Goal: Task Accomplishment & Management: Use online tool/utility

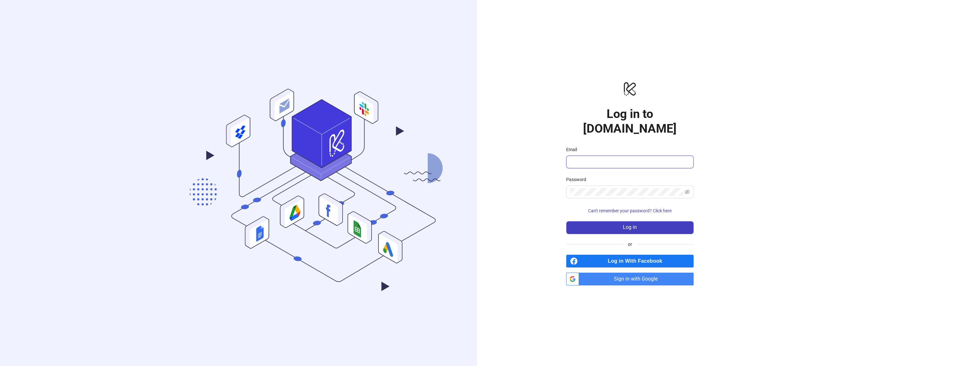
click at [595, 158] on input "Email" at bounding box center [629, 162] width 118 height 8
type input "**********"
click at [644, 221] on button "Log in" at bounding box center [629, 227] width 127 height 13
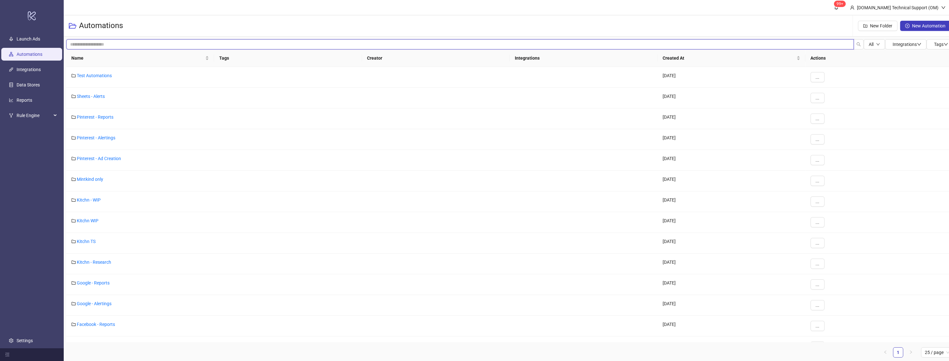
click at [103, 45] on input "search" at bounding box center [459, 44] width 787 height 10
type input "*******"
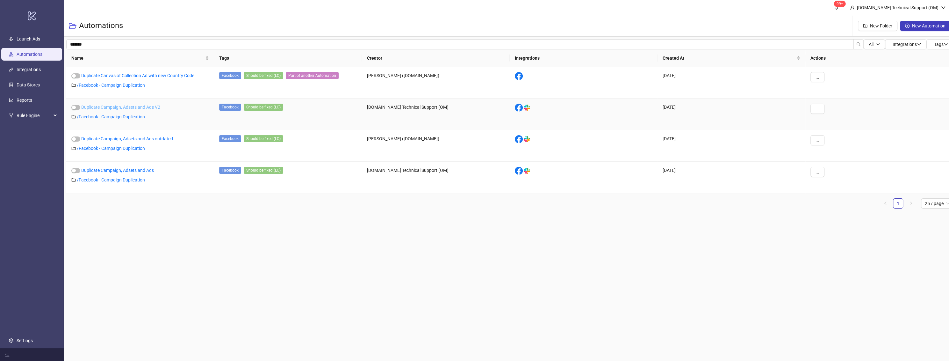
click at [145, 108] on link "Duplicate Campaign, Adsets and Ads V2" at bounding box center [120, 106] width 79 height 5
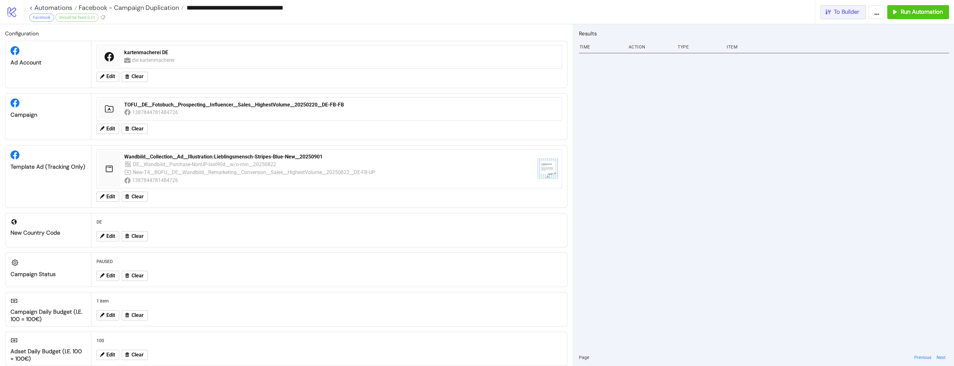
click at [856, 16] on button "To Builder" at bounding box center [843, 12] width 46 height 14
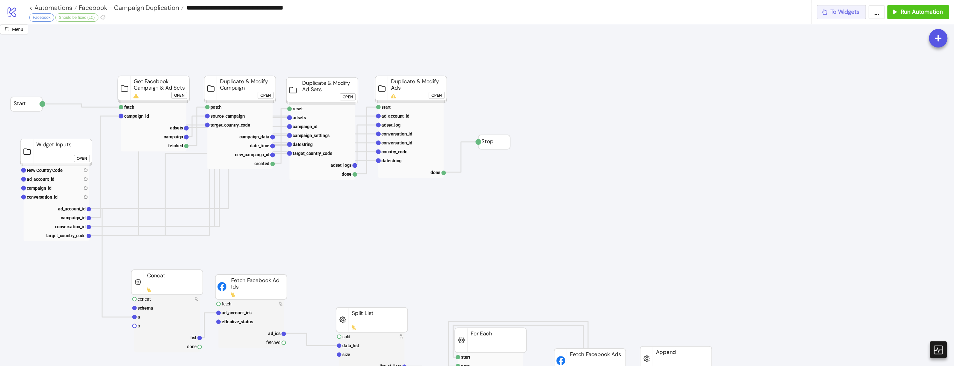
click at [823, 14] on icon "button" at bounding box center [824, 12] width 5 height 6
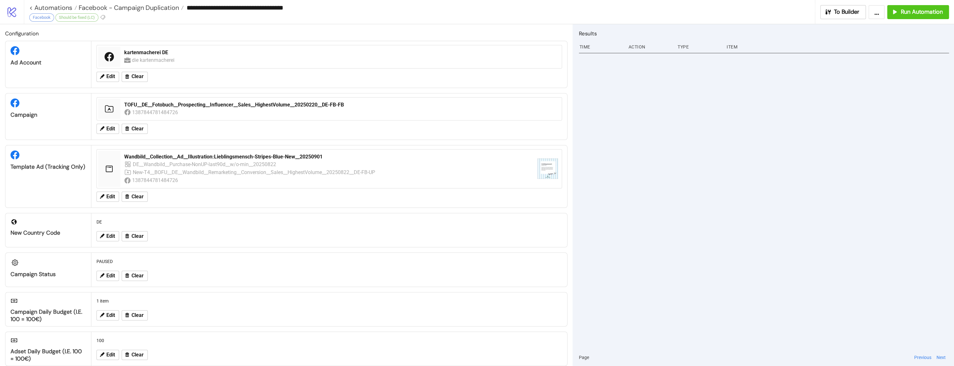
click at [871, 12] on button "..." at bounding box center [877, 12] width 16 height 14
click at [841, 27] on link "Export Automation" at bounding box center [858, 26] width 54 height 12
click at [7, 18] on link "logo/logo-mobile" at bounding box center [12, 12] width 24 height 24
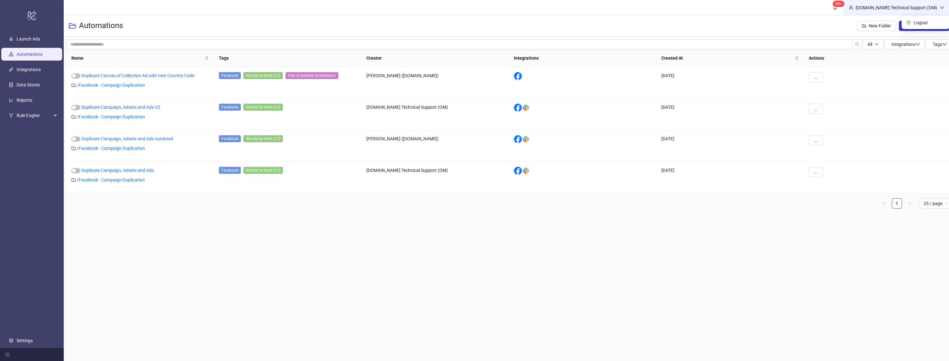
click at [891, 7] on div "Kitchn.io Technical Support (OM)" at bounding box center [896, 7] width 87 height 7
click at [924, 30] on button "New Automation" at bounding box center [923, 26] width 51 height 10
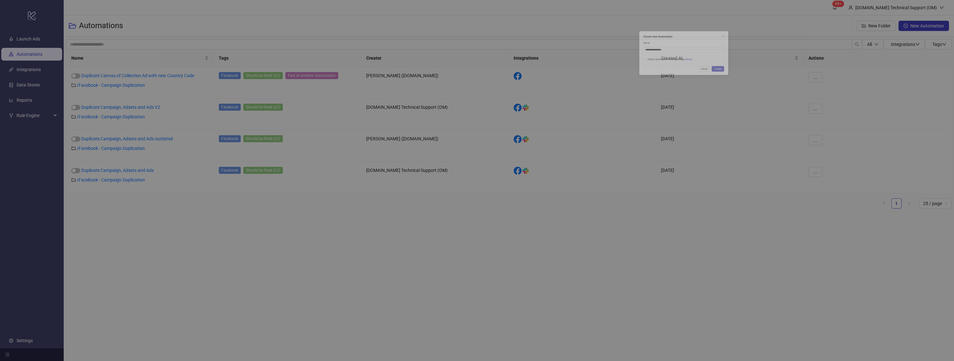
click at [910, 9] on div "**********" at bounding box center [477, 180] width 954 height 361
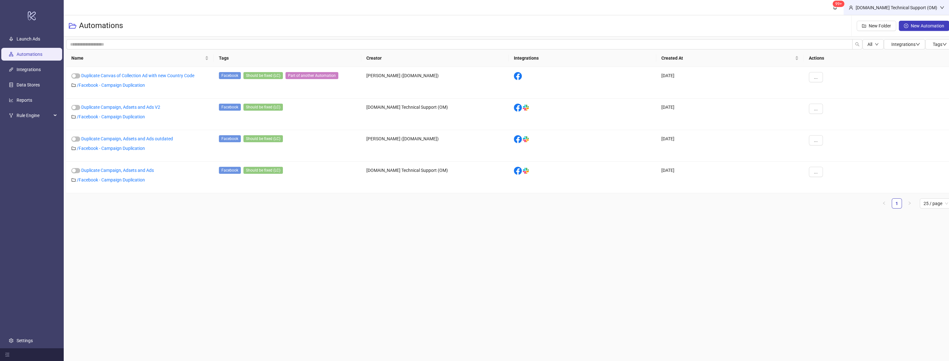
click at [912, 6] on div "Kitchn.io Technical Support (OM)" at bounding box center [896, 7] width 87 height 7
click at [920, 24] on span "Logout" at bounding box center [928, 22] width 31 height 7
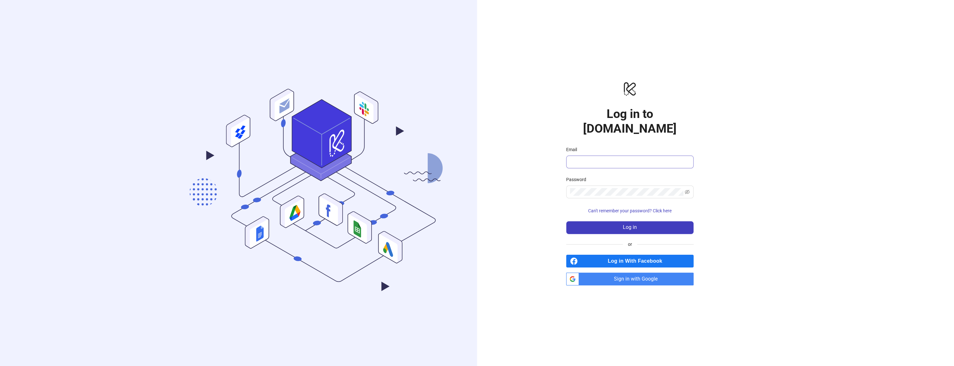
click at [626, 160] on span at bounding box center [629, 161] width 127 height 13
click at [624, 158] on input "Email" at bounding box center [629, 162] width 118 height 8
type input "**********"
click at [618, 222] on button "Log in" at bounding box center [629, 227] width 127 height 13
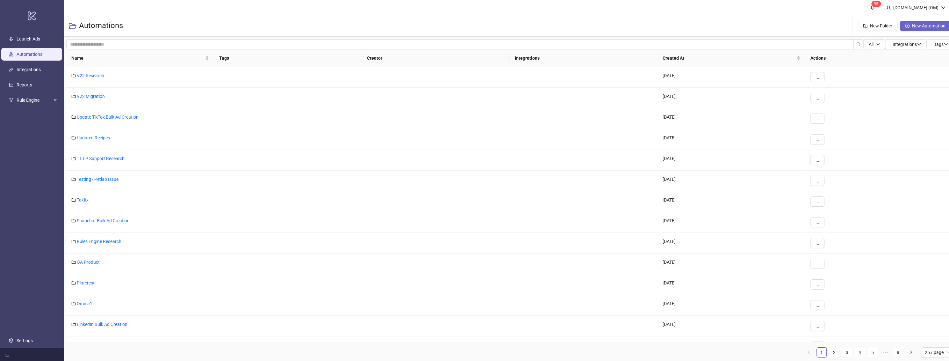
click at [934, 29] on button "New Automation" at bounding box center [925, 26] width 51 height 10
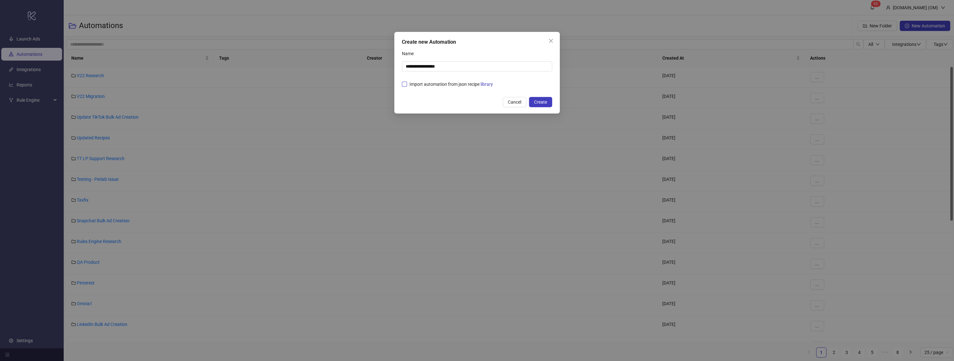
click at [471, 81] on span "Import automation from json recipe library" at bounding box center [451, 84] width 89 height 7
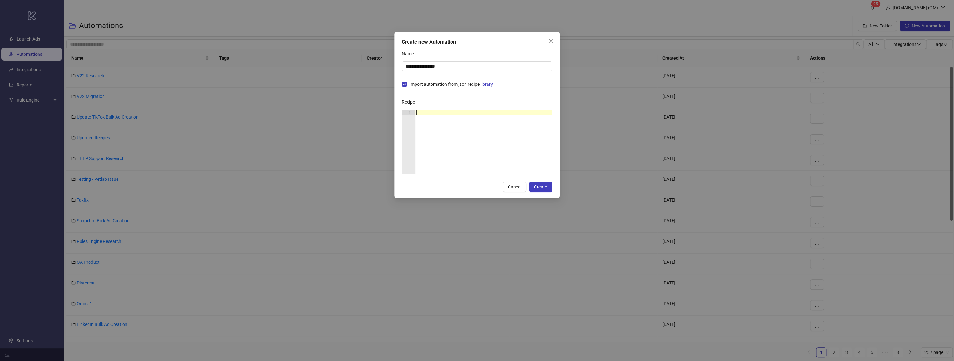
click at [446, 131] on div at bounding box center [483, 147] width 137 height 74
paste textarea "Cursor at row 1"
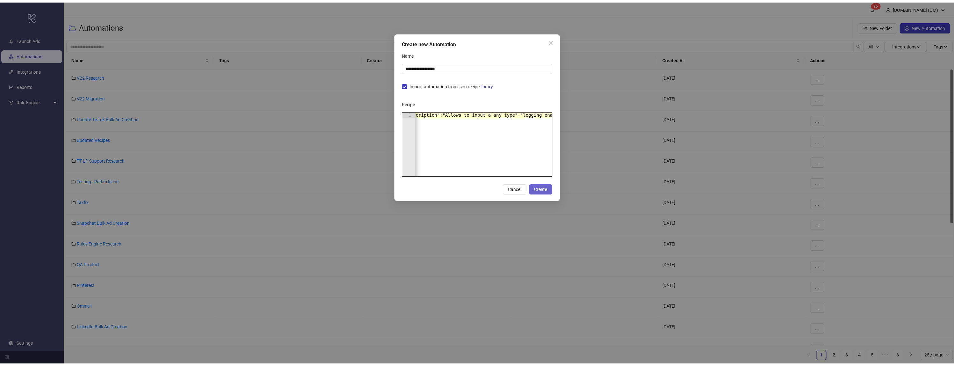
scroll to position [0, 24910]
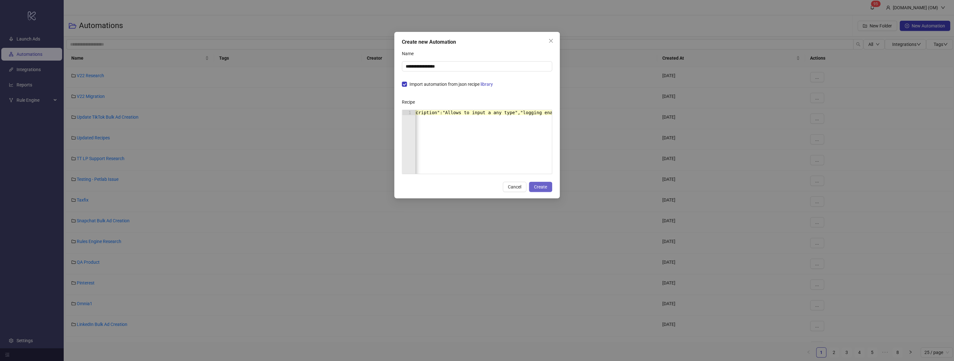
click at [546, 189] on span "Create" at bounding box center [540, 186] width 13 height 5
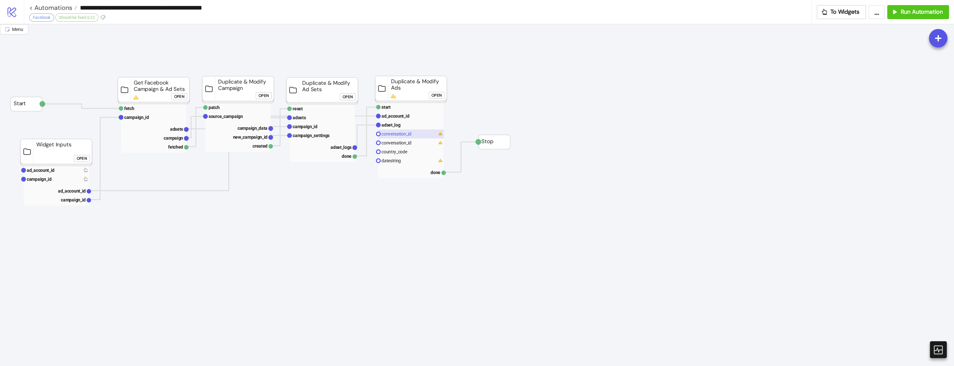
click at [411, 132] on text "conversation_id" at bounding box center [397, 133] width 30 height 5
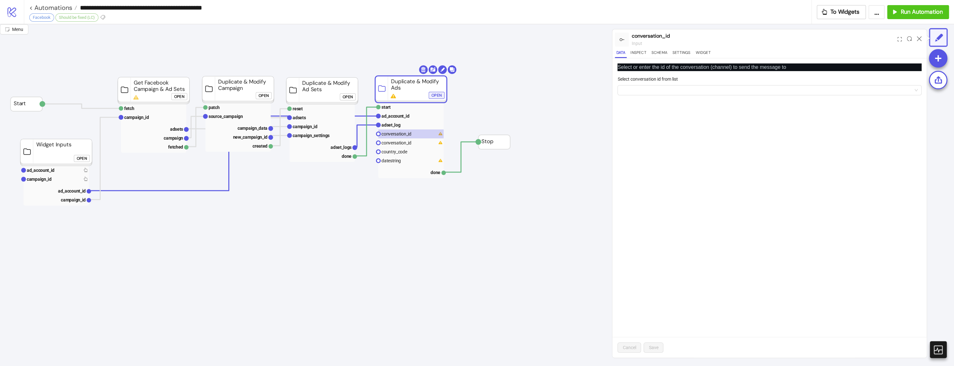
click at [429, 94] on button "Open" at bounding box center [437, 95] width 16 height 7
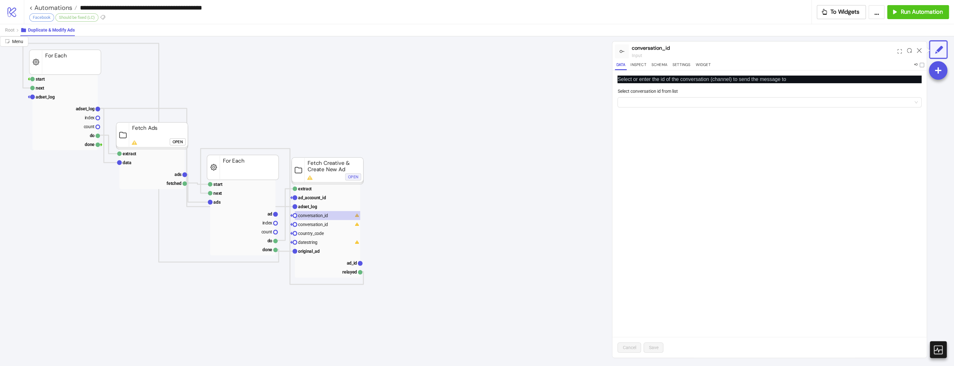
click at [356, 177] on div "Open" at bounding box center [353, 176] width 10 height 7
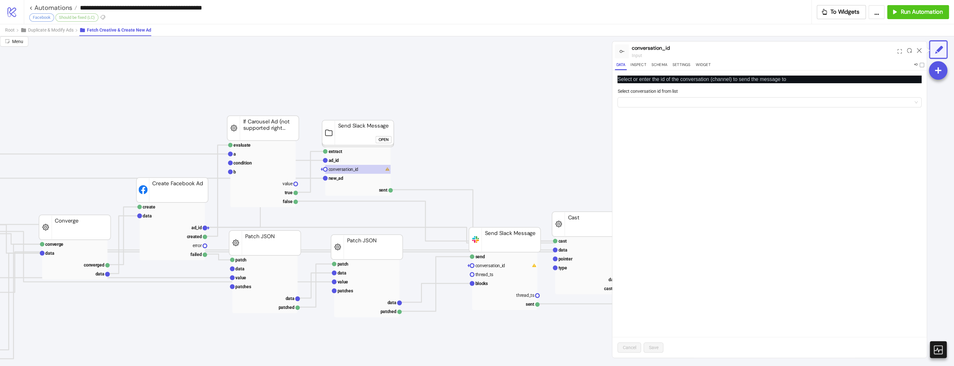
scroll to position [0, 830]
click at [270, 168] on rect at bounding box center [266, 171] width 65 height 9
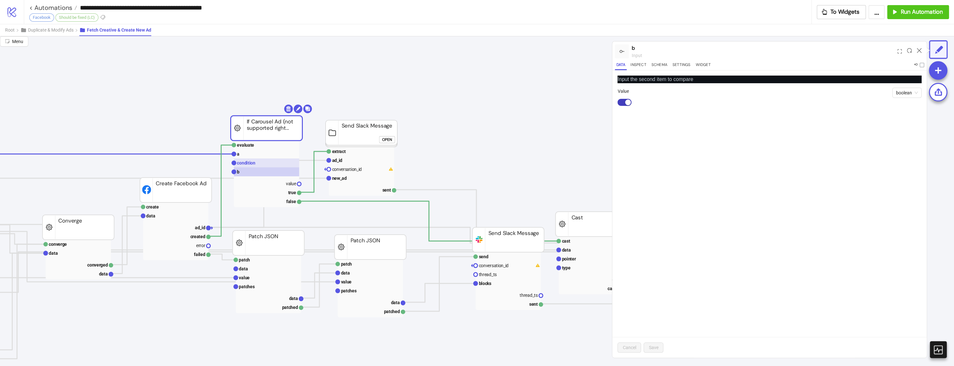
click at [270, 161] on rect at bounding box center [266, 162] width 65 height 9
click at [267, 152] on rect at bounding box center [266, 153] width 65 height 9
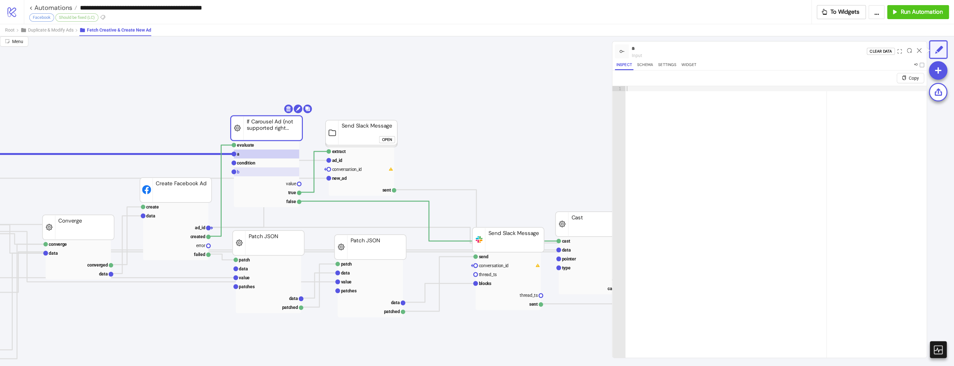
click at [258, 173] on rect at bounding box center [266, 171] width 65 height 9
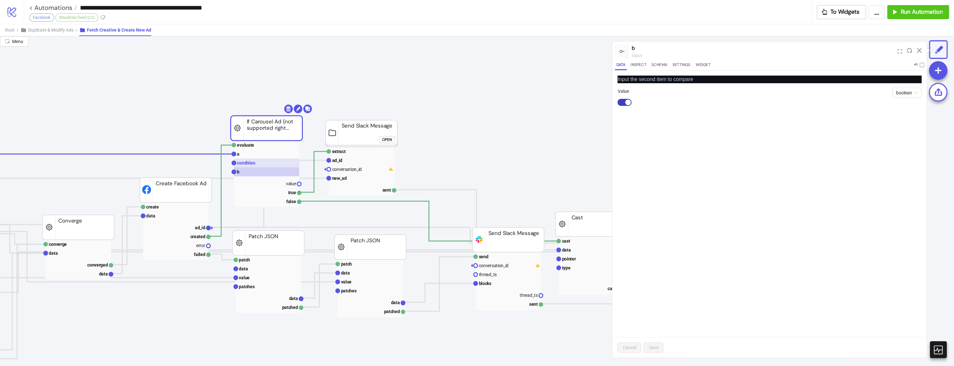
click at [253, 165] on text "condition" at bounding box center [246, 162] width 18 height 5
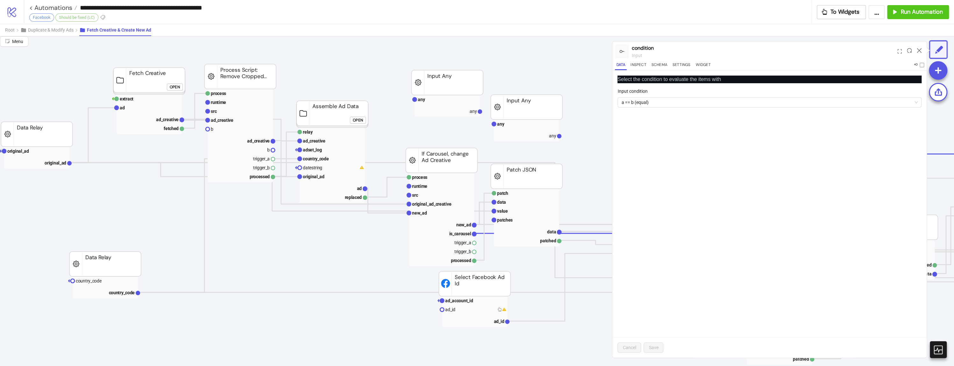
scroll to position [0, 0]
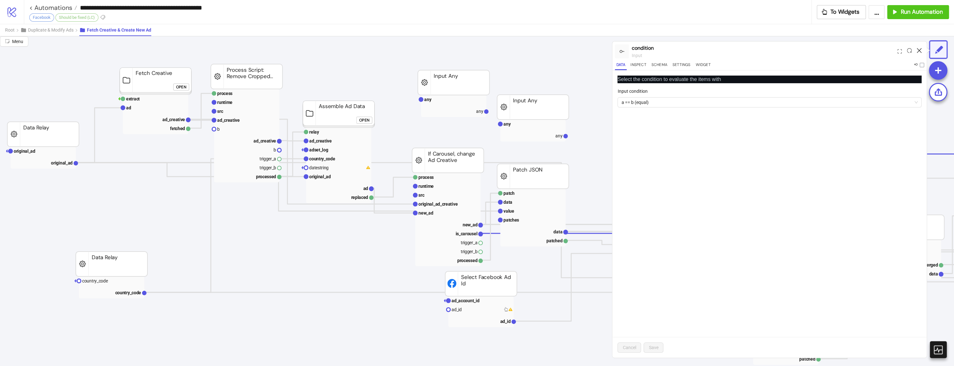
click at [917, 52] on icon at bounding box center [919, 50] width 5 height 5
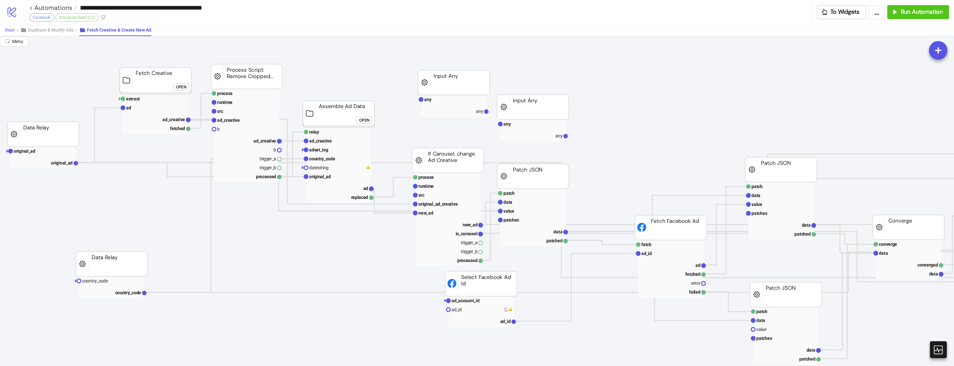
click at [7, 30] on span "Root" at bounding box center [10, 29] width 10 height 5
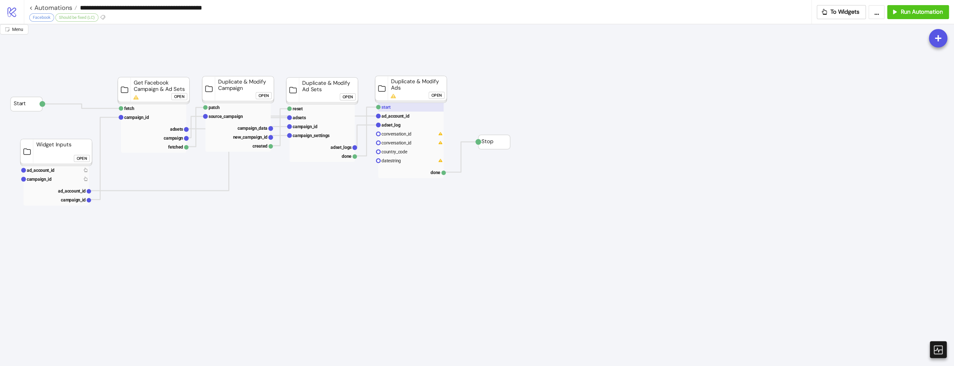
click at [420, 106] on rect at bounding box center [410, 107] width 65 height 9
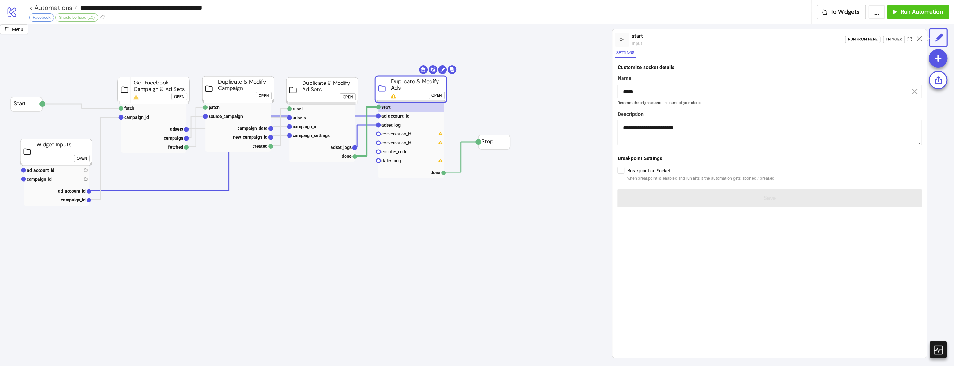
drag, startPoint x: 657, startPoint y: 175, endPoint x: 647, endPoint y: 194, distance: 21.1
click at [657, 175] on span "when breakpoint is enabled and run hits it the automation gets aborted / breaked" at bounding box center [700, 178] width 147 height 6
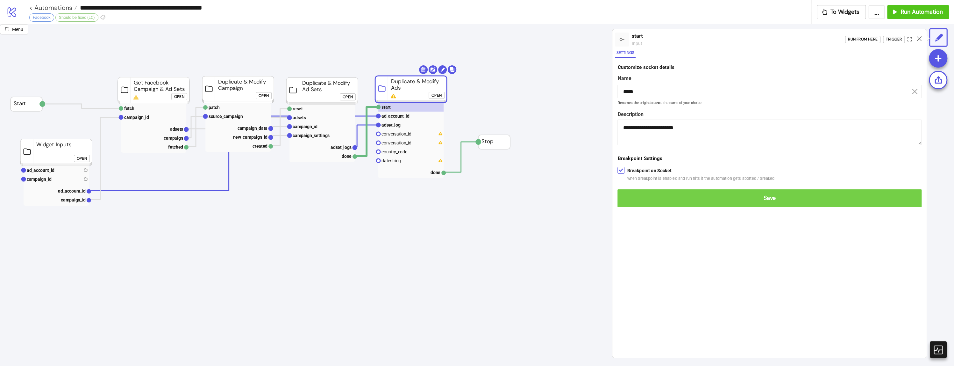
click at [644, 194] on span "Save" at bounding box center [770, 197] width 294 height 7
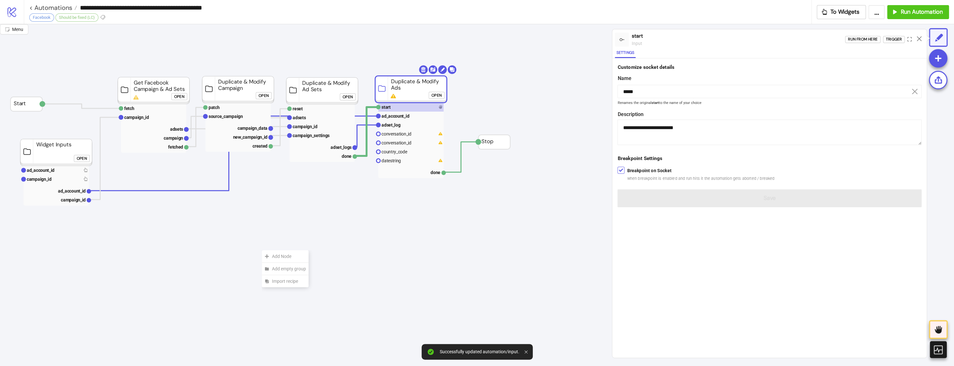
click at [262, 250] on div "Add Node" at bounding box center [285, 256] width 47 height 12
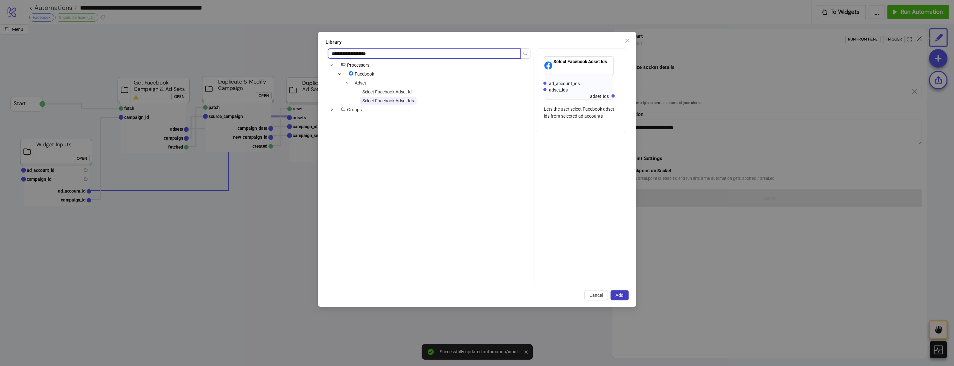
type input "**********"
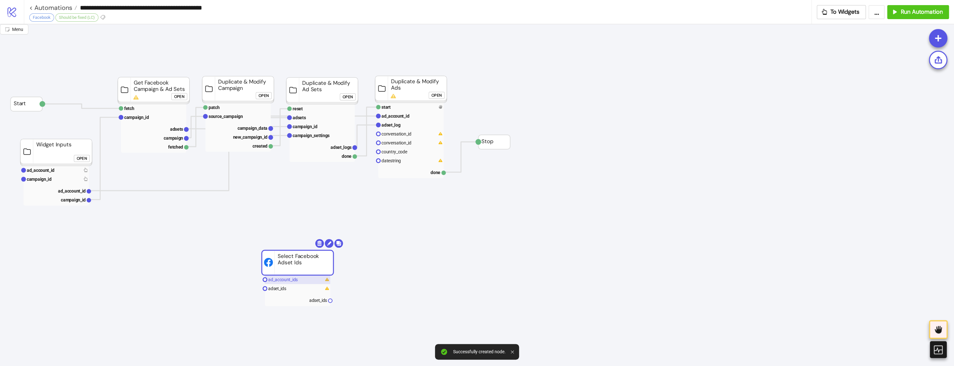
click at [294, 281] on text "ad_account_ids" at bounding box center [283, 279] width 30 height 5
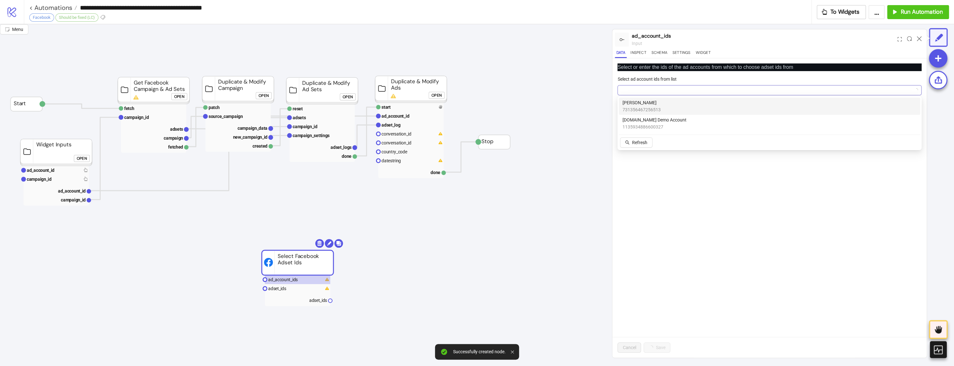
click at [677, 85] on div at bounding box center [770, 90] width 304 height 10
type input "**"
click at [640, 102] on span "[DOMAIN_NAME] Demo Account" at bounding box center [655, 102] width 64 height 7
click at [645, 343] on div "Cancel Save" at bounding box center [769, 347] width 314 height 21
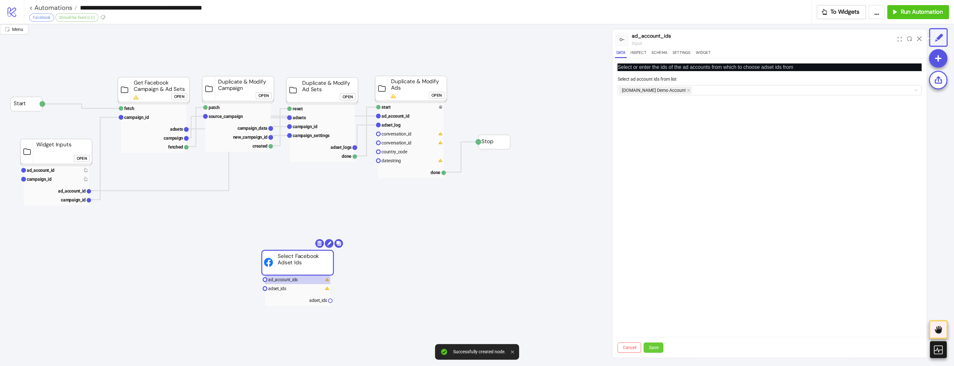
click at [645, 343] on button "Save" at bounding box center [654, 347] width 20 height 10
drag, startPoint x: 296, startPoint y: 285, endPoint x: 330, endPoint y: 277, distance: 35.7
click at [296, 285] on rect at bounding box center [297, 288] width 65 height 9
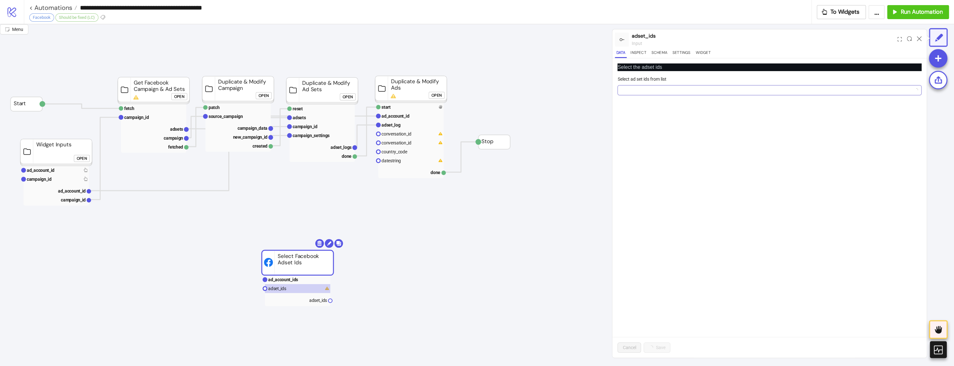
click at [671, 93] on div at bounding box center [766, 90] width 295 height 9
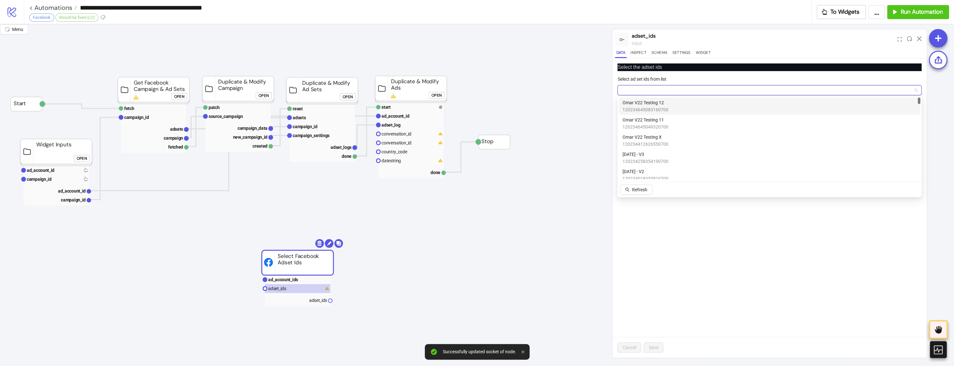
click at [682, 106] on div "Omar V22 Testing 12 120234645083160700" at bounding box center [770, 106] width 294 height 14
click at [653, 345] on span "Save" at bounding box center [654, 347] width 10 height 5
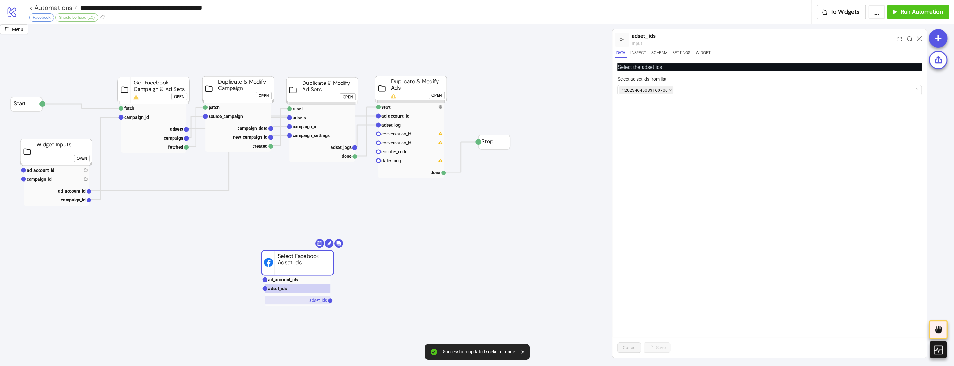
click at [296, 302] on rect at bounding box center [297, 299] width 65 height 9
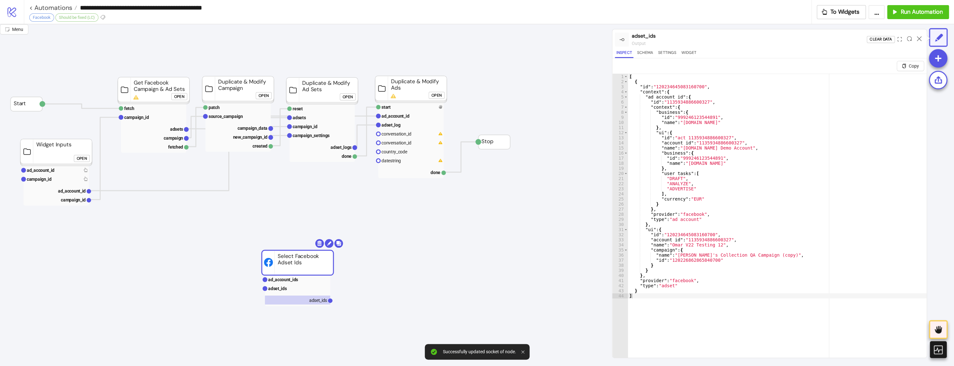
click at [676, 93] on div "[ { "id" : "120234645083160700" , "context" : { "ad_account_id" : { "id" : "113…" at bounding box center [777, 228] width 299 height 309
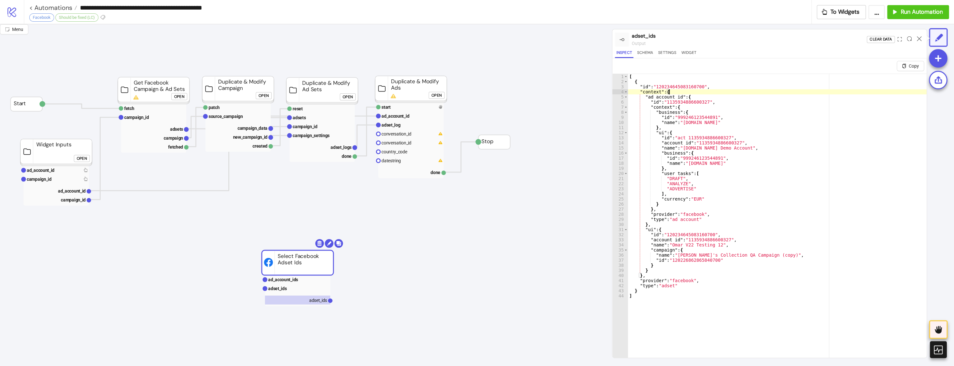
click at [679, 89] on div "[ { "id" : "120234645083160700" , "context" : { "ad_account_id" : { "id" : "113…" at bounding box center [777, 228] width 299 height 309
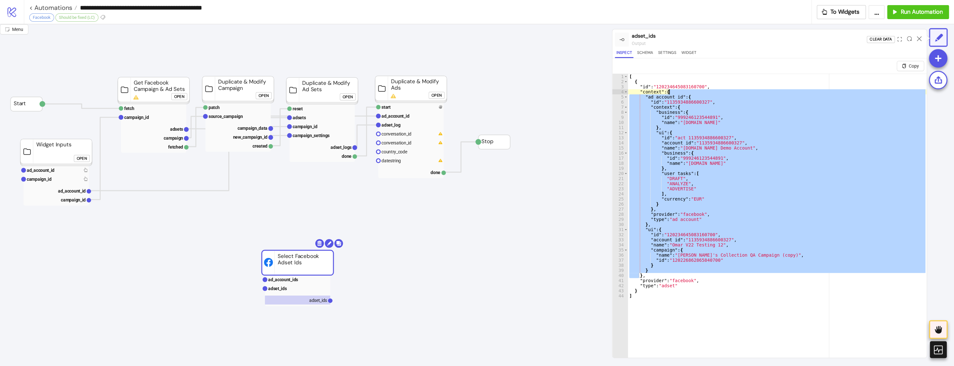
click at [679, 84] on div "[ { "id" : "120234645083160700" , "context" : { "ad_account_id" : { "id" : "113…" at bounding box center [777, 228] width 299 height 309
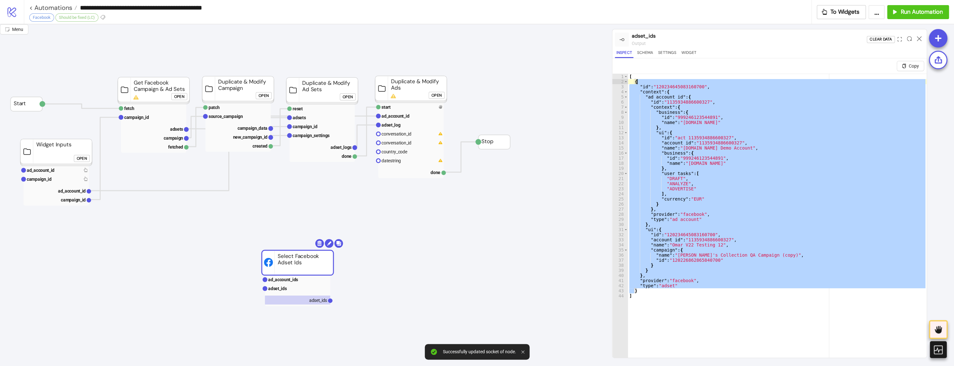
click at [679, 84] on div "[ { "id" : "120234645083160700" , "context" : { "ad_account_id" : { "id" : "113…" at bounding box center [777, 228] width 299 height 309
click at [676, 87] on div "[ { "id" : "120234645083160700" , "context" : { "ad_account_id" : { "id" : "113…" at bounding box center [777, 223] width 299 height 299
type textarea "**********"
click at [676, 87] on div "[ { "id" : "120234645083160700" , "context" : { "ad_account_id" : { "id" : "113…" at bounding box center [777, 228] width 299 height 309
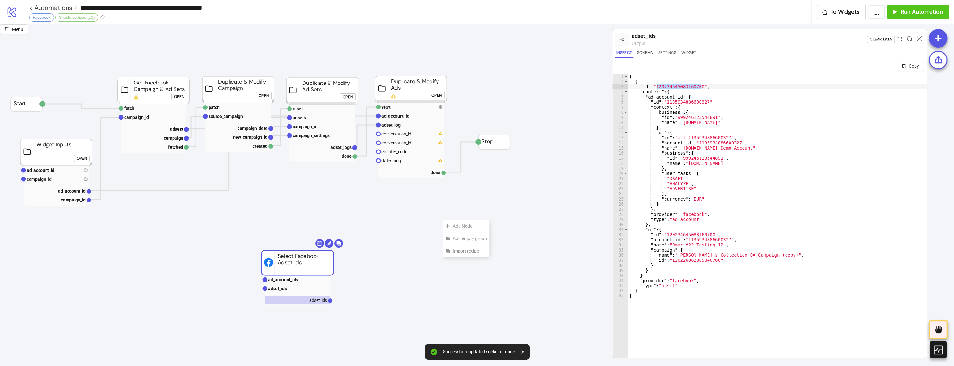
click at [443, 220] on div "Add Node" at bounding box center [466, 226] width 47 height 12
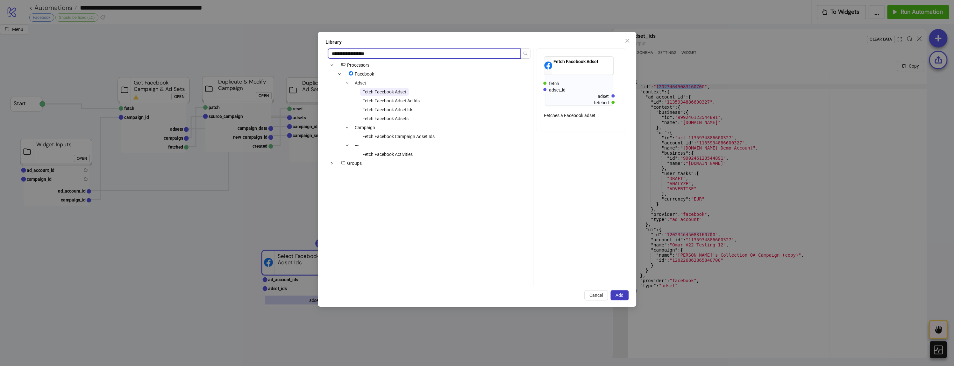
type input "**********"
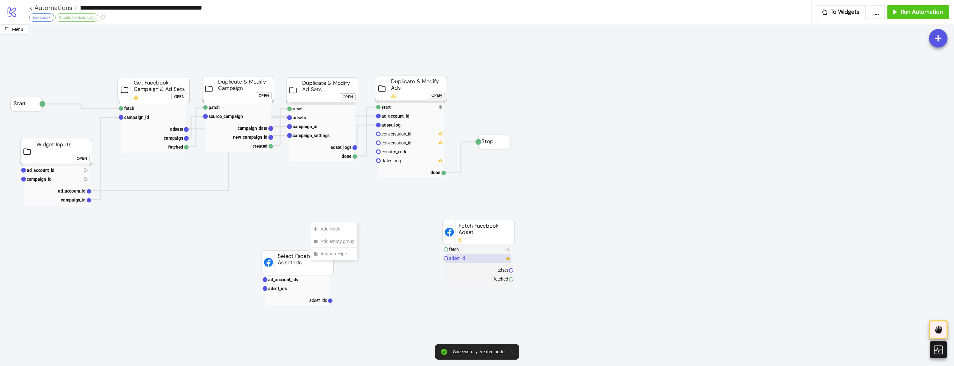
click at [465, 259] on rect at bounding box center [478, 258] width 65 height 9
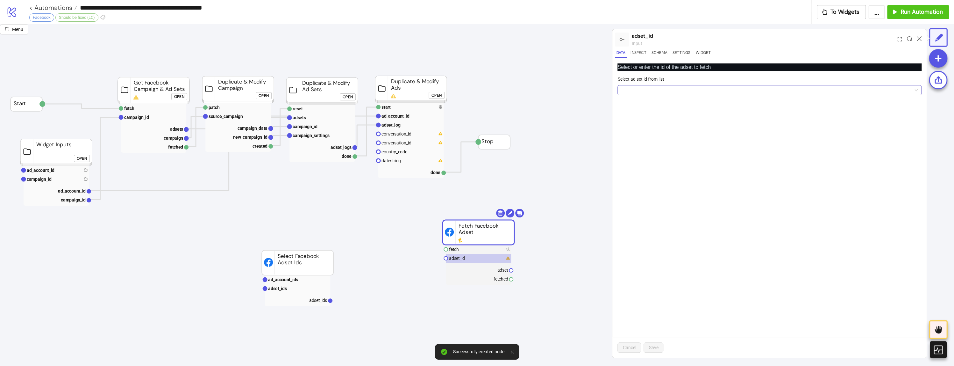
drag, startPoint x: 633, startPoint y: 94, endPoint x: 636, endPoint y: 95, distance: 3.4
click at [633, 94] on input "Select ad set id from list" at bounding box center [766, 90] width 291 height 10
paste input "**********"
type input "**********"
click at [672, 139] on span "Add new ID" at bounding box center [671, 136] width 22 height 5
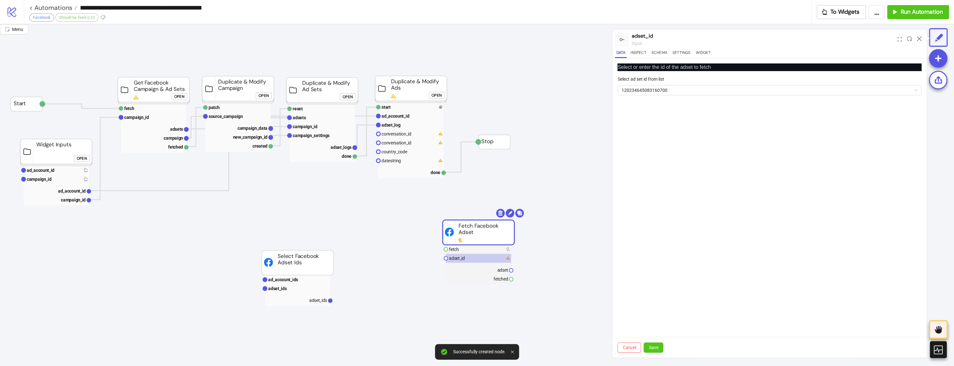
click at [652, 353] on div "Cancel Save" at bounding box center [769, 347] width 314 height 21
click at [644, 339] on div "Cancel Save" at bounding box center [769, 347] width 314 height 21
drag, startPoint x: 652, startPoint y: 352, endPoint x: 639, endPoint y: 339, distance: 18.5
click at [652, 352] on button "Save" at bounding box center [654, 347] width 20 height 10
click at [482, 244] on rect at bounding box center [479, 232] width 72 height 25
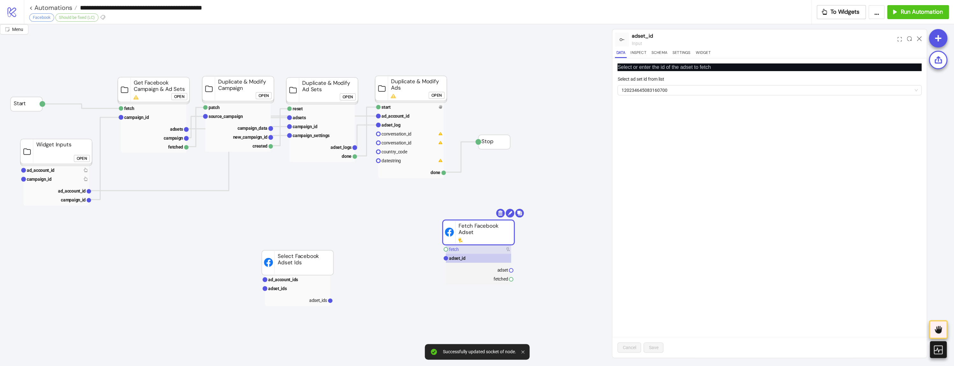
click at [489, 247] on rect at bounding box center [478, 249] width 65 height 9
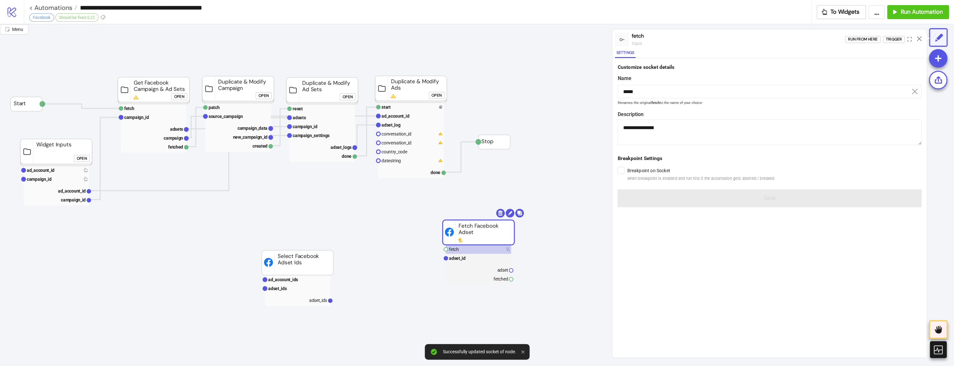
click at [897, 35] on div "Run from here Trigger" at bounding box center [886, 39] width 82 height 17
drag, startPoint x: 892, startPoint y: 38, endPoint x: 749, endPoint y: 129, distance: 168.8
click at [891, 38] on div "Trigger" at bounding box center [894, 39] width 16 height 7
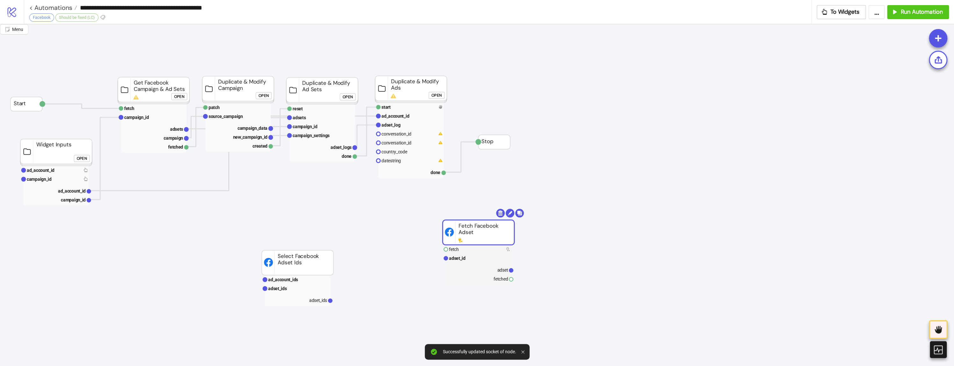
drag, startPoint x: 489, startPoint y: 272, endPoint x: 604, endPoint y: 212, distance: 130.3
click at [489, 272] on rect at bounding box center [478, 269] width 65 height 9
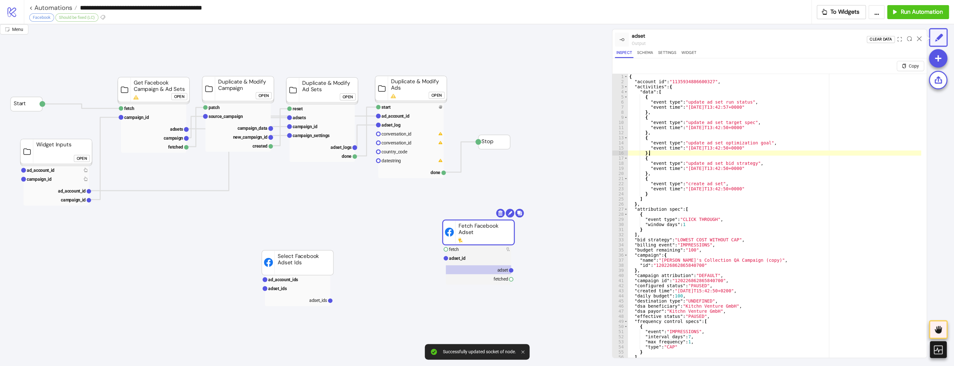
click at [725, 155] on div "{ "account_id" : "1135934886600327" , "activities" : { "data" : [ { "event_type…" at bounding box center [774, 228] width 293 height 309
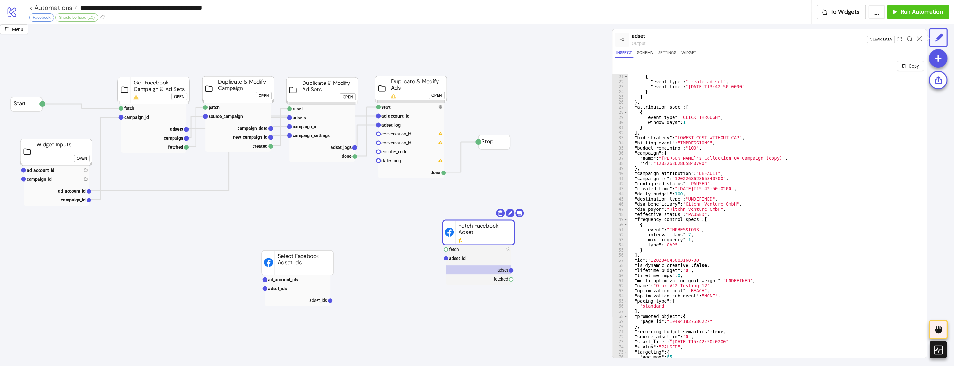
scroll to position [204, 0]
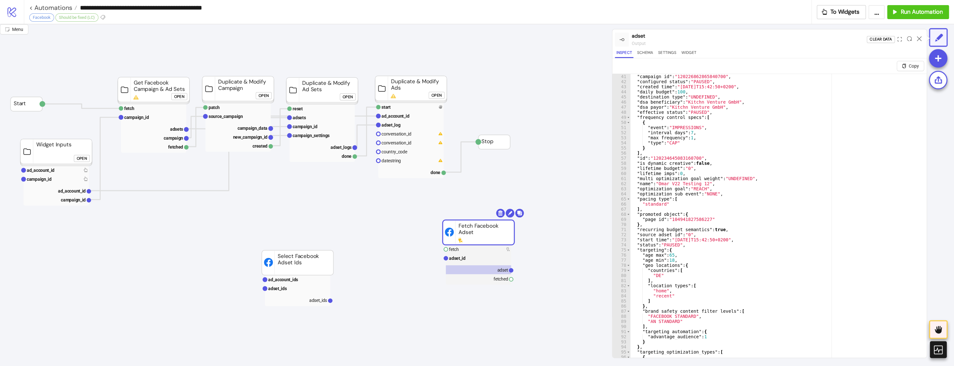
click at [673, 160] on div ""campaign_id" : "120226862865840700" , "configured_status" : "PAUSED" , "create…" at bounding box center [776, 228] width 291 height 309
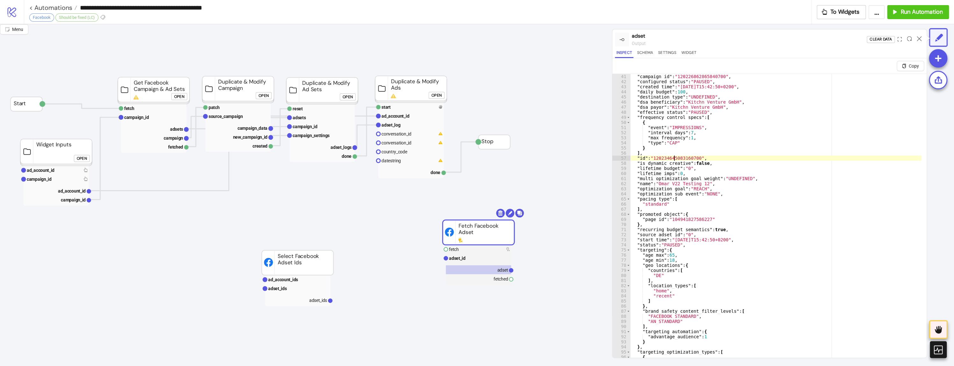
click at [673, 160] on div ""campaign_id" : "120226862865840700" , "configured_status" : "PAUSED" , "create…" at bounding box center [776, 228] width 291 height 309
click at [695, 173] on div ""campaign_id" : "120226862865840700" , "configured_status" : "PAUSED" , "create…" at bounding box center [776, 228] width 291 height 309
type textarea "**********"
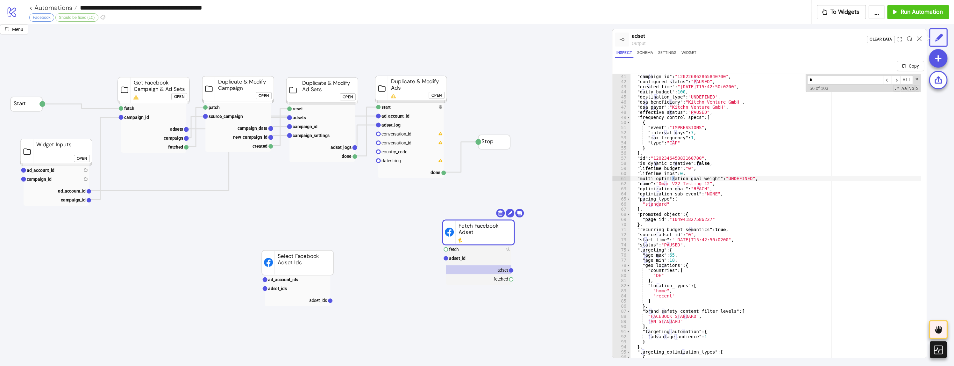
type input "*"
type textarea "**********"
click at [682, 79] on div ""campaign_id" : "120226862865840700" , "configured_status" : "PAUSED" , "create…" at bounding box center [776, 228] width 291 height 309
click at [816, 16] on div "To Widgets ... Run Automation" at bounding box center [883, 12] width 142 height 14
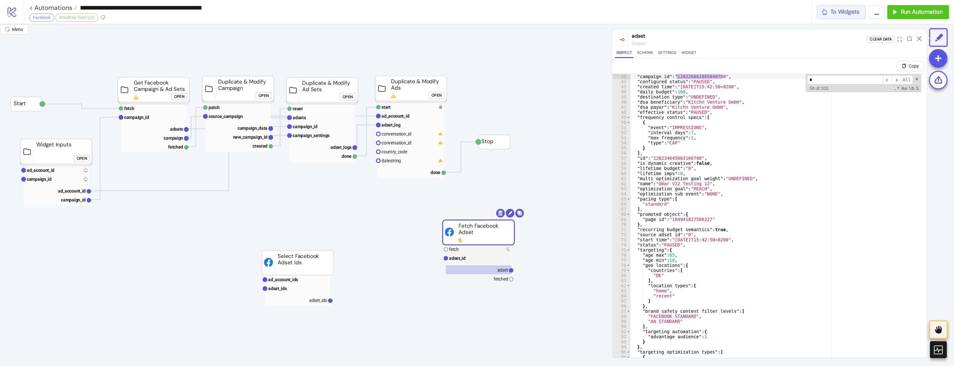
click at [817, 16] on button "To Widgets" at bounding box center [841, 12] width 49 height 14
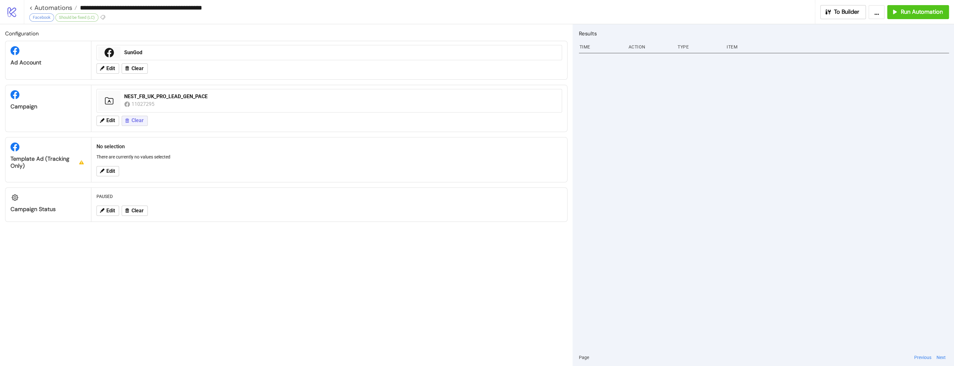
click at [126, 122] on icon at bounding box center [127, 121] width 6 height 6
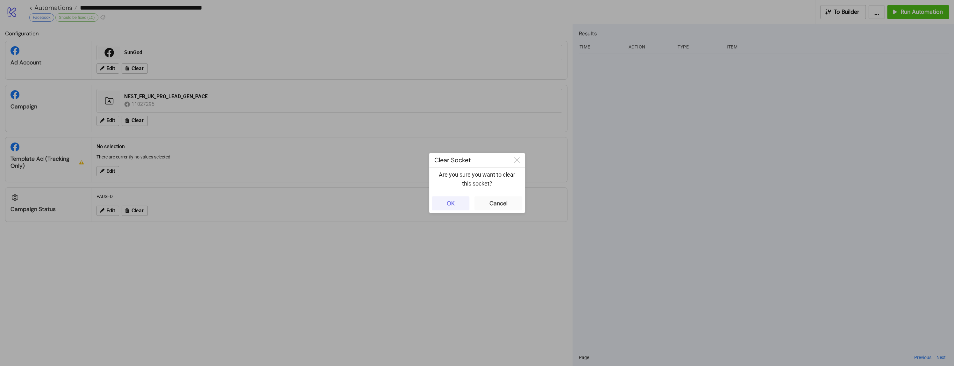
click at [446, 204] on button "OK" at bounding box center [451, 203] width 38 height 14
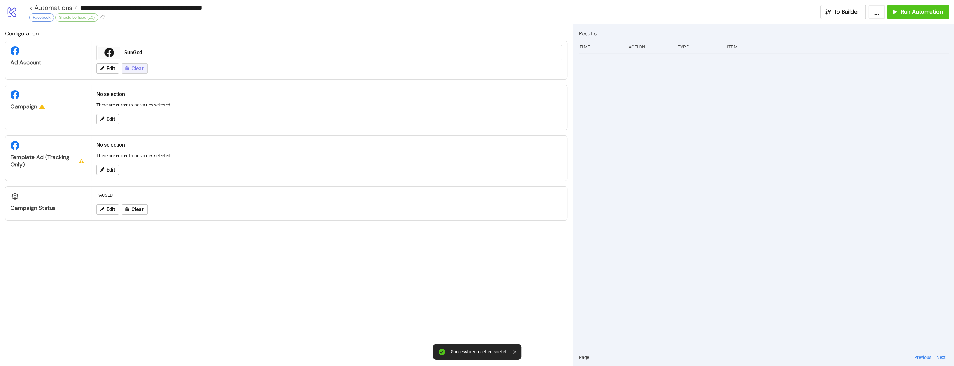
click at [134, 70] on span "Clear" at bounding box center [138, 69] width 12 height 6
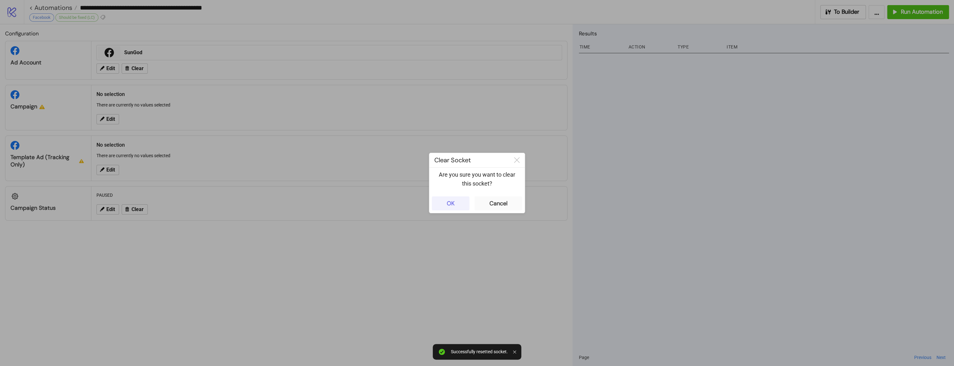
click at [438, 207] on button "OK" at bounding box center [451, 203] width 38 height 14
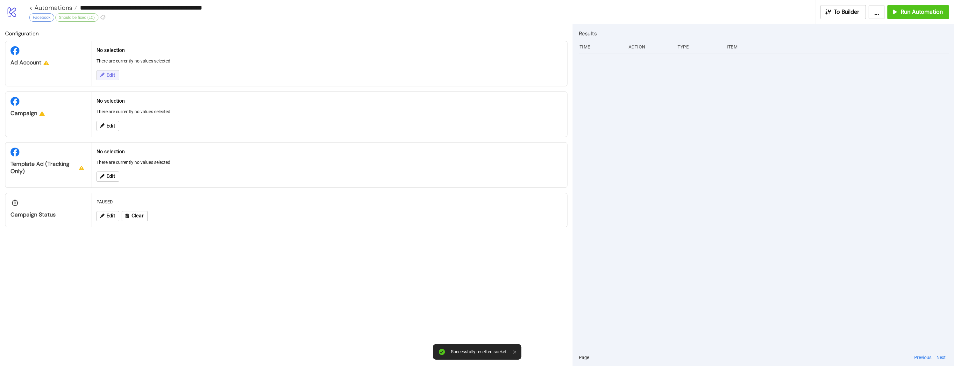
drag, startPoint x: 98, startPoint y: 73, endPoint x: 99, endPoint y: 76, distance: 3.3
click at [99, 76] on button "Edit" at bounding box center [108, 75] width 23 height 10
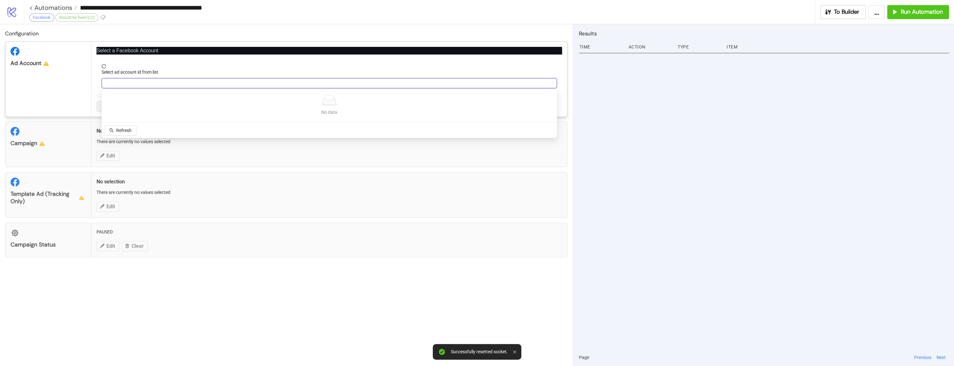
click at [179, 81] on input "Select ad account id from list" at bounding box center [326, 83] width 442 height 10
click at [144, 115] on span "[DOMAIN_NAME] Demo Account" at bounding box center [139, 113] width 64 height 7
click at [136, 107] on span "Save" at bounding box center [133, 106] width 10 height 5
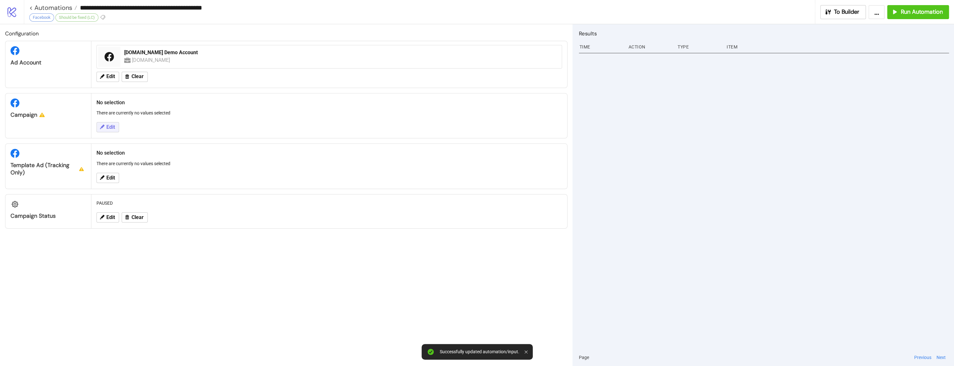
click at [106, 127] on span "Edit" at bounding box center [110, 127] width 9 height 6
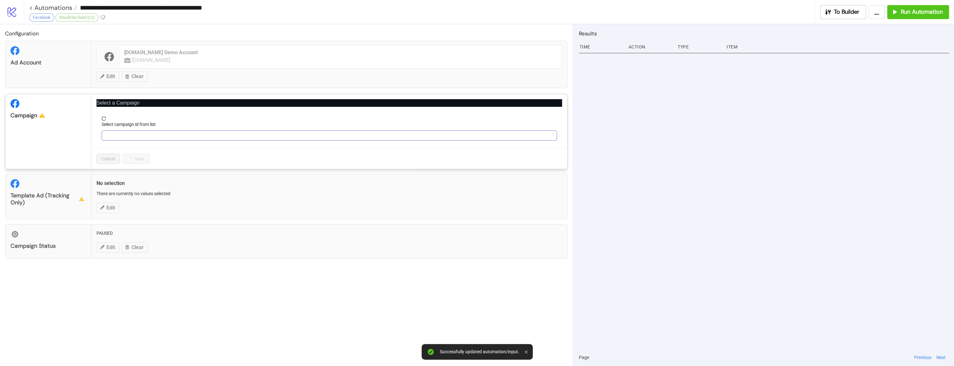
click at [155, 135] on input "Select campaign id from list" at bounding box center [326, 136] width 442 height 10
paste input "**********"
type input "**********"
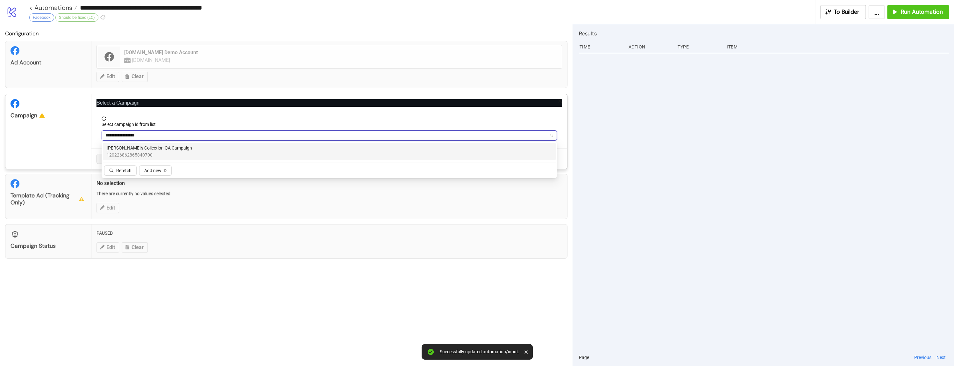
click at [124, 153] on span "120226862865840700" at bounding box center [149, 154] width 85 height 7
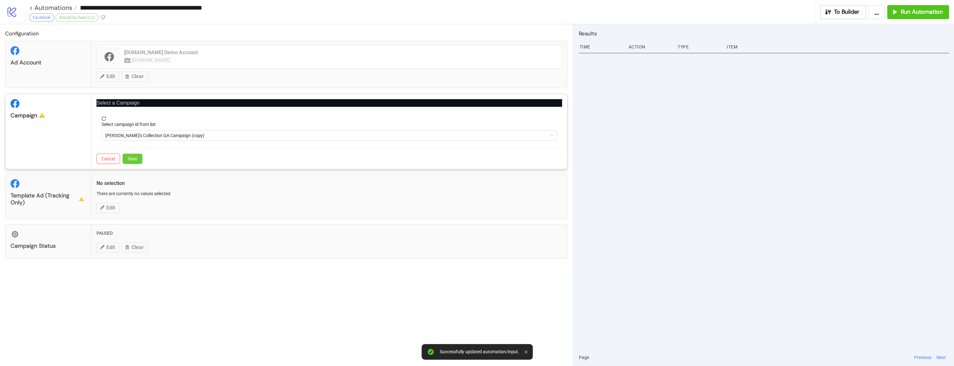
click at [130, 154] on button "Save" at bounding box center [133, 159] width 20 height 10
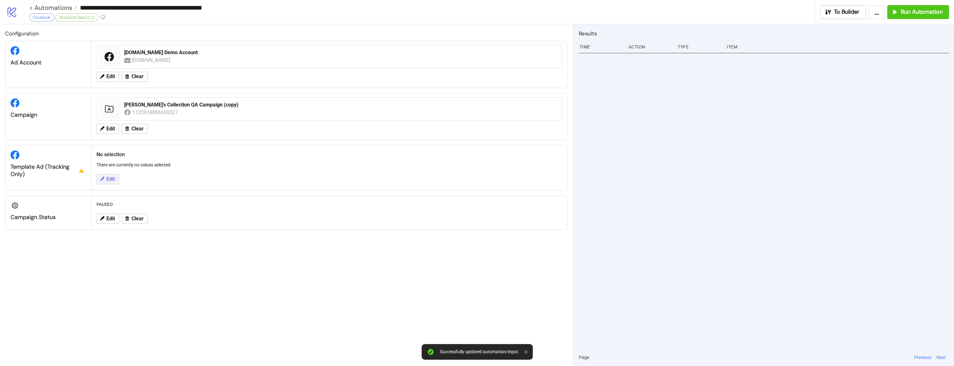
click at [102, 174] on button "Edit" at bounding box center [108, 179] width 23 height 10
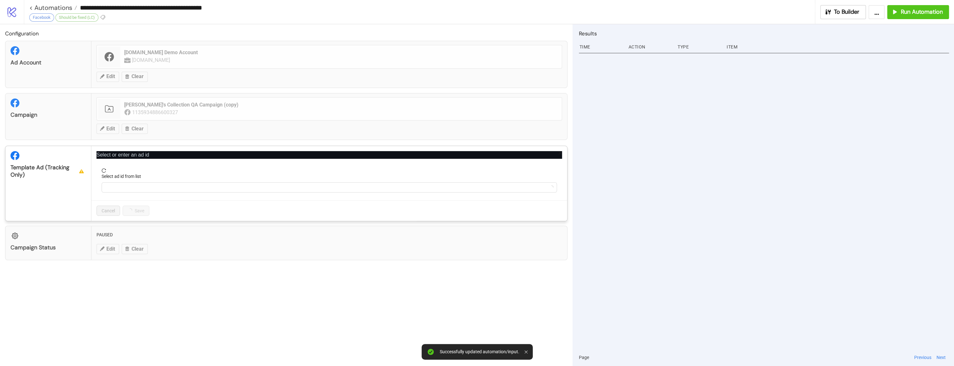
drag, startPoint x: 231, startPoint y: 197, endPoint x: 257, endPoint y: 239, distance: 49.0
click at [231, 198] on form "Select ad id from list" at bounding box center [330, 184] width 466 height 32
click at [259, 242] on div "**********" at bounding box center [477, 183] width 954 height 366
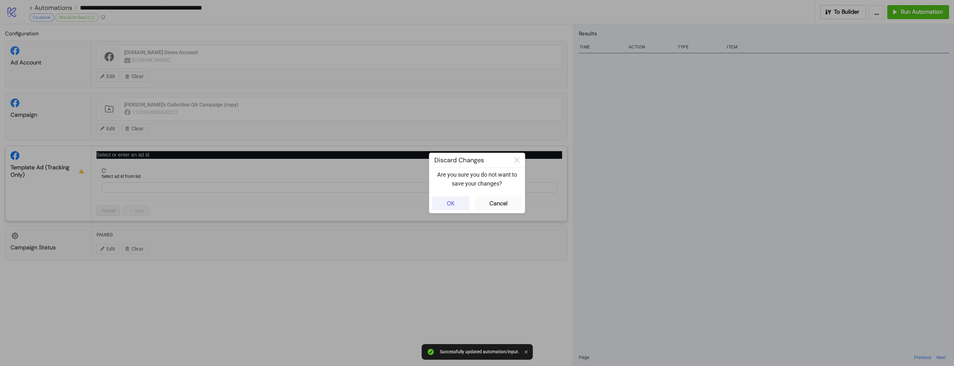
click at [454, 203] on div "OK" at bounding box center [451, 203] width 8 height 7
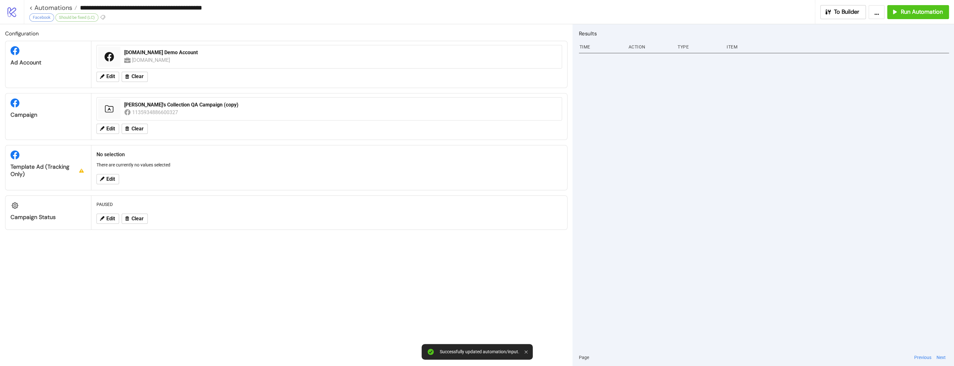
click at [844, 24] on div "Results Time Action Type Item Page Previous Next" at bounding box center [764, 194] width 382 height 341
click at [837, 12] on span "To Builder" at bounding box center [846, 11] width 25 height 7
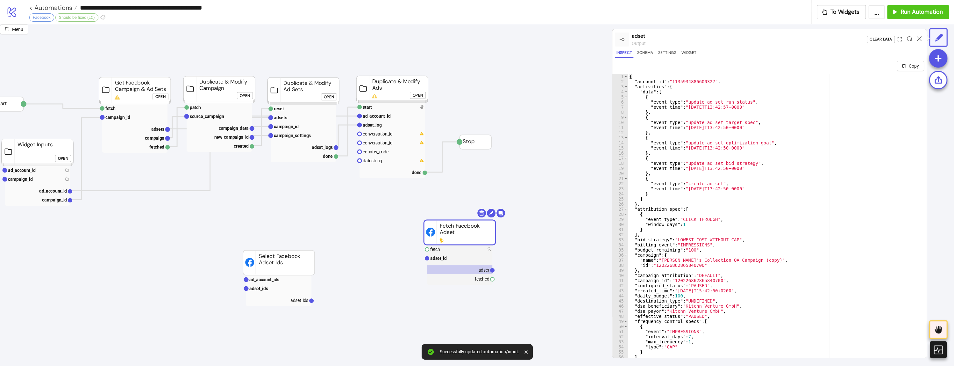
scroll to position [0, 85]
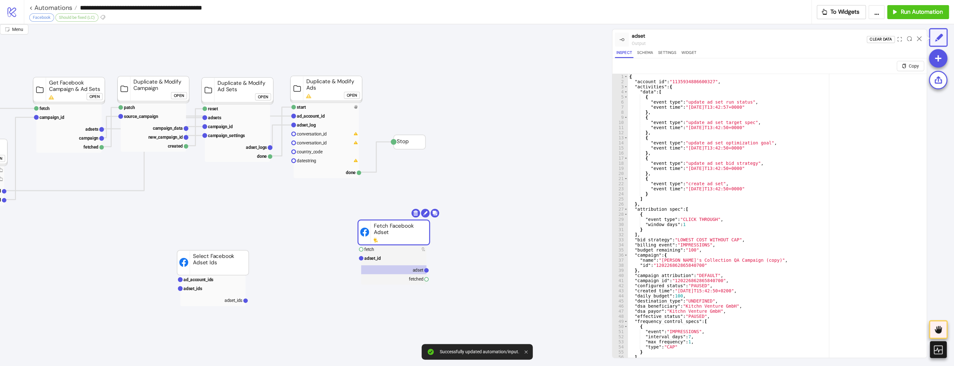
click at [354, 95] on div "Open" at bounding box center [352, 95] width 10 height 7
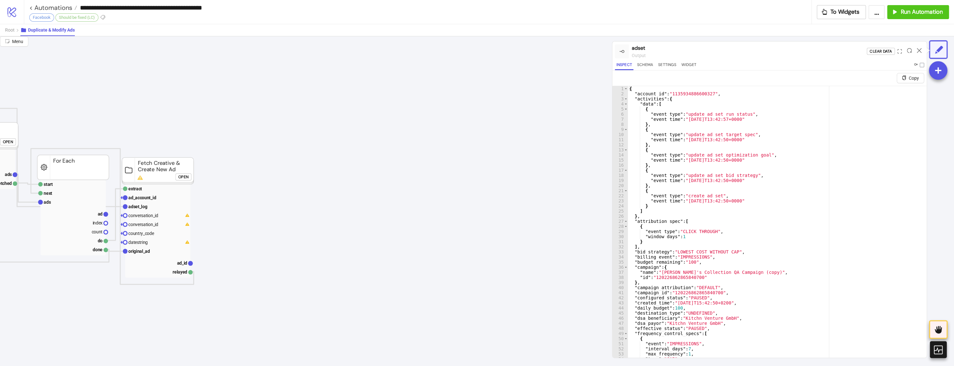
scroll to position [0, 0]
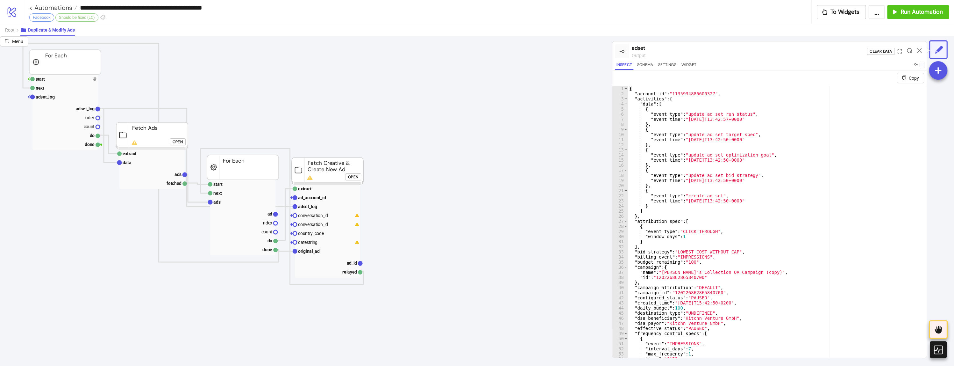
click at [350, 178] on div "Open" at bounding box center [353, 176] width 10 height 7
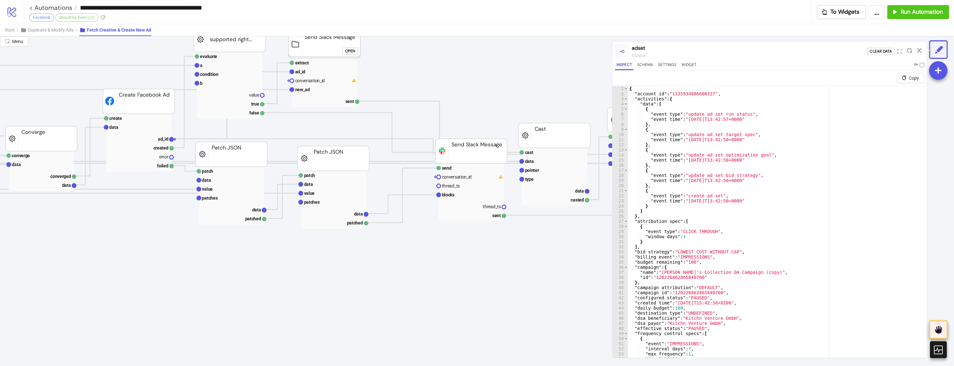
scroll to position [85, 873]
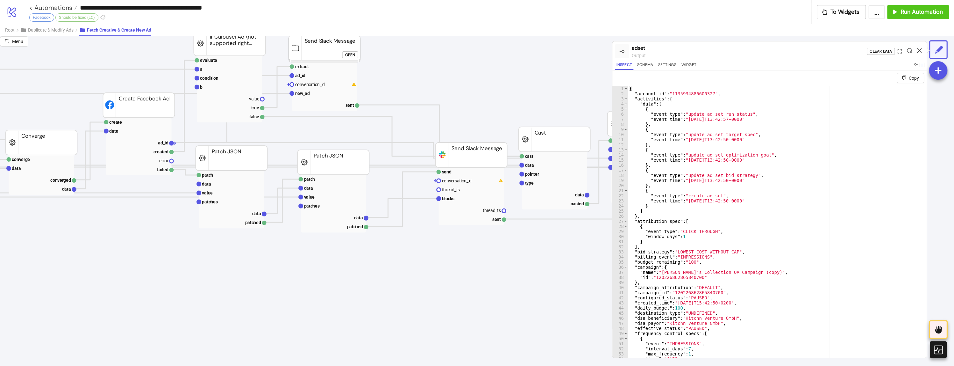
click at [917, 50] on icon at bounding box center [919, 50] width 5 height 5
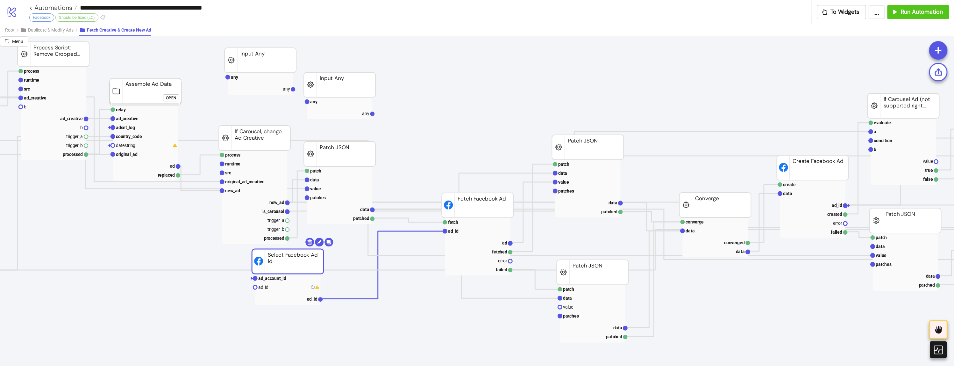
scroll to position [85, 193]
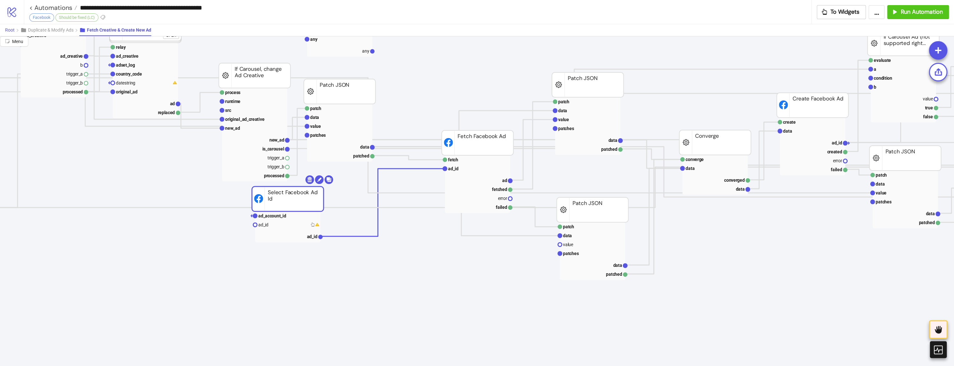
click at [11, 29] on span "Root" at bounding box center [10, 29] width 10 height 5
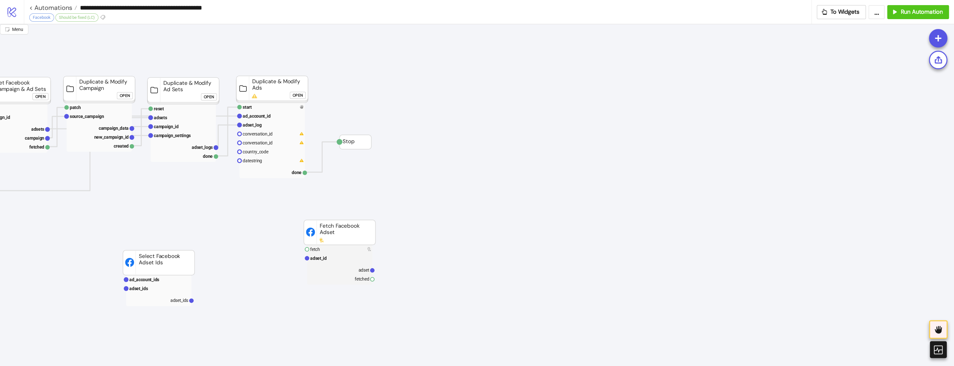
scroll to position [0, 0]
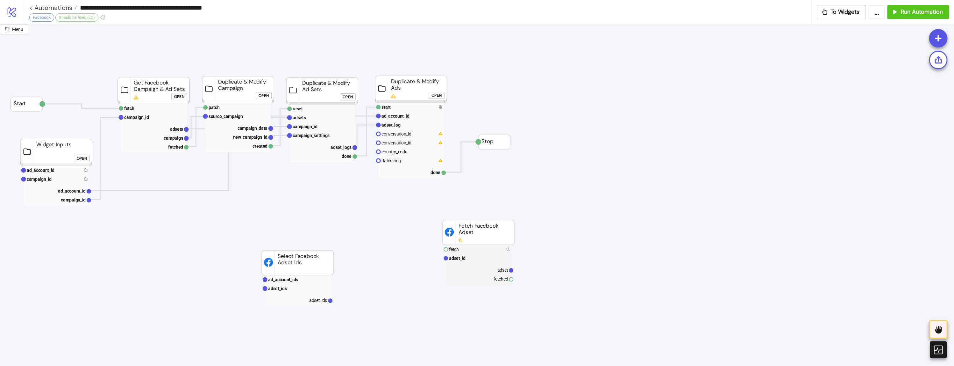
click at [260, 95] on div "Open" at bounding box center [264, 95] width 10 height 7
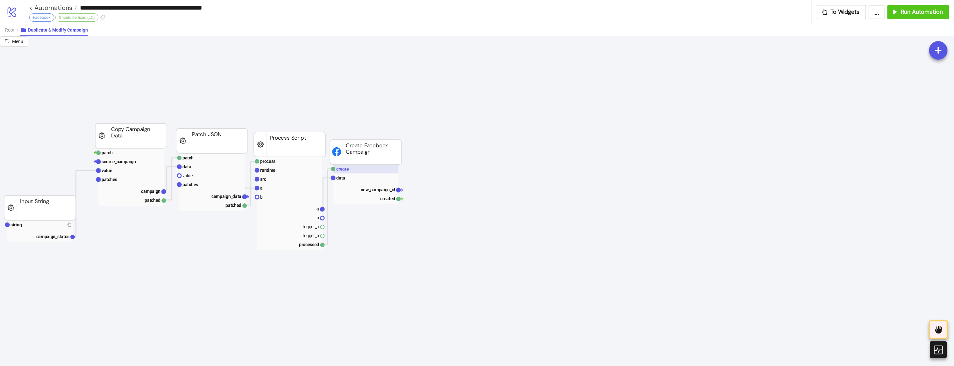
click at [348, 168] on rect at bounding box center [365, 168] width 65 height 9
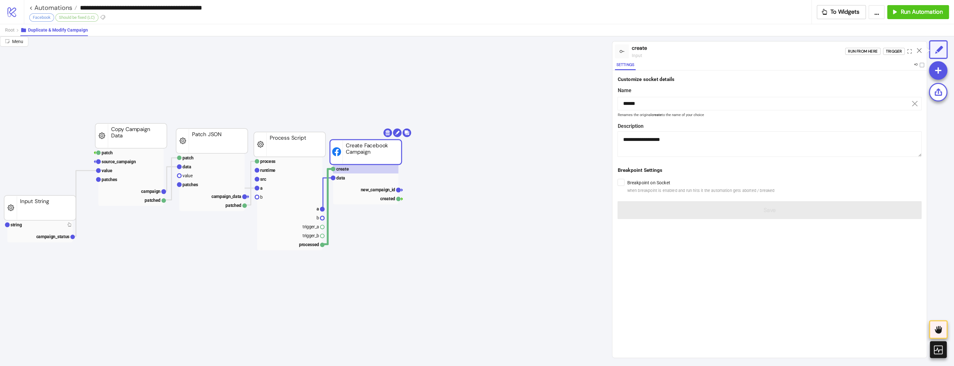
drag, startPoint x: 640, startPoint y: 189, endPoint x: 636, endPoint y: 207, distance: 18.4
click at [640, 190] on span "when breakpoint is enabled and run hits it the automation gets aborted / breaked" at bounding box center [700, 190] width 147 height 6
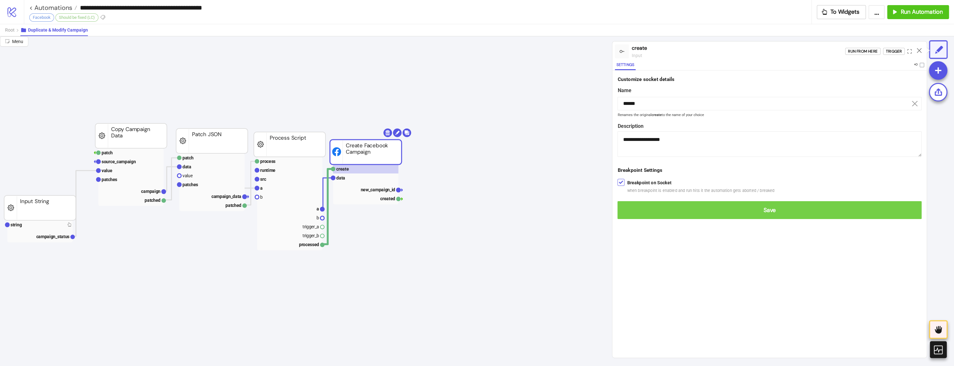
click at [636, 207] on span "Save" at bounding box center [770, 209] width 294 height 7
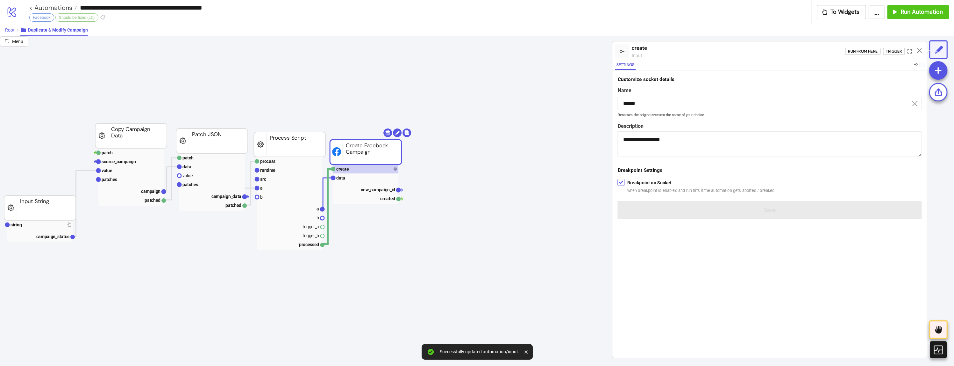
click at [8, 35] on button "Root" at bounding box center [12, 30] width 15 height 12
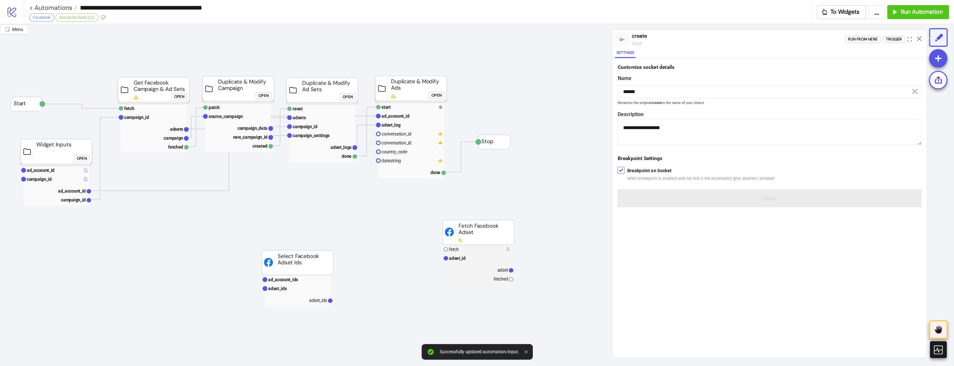
click at [354, 102] on foreignobject "Open" at bounding box center [349, 99] width 19 height 13
click at [351, 100] on div "Open" at bounding box center [348, 96] width 10 height 7
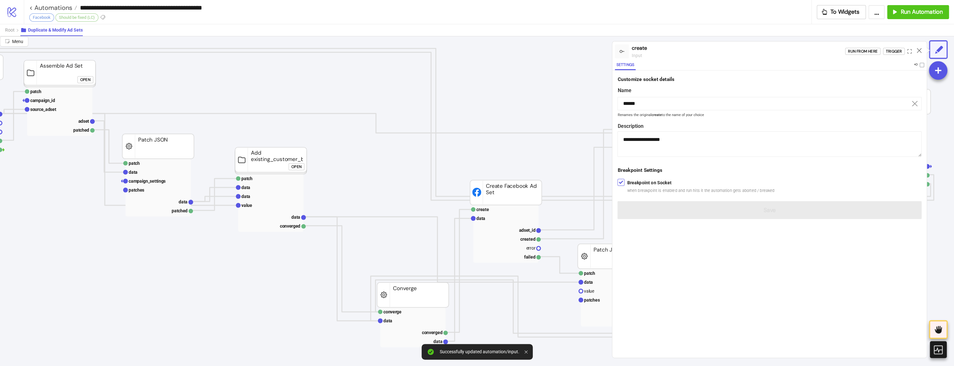
scroll to position [0, 170]
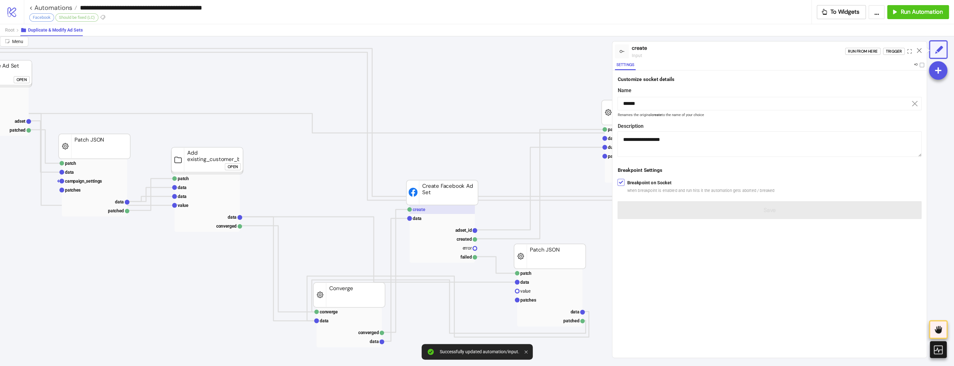
click at [436, 207] on rect at bounding box center [442, 209] width 65 height 9
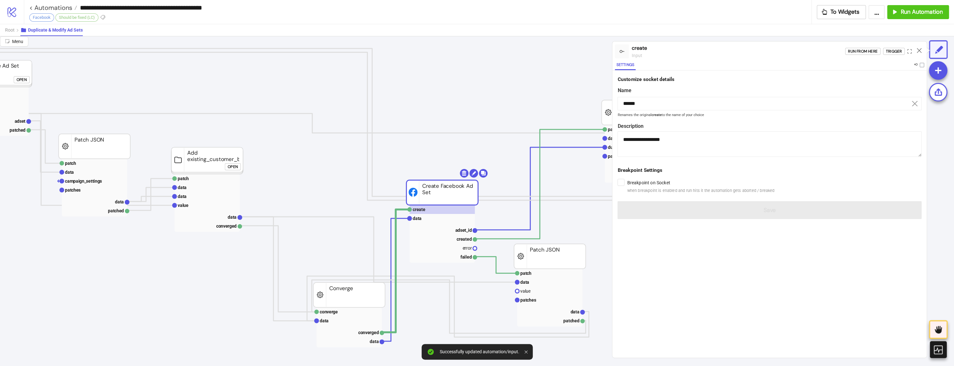
drag, startPoint x: 634, startPoint y: 182, endPoint x: 636, endPoint y: 197, distance: 15.7
click at [633, 182] on label "Breakpoint on Socket when breakpoint is enabled and run hits it the automation …" at bounding box center [700, 186] width 147 height 15
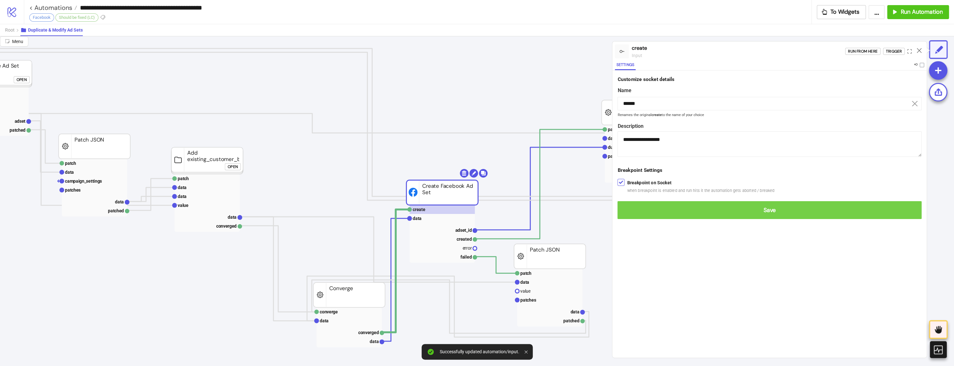
click at [636, 201] on button "Save" at bounding box center [770, 210] width 304 height 18
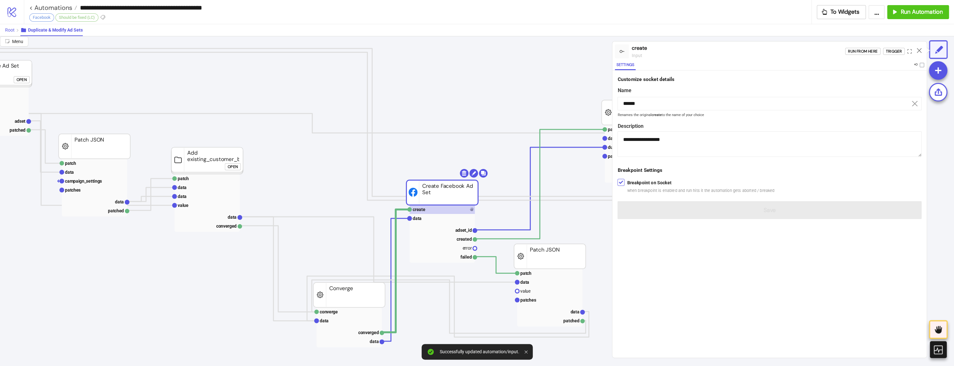
click at [5, 29] on span "Root" at bounding box center [10, 29] width 10 height 5
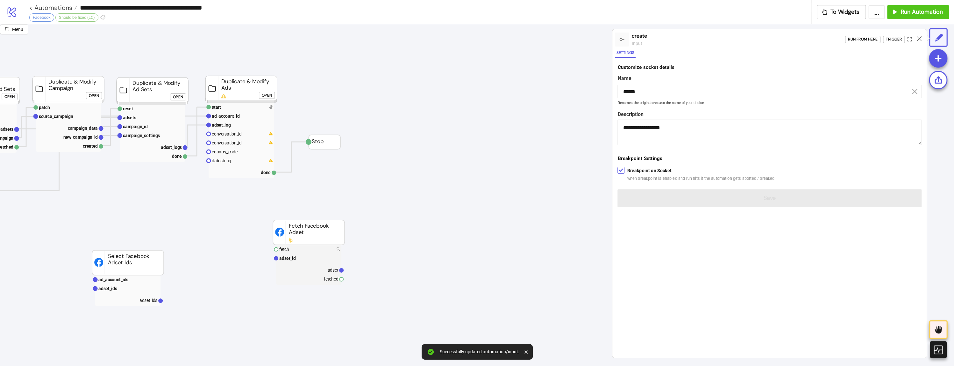
scroll to position [0, 0]
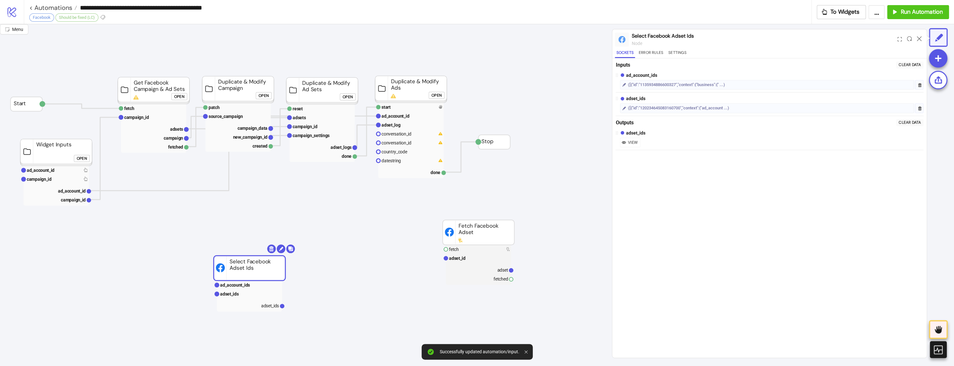
drag, startPoint x: 285, startPoint y: 277, endPoint x: 167, endPoint y: 259, distance: 119.0
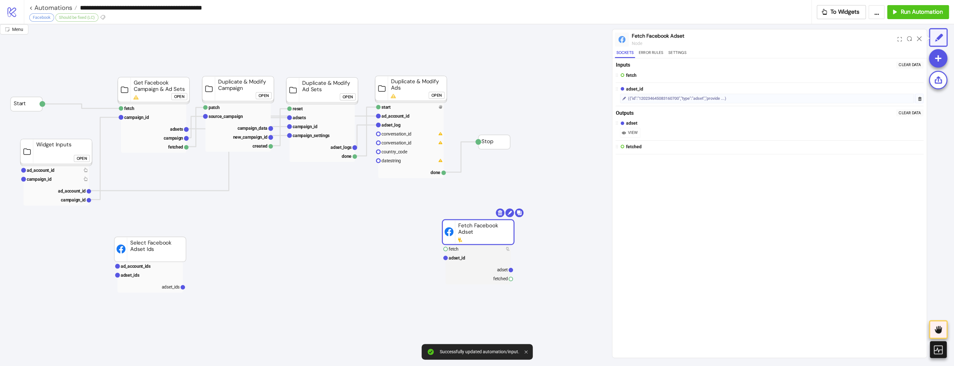
drag, startPoint x: 445, startPoint y: 230, endPoint x: 339, endPoint y: 222, distance: 106.0
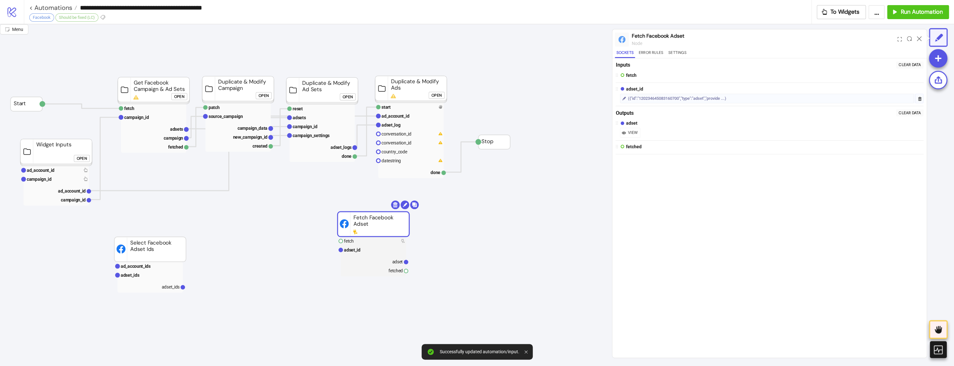
click at [177, 106] on rect at bounding box center [153, 108] width 65 height 9
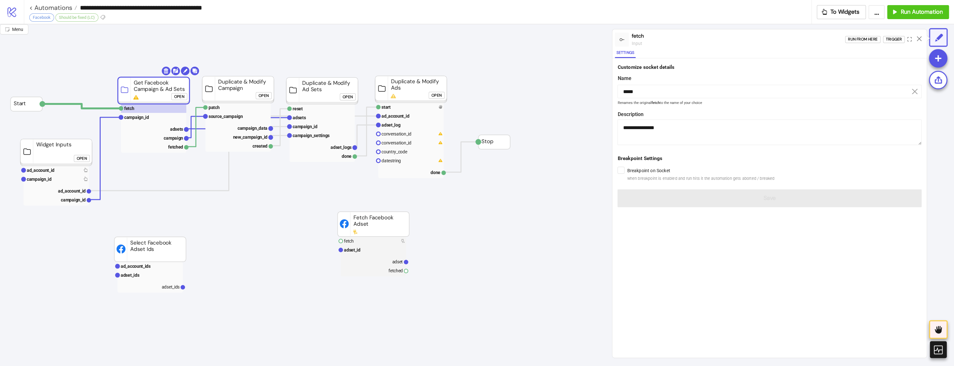
click at [273, 95] on foreignobject "Open" at bounding box center [265, 97] width 19 height 13
click at [265, 96] on div "Open" at bounding box center [264, 95] width 10 height 7
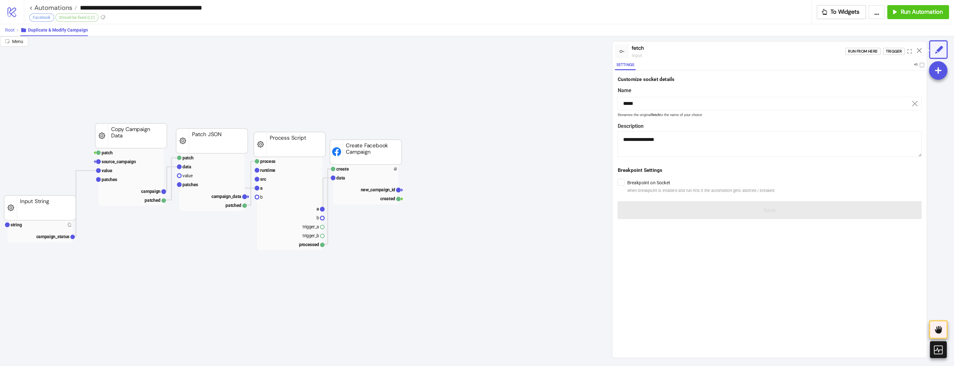
click at [7, 27] on span "Root" at bounding box center [10, 29] width 10 height 5
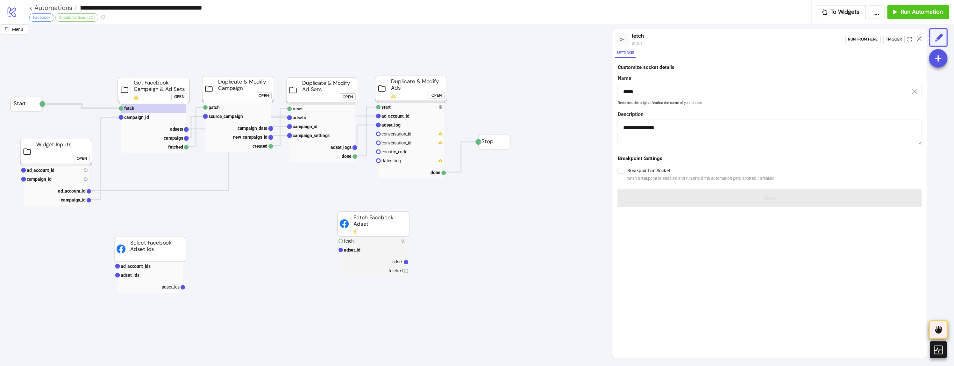
click at [940, 338] on div at bounding box center [938, 329] width 18 height 18
click at [941, 328] on icon at bounding box center [938, 329] width 11 height 11
click at [930, 348] on div at bounding box center [938, 349] width 18 height 18
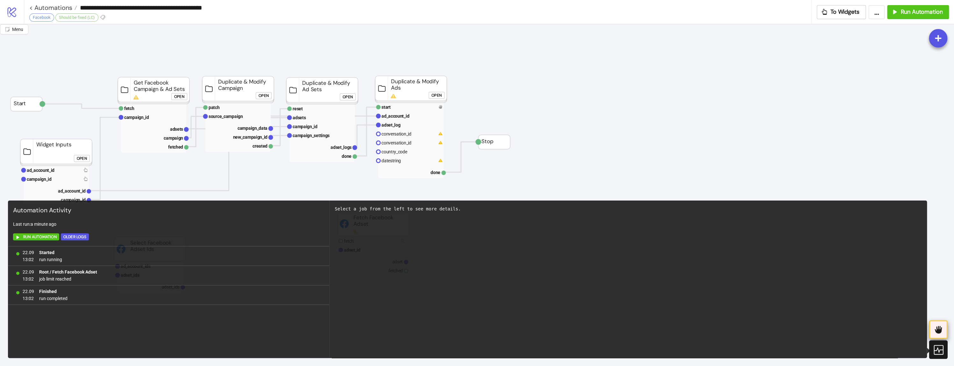
click at [931, 330] on div at bounding box center [938, 329] width 18 height 18
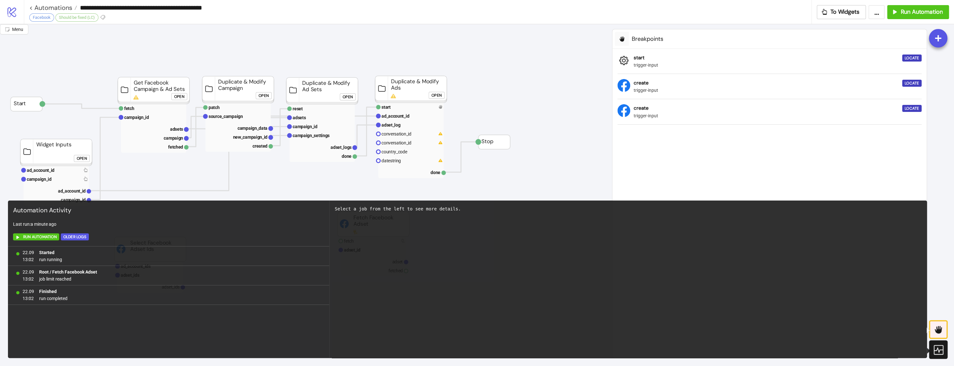
drag, startPoint x: 930, startPoint y: 351, endPoint x: 927, endPoint y: 349, distance: 3.4
click at [928, 351] on div at bounding box center [938, 349] width 20 height 17
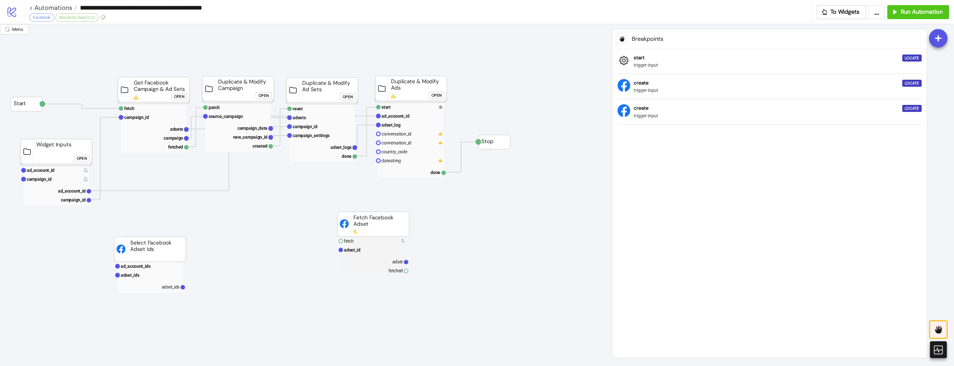
click at [433, 97] on div "Open" at bounding box center [437, 95] width 10 height 7
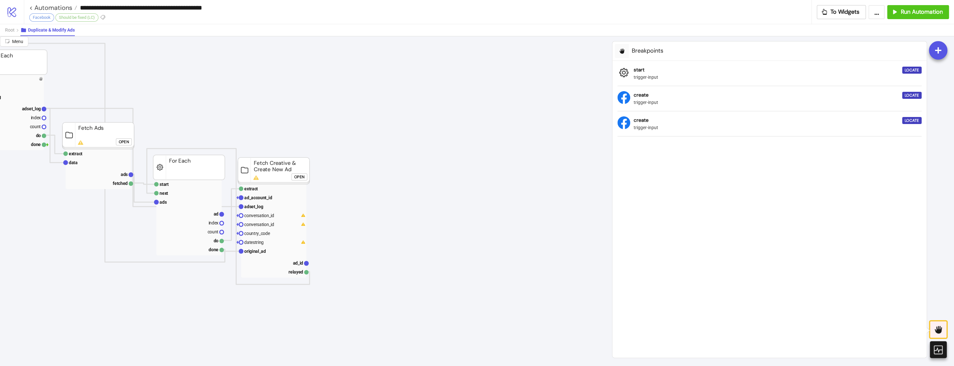
scroll to position [0, 42]
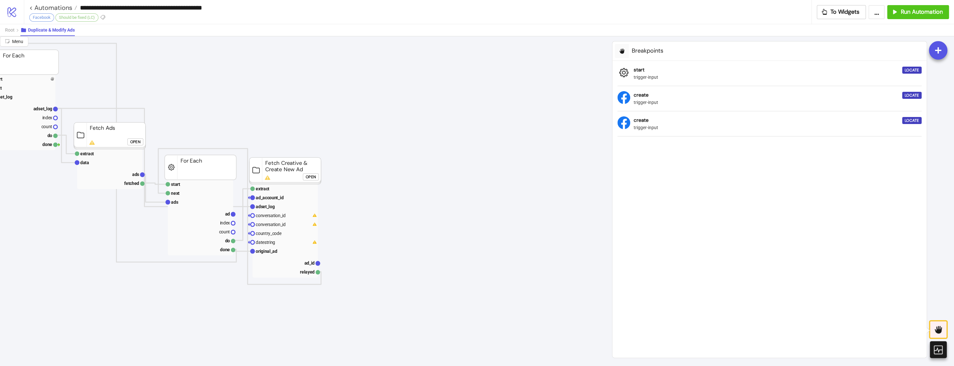
drag, startPoint x: 298, startPoint y: 179, endPoint x: 304, endPoint y: 179, distance: 6.4
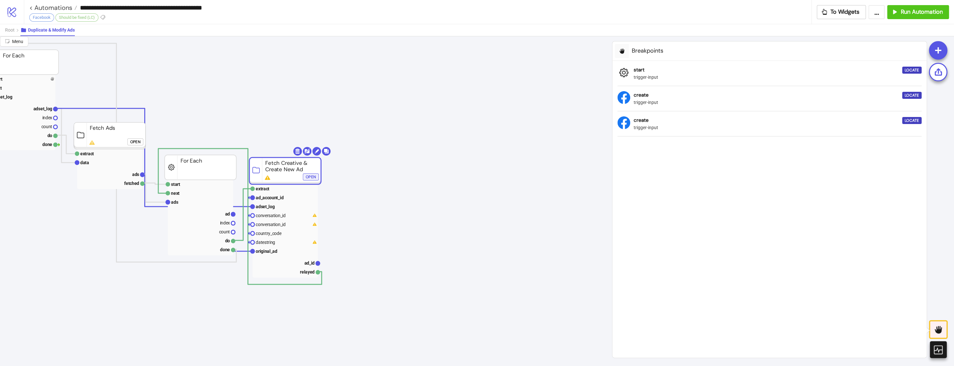
click at [313, 176] on div "Open" at bounding box center [311, 176] width 10 height 7
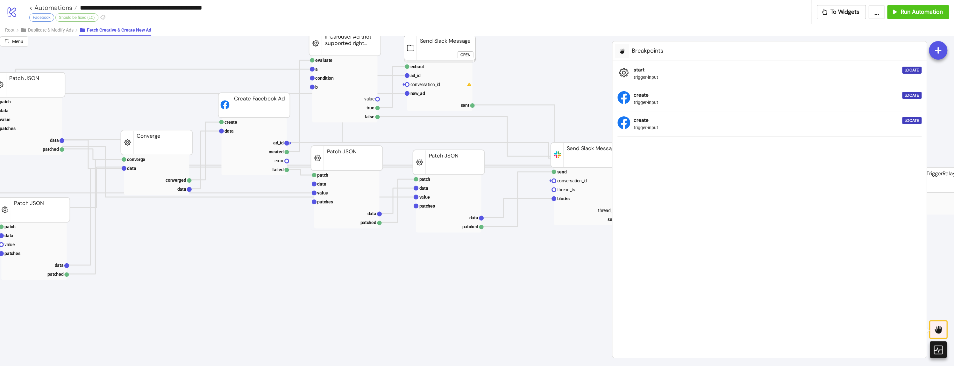
scroll to position [85, 764]
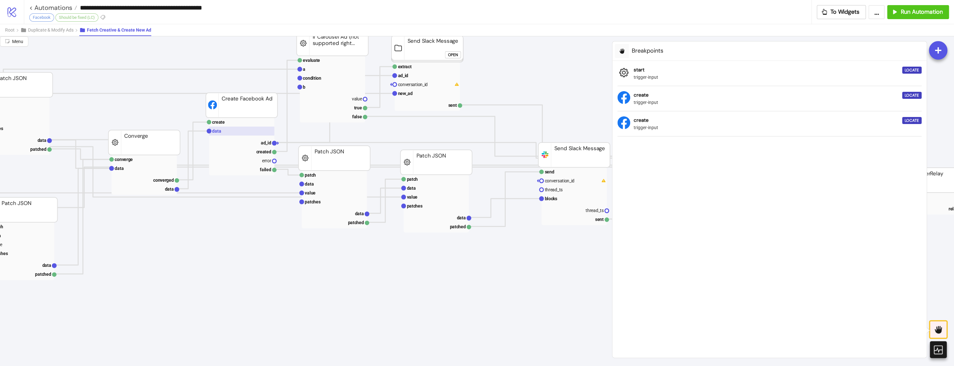
click at [258, 126] on rect at bounding box center [241, 130] width 65 height 9
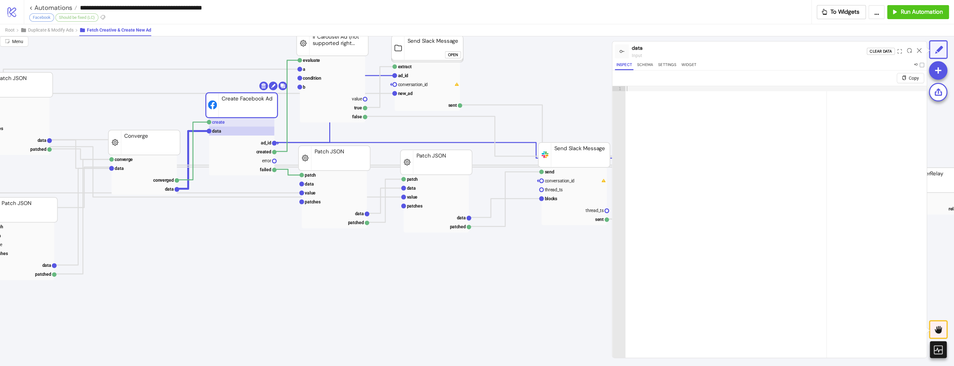
click at [258, 124] on rect at bounding box center [241, 122] width 65 height 9
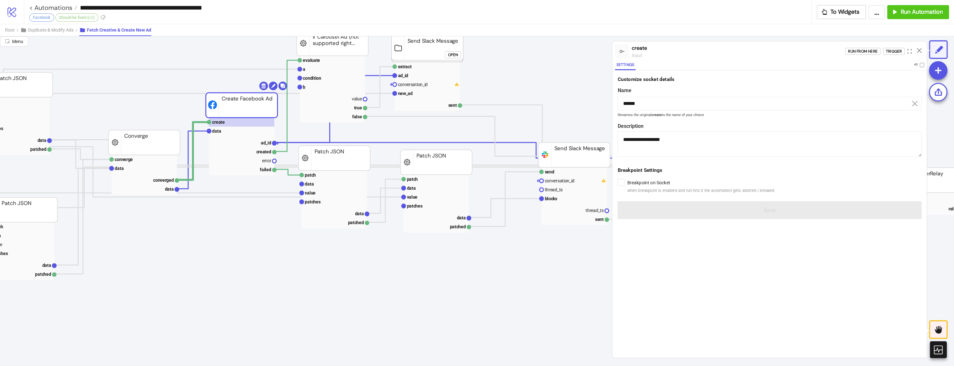
click at [658, 197] on form "**********" at bounding box center [769, 147] width 314 height 154
click at [628, 188] on span "when breakpoint is enabled and run hits it the automation gets aborted / breaked" at bounding box center [700, 190] width 147 height 6
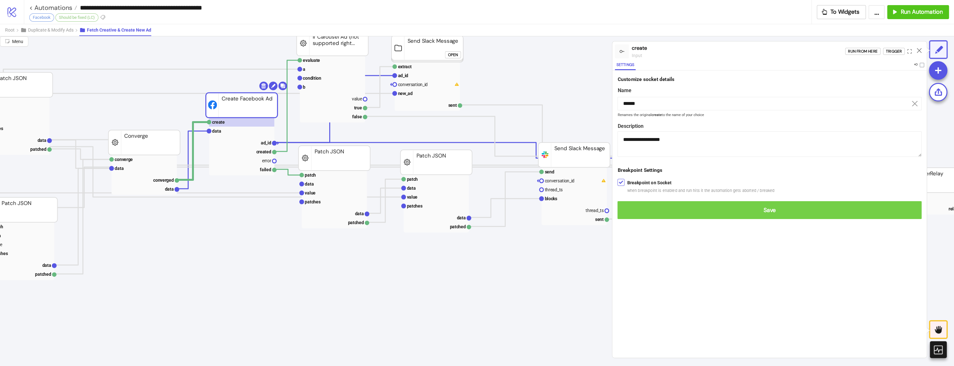
click at [628, 205] on button "Save" at bounding box center [770, 210] width 304 height 18
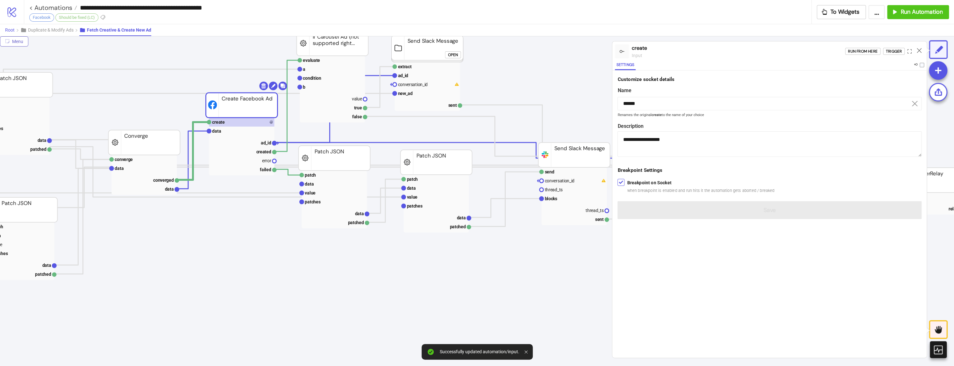
click at [8, 30] on span "Root" at bounding box center [10, 29] width 10 height 5
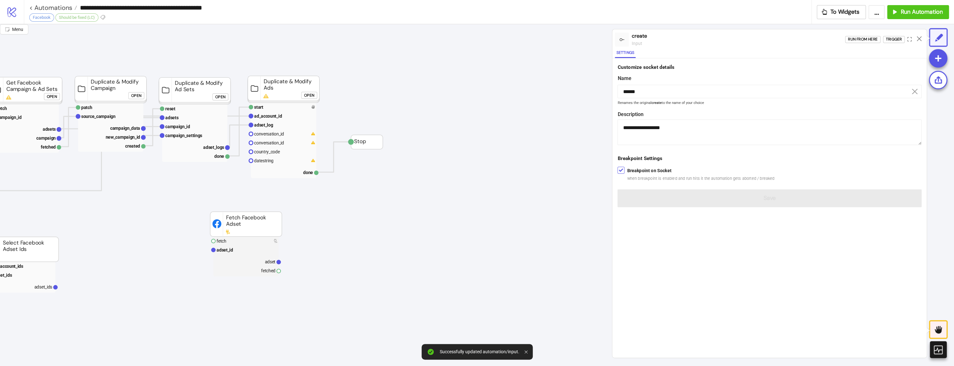
scroll to position [0, 0]
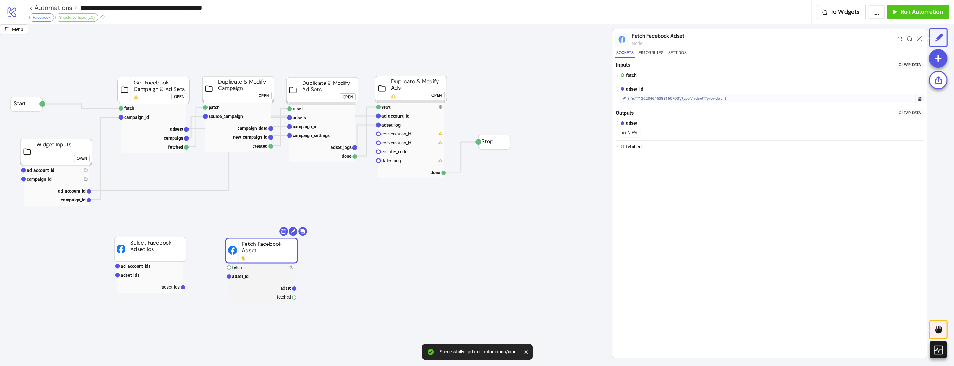
drag, startPoint x: 361, startPoint y: 235, endPoint x: 250, endPoint y: 258, distance: 113.9
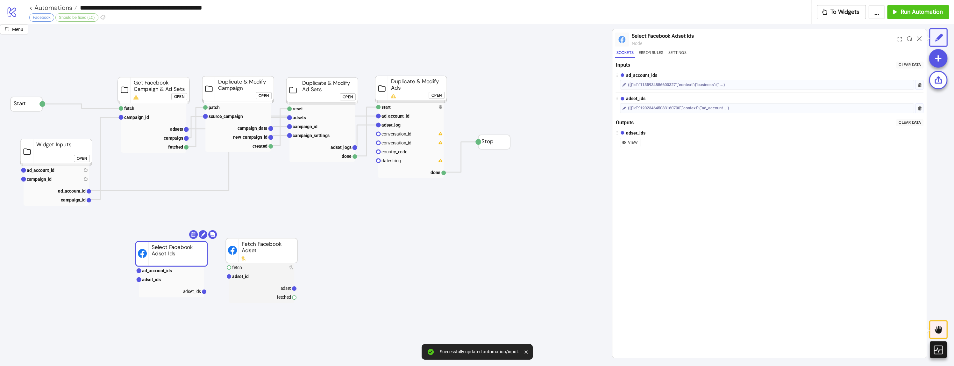
drag, startPoint x: 131, startPoint y: 257, endPoint x: 168, endPoint y: 264, distance: 37.5
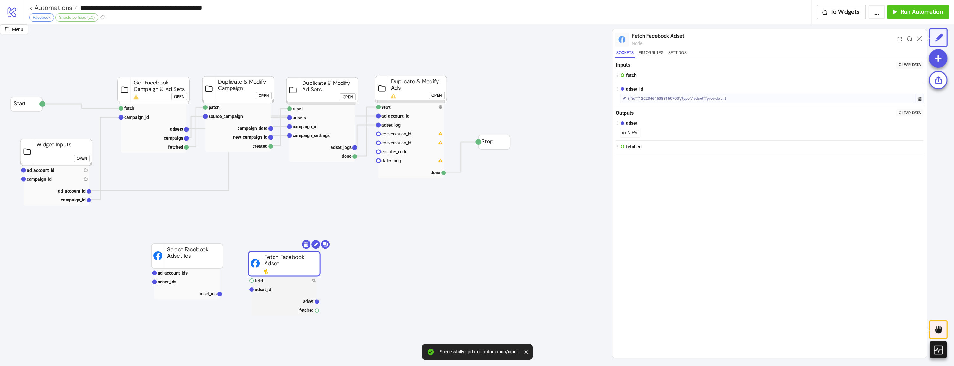
drag, startPoint x: 247, startPoint y: 260, endPoint x: 261, endPoint y: 267, distance: 15.4
click at [151, 111] on rect at bounding box center [153, 108] width 65 height 9
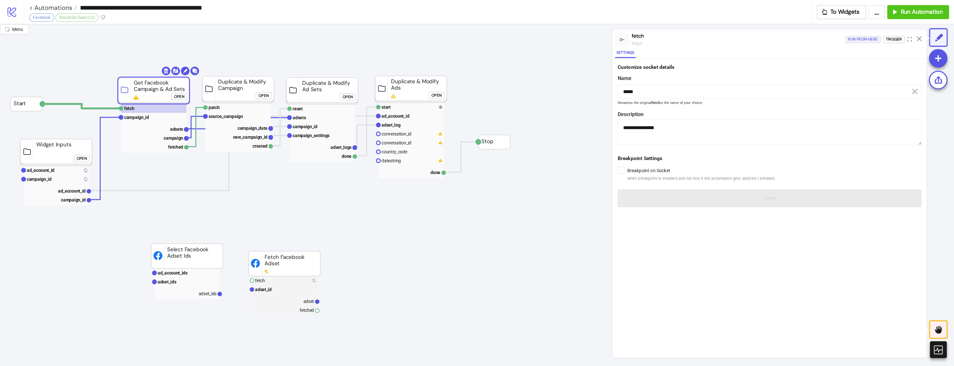
click at [851, 40] on div "Run from here" at bounding box center [863, 39] width 30 height 7
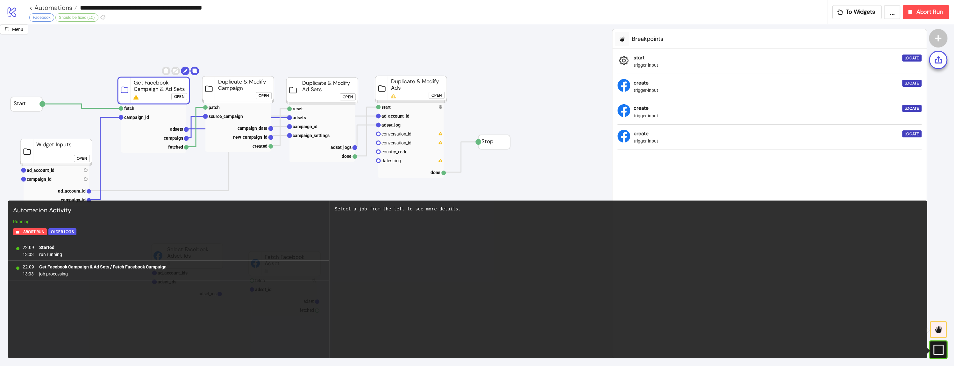
click at [261, 95] on div "Open" at bounding box center [264, 95] width 10 height 7
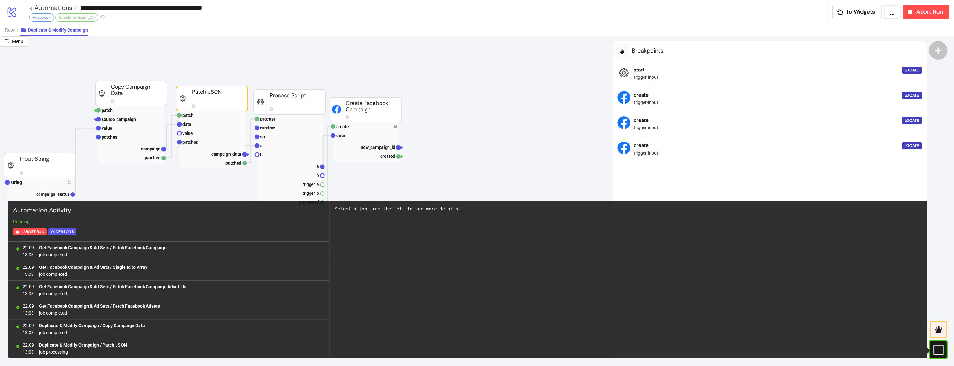
scroll to position [38, 0]
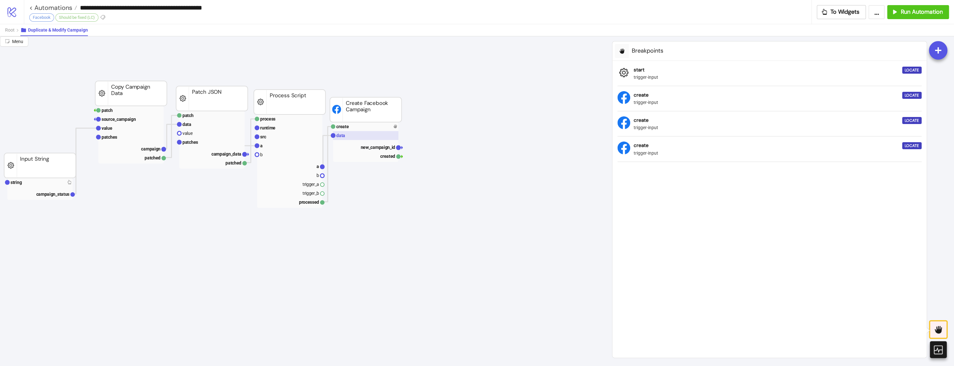
click at [345, 132] on rect at bounding box center [365, 135] width 65 height 9
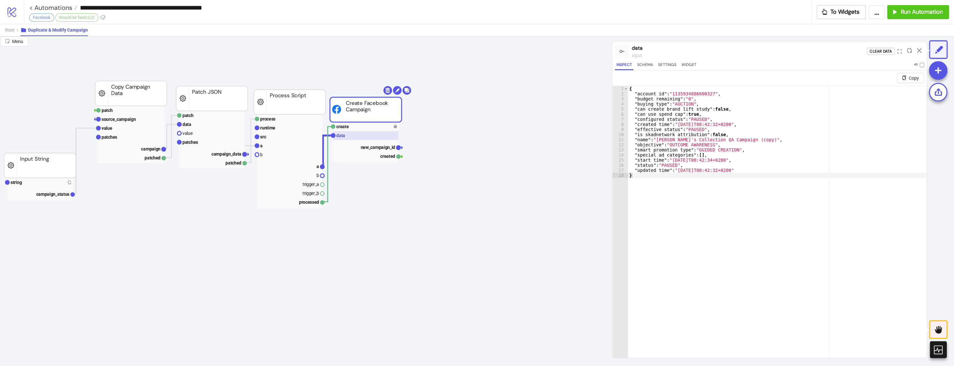
click at [353, 132] on rect at bounding box center [365, 135] width 65 height 9
click at [354, 130] on rect at bounding box center [365, 126] width 65 height 9
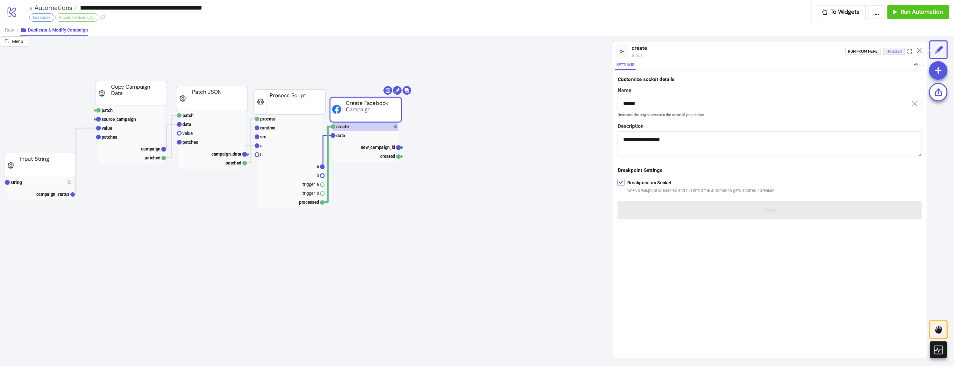
click at [887, 48] on div "Trigger" at bounding box center [894, 51] width 16 height 7
click at [888, 53] on div "Trigger" at bounding box center [894, 51] width 16 height 7
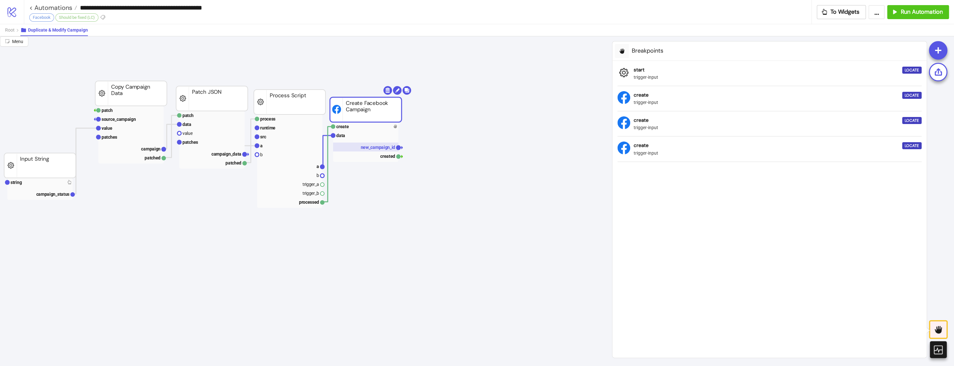
click at [361, 146] on text "new_campaign_id" at bounding box center [378, 147] width 35 height 5
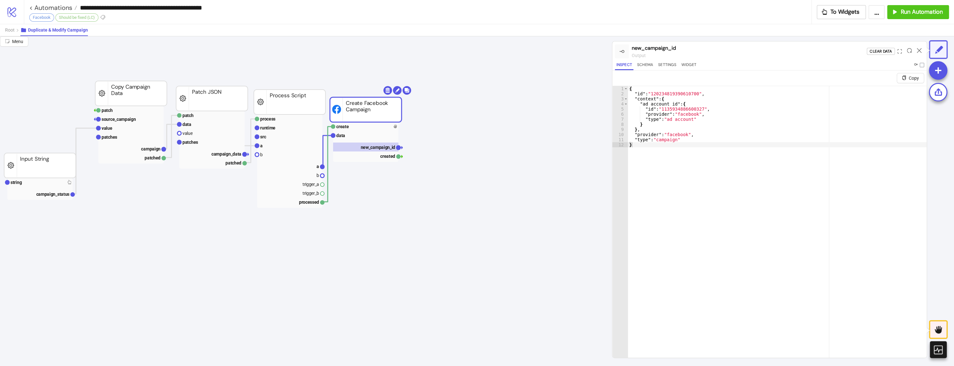
drag, startPoint x: 362, startPoint y: 110, endPoint x: 361, endPoint y: 126, distance: 16.0
drag, startPoint x: 361, startPoint y: 128, endPoint x: 532, endPoint y: 163, distance: 174.6
click at [361, 128] on rect at bounding box center [365, 126] width 65 height 9
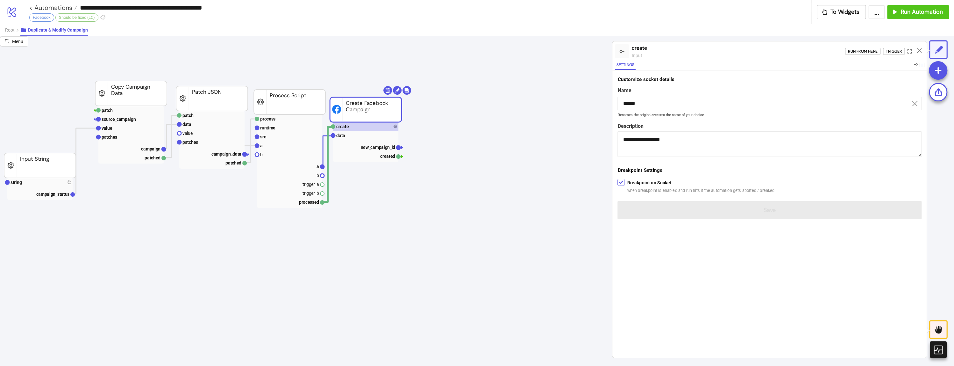
click at [645, 192] on span "when breakpoint is enabled and run hits it the automation gets aborted / breaked" at bounding box center [700, 190] width 147 height 6
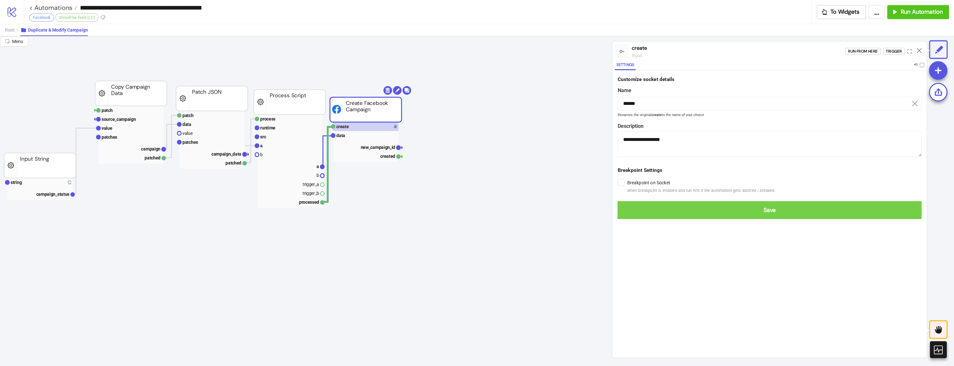
click at [625, 210] on span "Save" at bounding box center [770, 209] width 294 height 7
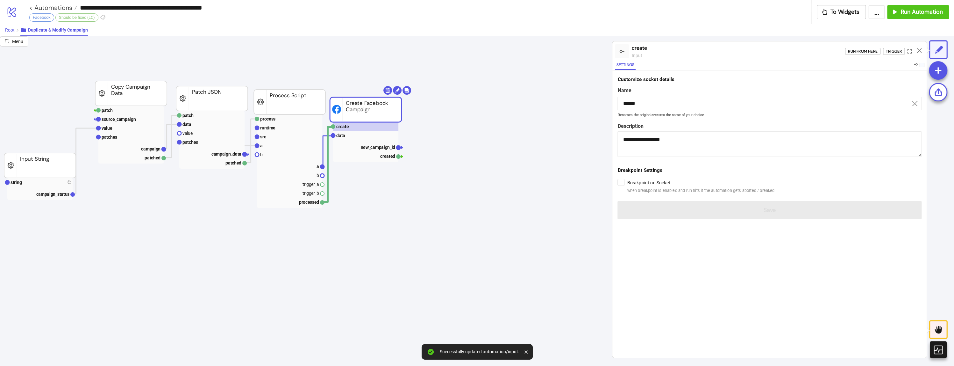
click at [8, 27] on span "Root" at bounding box center [10, 29] width 10 height 5
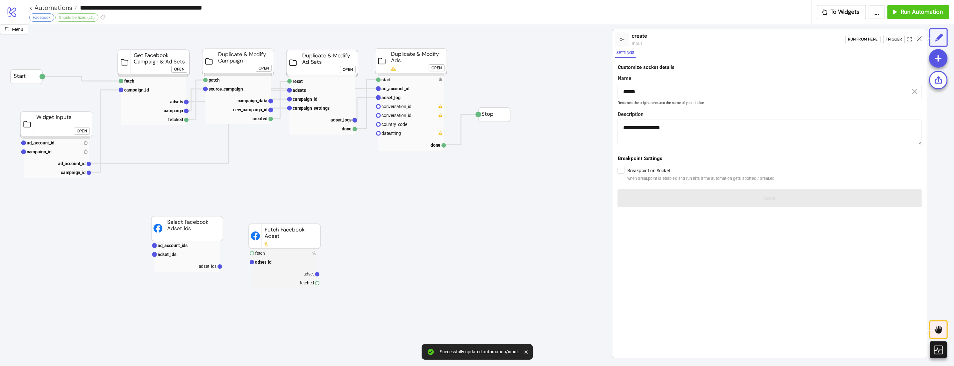
scroll to position [0, 0]
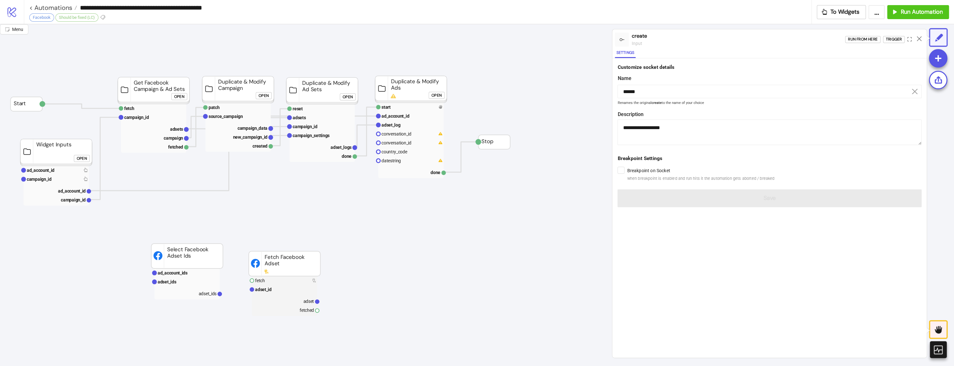
click at [348, 97] on div "Open" at bounding box center [348, 96] width 10 height 7
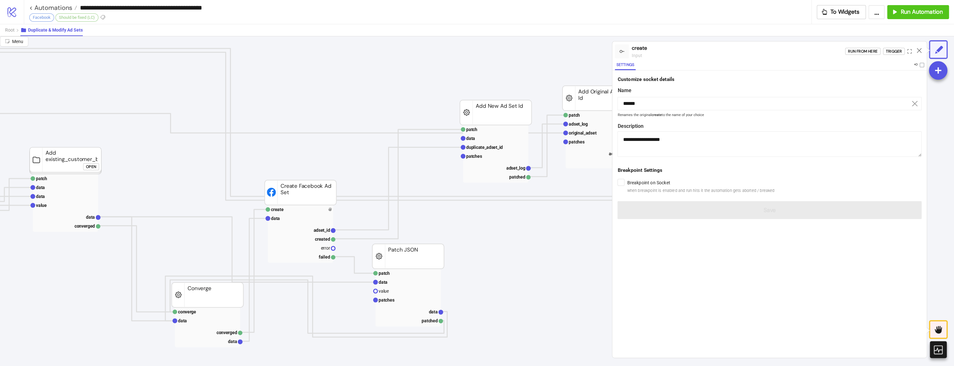
scroll to position [0, 510]
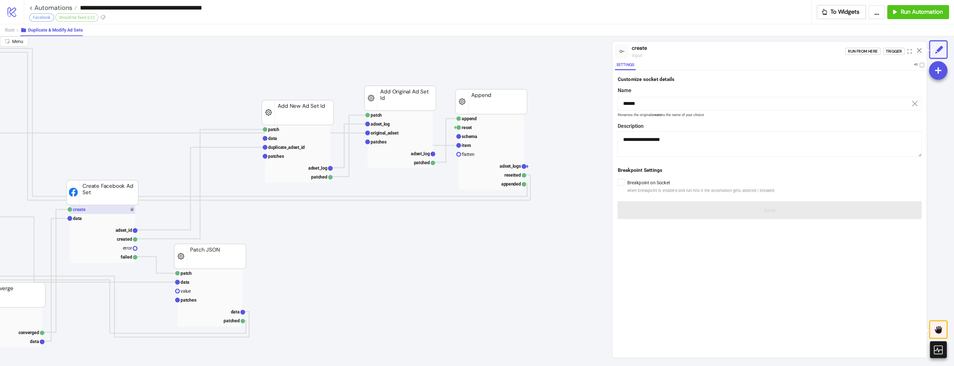
click at [120, 213] on rect at bounding box center [102, 209] width 65 height 9
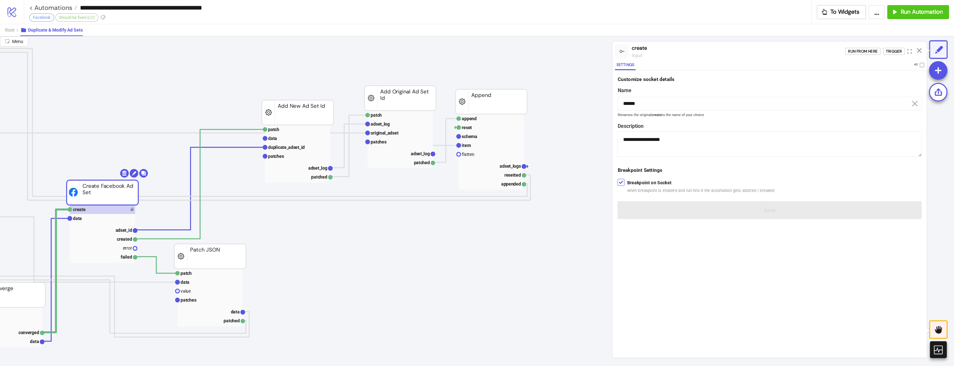
click at [675, 189] on span "when breakpoint is enabled and run hits it the automation gets aborted / breaked" at bounding box center [700, 190] width 147 height 6
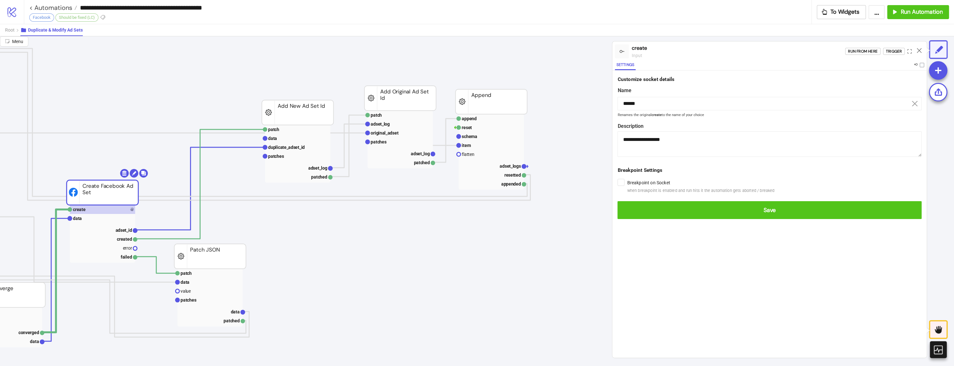
click at [649, 218] on form "**********" at bounding box center [769, 147] width 314 height 154
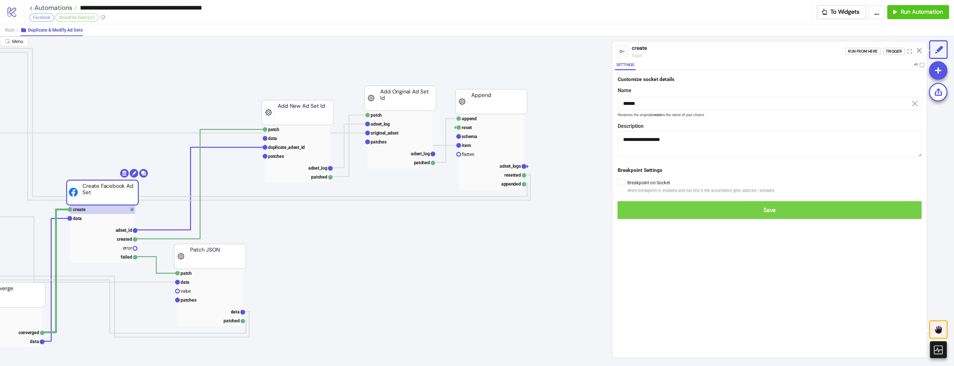
click at [644, 207] on span "Save" at bounding box center [770, 209] width 294 height 7
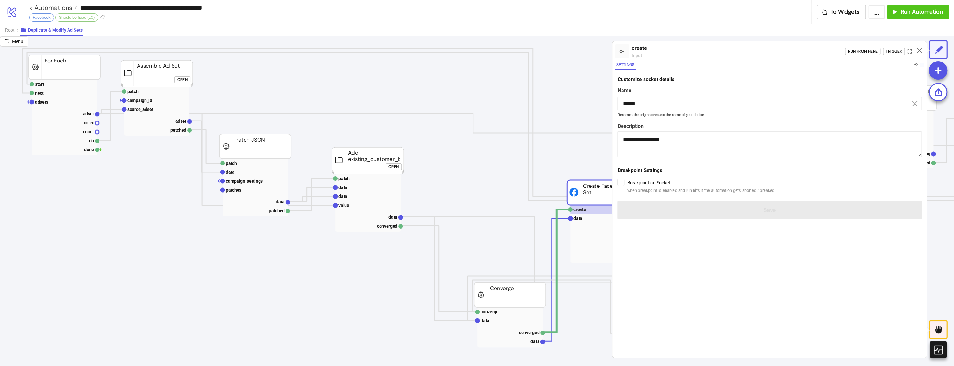
scroll to position [0, 4]
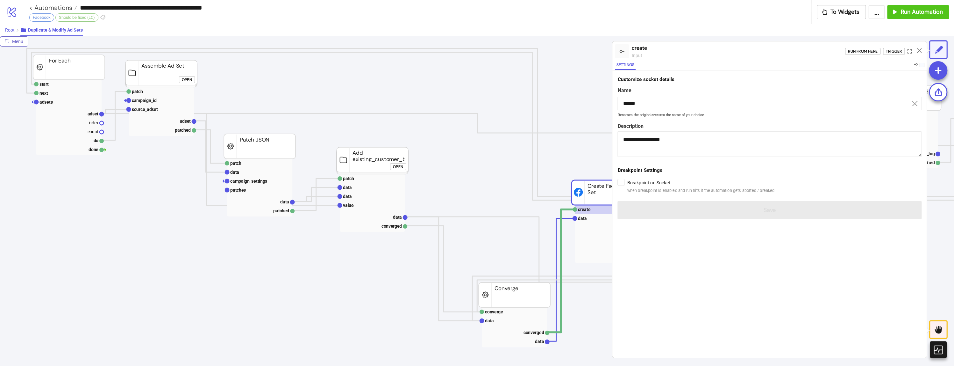
click at [8, 32] on button "Root" at bounding box center [12, 30] width 15 height 12
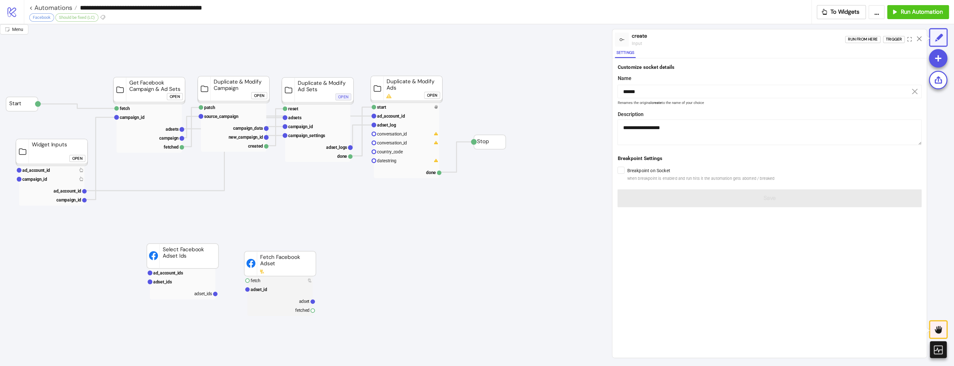
click at [342, 98] on div "Open" at bounding box center [343, 96] width 10 height 7
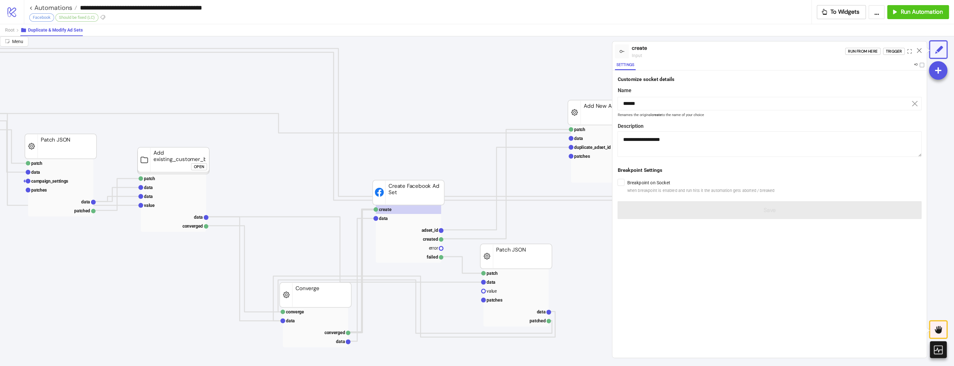
scroll to position [0, 0]
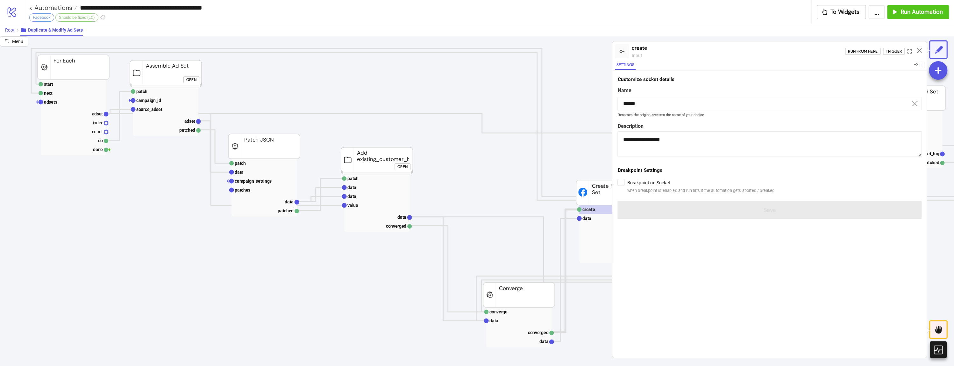
click at [15, 28] on button "Root" at bounding box center [12, 30] width 15 height 12
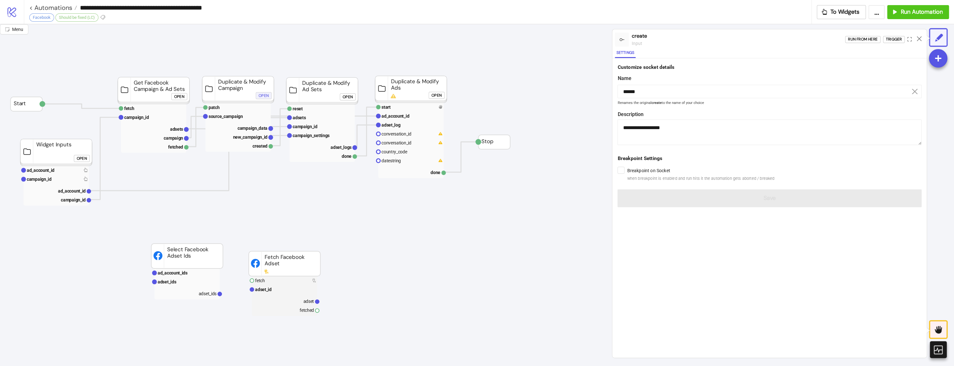
click at [262, 98] on div "Open" at bounding box center [264, 95] width 10 height 7
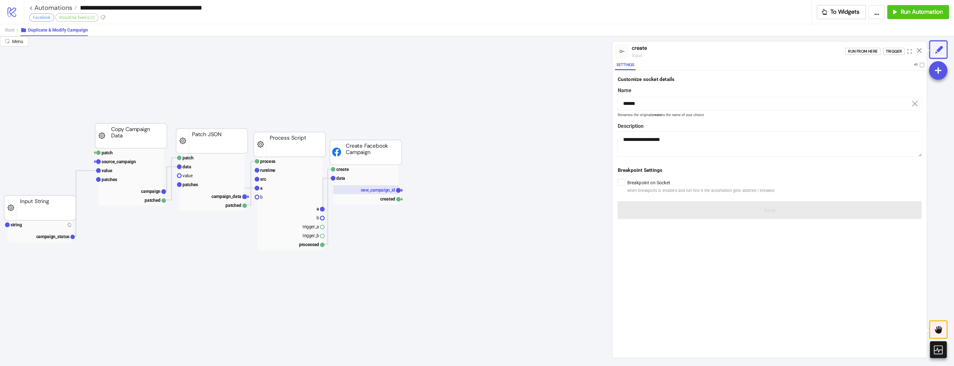
click at [364, 190] on text "new_campaign_id" at bounding box center [378, 189] width 35 height 5
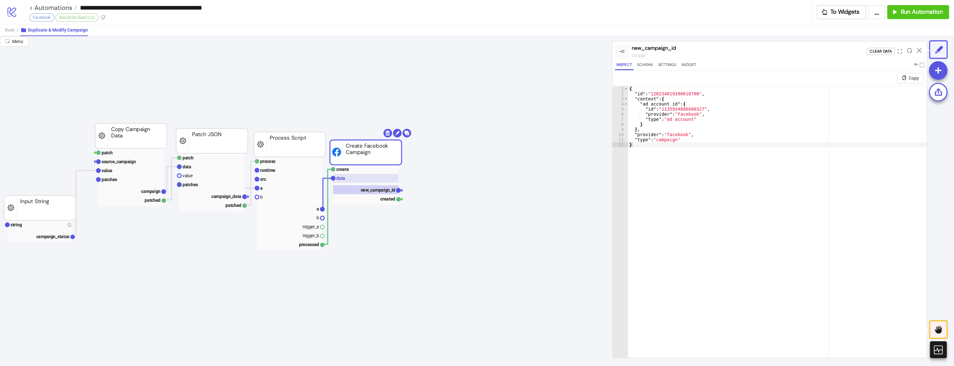
click at [362, 180] on rect at bounding box center [365, 178] width 65 height 9
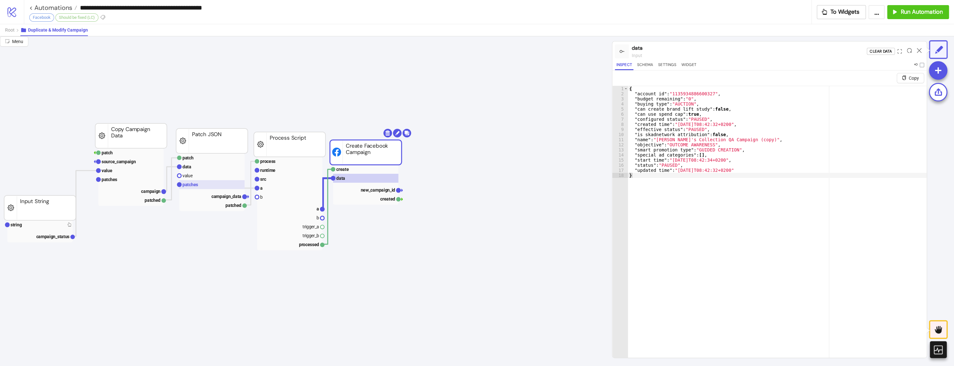
click at [206, 183] on rect at bounding box center [211, 184] width 65 height 9
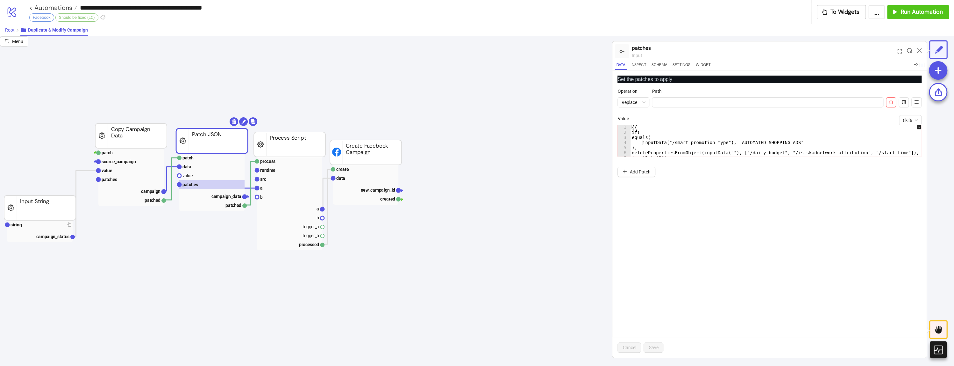
click at [6, 29] on span "Root" at bounding box center [10, 29] width 10 height 5
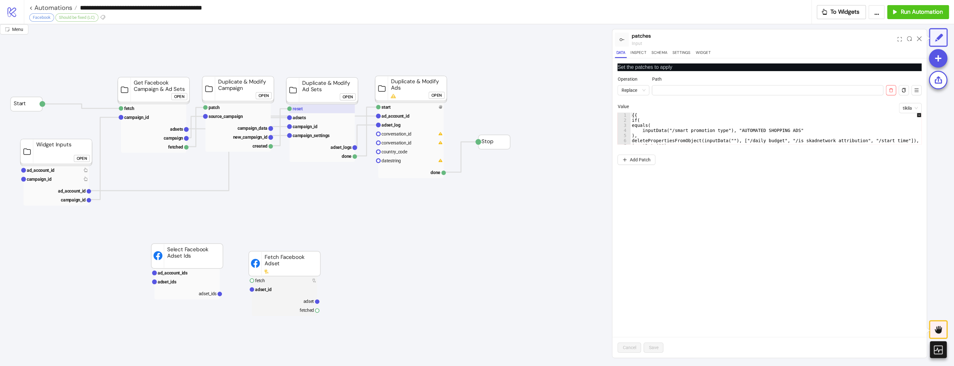
click at [306, 105] on rect at bounding box center [322, 108] width 65 height 9
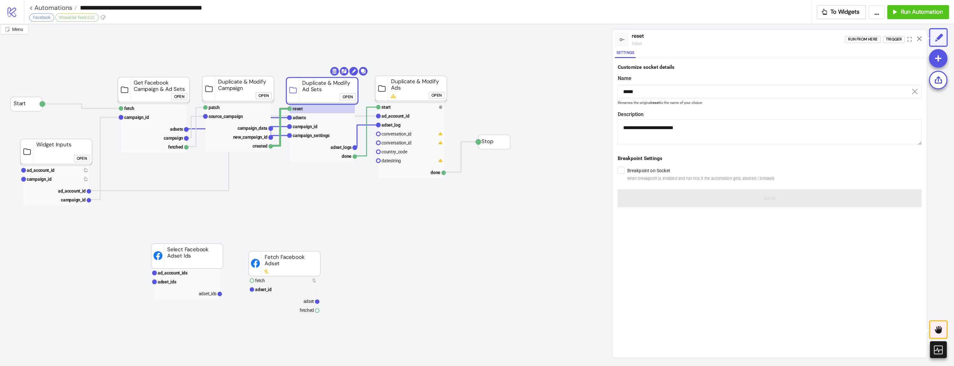
drag, startPoint x: 361, startPoint y: 90, endPoint x: 358, endPoint y: 95, distance: 6.4
drag, startPoint x: 357, startPoint y: 95, endPoint x: 352, endPoint y: 96, distance: 5.3
click at [356, 96] on foreignobject "Open" at bounding box center [349, 99] width 19 height 13
click at [349, 96] on div "Open" at bounding box center [348, 96] width 10 height 7
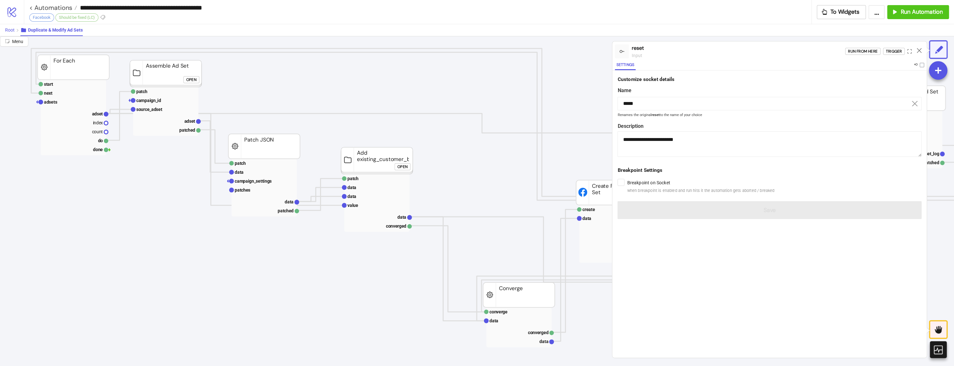
click at [13, 26] on button "Root" at bounding box center [12, 30] width 15 height 12
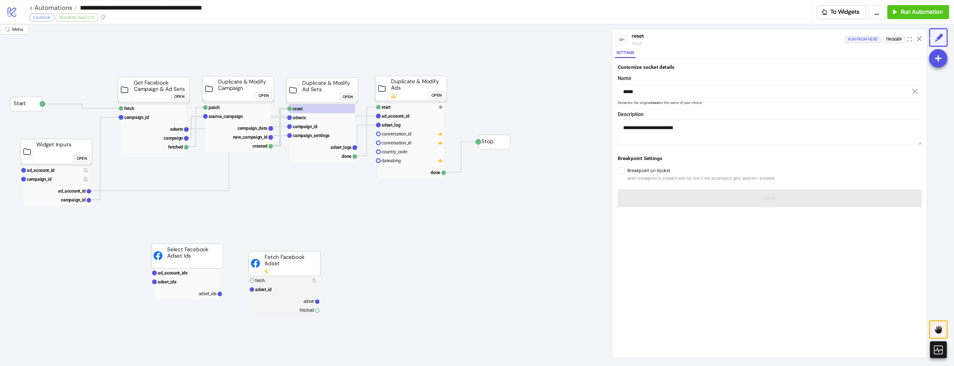
click at [875, 43] on div "Run from here" at bounding box center [863, 39] width 30 height 7
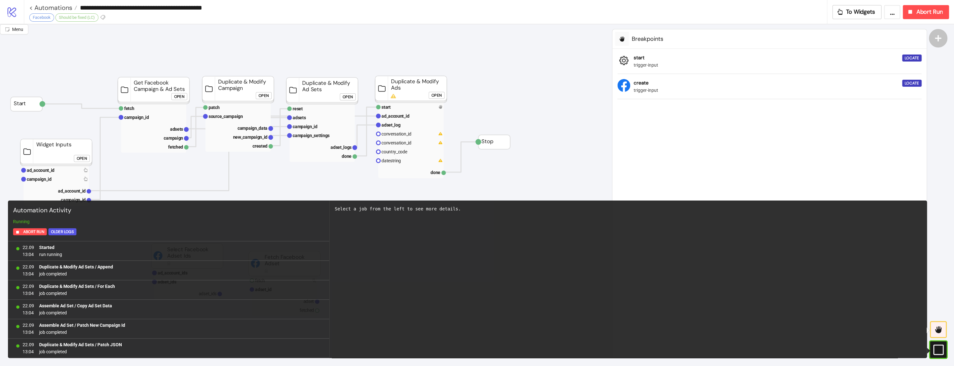
scroll to position [38, 0]
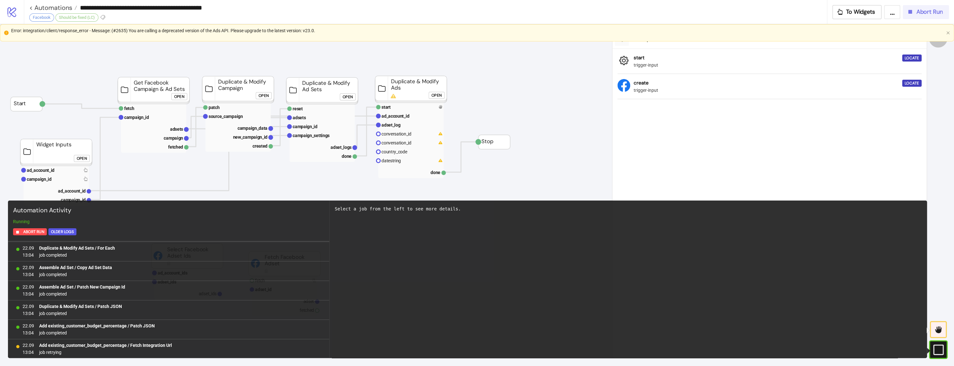
click at [934, 16] on button "Abort Run" at bounding box center [926, 12] width 46 height 14
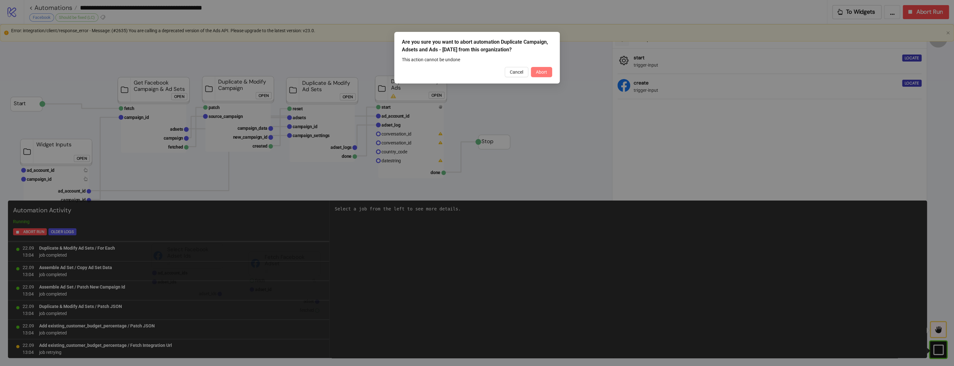
click at [543, 67] on button "Abort" at bounding box center [541, 72] width 21 height 10
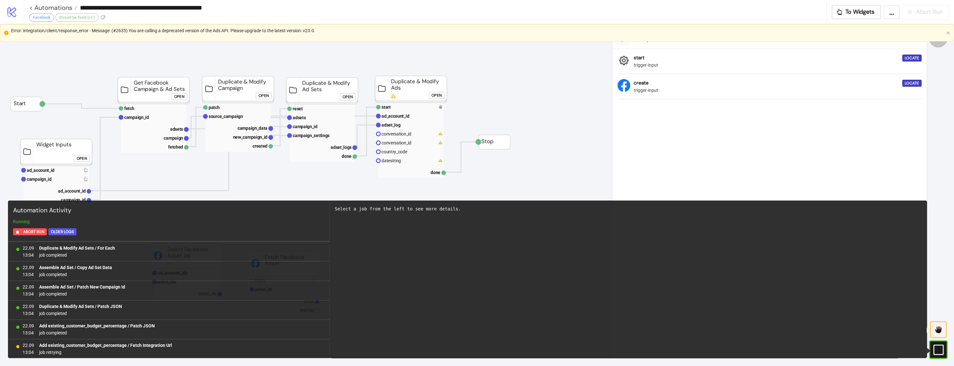
scroll to position [0, 0]
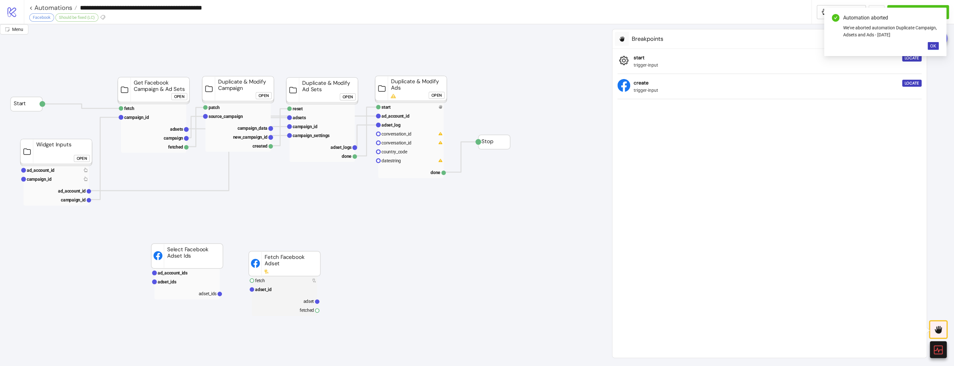
click at [344, 94] on div "Open" at bounding box center [348, 96] width 10 height 7
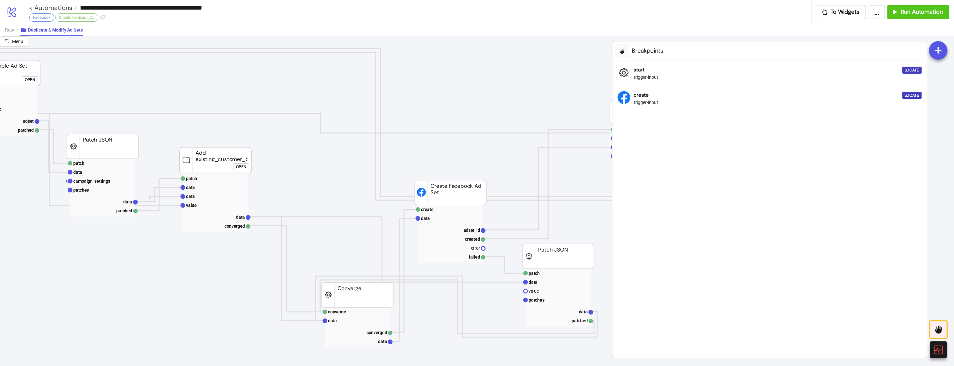
scroll to position [0, 85]
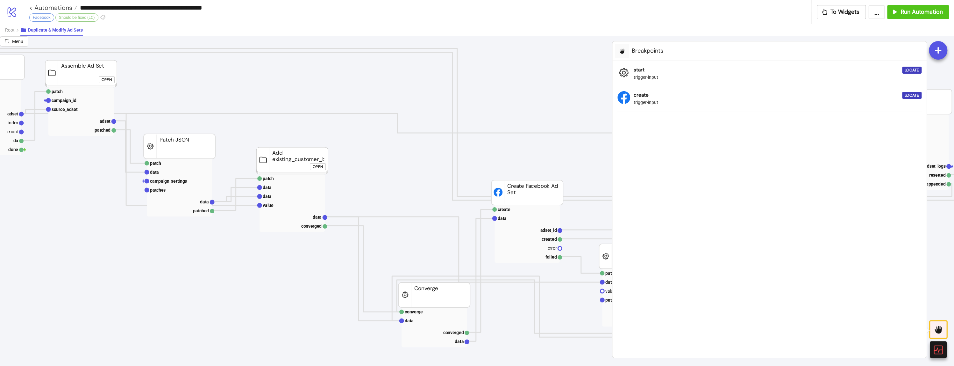
click at [317, 164] on div "Open" at bounding box center [318, 166] width 10 height 7
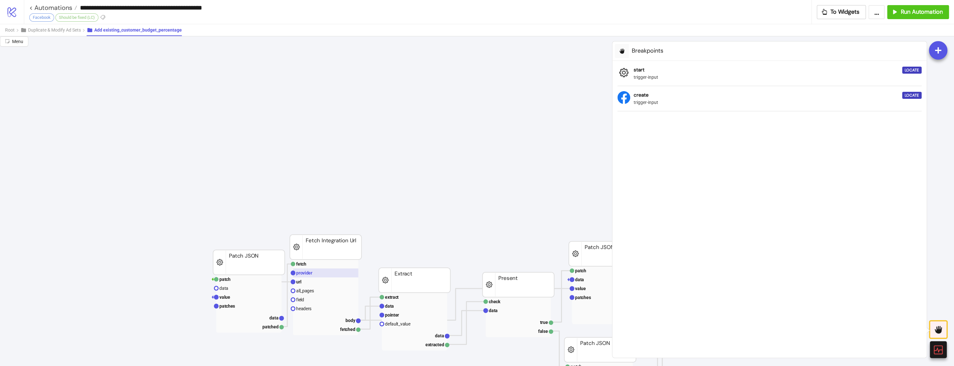
scroll to position [0, 212]
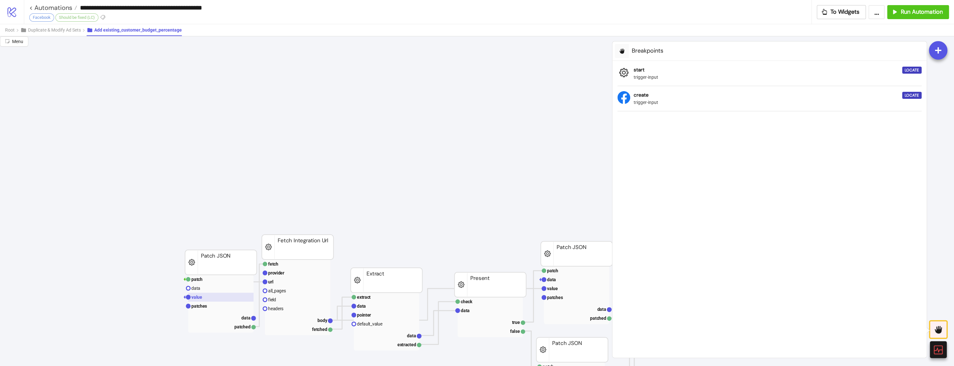
click at [197, 301] on rect at bounding box center [220, 296] width 65 height 9
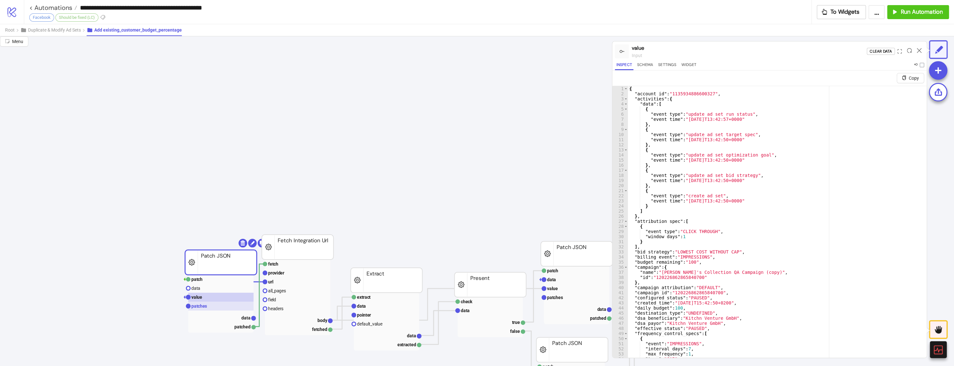
click at [197, 303] on text "patches" at bounding box center [199, 305] width 16 height 5
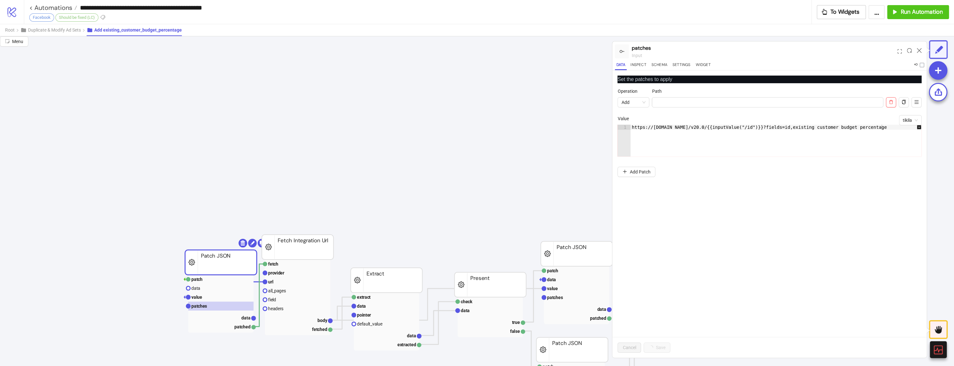
type textarea "**********"
click at [705, 125] on div "https://[DOMAIN_NAME]/v20.0/{{inputValue("/id")}}?fields=id,existing_customer_b…" at bounding box center [780, 146] width 298 height 42
click at [701, 126] on div "https://[DOMAIN_NAME]/v20.0/{{inputValue("/id")}}?fields=id,existing_customer_b…" at bounding box center [780, 146] width 298 height 42
type textarea "**********"
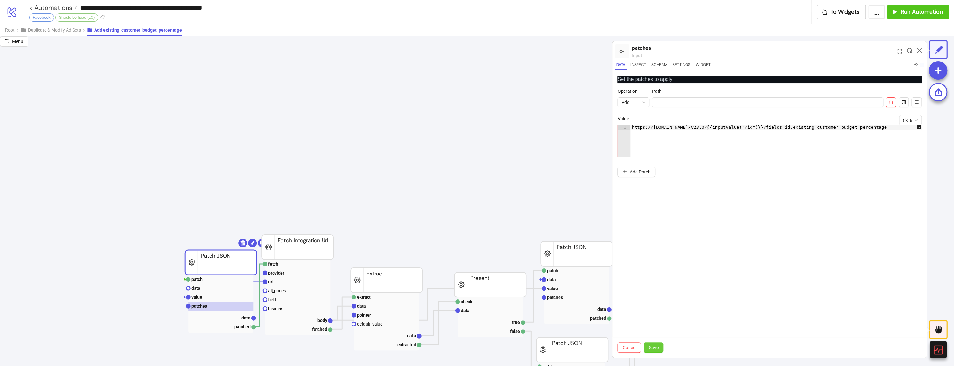
click at [645, 343] on button "Save" at bounding box center [654, 347] width 20 height 10
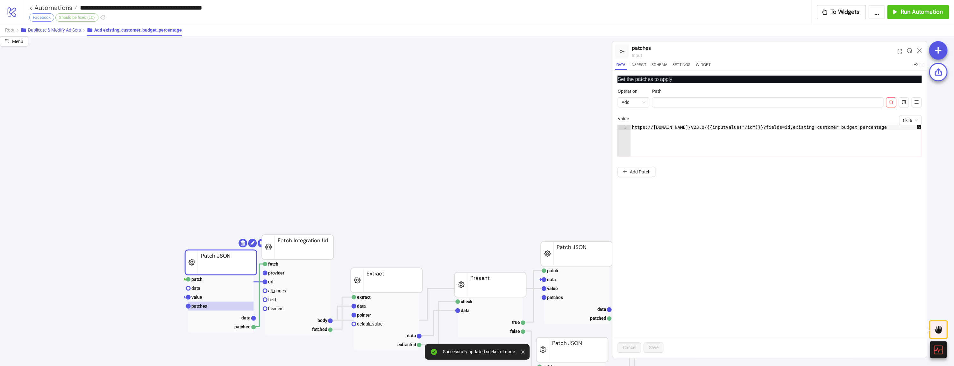
click at [55, 26] on button "Duplicate & Modify Ad Sets" at bounding box center [53, 30] width 66 height 12
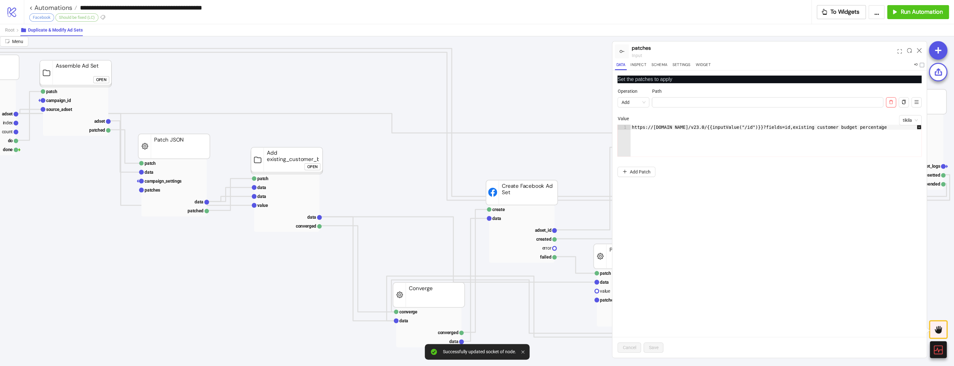
scroll to position [0, 0]
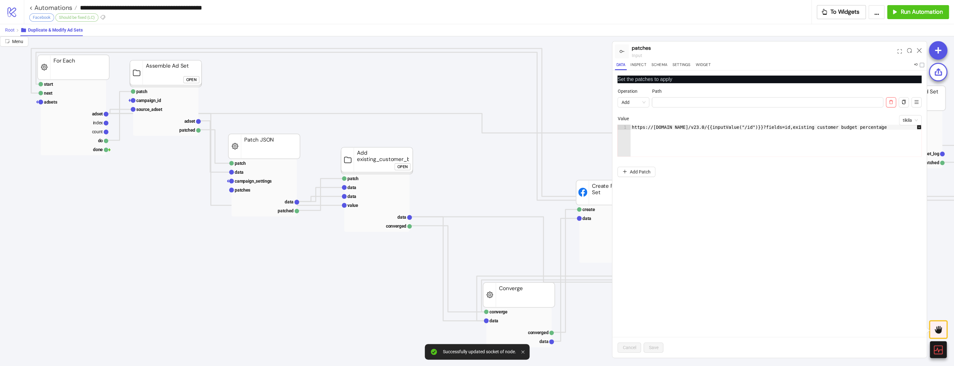
click at [11, 27] on span "Root" at bounding box center [10, 29] width 10 height 5
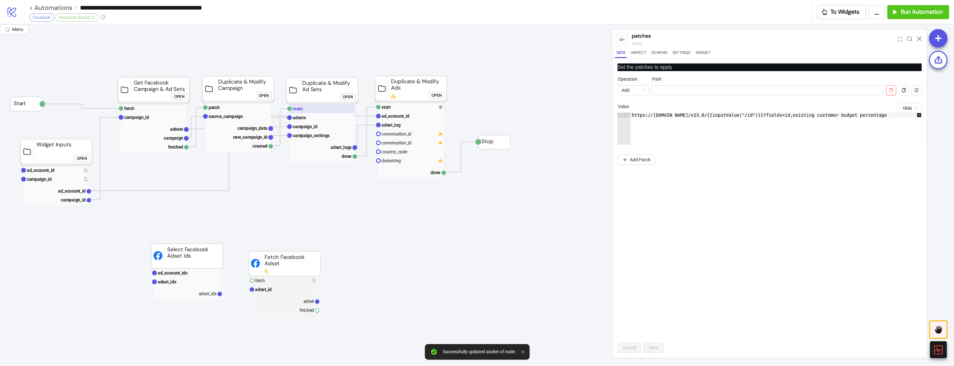
click at [312, 109] on rect at bounding box center [322, 108] width 65 height 9
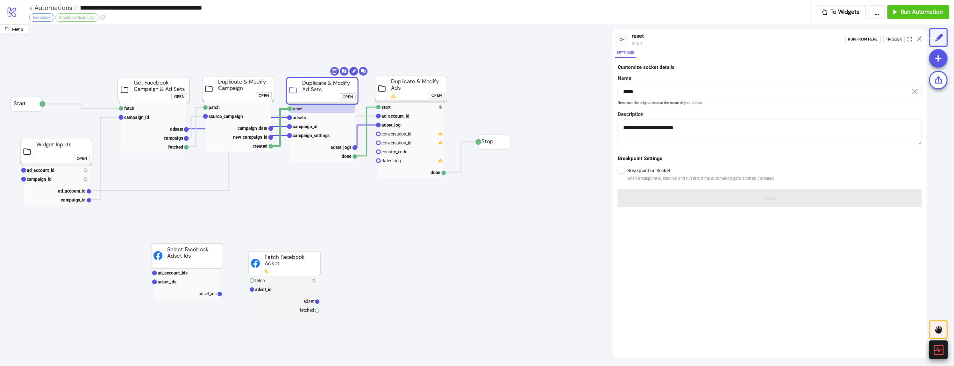
click at [935, 342] on div at bounding box center [938, 349] width 18 height 18
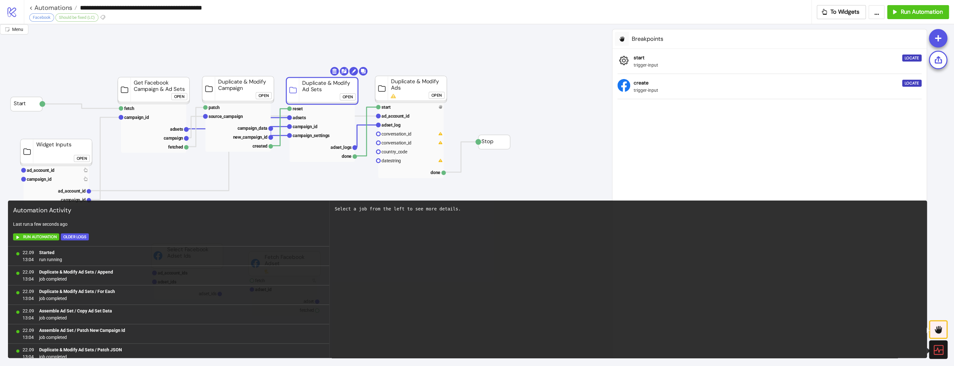
scroll to position [63, 0]
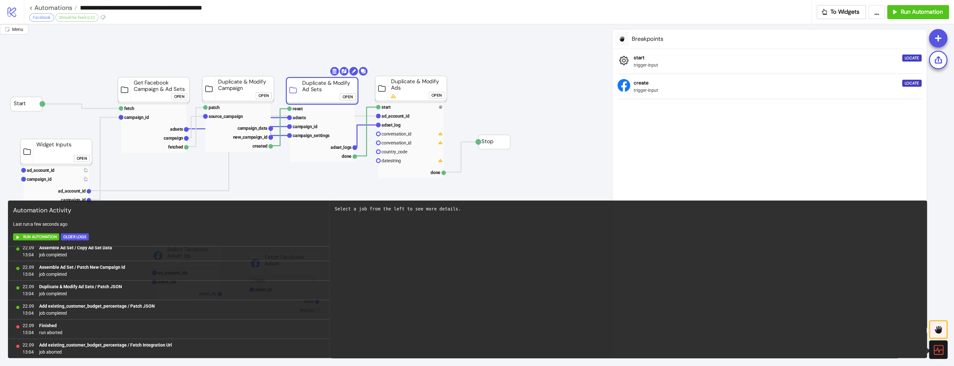
click at [939, 342] on div at bounding box center [938, 349] width 18 height 18
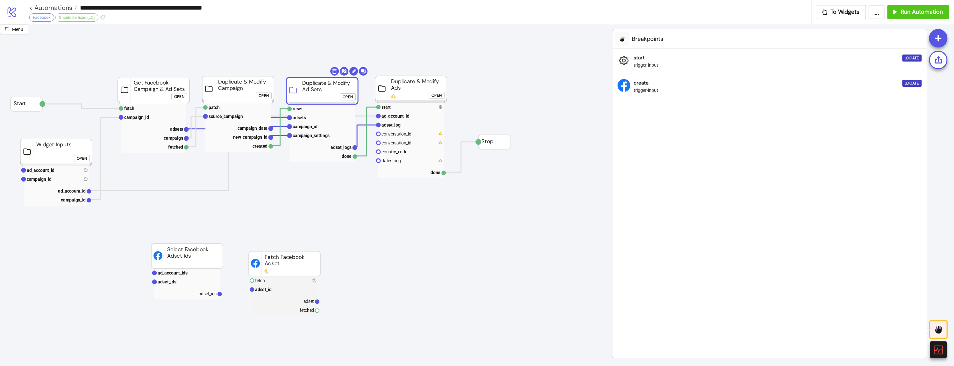
click at [939, 335] on div at bounding box center [938, 329] width 18 height 18
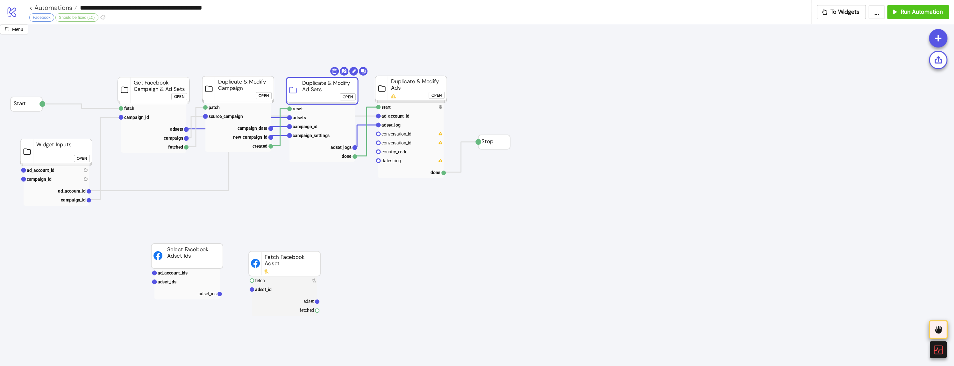
click at [939, 333] on icon at bounding box center [938, 330] width 7 height 8
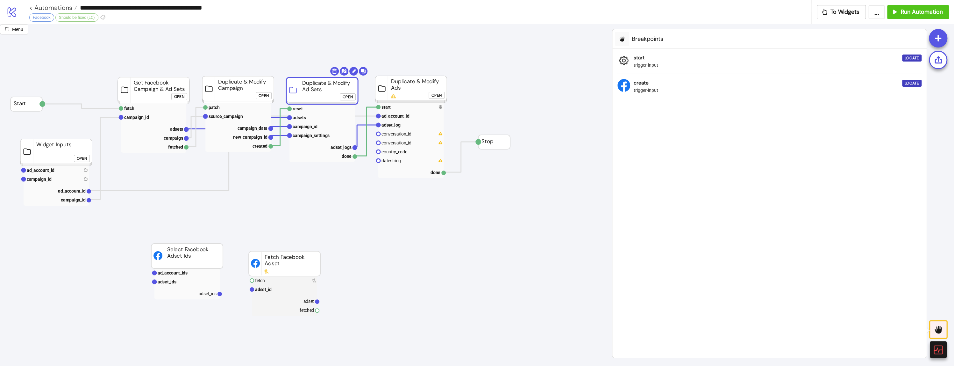
drag, startPoint x: 940, startPoint y: 331, endPoint x: 926, endPoint y: 331, distance: 14.0
click at [935, 331] on icon at bounding box center [938, 330] width 7 height 8
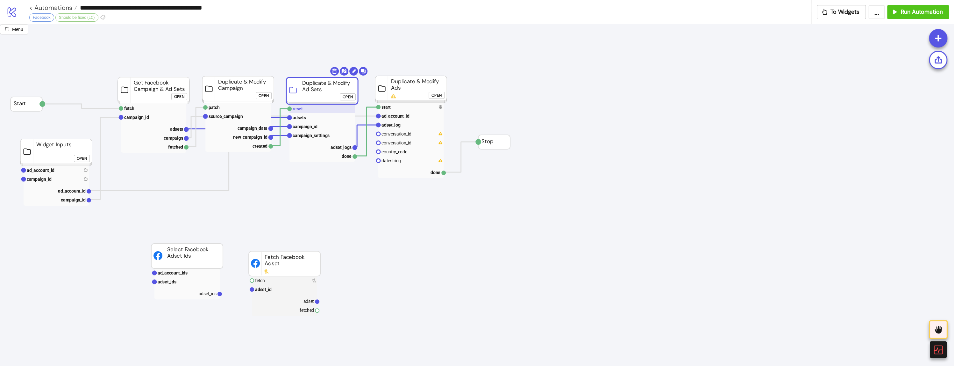
click at [341, 111] on rect at bounding box center [322, 108] width 65 height 9
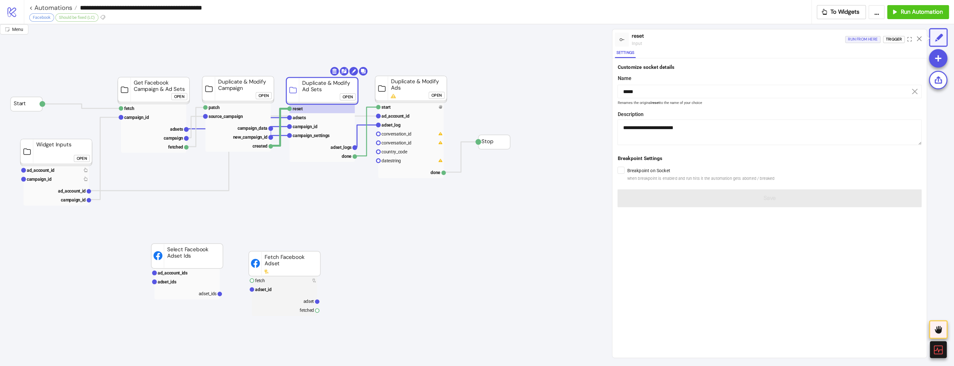
drag, startPoint x: 847, startPoint y: 40, endPoint x: 657, endPoint y: 21, distance: 191.1
click at [847, 40] on button "Run from here" at bounding box center [862, 39] width 35 height 7
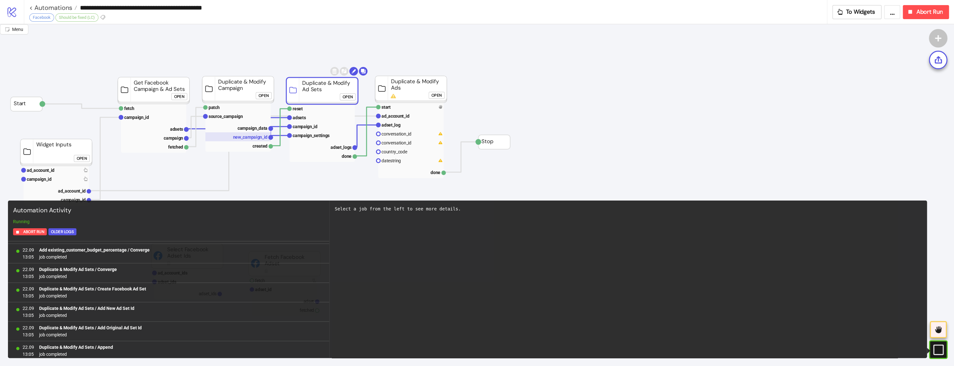
scroll to position [1105, 0]
click at [241, 135] on text "new_campaign_id" at bounding box center [250, 136] width 35 height 5
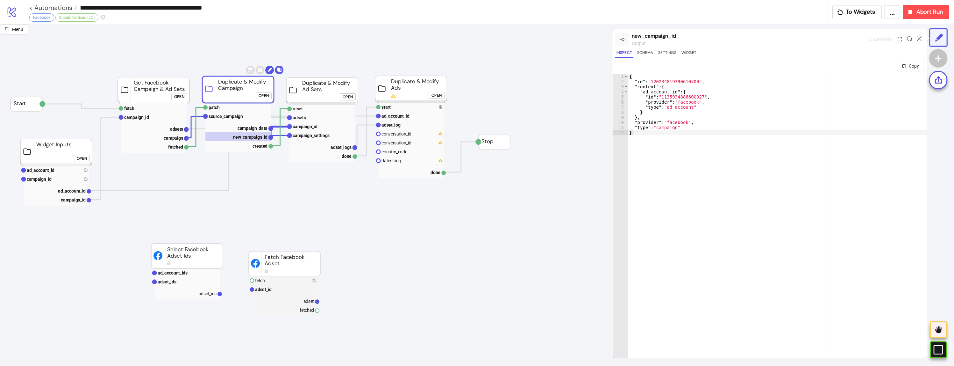
type textarea "**********"
click at [659, 81] on div "{ "id" : "120234819390610700" , "context" : { "ad_account_id" : { "id" : "11359…" at bounding box center [777, 228] width 299 height 309
click at [8, 7] on icon "logo/logo-mobile" at bounding box center [11, 11] width 11 height 11
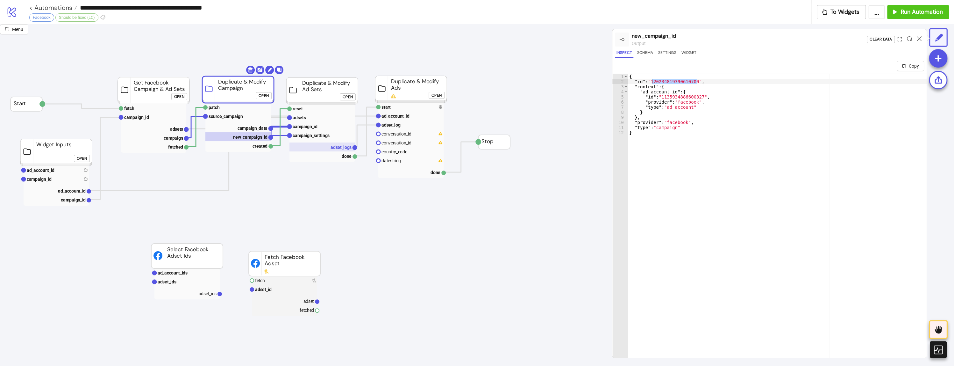
click at [321, 147] on rect at bounding box center [322, 146] width 65 height 9
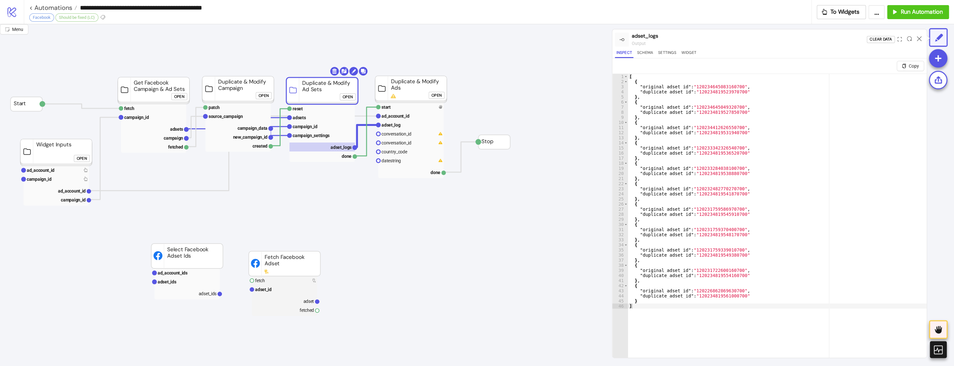
click at [445, 93] on foreignobject "Open" at bounding box center [438, 97] width 19 height 13
click at [442, 93] on button "Open" at bounding box center [437, 95] width 16 height 7
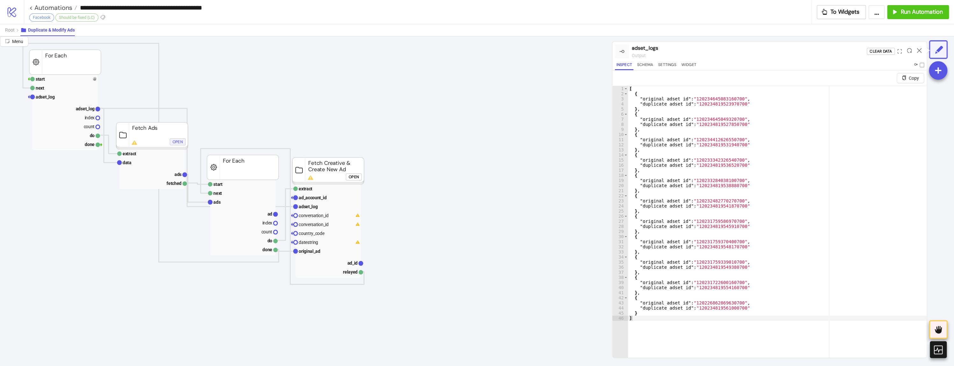
click at [185, 140] on button "Open" at bounding box center [178, 141] width 16 height 7
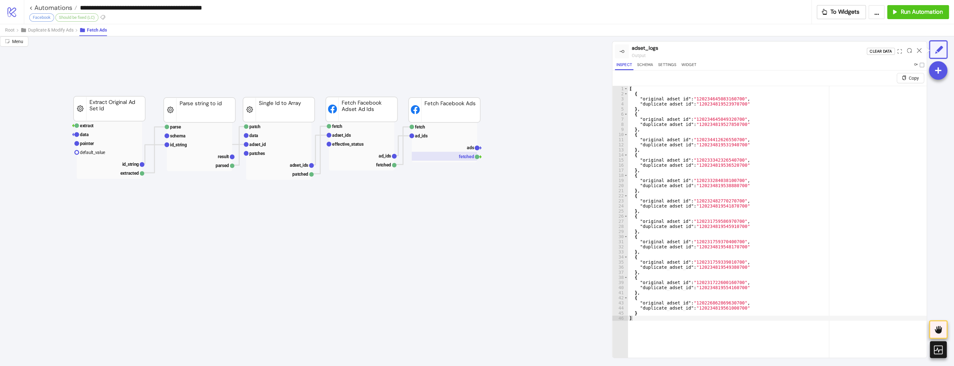
click at [427, 154] on rect at bounding box center [444, 156] width 65 height 9
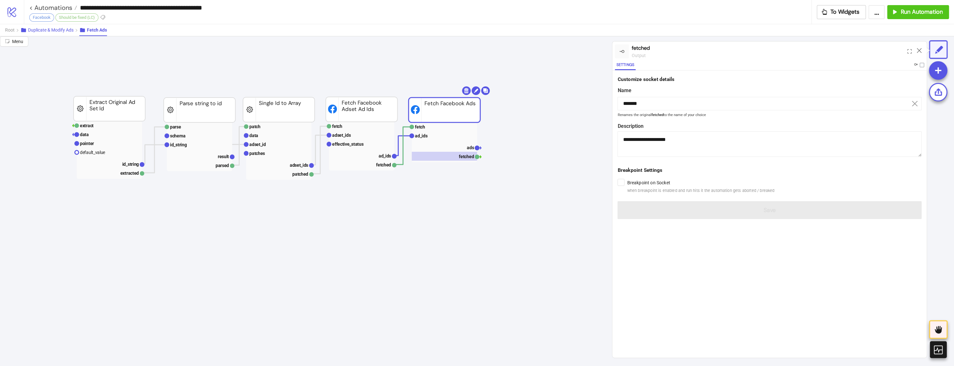
click at [50, 33] on button "Duplicate & Modify Ads" at bounding box center [49, 30] width 59 height 12
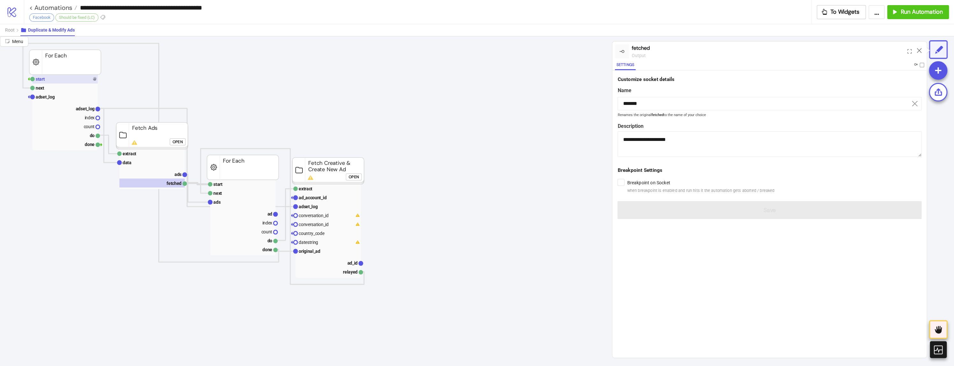
click at [69, 76] on rect at bounding box center [64, 79] width 65 height 9
type input "*****"
type textarea "**********"
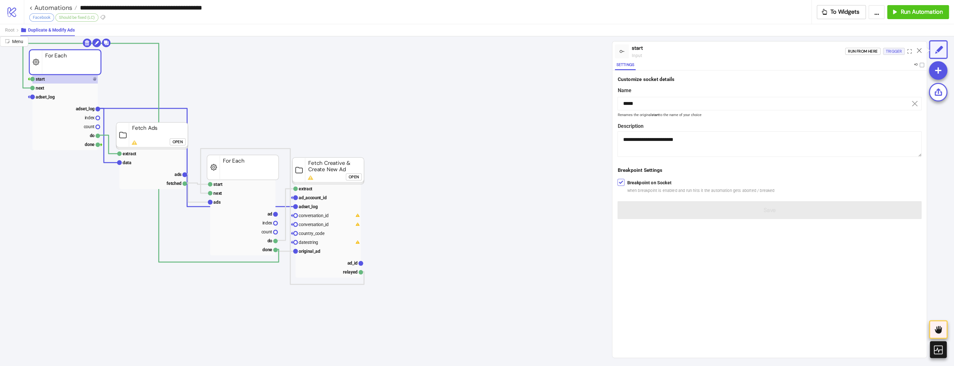
click at [894, 52] on div "Trigger" at bounding box center [894, 51] width 16 height 7
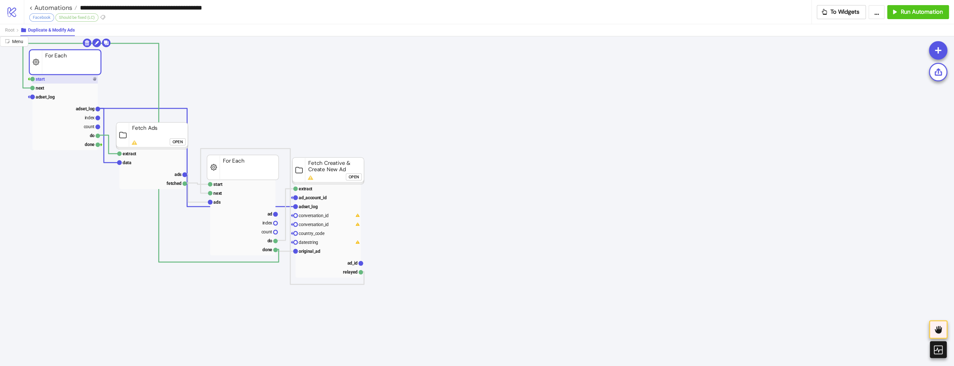
drag, startPoint x: 70, startPoint y: 79, endPoint x: 186, endPoint y: 111, distance: 120.3
click at [70, 79] on rect at bounding box center [64, 79] width 65 height 9
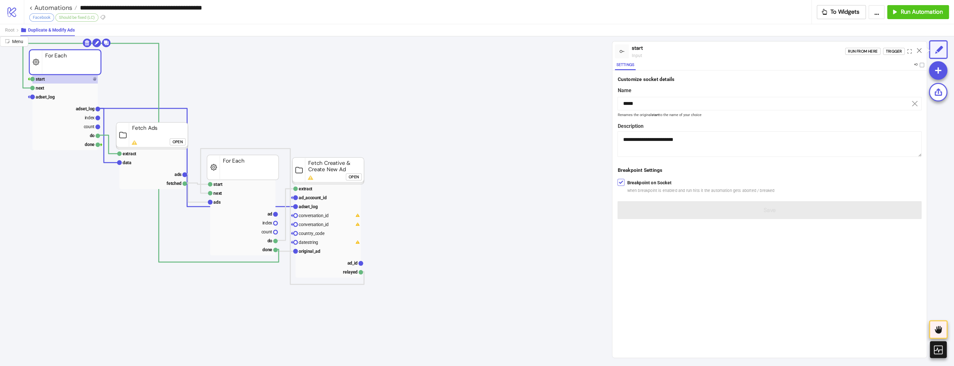
click at [669, 175] on div "**********" at bounding box center [770, 134] width 304 height 119
click at [648, 191] on span "when breakpoint is enabled and run hits it the automation gets aborted / breaked" at bounding box center [700, 190] width 147 height 6
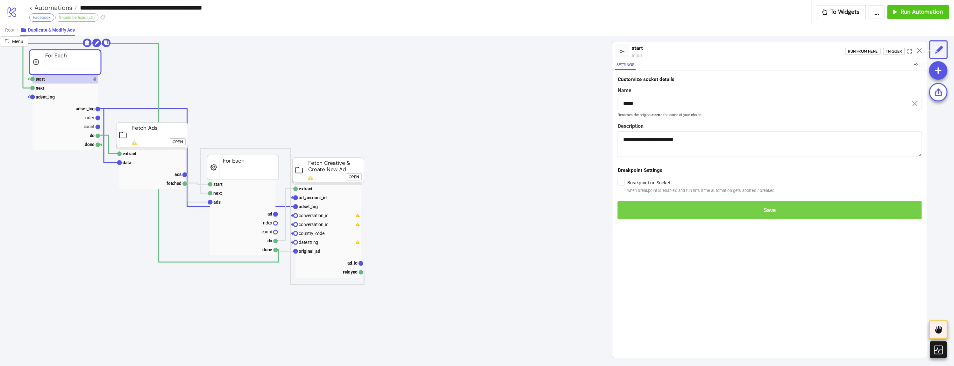
drag, startPoint x: 638, startPoint y: 201, endPoint x: 634, endPoint y: 204, distance: 4.9
click at [638, 202] on button "Save" at bounding box center [770, 210] width 304 height 18
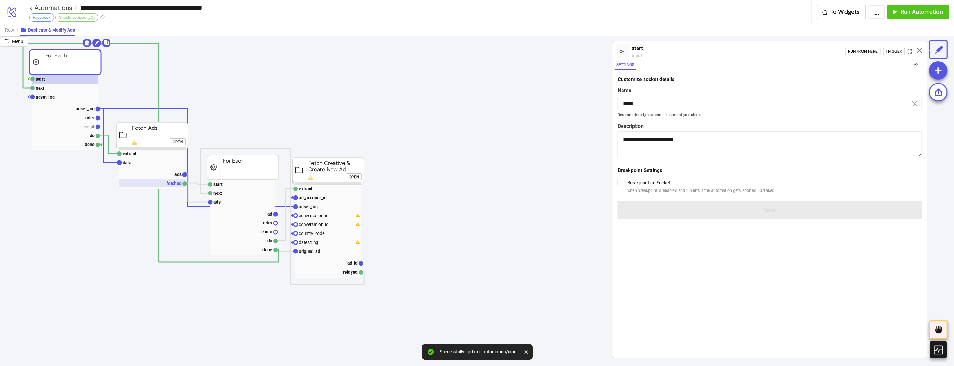
click at [169, 187] on rect at bounding box center [151, 182] width 65 height 9
type input "*******"
type textarea "**********"
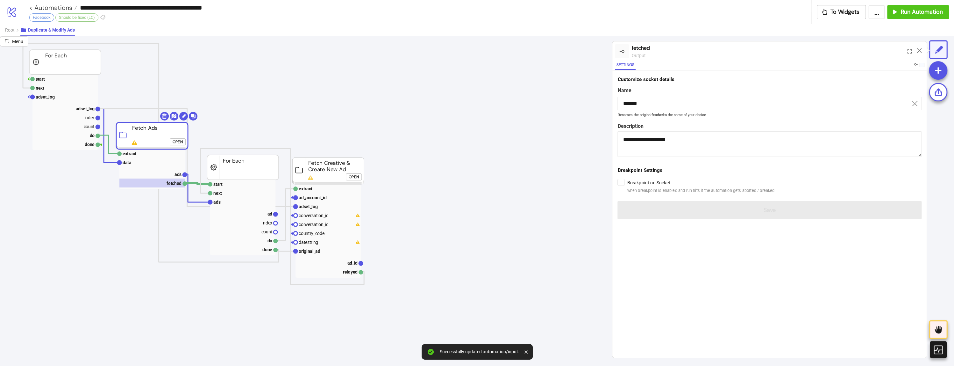
drag, startPoint x: 623, startPoint y: 192, endPoint x: 633, endPoint y: 197, distance: 11.3
click at [625, 192] on div "Breakpoint on Socket when breakpoint is enabled and run hits it the automation …" at bounding box center [770, 185] width 304 height 17
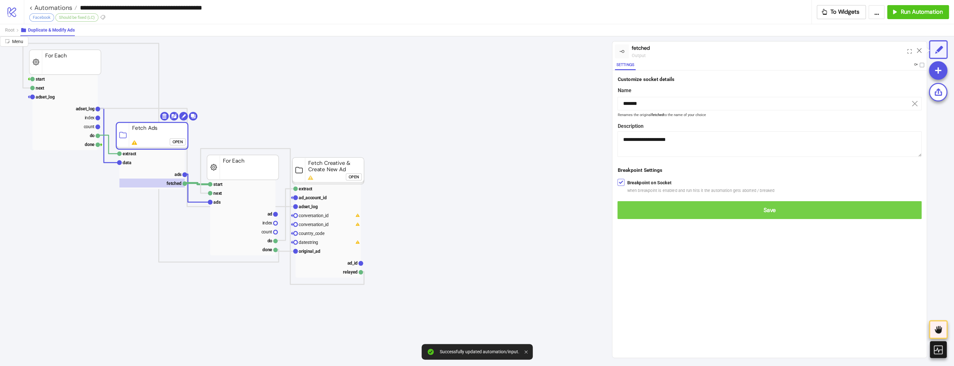
click at [630, 213] on span "Save" at bounding box center [770, 209] width 294 height 7
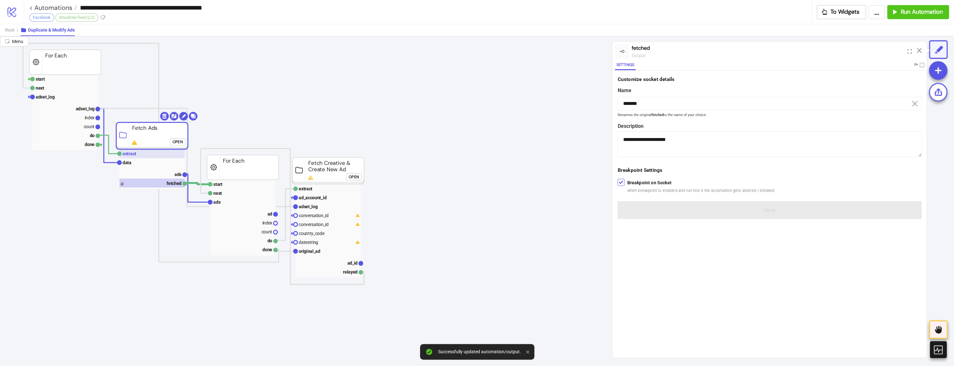
click at [139, 156] on rect at bounding box center [151, 153] width 65 height 9
type input "*******"
type textarea "**********"
click at [854, 52] on div "Run from here" at bounding box center [863, 51] width 30 height 7
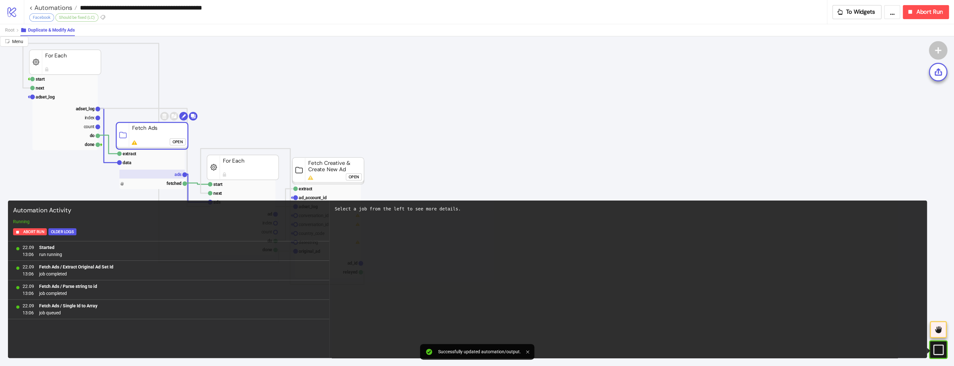
click at [140, 175] on rect at bounding box center [151, 173] width 65 height 9
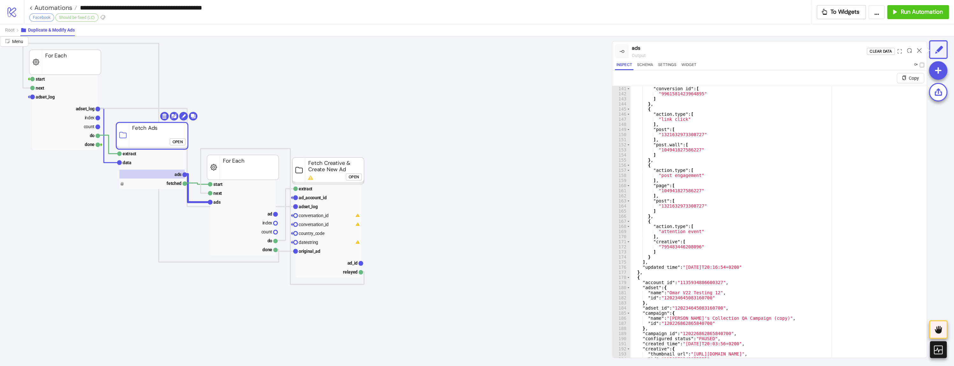
scroll to position [663, 0]
click at [240, 182] on rect at bounding box center [242, 184] width 65 height 9
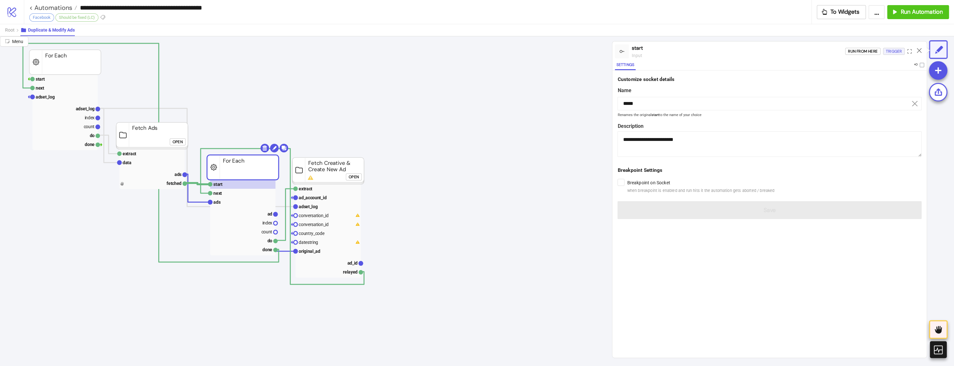
click at [892, 53] on div "Trigger" at bounding box center [894, 51] width 16 height 7
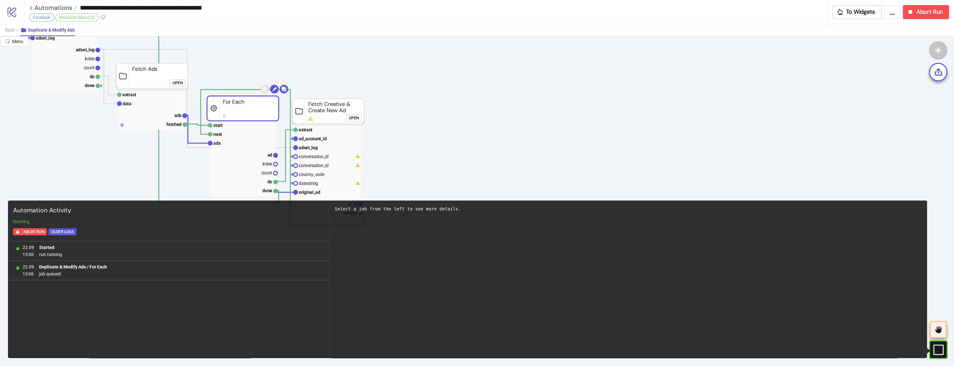
scroll to position [85, 0]
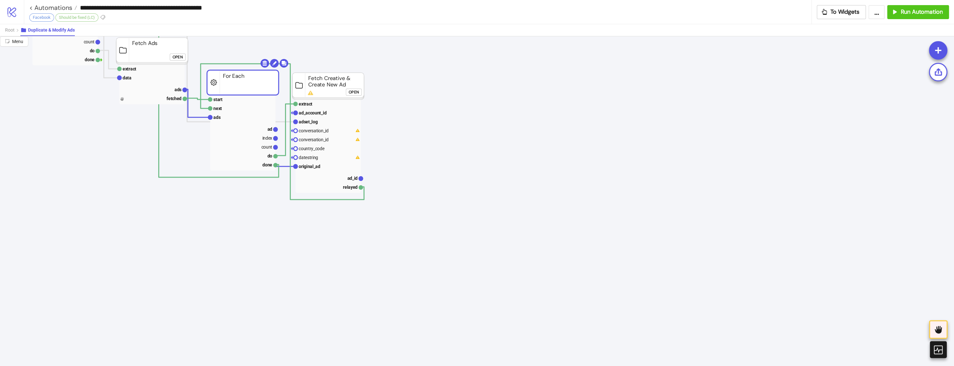
click at [353, 89] on div "Open" at bounding box center [354, 91] width 10 height 7
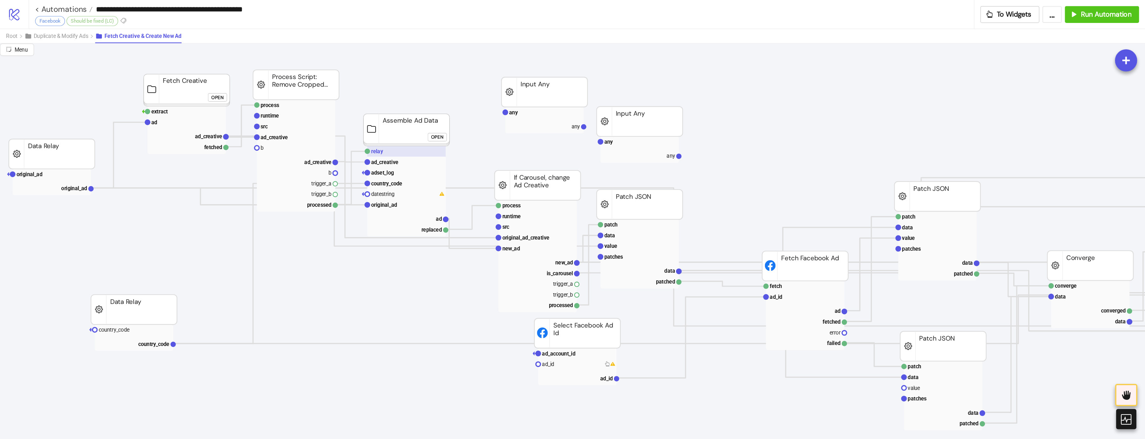
scroll to position [0, 0]
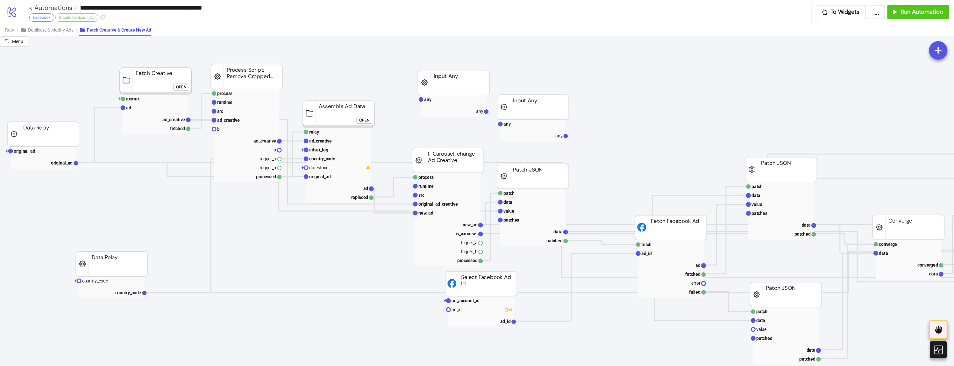
click at [180, 85] on div "Open" at bounding box center [181, 86] width 10 height 7
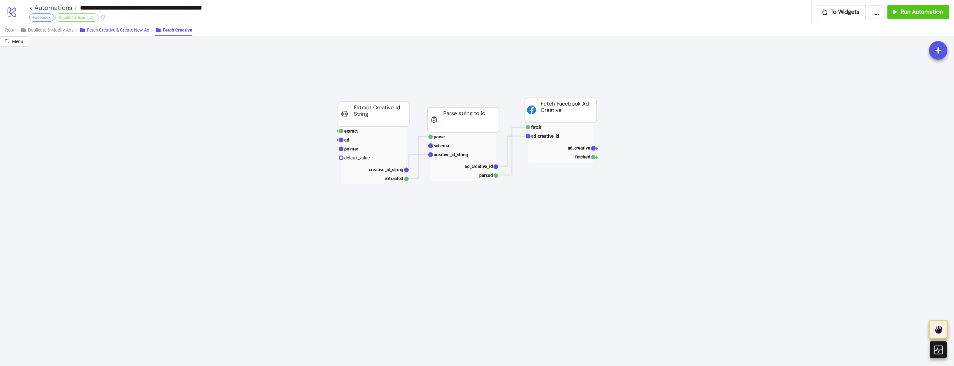
click at [121, 31] on span "Fetch Creative & Create New Ad" at bounding box center [118, 29] width 62 height 5
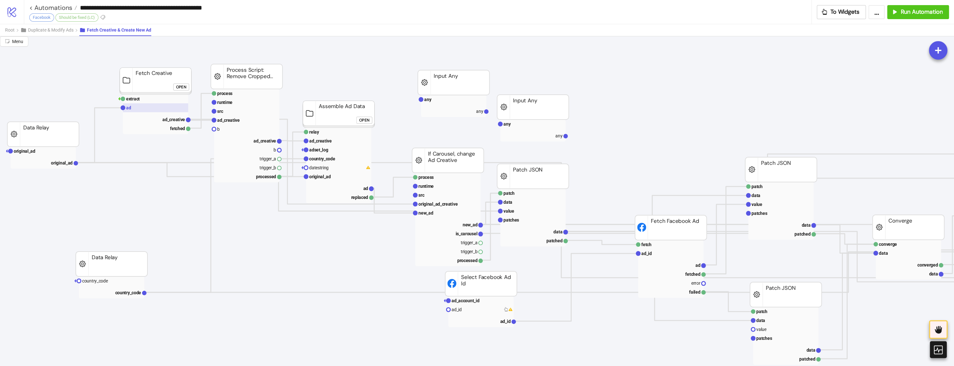
click at [133, 109] on rect at bounding box center [155, 107] width 65 height 9
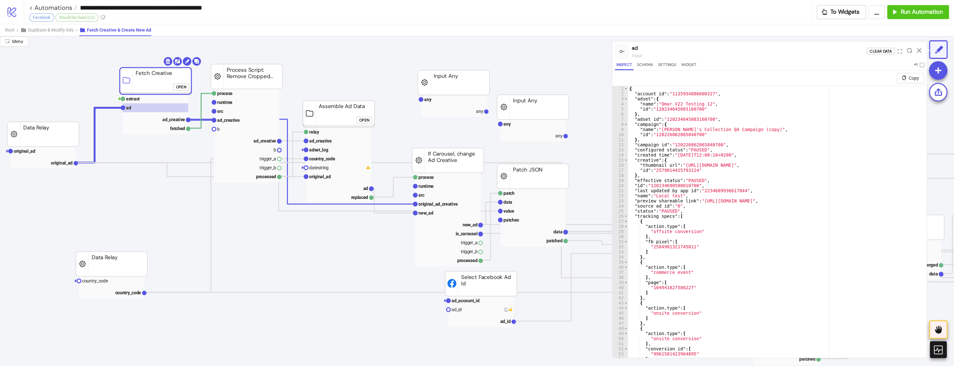
click at [922, 51] on div at bounding box center [919, 51] width 10 height 17
click at [919, 51] on icon at bounding box center [919, 50] width 5 height 5
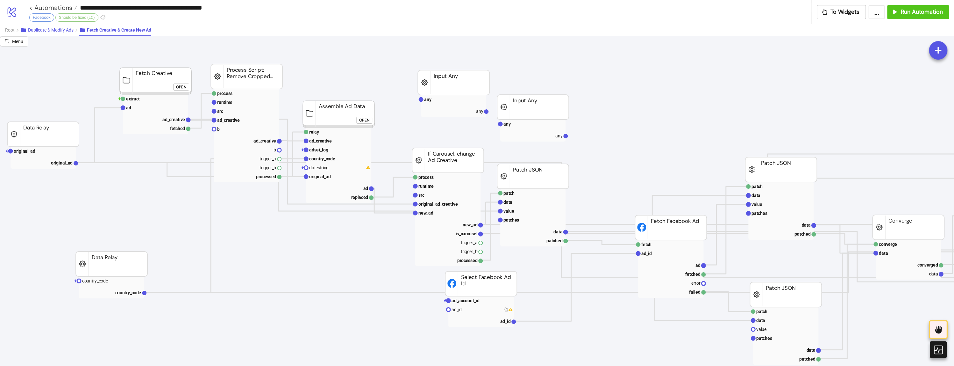
click at [73, 34] on button "Duplicate & Modify Ads" at bounding box center [49, 30] width 59 height 12
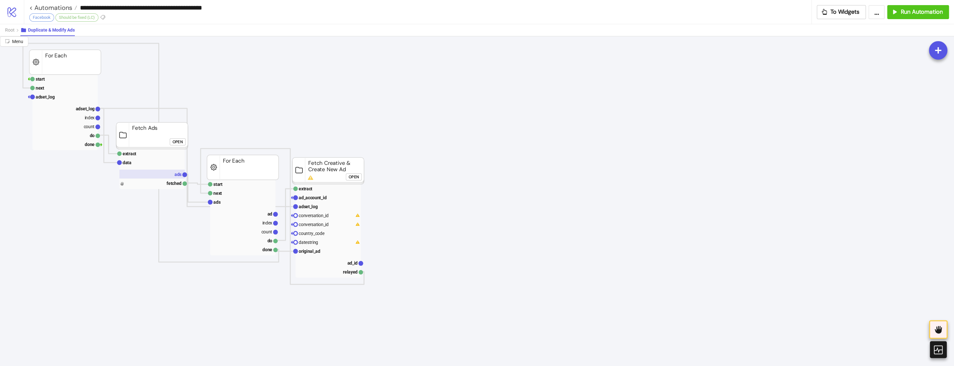
click at [136, 175] on rect at bounding box center [151, 173] width 65 height 9
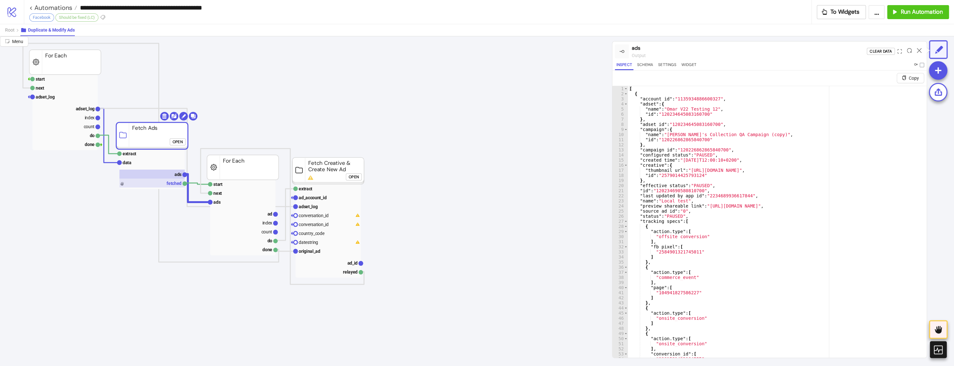
drag, startPoint x: 154, startPoint y: 174, endPoint x: 152, endPoint y: 180, distance: 5.9
click at [152, 174] on rect at bounding box center [151, 173] width 65 height 9
click at [152, 181] on rect at bounding box center [151, 182] width 65 height 9
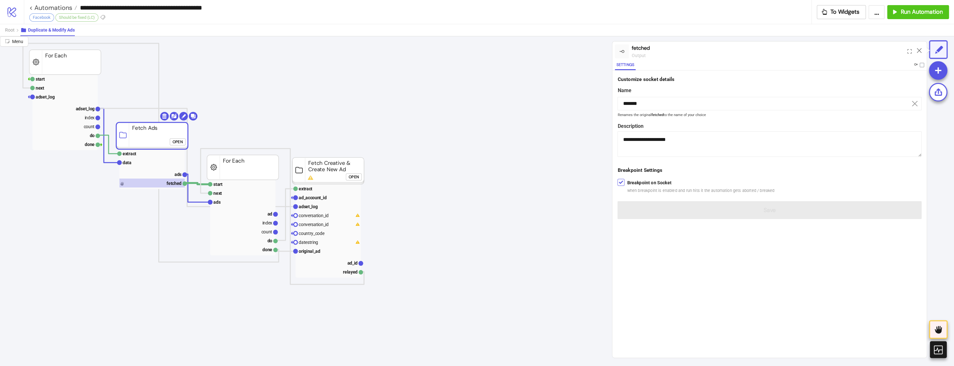
click at [628, 183] on label "Breakpoint on Socket when breakpoint is enabled and run hits it the automation …" at bounding box center [700, 186] width 147 height 15
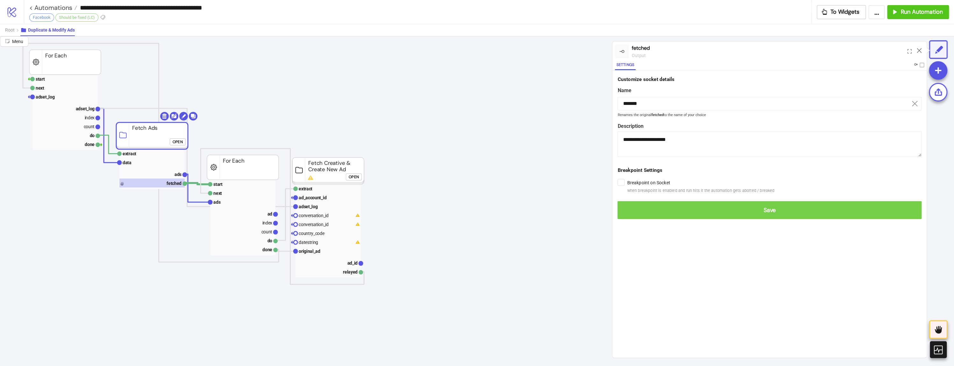
click at [636, 204] on button "Save" at bounding box center [770, 210] width 304 height 18
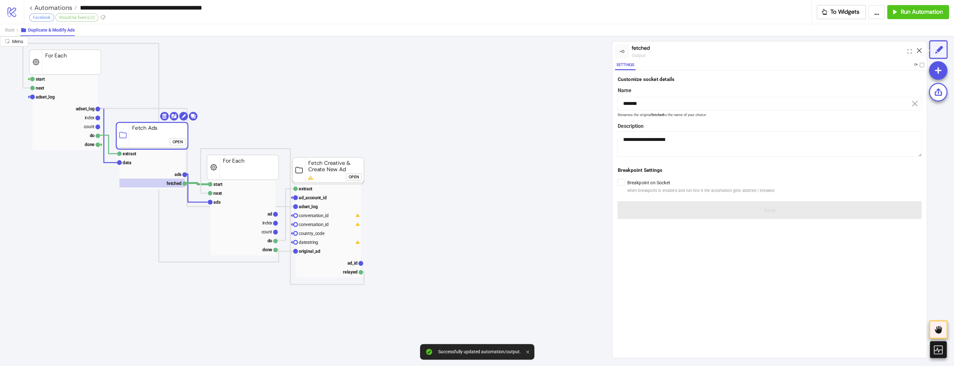
click at [920, 49] on icon at bounding box center [919, 50] width 5 height 5
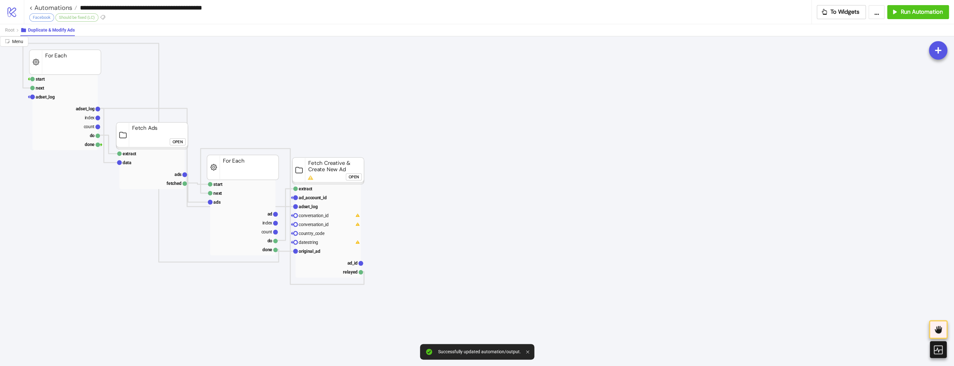
click at [348, 177] on button "Open" at bounding box center [354, 176] width 16 height 7
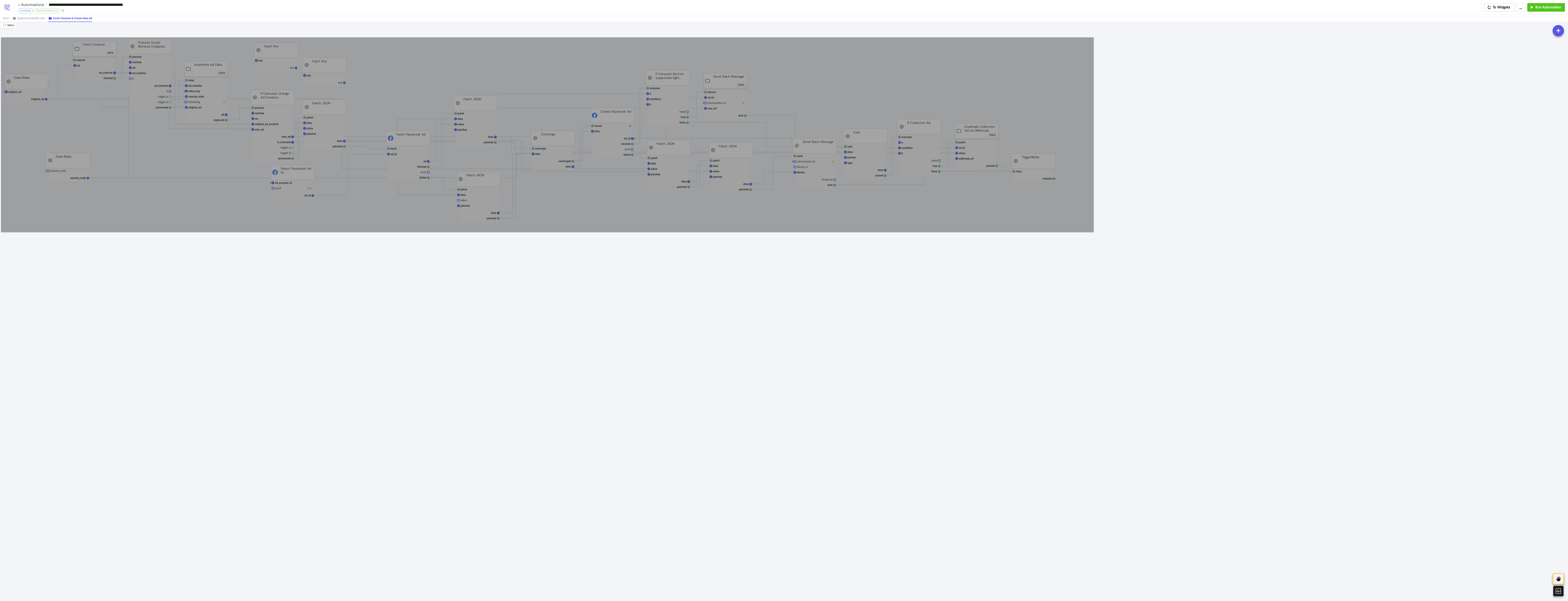
drag, startPoint x: 1, startPoint y: 38, endPoint x: 1094, endPoint y: 233, distance: 1110.3
click at [577, 219] on icon "country_code country_code Data Relay process runtime src ad_creative b ad_creat…" at bounding box center [784, 410] width 1568 height 776
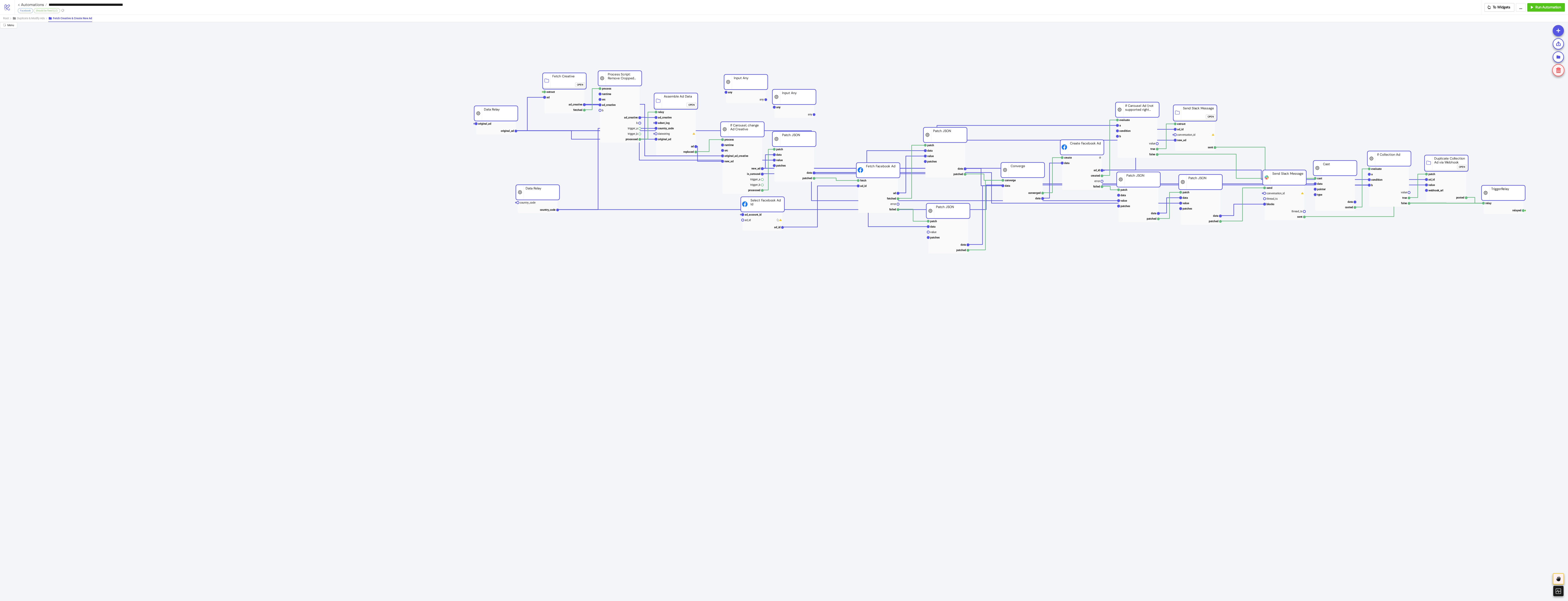
drag, startPoint x: 1040, startPoint y: 159, endPoint x: 1509, endPoint y: 193, distance: 470.2
click at [577, 193] on rect at bounding box center [1503, 192] width 44 height 15
click at [30, 19] on span "Duplicate & Modify Ads" at bounding box center [31, 18] width 28 height 3
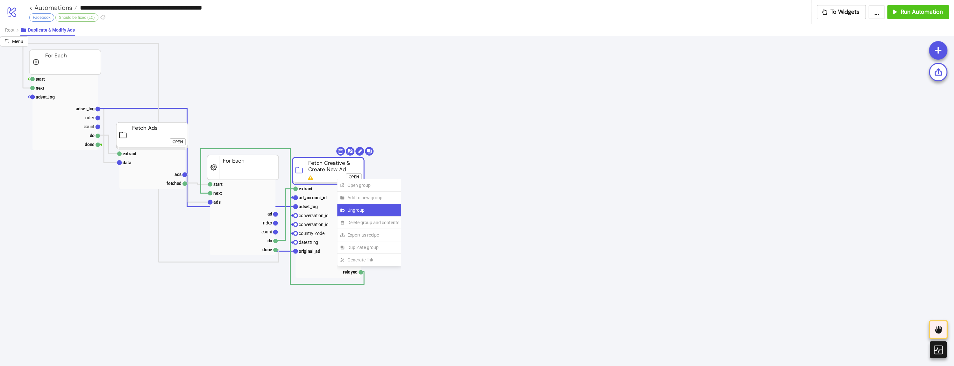
drag, startPoint x: 347, startPoint y: 216, endPoint x: 348, endPoint y: 213, distance: 3.3
click at [348, 213] on div "Open group Add to new group Ungroup Delete group and contents Export as recipe …" at bounding box center [369, 222] width 65 height 87
click at [350, 213] on span "Ungroup" at bounding box center [373, 209] width 52 height 7
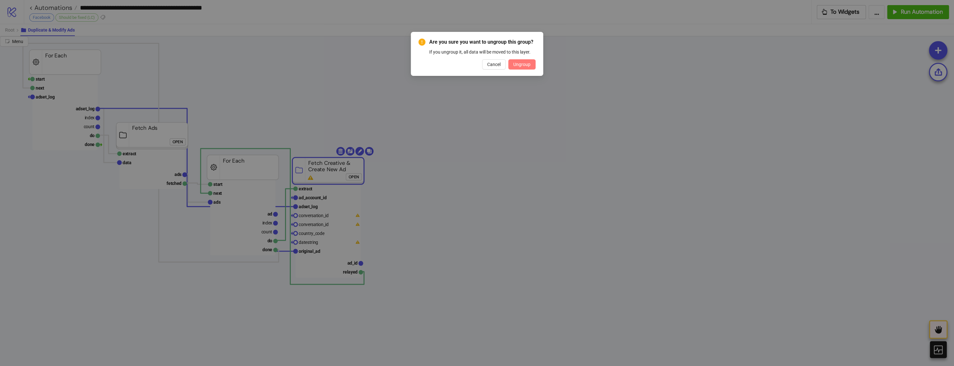
click at [527, 62] on span "Ungroup" at bounding box center [521, 64] width 17 height 5
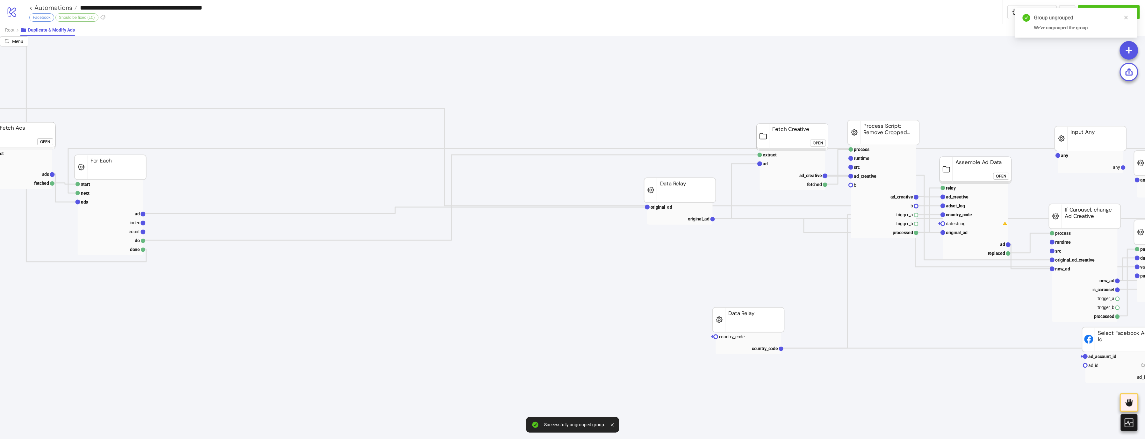
scroll to position [0, 153]
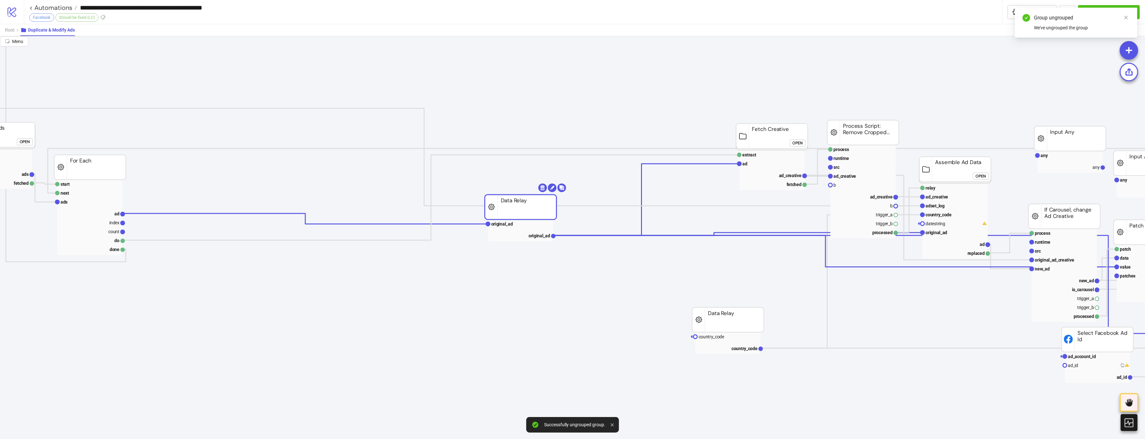
drag, startPoint x: 636, startPoint y: 191, endPoint x: 475, endPoint y: 202, distance: 161.8
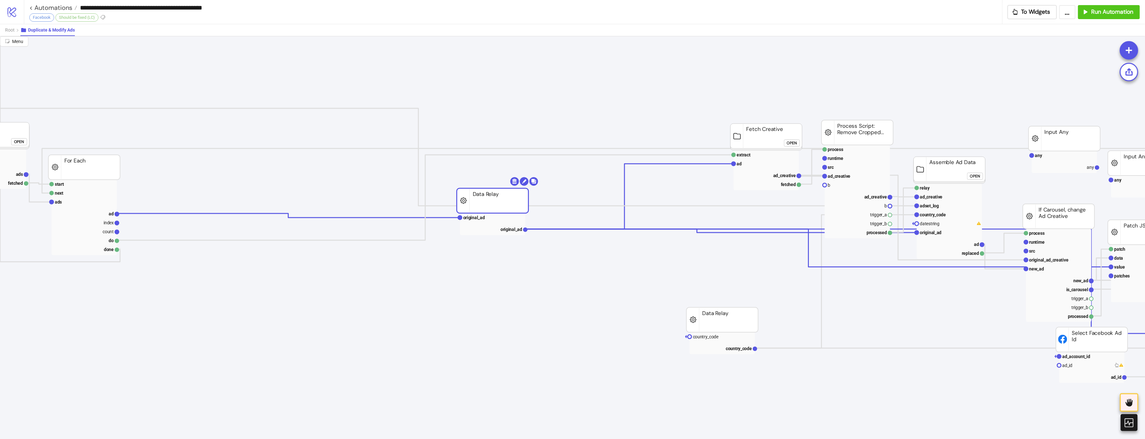
scroll to position [0, 0]
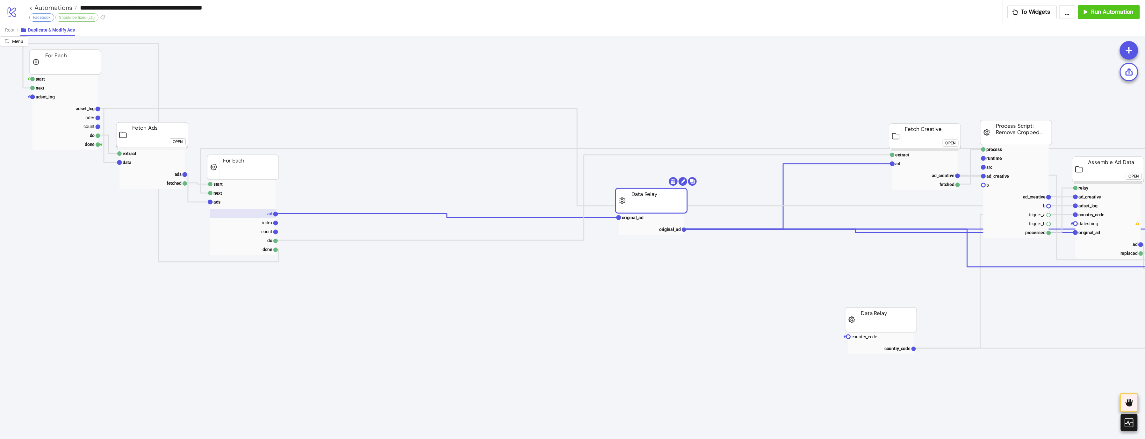
click at [258, 210] on rect at bounding box center [242, 213] width 65 height 9
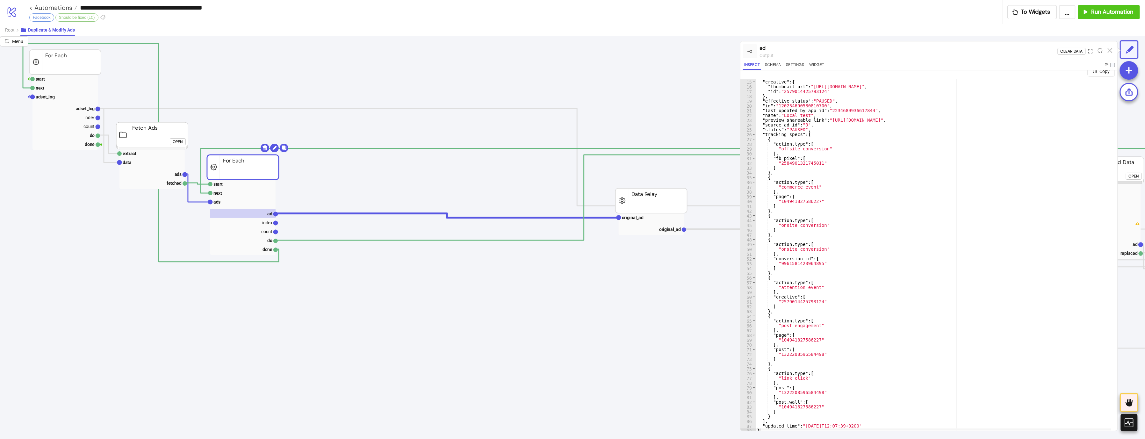
scroll to position [15, 0]
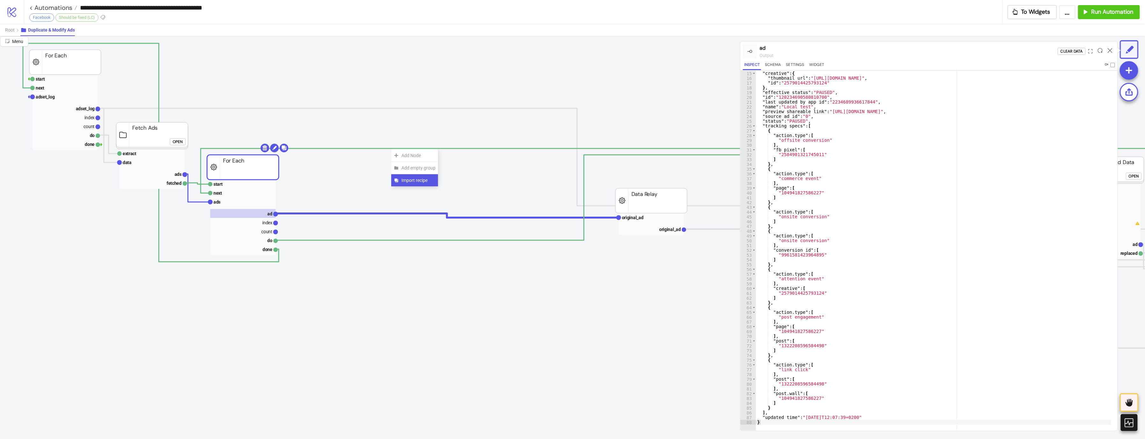
click at [404, 177] on span "Import recipe" at bounding box center [418, 180] width 34 height 7
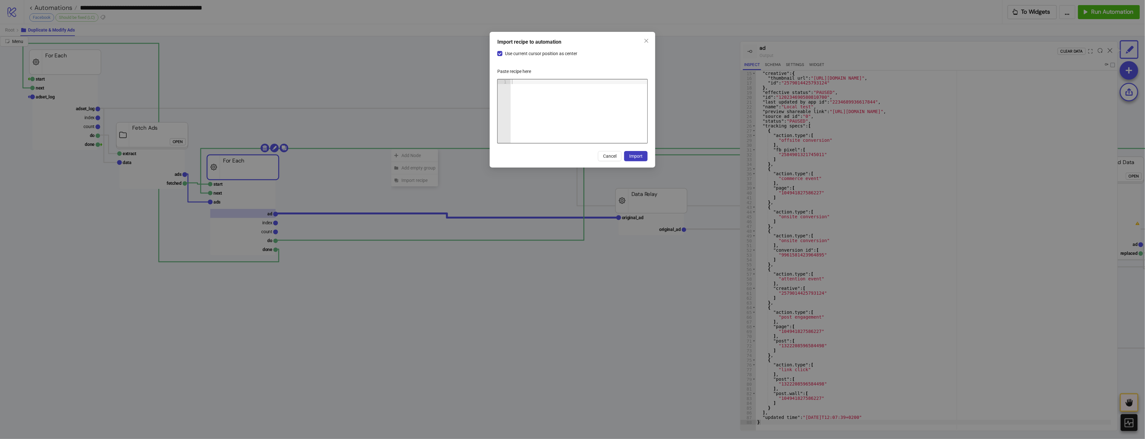
click at [541, 129] on div at bounding box center [579, 115] width 137 height 73
paste textarea "Cursor at row 1"
click at [647, 161] on button "Import" at bounding box center [636, 156] width 24 height 10
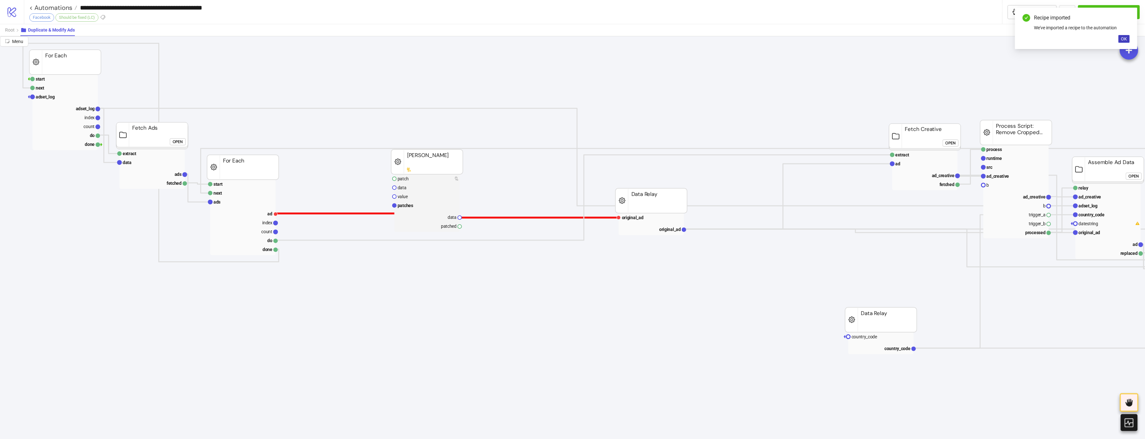
click at [341, 213] on polyline at bounding box center [446, 215] width 342 height 4
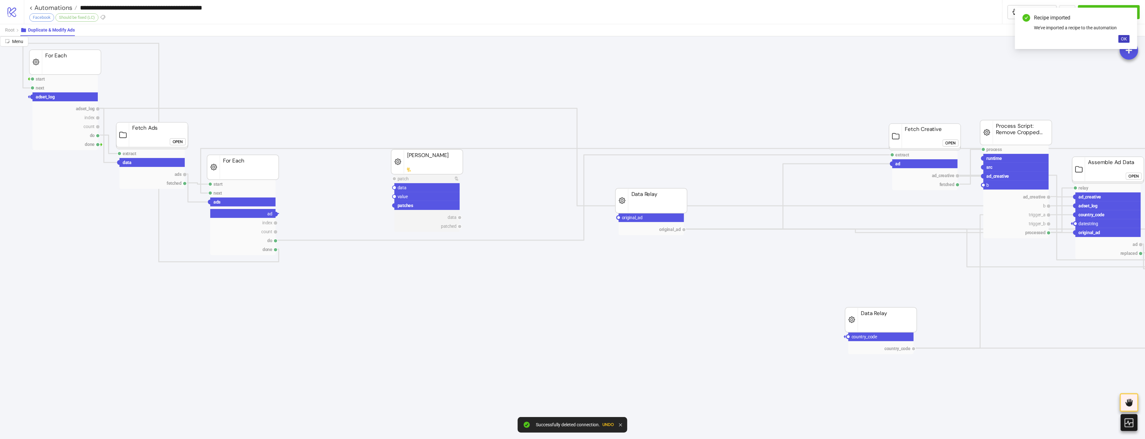
drag, startPoint x: 276, startPoint y: 213, endPoint x: 393, endPoint y: 182, distance: 121.2
click at [395, 187] on circle at bounding box center [394, 188] width 4 height 4
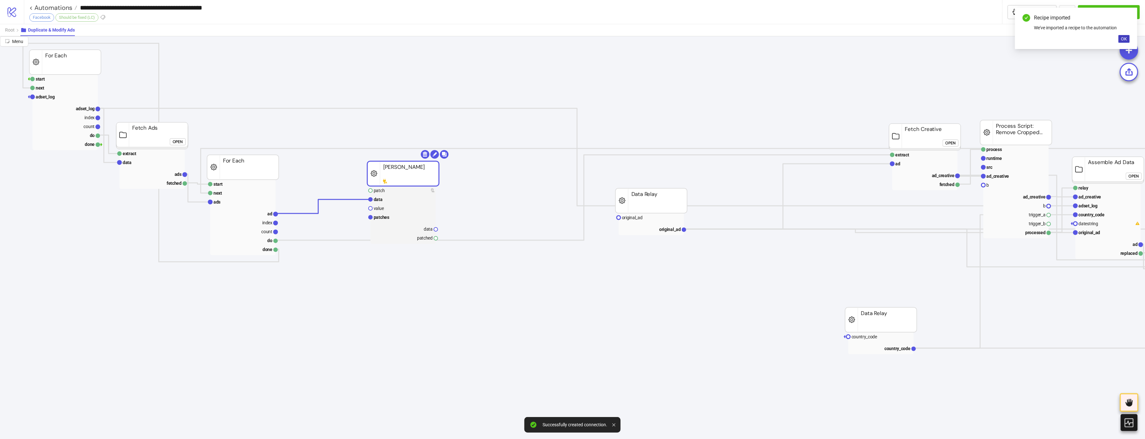
drag, startPoint x: 437, startPoint y: 156, endPoint x: 386, endPoint y: 174, distance: 53.7
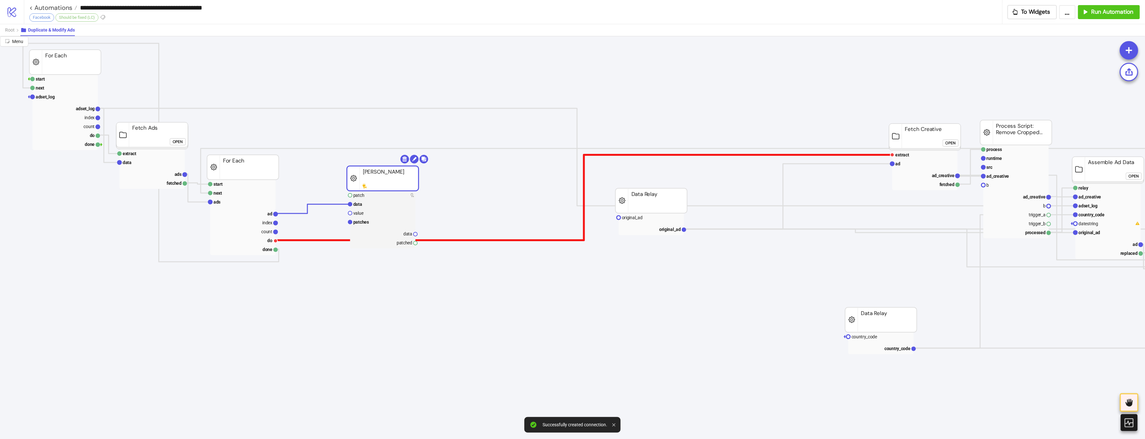
click at [302, 240] on polyline at bounding box center [583, 197] width 617 height 85
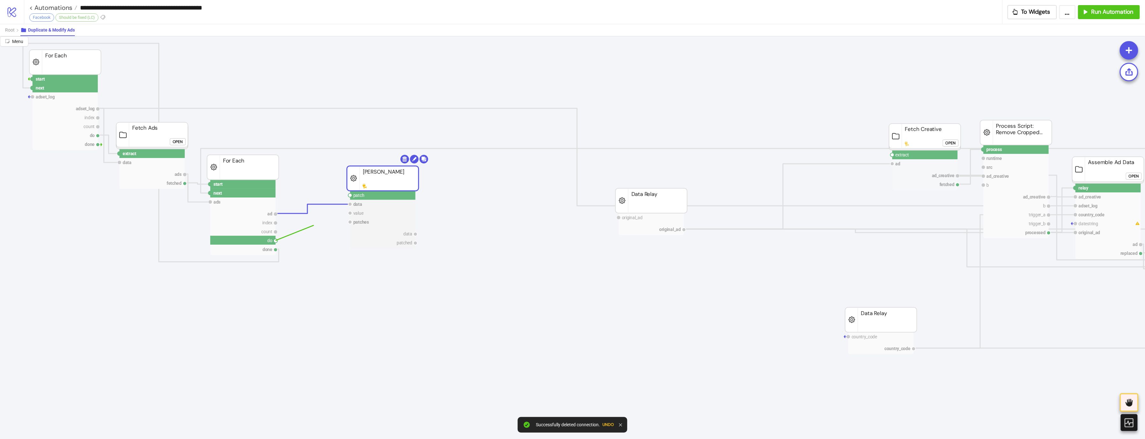
drag, startPoint x: 275, startPoint y: 240, endPoint x: 330, endPoint y: 214, distance: 60.3
click at [351, 196] on circle at bounding box center [350, 195] width 4 height 4
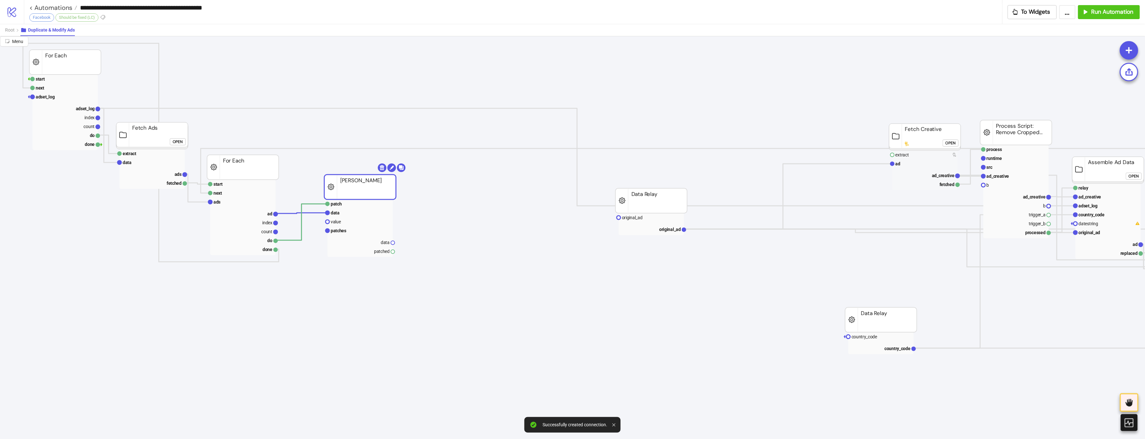
drag, startPoint x: 374, startPoint y: 181, endPoint x: 351, endPoint y: 190, distance: 24.2
click at [351, 190] on rect at bounding box center [360, 187] width 72 height 25
drag, startPoint x: 353, startPoint y: 187, endPoint x: 354, endPoint y: 181, distance: 6.5
click at [354, 181] on rect at bounding box center [362, 180] width 72 height 25
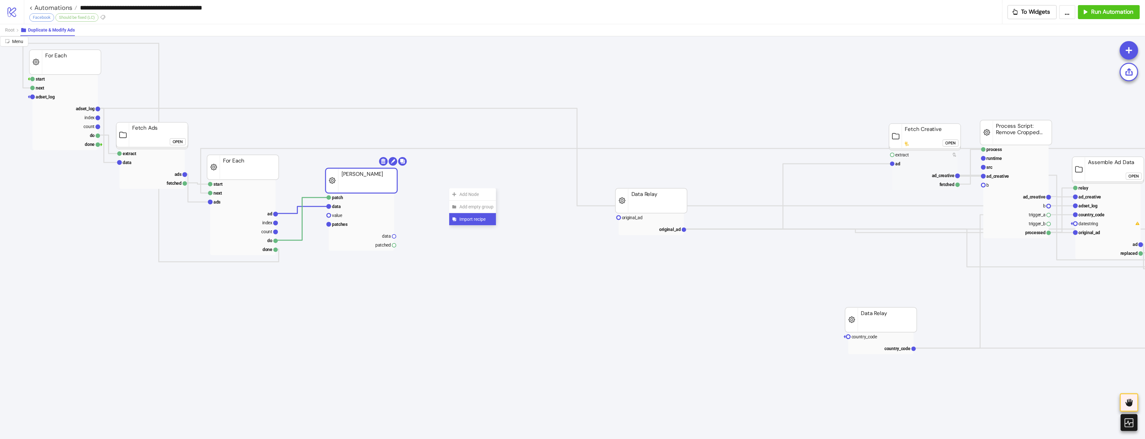
click at [462, 224] on div "Import recipe" at bounding box center [472, 219] width 47 height 12
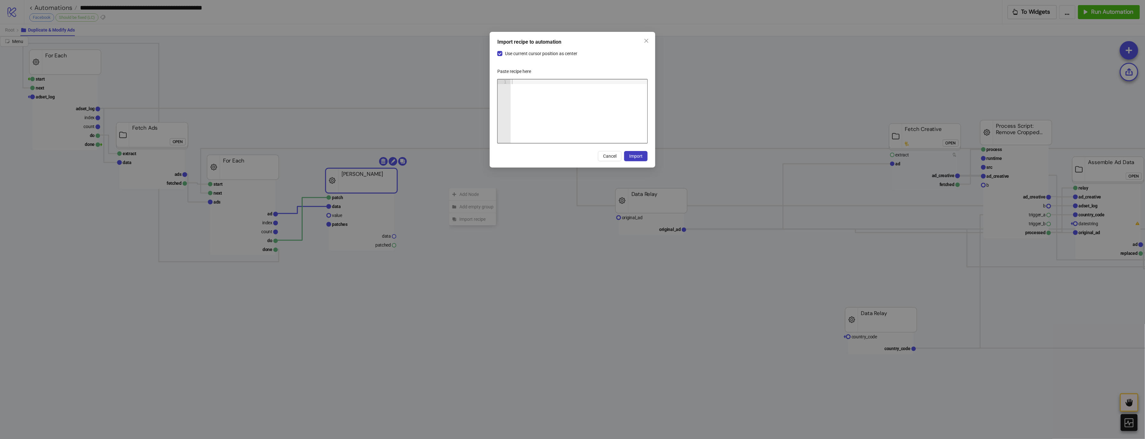
click at [572, 105] on div at bounding box center [579, 115] width 137 height 73
paste textarea "Cursor at row 1"
click at [646, 160] on button "Import" at bounding box center [636, 156] width 24 height 10
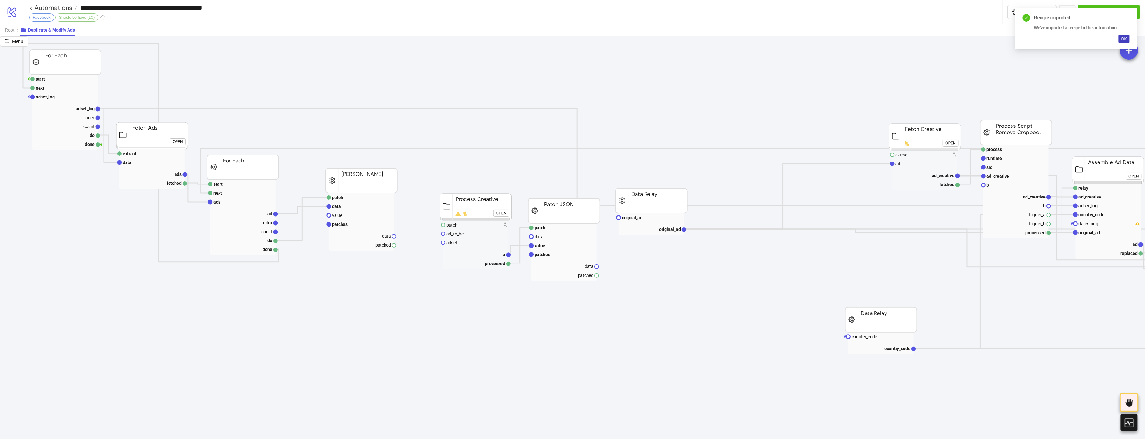
drag, startPoint x: 681, startPoint y: 199, endPoint x: 943, endPoint y: 196, distance: 261.8
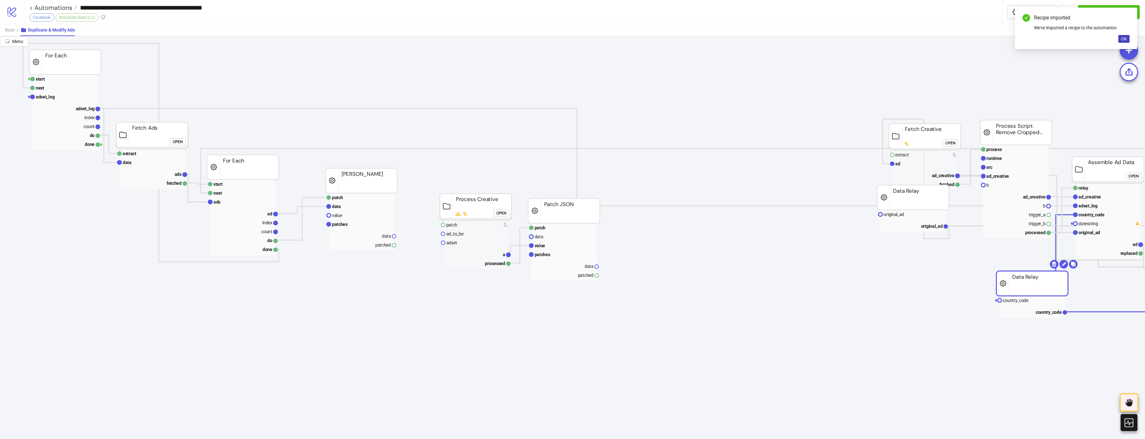
drag, startPoint x: 879, startPoint y: 318, endPoint x: 1025, endPoint y: 271, distance: 153.4
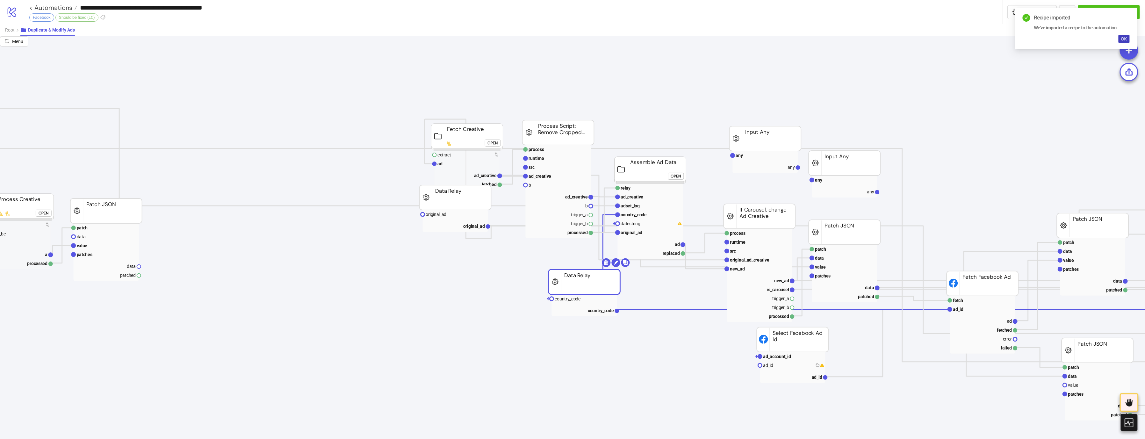
scroll to position [0, 713]
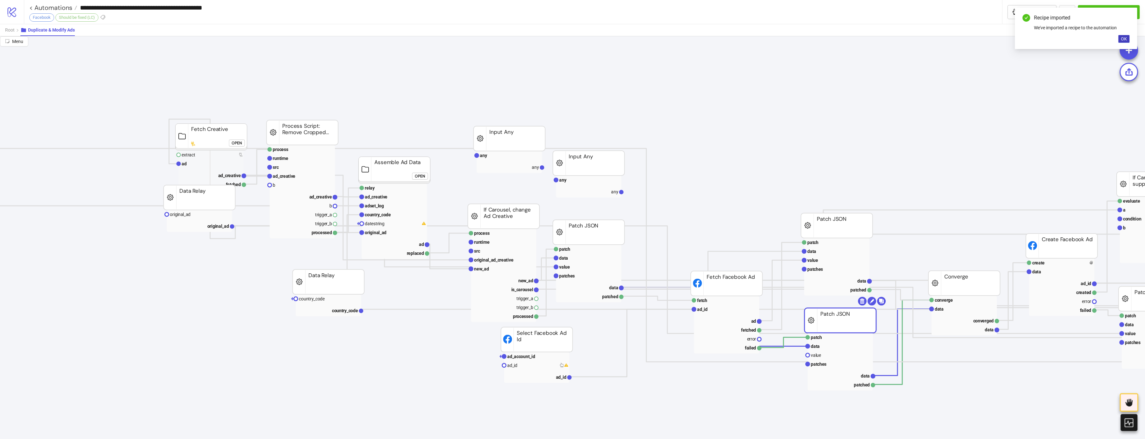
drag, startPoint x: 837, startPoint y: 355, endPoint x: 854, endPoint y: 302, distance: 55.8
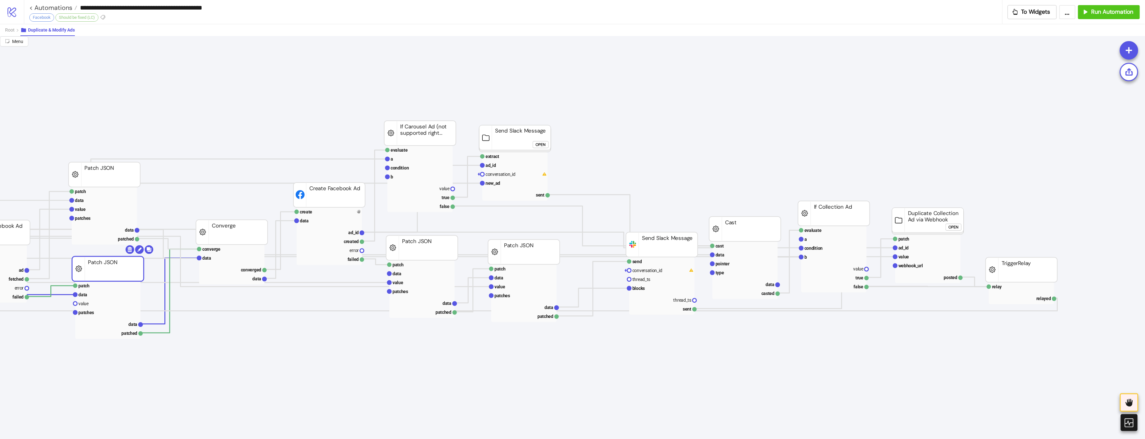
scroll to position [51, 1452]
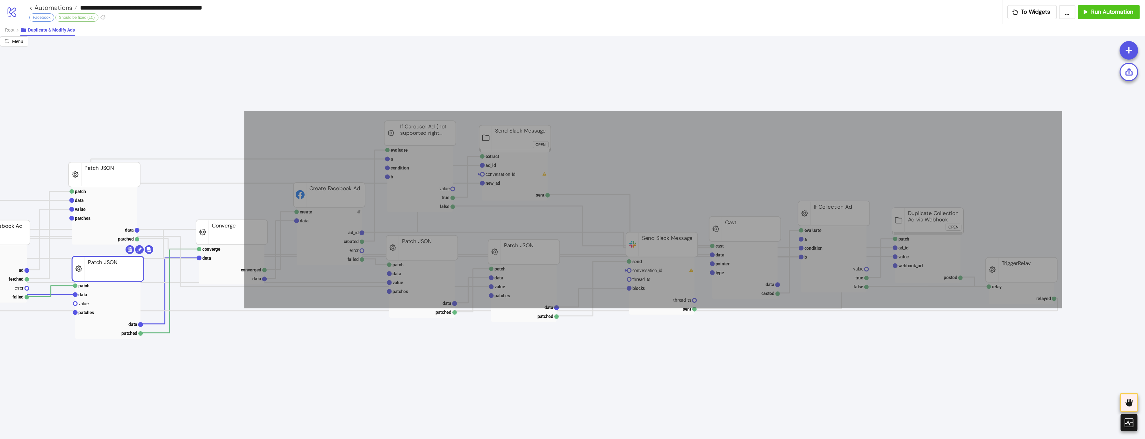
drag, startPoint x: 904, startPoint y: 190, endPoint x: 231, endPoint y: 306, distance: 682.6
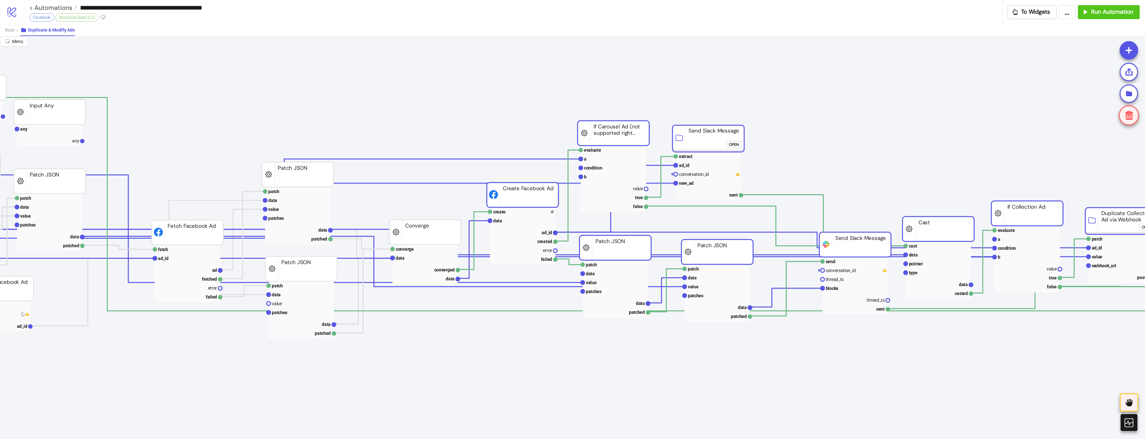
scroll to position [51, 1147]
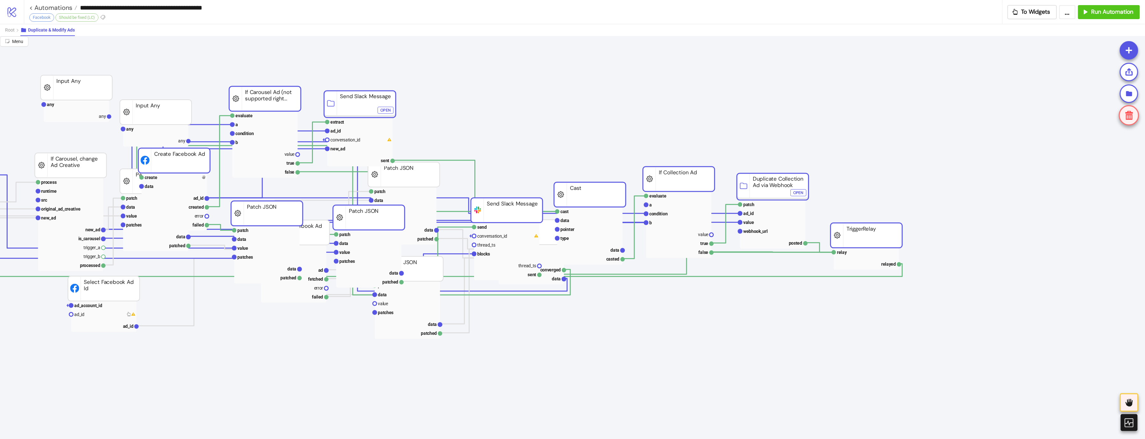
drag, startPoint x: 612, startPoint y: 201, endPoint x: -42, endPoint y: 195, distance: 654.2
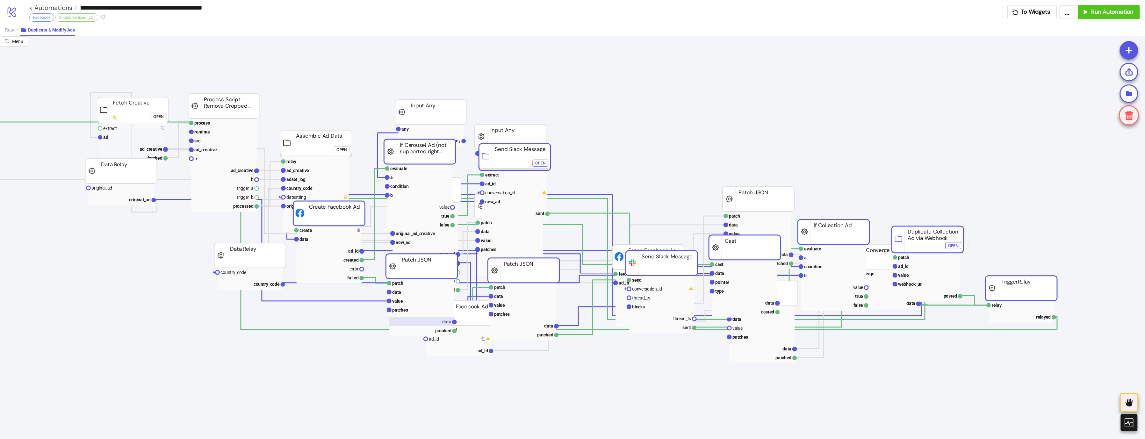
scroll to position [0, 798]
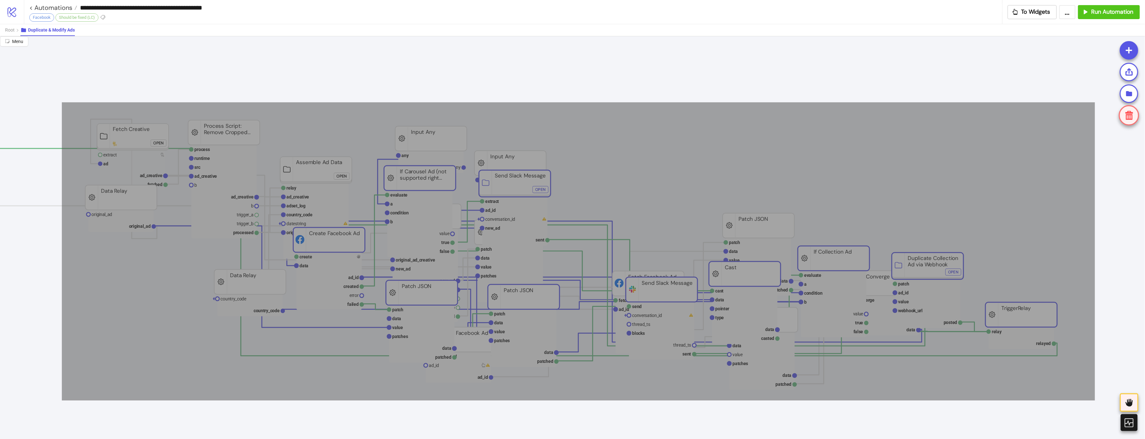
drag, startPoint x: 56, startPoint y: 102, endPoint x: 1089, endPoint y: 400, distance: 1075.0
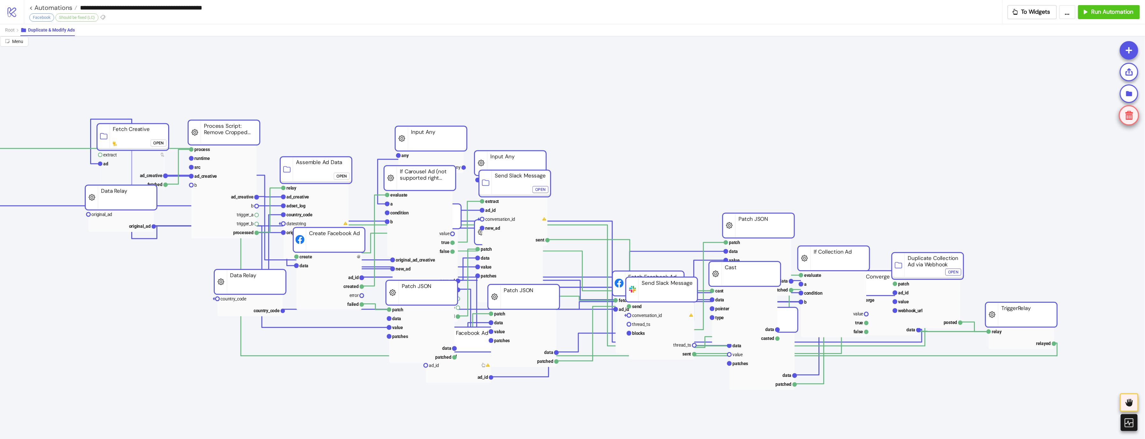
click at [948, 110] on icon at bounding box center [1129, 115] width 12 height 12
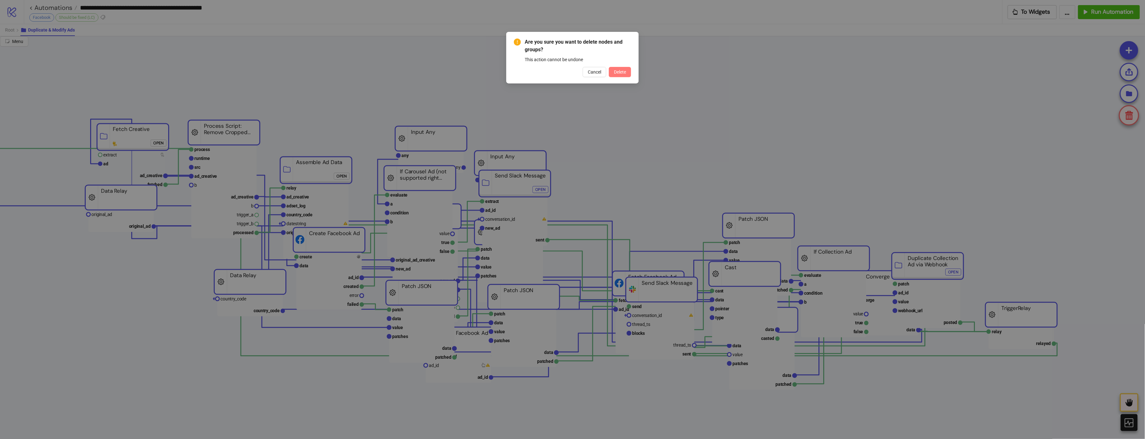
click at [611, 73] on button "Delete" at bounding box center [620, 72] width 22 height 10
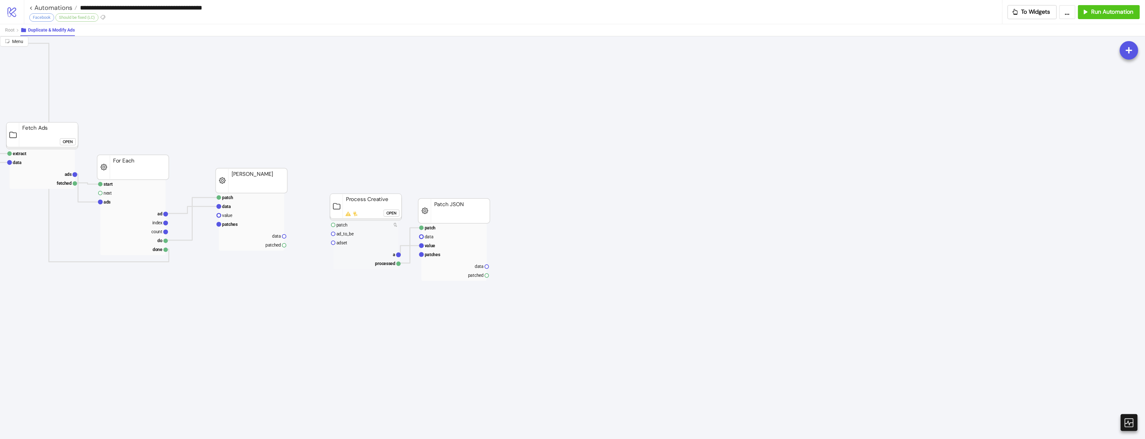
scroll to position [0, 33]
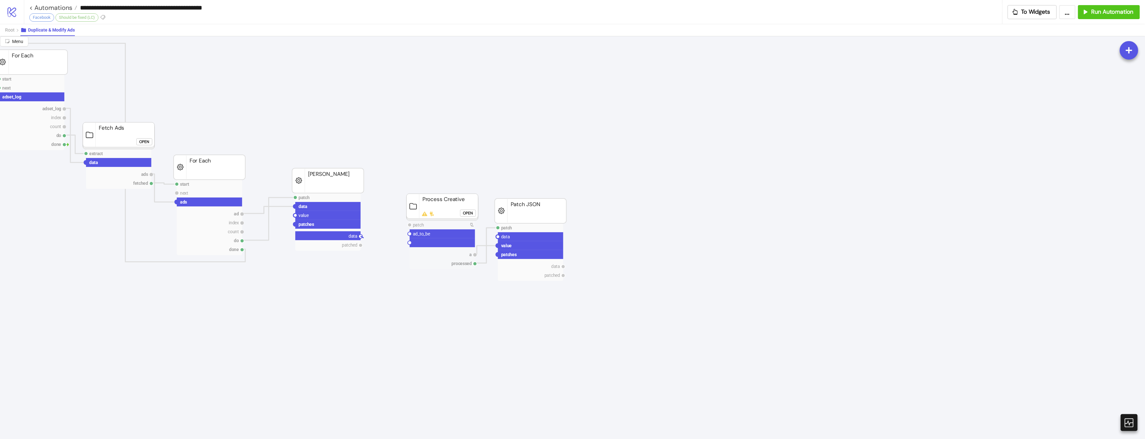
drag, startPoint x: 361, startPoint y: 238, endPoint x: 411, endPoint y: 245, distance: 49.8
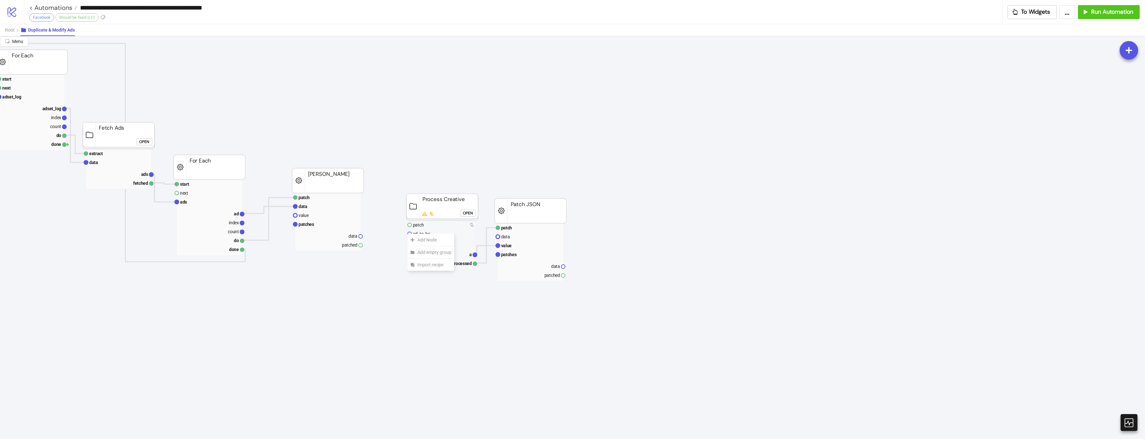
drag, startPoint x: 409, startPoint y: 230, endPoint x: 398, endPoint y: 230, distance: 11.5
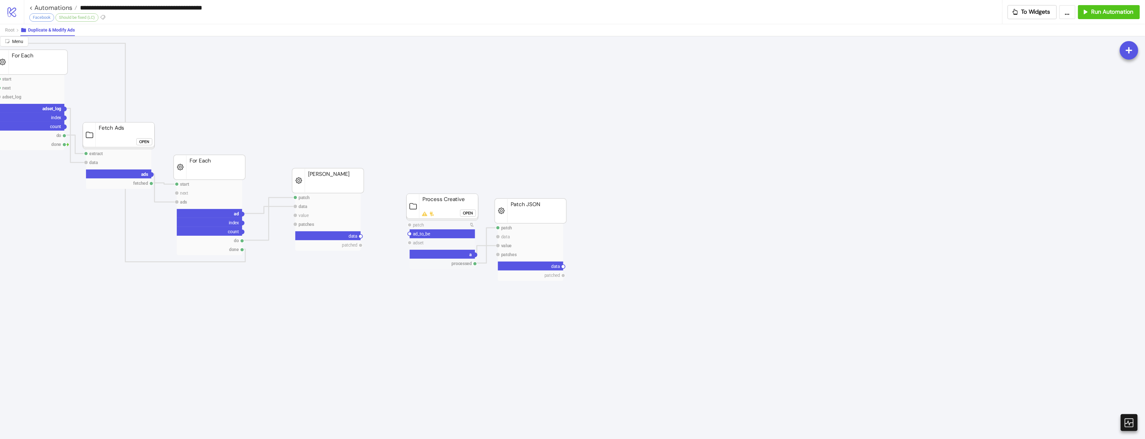
drag, startPoint x: 409, startPoint y: 233, endPoint x: 372, endPoint y: 233, distance: 36.9
click at [360, 237] on circle at bounding box center [361, 236] width 4 height 4
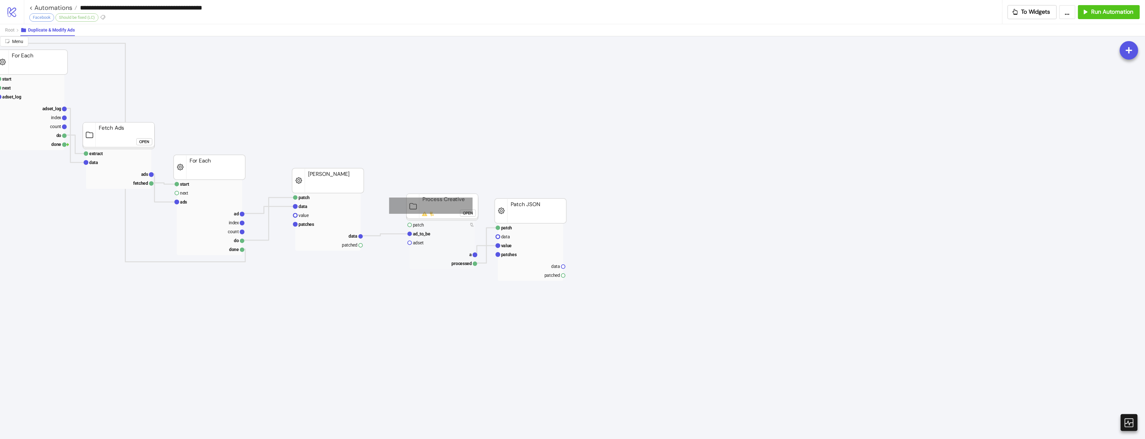
drag, startPoint x: 417, startPoint y: 199, endPoint x: 567, endPoint y: 245, distance: 156.3
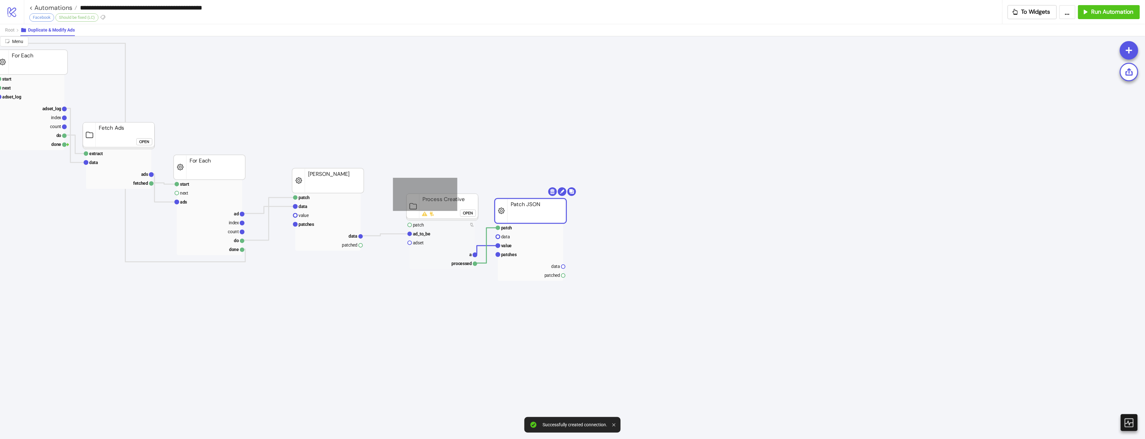
drag, startPoint x: 440, startPoint y: 203, endPoint x: 623, endPoint y: 259, distance: 191.5
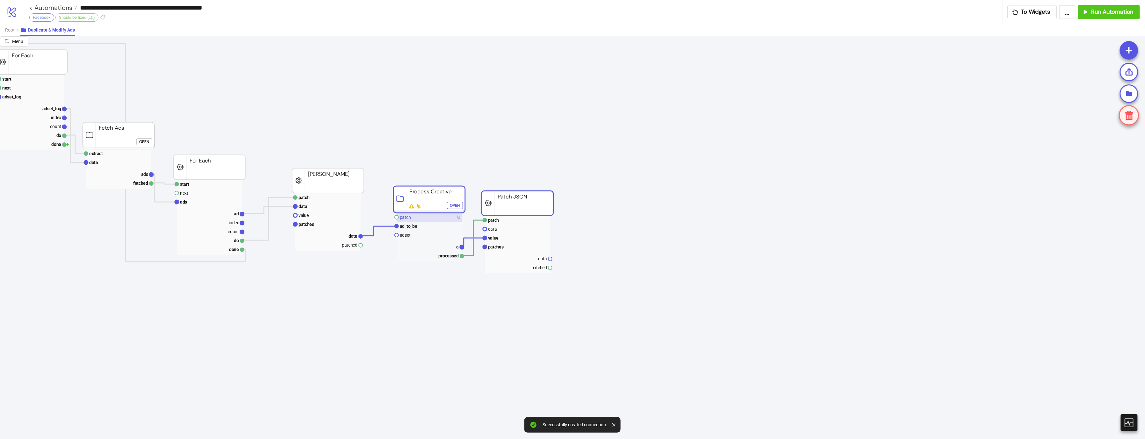
drag, startPoint x: 550, startPoint y: 217, endPoint x: 433, endPoint y: 216, distance: 117.2
click at [452, 204] on div "Open" at bounding box center [454, 205] width 10 height 7
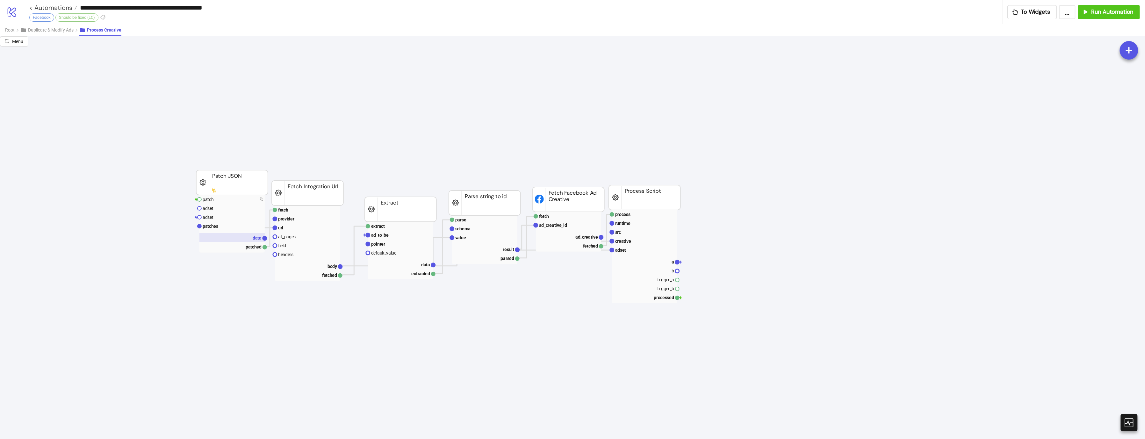
click at [218, 234] on rect at bounding box center [231, 237] width 65 height 9
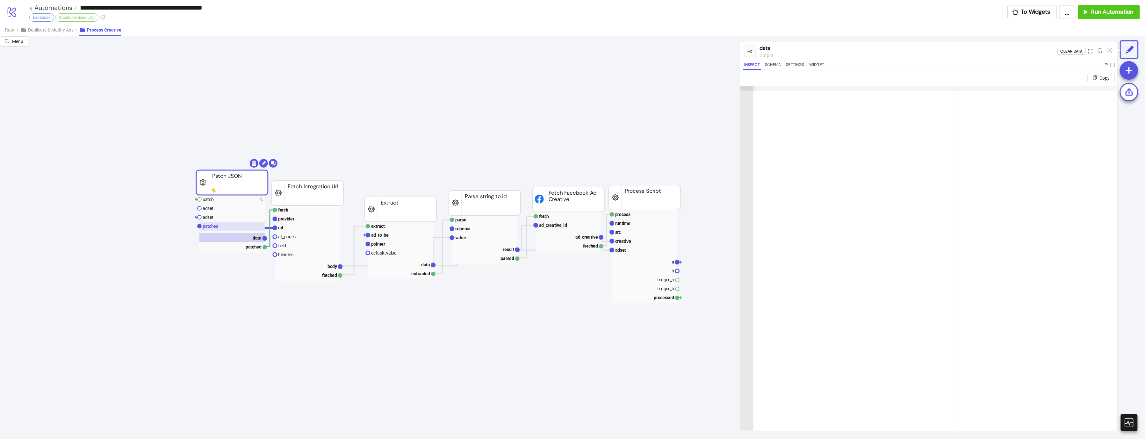
click at [220, 226] on rect at bounding box center [231, 226] width 65 height 9
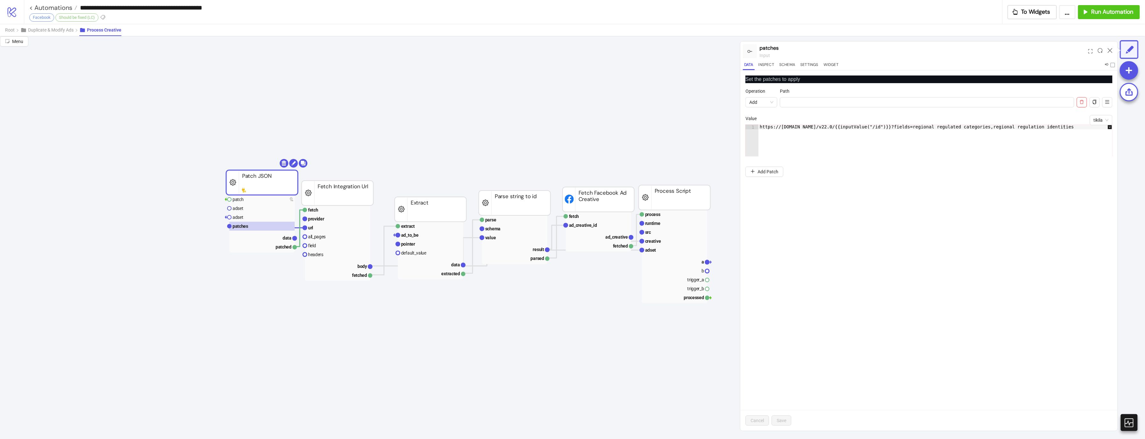
scroll to position [0, 0]
click at [55, 32] on button "Duplicate & Modify Ads" at bounding box center [49, 30] width 59 height 12
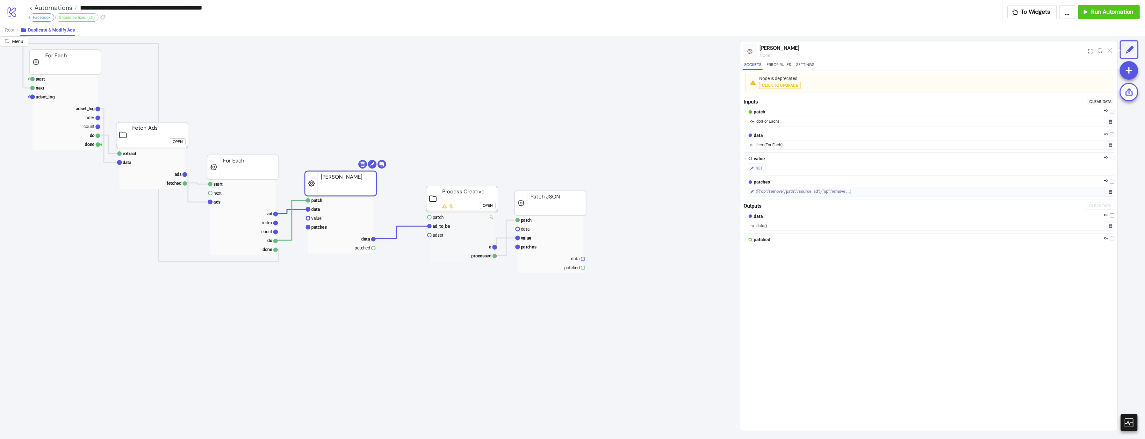
drag, startPoint x: 356, startPoint y: 173, endPoint x: 356, endPoint y: 169, distance: 3.2
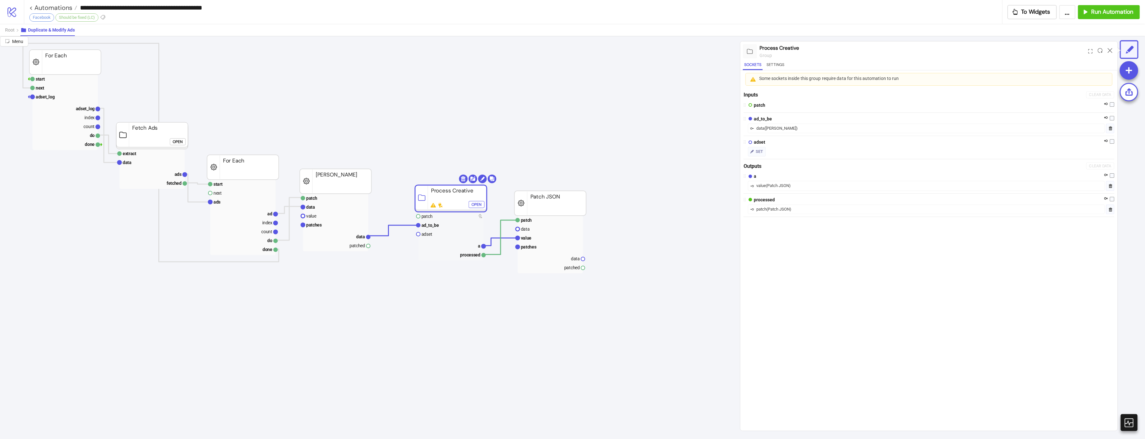
drag, startPoint x: 474, startPoint y: 190, endPoint x: 437, endPoint y: 176, distance: 39.9
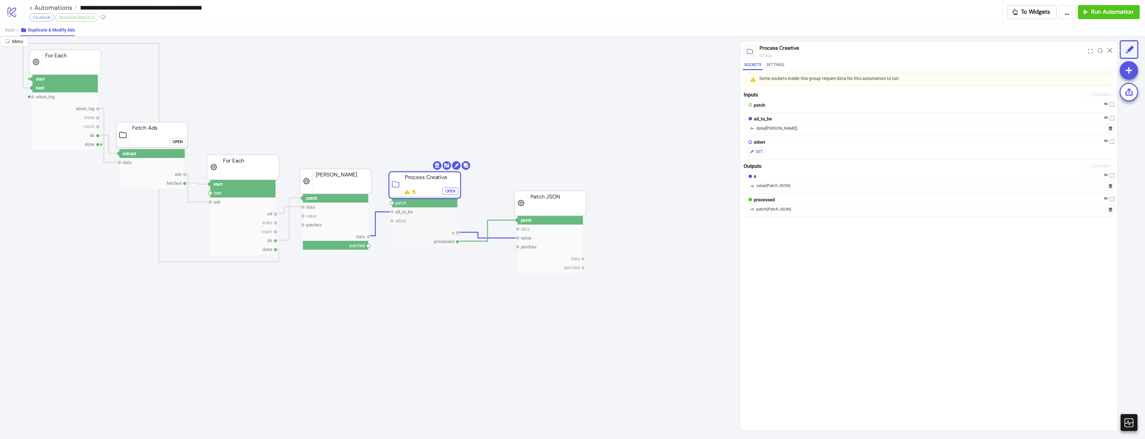
drag, startPoint x: 367, startPoint y: 245, endPoint x: 386, endPoint y: 204, distance: 45.4
click at [391, 203] on circle at bounding box center [392, 203] width 4 height 4
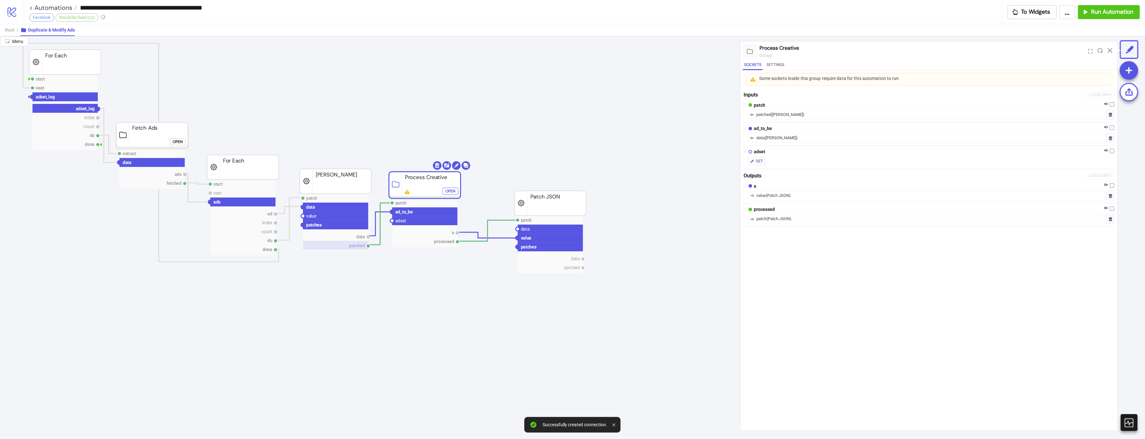
drag, startPoint x: 98, startPoint y: 110, endPoint x: 355, endPoint y: 255, distance: 295.1
click at [392, 219] on circle at bounding box center [392, 221] width 4 height 4
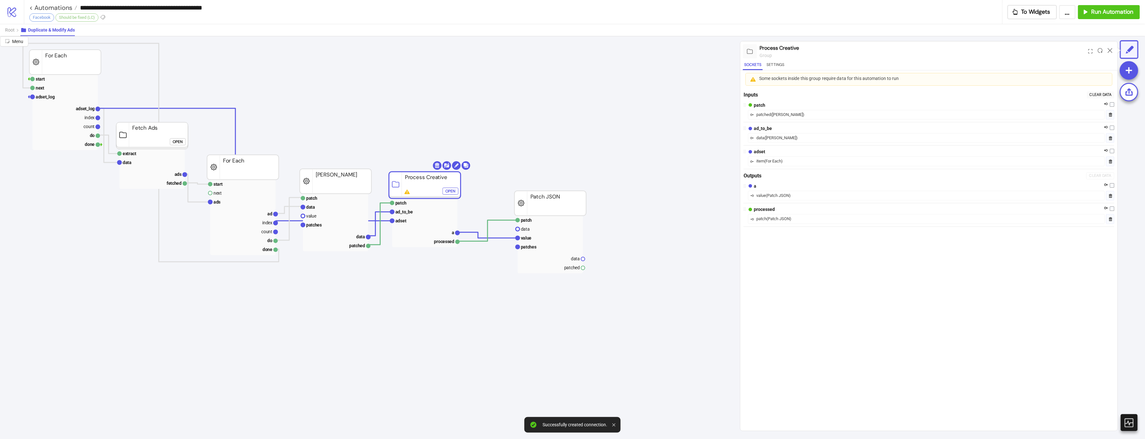
click at [448, 188] on div "Open" at bounding box center [450, 190] width 10 height 7
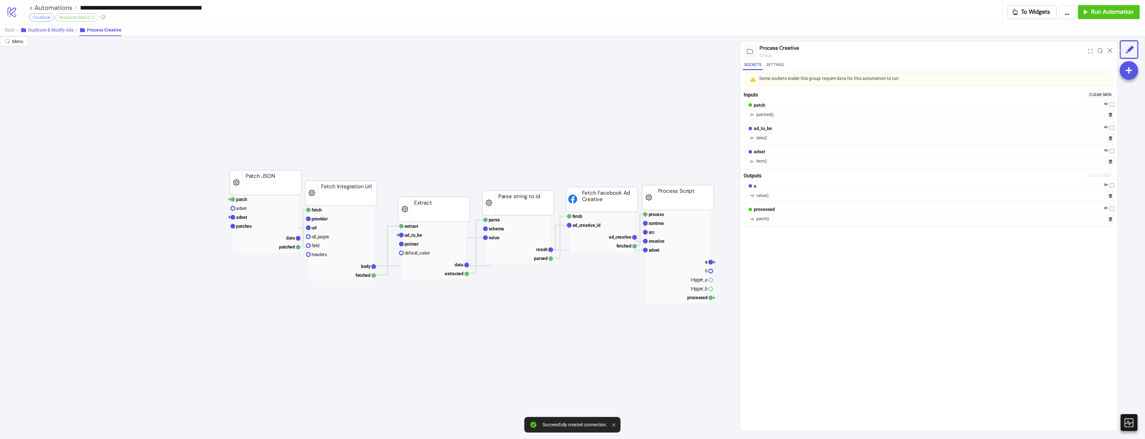
click at [68, 32] on span "Duplicate & Modify Ads" at bounding box center [51, 29] width 46 height 5
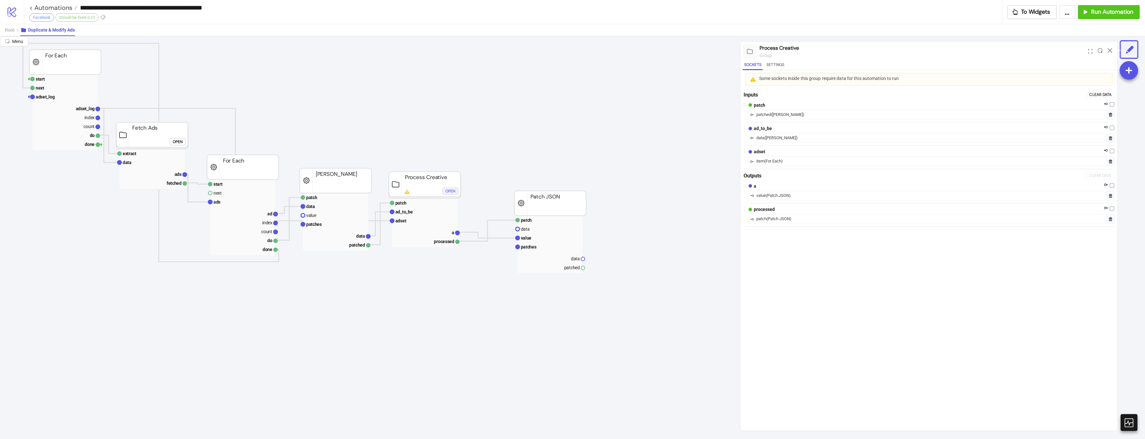
click at [450, 189] on div "Open" at bounding box center [450, 190] width 10 height 7
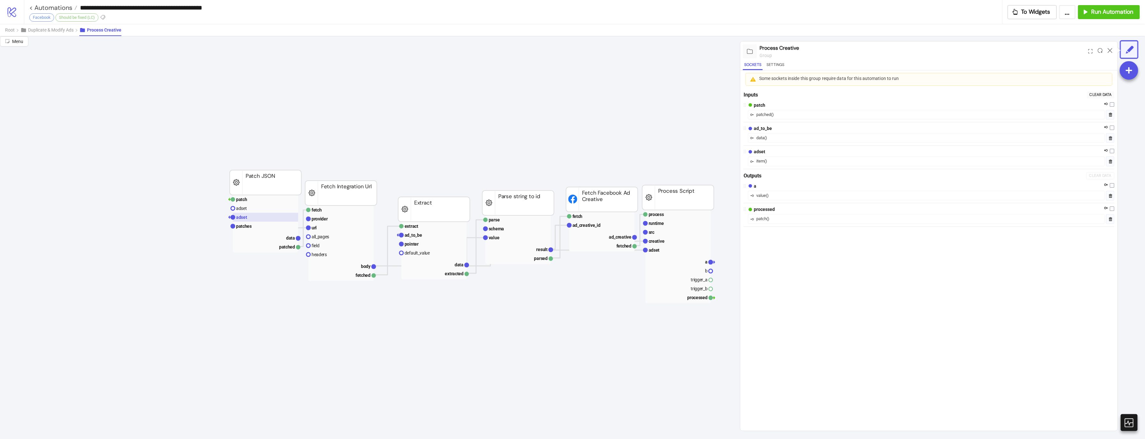
click at [273, 220] on rect at bounding box center [265, 217] width 65 height 9
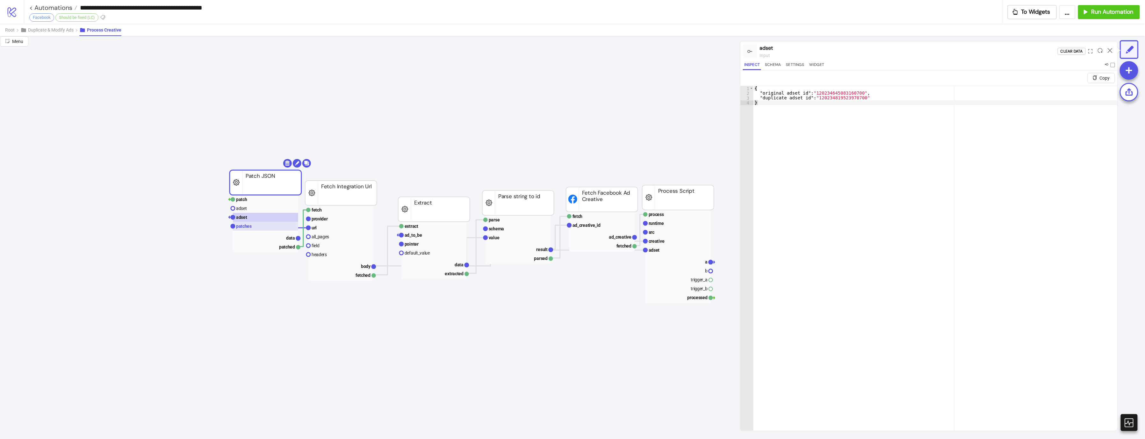
click at [270, 227] on rect at bounding box center [265, 226] width 65 height 9
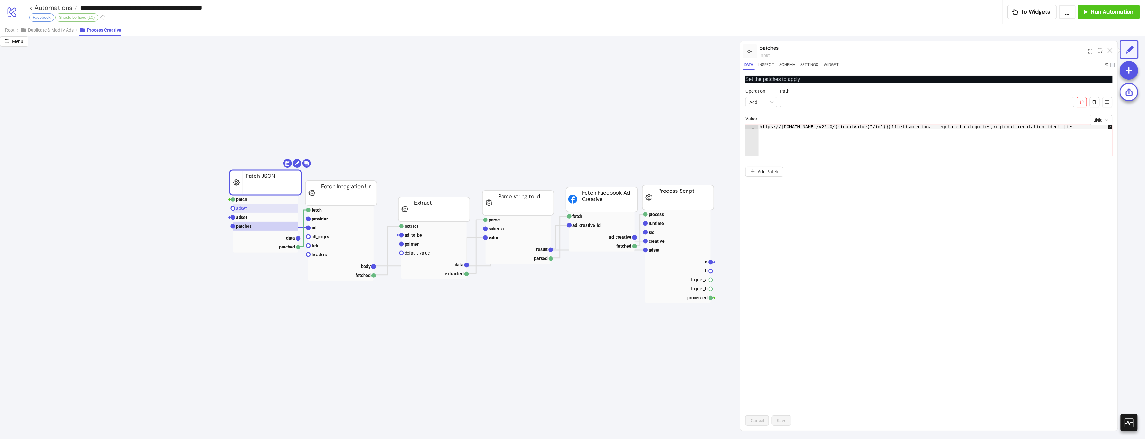
click at [252, 212] on rect at bounding box center [265, 208] width 65 height 9
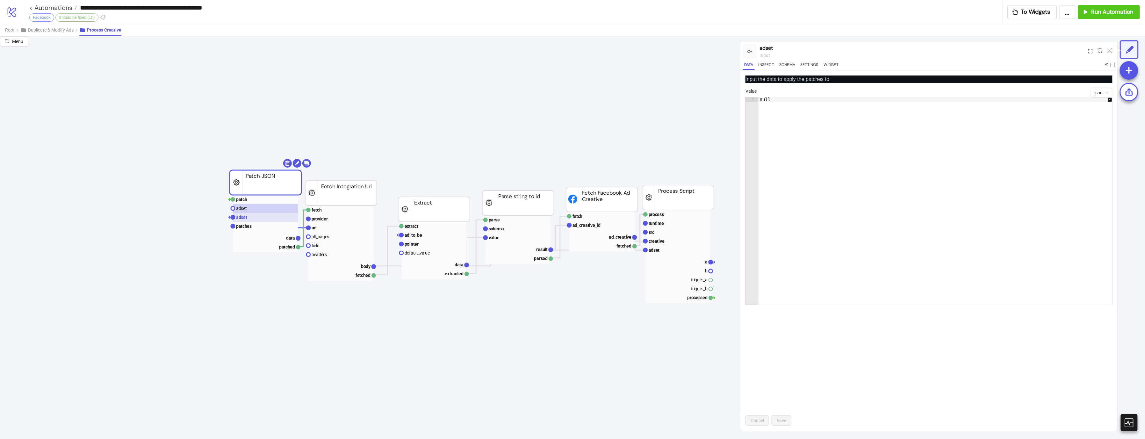
click at [254, 213] on rect at bounding box center [265, 217] width 65 height 9
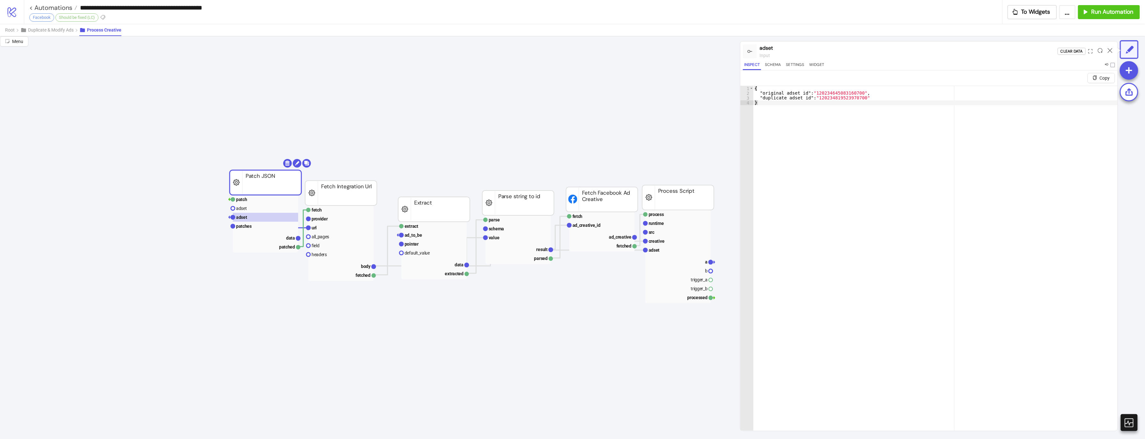
type textarea "**********"
click at [781, 97] on div "{ "original_adset_id" : "120234645083160700" , "duplicate_adset_id" : "12023481…" at bounding box center [935, 271] width 364 height 370
click at [267, 230] on rect at bounding box center [265, 226] width 65 height 9
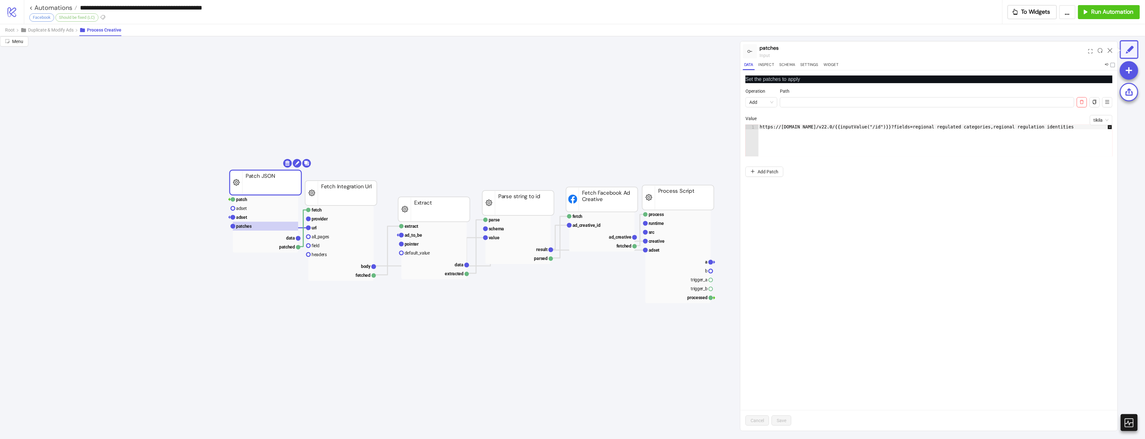
click at [879, 128] on div "https://[DOMAIN_NAME]/v22.0/{{inputValue("/id")}}?fields=regional_regulated_cat…" at bounding box center [938, 145] width 361 height 41
paste textarea "**********"
type textarea "**********"
click at [786, 360] on button "Save" at bounding box center [781, 420] width 20 height 10
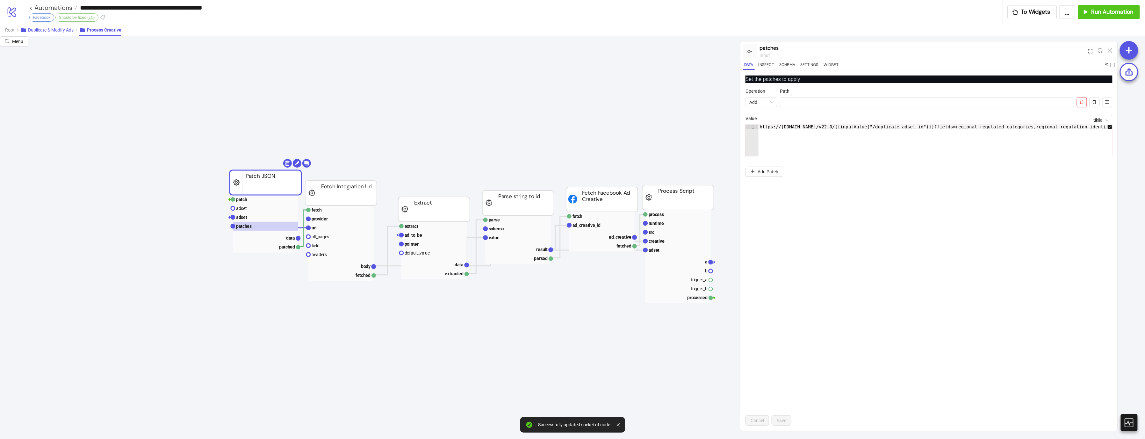
click at [61, 35] on button "Duplicate & Modify Ads" at bounding box center [49, 30] width 59 height 12
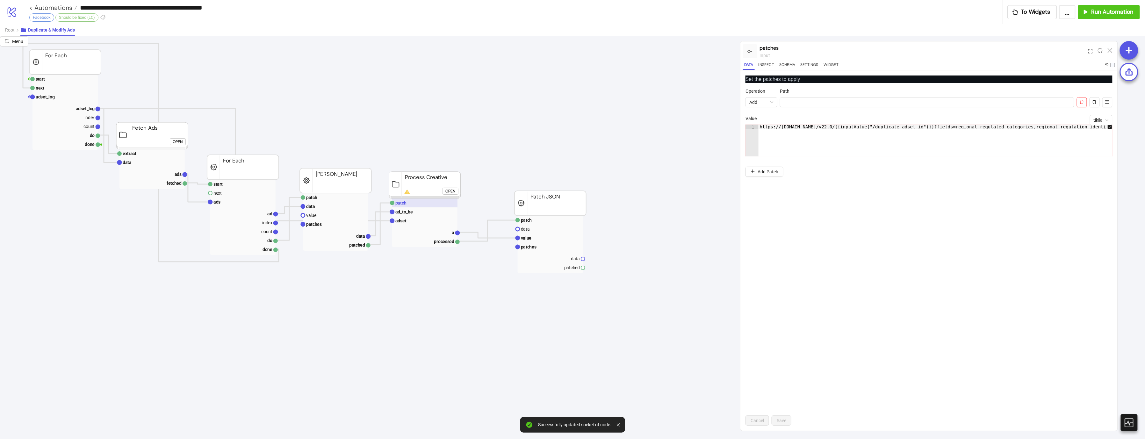
click at [418, 201] on rect at bounding box center [424, 202] width 65 height 9
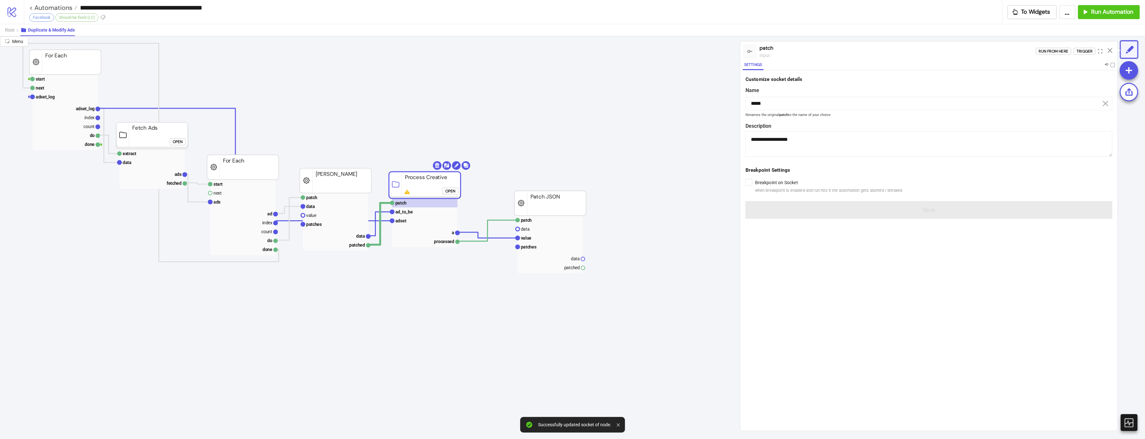
click at [948, 57] on div "Run from here Trigger" at bounding box center [1077, 51] width 82 height 17
click at [948, 55] on div "Run from here" at bounding box center [1054, 51] width 30 height 7
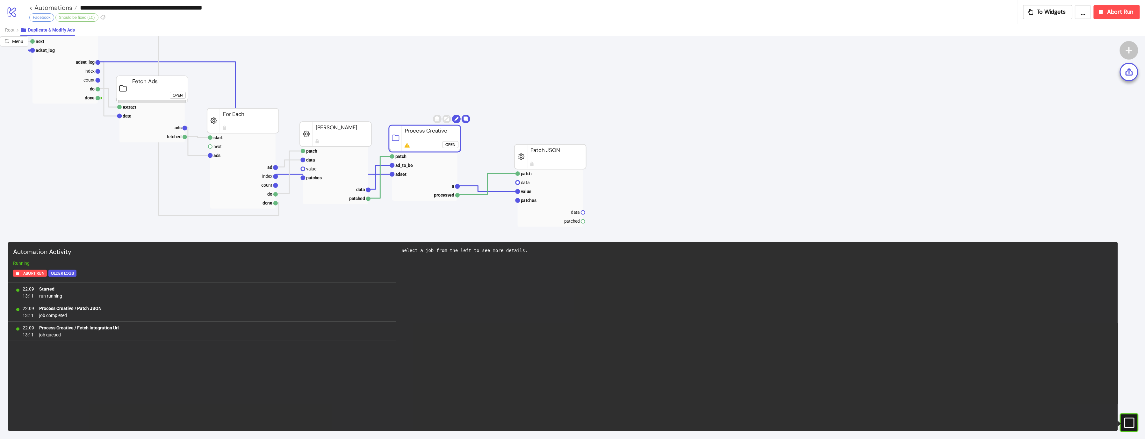
scroll to position [51, 0]
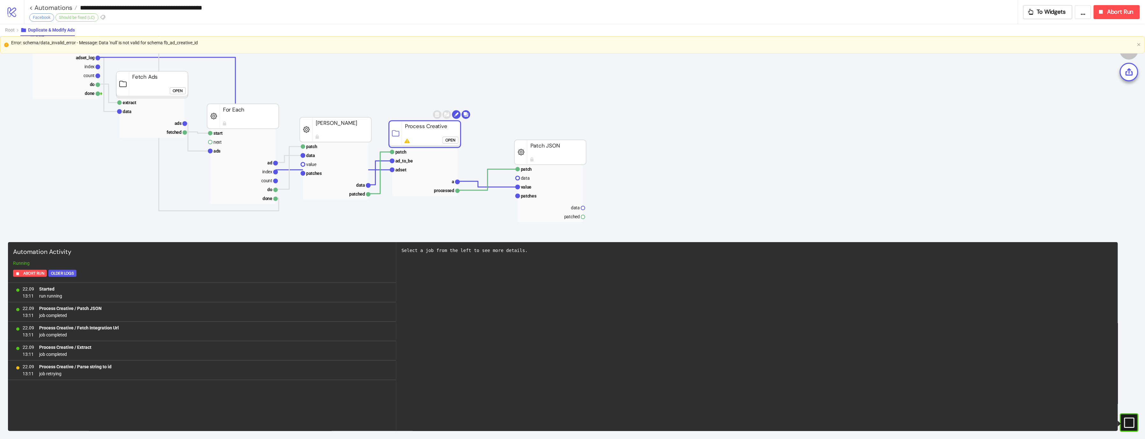
click at [437, 134] on rect at bounding box center [425, 134] width 72 height 27
click div "Open"
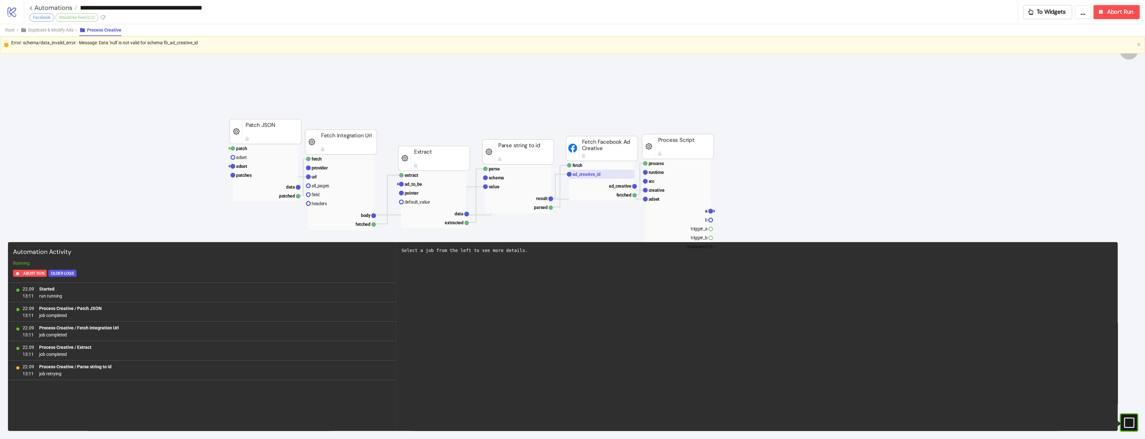
click at [597, 176] on text "ad_creative_id" at bounding box center [586, 174] width 28 height 5
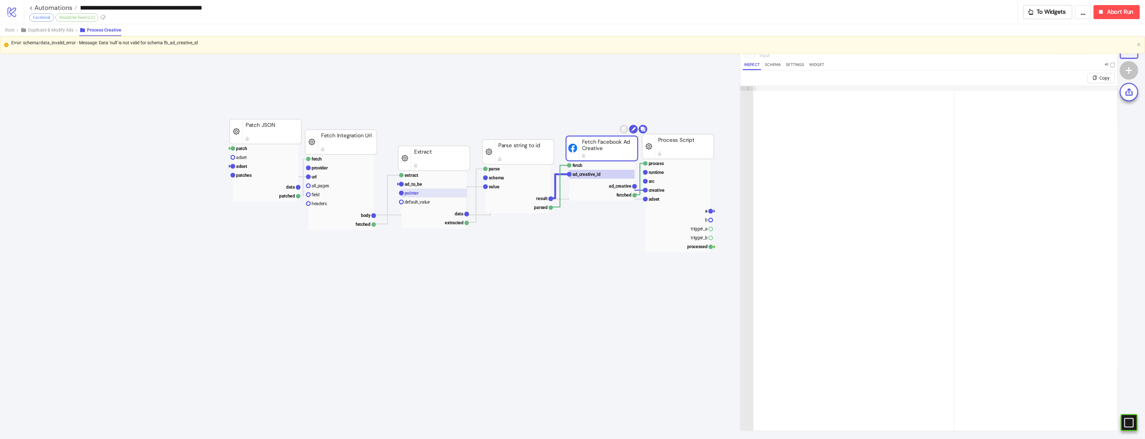
click at [432, 191] on rect at bounding box center [433, 193] width 65 height 9
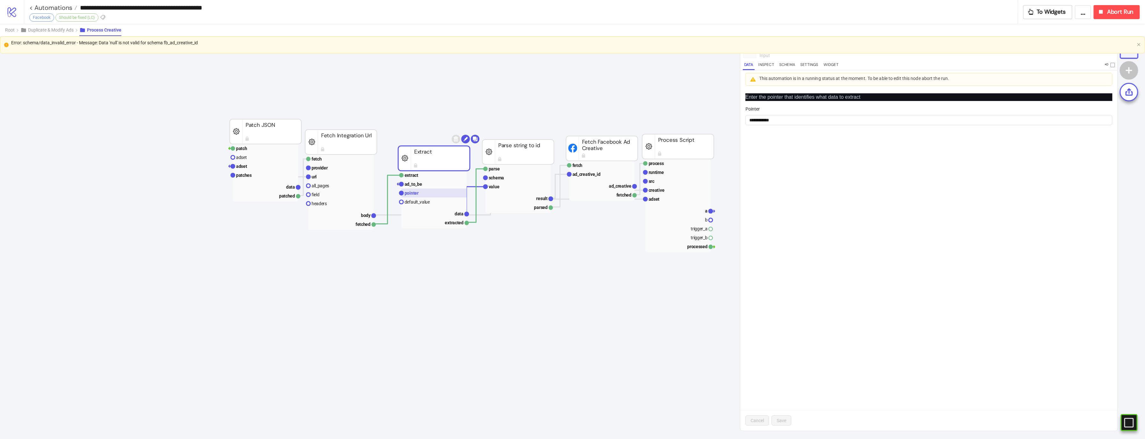
click at [432, 189] on rect at bounding box center [433, 193] width 65 height 9
click at [433, 183] on rect at bounding box center [433, 184] width 65 height 9
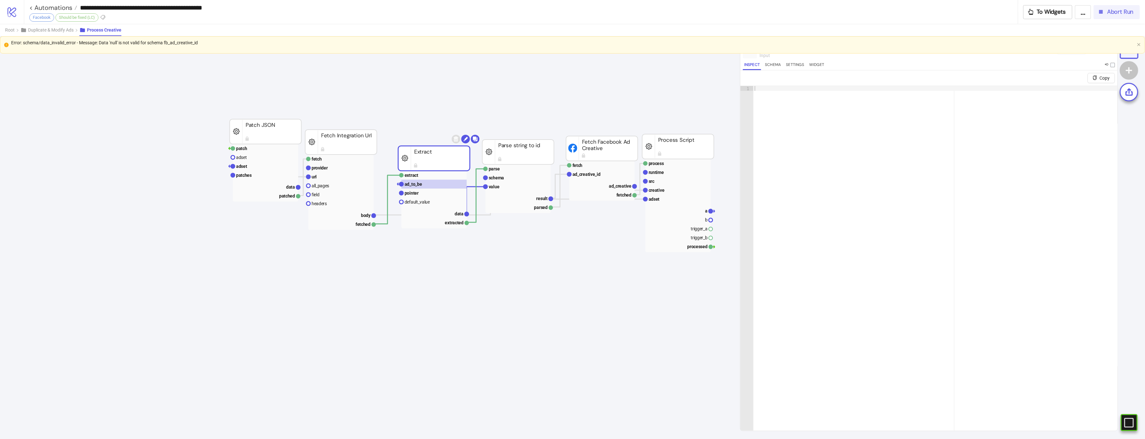
click at [948, 13] on div "Abort Run" at bounding box center [1115, 11] width 36 height 7
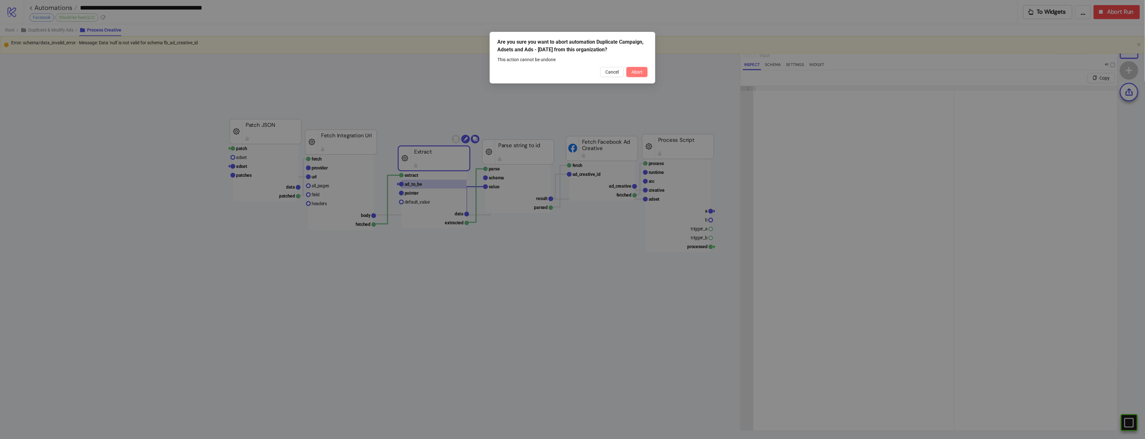
click at [640, 71] on span "Abort" at bounding box center [636, 71] width 11 height 5
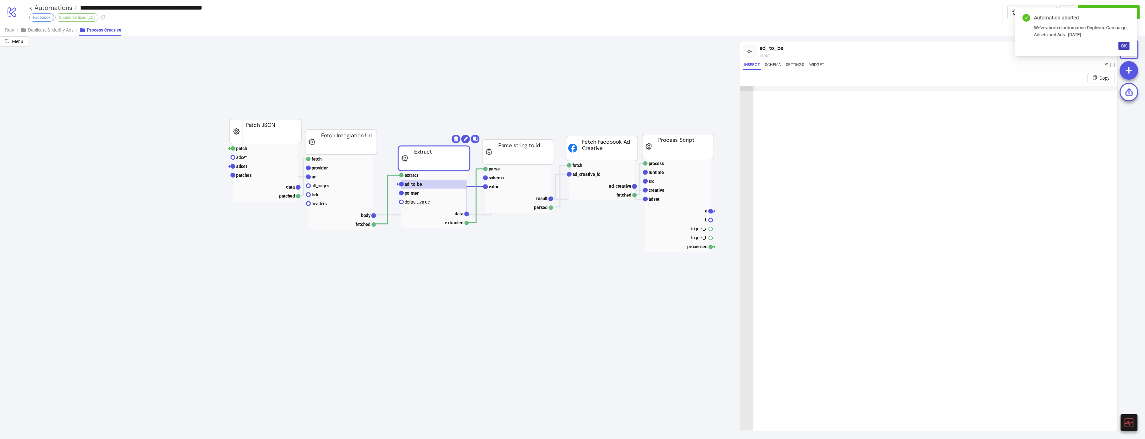
click at [52, 22] on div "Facebook Should be fixed (LC)" at bounding box center [67, 18] width 77 height 10
click at [55, 28] on span "Duplicate & Modify Ads" at bounding box center [51, 29] width 46 height 5
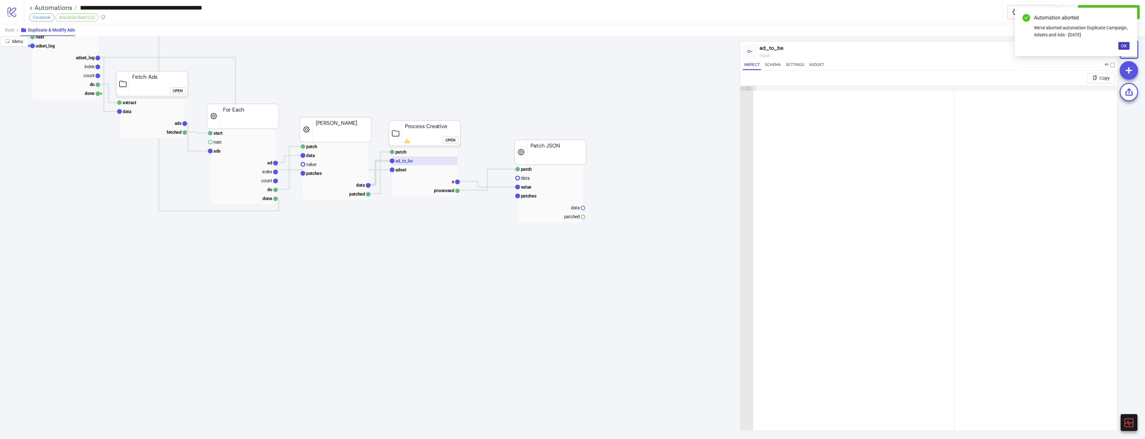
click at [435, 164] on rect at bounding box center [424, 160] width 65 height 9
click at [333, 146] on rect at bounding box center [335, 146] width 65 height 9
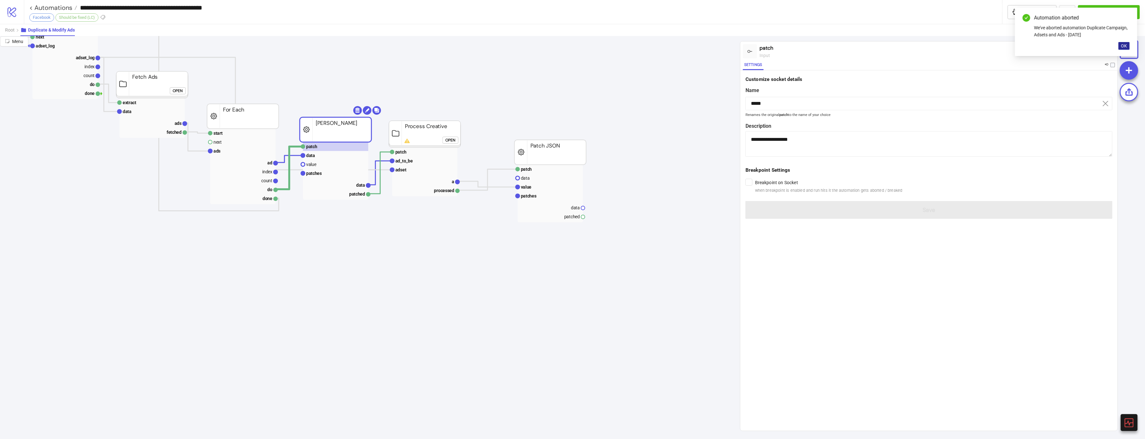
click at [948, 47] on span "OK" at bounding box center [1124, 45] width 6 height 5
click at [948, 56] on div "Run from here Trigger" at bounding box center [1077, 51] width 82 height 17
click at [948, 54] on div "Trigger" at bounding box center [1085, 51] width 16 height 7
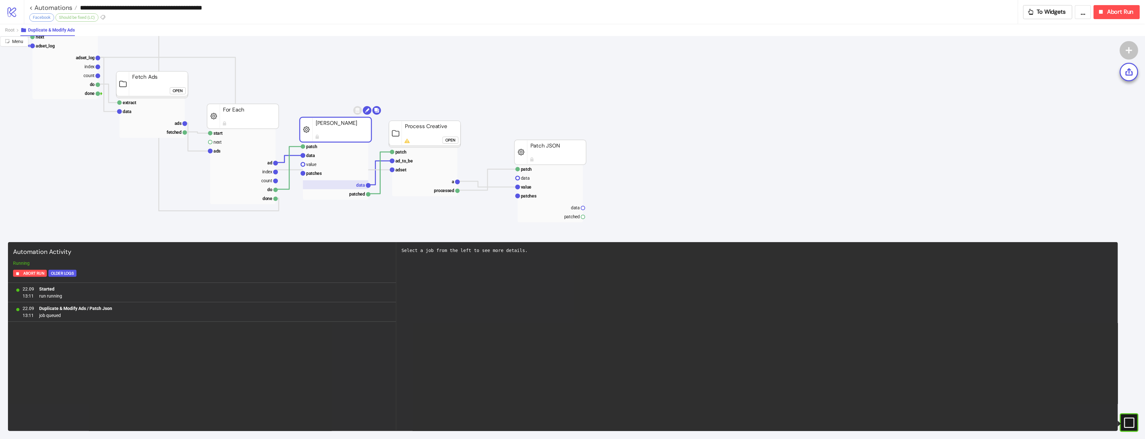
click at [340, 184] on rect at bounding box center [335, 184] width 65 height 9
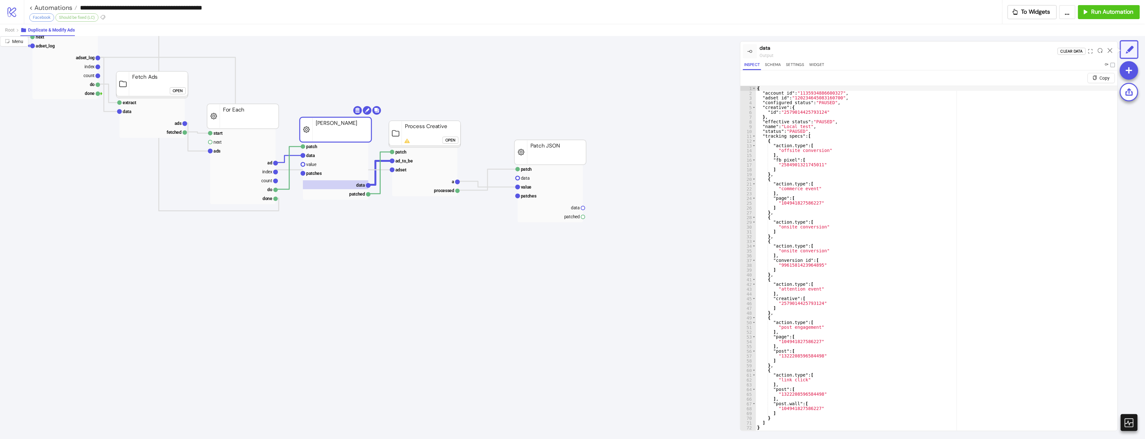
click at [454, 141] on div "Open" at bounding box center [450, 139] width 10 height 7
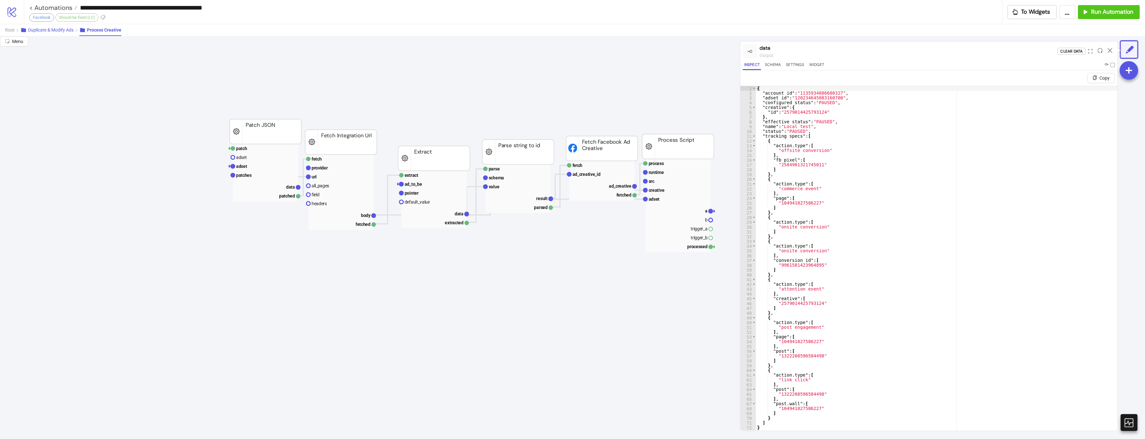
click at [74, 30] on button "Duplicate & Modify Ads" at bounding box center [49, 30] width 59 height 12
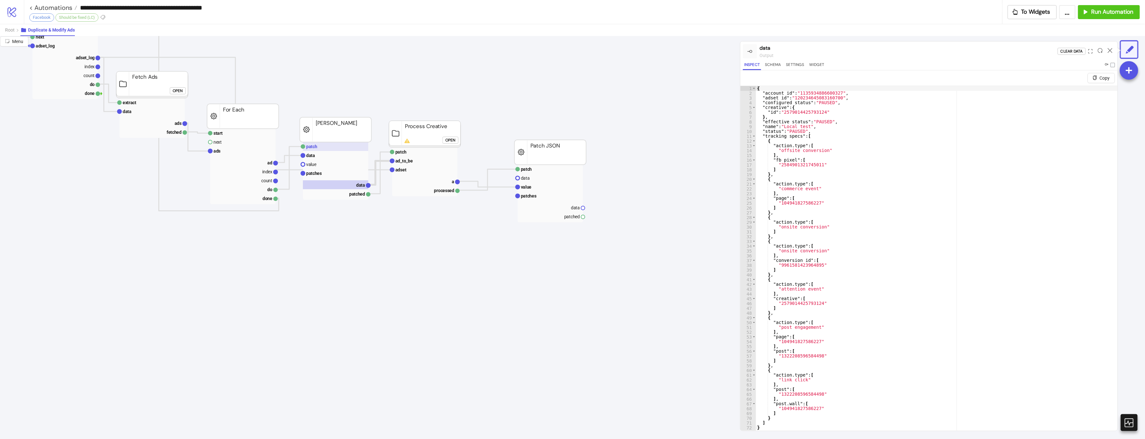
click at [342, 144] on rect at bounding box center [335, 146] width 65 height 9
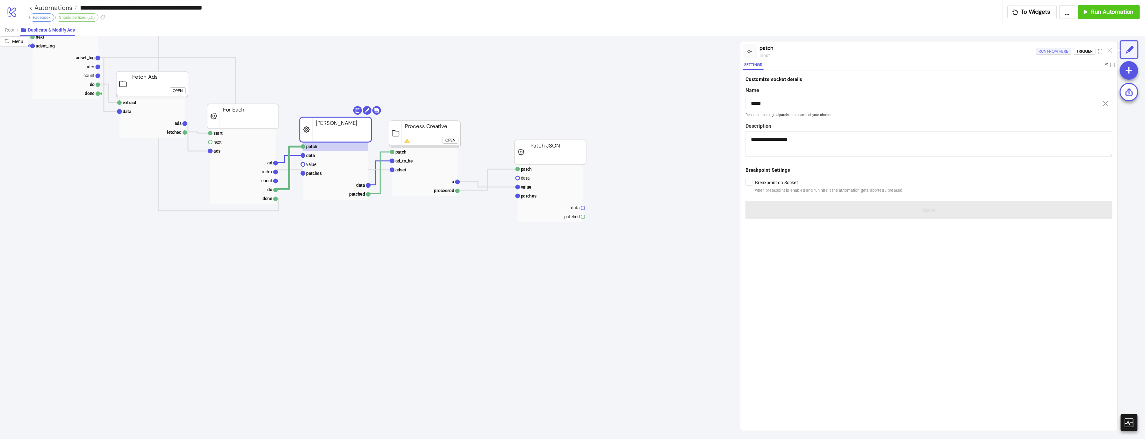
click at [948, 55] on div "Run from here" at bounding box center [1054, 51] width 30 height 7
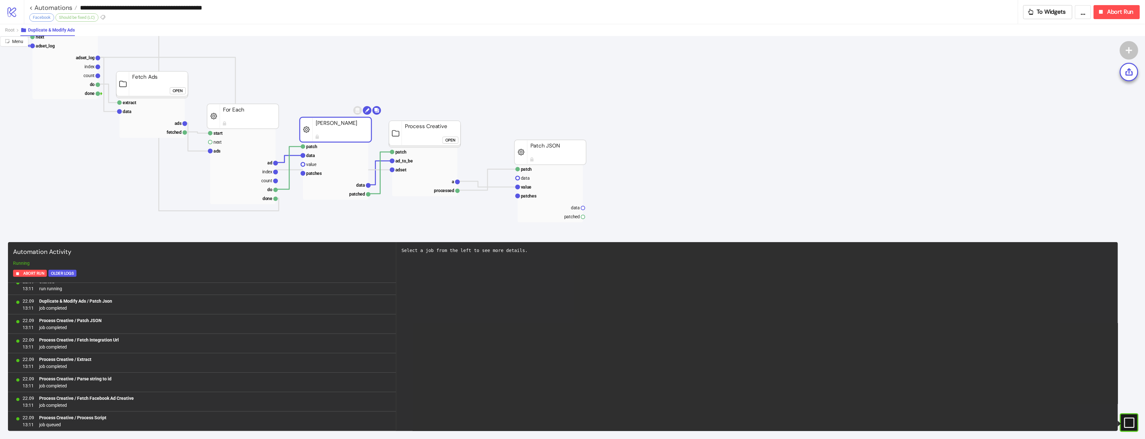
scroll to position [27, 0]
click at [948, 11] on span "Abort Run" at bounding box center [1120, 11] width 26 height 7
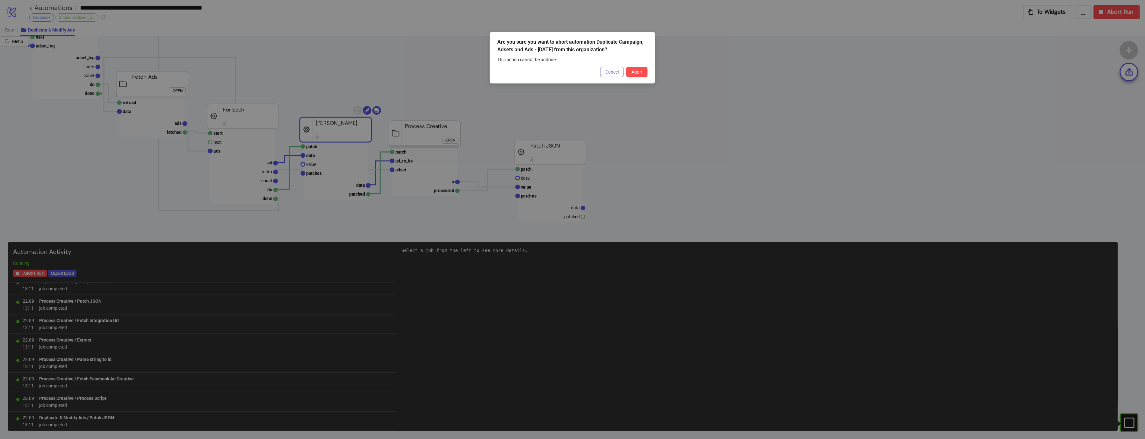
click at [621, 72] on button "Cancel" at bounding box center [612, 72] width 24 height 10
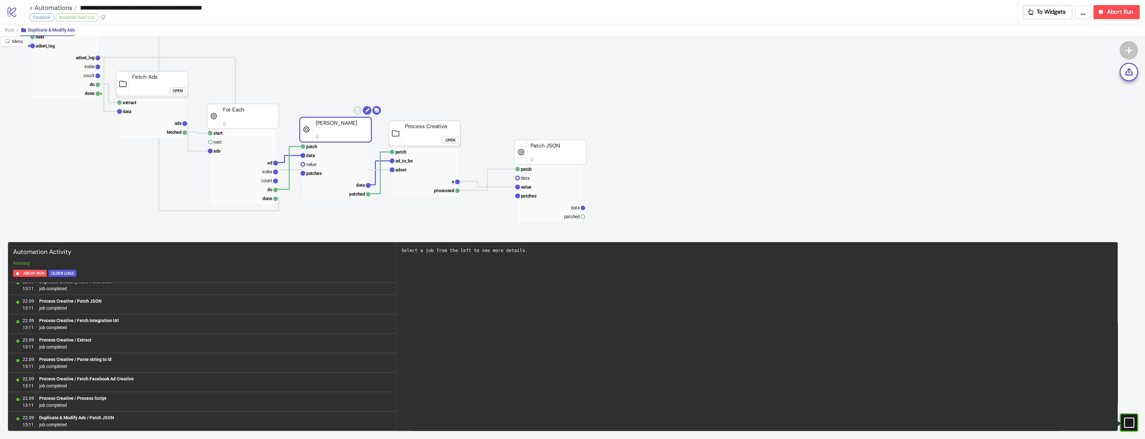
click at [948, 21] on div "**********" at bounding box center [584, 12] width 1121 height 24
click at [948, 17] on button "Abort Run" at bounding box center [1116, 12] width 46 height 14
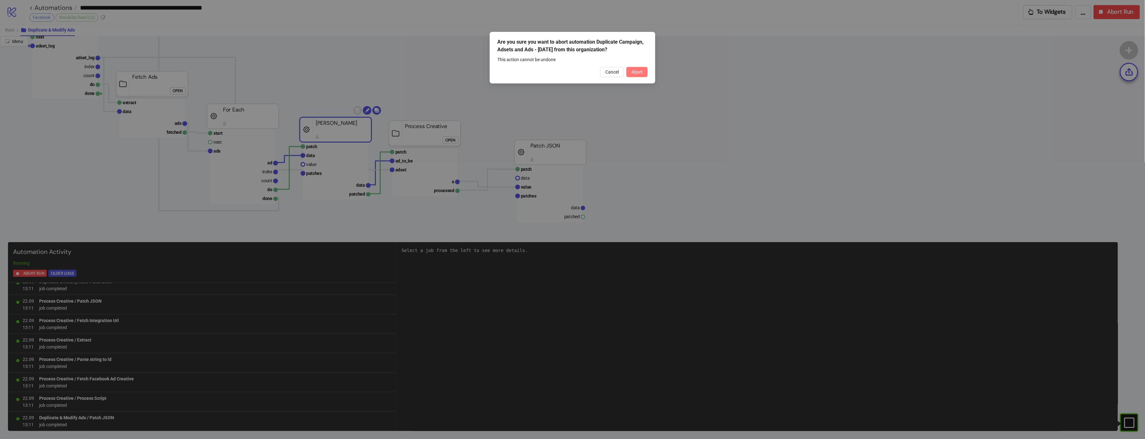
click at [643, 75] on button "Abort" at bounding box center [636, 72] width 21 height 10
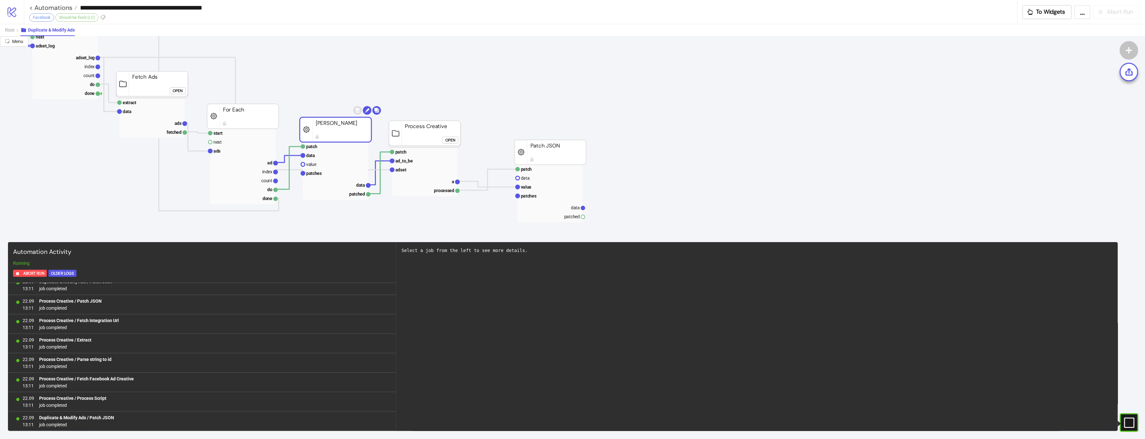
scroll to position [0, 0]
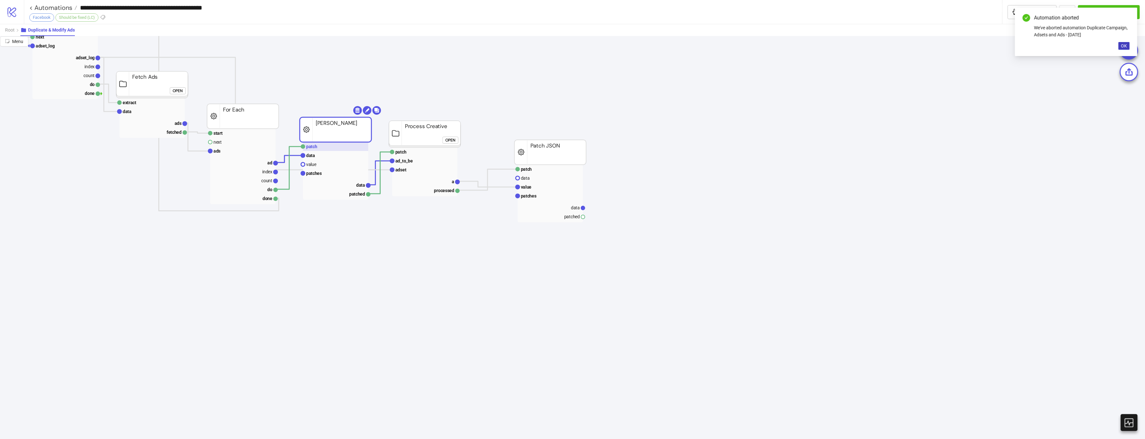
drag, startPoint x: 337, startPoint y: 148, endPoint x: 729, endPoint y: 118, distance: 393.5
click at [338, 148] on rect at bounding box center [335, 146] width 65 height 9
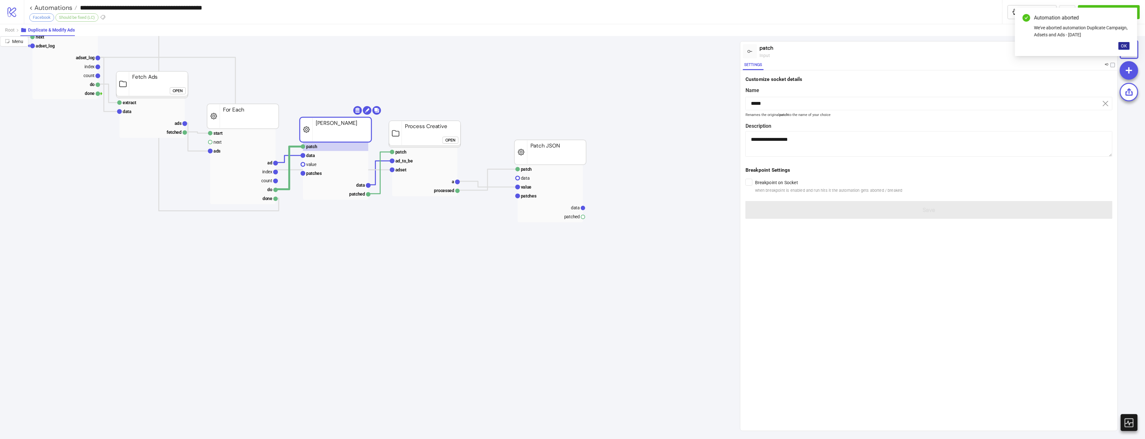
click at [948, 48] on span "OK" at bounding box center [1124, 45] width 6 height 5
click at [948, 52] on div "Run from here" at bounding box center [1054, 51] width 30 height 7
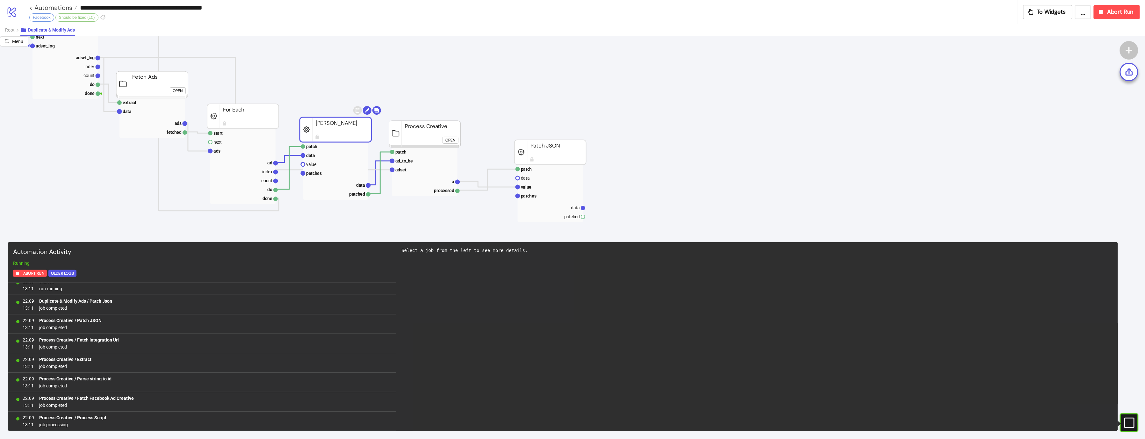
scroll to position [27, 0]
click at [948, 15] on button "Abort Run" at bounding box center [1116, 12] width 46 height 14
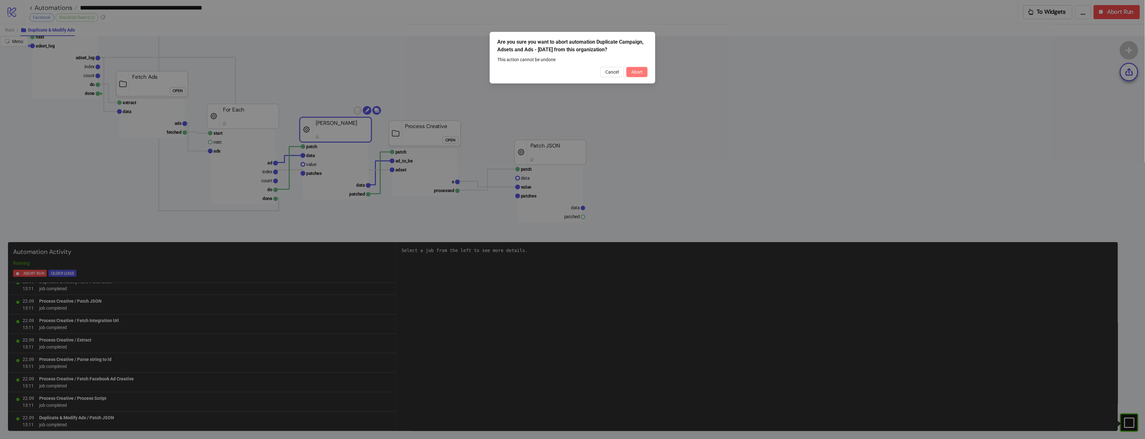
click at [631, 76] on button "Abort" at bounding box center [636, 72] width 21 height 10
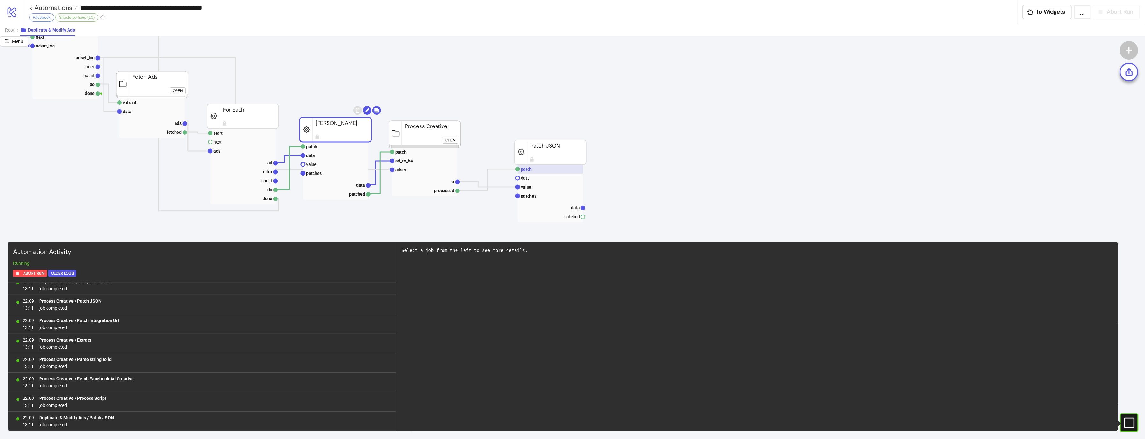
scroll to position [0, 0]
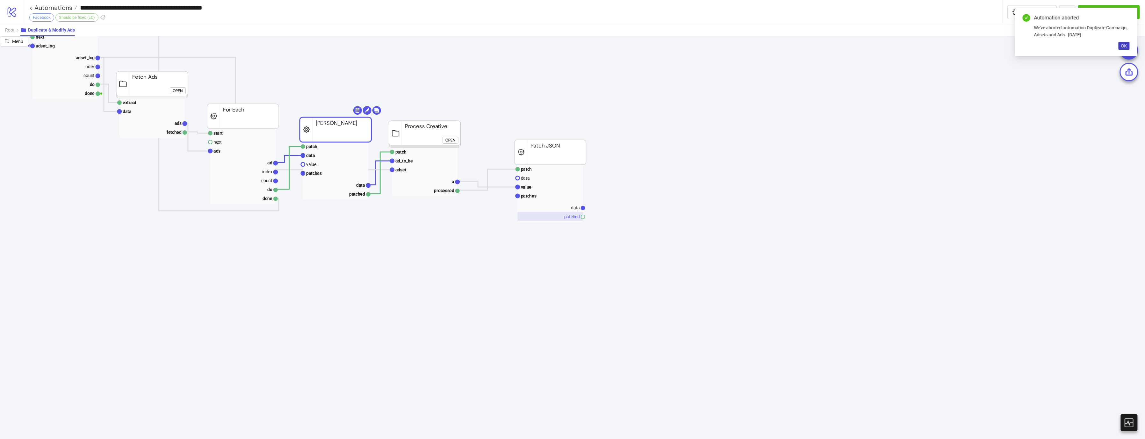
click at [553, 212] on rect at bounding box center [550, 216] width 65 height 9
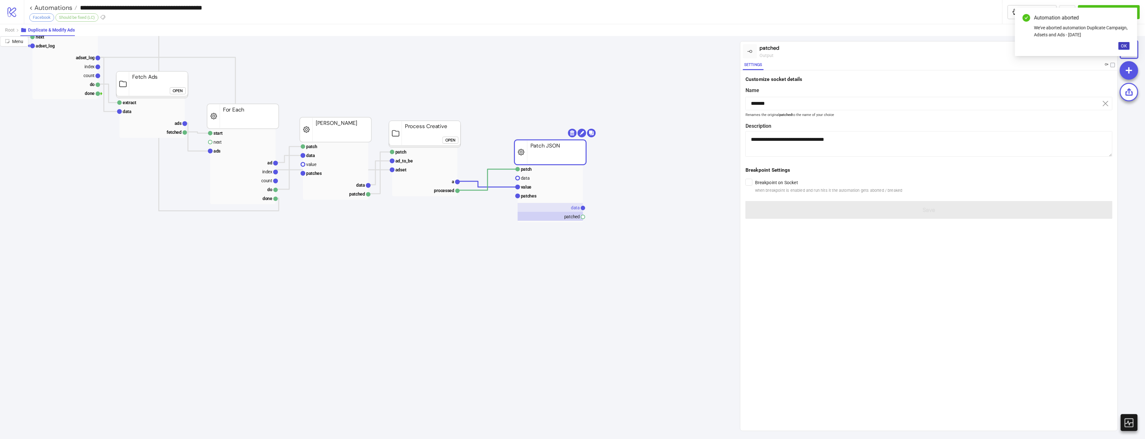
click at [555, 205] on rect at bounding box center [550, 207] width 65 height 9
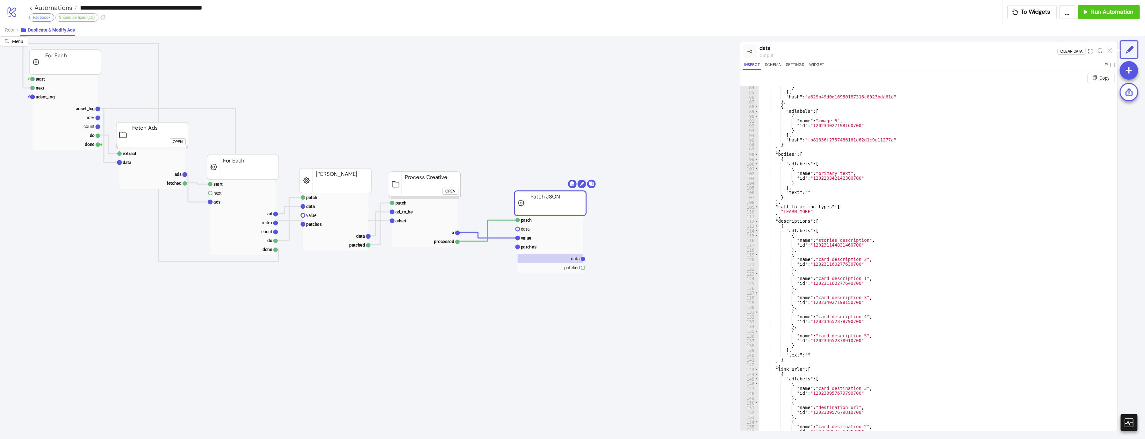
scroll to position [581, 0]
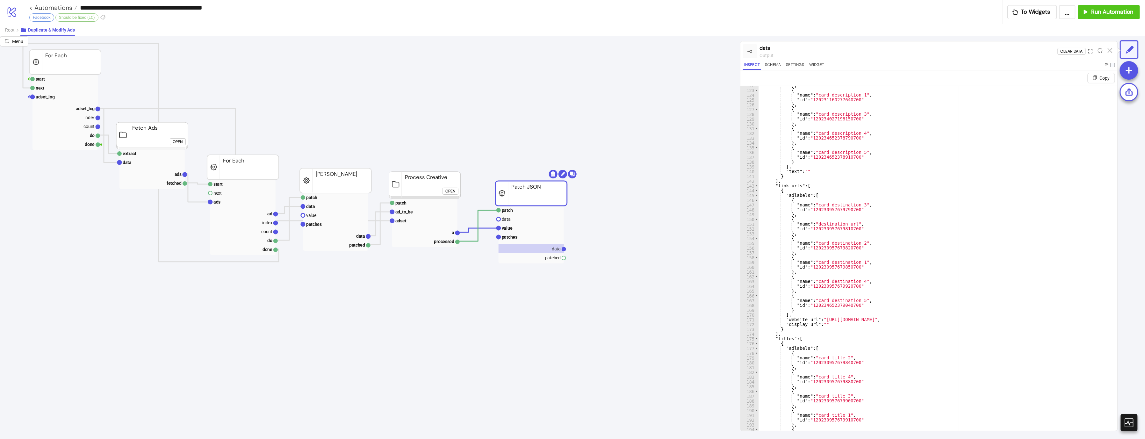
drag, startPoint x: 531, startPoint y: 184, endPoint x: 505, endPoint y: 176, distance: 26.8
click at [587, 177] on div "Add Node" at bounding box center [610, 183] width 47 height 12
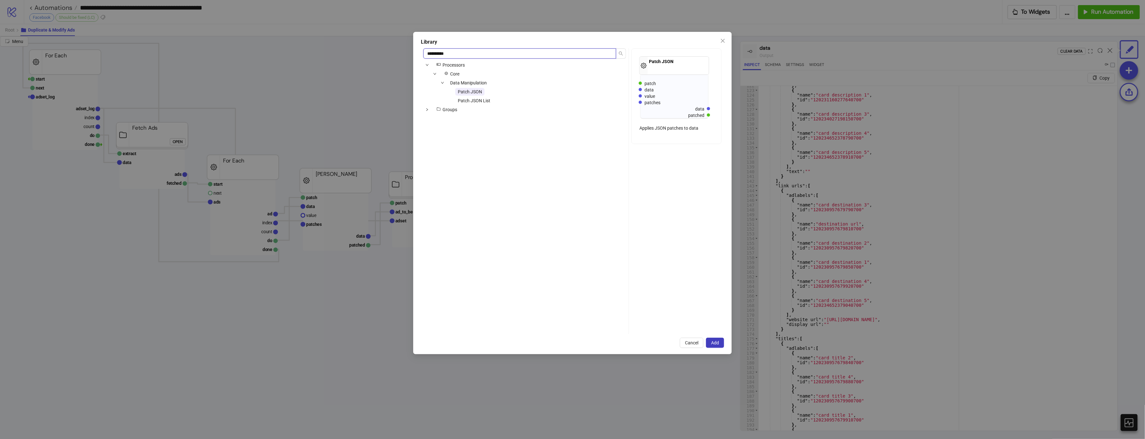
type input "**********"
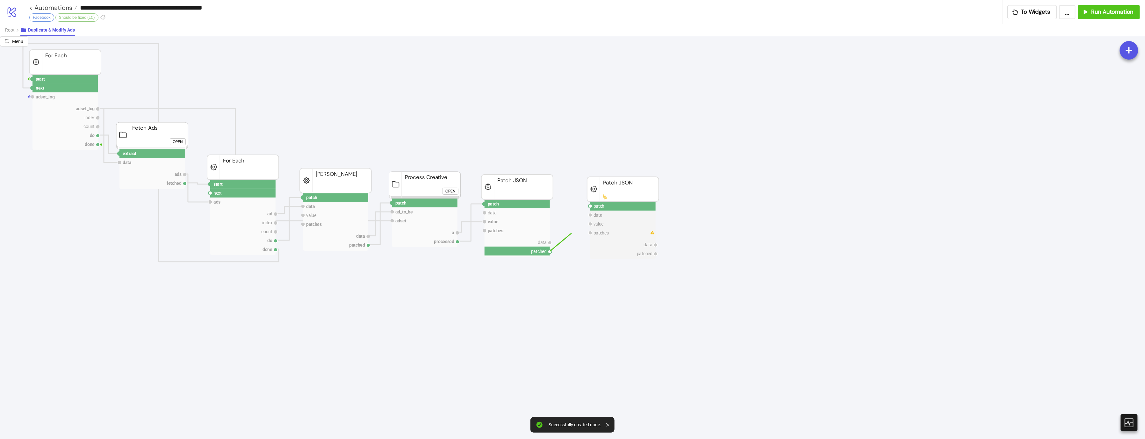
drag, startPoint x: 548, startPoint y: 252, endPoint x: 585, endPoint y: 217, distance: 51.6
click at [588, 205] on circle at bounding box center [590, 206] width 4 height 4
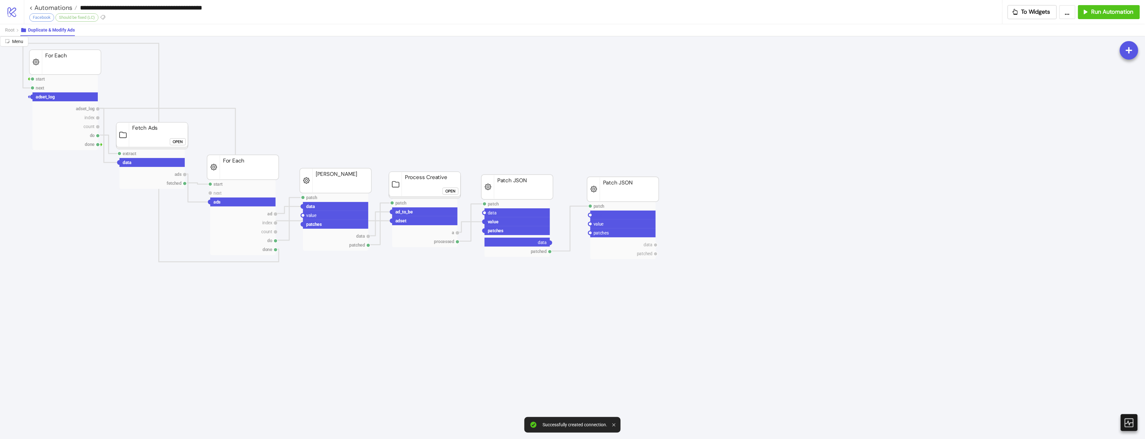
drag, startPoint x: 550, startPoint y: 243, endPoint x: 592, endPoint y: 212, distance: 51.9
click at [591, 214] on circle at bounding box center [590, 215] width 4 height 4
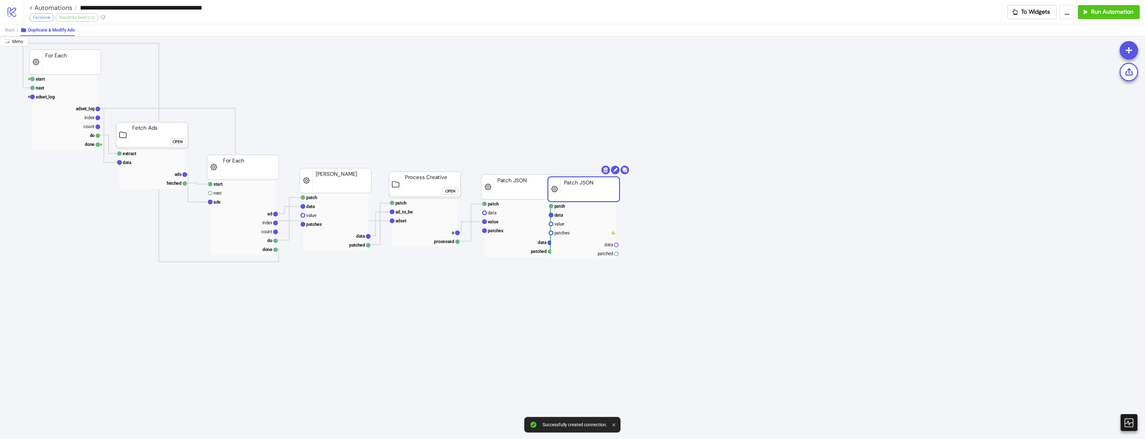
drag, startPoint x: 598, startPoint y: 192, endPoint x: 559, endPoint y: 192, distance: 39.2
drag, startPoint x: 592, startPoint y: 190, endPoint x: 596, endPoint y: 190, distance: 4.5
click at [596, 190] on rect at bounding box center [608, 189] width 72 height 25
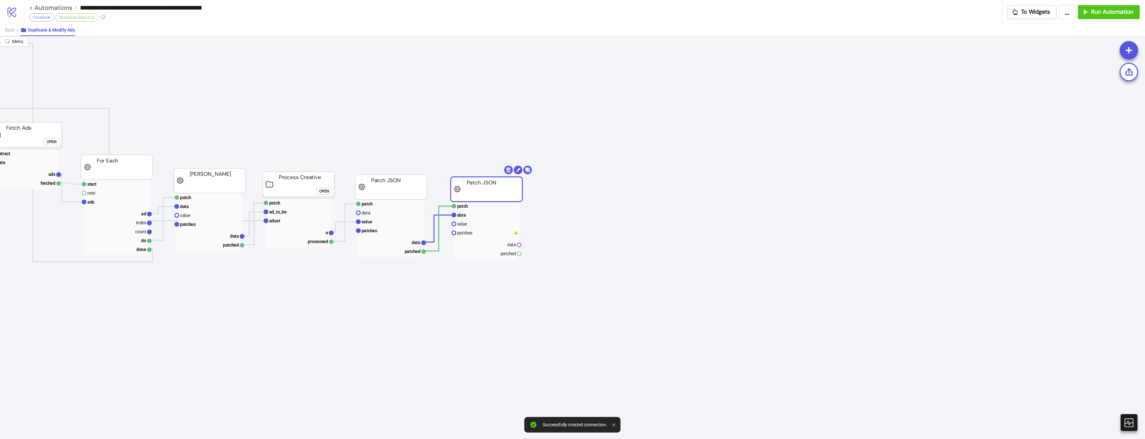
scroll to position [0, 135]
click at [605, 204] on div "Add Node" at bounding box center [628, 210] width 47 height 12
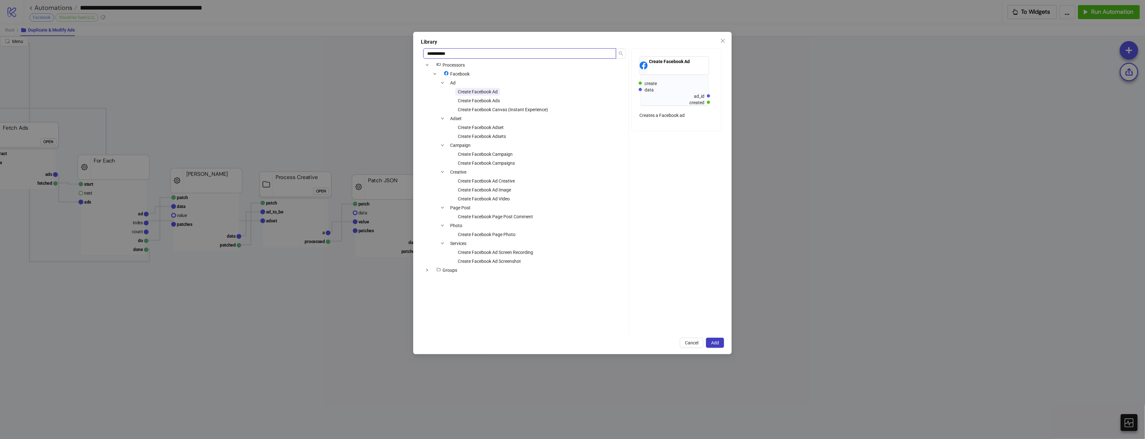
type input "**********"
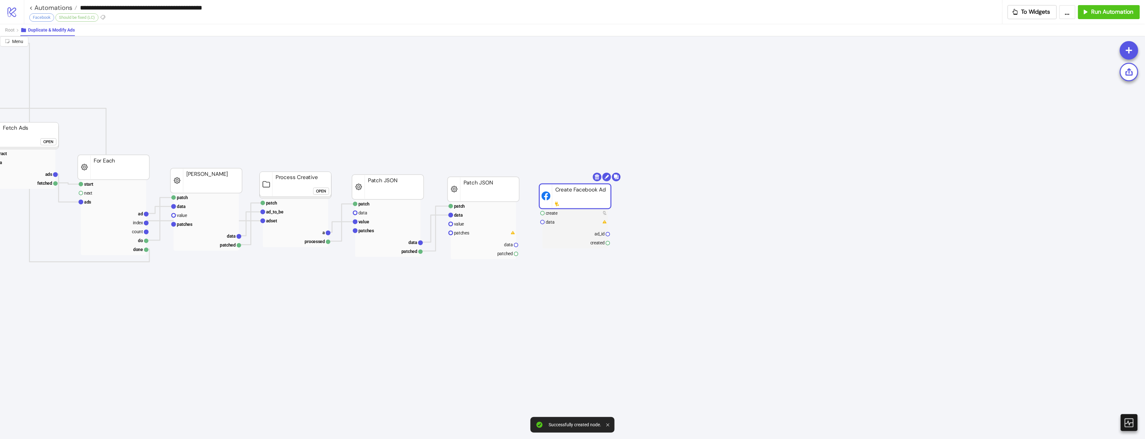
drag, startPoint x: 630, startPoint y: 209, endPoint x: 572, endPoint y: 192, distance: 60.2
drag, startPoint x: 508, startPoint y: 256, endPoint x: 511, endPoint y: 253, distance: 4.6
click at [511, 253] on g "patch data value patches data patched" at bounding box center [483, 231] width 69 height 58
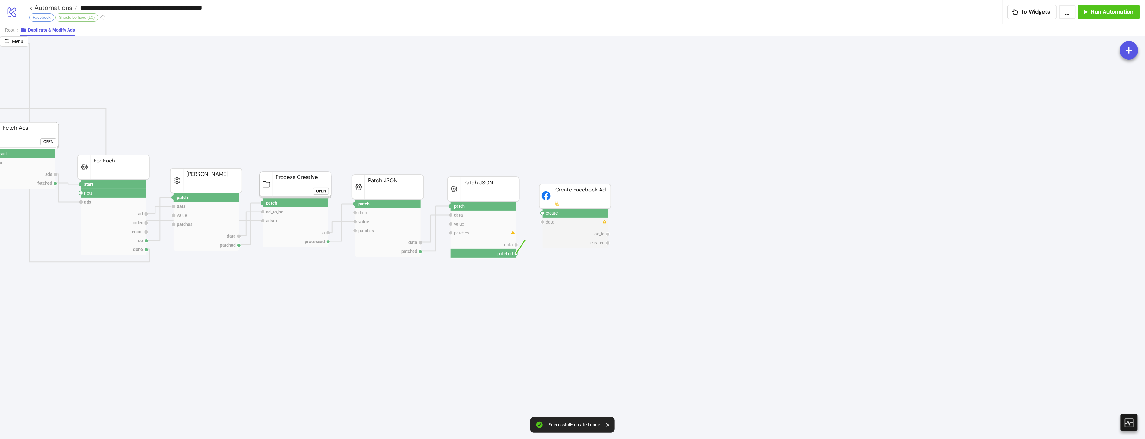
drag, startPoint x: 511, startPoint y: 253, endPoint x: 534, endPoint y: 211, distance: 47.9
drag, startPoint x: 537, startPoint y: 211, endPoint x: 521, endPoint y: 211, distance: 15.6
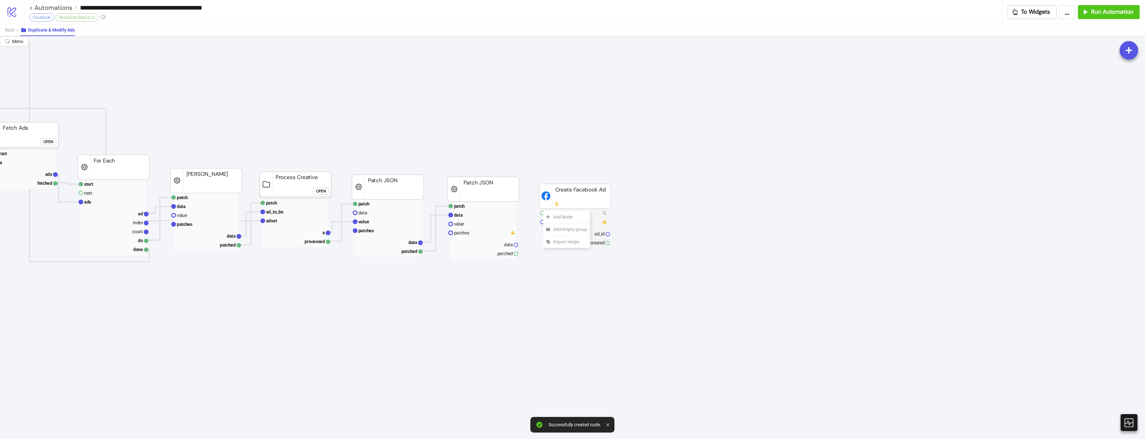
drag, startPoint x: 521, startPoint y: 211, endPoint x: 536, endPoint y: 211, distance: 15.0
click at [540, 212] on g "create data ad_id created" at bounding box center [574, 229] width 69 height 40
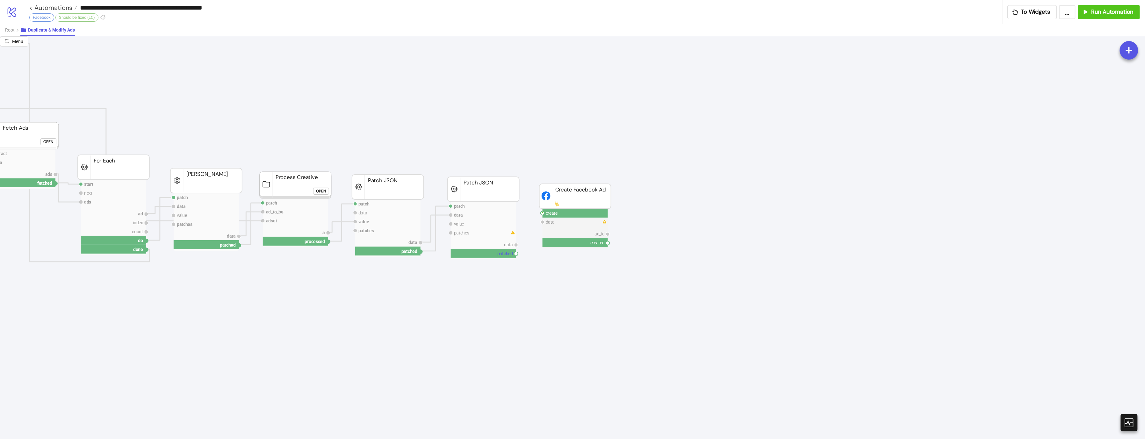
drag, startPoint x: 537, startPoint y: 212, endPoint x: 503, endPoint y: 254, distance: 53.7
click at [514, 255] on circle at bounding box center [516, 254] width 4 height 4
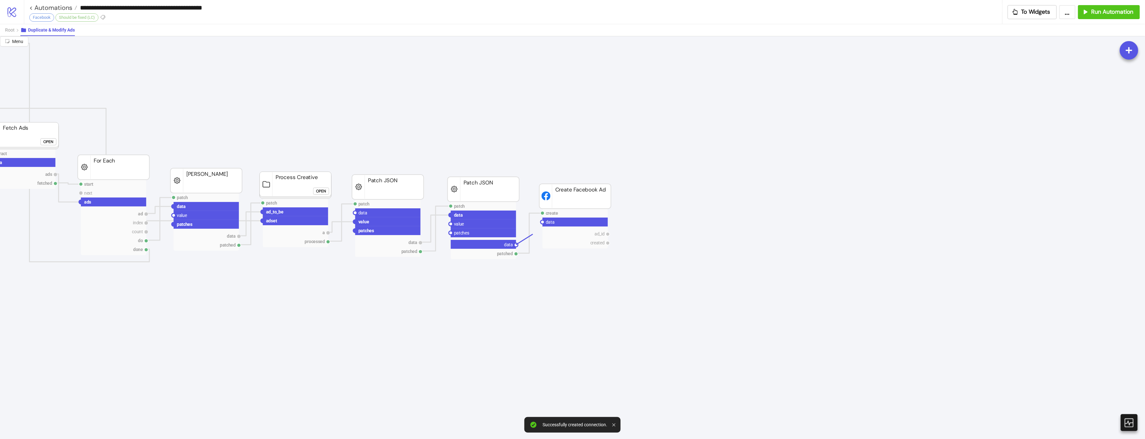
drag, startPoint x: 512, startPoint y: 244, endPoint x: 529, endPoint y: 226, distance: 24.5
click at [540, 223] on circle at bounding box center [542, 222] width 4 height 4
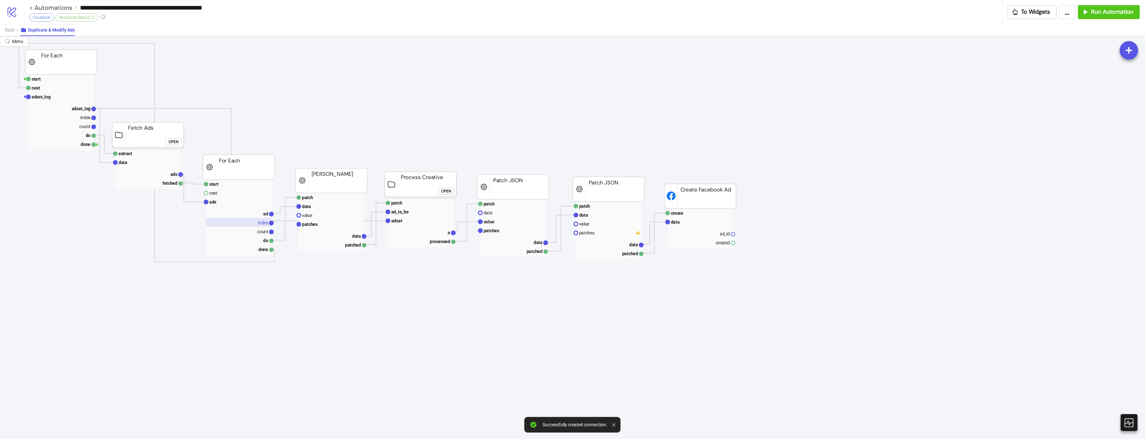
scroll to position [0, 0]
click at [155, 169] on rect at bounding box center [151, 169] width 65 height 40
click at [158, 169] on rect at bounding box center [151, 169] width 65 height 40
click at [159, 170] on rect at bounding box center [151, 173] width 65 height 9
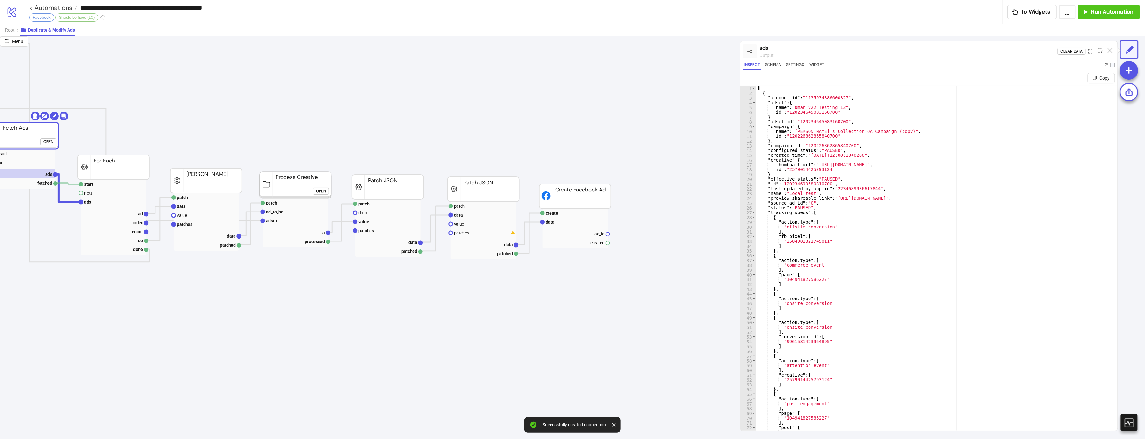
scroll to position [0, 135]
click at [454, 233] on text "patches" at bounding box center [461, 232] width 15 height 5
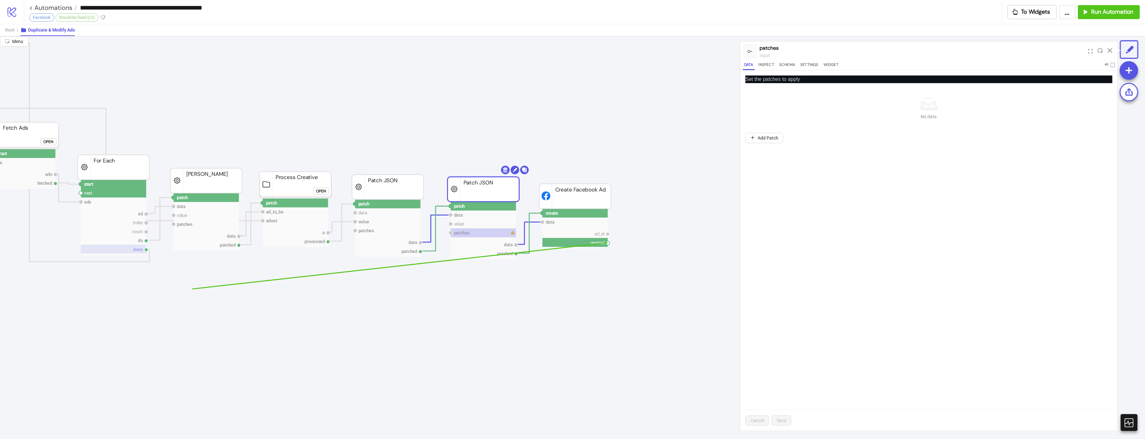
drag, startPoint x: 602, startPoint y: 243, endPoint x: 86, endPoint y: 245, distance: 516.0
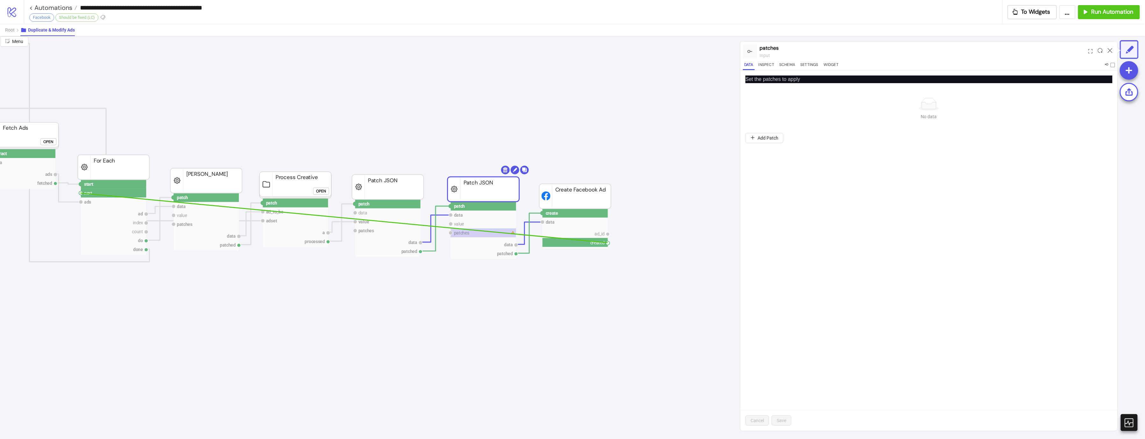
click at [79, 193] on circle at bounding box center [81, 193] width 4 height 4
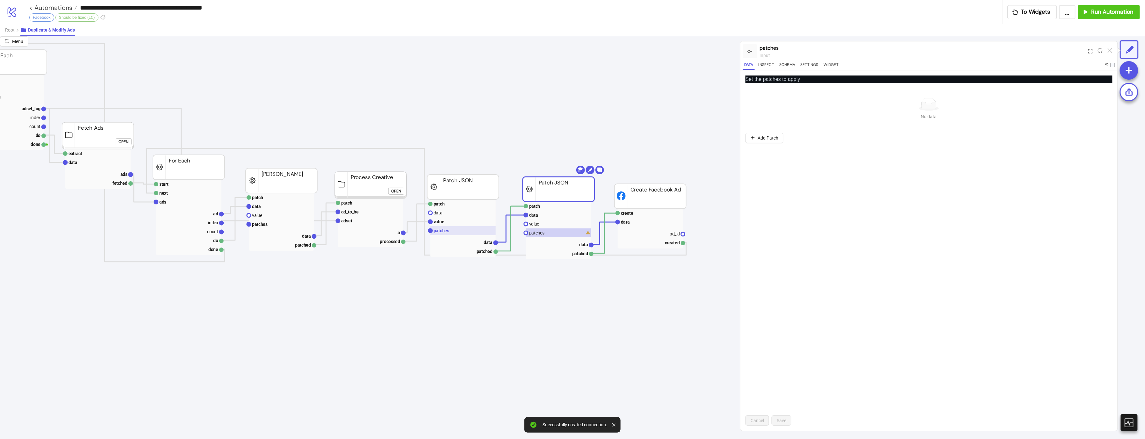
scroll to position [0, 33]
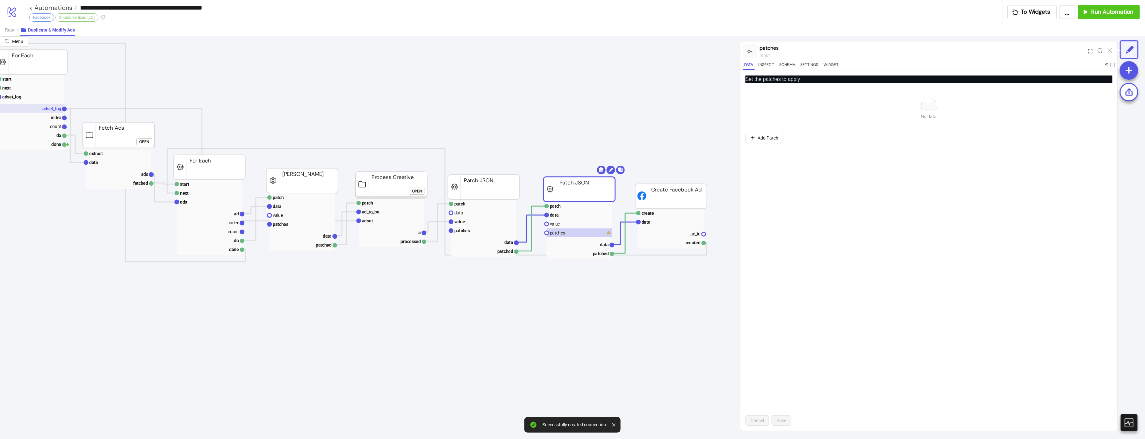
click at [47, 109] on text "adset_log" at bounding box center [51, 108] width 19 height 5
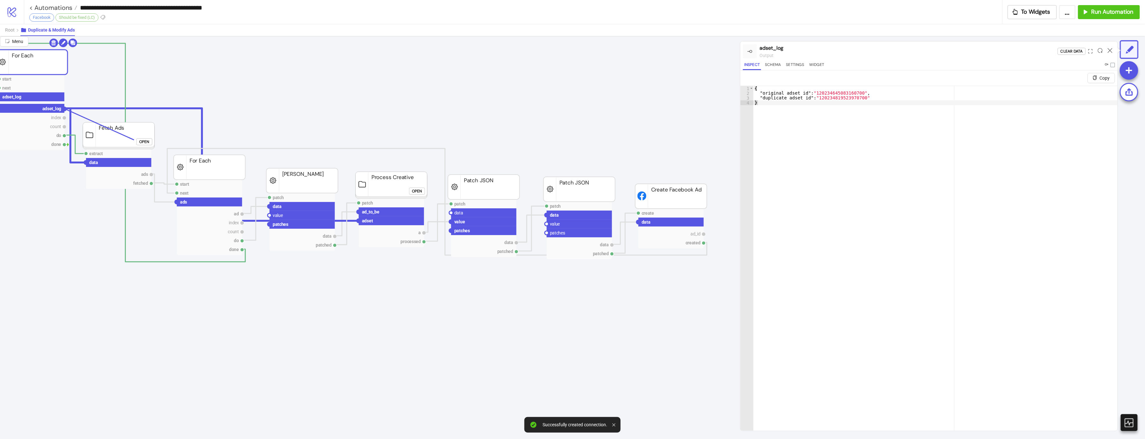
drag, startPoint x: 64, startPoint y: 109, endPoint x: 235, endPoint y: 169, distance: 181.4
click at [547, 225] on circle at bounding box center [547, 224] width 4 height 4
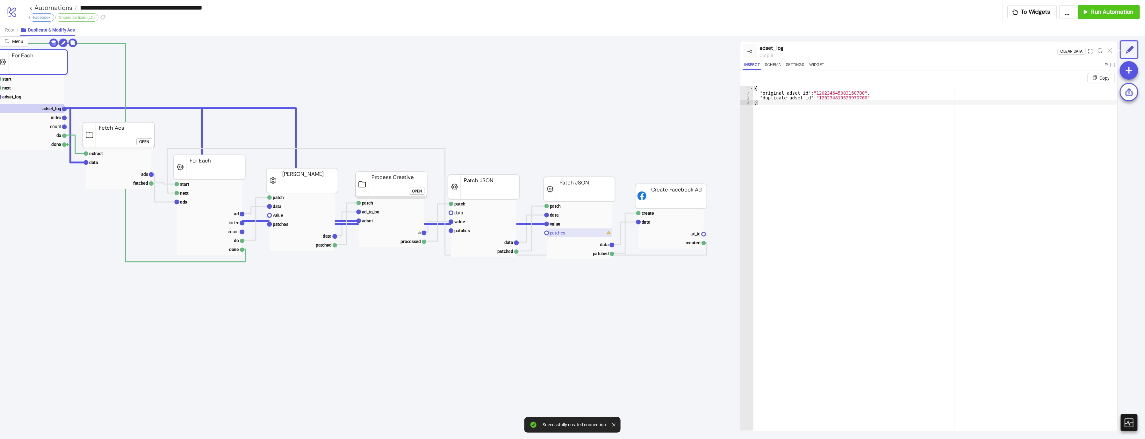
click at [556, 228] on rect at bounding box center [579, 232] width 65 height 9
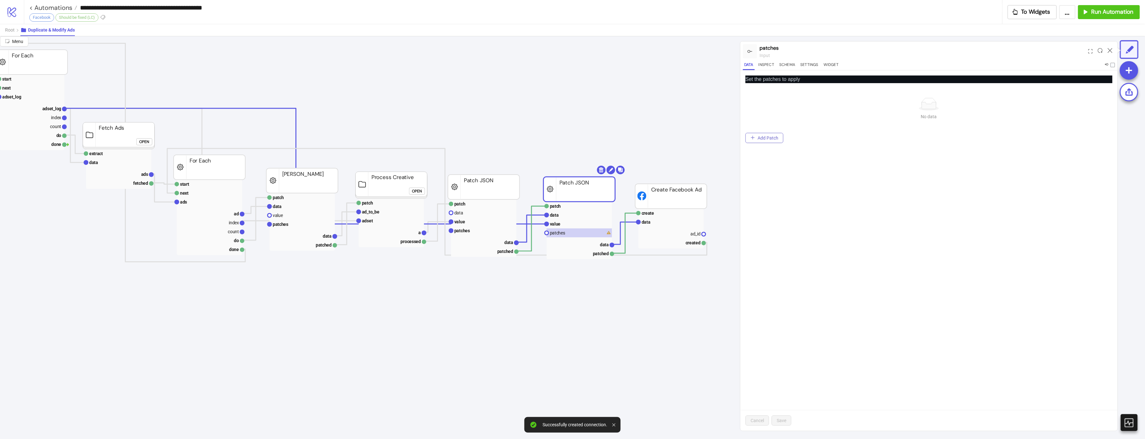
click at [775, 134] on button "Add Patch" at bounding box center [764, 138] width 38 height 10
click at [825, 106] on input "Operation" at bounding box center [927, 102] width 294 height 10
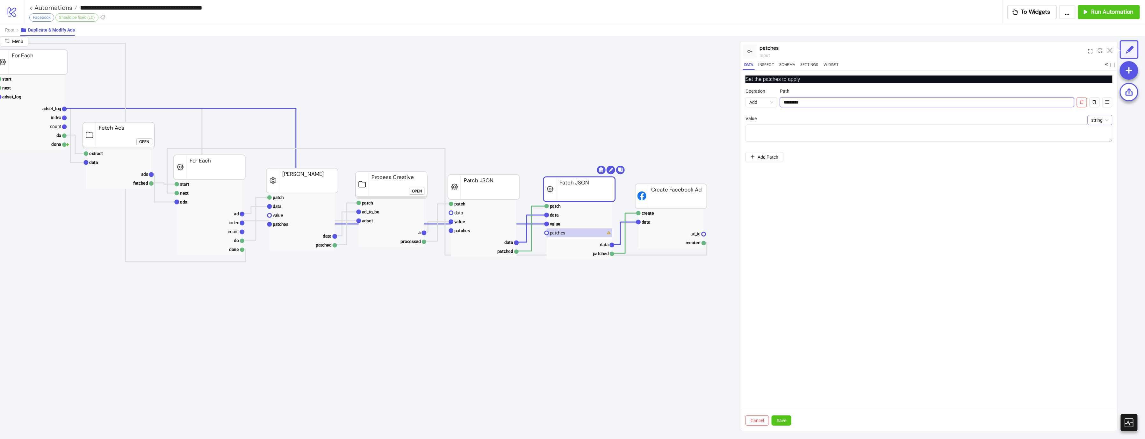
drag, startPoint x: 1109, startPoint y: 118, endPoint x: 1099, endPoint y: 124, distance: 10.9
click at [948, 118] on div "string" at bounding box center [1099, 120] width 25 height 10
type input "*********"
click at [948, 133] on div "tikila" at bounding box center [1100, 132] width 15 height 7
click at [948, 136] on div at bounding box center [938, 145] width 361 height 41
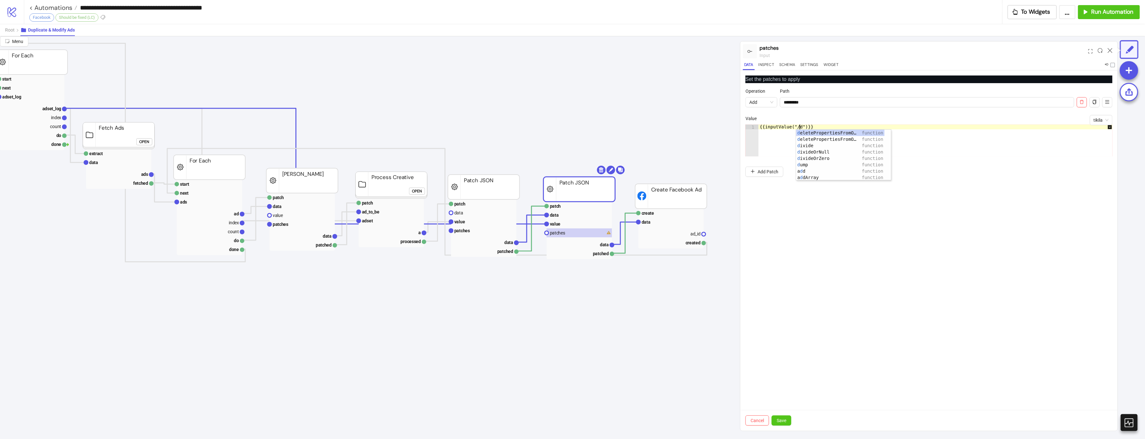
scroll to position [0, 3]
paste textarea "**********"
type textarea "**********"
click at [779, 360] on span "Save" at bounding box center [781, 420] width 10 height 5
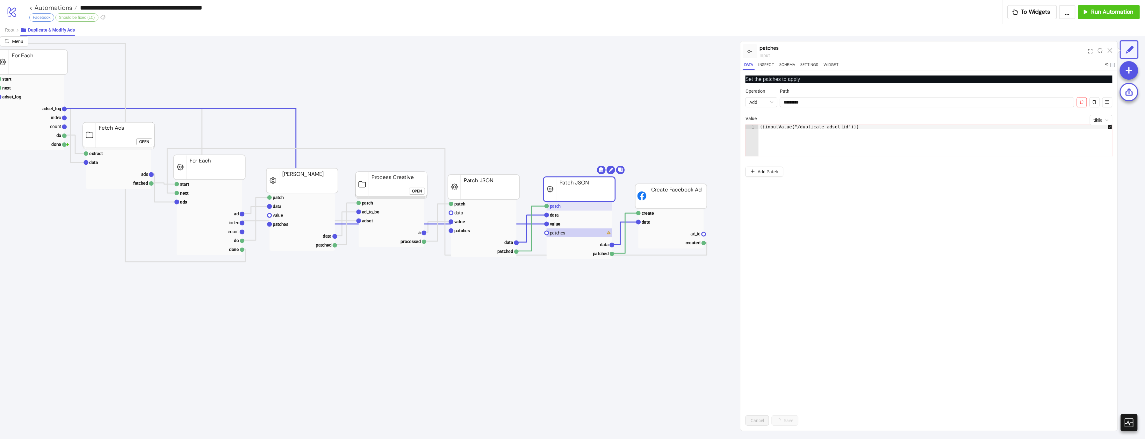
click at [588, 203] on rect at bounding box center [579, 206] width 65 height 9
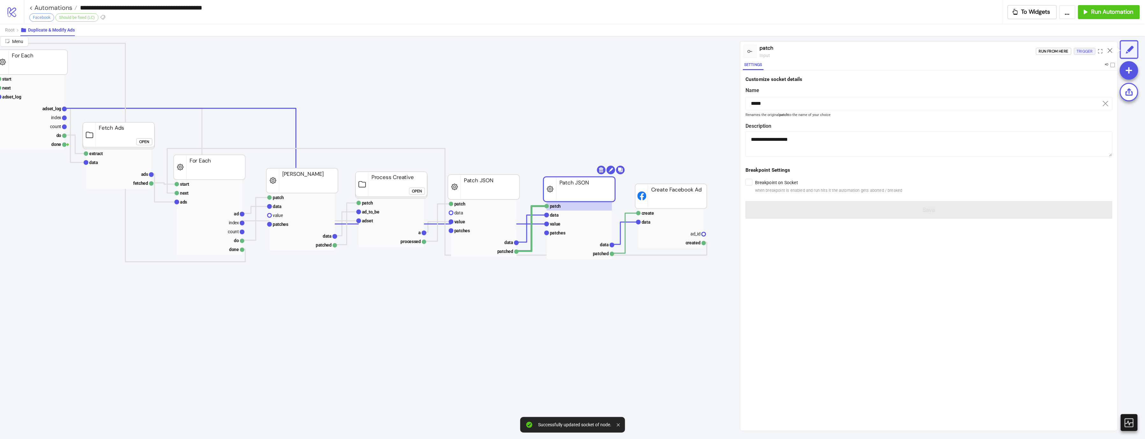
click at [948, 52] on div "Trigger" at bounding box center [1085, 51] width 16 height 7
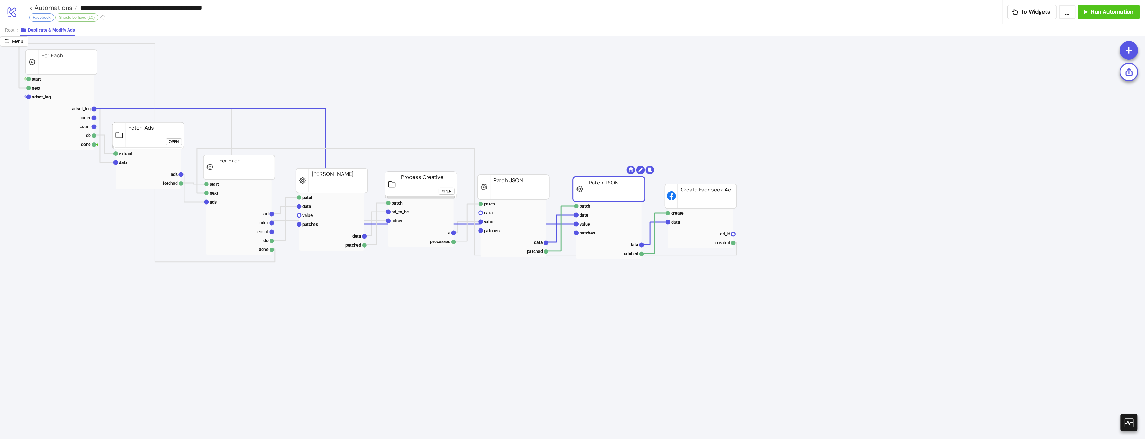
scroll to position [0, 0]
click at [15, 30] on button "Root" at bounding box center [12, 30] width 15 height 12
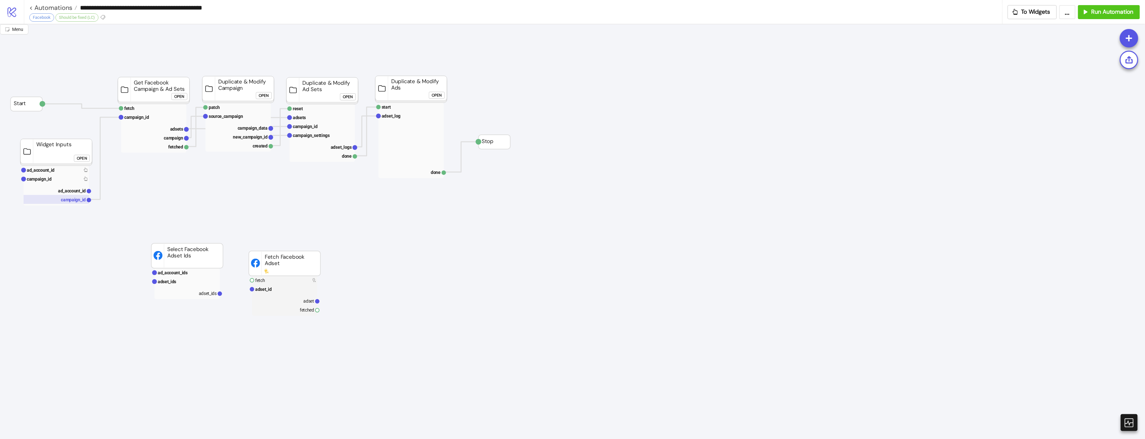
click at [52, 200] on rect at bounding box center [56, 199] width 65 height 9
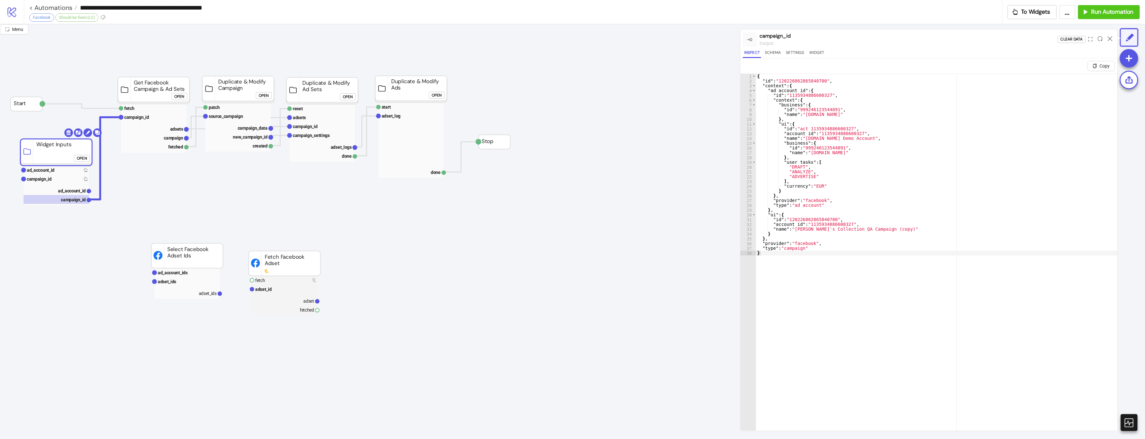
click at [793, 84] on div "{ "id" : "120226862865840700" , "context" : { "ad_account_id" : { "id" : "11359…" at bounding box center [936, 265] width 361 height 382
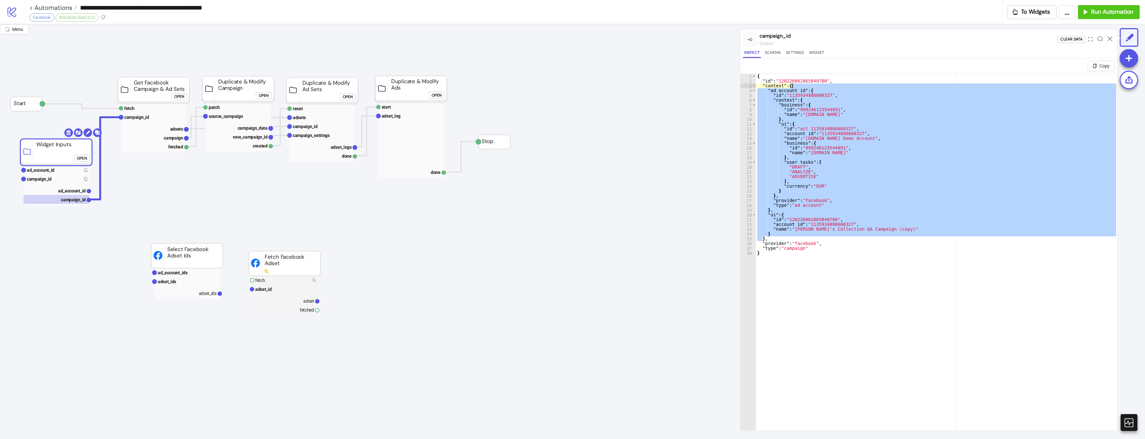
click at [793, 80] on div "{ "id" : "120226862865840700" , "context" : { "ad_account_id" : { "id" : "11359…" at bounding box center [936, 265] width 361 height 382
type textarea "**********"
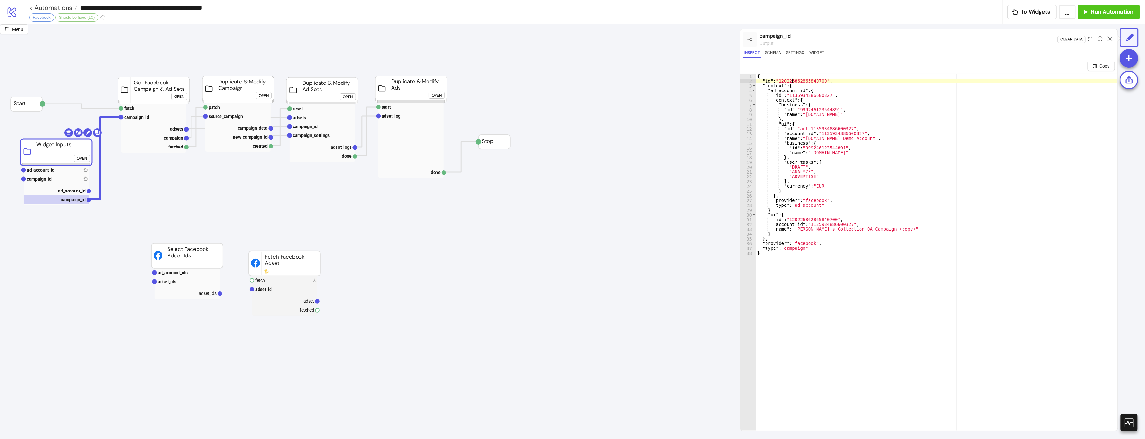
click at [793, 80] on div "{ "id" : "120226862865840700" , "context" : { "ad_account_id" : { "id" : "11359…" at bounding box center [936, 265] width 361 height 382
click at [413, 199] on div "Add Node" at bounding box center [436, 205] width 47 height 12
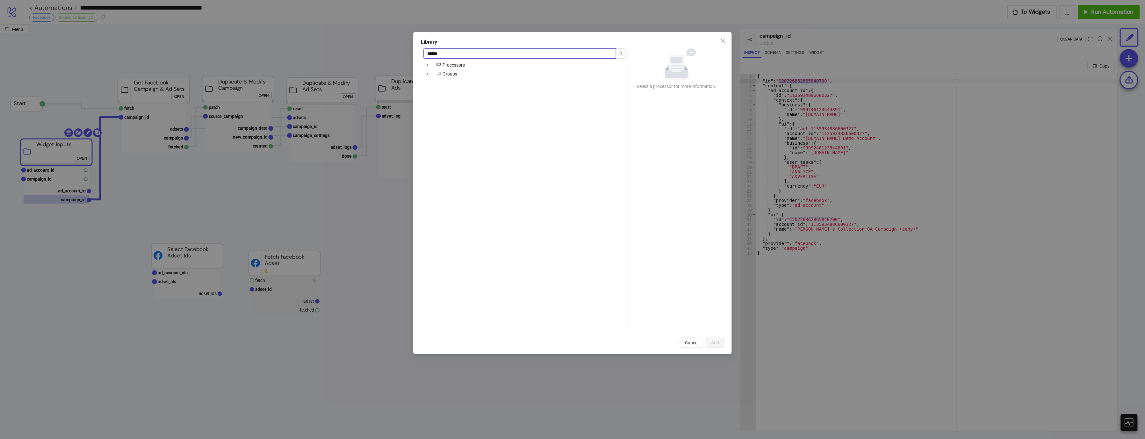
type input "******"
click at [804, 233] on div "Library ****** icons/node Processors Groups No data Select a processor for more…" at bounding box center [572, 219] width 1145 height 439
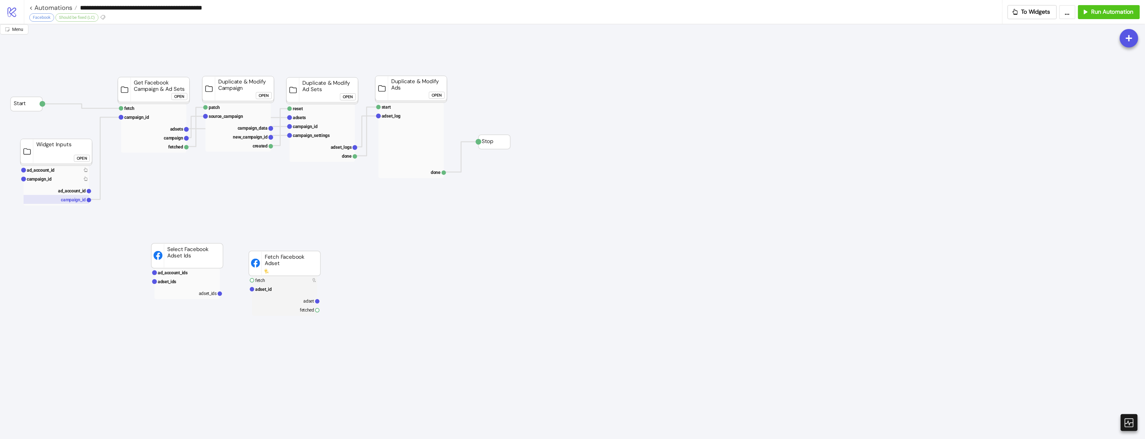
click at [53, 195] on rect at bounding box center [56, 199] width 65 height 9
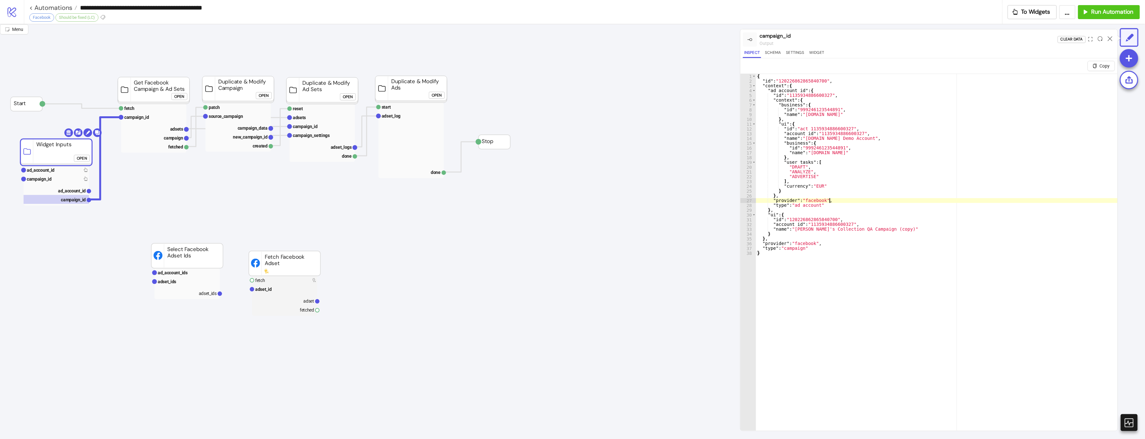
click at [885, 200] on div "{ "id" : "120226862865840700" , "context" : { "ad_account_id" : { "id" : "11359…" at bounding box center [936, 265] width 361 height 382
type textarea "**********"
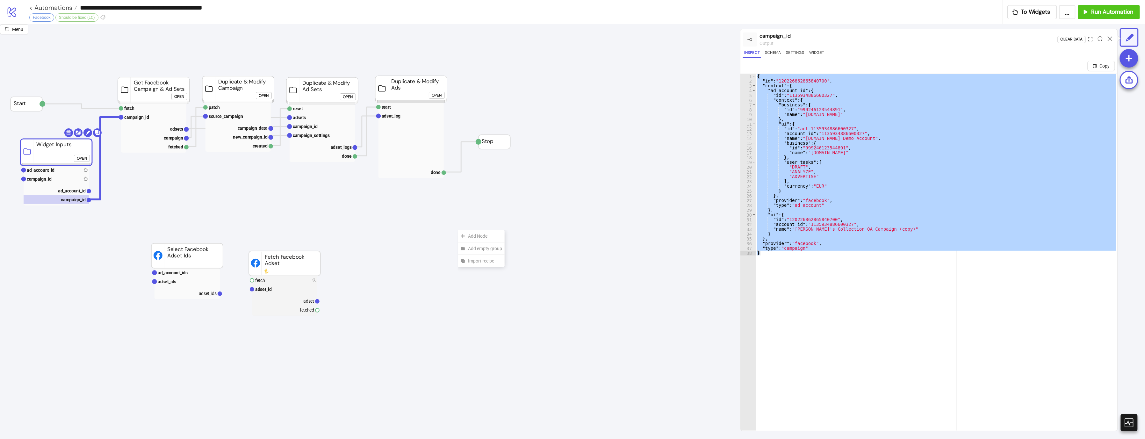
click at [458, 230] on div "Add Node" at bounding box center [481, 236] width 47 height 12
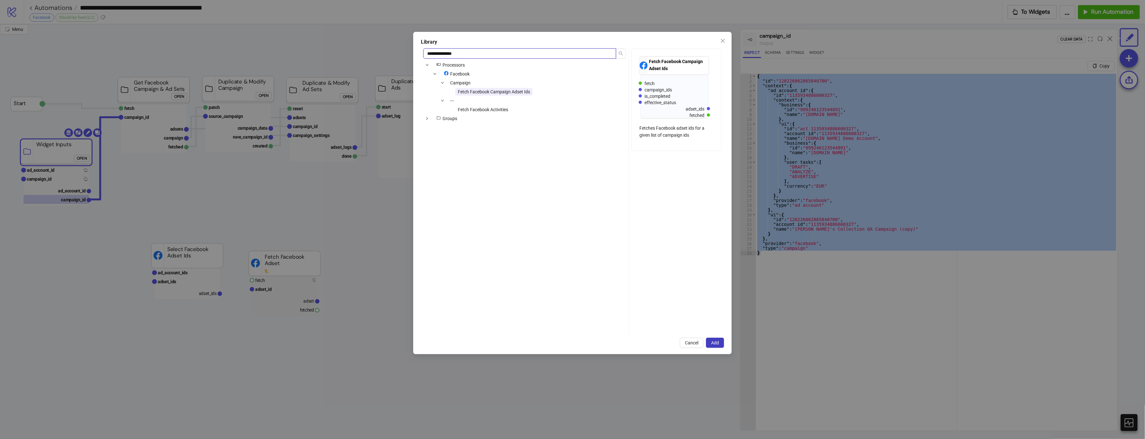
type input "**********"
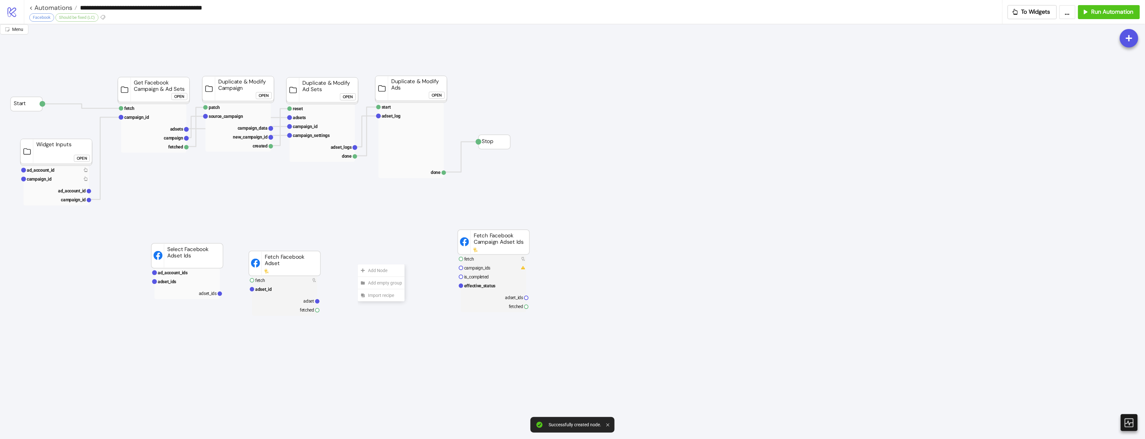
click at [358, 264] on div "Add Node" at bounding box center [381, 270] width 47 height 12
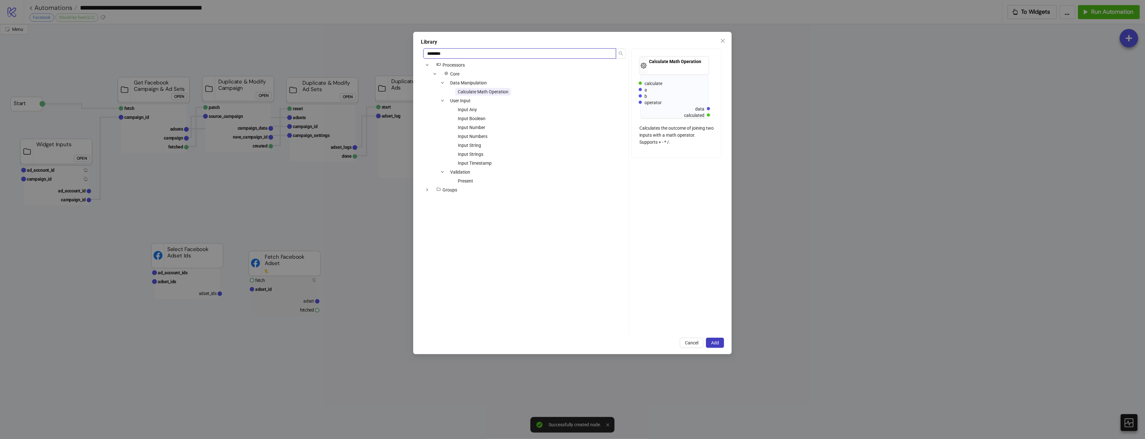
type input "********"
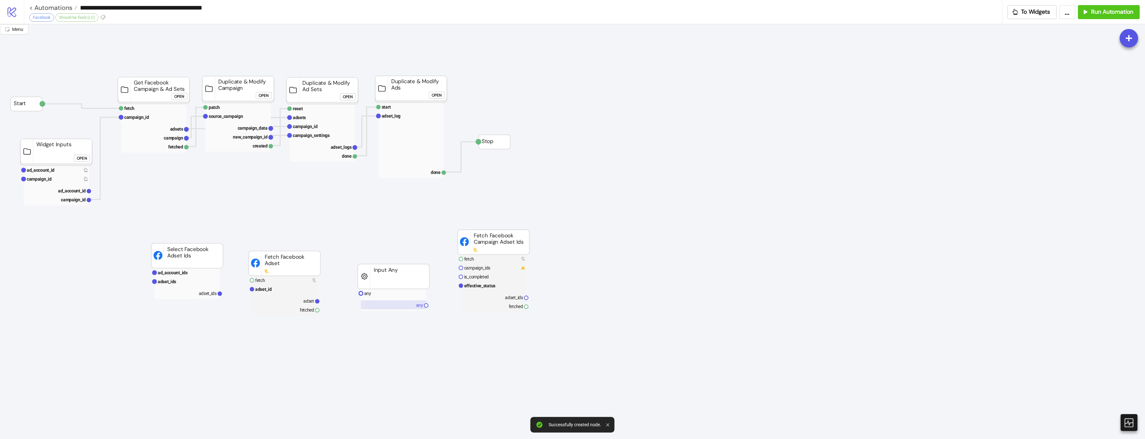
click at [385, 304] on rect at bounding box center [393, 304] width 65 height 9
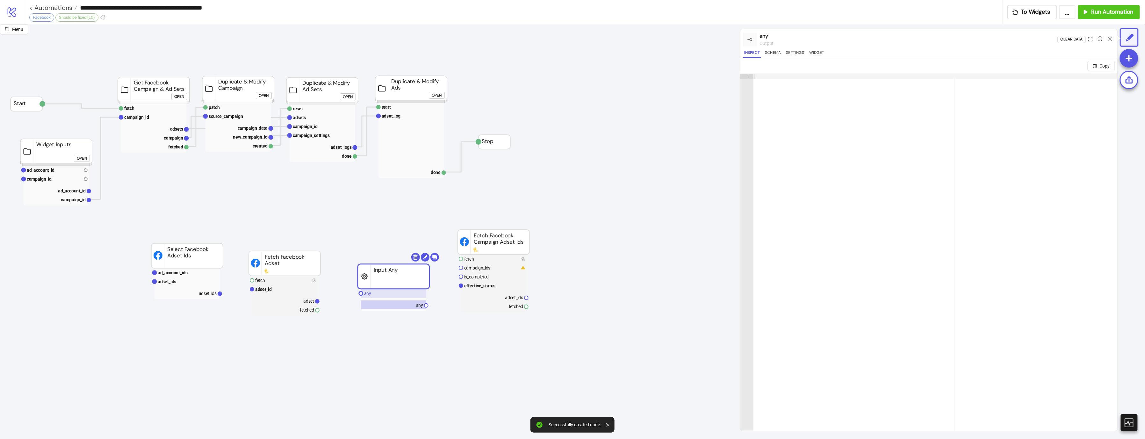
click at [389, 295] on rect at bounding box center [393, 293] width 65 height 9
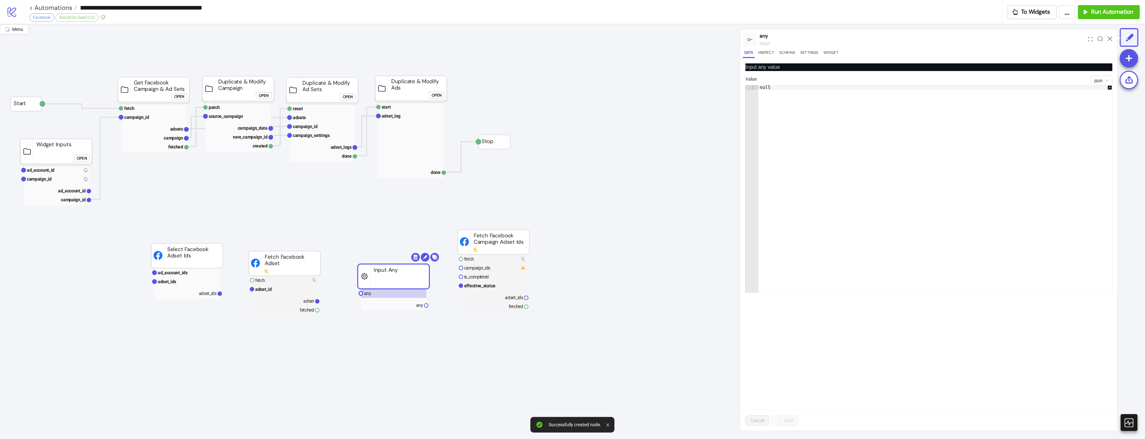
type textarea "****"
click at [789, 240] on div "null" at bounding box center [938, 193] width 361 height 217
paste textarea "*"
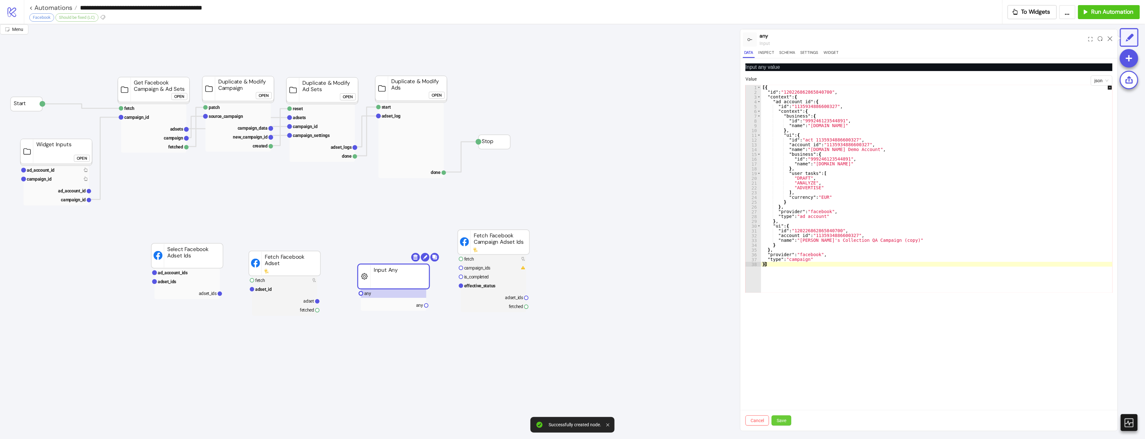
type textarea "**"
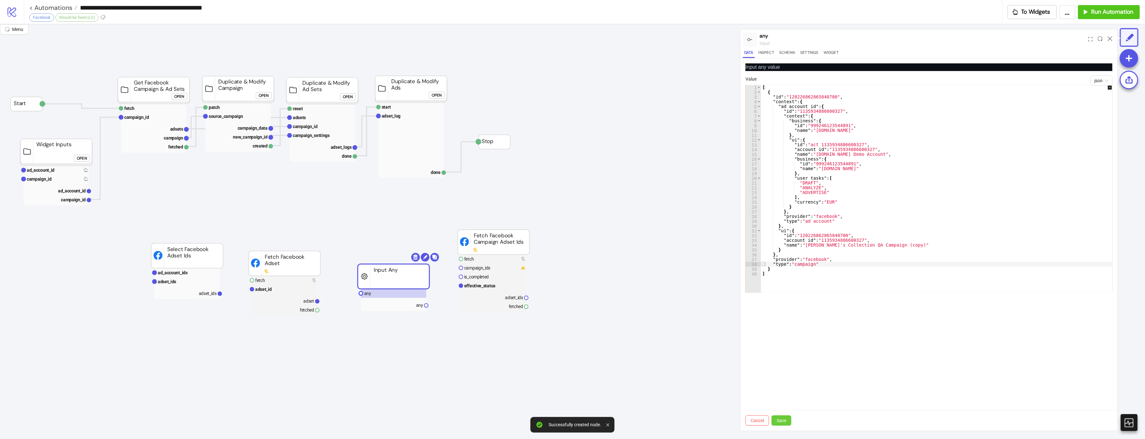
click at [772, 360] on button "Save" at bounding box center [781, 420] width 20 height 10
drag, startPoint x: 424, startPoint y: 305, endPoint x: 451, endPoint y: 273, distance: 42.3
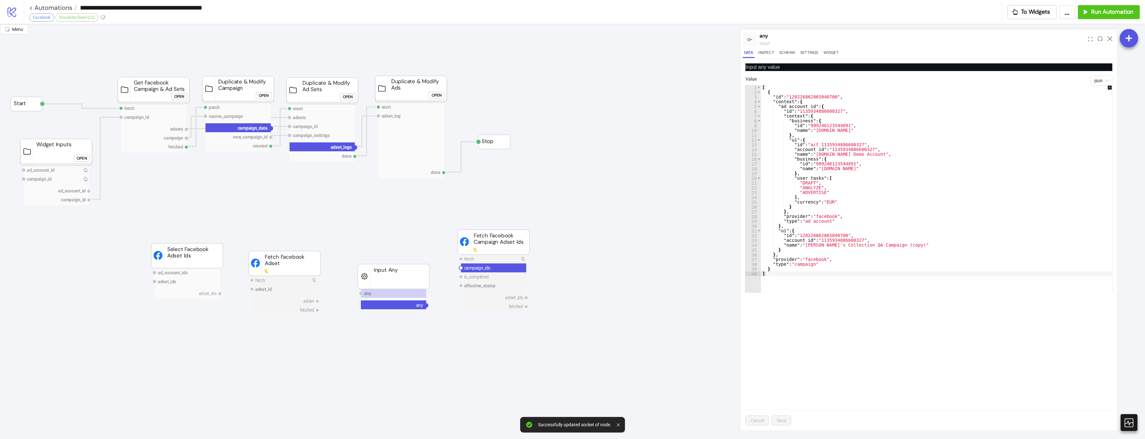
drag, startPoint x: 461, startPoint y: 268, endPoint x: 430, endPoint y: 304, distance: 47.7
click at [426, 306] on circle at bounding box center [426, 306] width 4 height 4
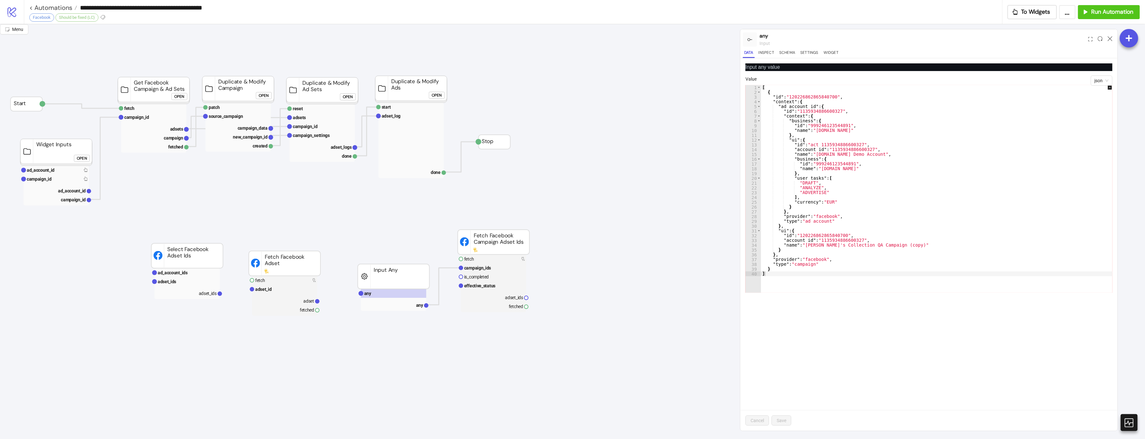
click at [489, 290] on rect at bounding box center [493, 283] width 65 height 58
click at [518, 292] on rect at bounding box center [493, 283] width 65 height 58
click at [518, 290] on rect at bounding box center [493, 283] width 65 height 58
click at [518, 287] on rect at bounding box center [493, 285] width 65 height 9
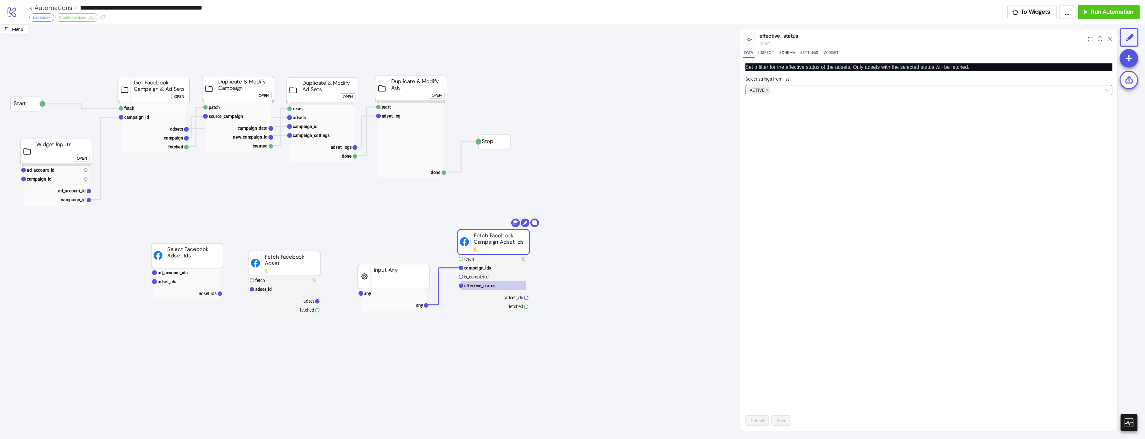
click at [768, 90] on icon "close" at bounding box center [767, 90] width 3 height 3
click at [781, 360] on span "Save" at bounding box center [781, 420] width 10 height 5
click at [485, 262] on rect at bounding box center [493, 258] width 65 height 9
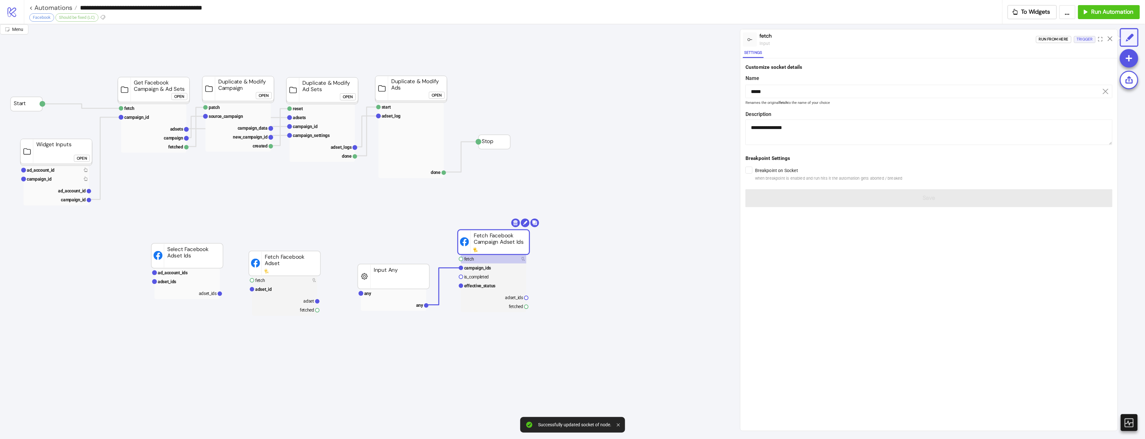
click at [948, 36] on button "Trigger" at bounding box center [1085, 39] width 22 height 7
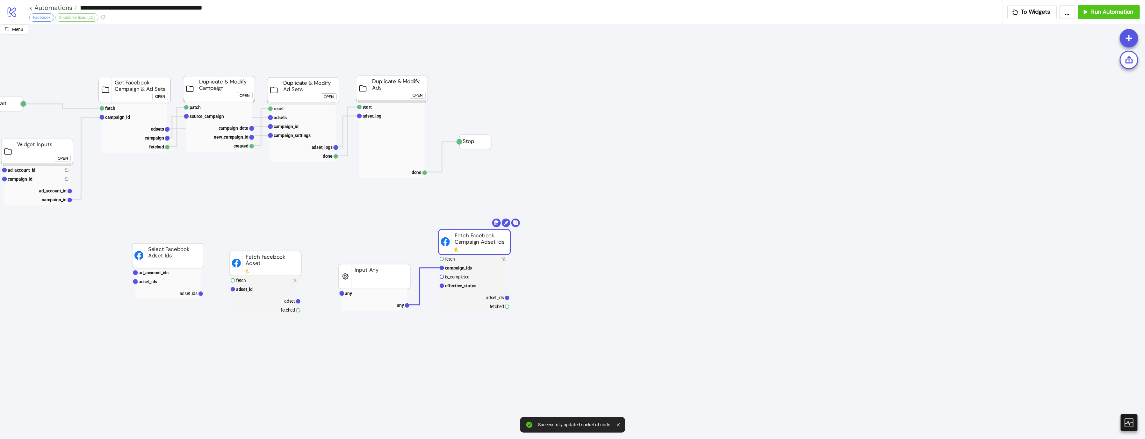
scroll to position [0, 102]
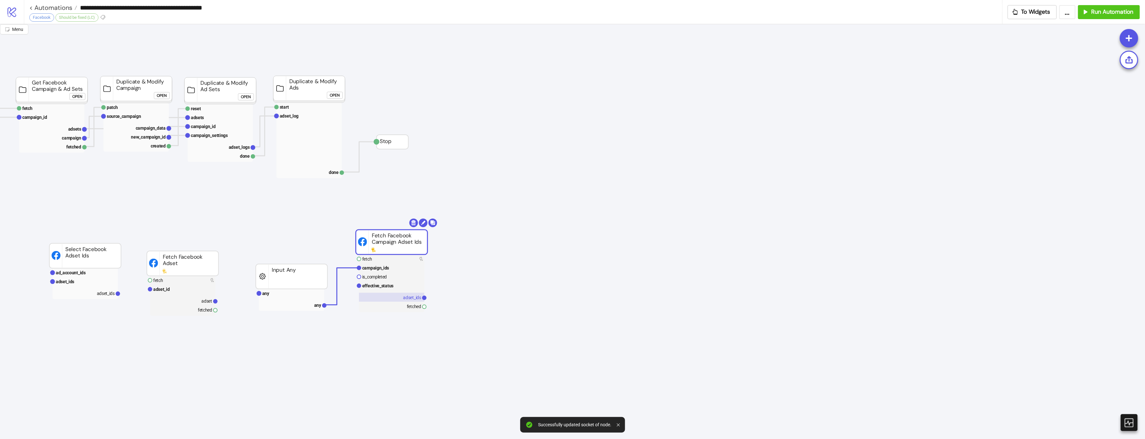
drag, startPoint x: 356, startPoint y: 302, endPoint x: 361, endPoint y: 301, distance: 5.5
click at [389, 294] on rect at bounding box center [391, 297] width 65 height 9
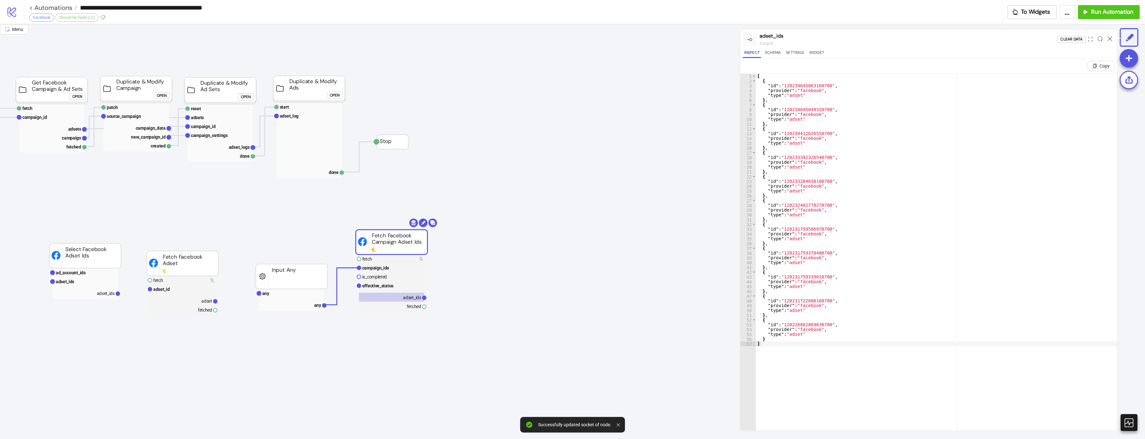
click at [566, 250] on div "Add Node" at bounding box center [589, 256] width 47 height 12
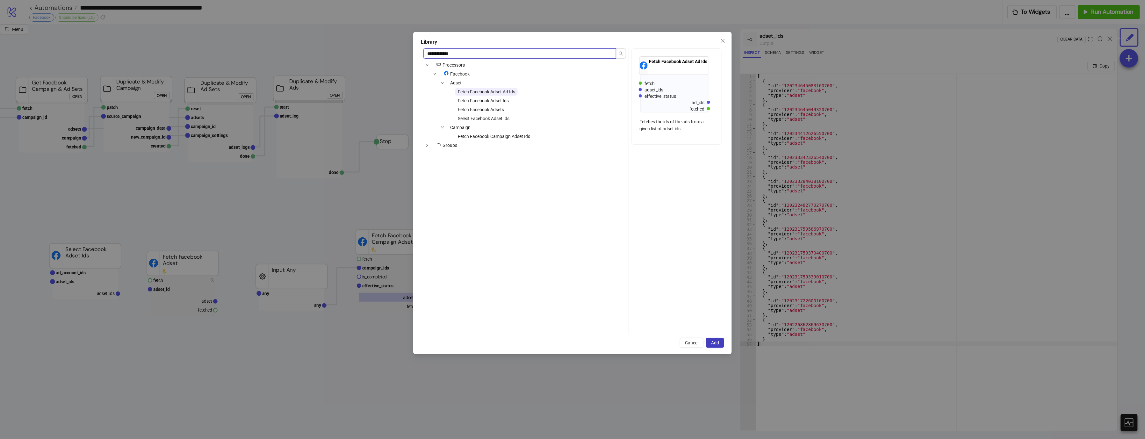
type input "**********"
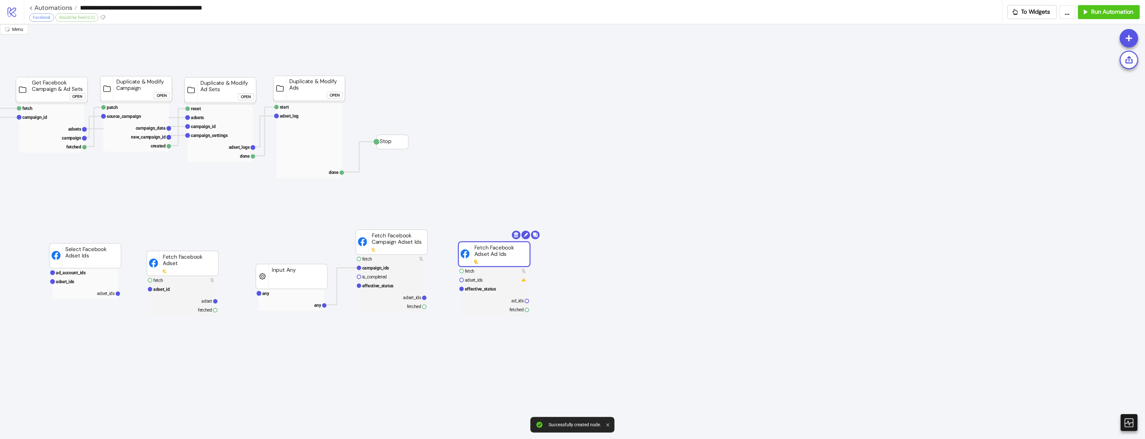
drag, startPoint x: 597, startPoint y: 253, endPoint x: 480, endPoint y: 250, distance: 117.2
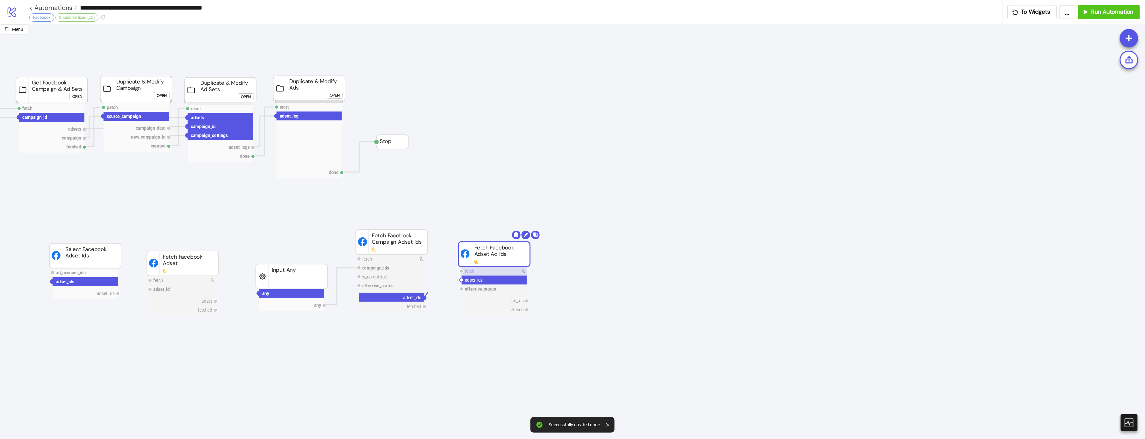
drag, startPoint x: 423, startPoint y: 298, endPoint x: 464, endPoint y: 274, distance: 48.4
click at [460, 279] on circle at bounding box center [462, 280] width 4 height 4
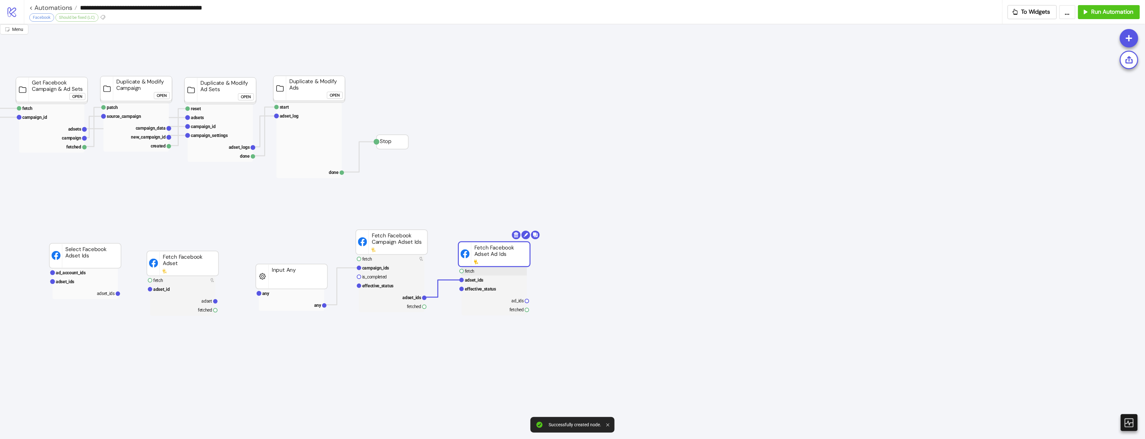
drag, startPoint x: 466, startPoint y: 270, endPoint x: 462, endPoint y: 271, distance: 3.7
click at [463, 271] on g "fetch adset_ids effective_status ad_ids fetched" at bounding box center [494, 291] width 69 height 49
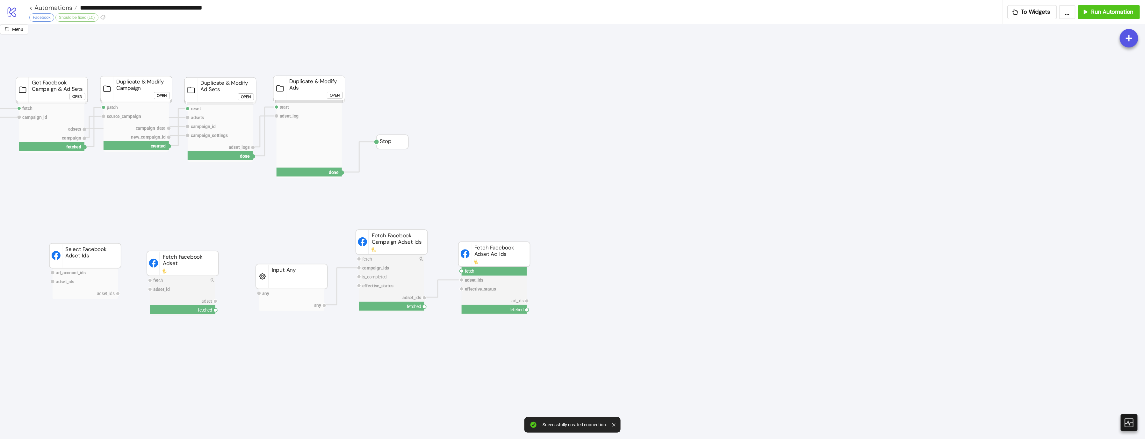
drag, startPoint x: 462, startPoint y: 271, endPoint x: 435, endPoint y: 290, distance: 33.0
click at [424, 307] on circle at bounding box center [424, 307] width 4 height 4
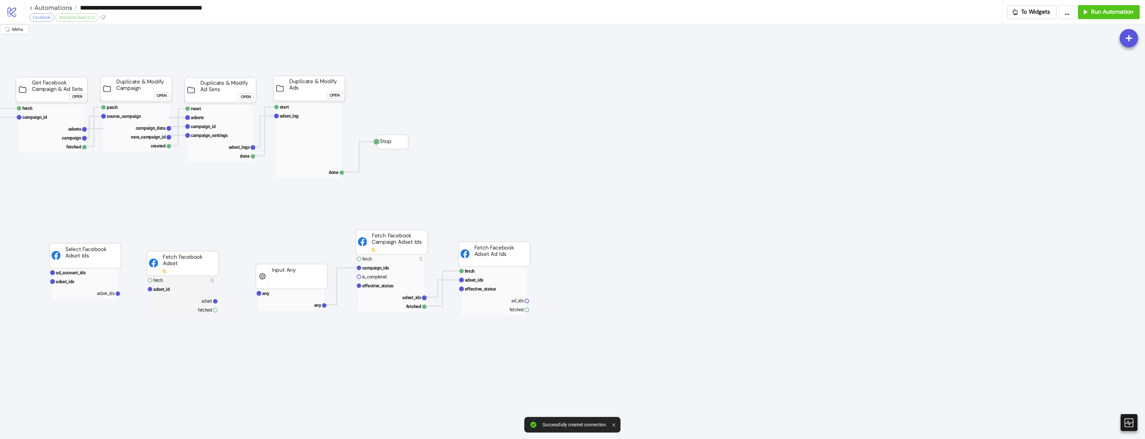
click at [465, 295] on rect at bounding box center [494, 291] width 65 height 49
click at [478, 288] on text "effective_status" at bounding box center [481, 288] width 32 height 5
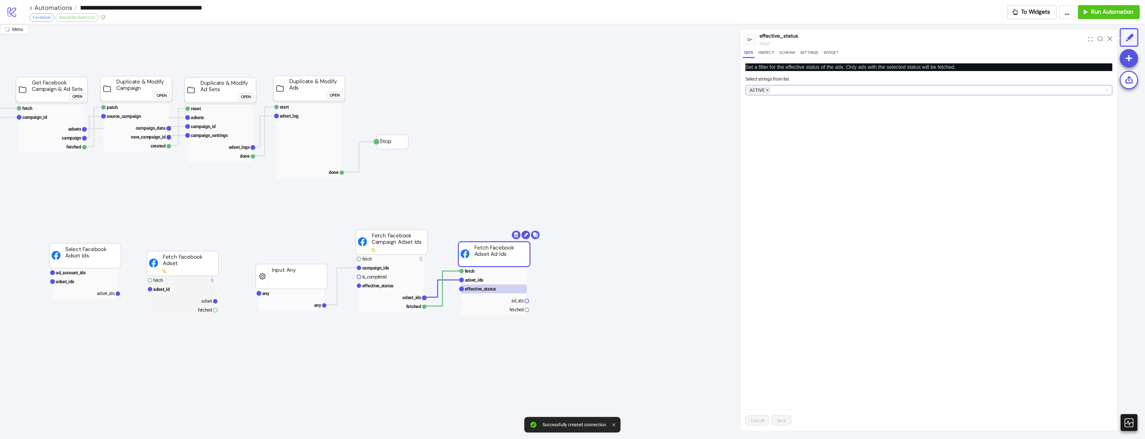
click at [769, 92] on span at bounding box center [767, 90] width 3 height 7
click at [777, 360] on span "Save" at bounding box center [781, 420] width 10 height 5
drag, startPoint x: 521, startPoint y: 273, endPoint x: 550, endPoint y: 257, distance: 33.2
click at [521, 273] on rect at bounding box center [494, 271] width 65 height 9
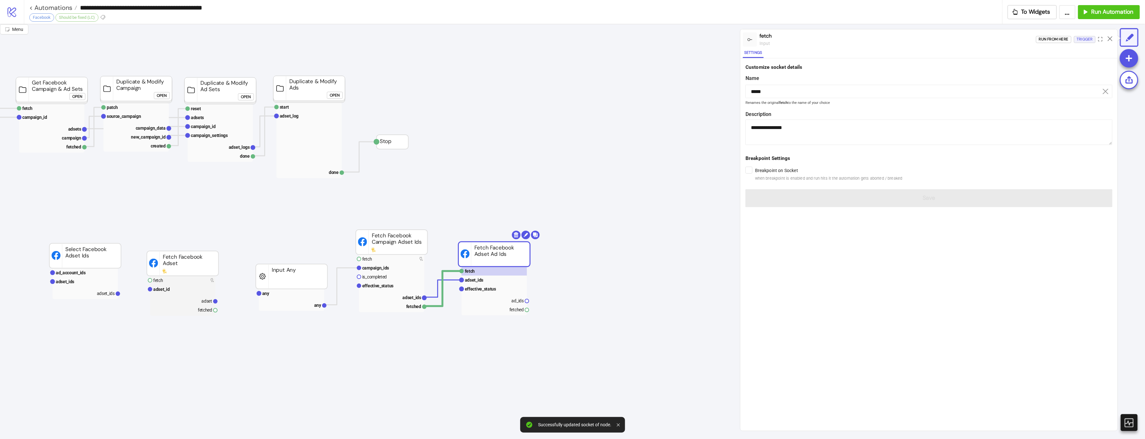
click at [948, 37] on div "Trigger" at bounding box center [1085, 39] width 16 height 7
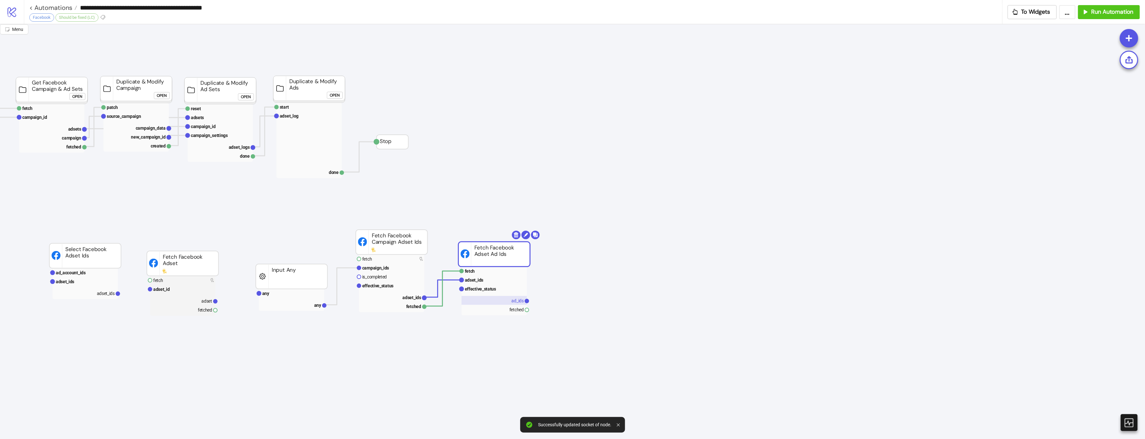
click at [499, 298] on rect at bounding box center [494, 300] width 65 height 9
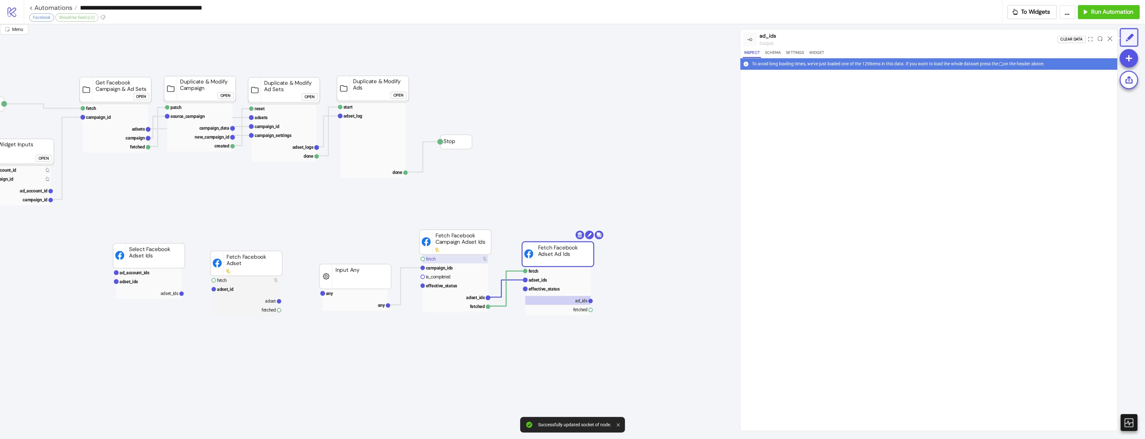
scroll to position [0, 0]
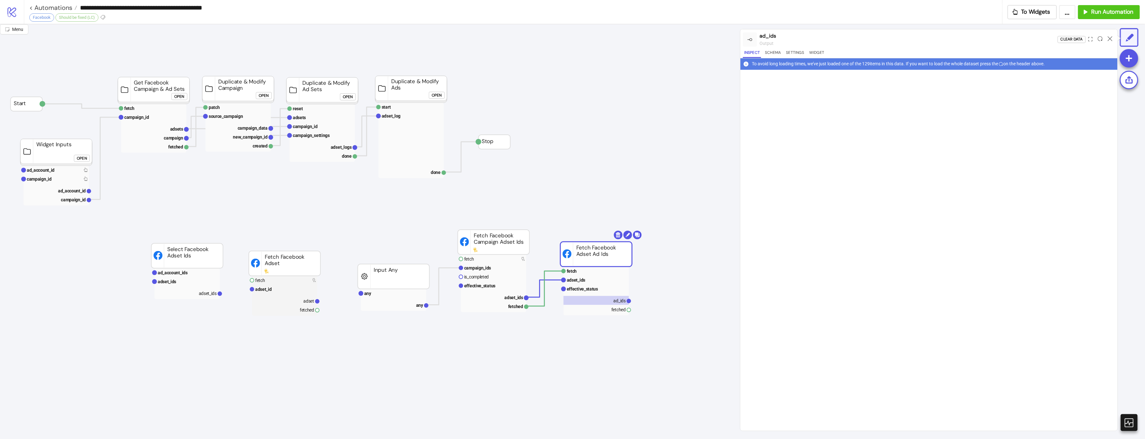
click at [435, 96] on div "Open" at bounding box center [437, 95] width 10 height 7
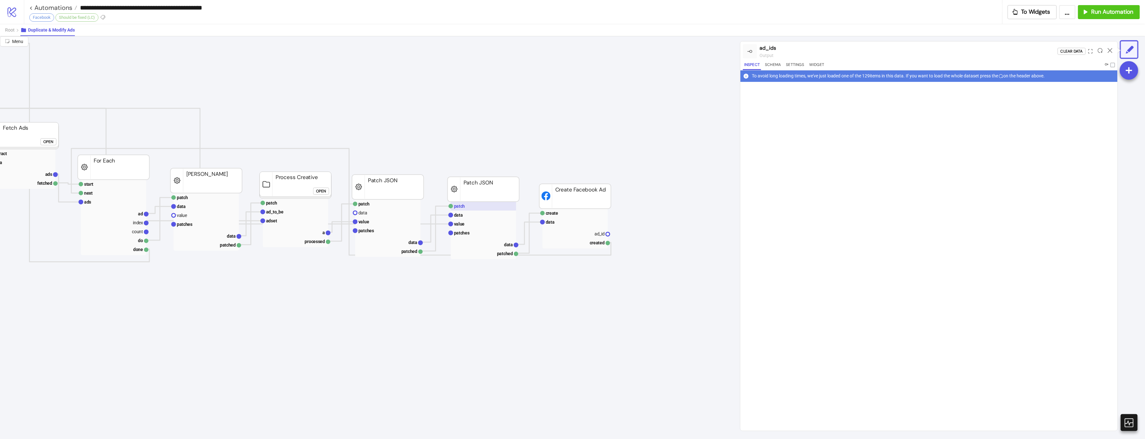
scroll to position [0, 135]
drag, startPoint x: 1113, startPoint y: 51, endPoint x: 1110, endPoint y: 52, distance: 3.7
click at [948, 51] on div at bounding box center [1110, 51] width 10 height 17
click at [948, 52] on icon at bounding box center [1109, 50] width 5 height 5
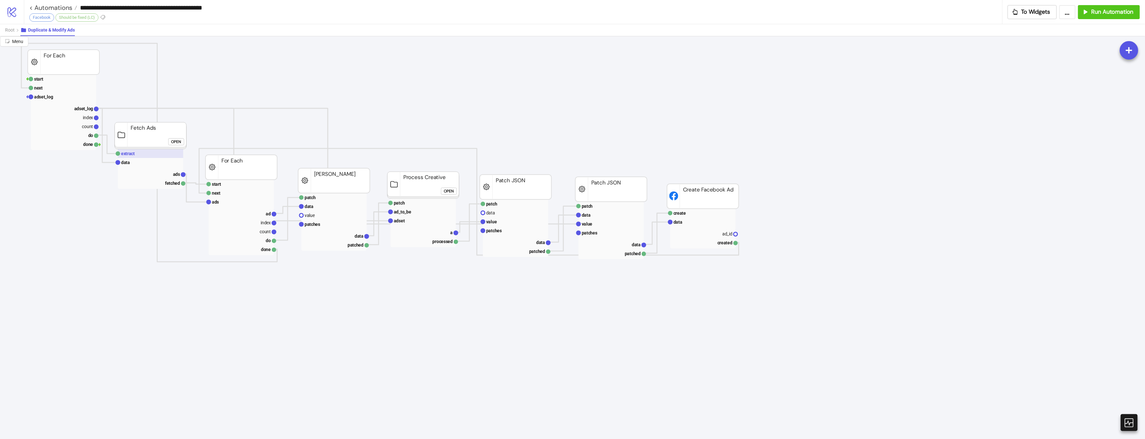
scroll to position [0, 0]
click at [16, 30] on button "Root" at bounding box center [12, 30] width 15 height 12
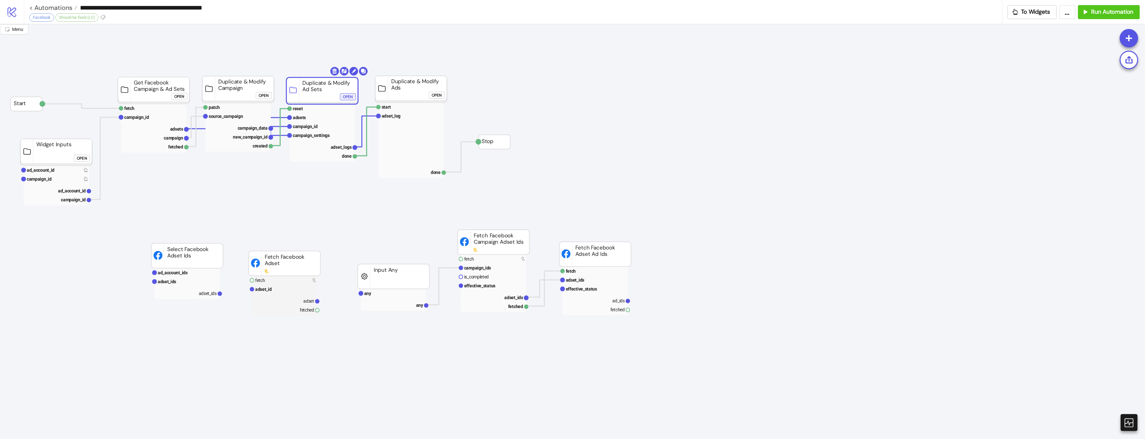
click at [342, 94] on button "Open" at bounding box center [348, 96] width 16 height 7
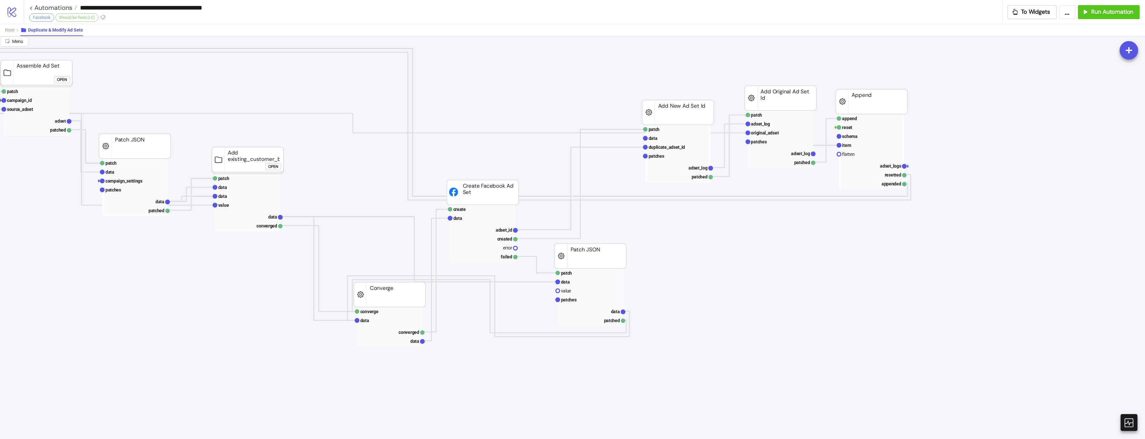
scroll to position [0, 135]
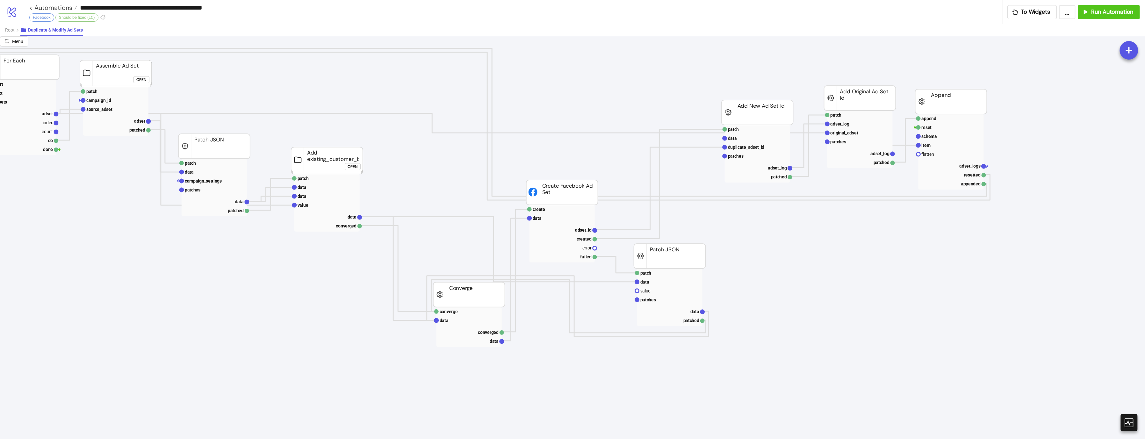
scroll to position [0, 17]
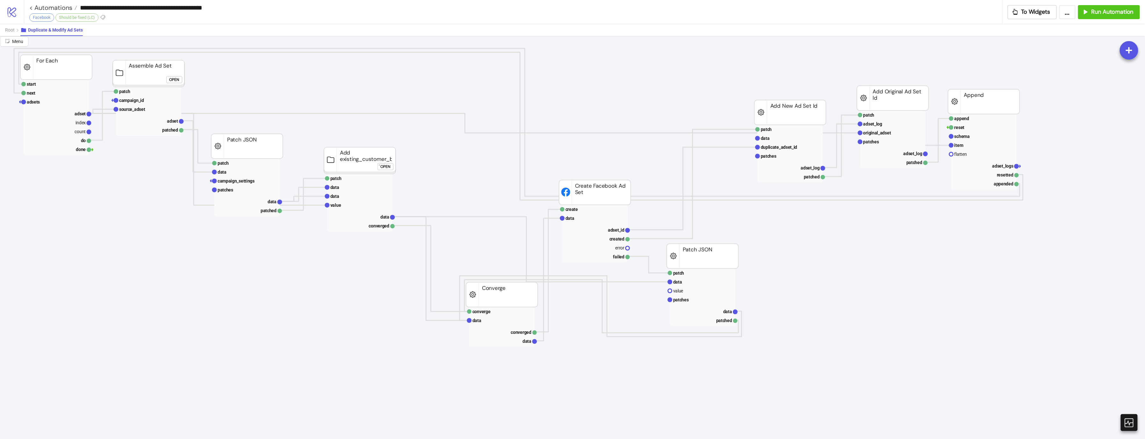
click at [380, 165] on button "Open" at bounding box center [385, 166] width 16 height 7
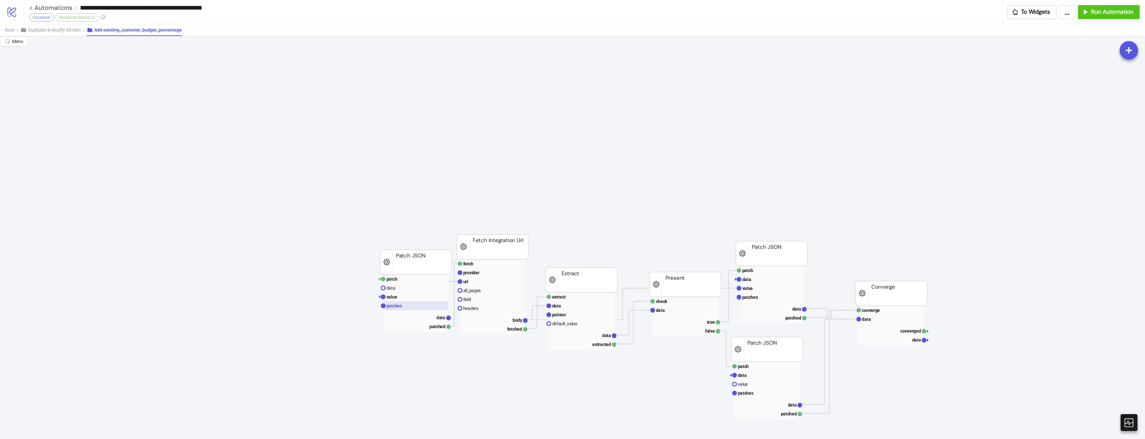
click at [402, 305] on rect at bounding box center [415, 305] width 65 height 9
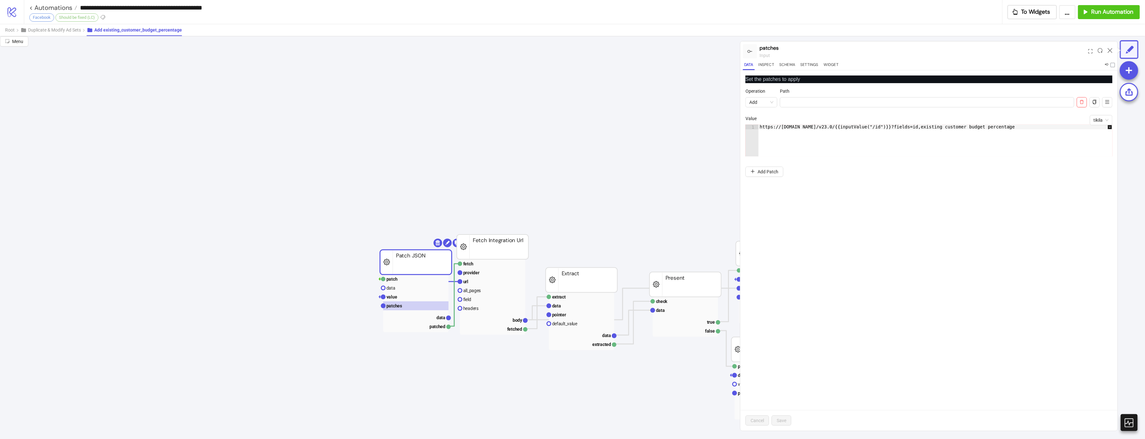
click at [948, 129] on div "https://[DOMAIN_NAME]/v23.0/{{inputValue("/id")}}?fields=id,existing_customer_b…" at bounding box center [938, 145] width 361 height 41
paste textarea "**********"
click at [948, 127] on div "https://[DOMAIN_NAME]/v23.0/{{inputValue("/id")}}?fields=id,existing_customer_b…" at bounding box center [938, 145] width 361 height 41
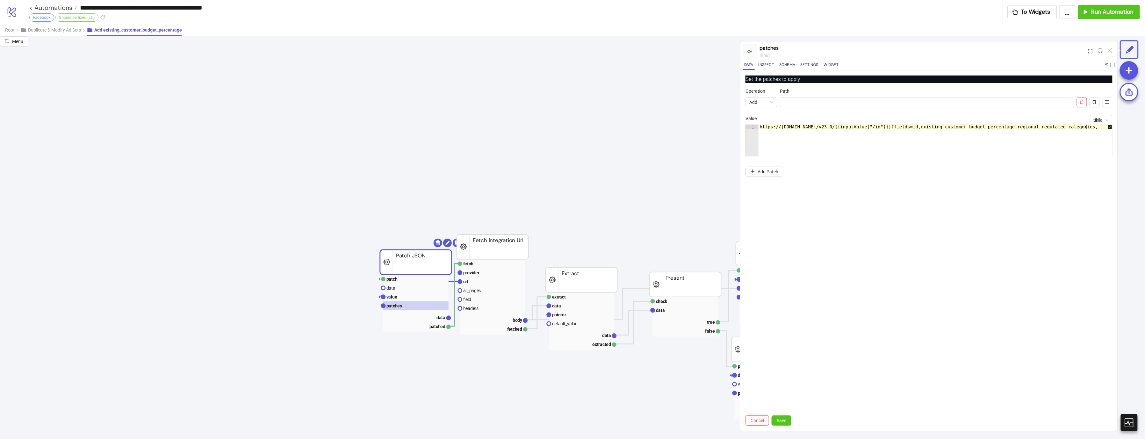
paste textarea "**********"
type textarea "**********"
click at [782, 360] on span "Save" at bounding box center [781, 420] width 10 height 5
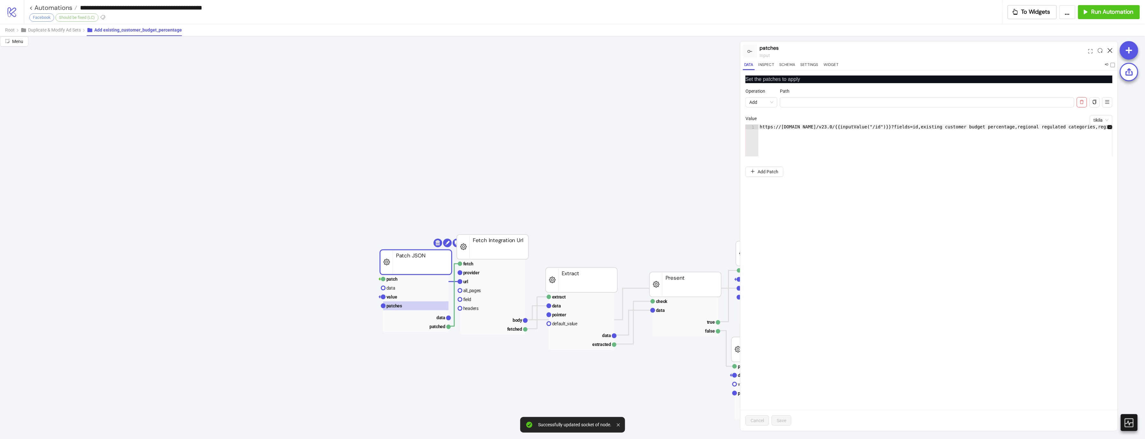
click at [948, 49] on icon at bounding box center [1109, 50] width 5 height 5
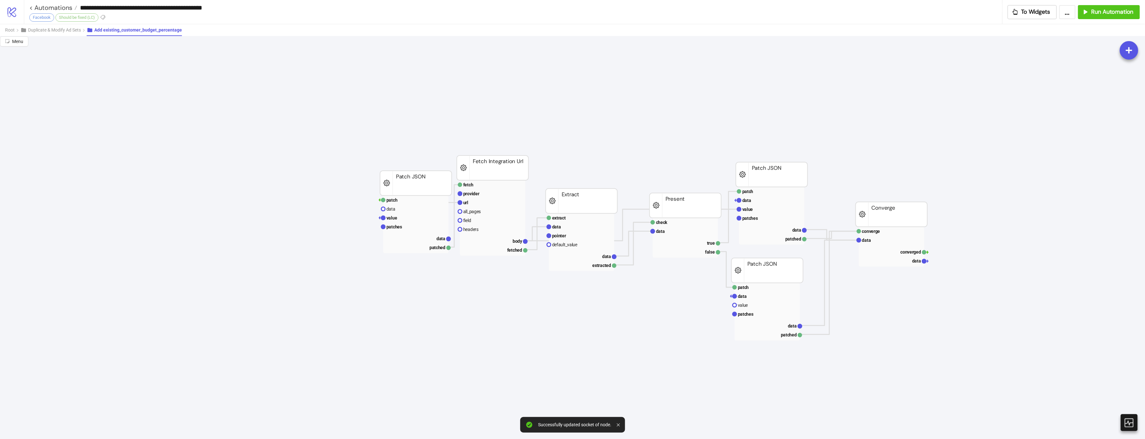
scroll to position [102, 17]
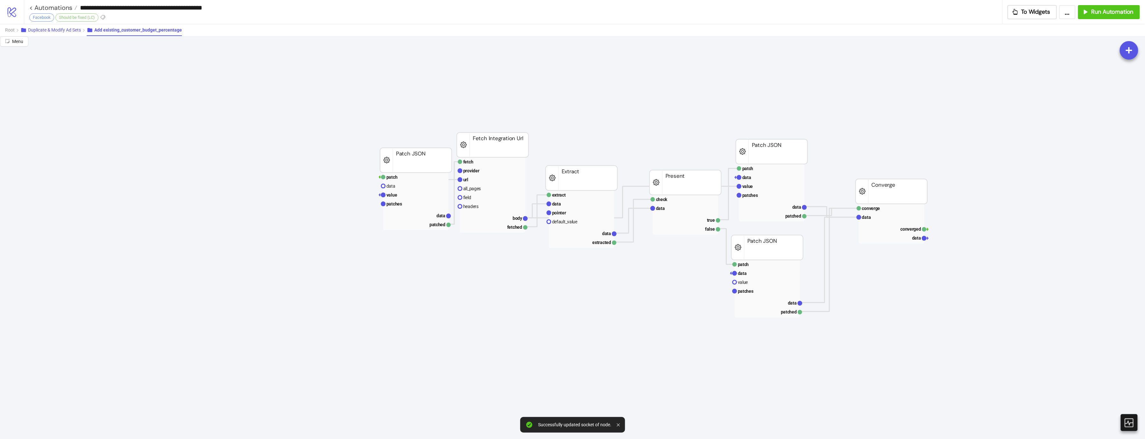
click at [66, 30] on span "Duplicate & Modify Ad Sets" at bounding box center [54, 29] width 53 height 5
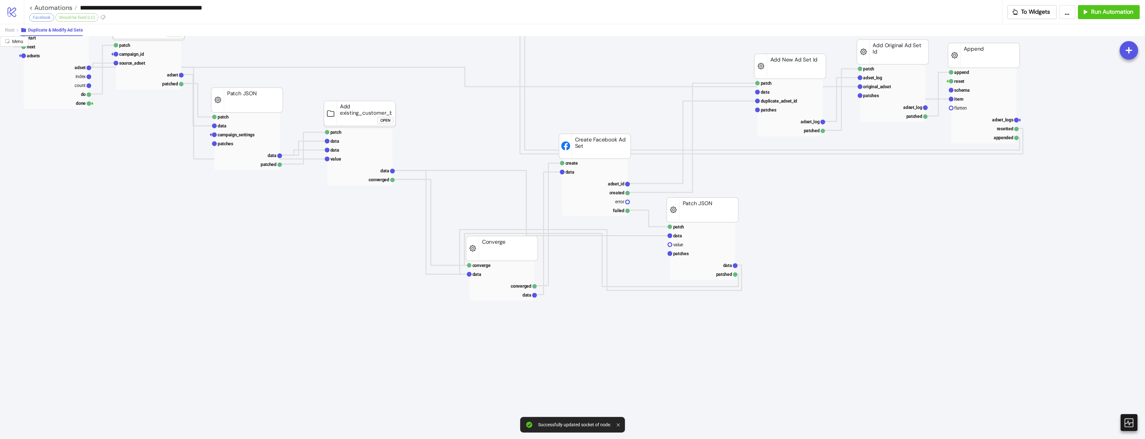
scroll to position [0, 17]
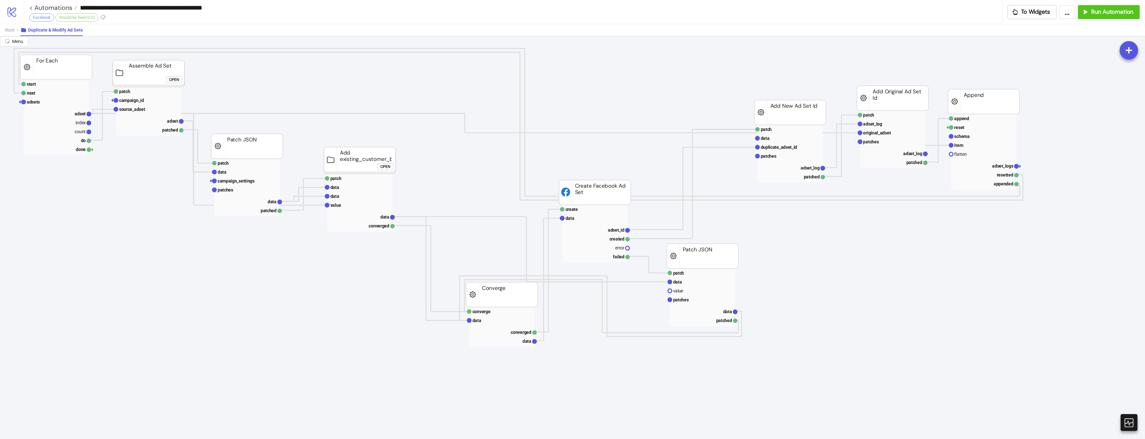
click at [386, 169] on div "Open" at bounding box center [385, 166] width 10 height 7
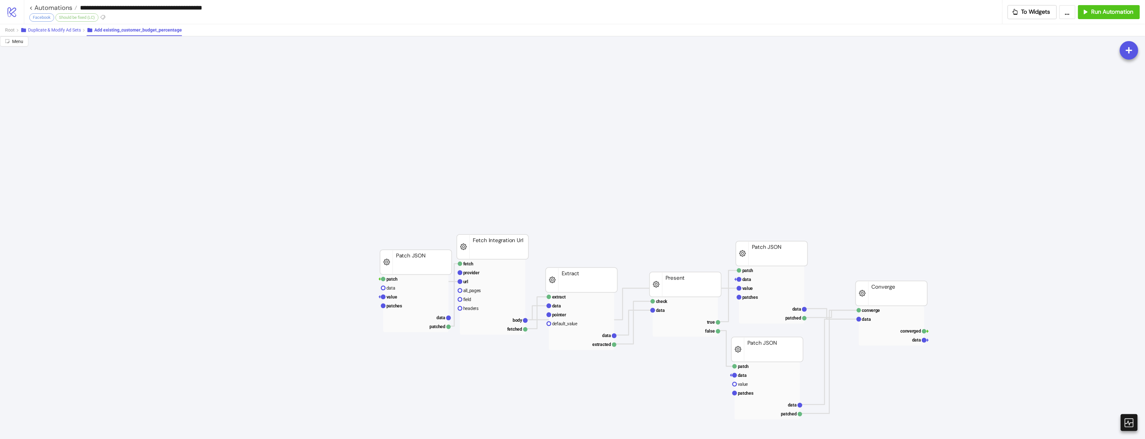
click at [81, 28] on span "Duplicate & Modify Ad Sets" at bounding box center [54, 29] width 53 height 5
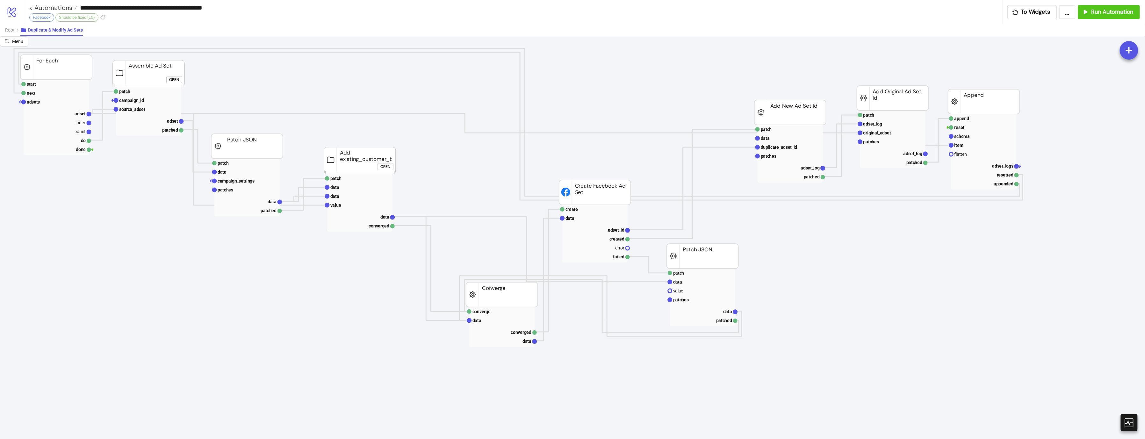
click at [374, 150] on rect at bounding box center [360, 160] width 72 height 27
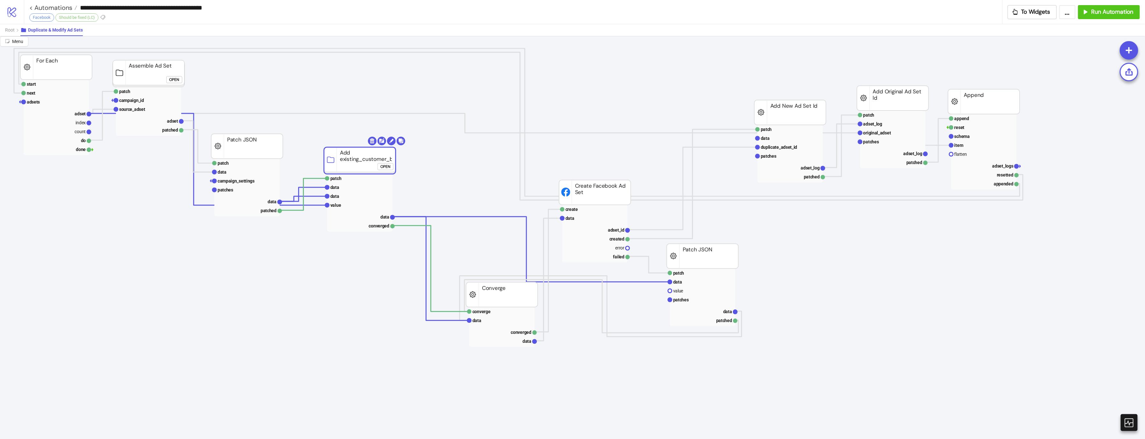
click at [391, 150] on rect at bounding box center [360, 160] width 72 height 27
click at [389, 142] on circle at bounding box center [391, 141] width 9 height 9
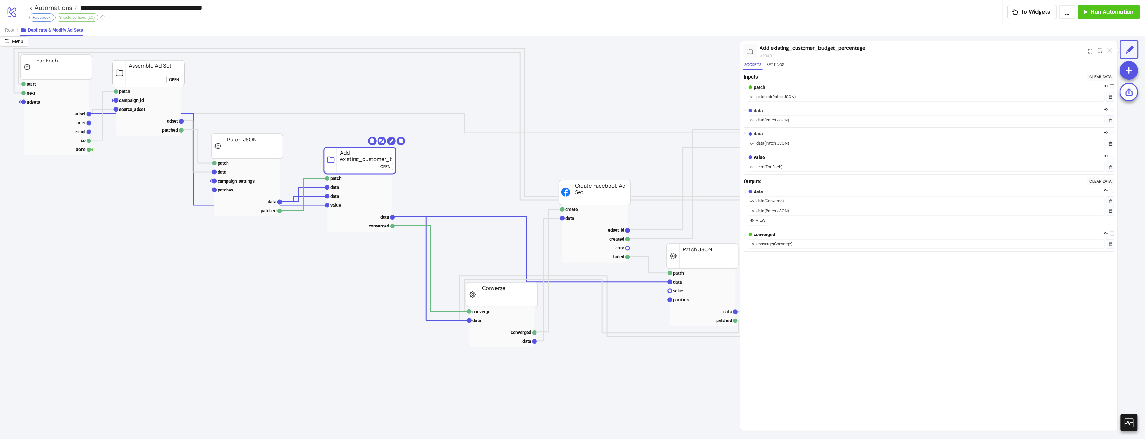
click at [764, 58] on div "group" at bounding box center [922, 55] width 326 height 7
click at [772, 62] on button "Settings" at bounding box center [775, 65] width 21 height 9
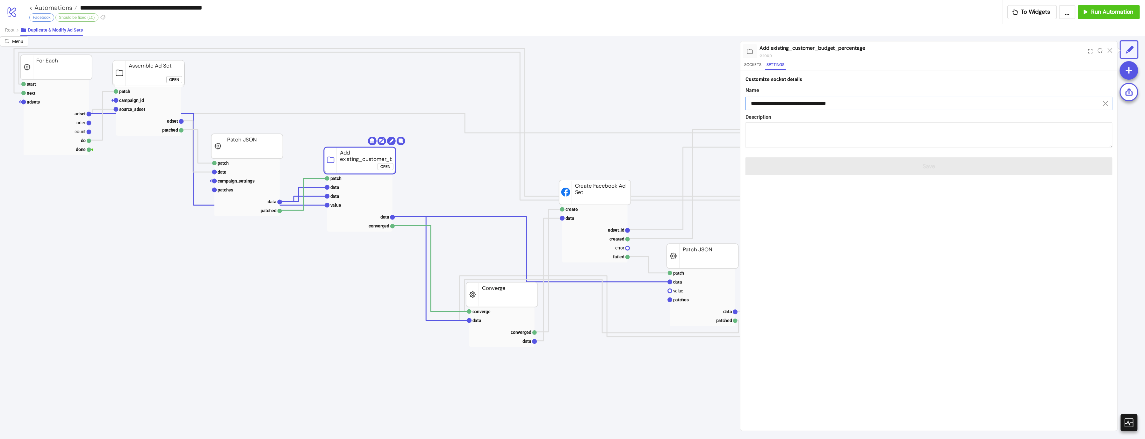
click at [855, 100] on input "**********" at bounding box center [928, 103] width 367 height 13
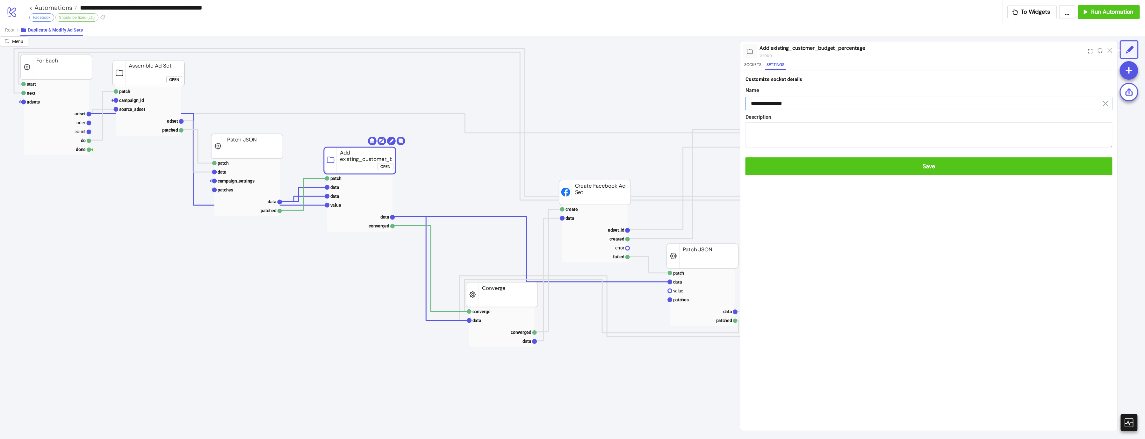
type input "**********"
click at [745, 157] on button "Save" at bounding box center [928, 166] width 367 height 18
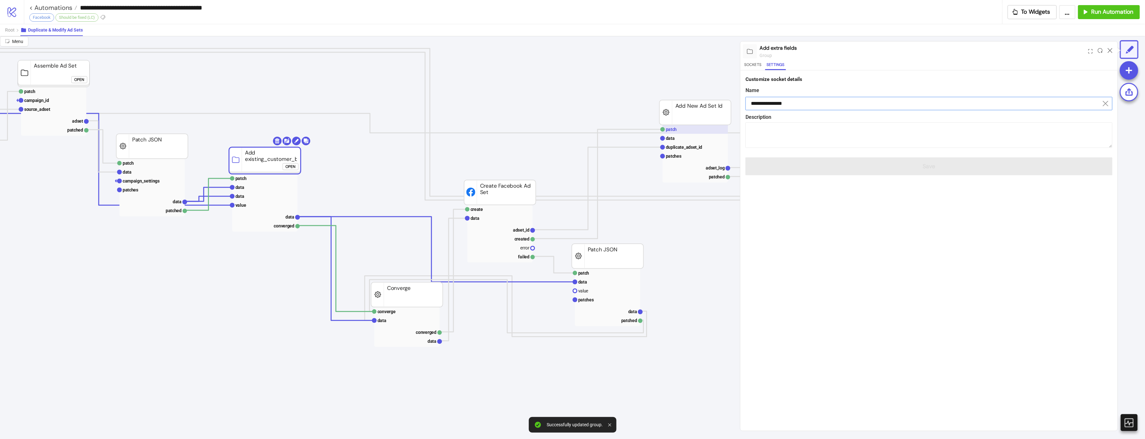
scroll to position [0, 135]
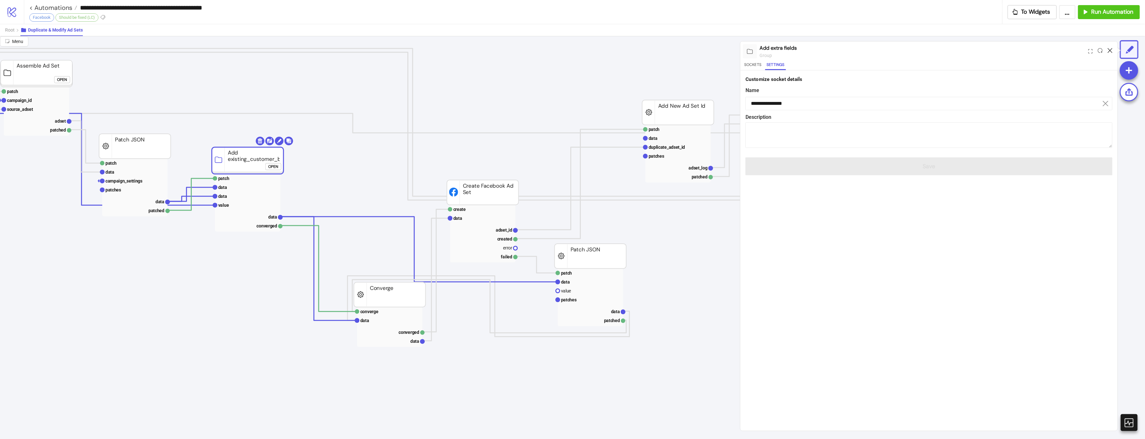
click at [948, 49] on icon at bounding box center [1109, 50] width 5 height 5
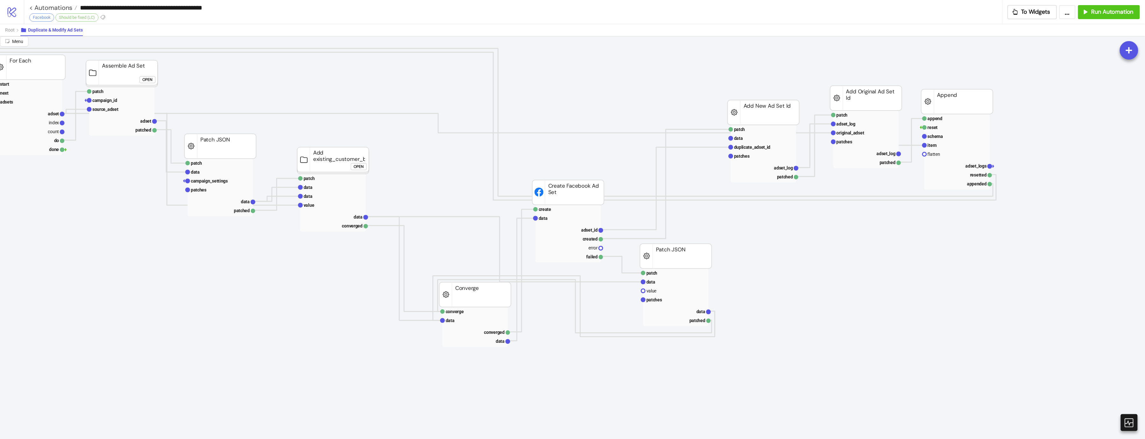
scroll to position [0, 33]
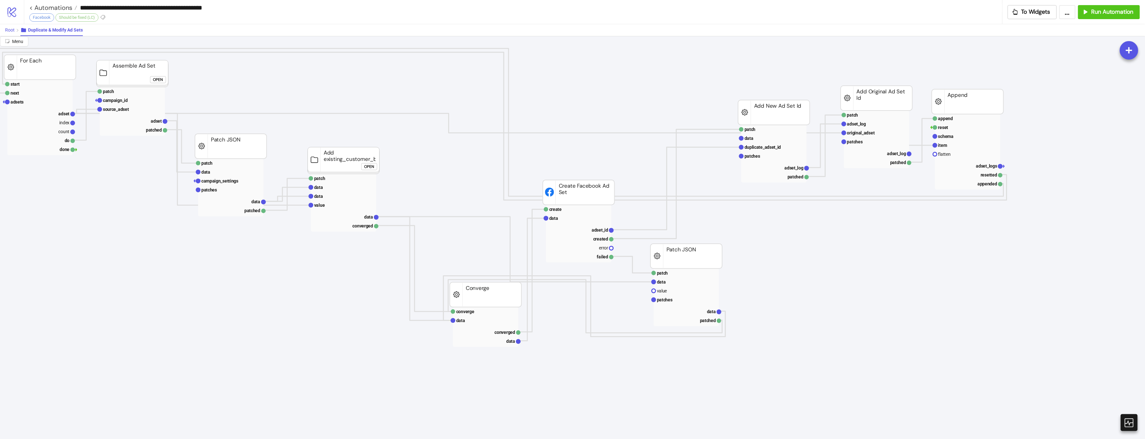
click at [9, 32] on span "Root" at bounding box center [10, 29] width 10 height 5
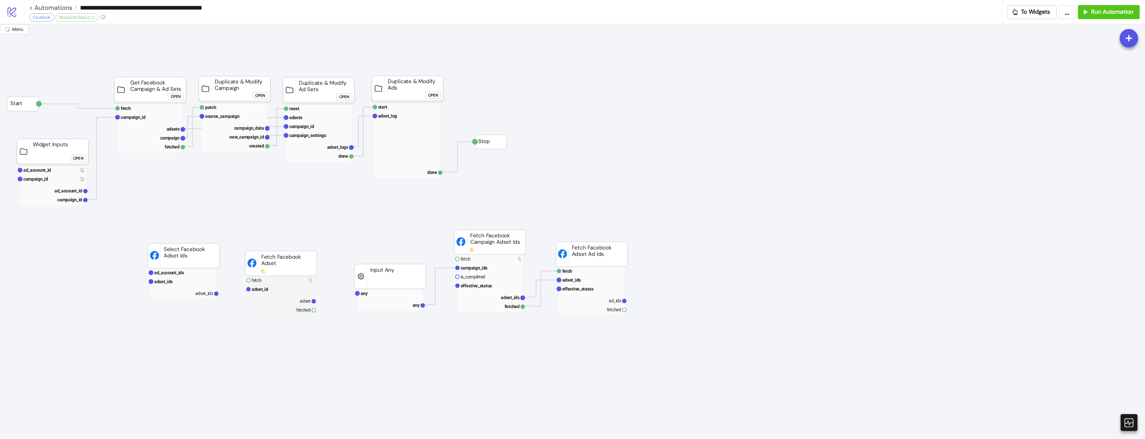
scroll to position [0, 0]
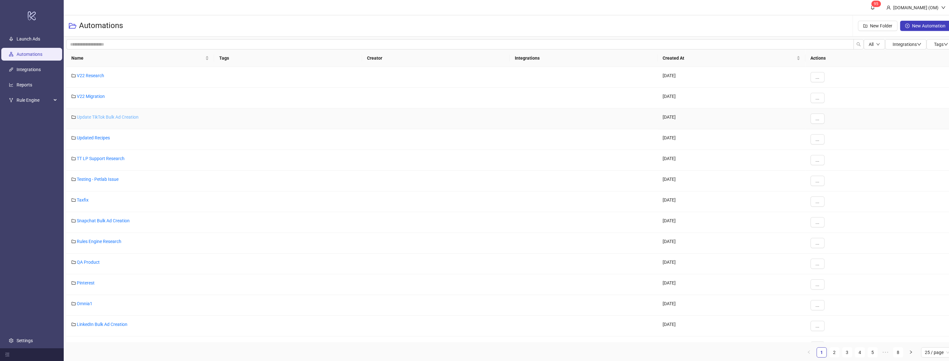
click at [105, 115] on link "Update TikTok Bulk Ad Creation" at bounding box center [108, 116] width 62 height 5
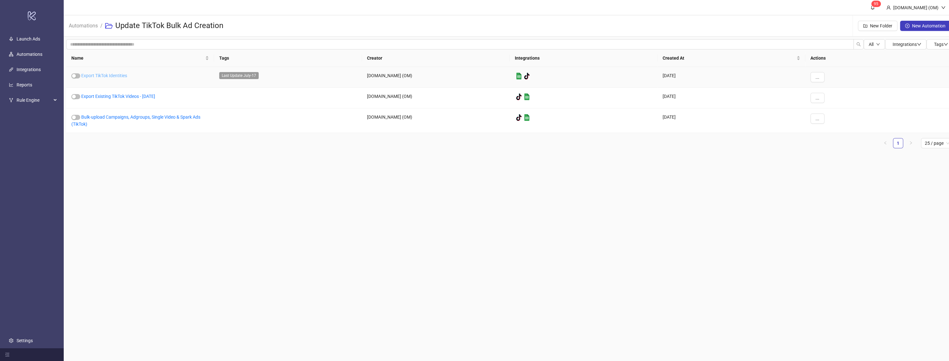
click at [102, 75] on link "Export TikTok Identities" at bounding box center [104, 75] width 46 height 5
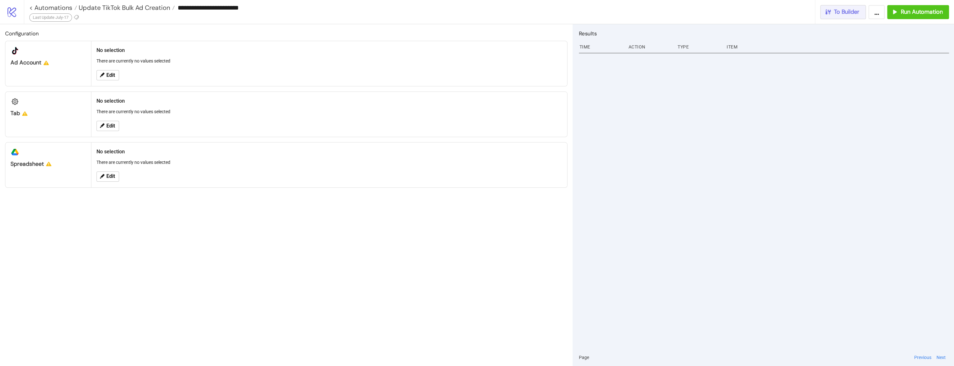
click at [850, 11] on span "To Builder" at bounding box center [846, 11] width 25 height 7
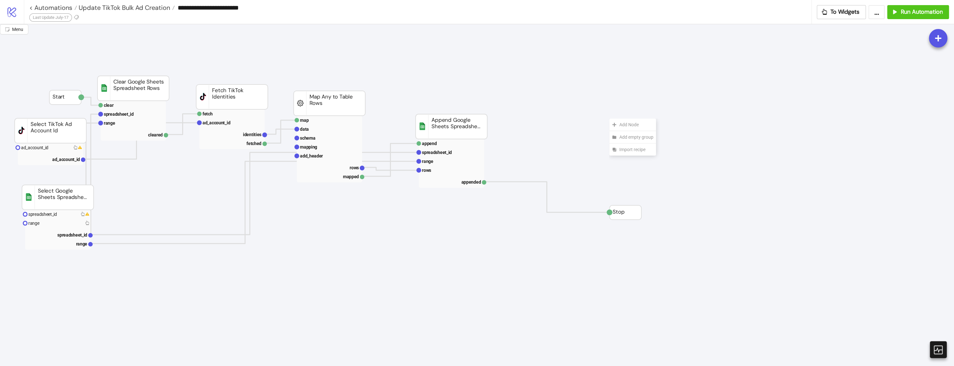
click at [609, 118] on div "Add Node" at bounding box center [632, 124] width 47 height 12
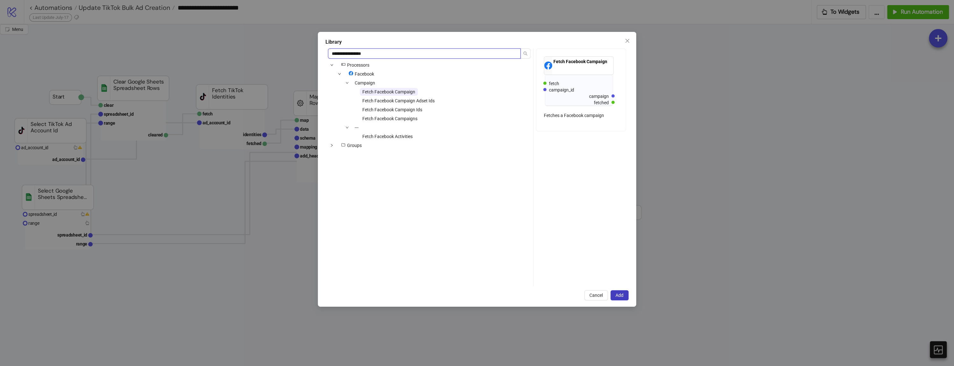
type input "**********"
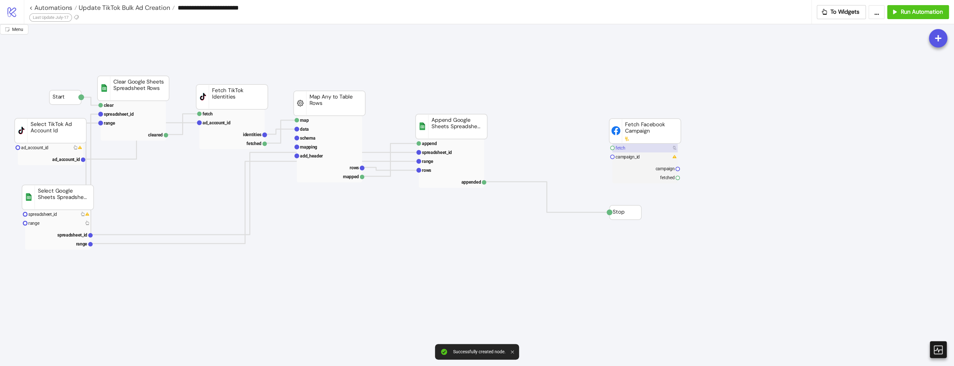
click at [631, 151] on rect at bounding box center [644, 147] width 65 height 9
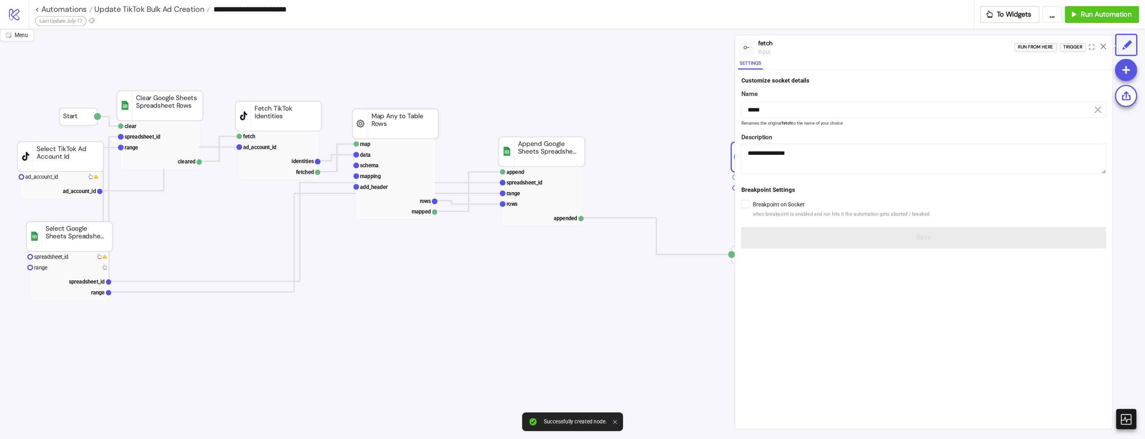
scroll to position [0, 170]
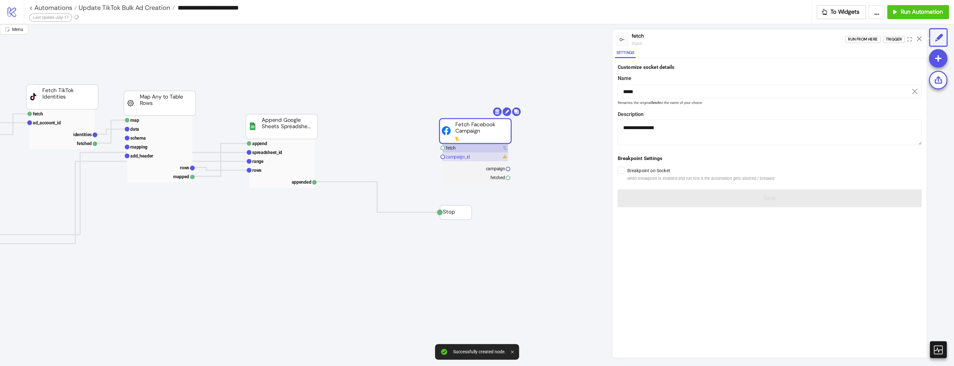
click at [496, 152] on rect at bounding box center [475, 156] width 65 height 9
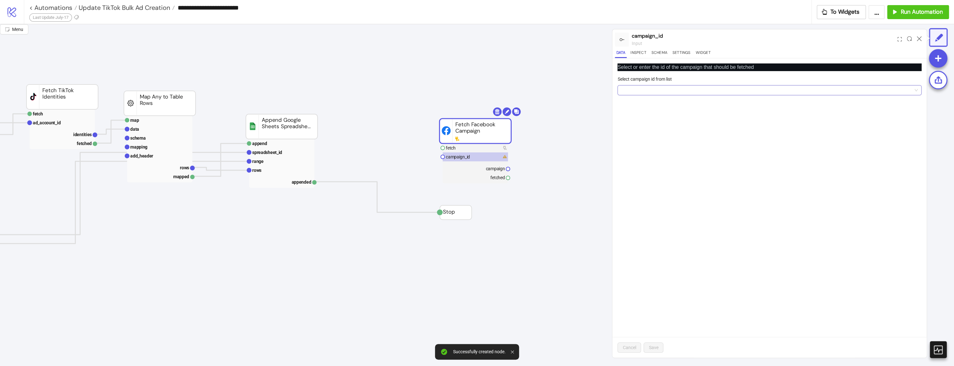
click at [644, 89] on input "Select campaign id from list" at bounding box center [766, 90] width 291 height 10
paste input "**********"
type input "**********"
click at [663, 136] on span "Add new ID" at bounding box center [671, 136] width 22 height 5
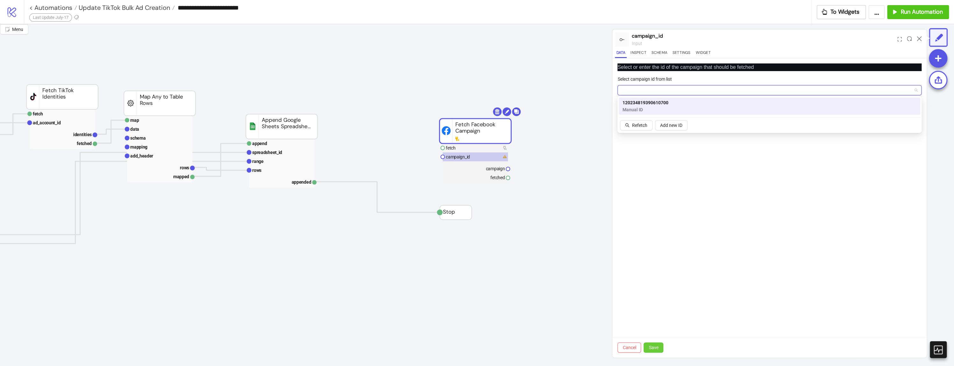
click at [652, 349] on span "Save" at bounding box center [654, 347] width 10 height 5
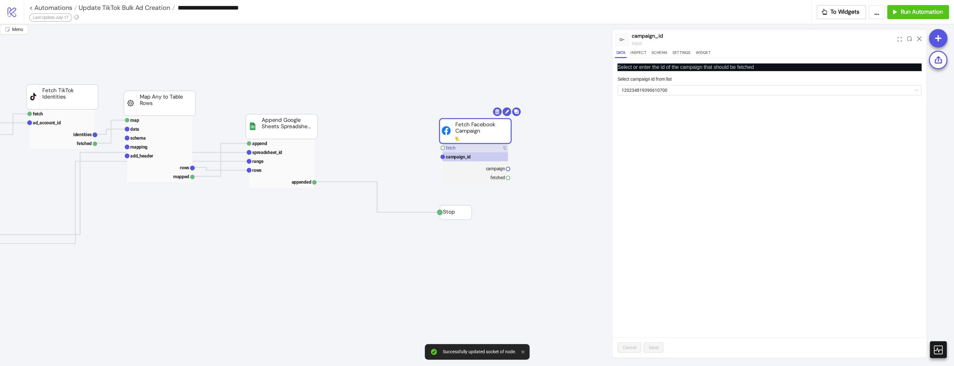
click at [499, 144] on rect at bounding box center [475, 147] width 65 height 9
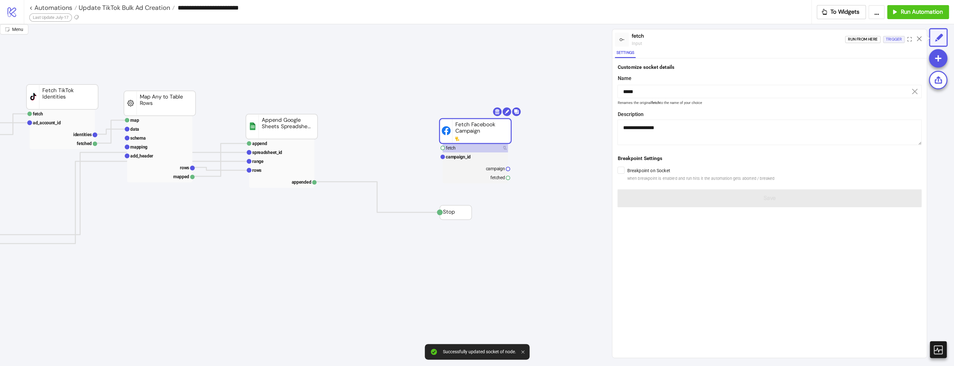
click at [886, 42] on div "Trigger" at bounding box center [894, 39] width 16 height 7
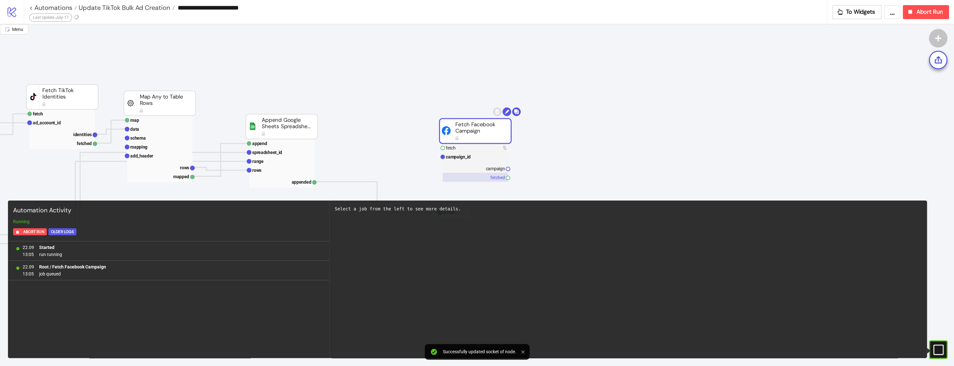
click at [471, 173] on rect at bounding box center [475, 177] width 65 height 9
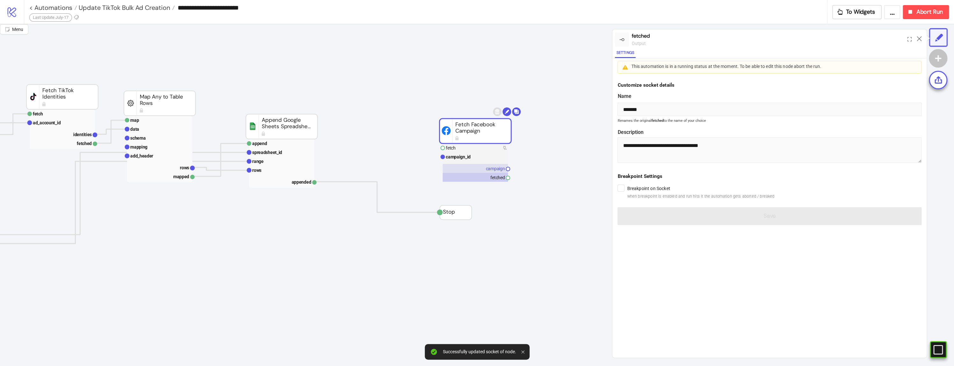
click at [471, 171] on rect at bounding box center [475, 168] width 65 height 9
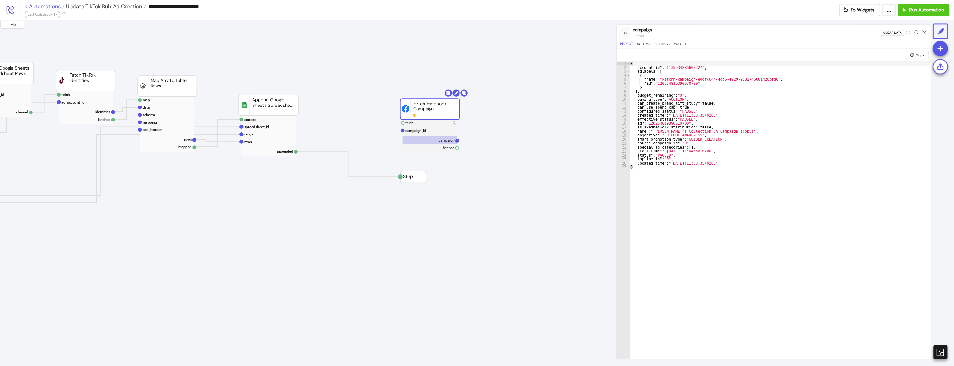
scroll to position [0, 135]
click at [519, 158] on rect at bounding box center [515, 156] width 65 height 9
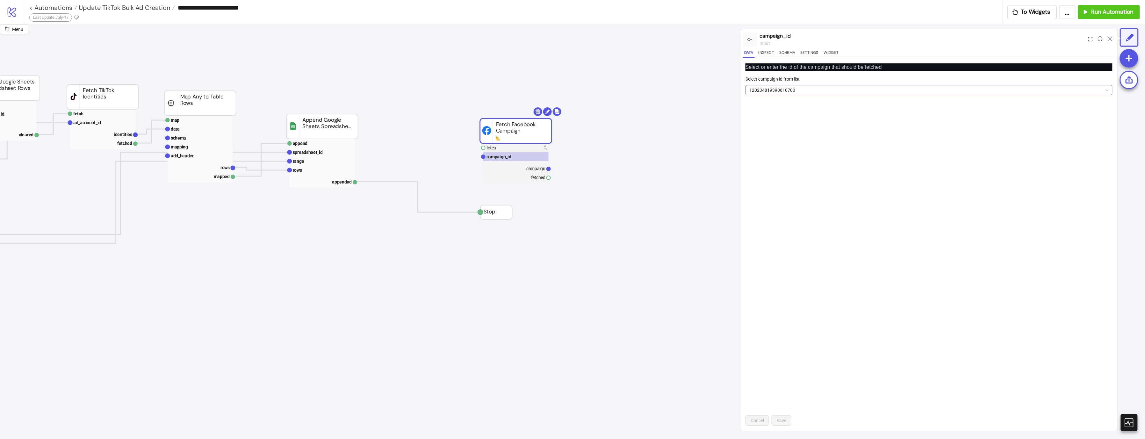
click at [808, 89] on span "120234819390610700" at bounding box center [928, 90] width 359 height 10
paste input "**********"
type input "**********"
click at [795, 136] on span "Add new ID" at bounding box center [799, 136] width 22 height 5
click at [790, 360] on div "Cancel Save" at bounding box center [928, 420] width 377 height 21
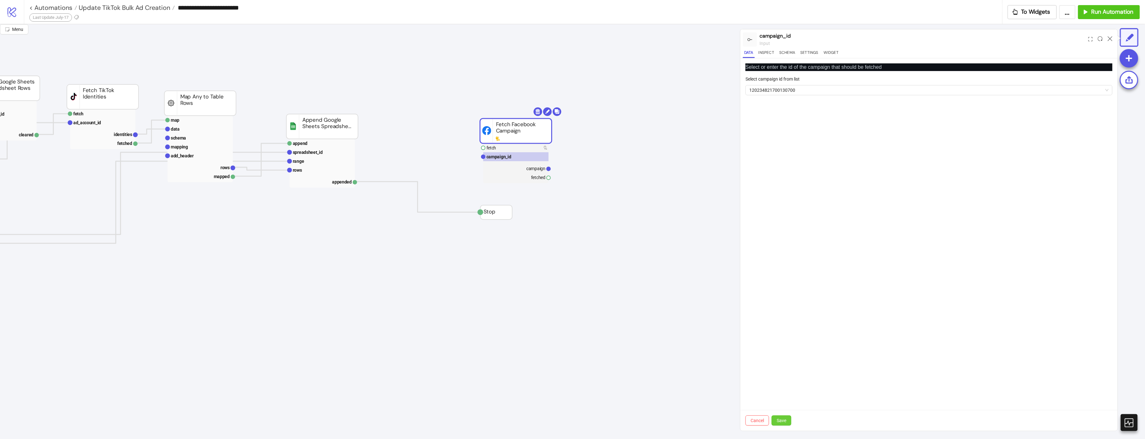
click at [787, 360] on button "Save" at bounding box center [781, 420] width 20 height 10
click at [528, 153] on rect at bounding box center [515, 156] width 65 height 9
click at [528, 150] on rect at bounding box center [515, 147] width 65 height 9
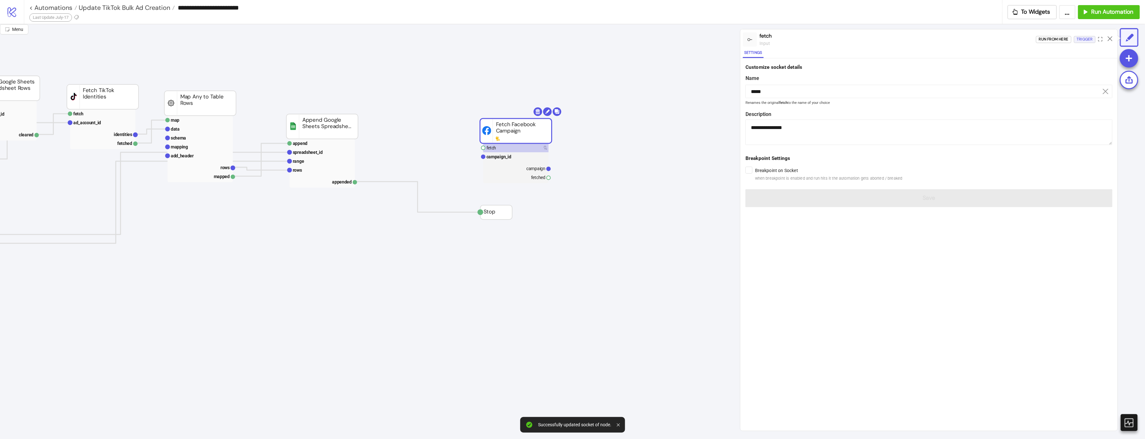
click at [948, 39] on button "Trigger" at bounding box center [1085, 39] width 22 height 7
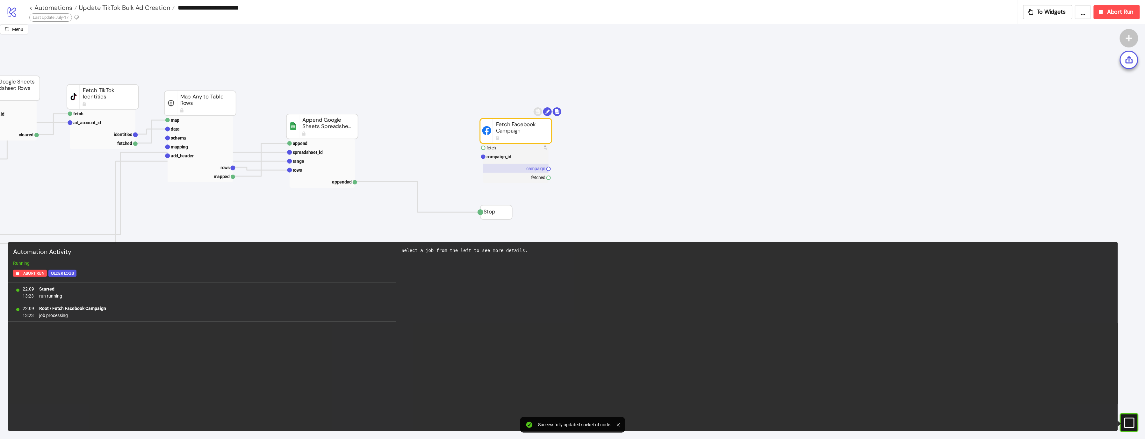
click at [526, 170] on text "campaign" at bounding box center [535, 168] width 19 height 5
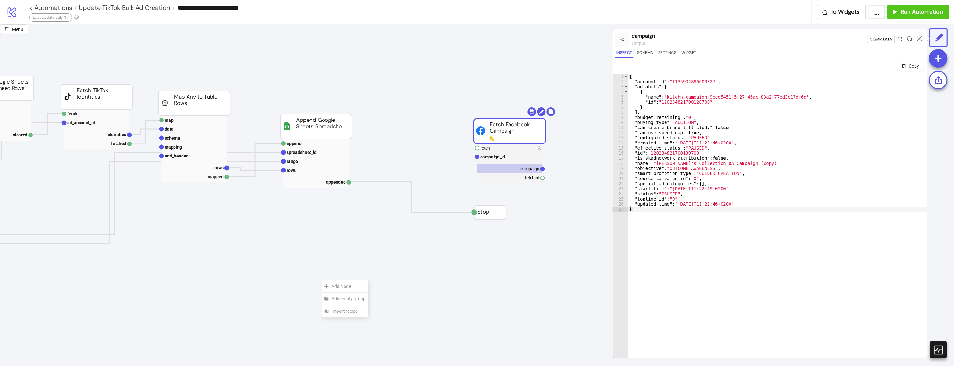
click at [321, 280] on div "Add Node" at bounding box center [344, 286] width 47 height 12
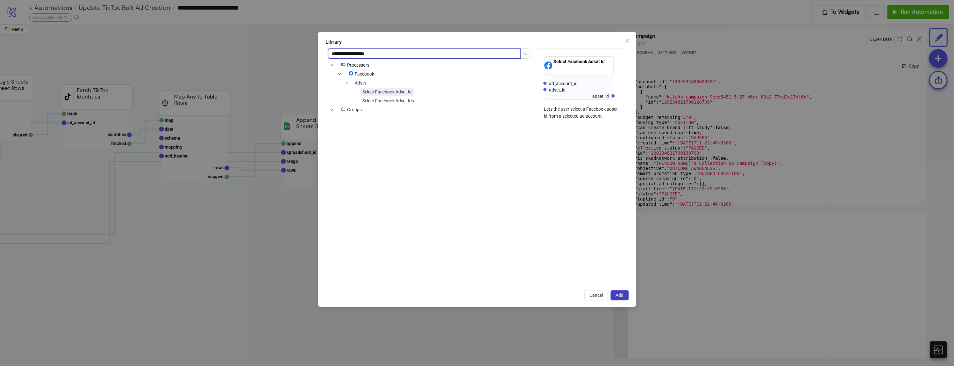
type input "**********"
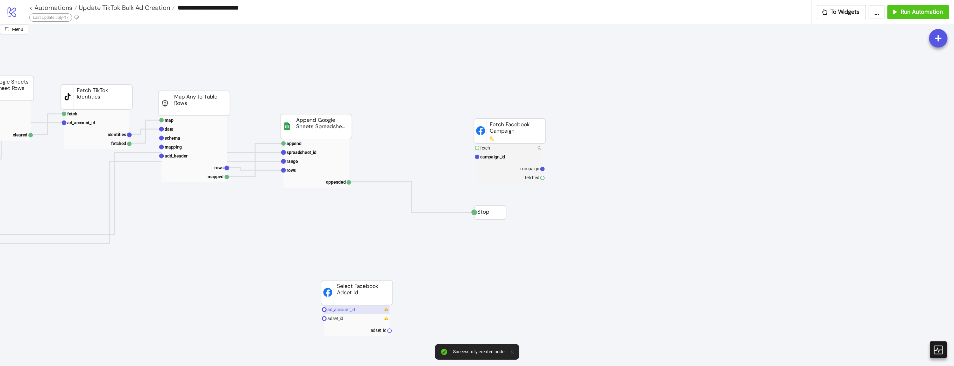
click at [347, 310] on text "ad_account_id" at bounding box center [340, 309] width 27 height 5
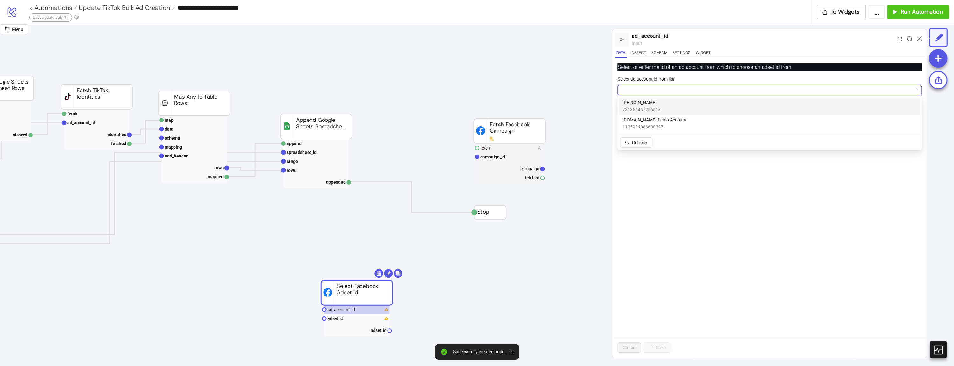
click at [668, 89] on input "Select ad account id from list" at bounding box center [766, 90] width 291 height 10
type input "**"
click at [643, 105] on span "[DOMAIN_NAME] Demo Account" at bounding box center [655, 102] width 64 height 7
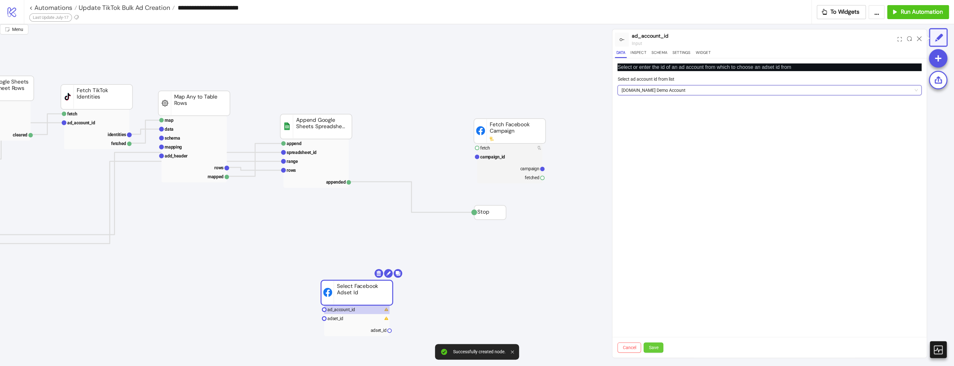
click at [647, 347] on button "Save" at bounding box center [654, 347] width 20 height 10
click at [346, 319] on rect at bounding box center [356, 318] width 65 height 9
click at [653, 94] on input "Select ad set id from list" at bounding box center [766, 90] width 291 height 10
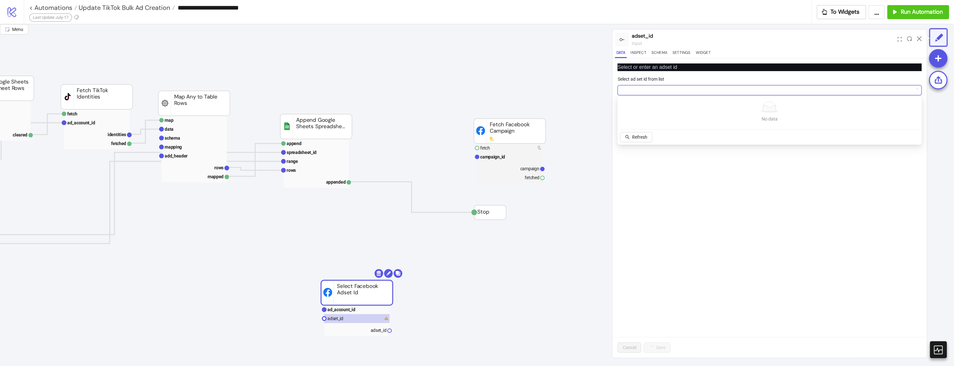
paste input "**********"
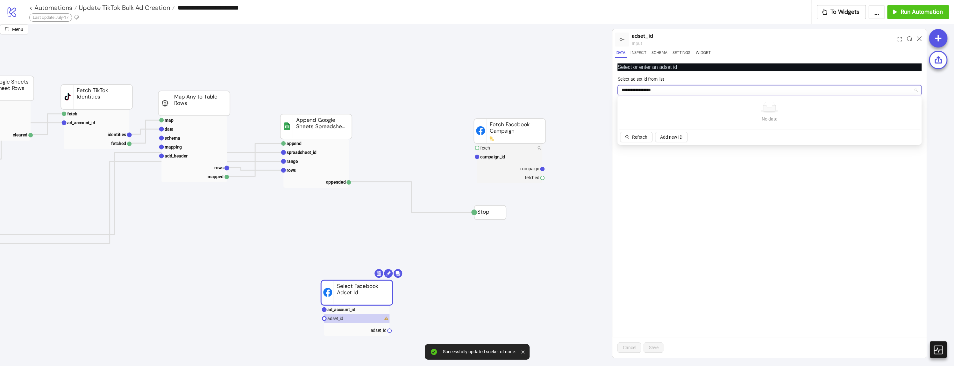
type input "**********"
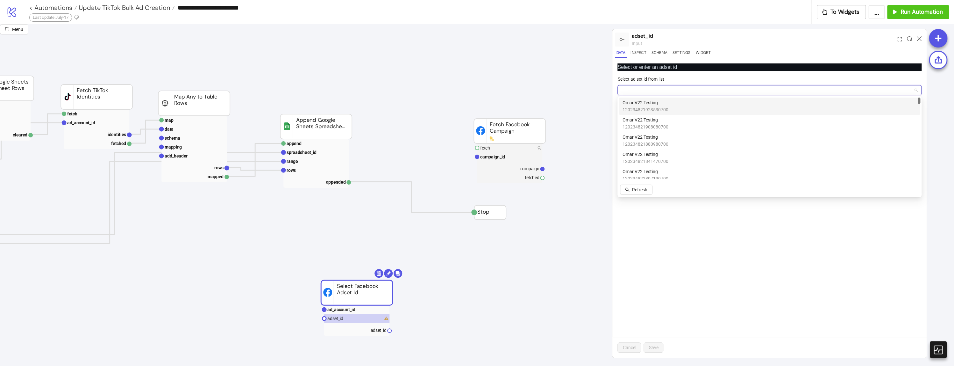
click at [645, 89] on input "Select ad set id from list" at bounding box center [766, 90] width 291 height 10
paste input "**********"
type input "**********"
click at [645, 103] on span "Omar V22 Testing 12" at bounding box center [646, 102] width 46 height 7
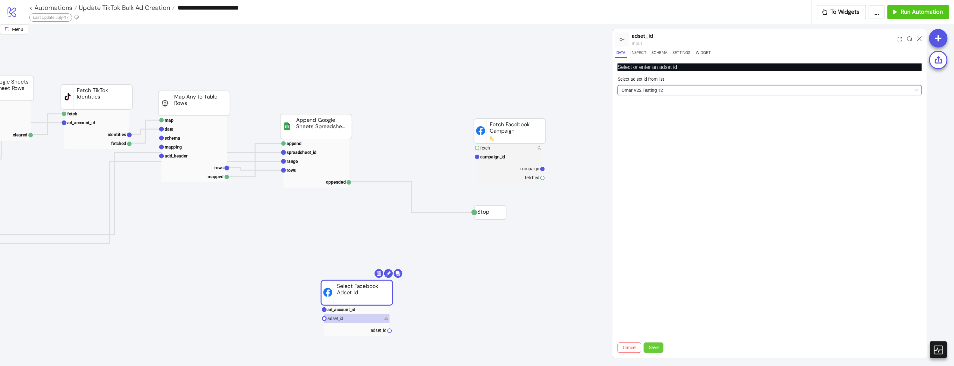
click at [646, 346] on button "Save" at bounding box center [654, 347] width 20 height 10
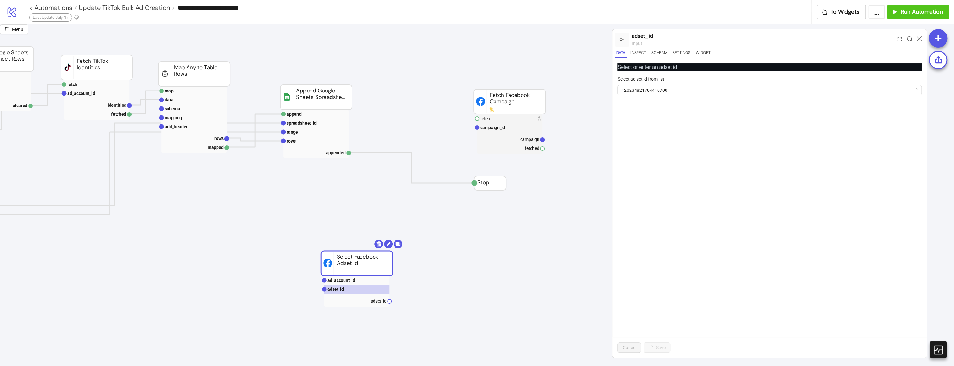
scroll to position [127, 135]
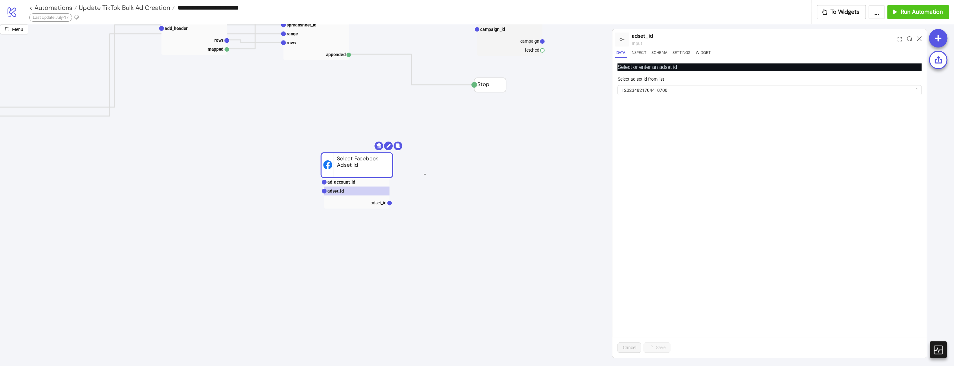
click at [452, 197] on div "Add Node" at bounding box center [475, 203] width 47 height 12
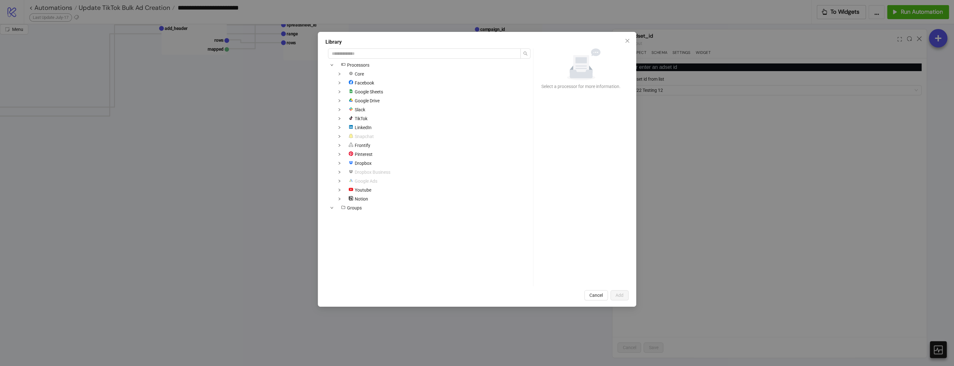
click at [189, 207] on div "Library icons/node Processors Core Facebook platform/google_sheets Google Sheet…" at bounding box center [477, 183] width 954 height 366
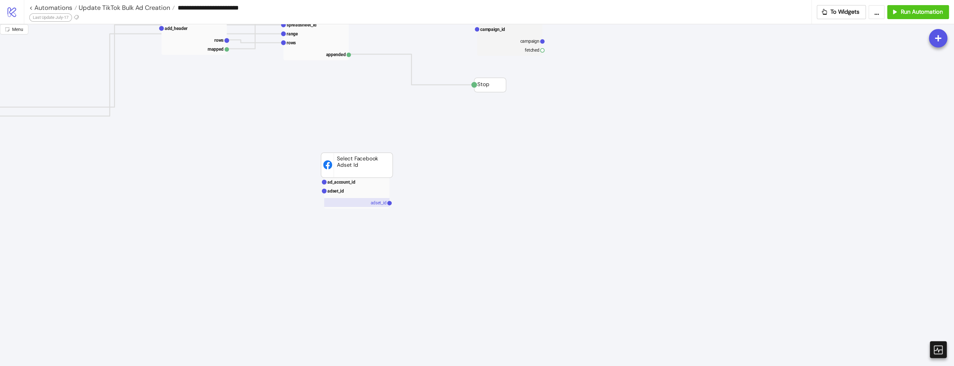
click at [370, 198] on rect at bounding box center [356, 202] width 65 height 9
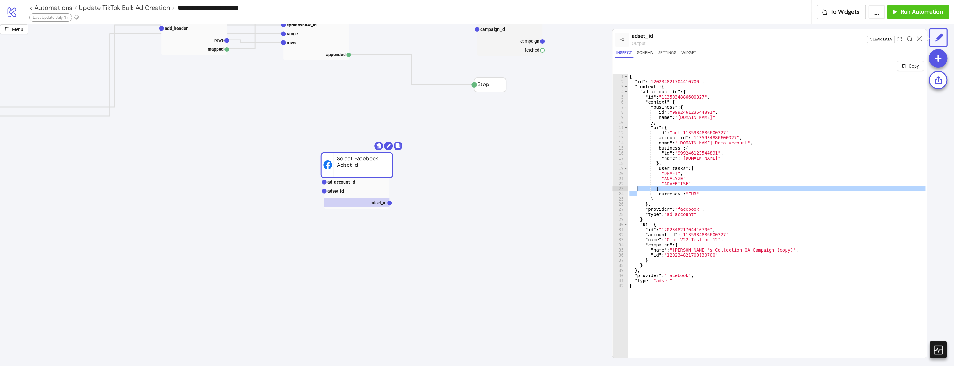
click at [636, 190] on div "{ "id" : "120234821704410700" , "context" : { "ad_account_id" : { "id" : "11359…" at bounding box center [777, 228] width 299 height 309
type textarea "**********"
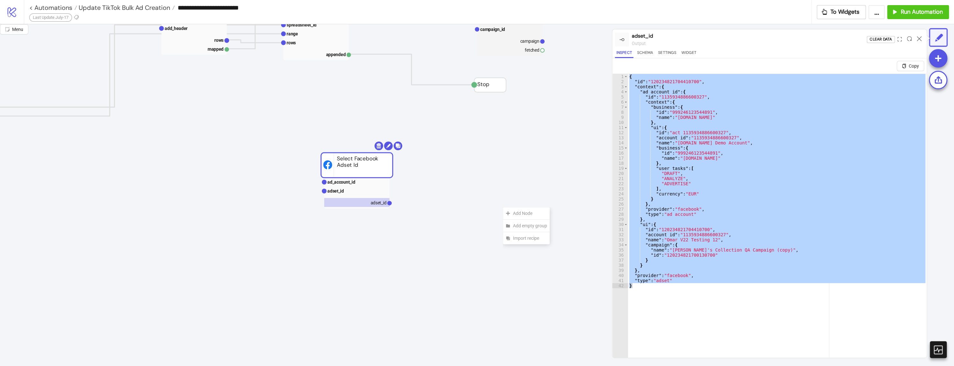
click at [503, 207] on div "Add Node" at bounding box center [526, 213] width 47 height 12
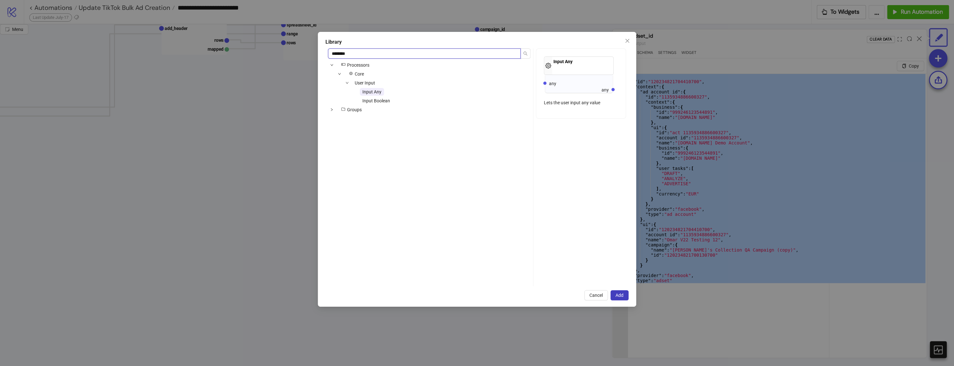
type input "********"
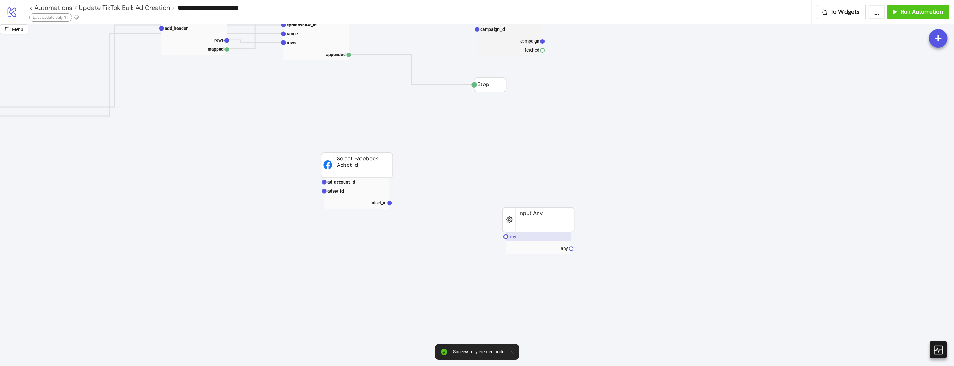
click at [527, 237] on rect at bounding box center [538, 236] width 65 height 9
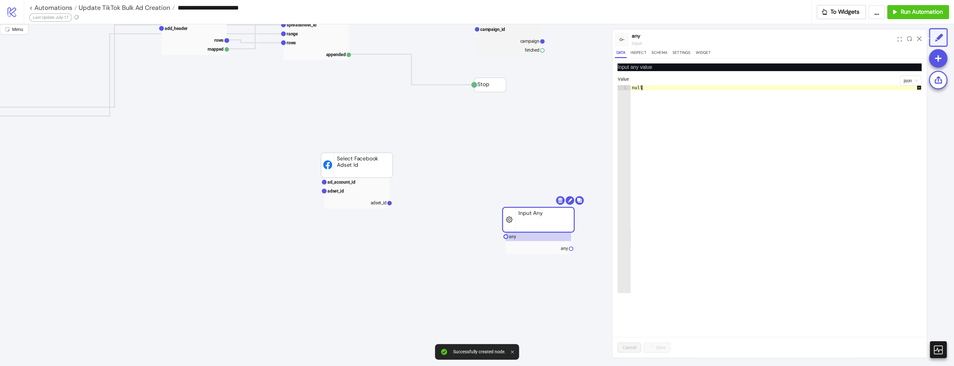
click at [726, 184] on div "null" at bounding box center [780, 194] width 298 height 218
paste textarea "Cursor at row 1"
type textarea "*"
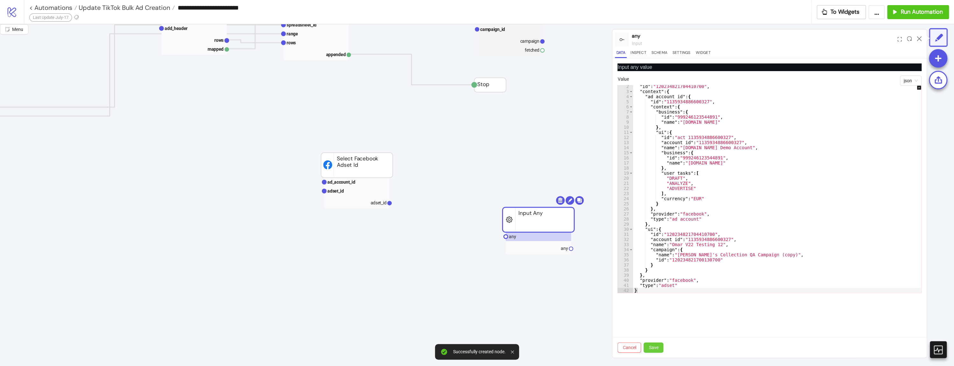
click at [656, 346] on span "Save" at bounding box center [654, 347] width 10 height 5
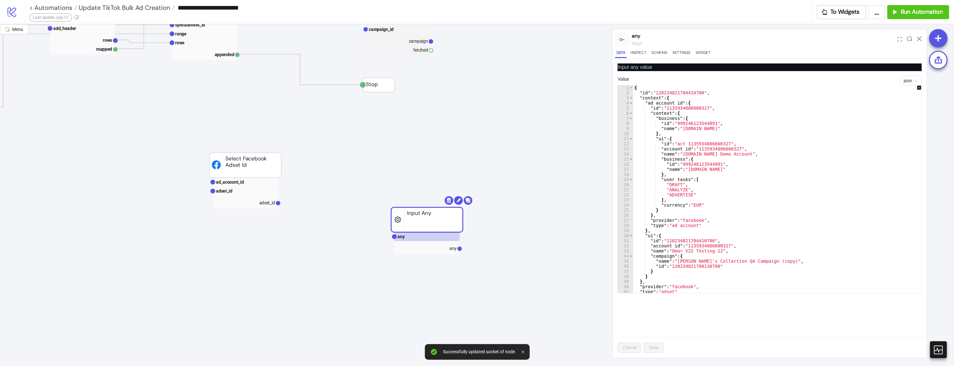
scroll to position [127, 263]
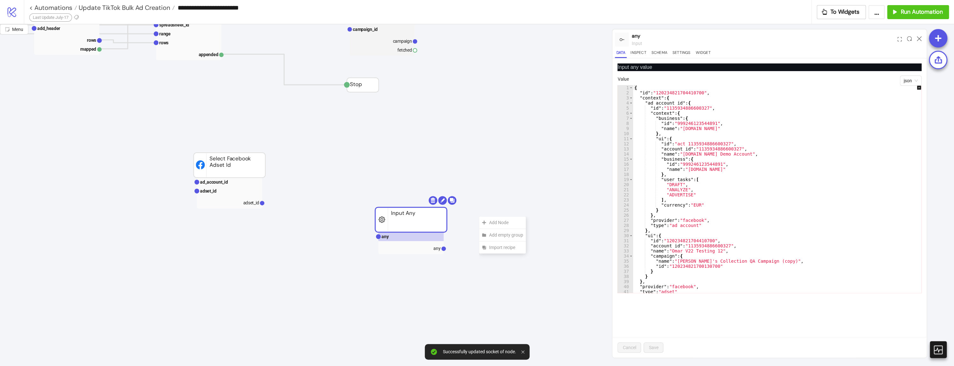
click at [479, 216] on div "Add Node" at bounding box center [502, 222] width 47 height 12
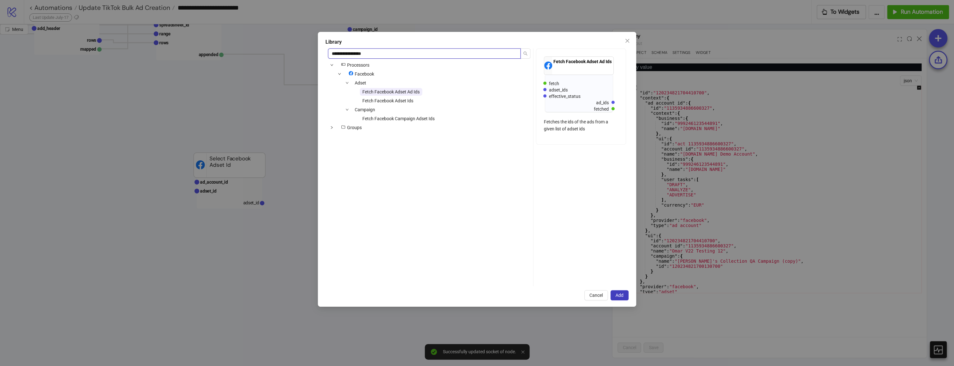
type input "**********"
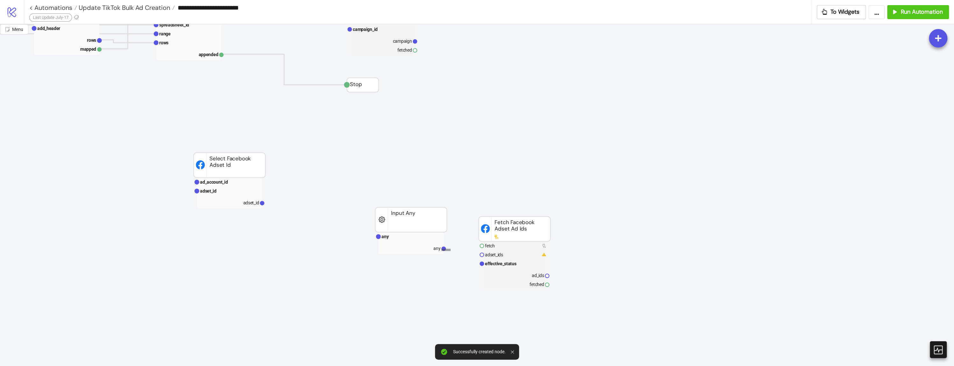
drag, startPoint x: 441, startPoint y: 248, endPoint x: 457, endPoint y: 252, distance: 15.9
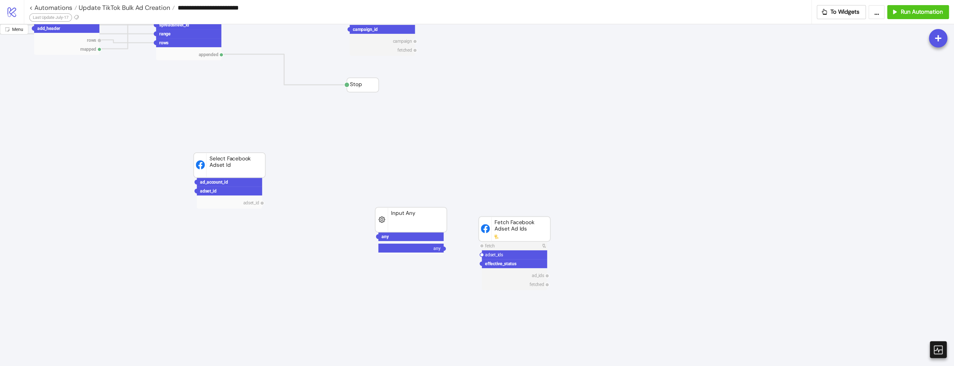
drag, startPoint x: 444, startPoint y: 248, endPoint x: 482, endPoint y: 254, distance: 37.9
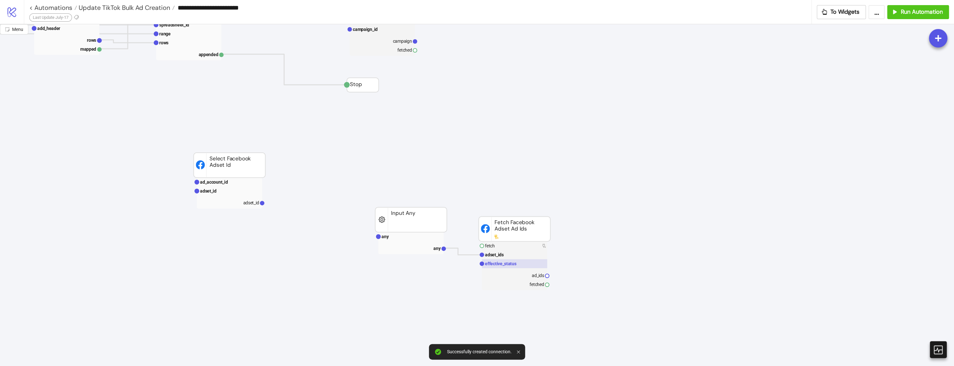
click at [495, 266] on rect at bounding box center [514, 263] width 65 height 9
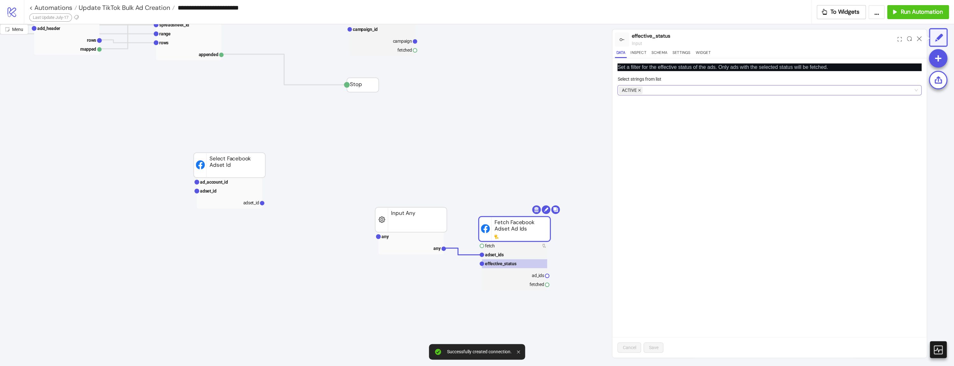
click at [638, 89] on icon "close" at bounding box center [639, 90] width 3 height 3
drag, startPoint x: 657, startPoint y: 347, endPoint x: 557, endPoint y: 289, distance: 116.0
click at [656, 347] on span "Save" at bounding box center [654, 347] width 10 height 5
click at [512, 243] on rect at bounding box center [514, 245] width 65 height 9
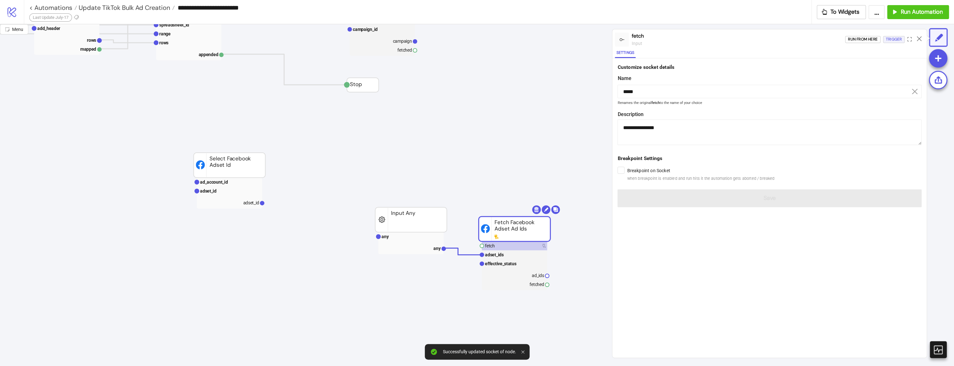
click at [896, 41] on div "Trigger" at bounding box center [894, 39] width 16 height 7
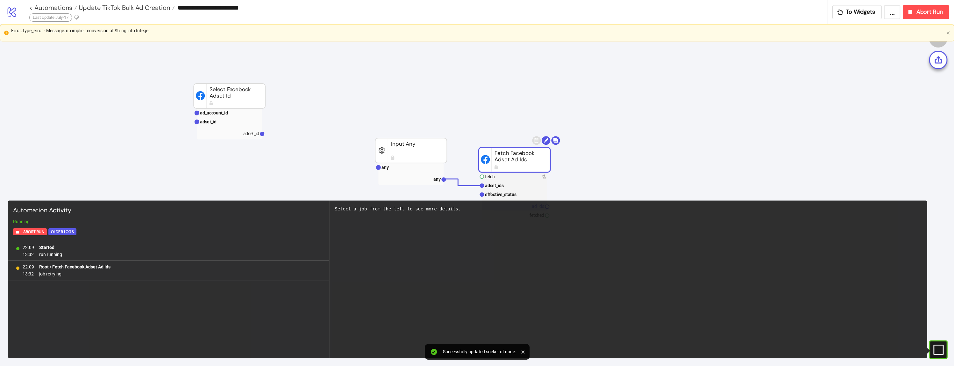
scroll to position [170, 263]
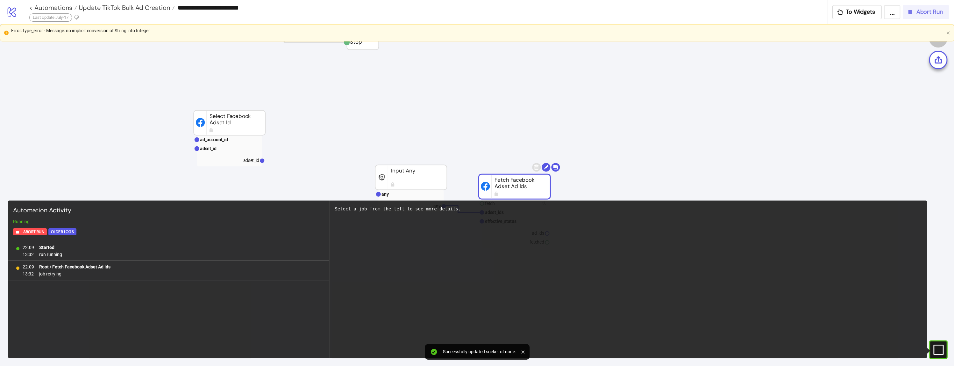
click at [936, 16] on button "Abort Run" at bounding box center [926, 12] width 46 height 14
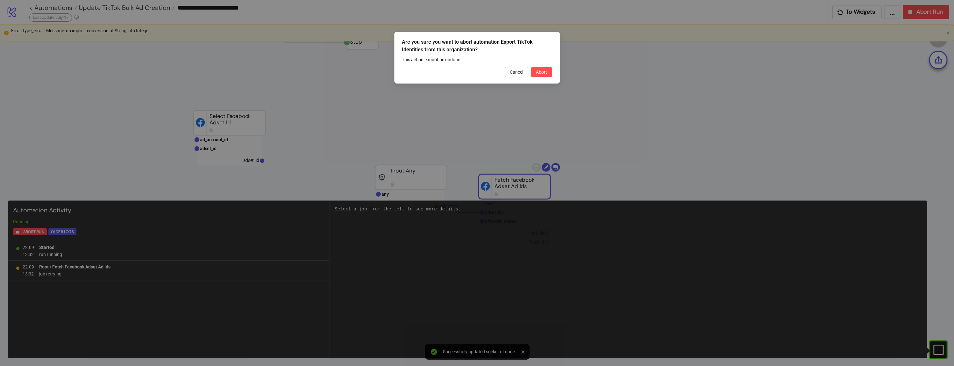
click at [548, 79] on div "Are you sure you want to abort automation Export TikTok Identities from this or…" at bounding box center [477, 58] width 166 height 52
click at [543, 72] on span "Abort" at bounding box center [541, 71] width 11 height 5
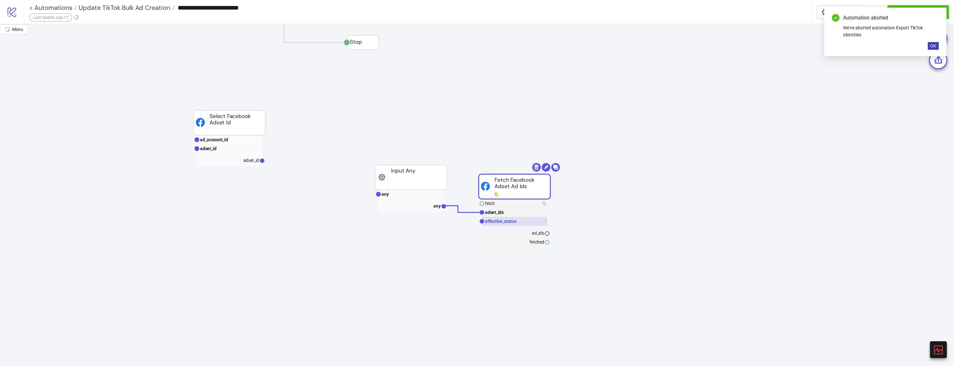
click at [495, 217] on rect at bounding box center [514, 221] width 65 height 9
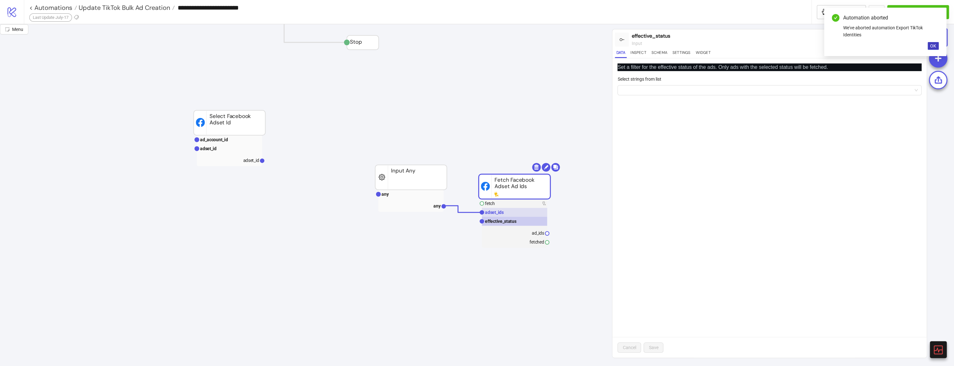
click at [495, 214] on text "adset_ids" at bounding box center [494, 212] width 19 height 5
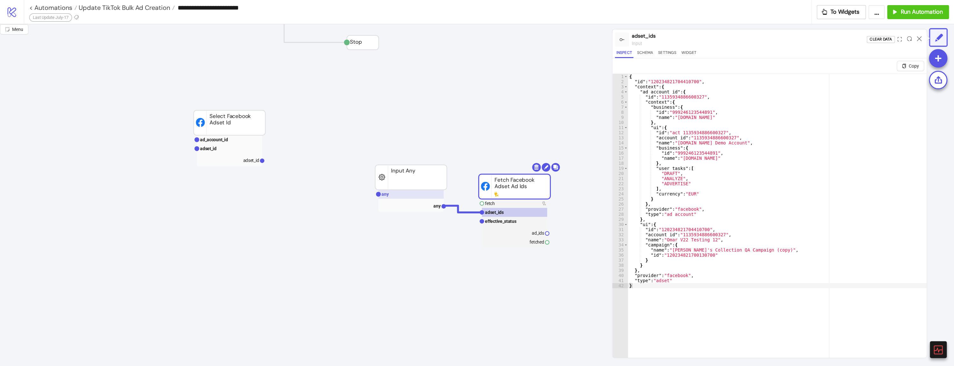
click at [417, 195] on rect at bounding box center [410, 194] width 65 height 9
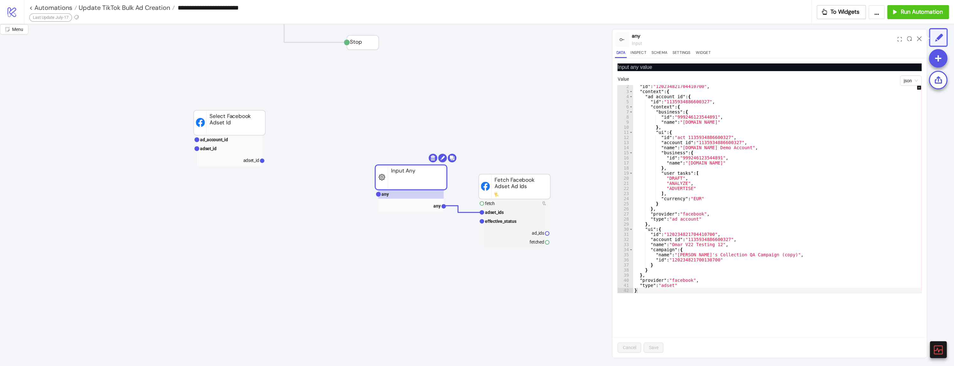
scroll to position [6, 0]
click at [684, 291] on div ""id" : "120234821704410700" , "context" : { "ad_account_id" : { "id" : "1135934…" at bounding box center [782, 193] width 298 height 218
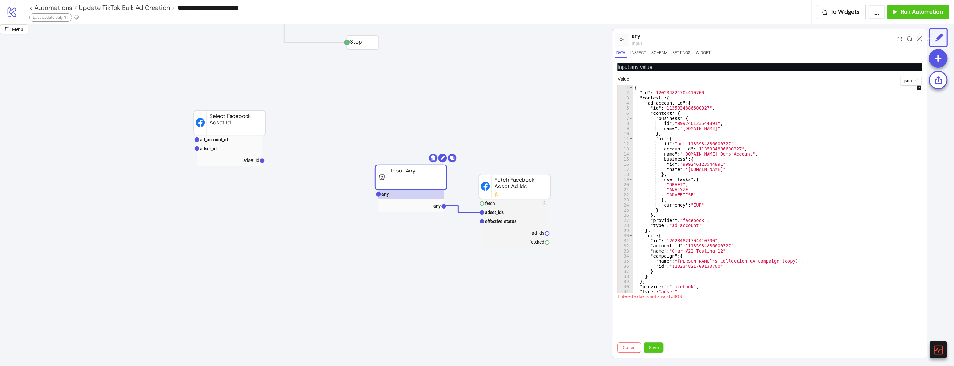
click at [635, 89] on div "{ "id" : "120234821704410700" , "context" : { "ad_account_id" : { "id" : "11359…" at bounding box center [782, 194] width 298 height 218
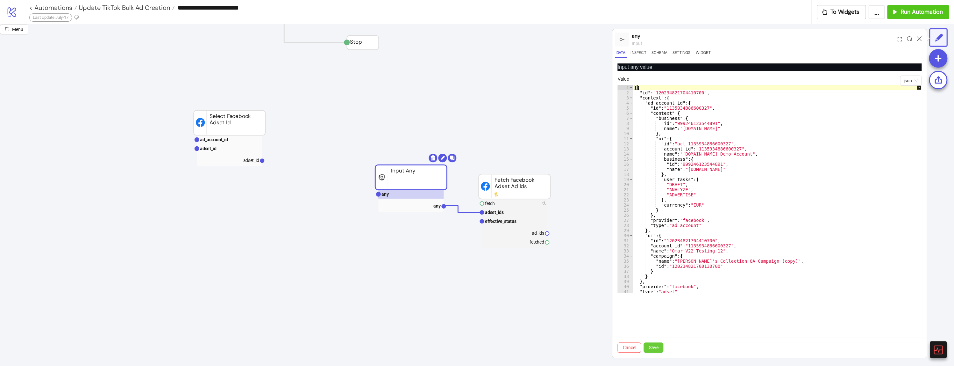
type textarea "**"
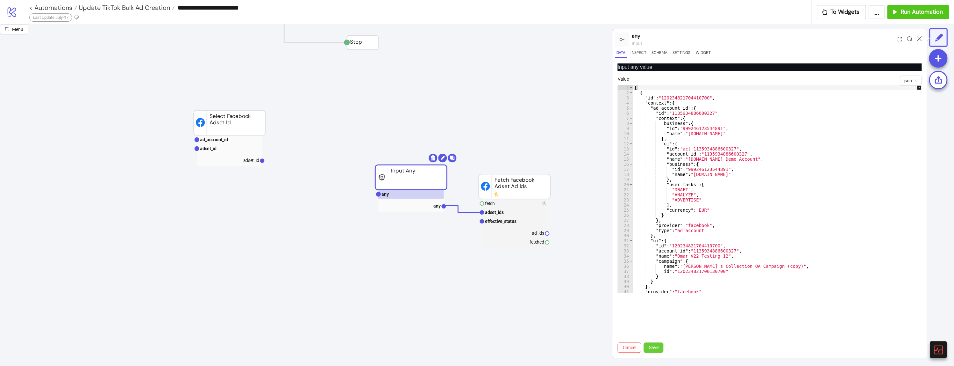
click at [646, 349] on button "Save" at bounding box center [654, 347] width 20 height 10
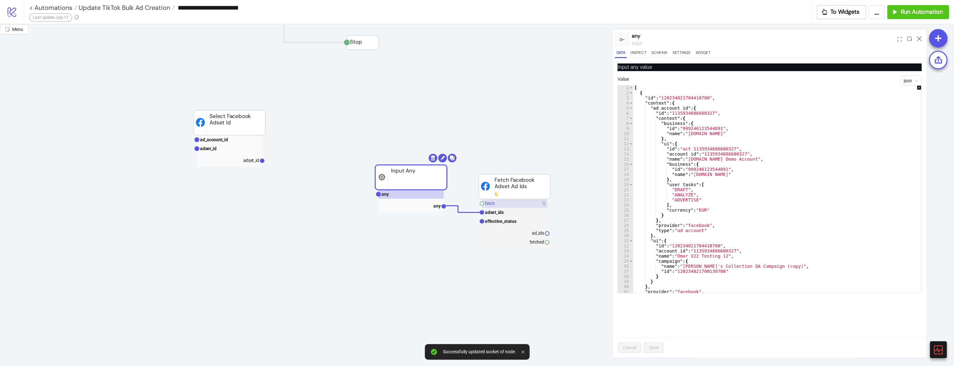
click at [517, 203] on rect at bounding box center [514, 203] width 65 height 9
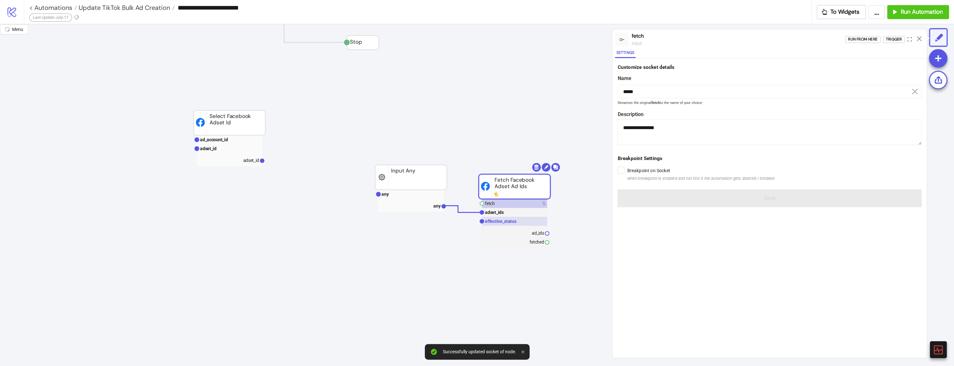
click at [520, 219] on rect at bounding box center [514, 221] width 65 height 9
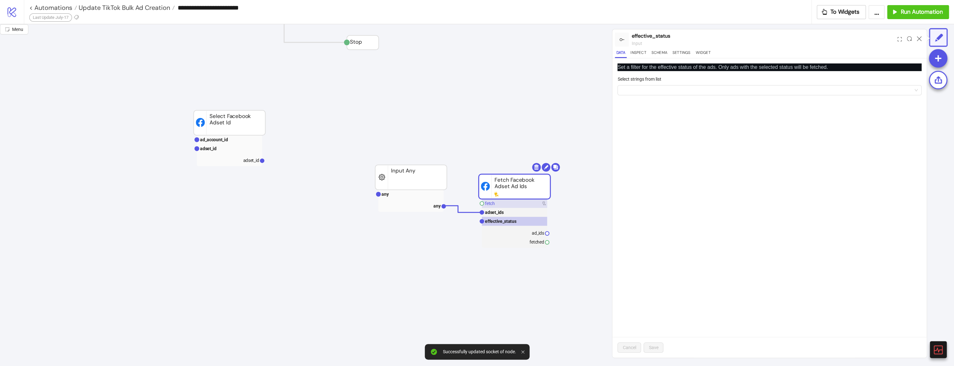
click at [492, 201] on text "fetch" at bounding box center [490, 203] width 10 height 5
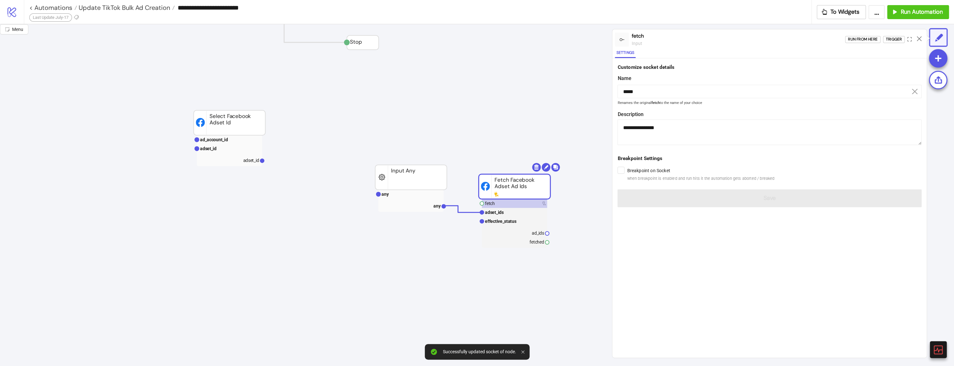
click at [906, 40] on div at bounding box center [910, 39] width 10 height 17
drag, startPoint x: 897, startPoint y: 40, endPoint x: 769, endPoint y: 63, distance: 130.2
click at [893, 41] on div "Trigger" at bounding box center [894, 39] width 16 height 7
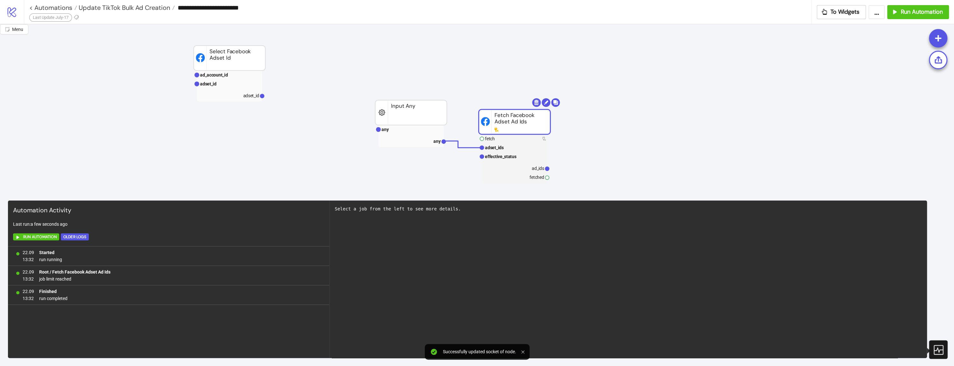
scroll to position [255, 263]
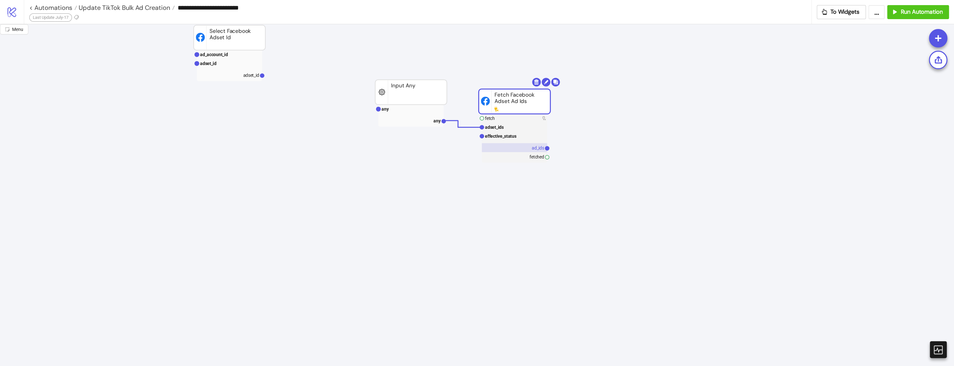
click at [518, 143] on rect at bounding box center [514, 147] width 65 height 9
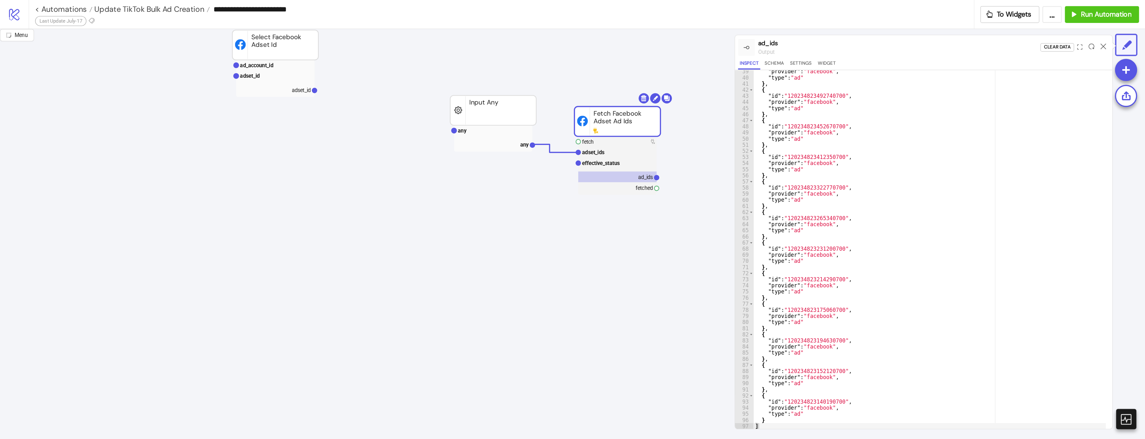
scroll to position [85, 263]
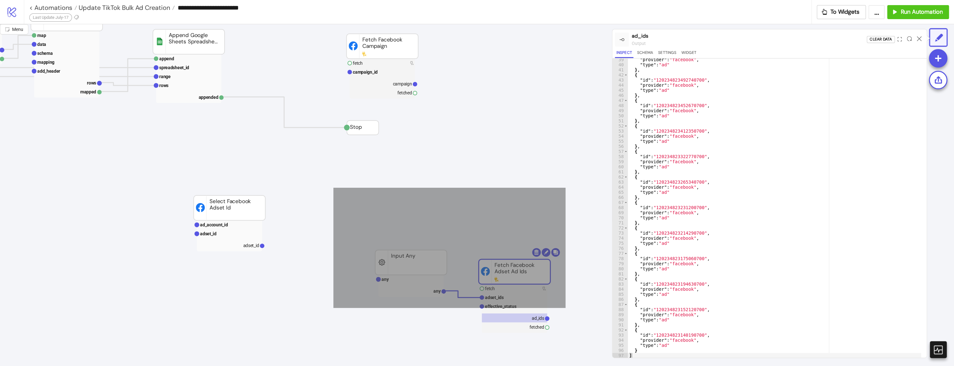
drag, startPoint x: 337, startPoint y: 190, endPoint x: 569, endPoint y: 310, distance: 260.7
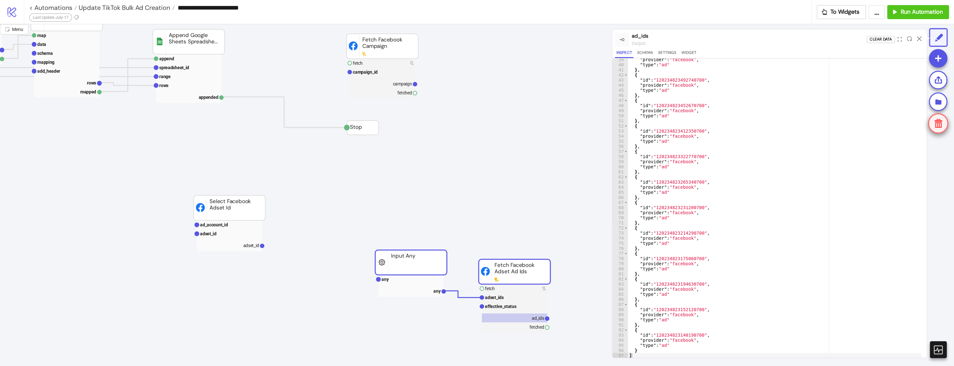
click at [940, 130] on div at bounding box center [938, 123] width 20 height 20
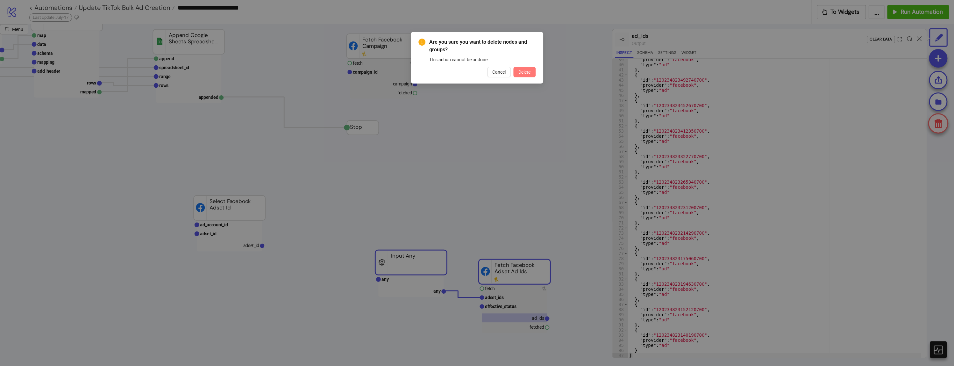
click at [524, 70] on span "Delete" at bounding box center [525, 71] width 12 height 5
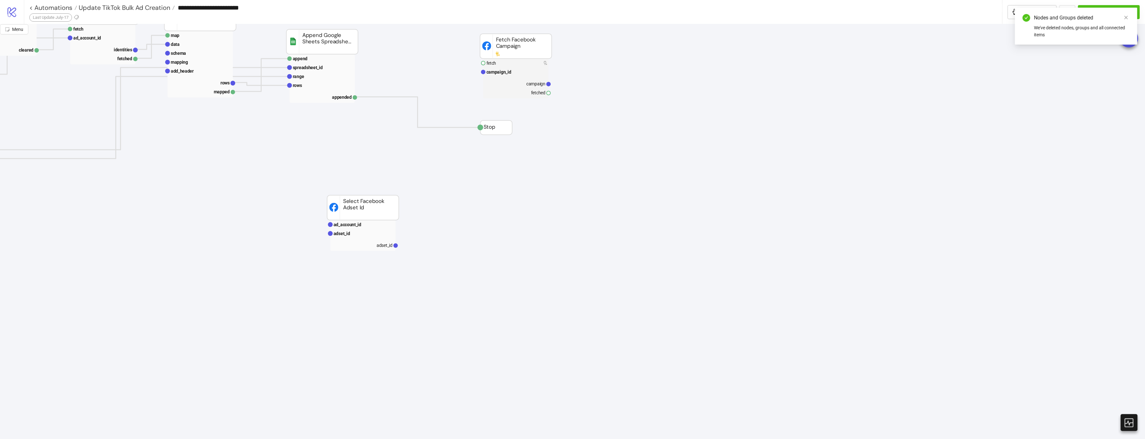
scroll to position [85, 135]
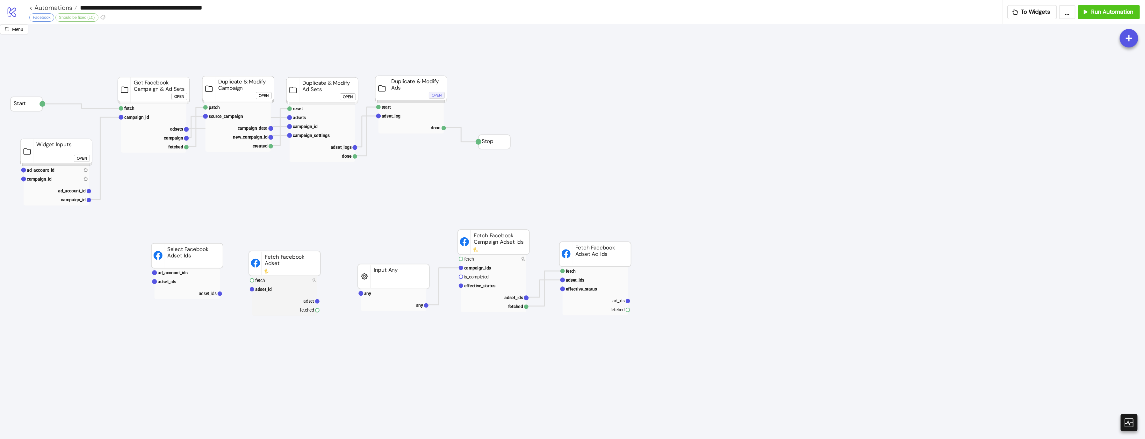
click at [435, 93] on div "Open" at bounding box center [437, 95] width 10 height 7
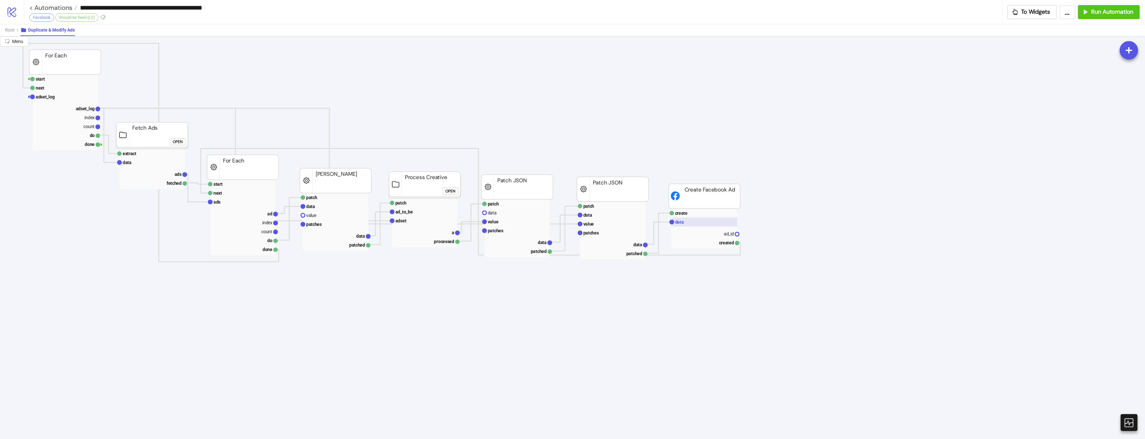
click at [688, 226] on rect at bounding box center [704, 222] width 65 height 9
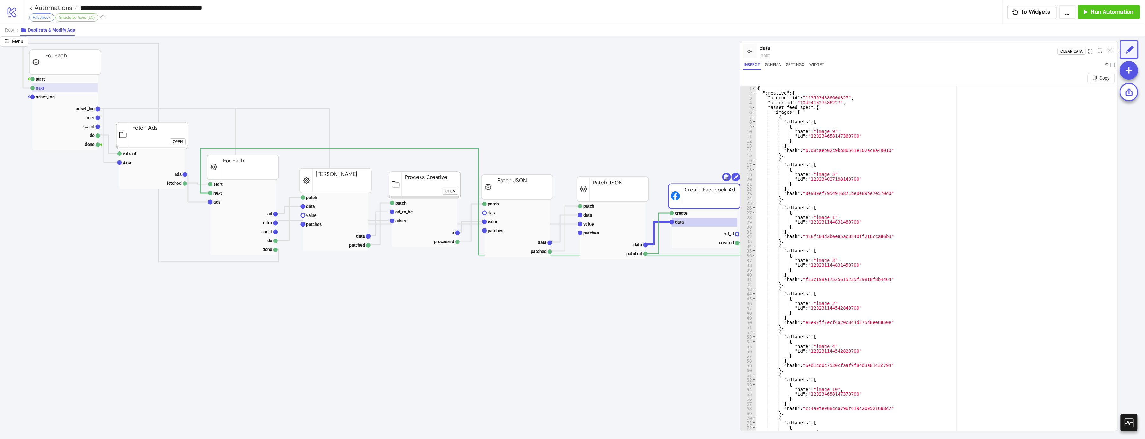
click at [70, 91] on rect at bounding box center [64, 87] width 65 height 9
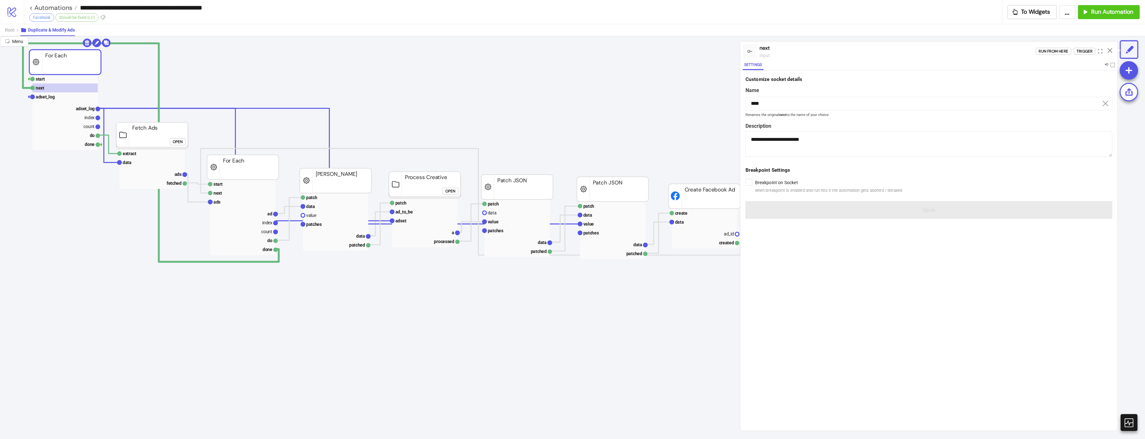
click at [756, 182] on label "Breakpoint on Socket when breakpoint is enabled and run hits it the automation …" at bounding box center [828, 186] width 147 height 15
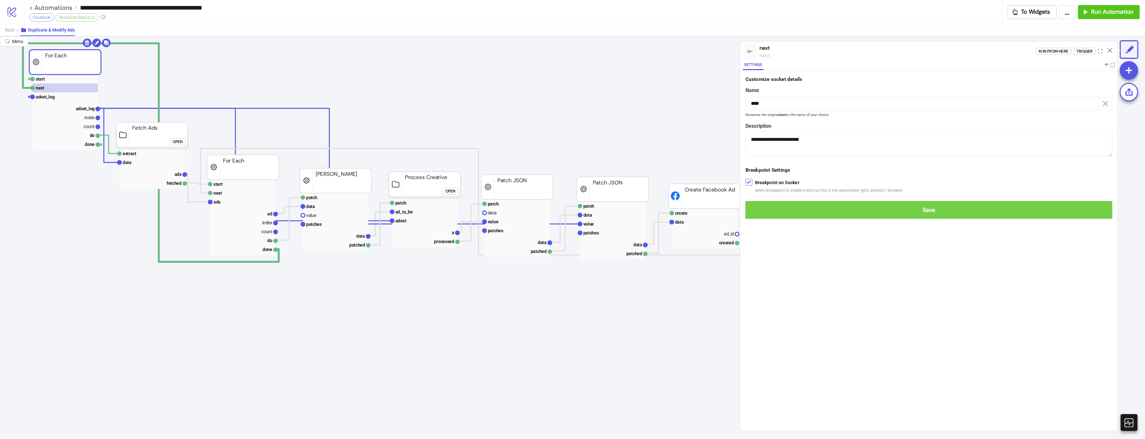
click at [769, 209] on span "Save" at bounding box center [928, 209] width 357 height 7
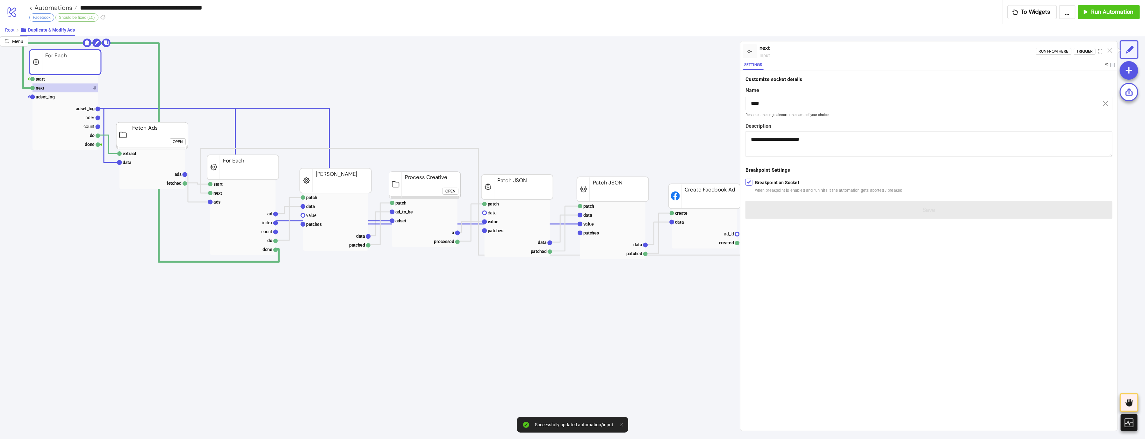
click at [15, 31] on button "Root" at bounding box center [12, 30] width 15 height 12
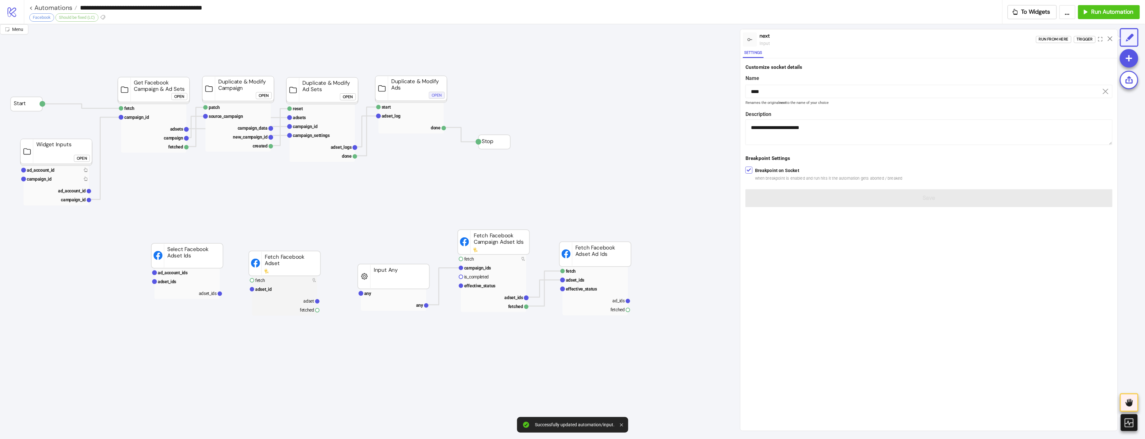
click at [438, 96] on div "Open" at bounding box center [437, 95] width 10 height 7
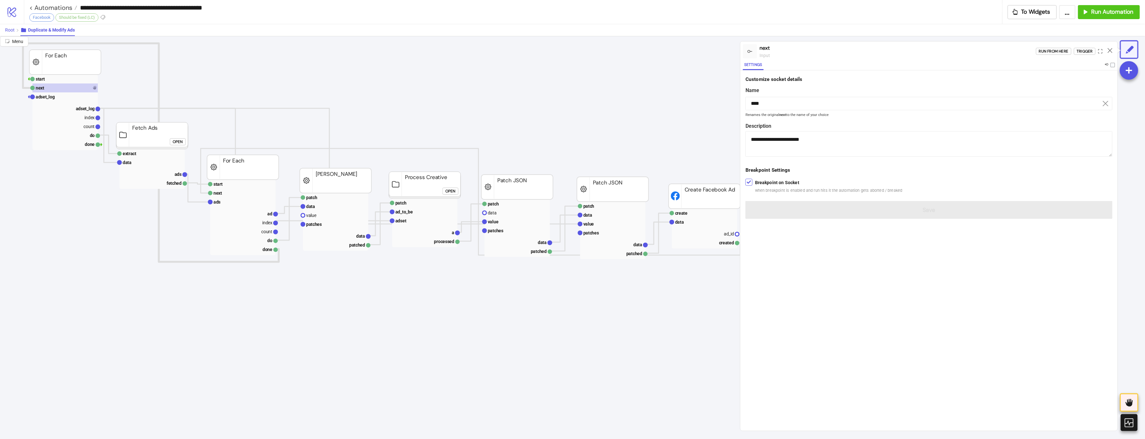
click at [5, 28] on span "Root" at bounding box center [10, 29] width 10 height 5
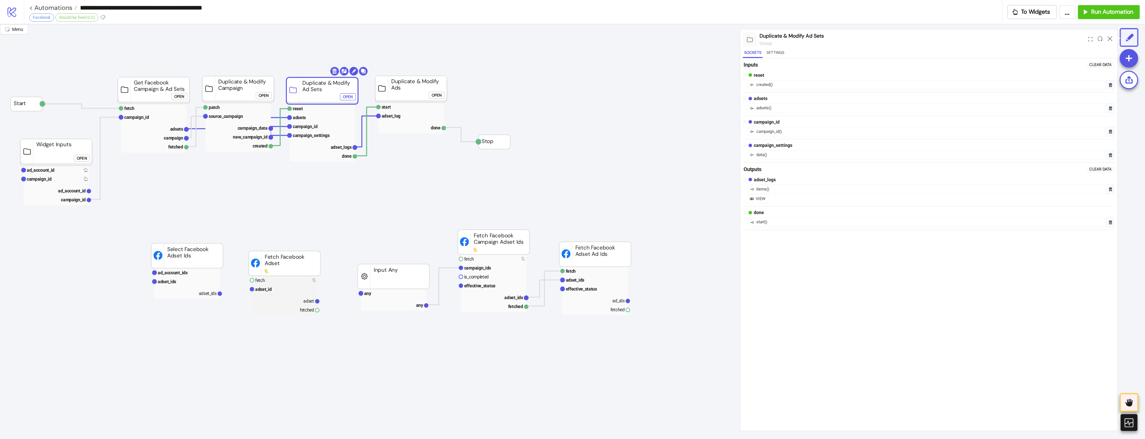
click at [349, 95] on div "Open" at bounding box center [348, 96] width 10 height 7
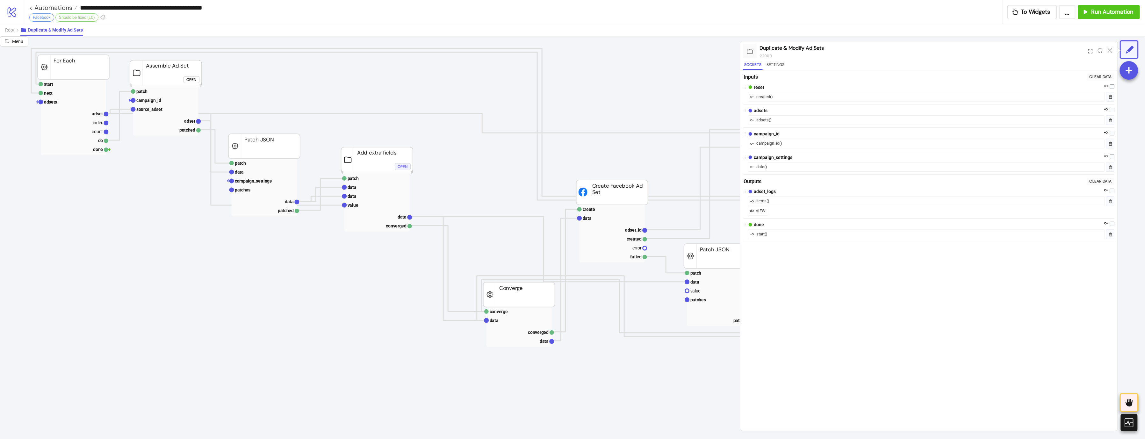
click at [406, 167] on div "Open" at bounding box center [402, 166] width 10 height 7
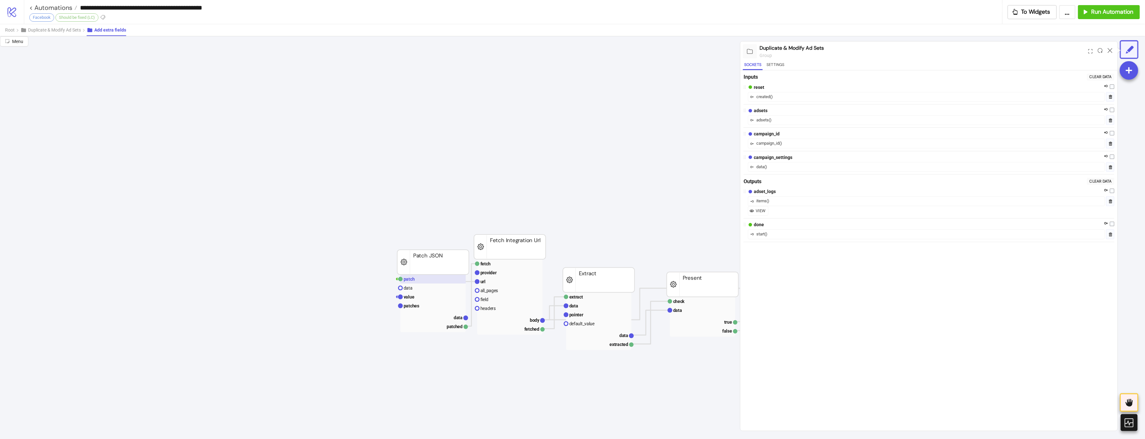
click at [459, 276] on rect at bounding box center [432, 279] width 65 height 9
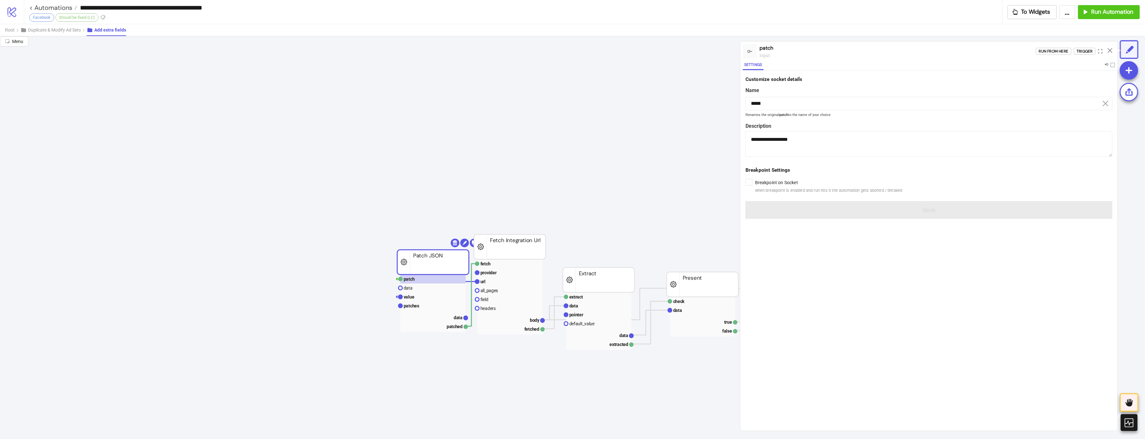
click at [1088, 47] on div "Run from here Trigger" at bounding box center [1077, 51] width 82 height 17
click at [1084, 50] on div "Trigger" at bounding box center [1085, 51] width 16 height 7
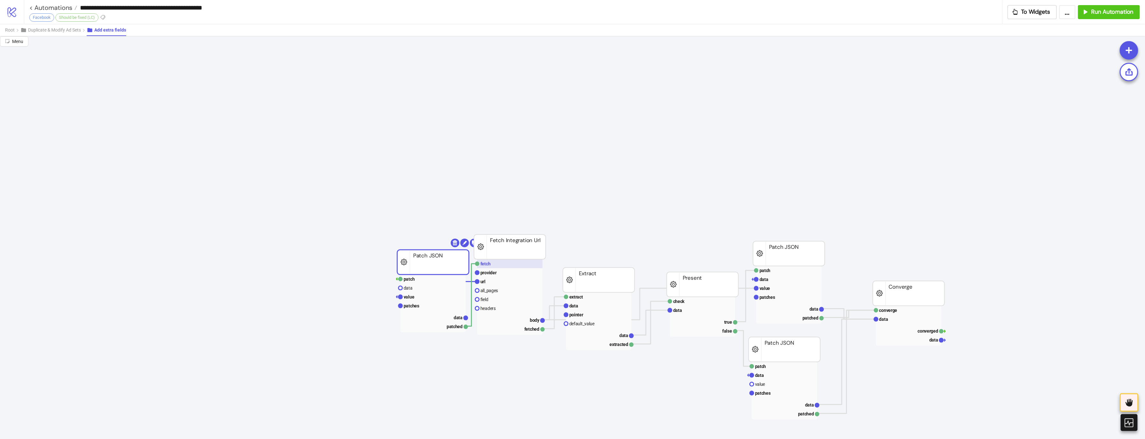
drag, startPoint x: 506, startPoint y: 263, endPoint x: 708, endPoint y: 204, distance: 209.6
click at [507, 263] on rect at bounding box center [509, 263] width 65 height 9
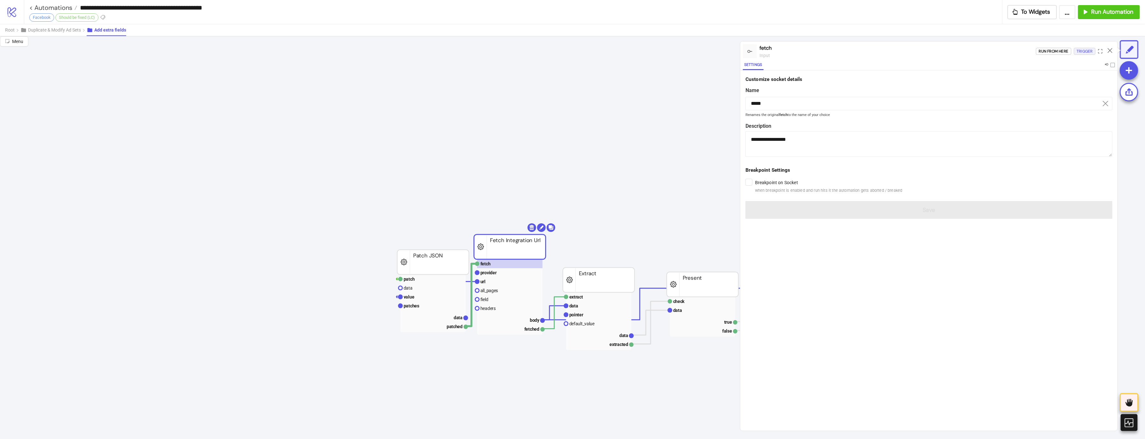
click at [1086, 49] on div "Trigger" at bounding box center [1085, 51] width 16 height 7
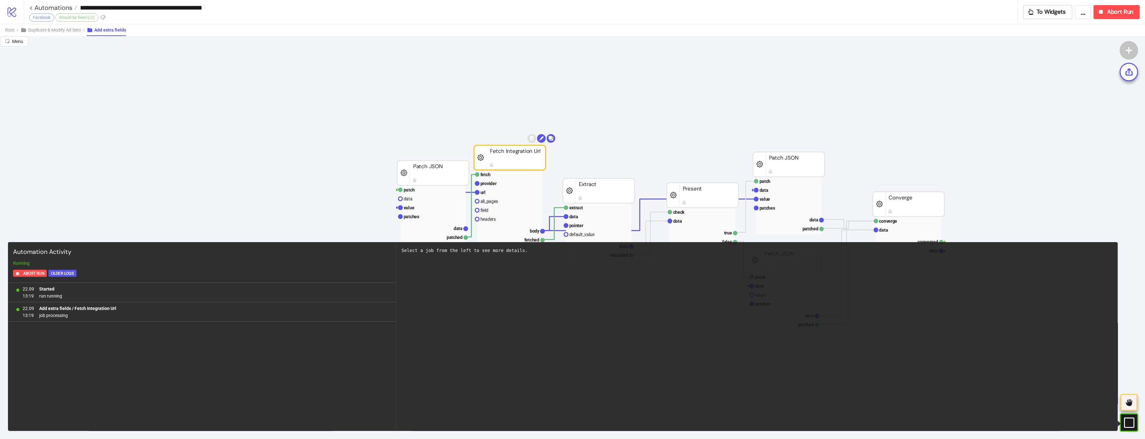
scroll to position [153, 0]
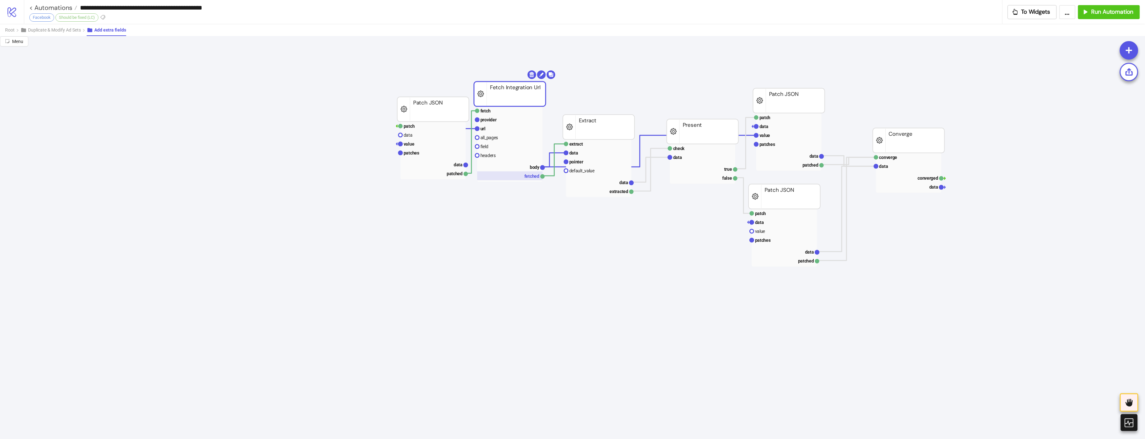
click at [487, 171] on rect at bounding box center [509, 175] width 65 height 9
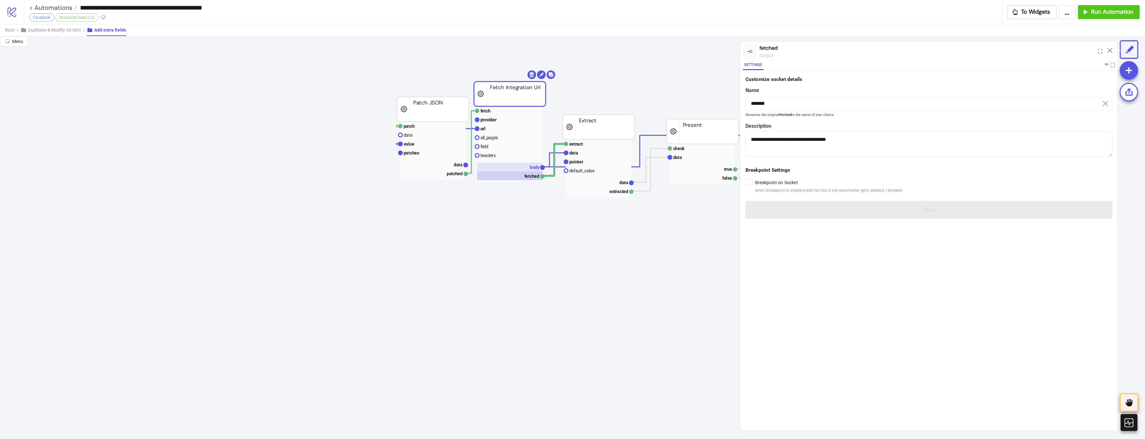
click at [495, 164] on rect at bounding box center [509, 166] width 65 height 9
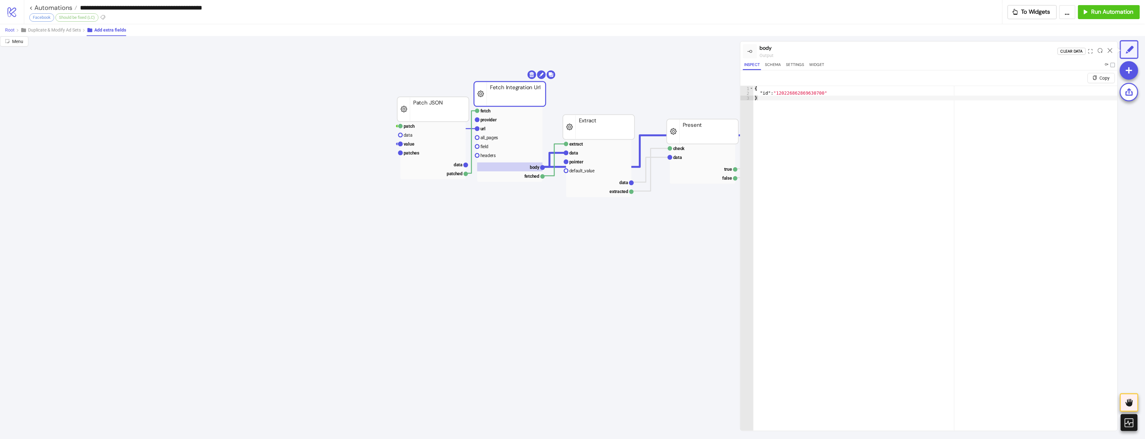
click at [16, 28] on button "Root" at bounding box center [12, 30] width 15 height 12
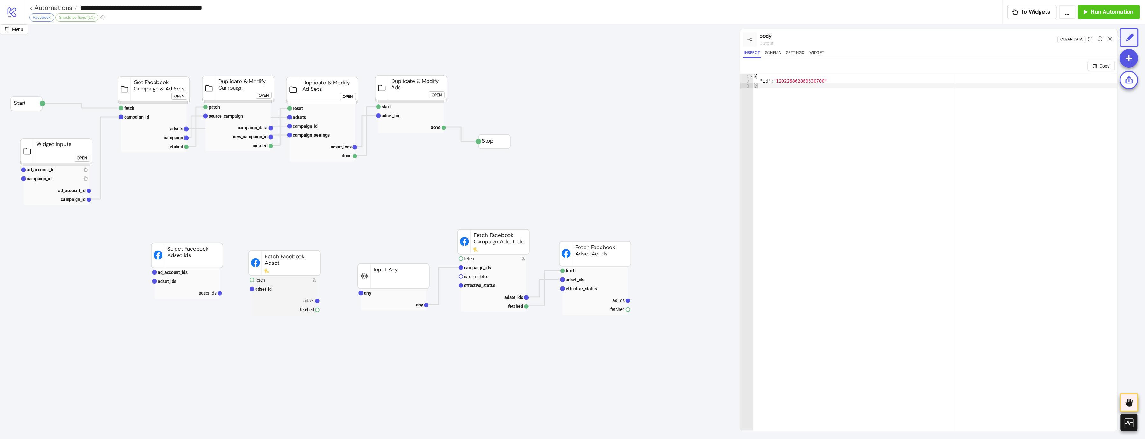
scroll to position [0, 0]
click at [354, 96] on button "Open" at bounding box center [348, 96] width 16 height 7
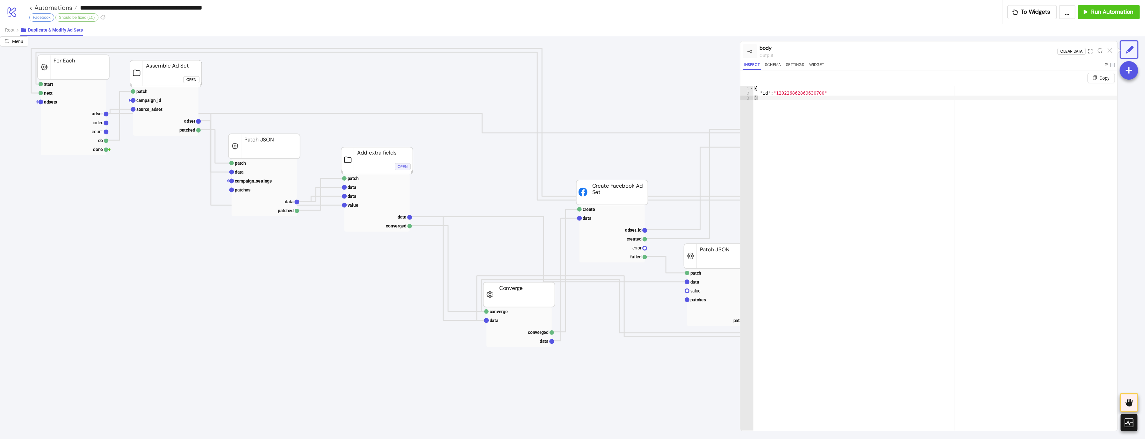
click at [405, 169] on div "Open" at bounding box center [402, 166] width 10 height 7
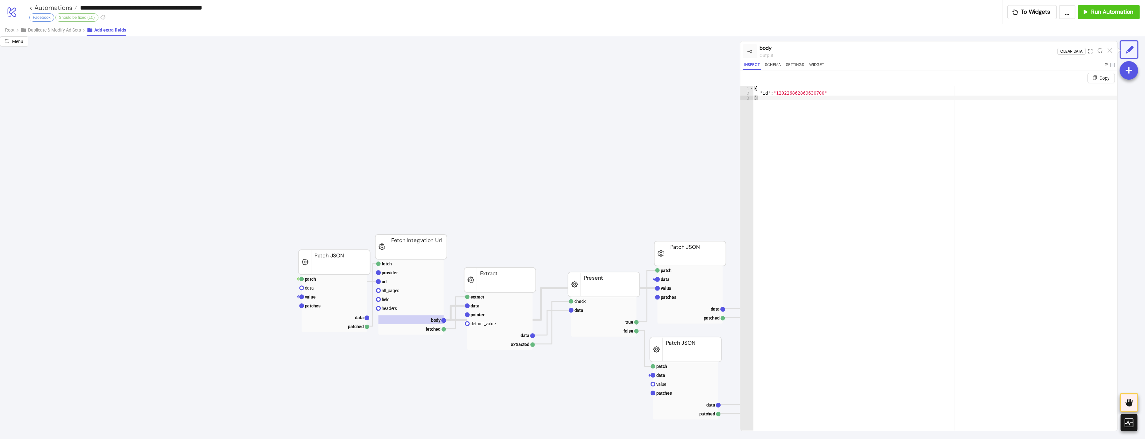
scroll to position [0, 135]
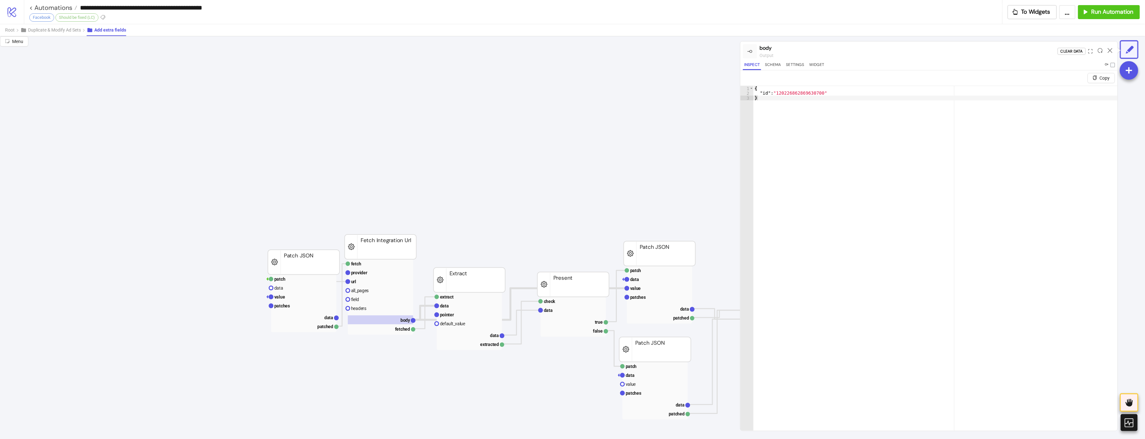
click at [656, 303] on rect at bounding box center [659, 295] width 65 height 58
click at [648, 297] on rect at bounding box center [659, 297] width 65 height 9
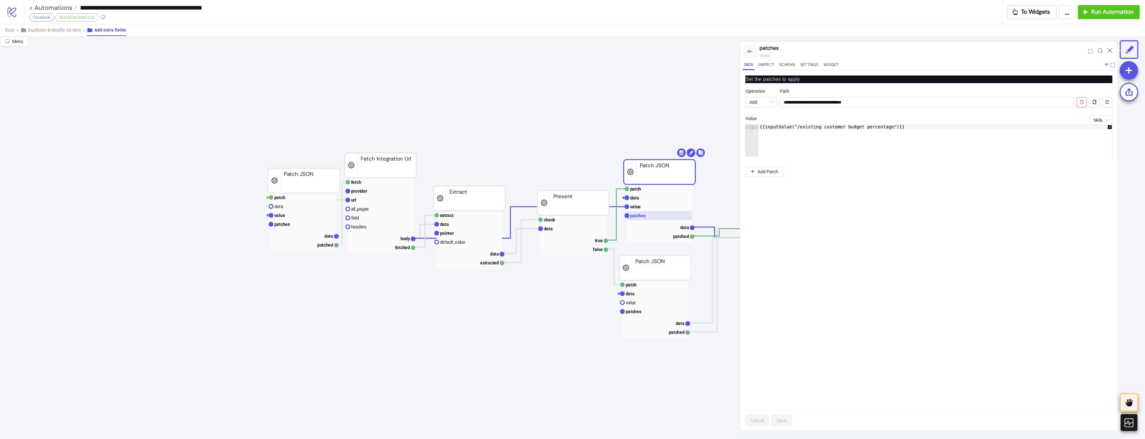
scroll to position [102, 135]
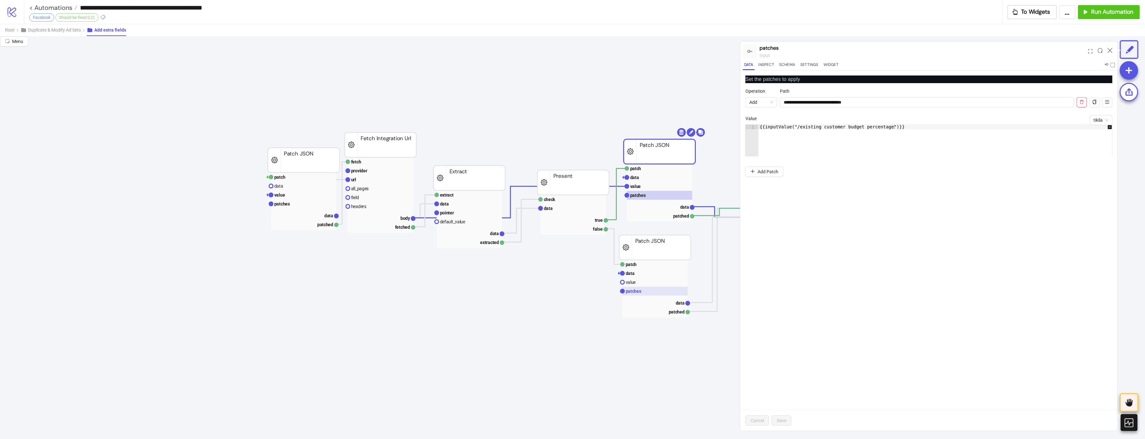
click at [643, 290] on rect at bounding box center [654, 291] width 65 height 9
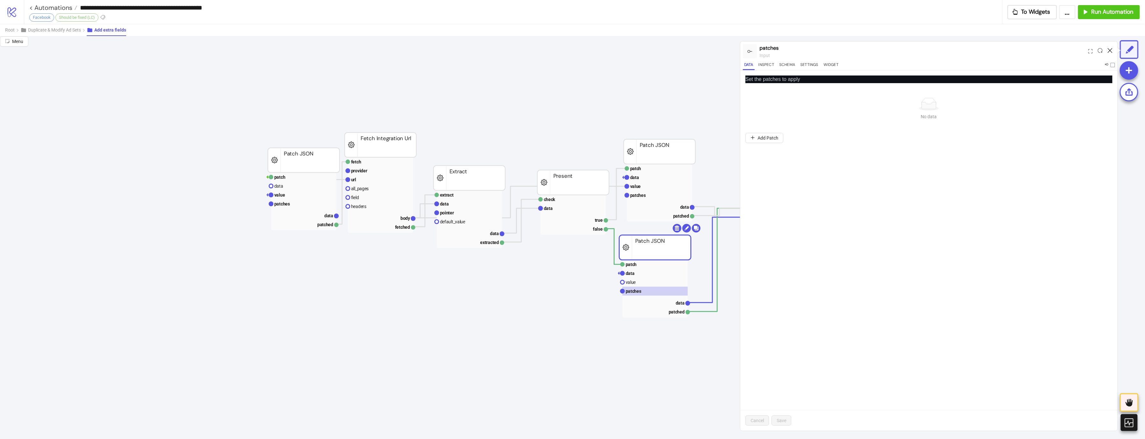
click at [1109, 48] on icon at bounding box center [1109, 50] width 5 height 5
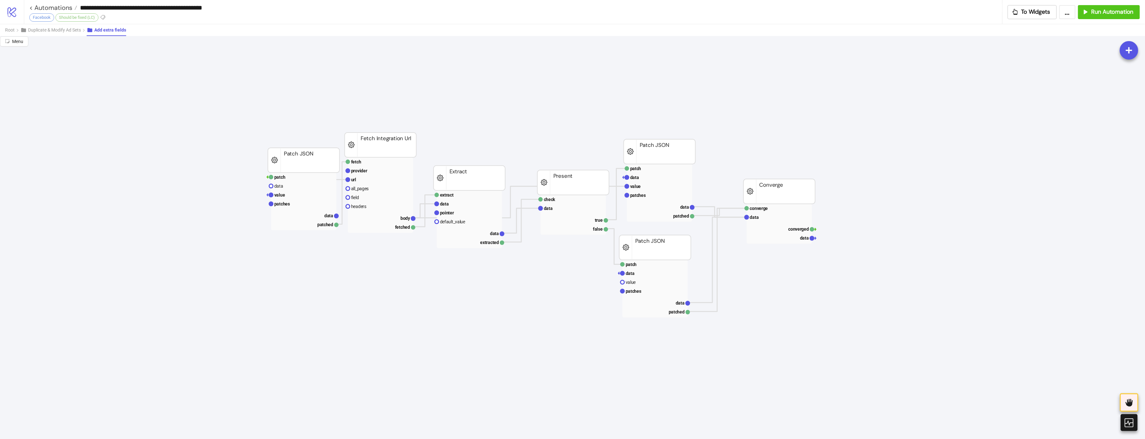
click at [667, 200] on rect at bounding box center [659, 193] width 65 height 58
click at [664, 199] on rect at bounding box center [659, 195] width 65 height 9
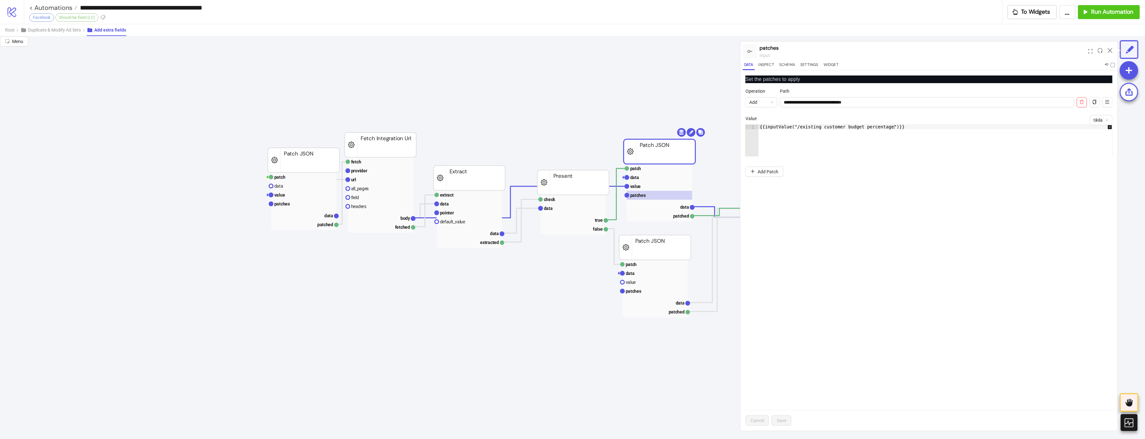
click at [398, 299] on div "Add Node" at bounding box center [421, 305] width 47 height 12
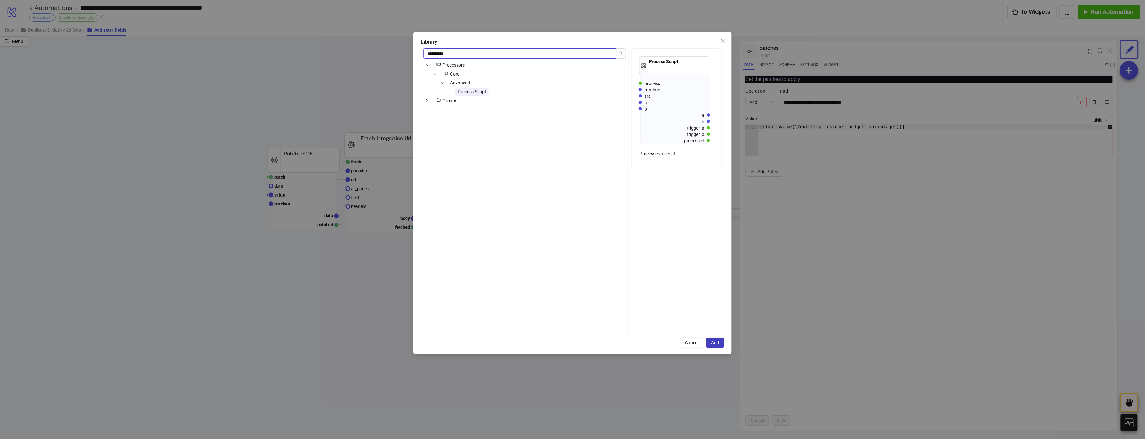
type input "**********"
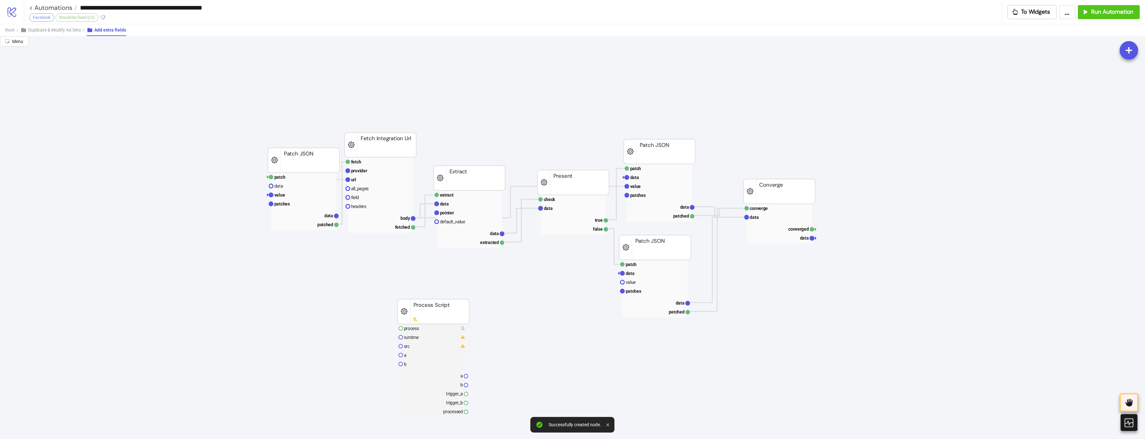
drag, startPoint x: 425, startPoint y: 299, endPoint x: 435, endPoint y: 292, distance: 11.8
click at [435, 299] on rect at bounding box center [433, 311] width 72 height 25
click at [439, 318] on rect at bounding box center [451, 317] width 65 height 9
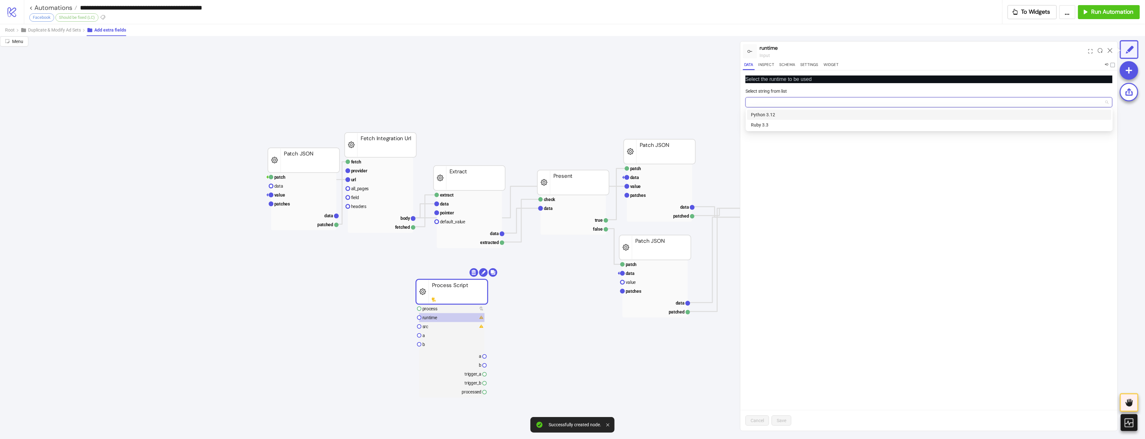
click at [865, 101] on input "Select string from list" at bounding box center [926, 102] width 354 height 10
click at [792, 116] on div "Python 3.12" at bounding box center [929, 114] width 357 height 7
click at [782, 418] on span "Save" at bounding box center [781, 420] width 10 height 5
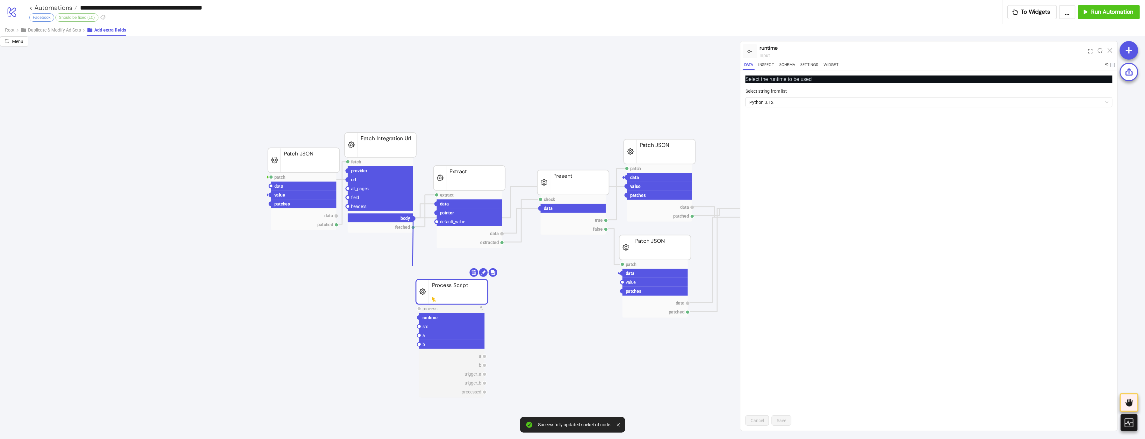
drag, startPoint x: 406, startPoint y: 218, endPoint x: 402, endPoint y: 332, distance: 113.5
click at [417, 346] on circle at bounding box center [419, 344] width 4 height 4
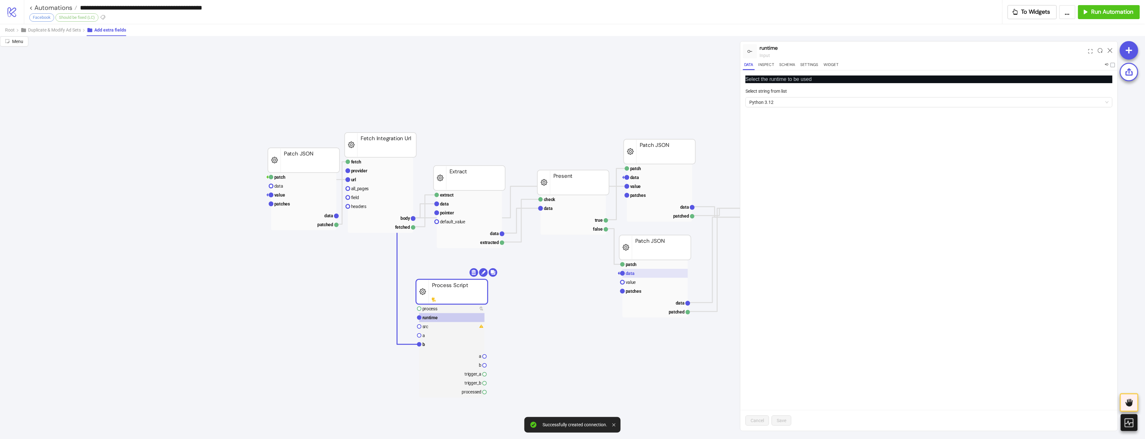
click at [628, 270] on rect at bounding box center [654, 273] width 65 height 9
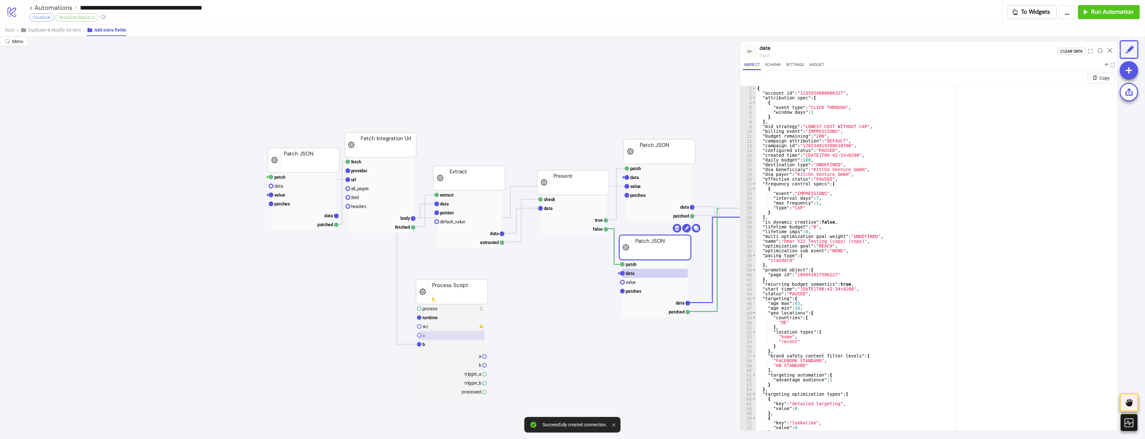
click at [432, 333] on rect at bounding box center [451, 335] width 65 height 9
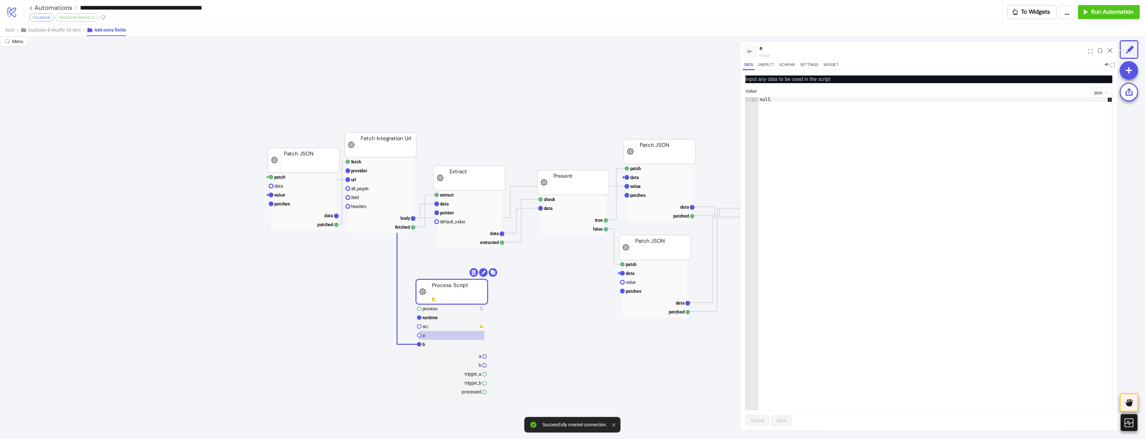
click at [1106, 65] on icon at bounding box center [1106, 64] width 5 height 5
click at [72, 33] on button "Duplicate & Modify Ad Sets" at bounding box center [53, 30] width 66 height 12
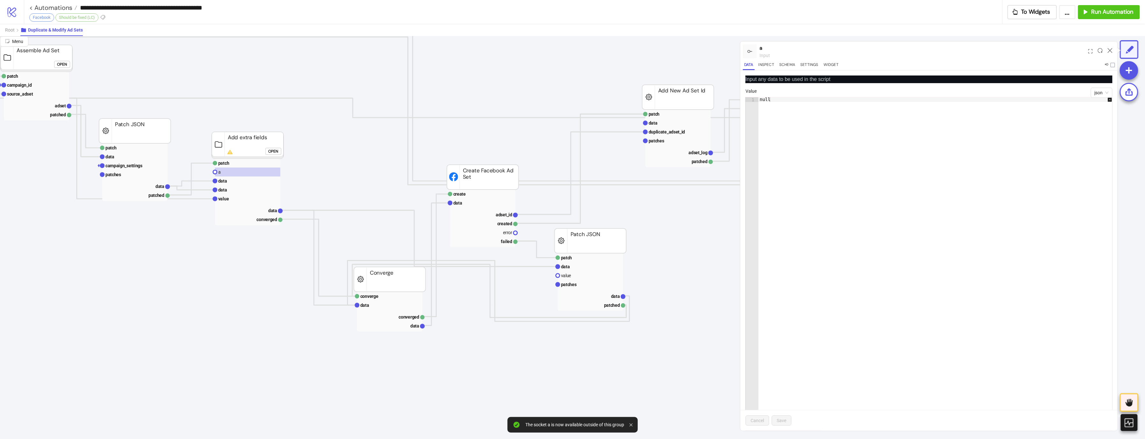
scroll to position [0, 135]
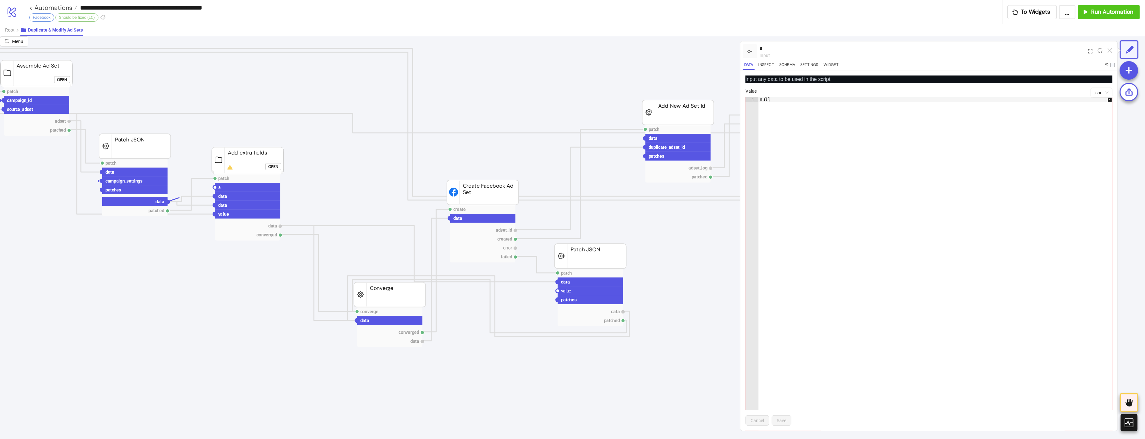
drag, startPoint x: 161, startPoint y: 204, endPoint x: 203, endPoint y: 183, distance: 46.6
click at [215, 190] on rect at bounding box center [247, 187] width 65 height 9
click at [213, 187] on circle at bounding box center [215, 187] width 4 height 4
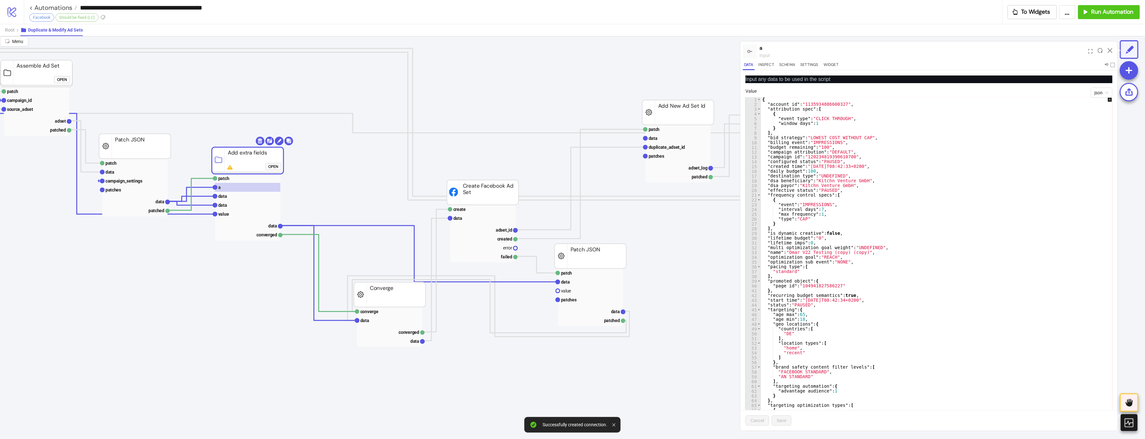
click div "Open"
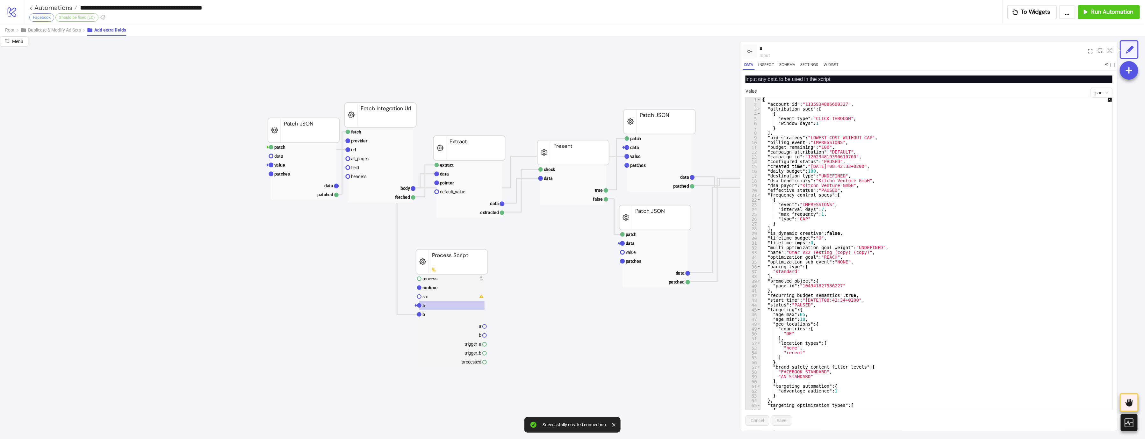
scroll to position [153, 135]
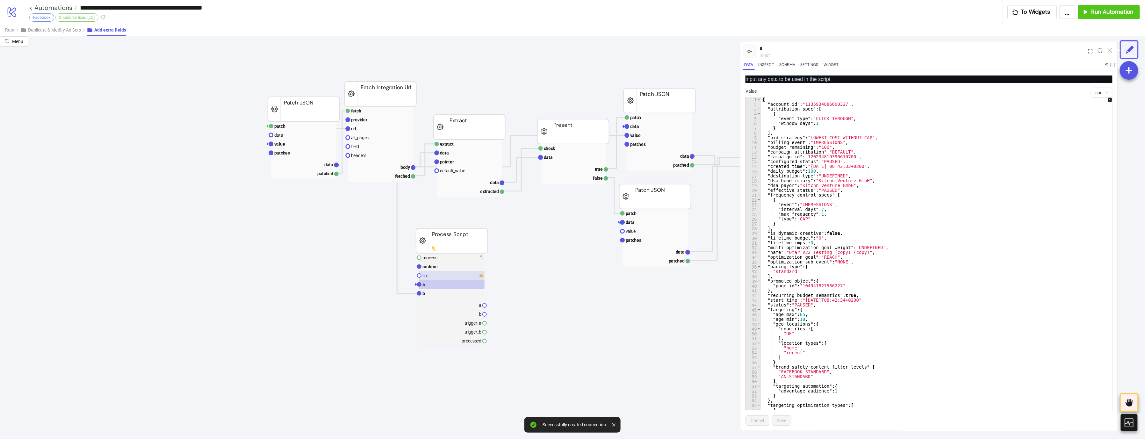
click at [441, 280] on rect at bounding box center [451, 275] width 65 height 9
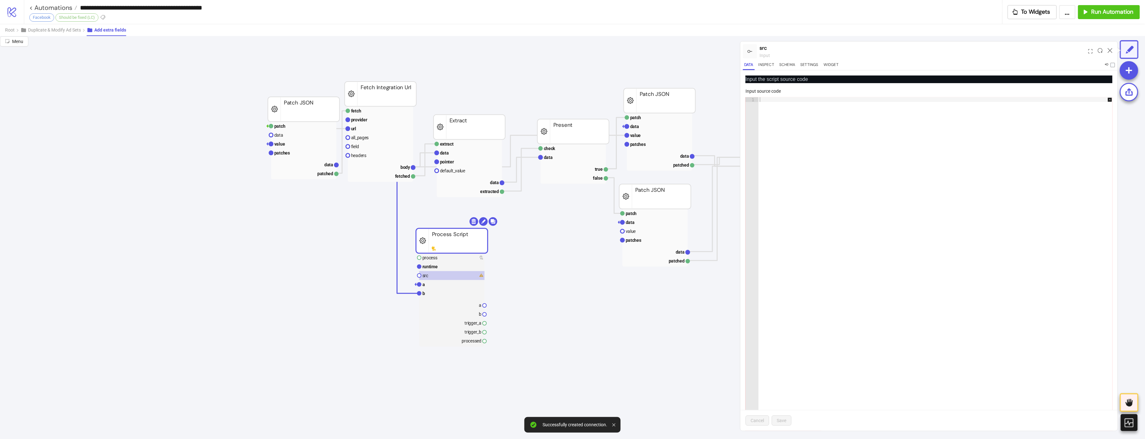
click at [828, 218] on div at bounding box center [938, 328] width 361 height 462
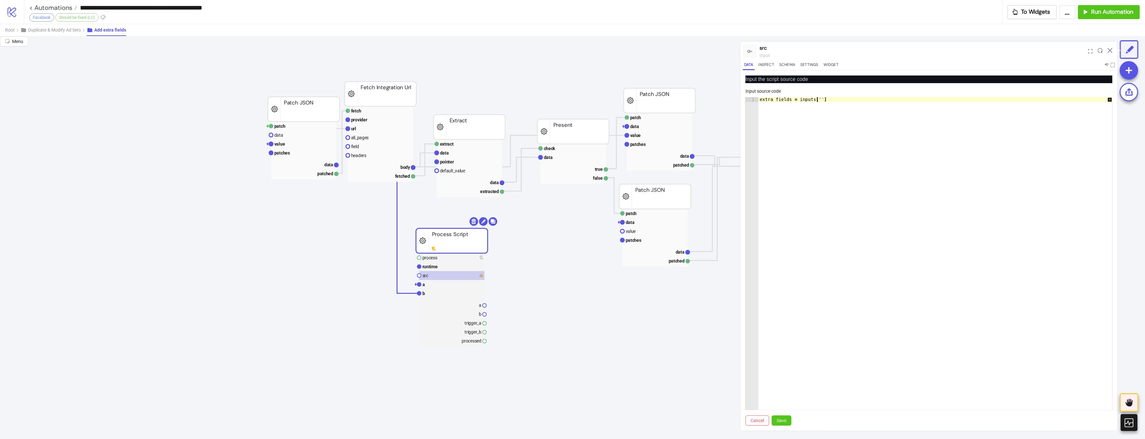
scroll to position [0, 4]
type textarea "**********"
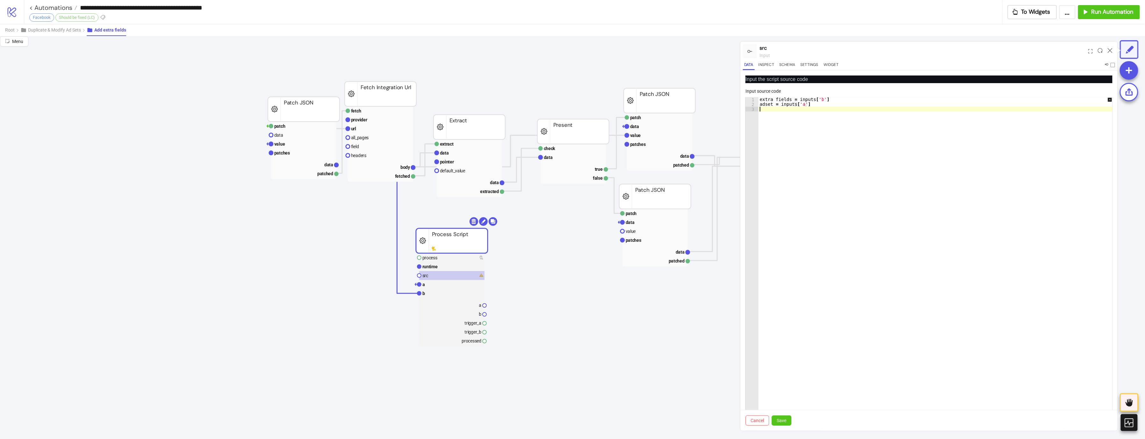
scroll to position [0, 0]
click at [838, 187] on div "extra_fields = inputs [ 'b' ] adset = inputs [ 'a' ] if" at bounding box center [938, 328] width 361 height 462
paste textarea "**********"
type textarea "**********"
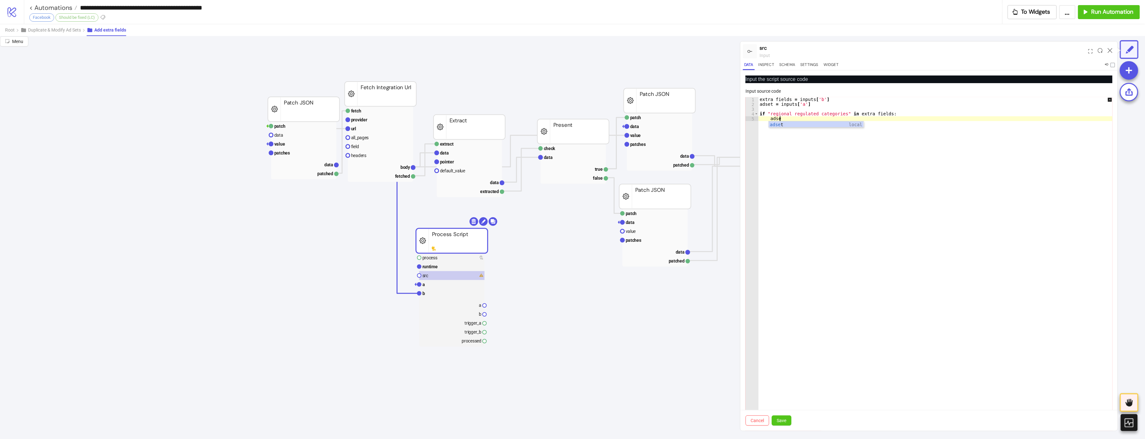
scroll to position [0, 1]
paste textarea "**********"
type textarea "**********"
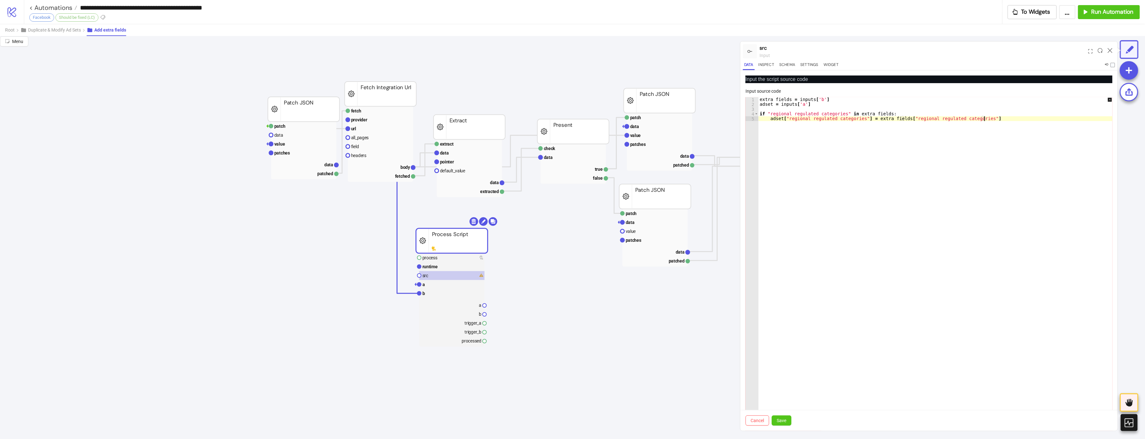
scroll to position [0, 0]
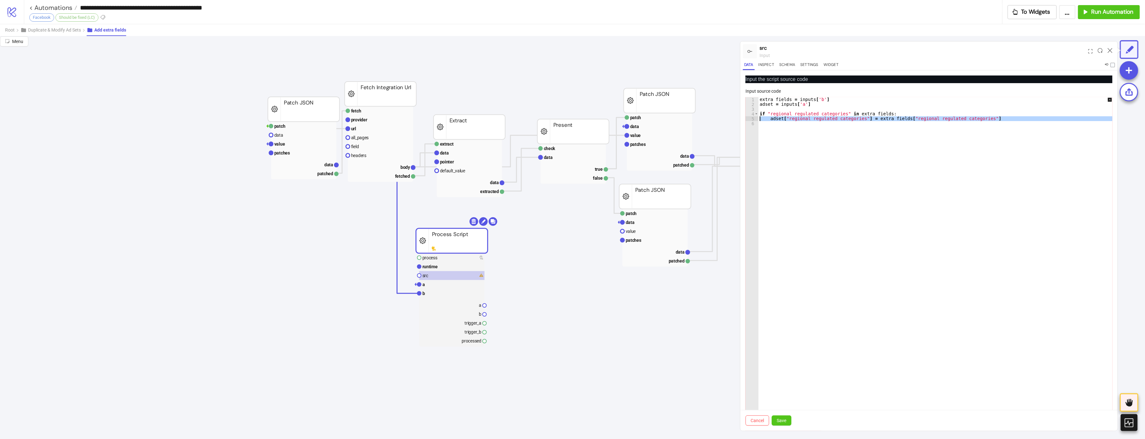
type textarea "**********"
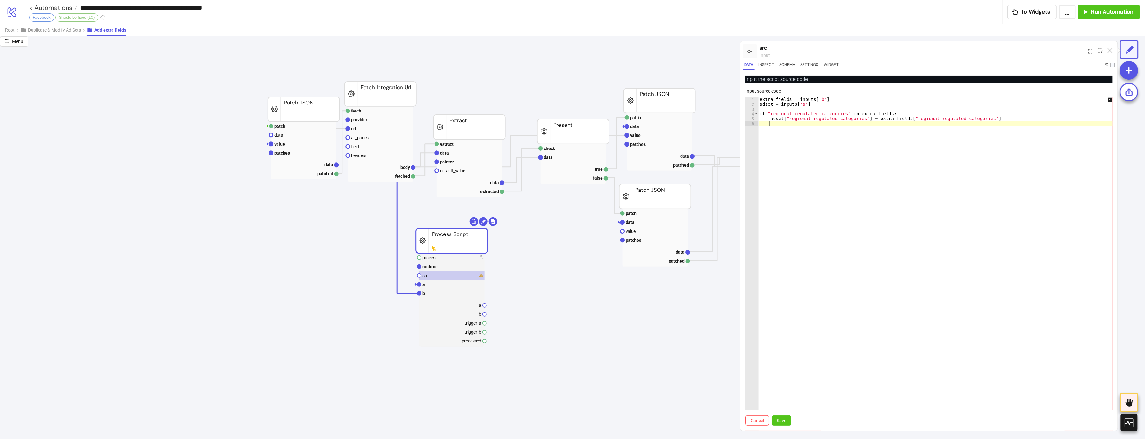
paste textarea "Cursor at row 6"
type textarea "**********"
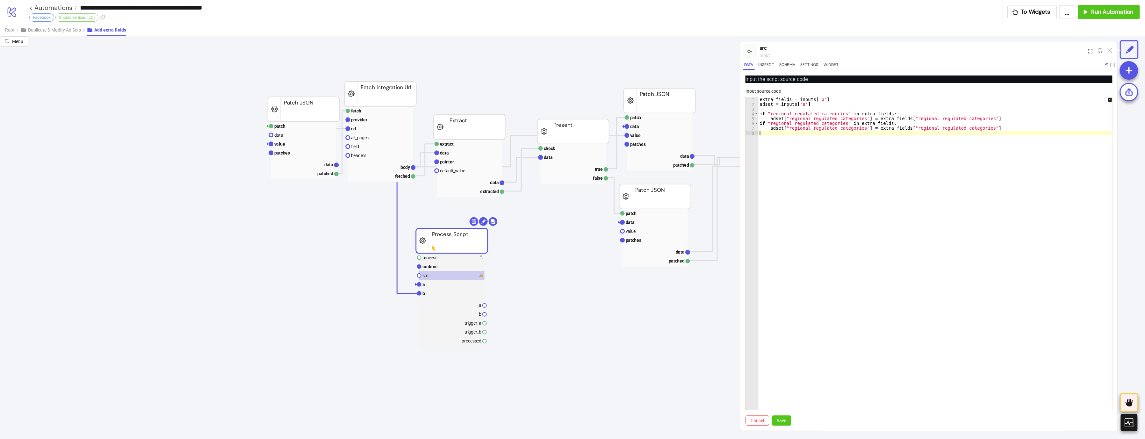
paste textarea "Cursor at row 10"
click at [803, 121] on div "extra_fields = inputs [ 'b' ] adset = inputs [ 'a' ] if "regional_regulated_cat…" at bounding box center [941, 328] width 361 height 462
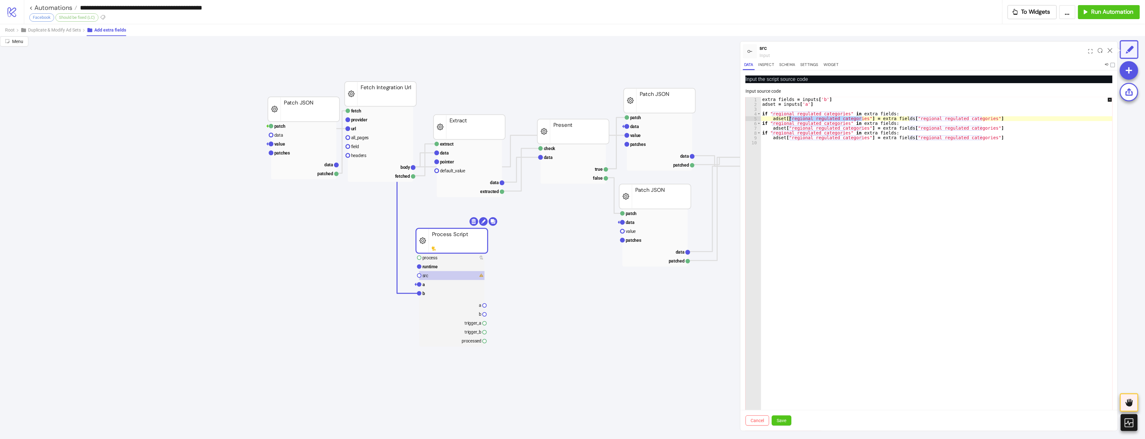
click at [803, 121] on div "extra_fields = inputs [ 'b' ] adset = inputs [ 'a' ] if "regional_regulated_cat…" at bounding box center [941, 328] width 361 height 462
click at [801, 124] on div "extra_fields = inputs [ 'b' ] adset = inputs [ 'a' ] if "regional_regulated_cat…" at bounding box center [941, 328] width 361 height 462
paste textarea "*"
click at [813, 128] on div "extra_fields = inputs [ 'b' ] adset = inputs [ 'a' ] if "regional_regulated_cat…" at bounding box center [941, 328] width 361 height 462
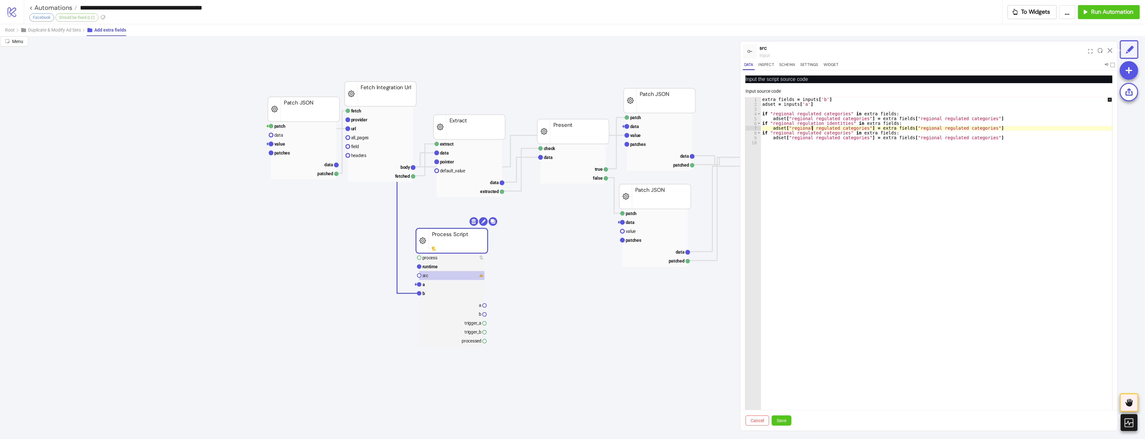
click at [813, 128] on div "extra_fields = inputs [ 'b' ] adset = inputs [ 'a' ] if "regional_regulated_cat…" at bounding box center [941, 328] width 361 height 462
paste textarea "*"
click at [935, 132] on div "extra_fields = inputs [ 'b' ] adset = inputs [ 'a' ] if "regional_regulated_cat…" at bounding box center [941, 328] width 361 height 462
click at [935, 129] on div "extra_fields = inputs [ 'b' ] adset = inputs [ 'a' ] if "regional_regulated_cat…" at bounding box center [941, 328] width 361 height 462
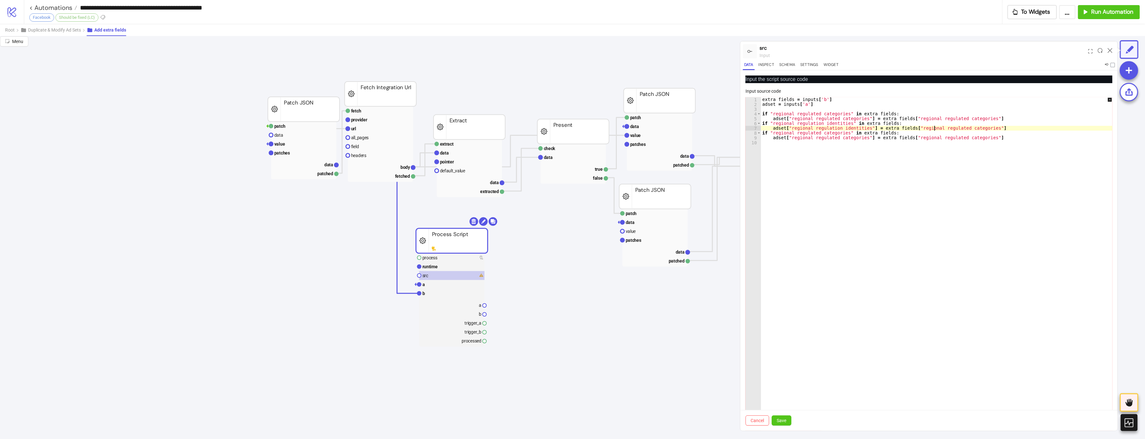
paste textarea "*"
type textarea "**********"
click at [779, 419] on span "Save" at bounding box center [781, 420] width 10 height 5
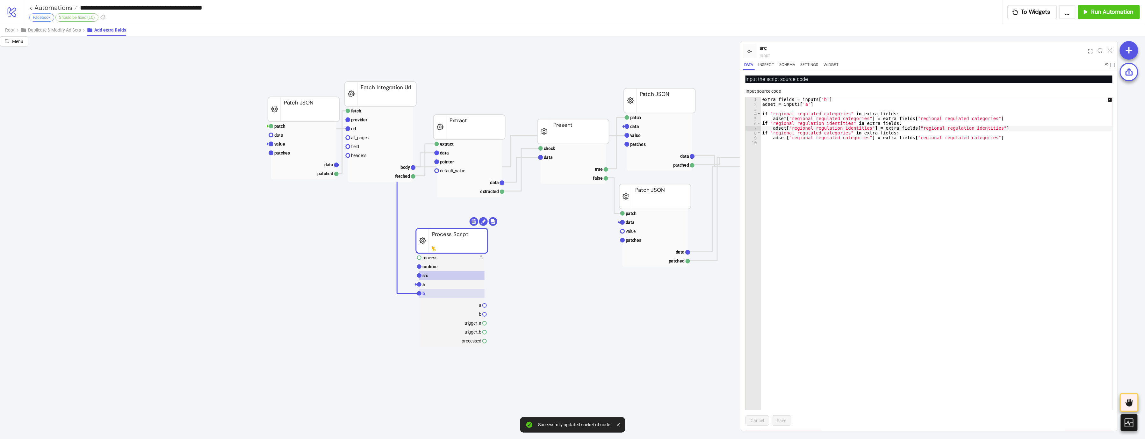
click at [429, 291] on rect at bounding box center [451, 293] width 65 height 9
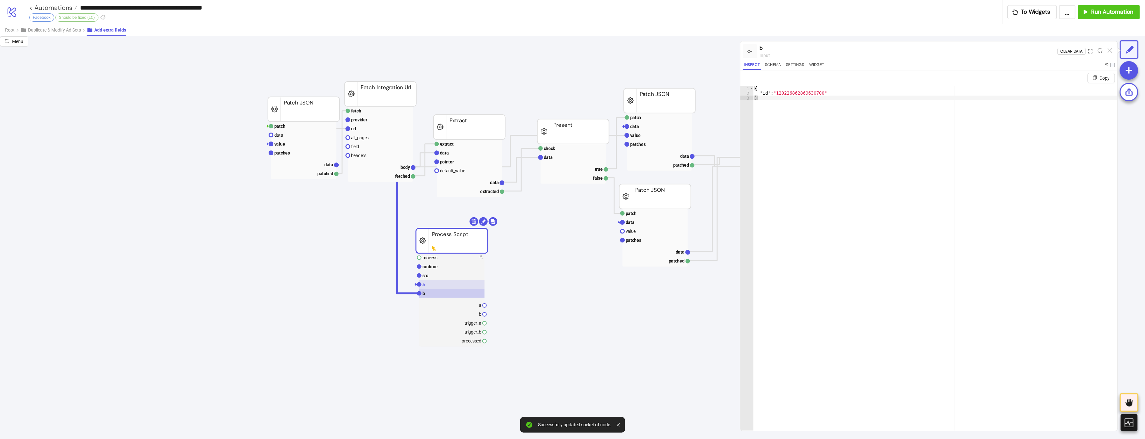
click at [429, 286] on rect at bounding box center [451, 284] width 65 height 9
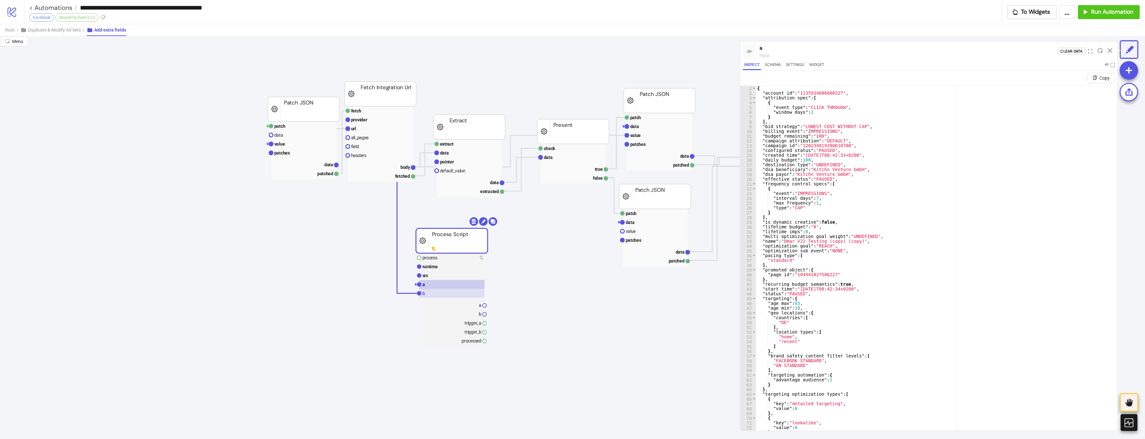
click at [432, 295] on rect at bounding box center [451, 293] width 65 height 9
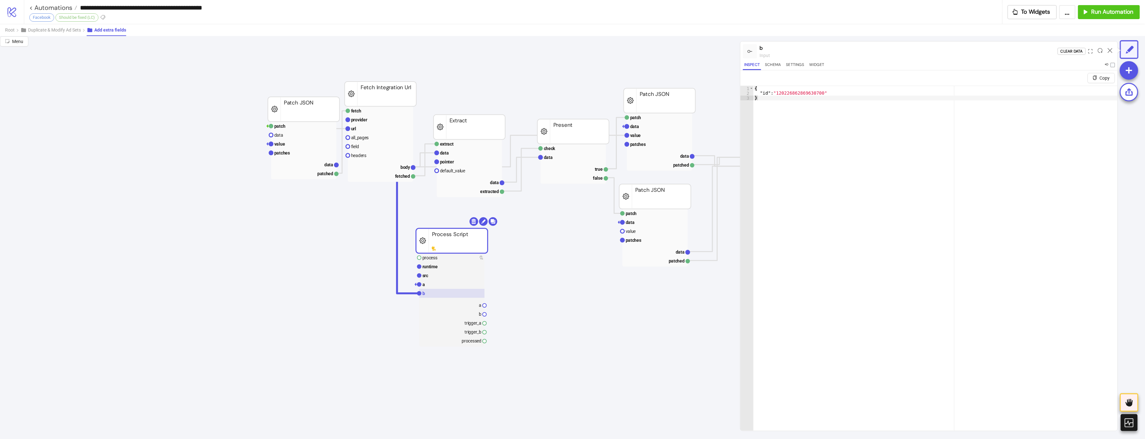
click at [432, 293] on rect at bounding box center [451, 293] width 65 height 9
click at [432, 292] on rect at bounding box center [451, 293] width 65 height 9
click at [434, 288] on rect at bounding box center [451, 284] width 65 height 9
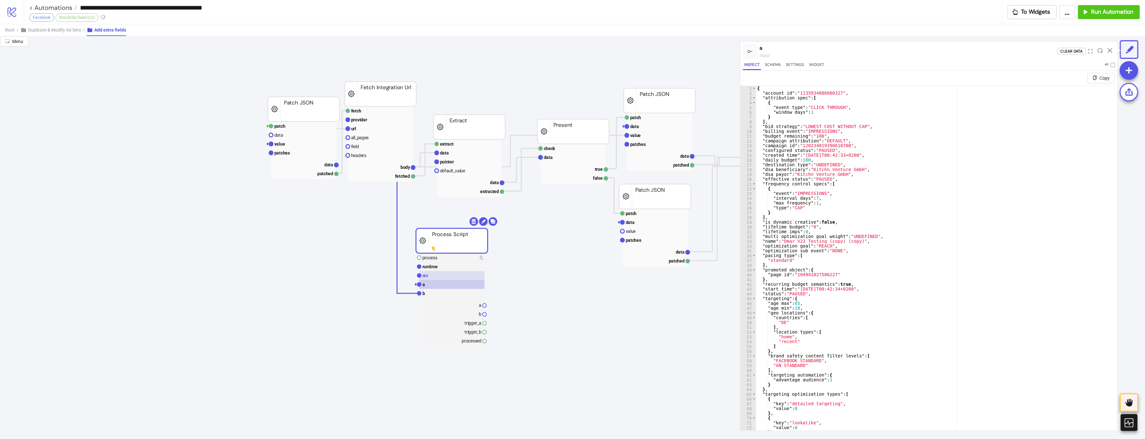
click at [472, 277] on rect at bounding box center [451, 275] width 65 height 9
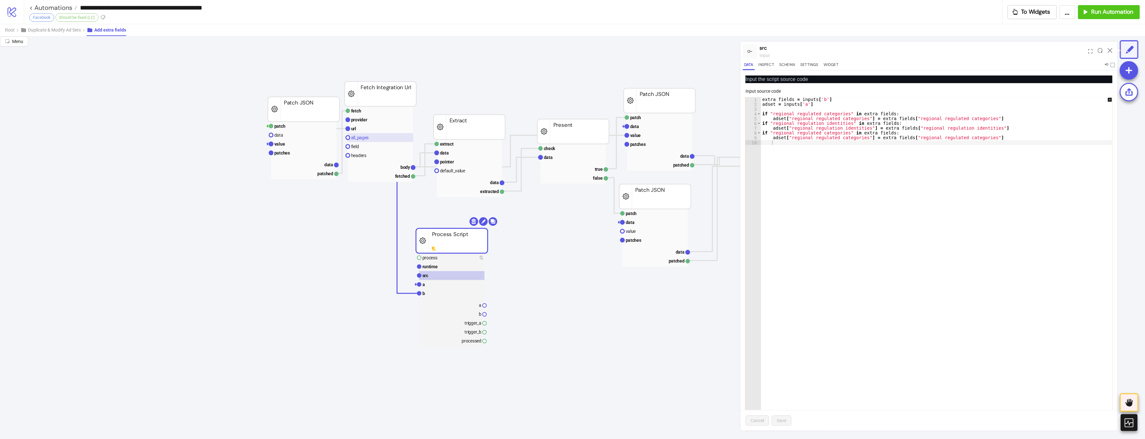
click at [385, 133] on rect at bounding box center [380, 137] width 65 height 9
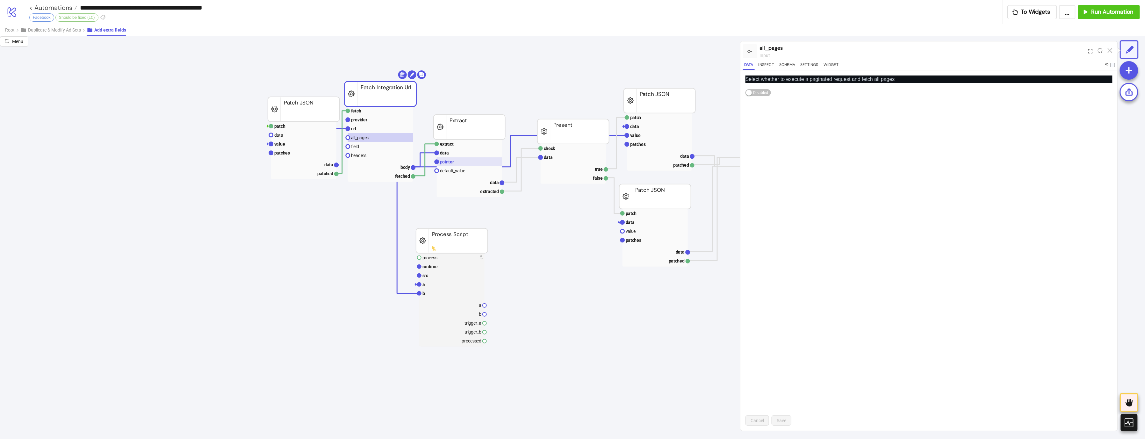
click at [440, 163] on text "pointer" at bounding box center [447, 161] width 14 height 5
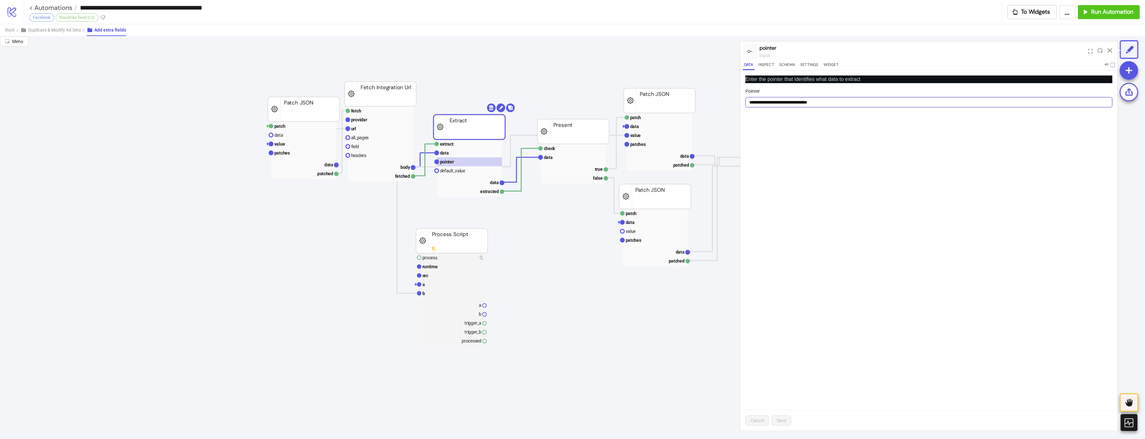
click at [827, 102] on input "**********" at bounding box center [928, 102] width 367 height 10
click at [445, 279] on rect at bounding box center [451, 275] width 65 height 9
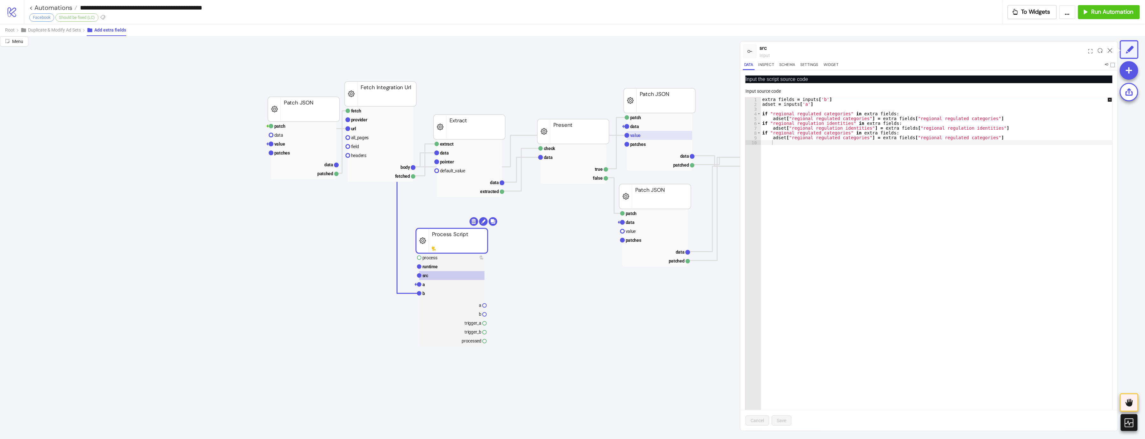
click at [629, 140] on rect at bounding box center [659, 135] width 65 height 9
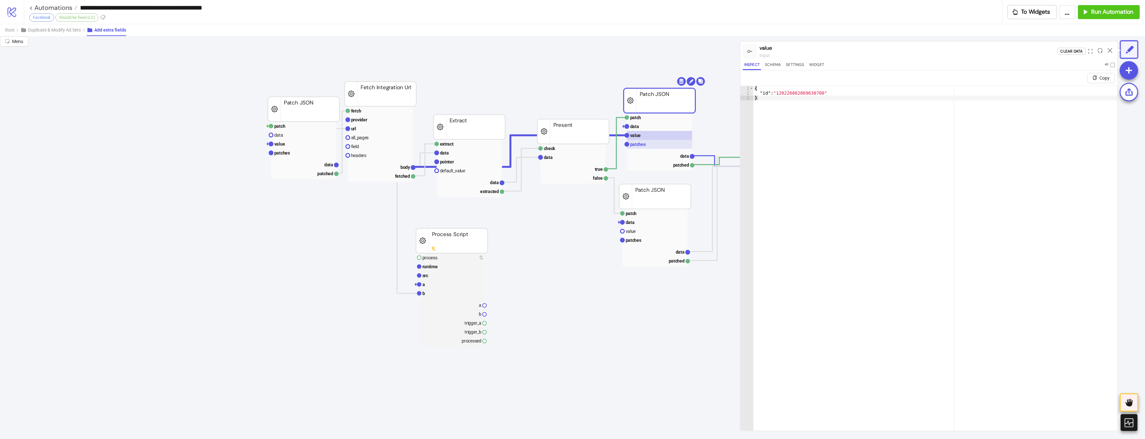
click at [636, 143] on text "patches" at bounding box center [638, 144] width 16 height 5
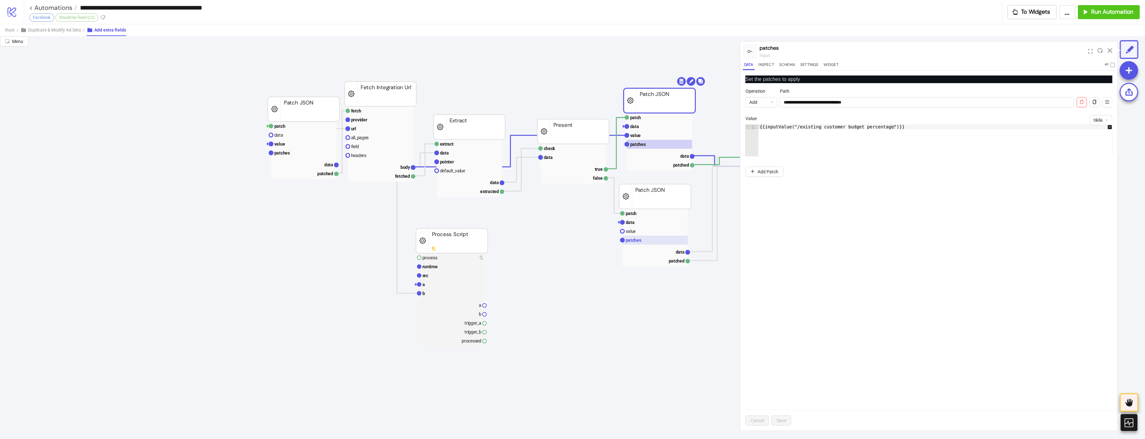
click at [637, 239] on rect at bounding box center [654, 240] width 65 height 9
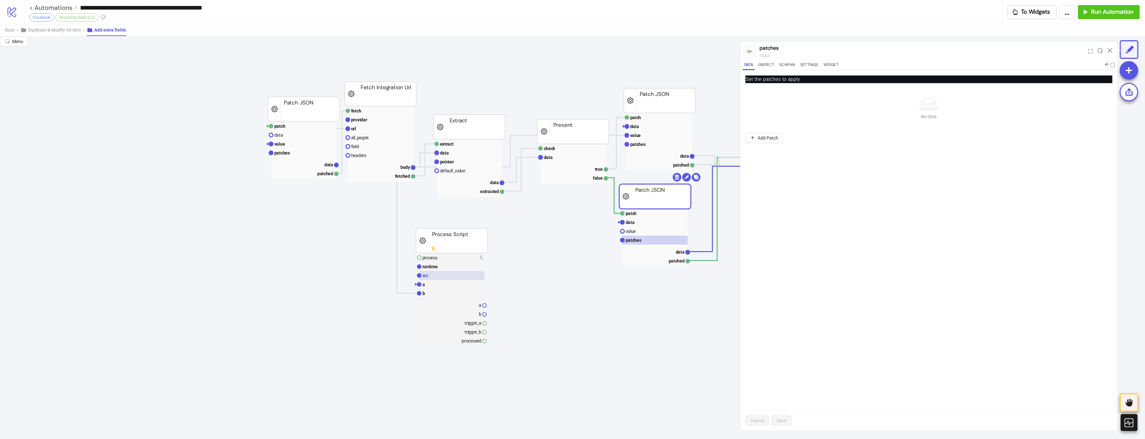
click at [447, 277] on rect at bounding box center [451, 275] width 65 height 9
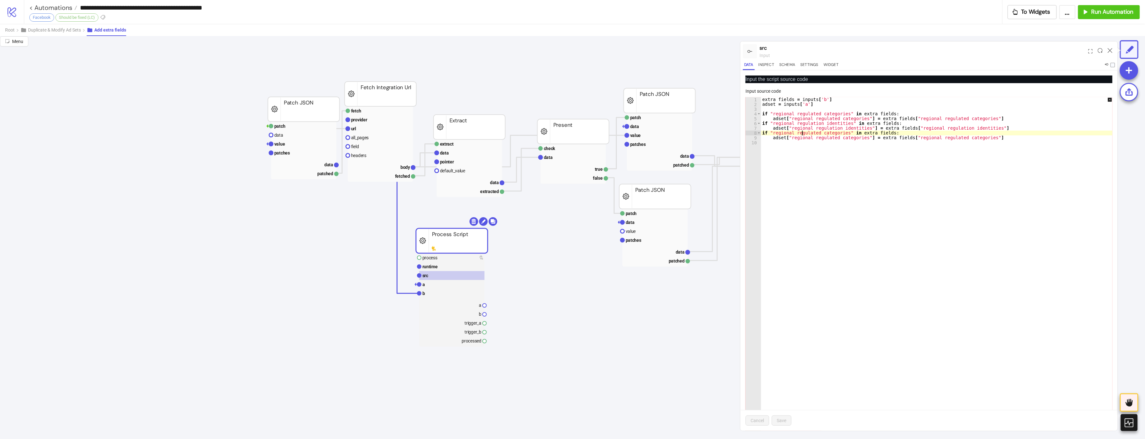
click at [803, 134] on div "extra_fields = inputs [ 'b' ] adset = inputs [ 'a' ] if "regional_regulated_cat…" at bounding box center [941, 328] width 361 height 462
paste textarea "******"
click at [806, 138] on div "extra_fields = inputs [ 'b' ] adset = inputs [ 'a' ] if "regional_regulated_cat…" at bounding box center [941, 328] width 361 height 462
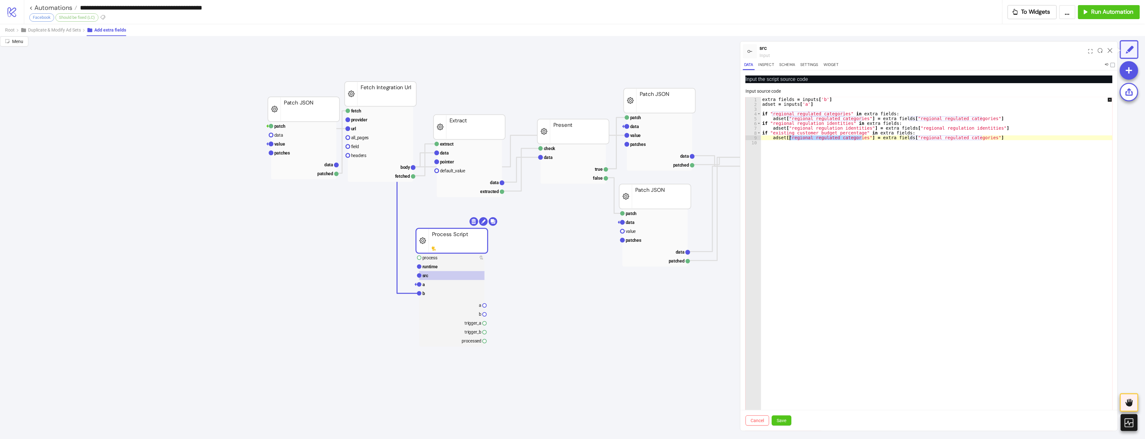
paste textarea "******"
click at [922, 139] on div "extra_fields = inputs [ 'b' ] adset = inputs [ 'a' ] if "regional_regulated_cat…" at bounding box center [941, 328] width 361 height 462
click at [937, 136] on div "extra_fields = inputs [ 'b' ] adset = inputs [ 'a' ] if "regional_regulated_cat…" at bounding box center [941, 323] width 361 height 452
click at [937, 136] on div "extra_fields = inputs [ 'b' ] adset = inputs [ 'a' ] if "regional_regulated_cat…" at bounding box center [941, 328] width 361 height 462
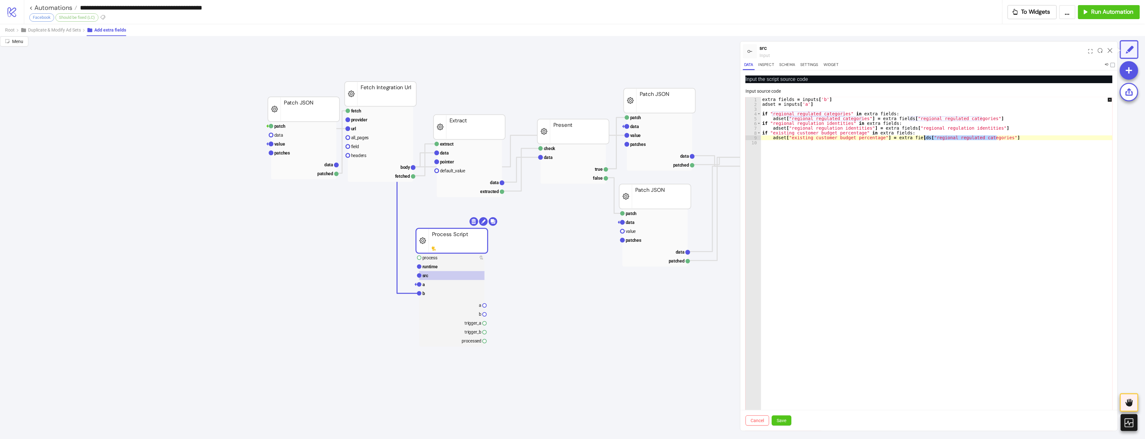
paste textarea "******"
type textarea "**********"
click at [870, 214] on div "extra_fields = inputs [ 'b' ] adset = inputs [ 'a' ] if "regional_regulated_cat…" at bounding box center [941, 328] width 361 height 462
type textarea "*"
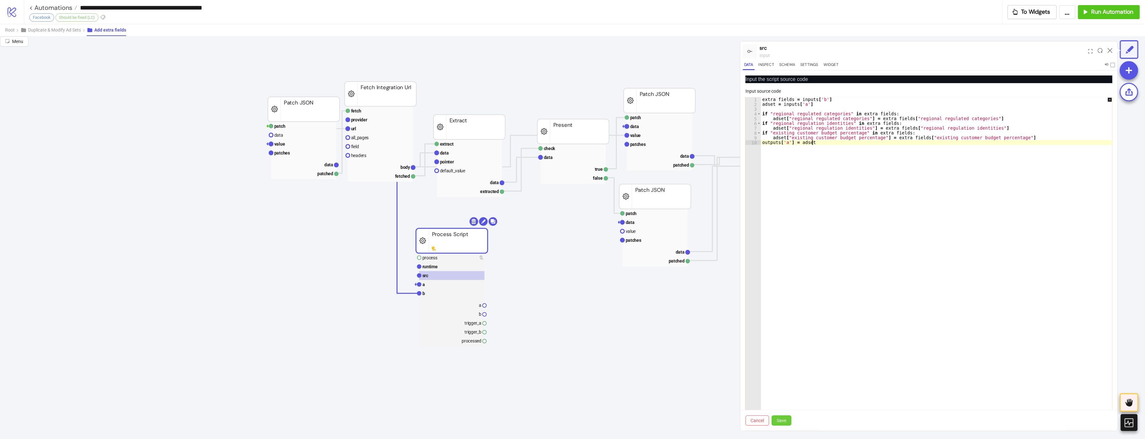
type textarea "**********"
click at [778, 425] on button "Save" at bounding box center [781, 420] width 20 height 10
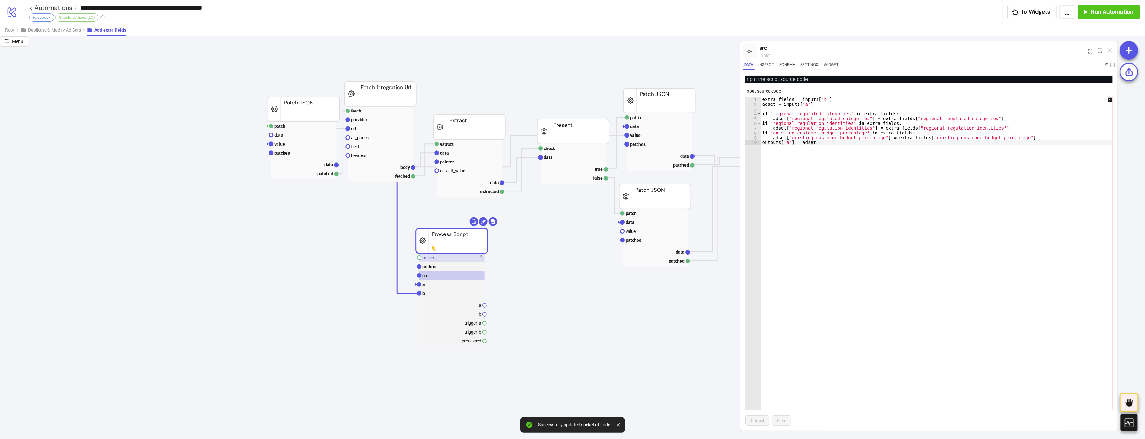
click at [444, 260] on rect at bounding box center [451, 257] width 65 height 9
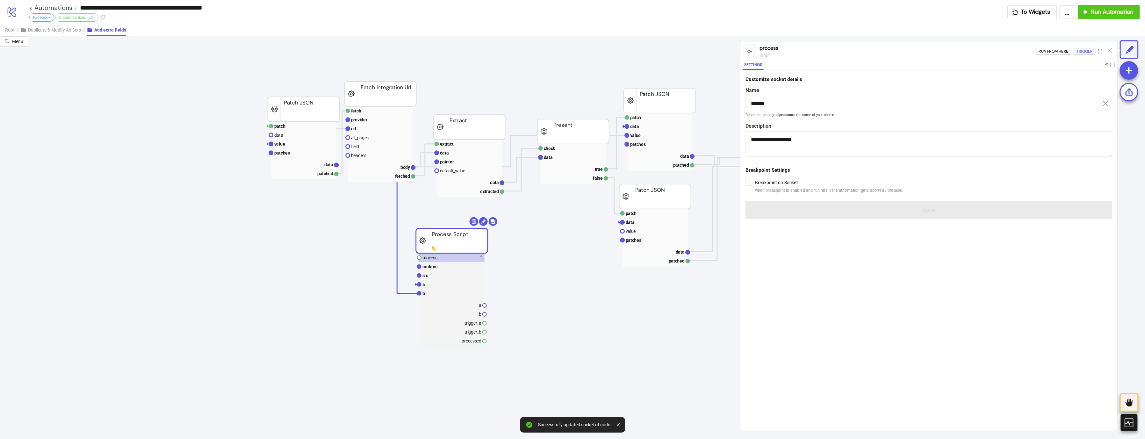
click at [1093, 53] on button "Trigger" at bounding box center [1085, 51] width 22 height 7
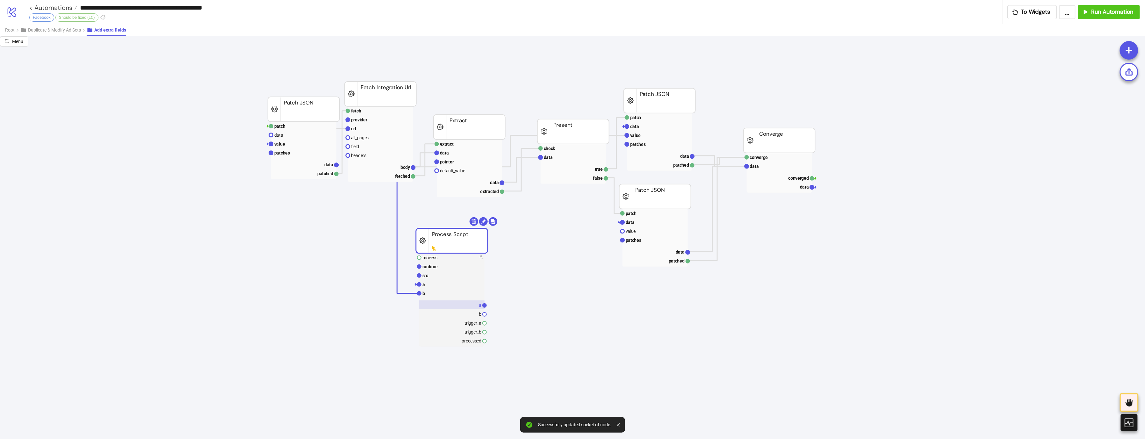
click at [428, 305] on rect at bounding box center [451, 304] width 65 height 9
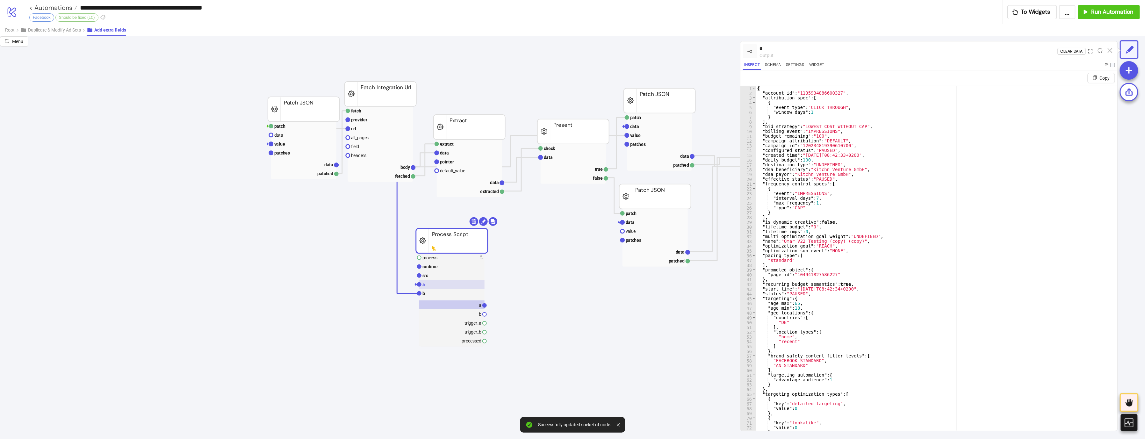
click at [439, 288] on rect at bounding box center [451, 284] width 65 height 9
click at [436, 304] on rect at bounding box center [451, 304] width 65 height 9
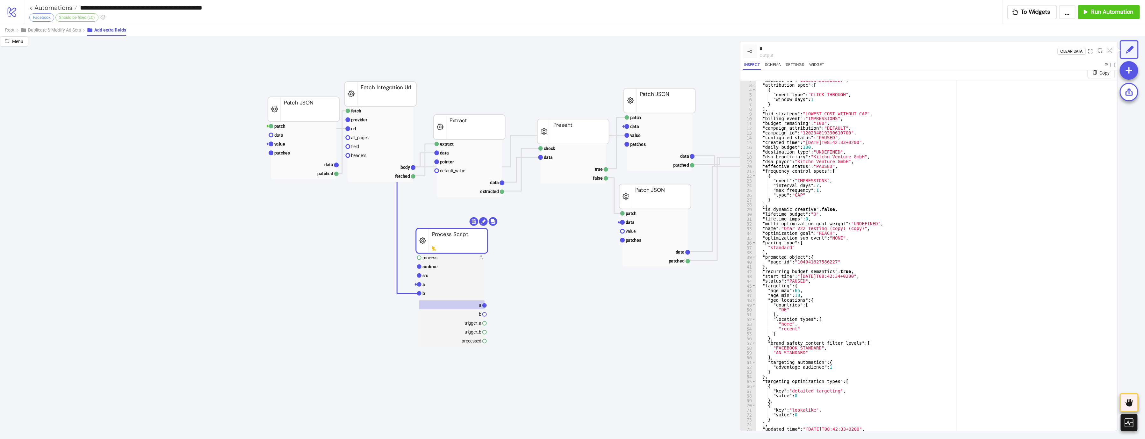
scroll to position [15, 0]
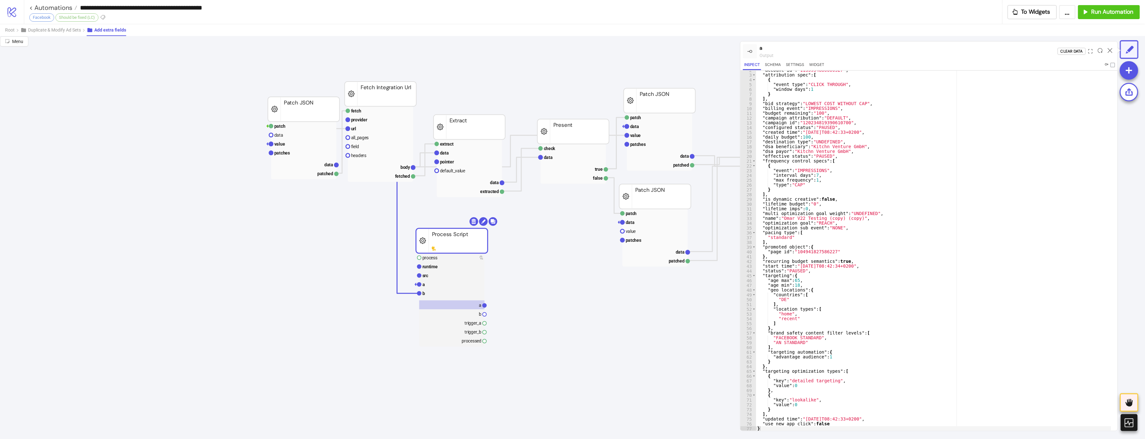
drag, startPoint x: 1114, startPoint y: 48, endPoint x: 1106, endPoint y: 51, distance: 7.8
click at [1113, 48] on div at bounding box center [1110, 51] width 10 height 17
click at [1106, 51] on div at bounding box center [1110, 51] width 10 height 17
click at [1109, 51] on icon at bounding box center [1109, 50] width 5 height 5
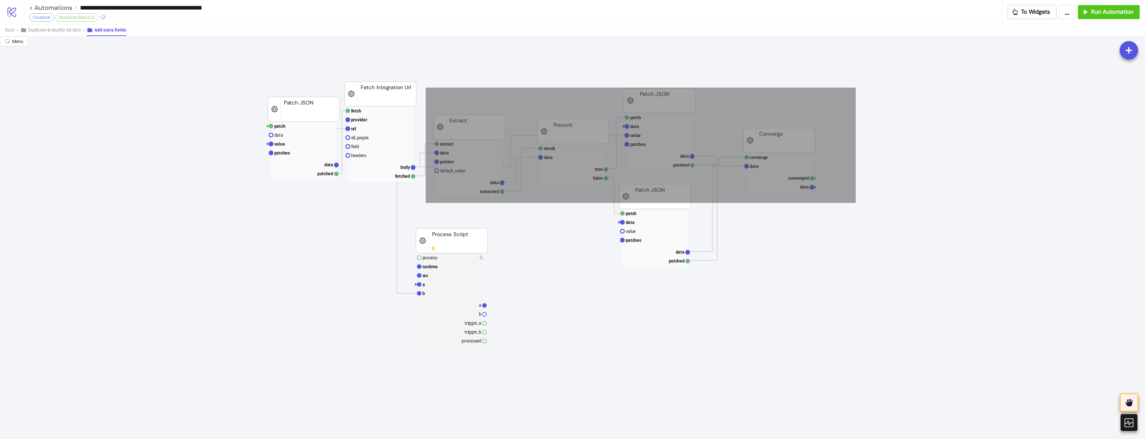
drag, startPoint x: 839, startPoint y: 84, endPoint x: 419, endPoint y: 203, distance: 436.0
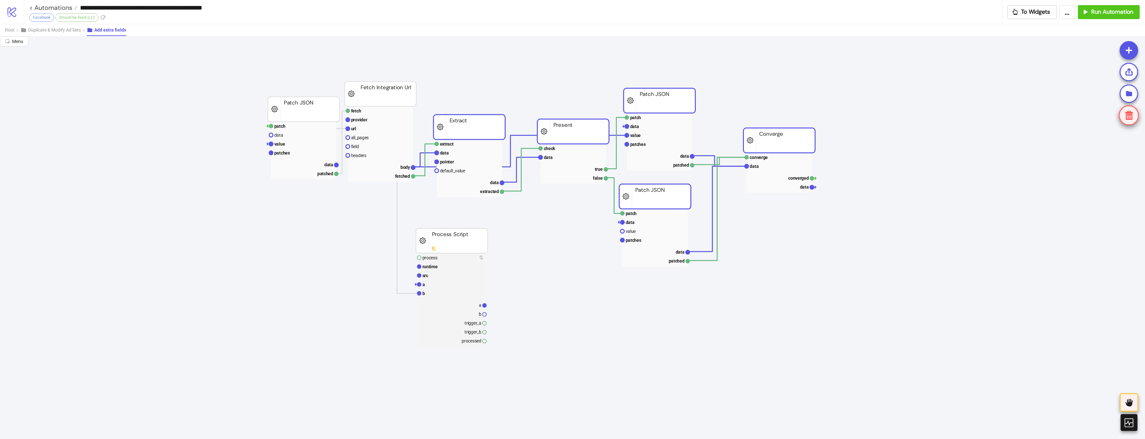
click at [1129, 115] on icon at bounding box center [1129, 115] width 8 height 9
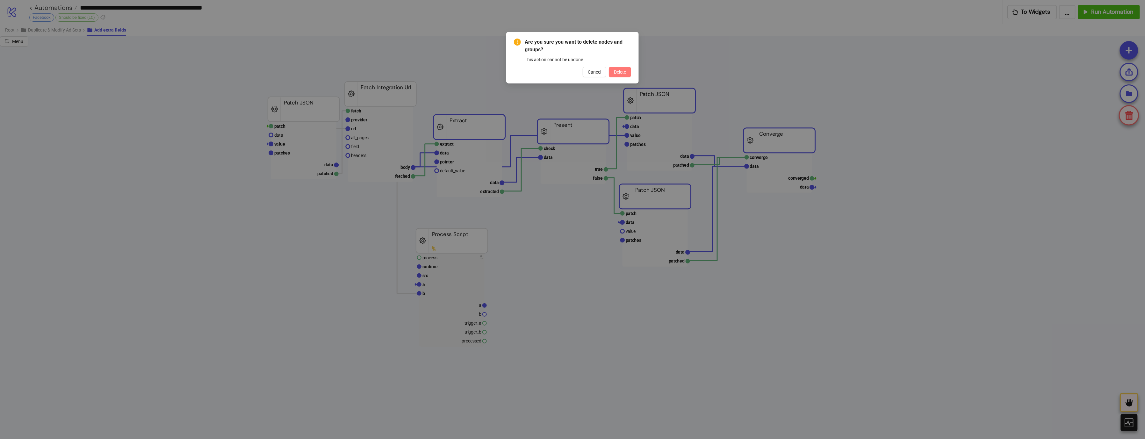
click at [626, 71] on button "Delete" at bounding box center [620, 72] width 22 height 10
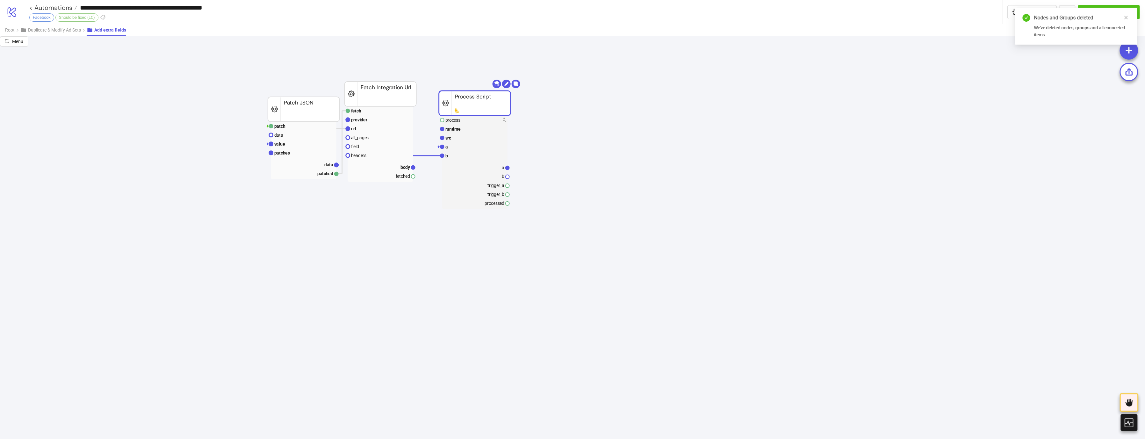
drag, startPoint x: 457, startPoint y: 234, endPoint x: 480, endPoint y: 97, distance: 139.5
click at [480, 97] on rect at bounding box center [475, 103] width 72 height 25
drag, startPoint x: 407, startPoint y: 177, endPoint x: 431, endPoint y: 141, distance: 43.2
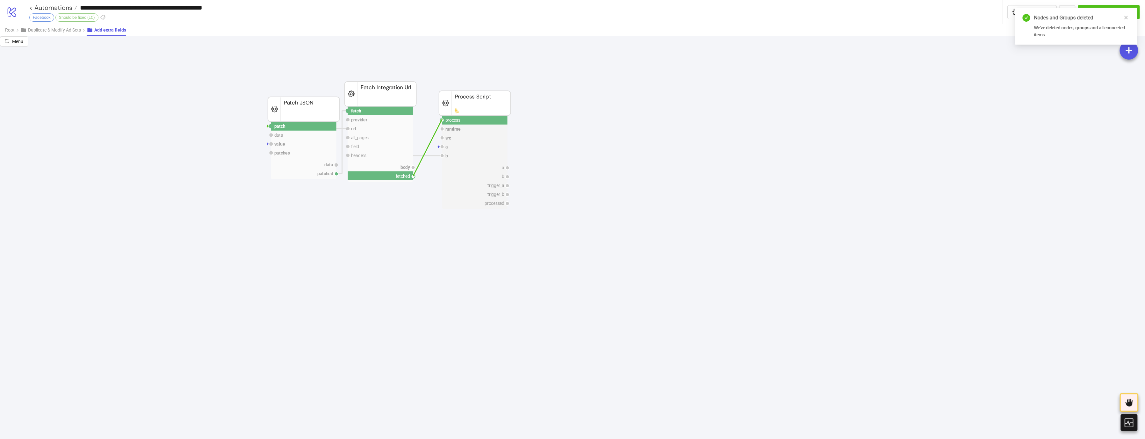
click at [440, 119] on circle at bounding box center [442, 120] width 4 height 4
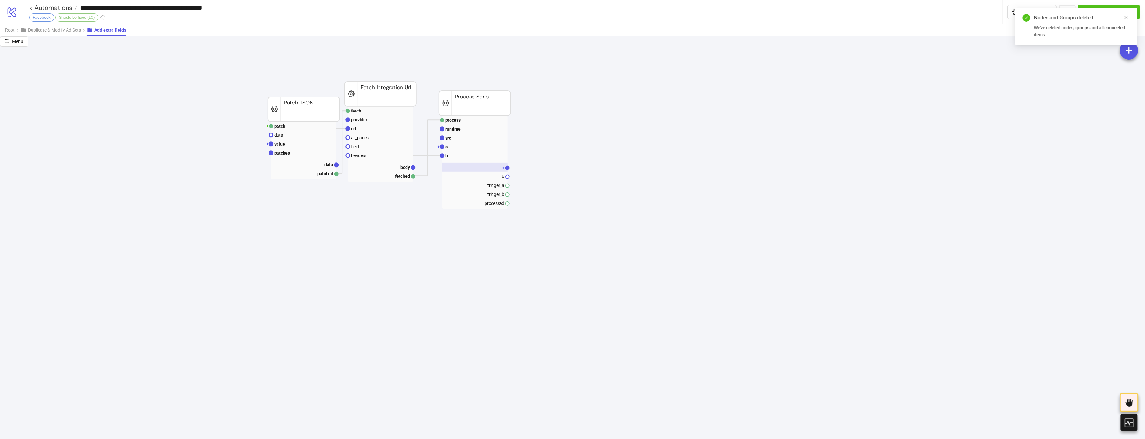
click at [479, 169] on rect at bounding box center [474, 167] width 65 height 9
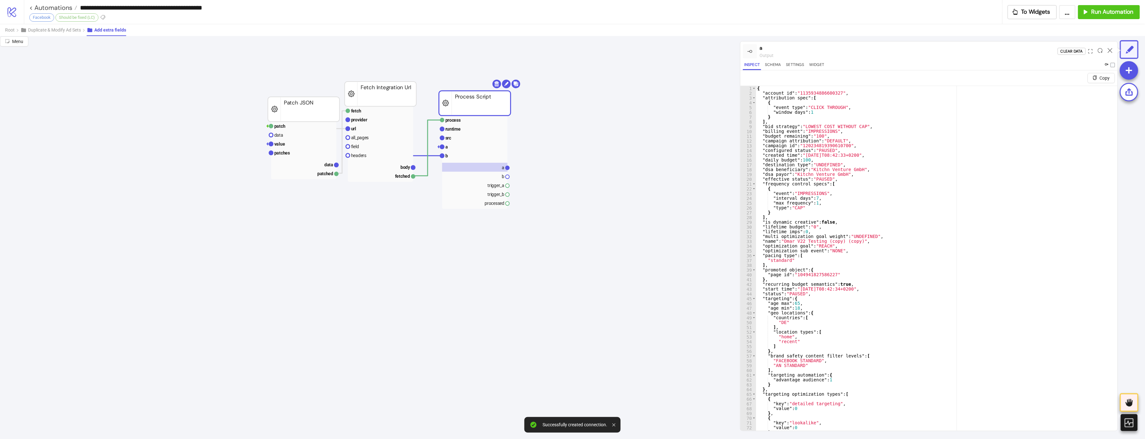
click at [1106, 64] on icon at bounding box center [1107, 64] width 4 height 2
click at [483, 198] on rect at bounding box center [474, 194] width 65 height 9
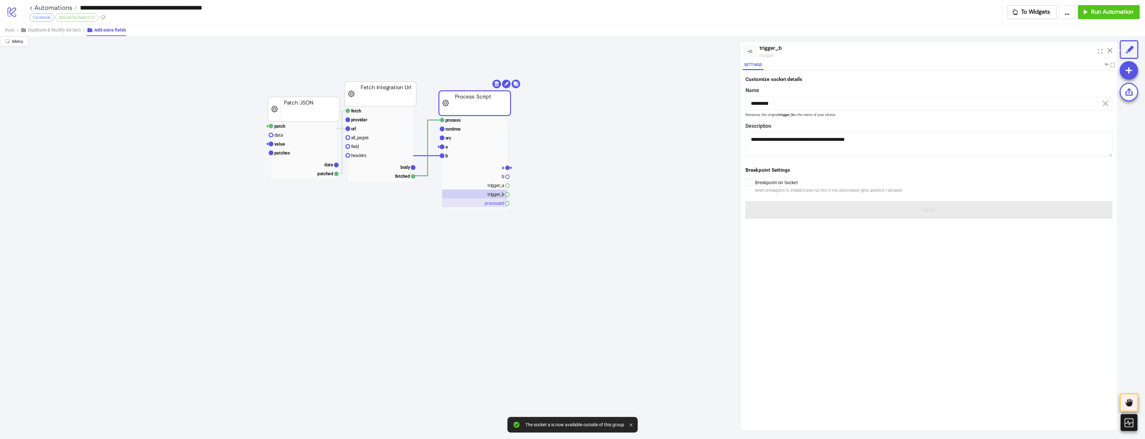
click at [483, 199] on rect at bounding box center [474, 202] width 65 height 9
type input "*********"
type textarea "**********"
click at [1114, 63] on span at bounding box center [1112, 65] width 4 height 4
click at [47, 30] on span "Duplicate & Modify Ad Sets" at bounding box center [54, 29] width 53 height 5
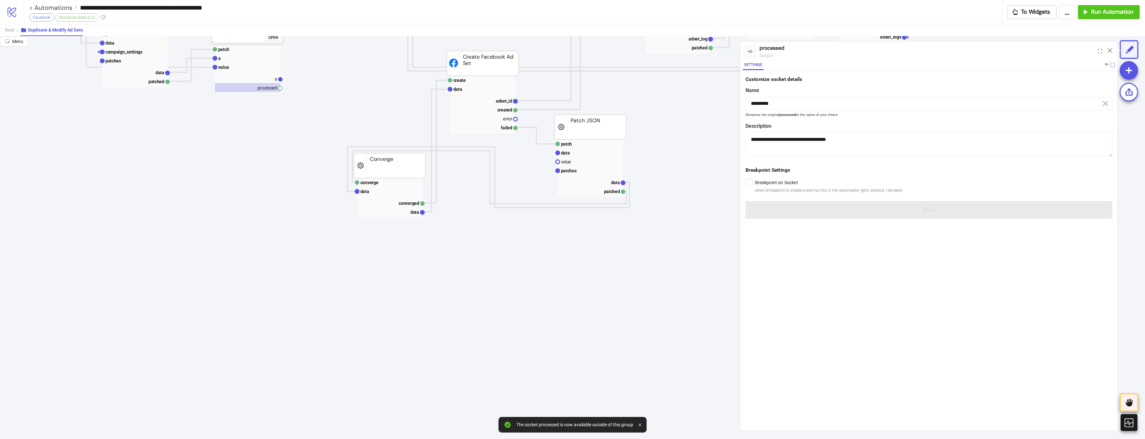
scroll to position [0, 135]
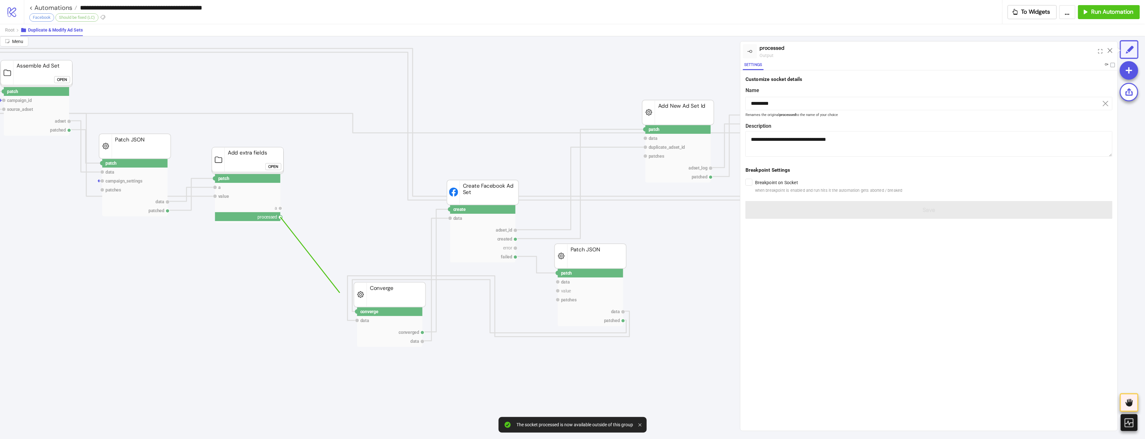
drag, startPoint x: 275, startPoint y: 218, endPoint x: 335, endPoint y: 298, distance: 99.7
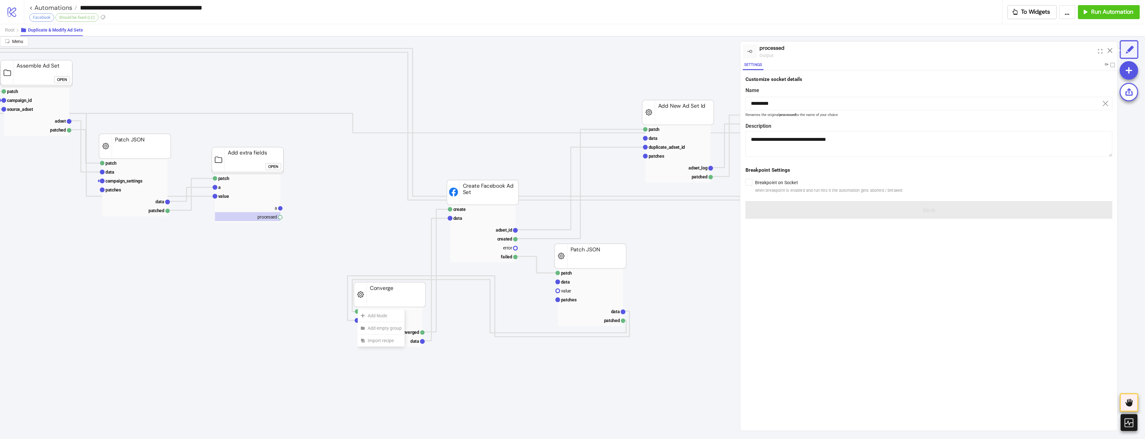
drag, startPoint x: 351, startPoint y: 310, endPoint x: 332, endPoint y: 308, distance: 19.8
drag, startPoint x: 332, startPoint y: 308, endPoint x: 347, endPoint y: 310, distance: 15.4
click at [355, 314] on g "converge data converged data" at bounding box center [389, 327] width 69 height 40
drag, startPoint x: 352, startPoint y: 313, endPoint x: 339, endPoint y: 295, distance: 22.6
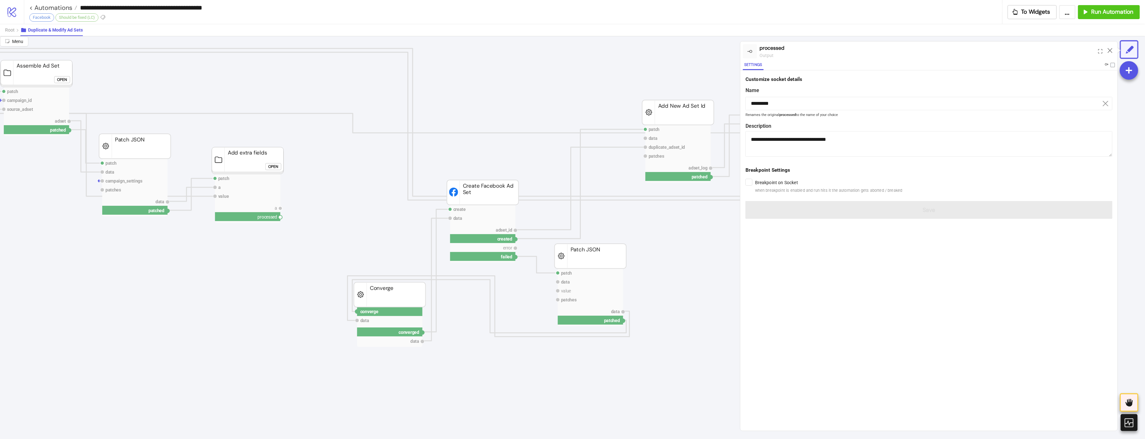
drag, startPoint x: 351, startPoint y: 311, endPoint x: 324, endPoint y: 273, distance: 46.5
click at [278, 217] on circle at bounding box center [280, 217] width 4 height 4
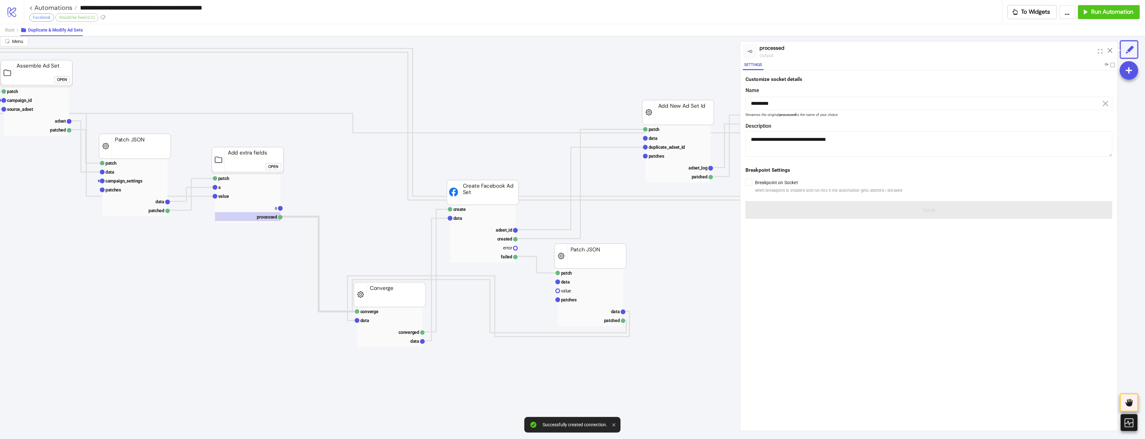
drag, startPoint x: 273, startPoint y: 206, endPoint x: 326, endPoint y: 291, distance: 100.5
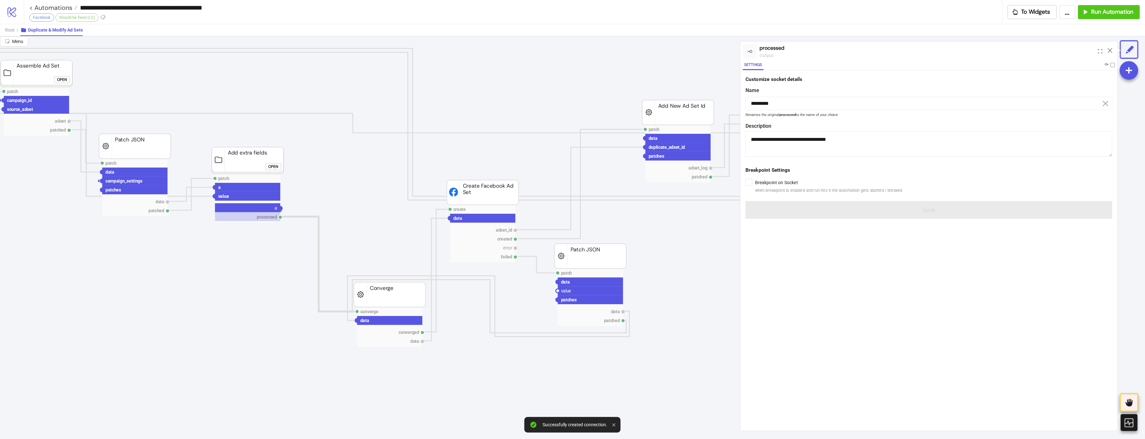
drag, startPoint x: 274, startPoint y: 207, endPoint x: 348, endPoint y: 321, distance: 136.5
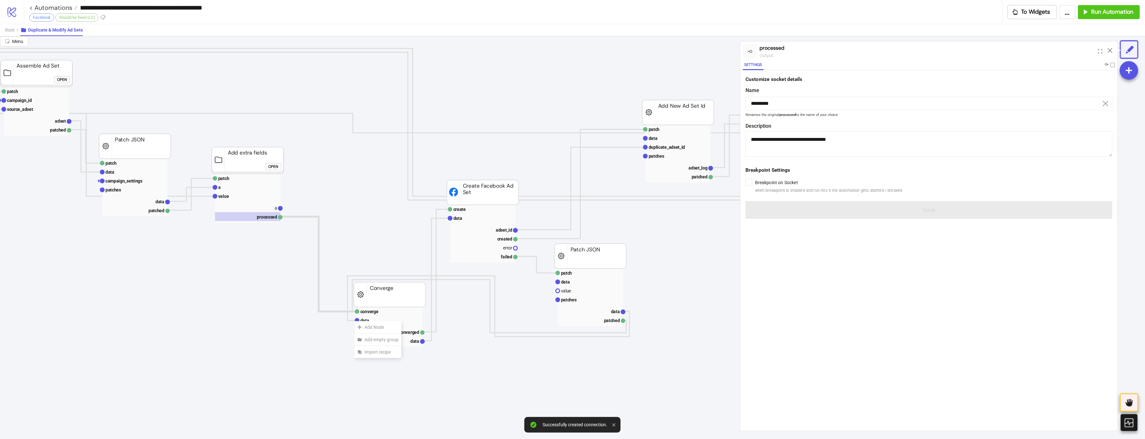
drag, startPoint x: 348, startPoint y: 321, endPoint x: 335, endPoint y: 320, distance: 12.8
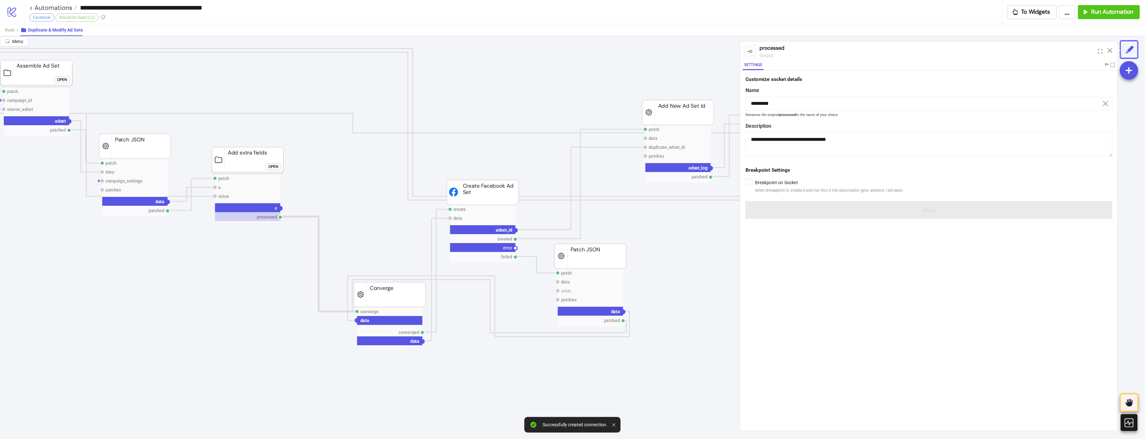
drag, startPoint x: 349, startPoint y: 320, endPoint x: 308, endPoint y: 259, distance: 73.5
click at [275, 205] on text "a" at bounding box center [276, 207] width 3 height 5
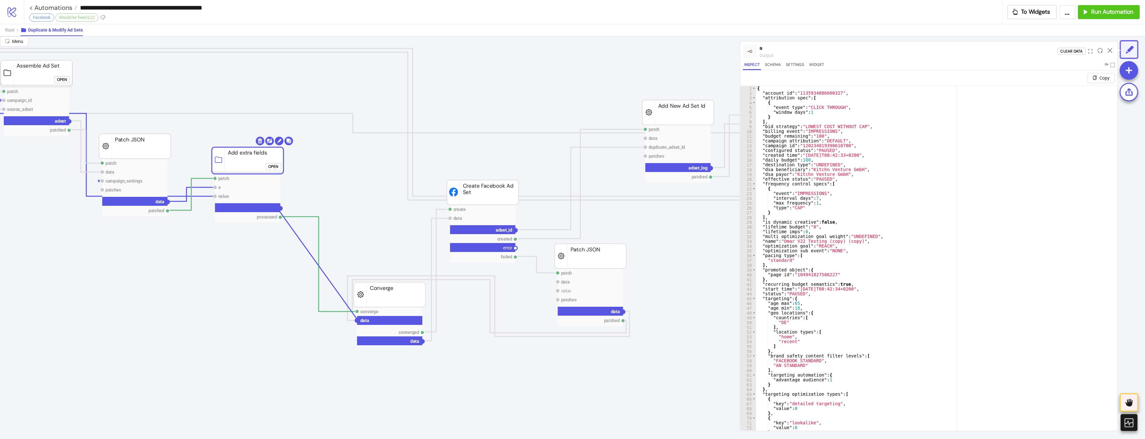
click at [275, 205] on text "a" at bounding box center [276, 207] width 3 height 5
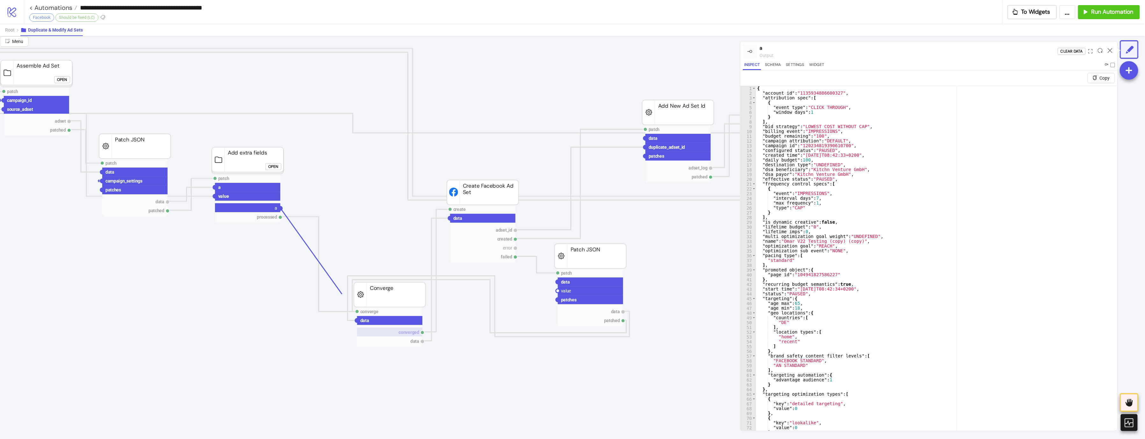
drag, startPoint x: 273, startPoint y: 209, endPoint x: 356, endPoint y: 328, distance: 144.7
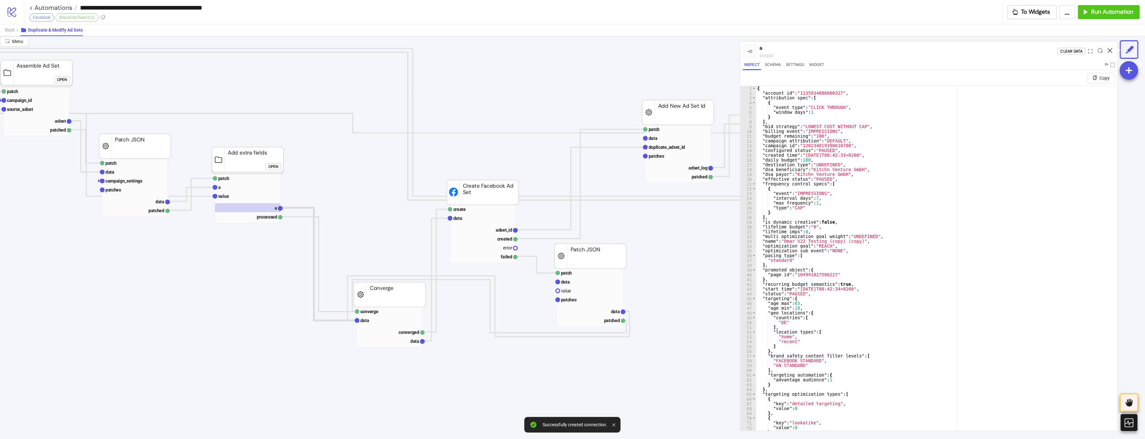
click at [1109, 49] on icon at bounding box center [1109, 50] width 5 height 5
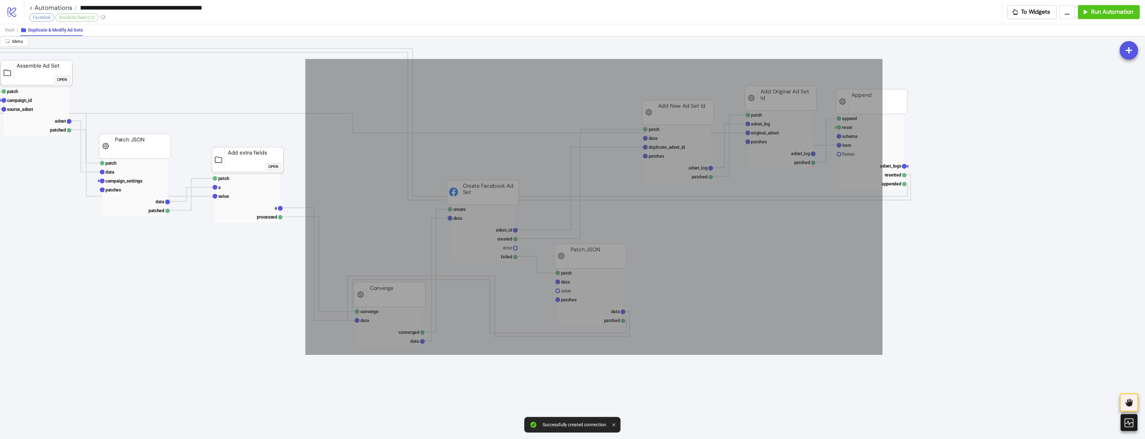
drag, startPoint x: 859, startPoint y: 64, endPoint x: 384, endPoint y: 294, distance: 527.1
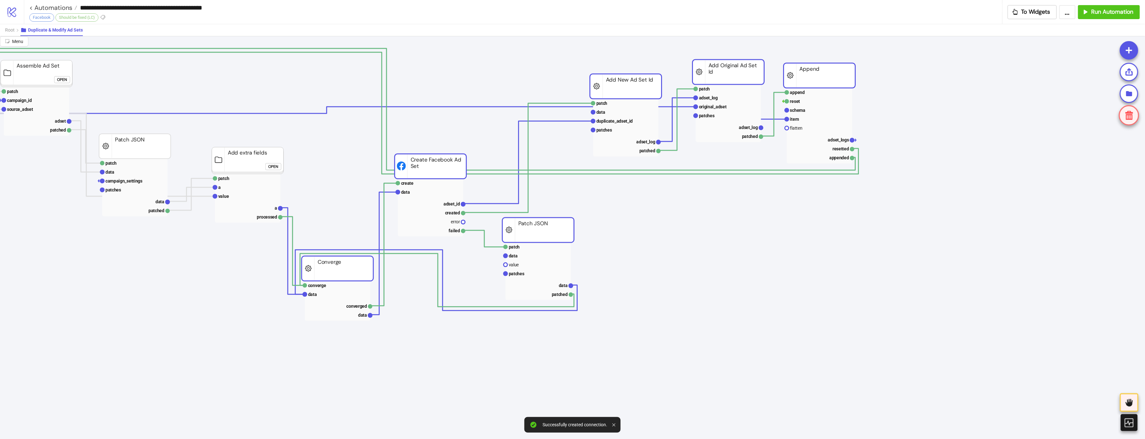
drag, startPoint x: 842, startPoint y: 97, endPoint x: 790, endPoint y: 68, distance: 59.6
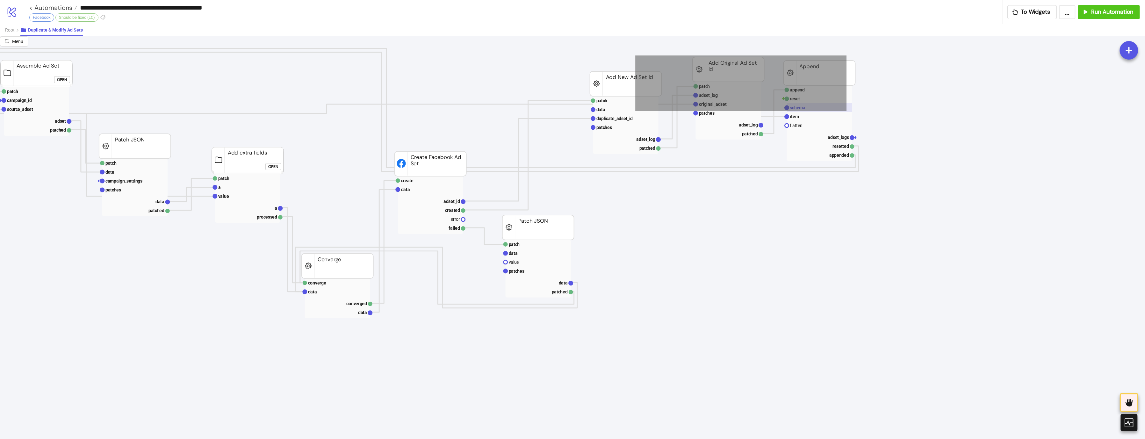
drag, startPoint x: 836, startPoint y: 109, endPoint x: 841, endPoint y: 111, distance: 5.9
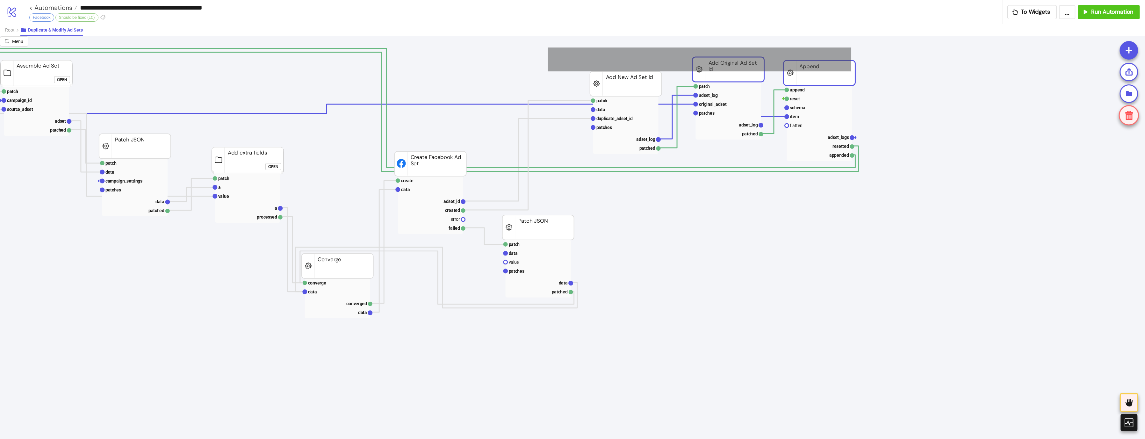
drag, startPoint x: 845, startPoint y: 71, endPoint x: 939, endPoint y: 92, distance: 96.5
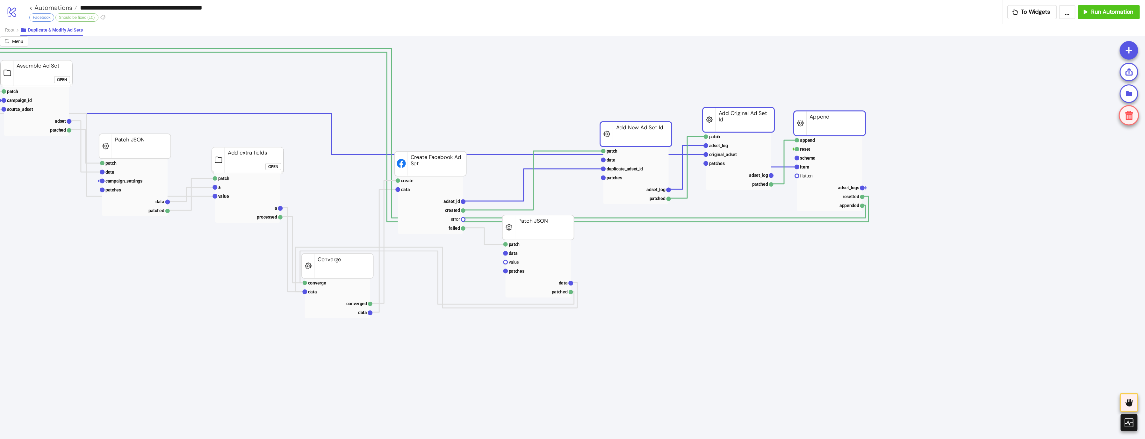
drag, startPoint x: 809, startPoint y: 68, endPoint x: 819, endPoint y: 124, distance: 56.3
drag, startPoint x: 768, startPoint y: 81, endPoint x: 601, endPoint y: 130, distance: 173.2
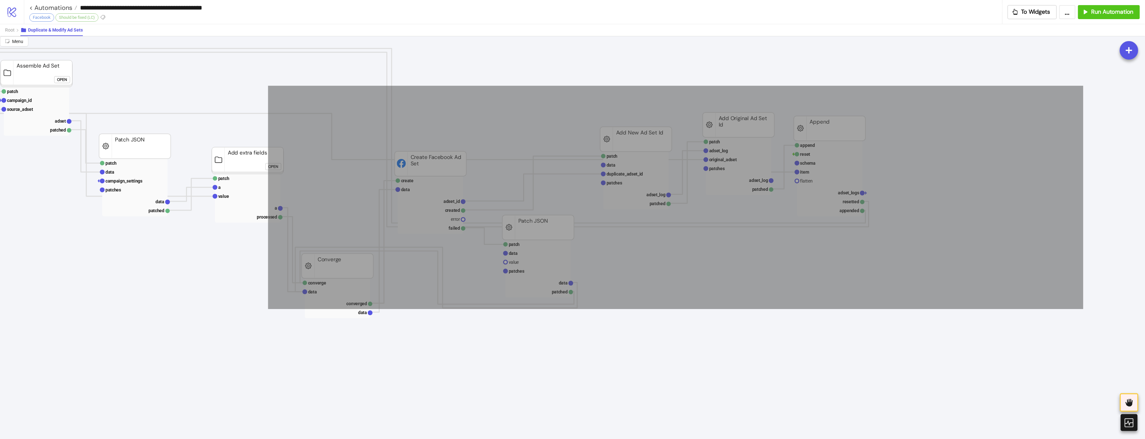
drag, startPoint x: 262, startPoint y: 86, endPoint x: 1077, endPoint y: 309, distance: 845.1
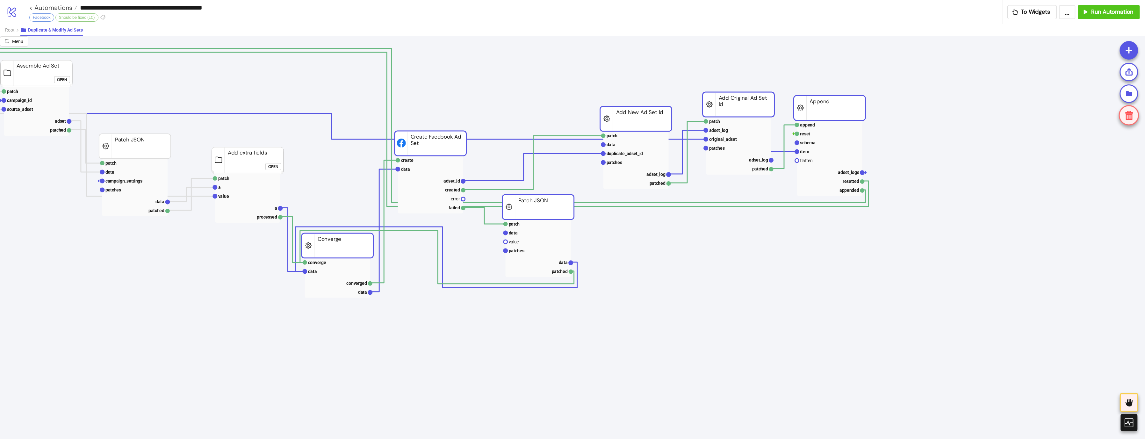
drag, startPoint x: 619, startPoint y: 143, endPoint x: 619, endPoint y: 118, distance: 25.5
click at [619, 118] on rect at bounding box center [636, 118] width 72 height 25
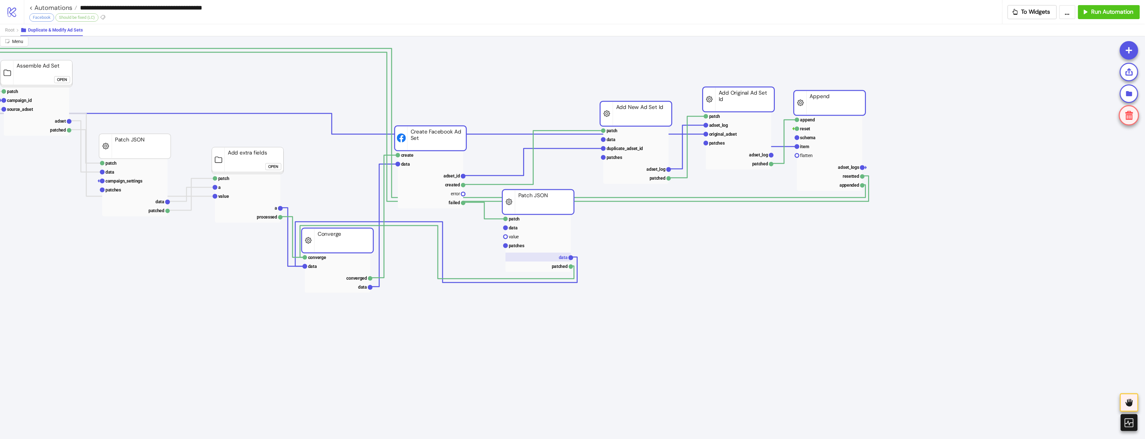
click at [540, 256] on rect at bounding box center [537, 257] width 65 height 9
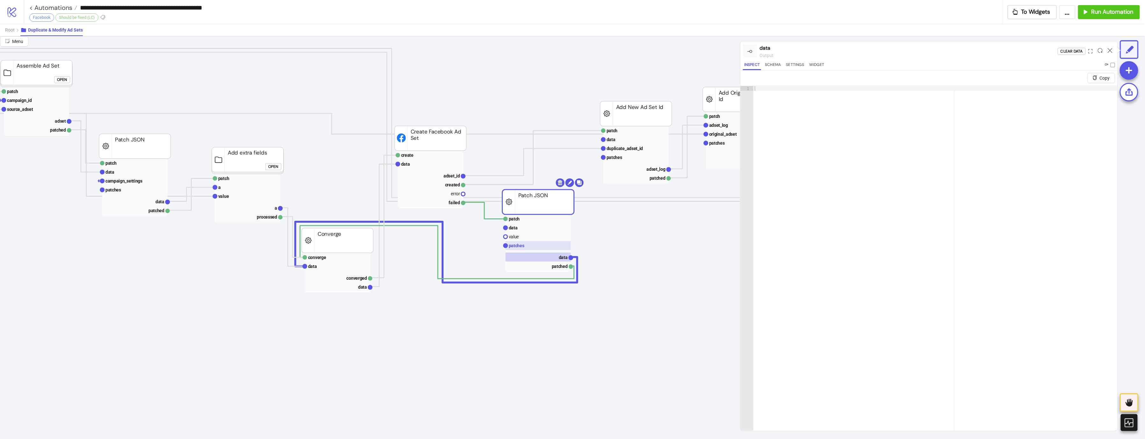
click at [526, 245] on rect at bounding box center [537, 245] width 65 height 9
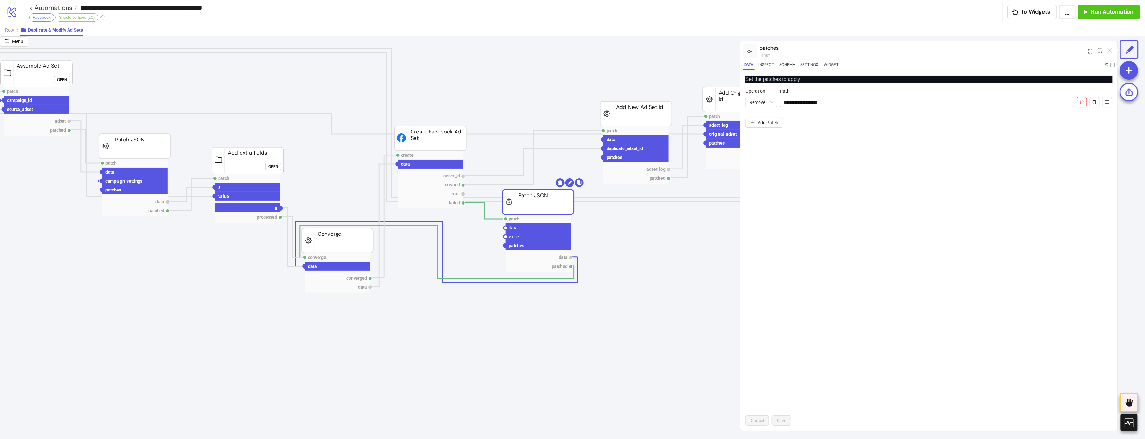
drag, startPoint x: 273, startPoint y: 207, endPoint x: 470, endPoint y: 239, distance: 199.5
click at [504, 226] on circle at bounding box center [506, 228] width 4 height 4
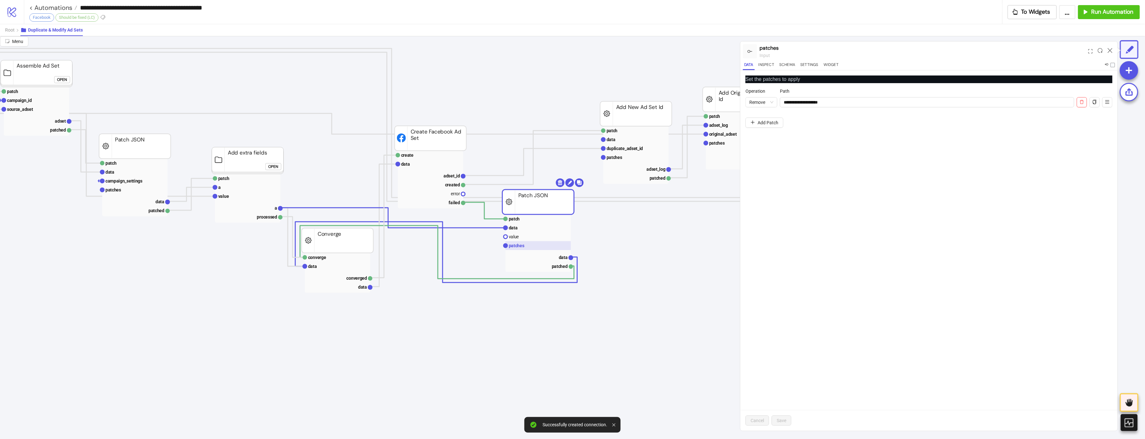
click at [509, 248] on text "patches" at bounding box center [517, 245] width 16 height 5
click at [1110, 51] on icon at bounding box center [1109, 50] width 5 height 5
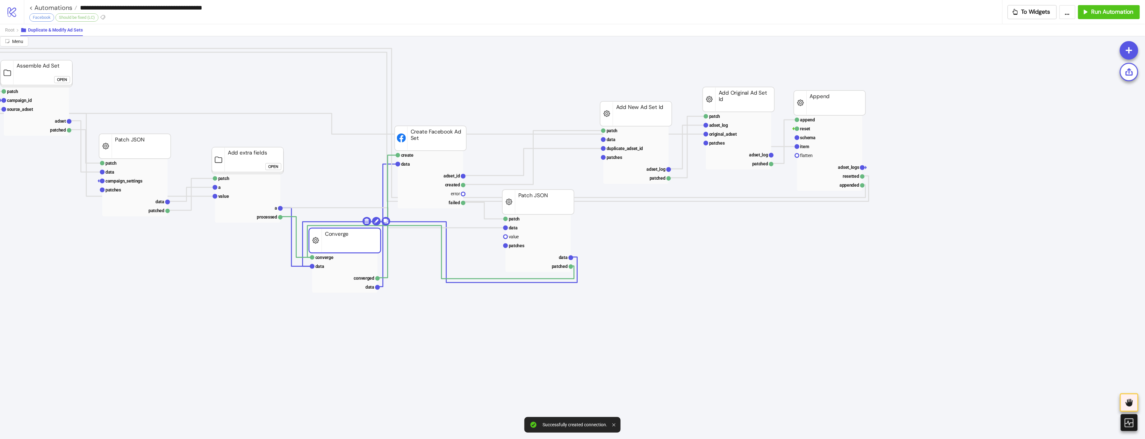
drag, startPoint x: 306, startPoint y: 236, endPoint x: 313, endPoint y: 236, distance: 7.3
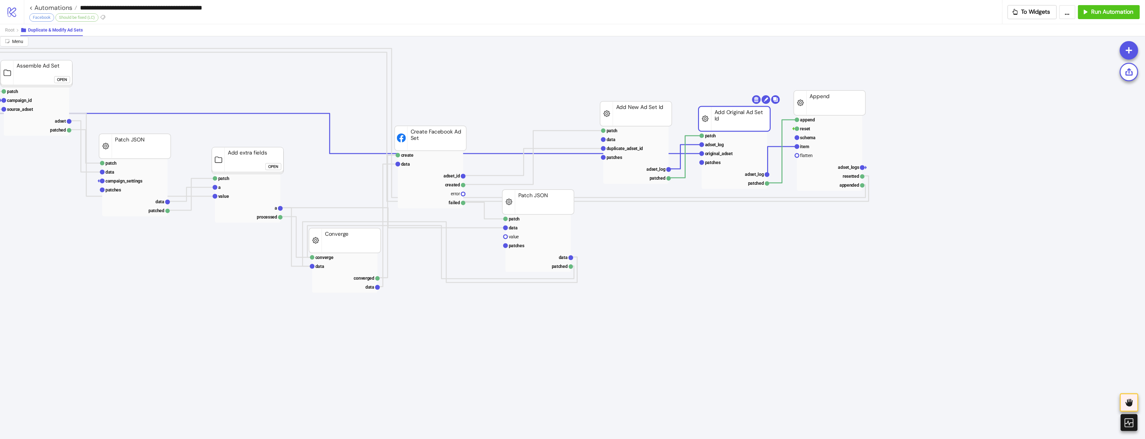
drag, startPoint x: 715, startPoint y: 106, endPoint x: 714, endPoint y: 118, distance: 12.1
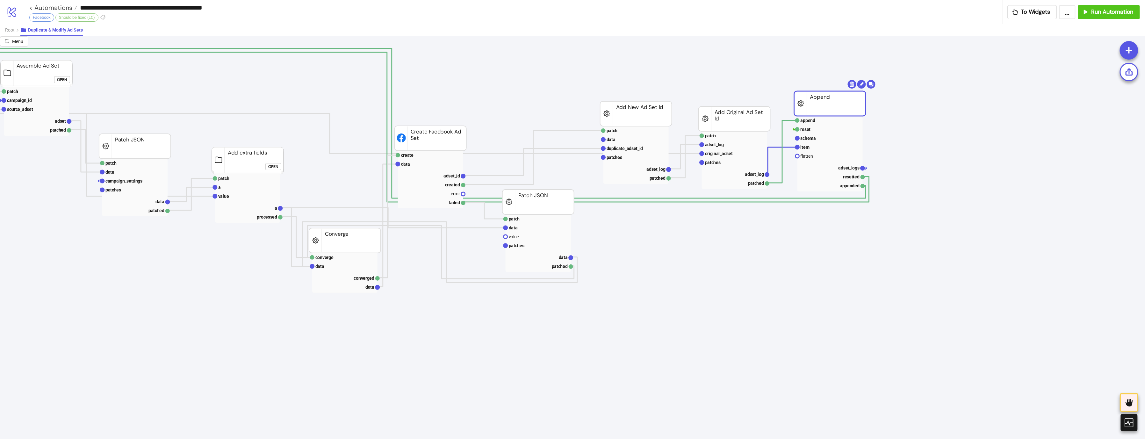
drag, startPoint x: 799, startPoint y: 100, endPoint x: 802, endPoint y: 112, distance: 12.7
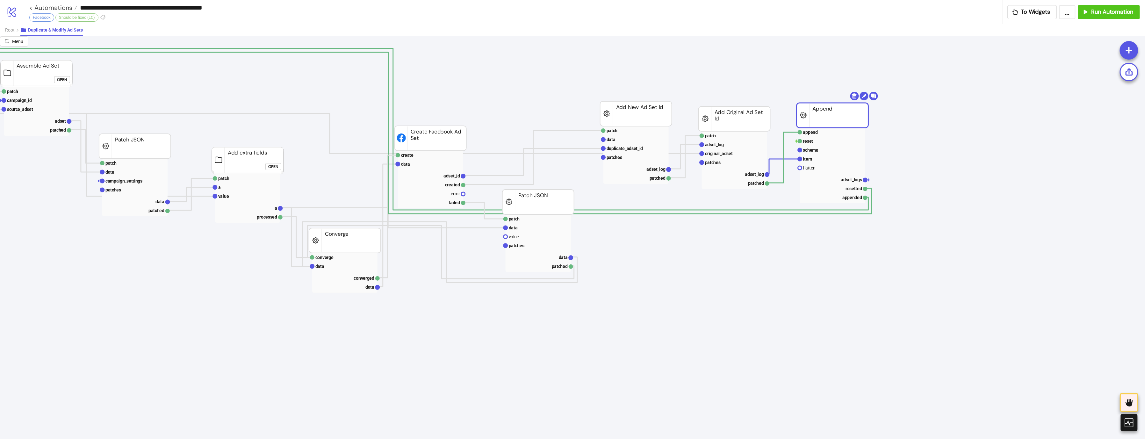
drag, startPoint x: 751, startPoint y: 78, endPoint x: 212, endPoint y: 158, distance: 544.7
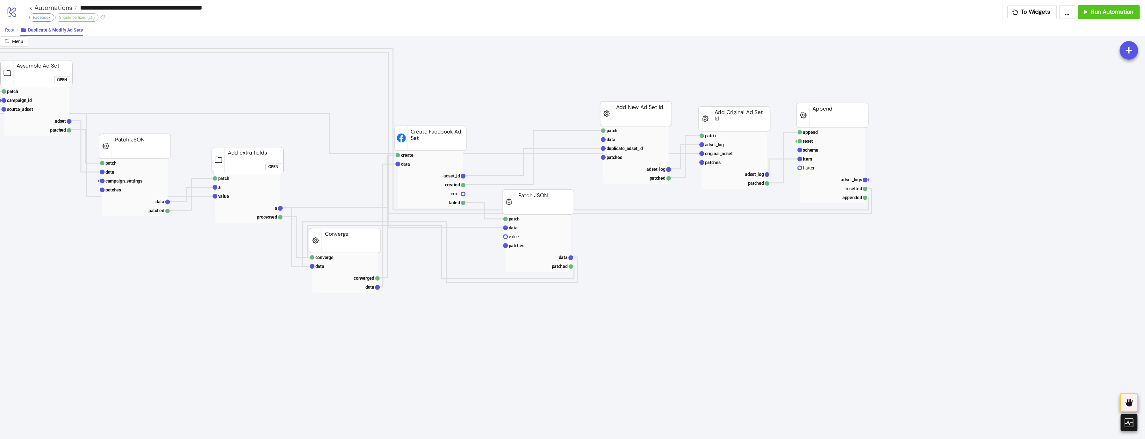
click at [15, 35] on button "Root" at bounding box center [12, 30] width 15 height 12
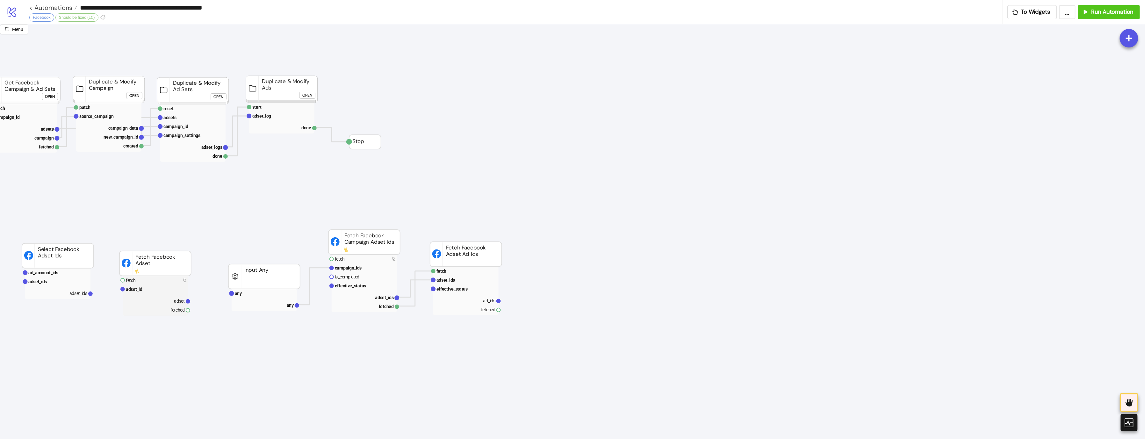
scroll to position [0, 0]
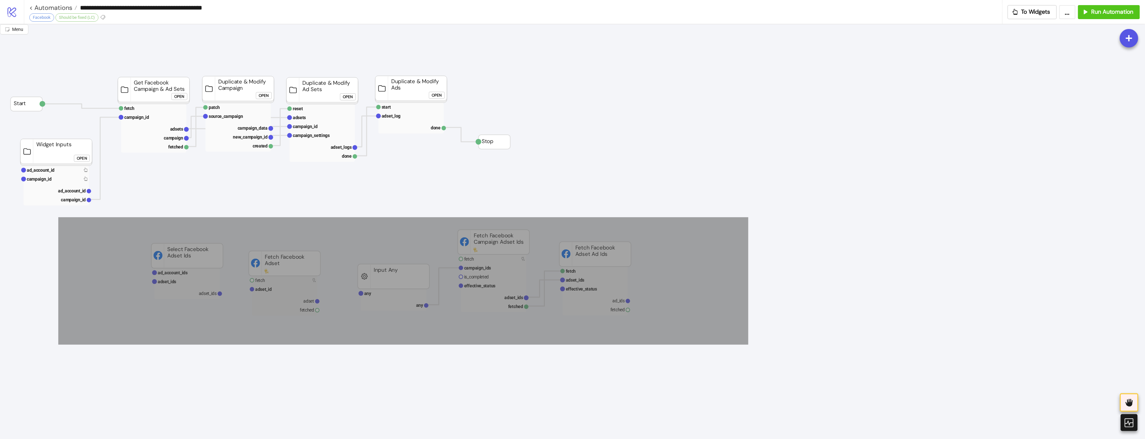
drag, startPoint x: 474, startPoint y: 284, endPoint x: 748, endPoint y: 345, distance: 280.6
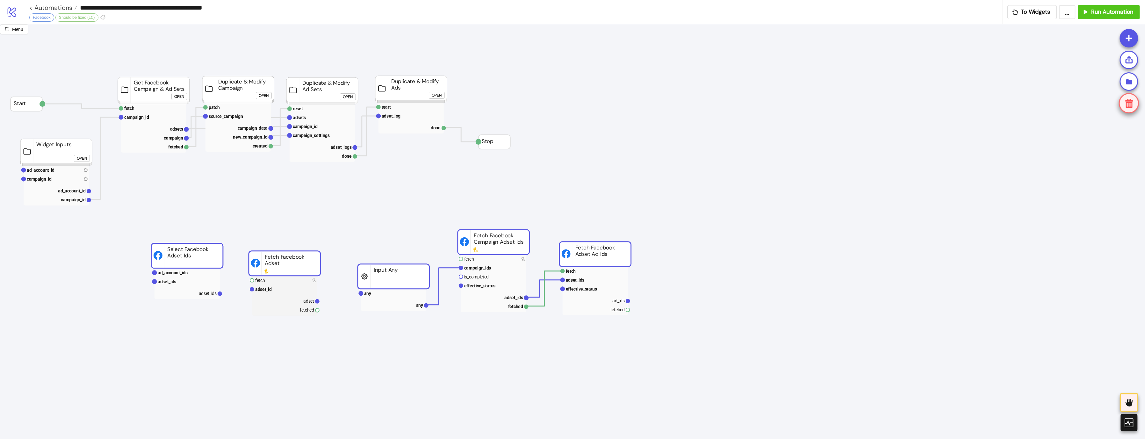
click at [1129, 104] on icon at bounding box center [1129, 103] width 12 height 12
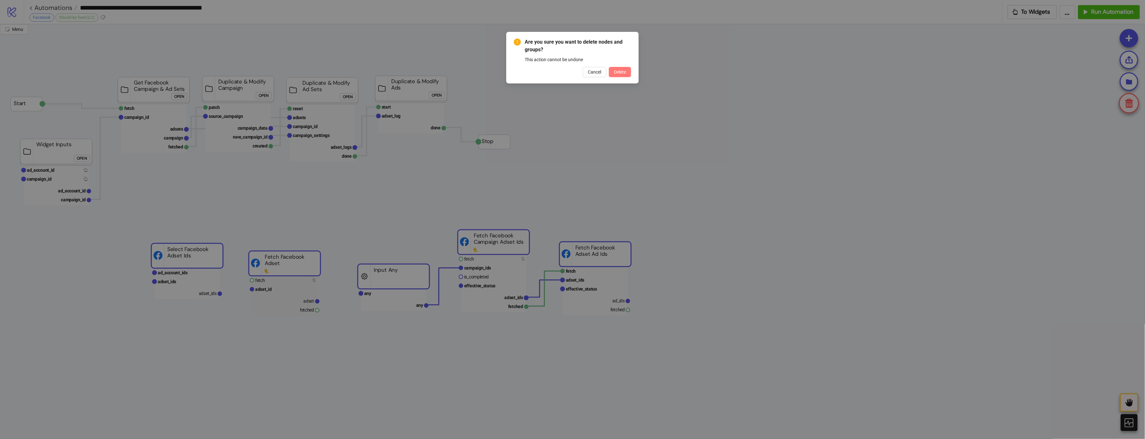
click at [621, 69] on span "Delete" at bounding box center [620, 71] width 12 height 5
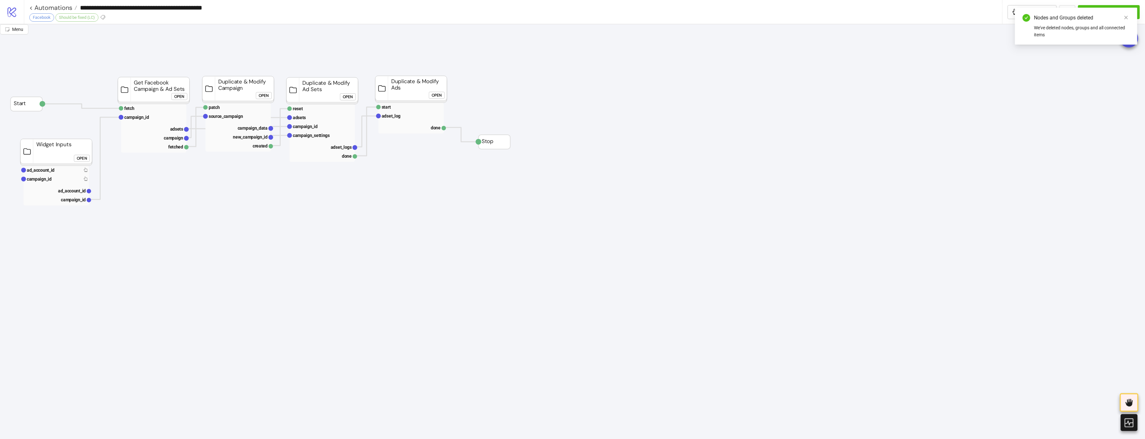
click at [435, 93] on div "Open" at bounding box center [437, 95] width 10 height 7
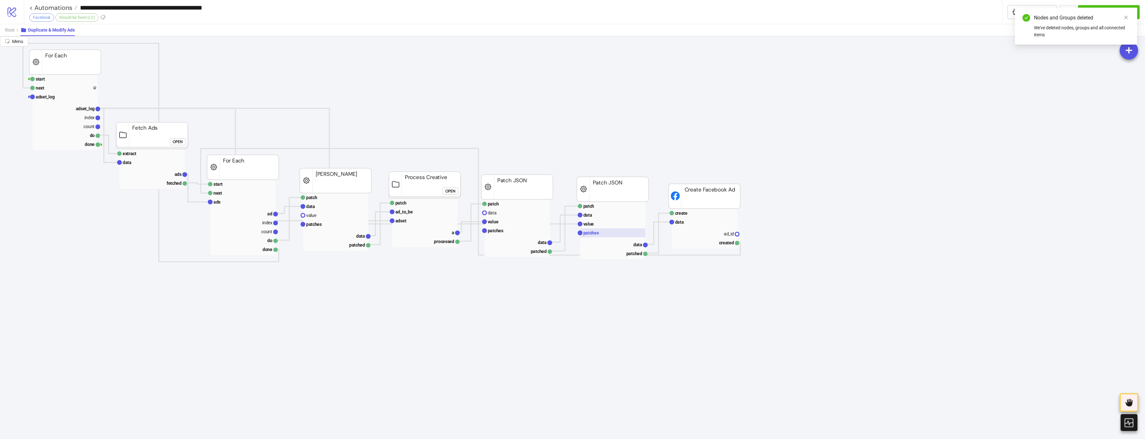
click at [597, 230] on rect at bounding box center [612, 232] width 65 height 9
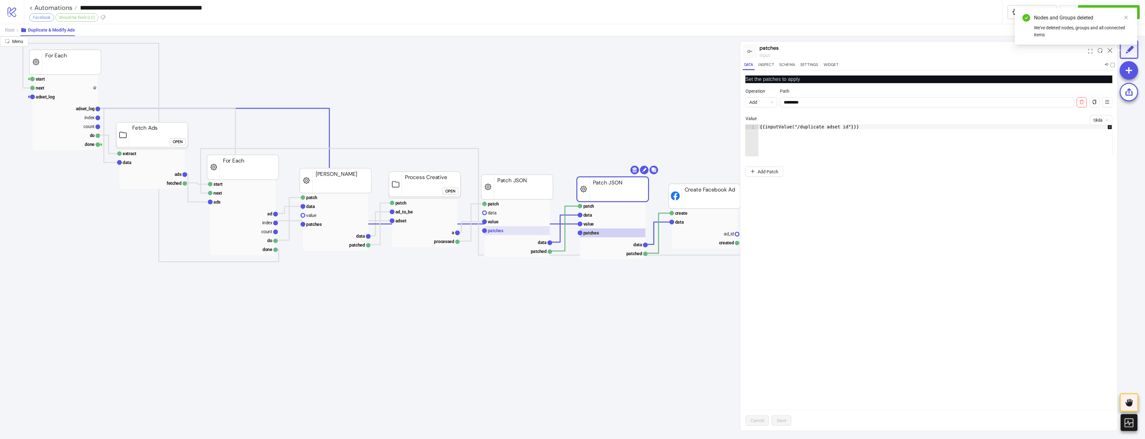
click at [500, 230] on text "patches" at bounding box center [496, 230] width 16 height 5
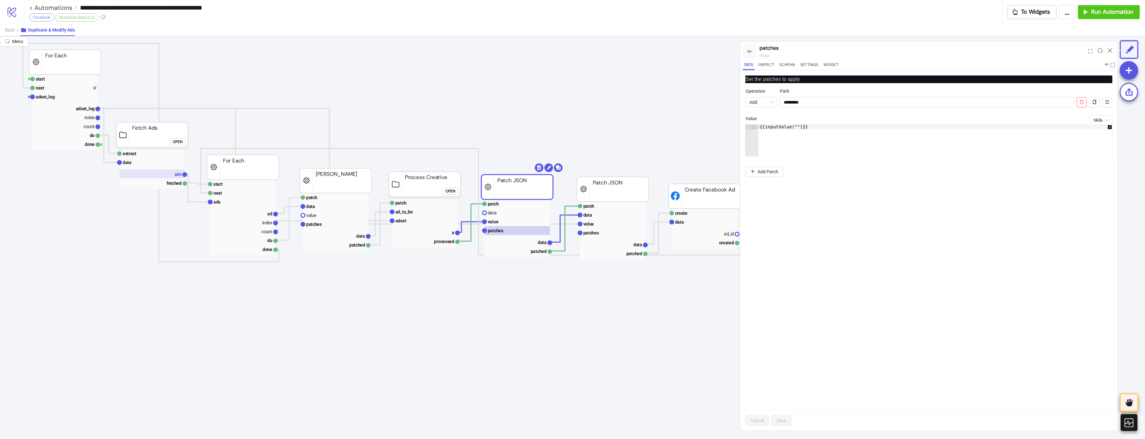
click at [152, 175] on rect at bounding box center [151, 173] width 65 height 9
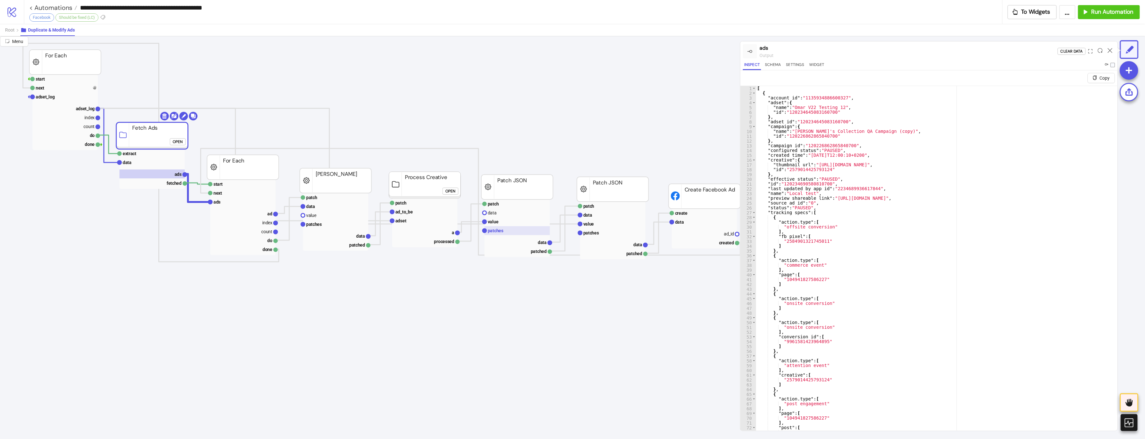
click at [509, 229] on rect at bounding box center [516, 230] width 65 height 9
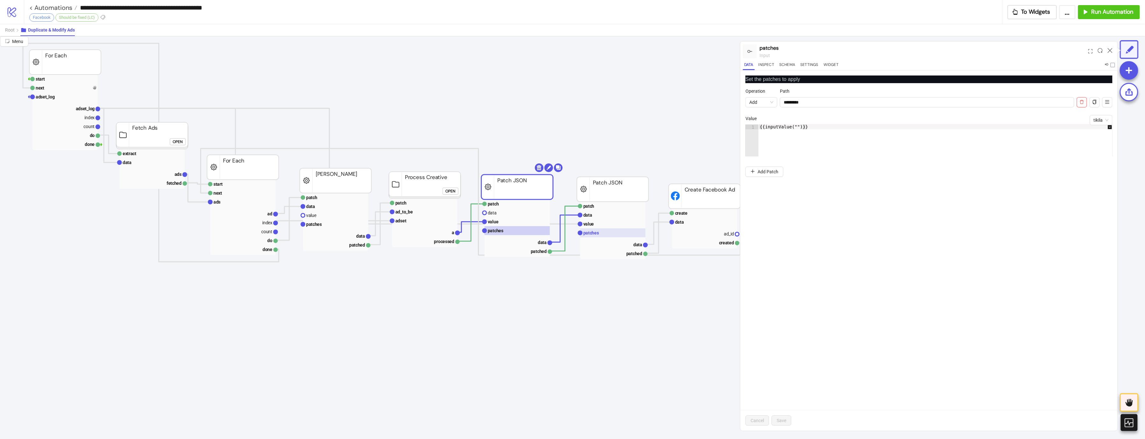
click at [594, 229] on rect at bounding box center [612, 232] width 65 height 9
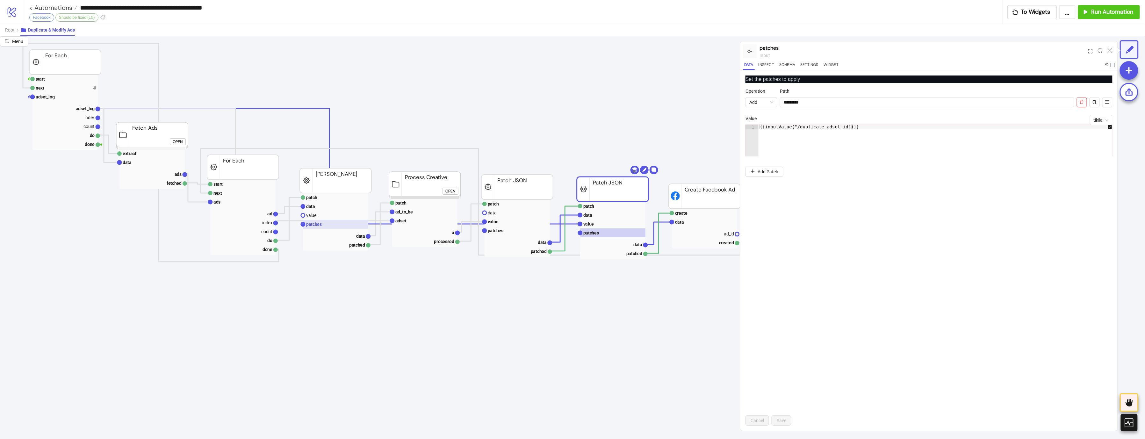
click at [316, 225] on text "patches" at bounding box center [314, 224] width 16 height 5
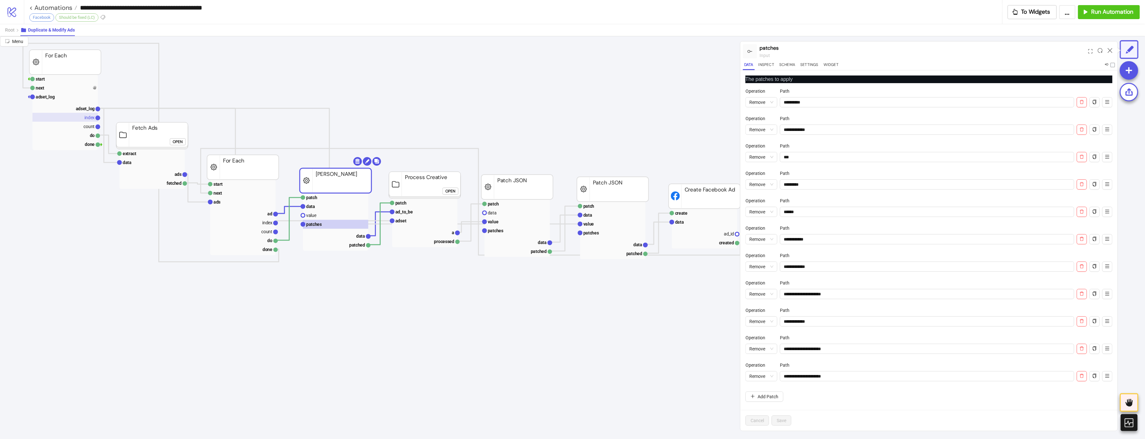
click at [83, 118] on rect at bounding box center [64, 117] width 65 height 9
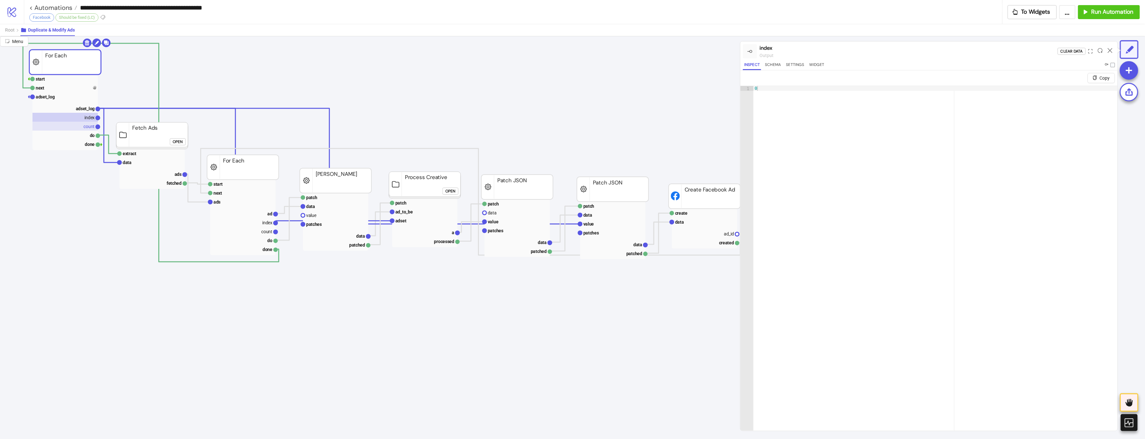
click at [82, 126] on rect at bounding box center [64, 126] width 65 height 9
drag, startPoint x: 1110, startPoint y: 52, endPoint x: 1096, endPoint y: 55, distance: 14.7
click at [1109, 52] on icon at bounding box center [1109, 50] width 5 height 5
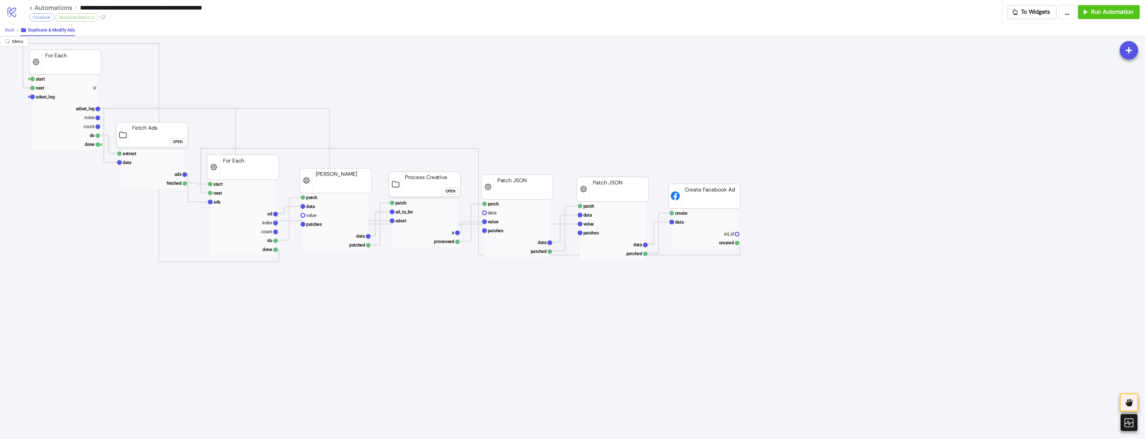
click at [17, 30] on button "Root" at bounding box center [12, 30] width 15 height 12
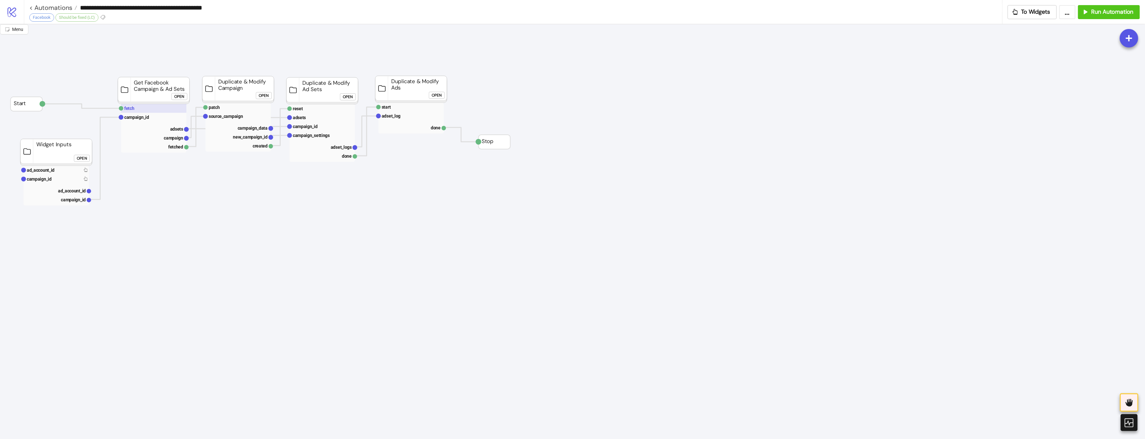
click at [145, 109] on rect at bounding box center [153, 108] width 65 height 9
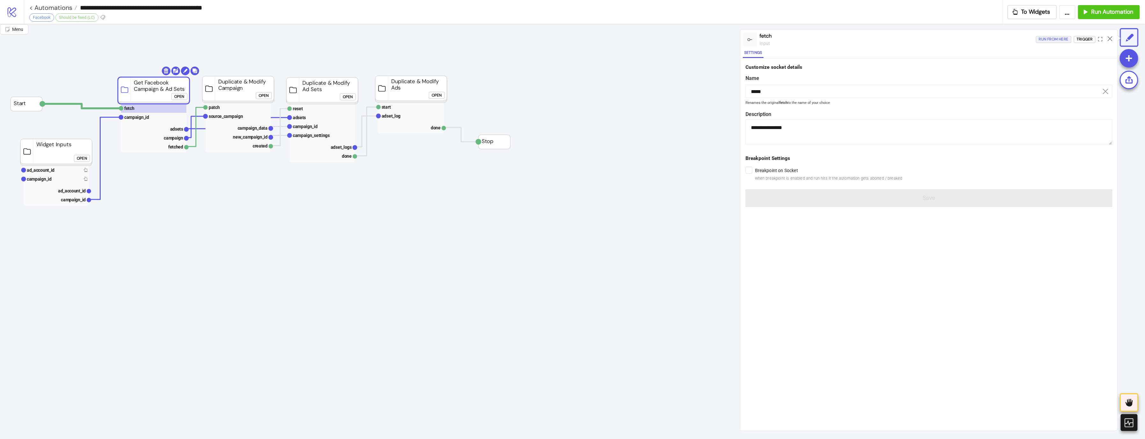
click at [1054, 38] on div "Run from here" at bounding box center [1054, 39] width 30 height 7
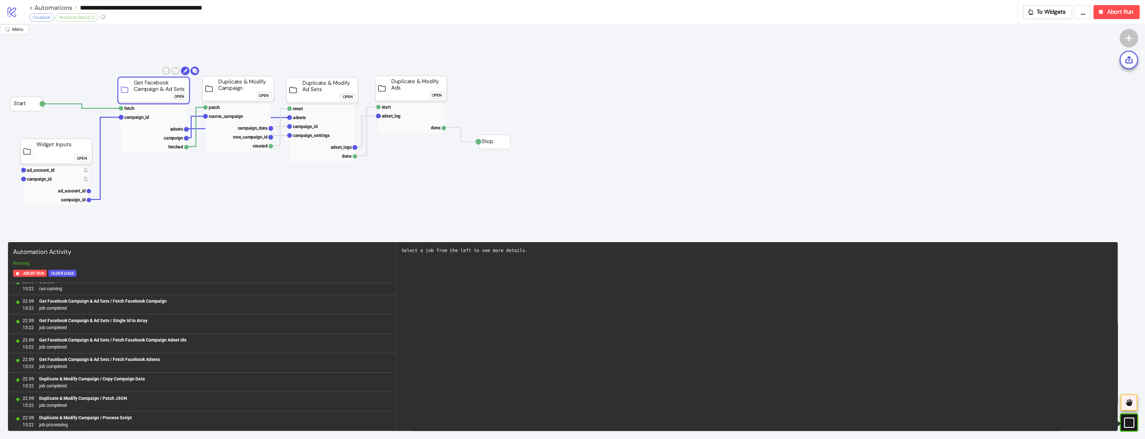
scroll to position [27, 0]
click at [440, 96] on div "Open" at bounding box center [437, 95] width 10 height 7
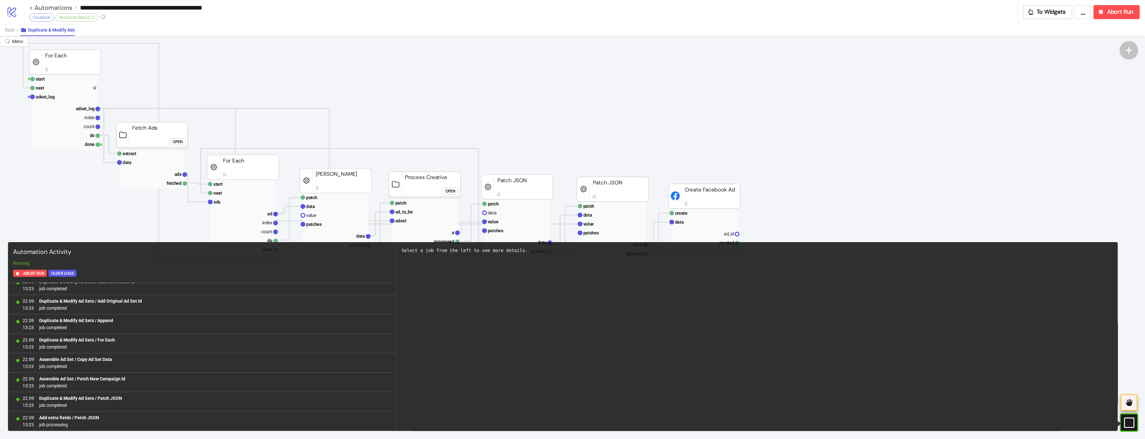
scroll to position [0, 0]
click at [10, 32] on span "Root" at bounding box center [10, 29] width 10 height 5
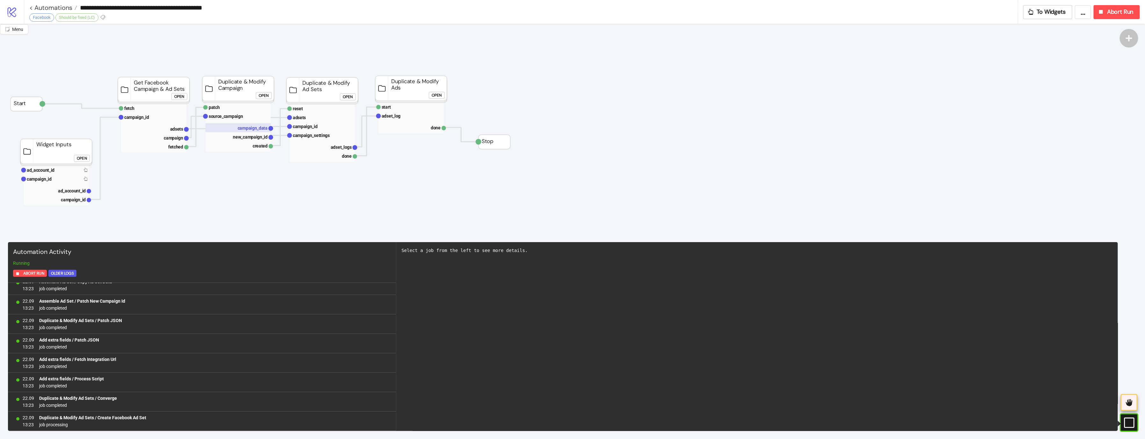
click at [242, 132] on rect at bounding box center [237, 127] width 65 height 9
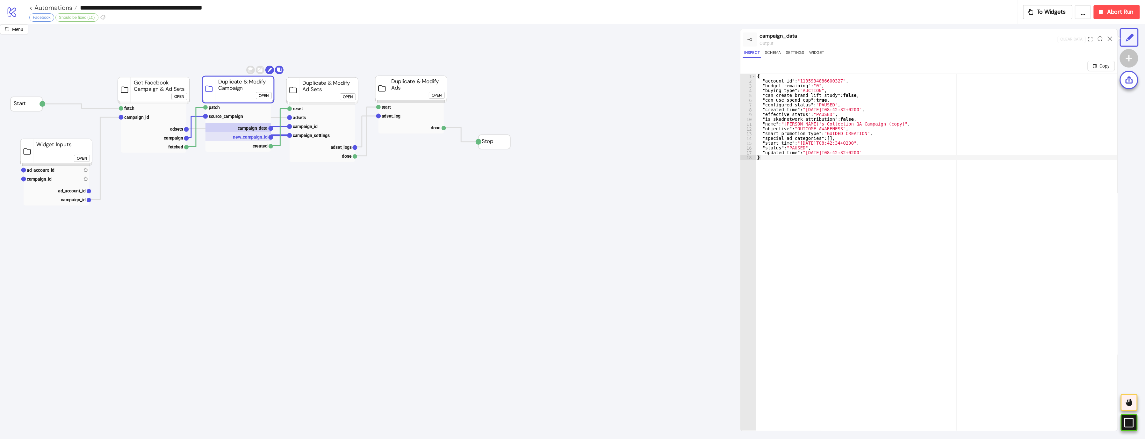
click at [240, 139] on text "new_campaign_id" at bounding box center [250, 136] width 35 height 5
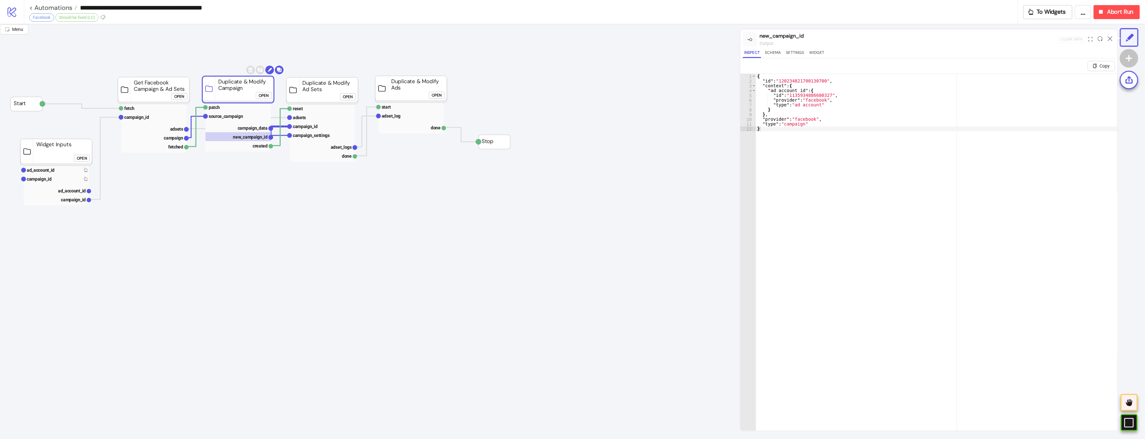
click at [796, 83] on div "{ "id" : "120234821700130700" , "context" : { "ad_account_id" : { "id" : "11359…" at bounding box center [936, 265] width 361 height 382
click at [796, 78] on div "{ "id" : "120234821700130700" , "context" : { "ad_account_id" : { "id" : "11359…" at bounding box center [936, 265] width 361 height 382
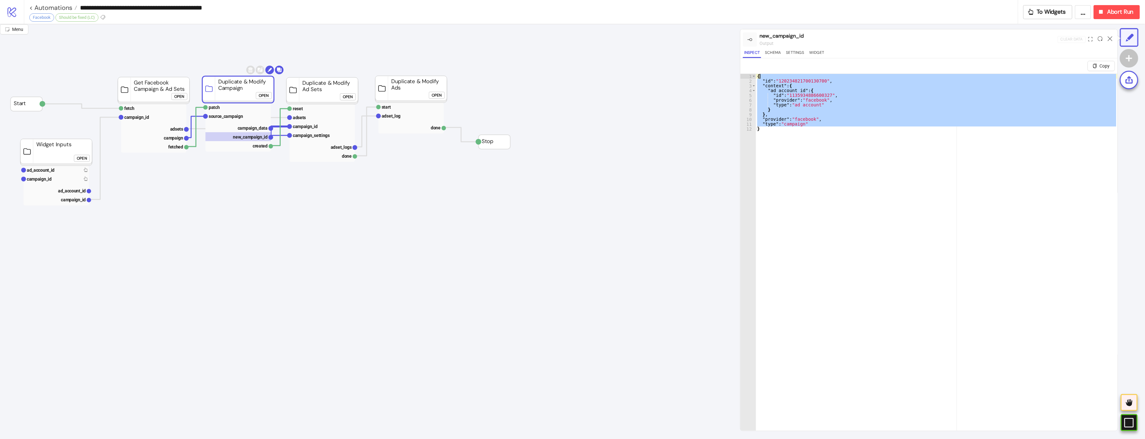
click at [796, 78] on div "{ "id" : "120234821700130700" , "context" : { "ad_account_id" : { "id" : "11359…" at bounding box center [936, 265] width 361 height 382
click at [792, 82] on div "{ "id" : "120234821700130700" , "context" : { "ad_account_id" : { "id" : "11359…" at bounding box center [936, 260] width 361 height 372
type textarea "**********"
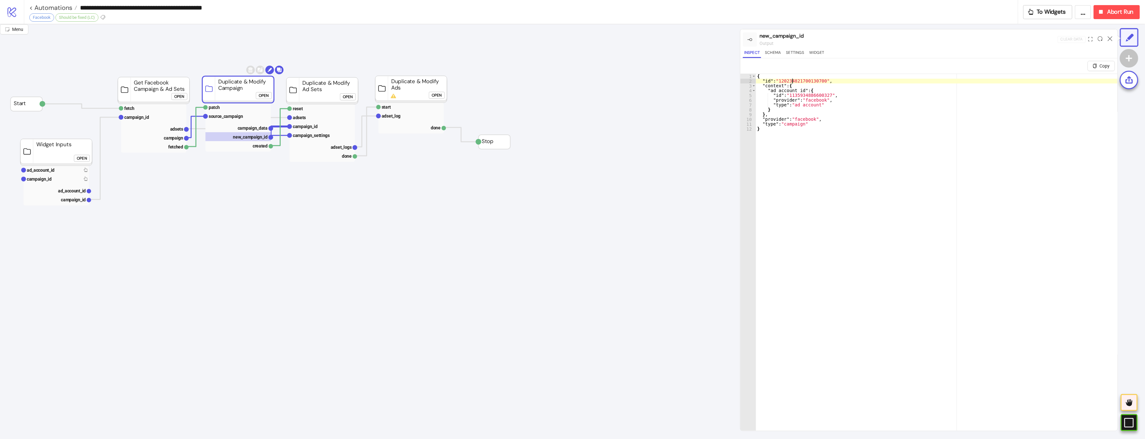
click at [792, 82] on div "{ "id" : "120234821700130700" , "context" : { "ad_account_id" : { "id" : "11359…" at bounding box center [936, 265] width 361 height 382
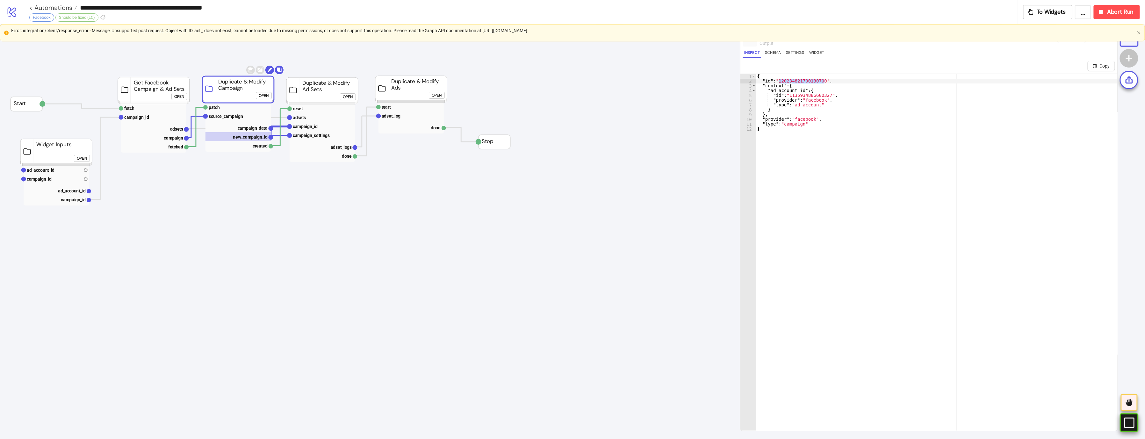
click at [1134, 422] on div "#e9k1n36qviq57_to { animation: e9k1n36qviq57_to__to 2000ms linear infinite norm…" at bounding box center [1129, 422] width 18 height 18
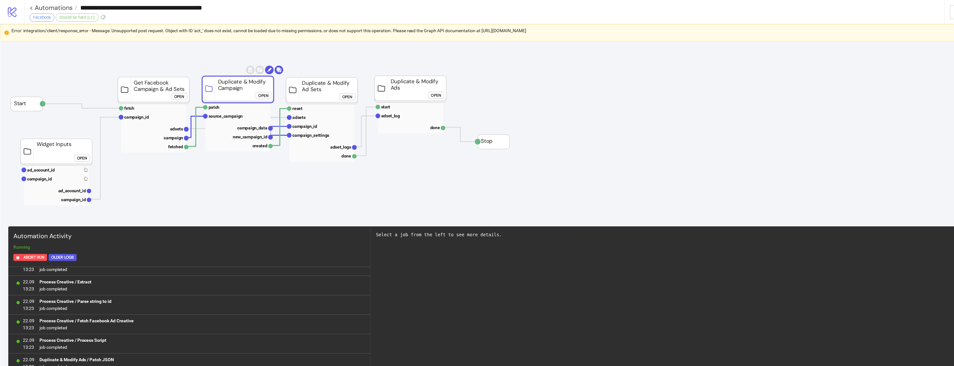
scroll to position [2964, 0]
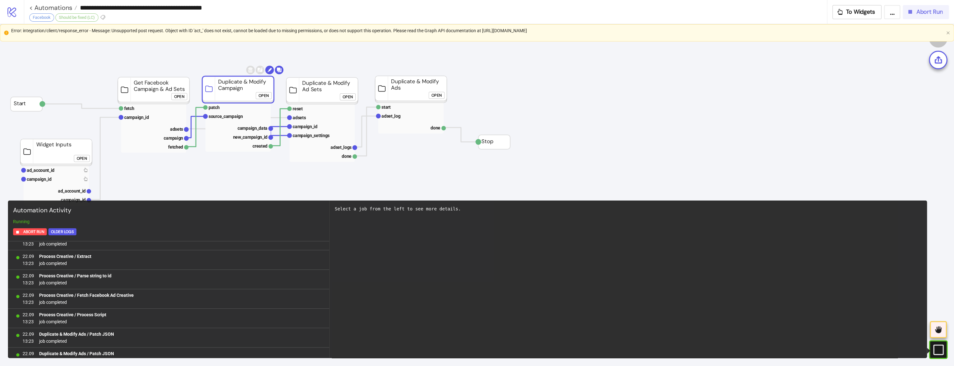
click at [930, 20] on div "**********" at bounding box center [489, 12] width 930 height 24
click at [911, 12] on icon "button" at bounding box center [911, 12] width 4 height 4
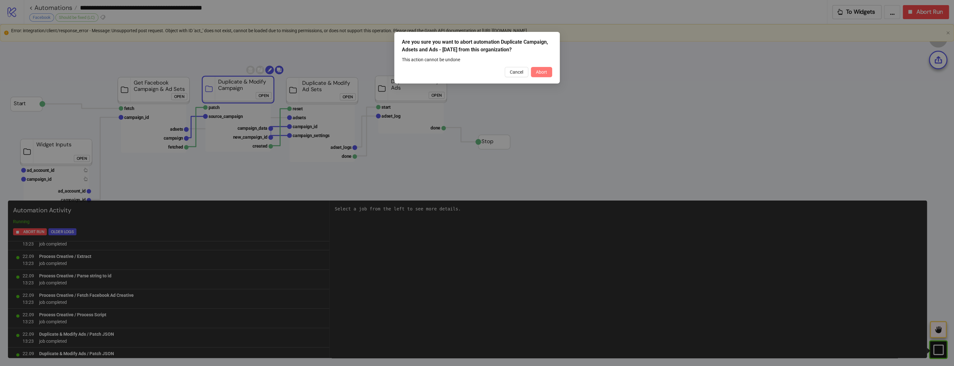
click at [538, 75] on button "Abort" at bounding box center [541, 72] width 21 height 10
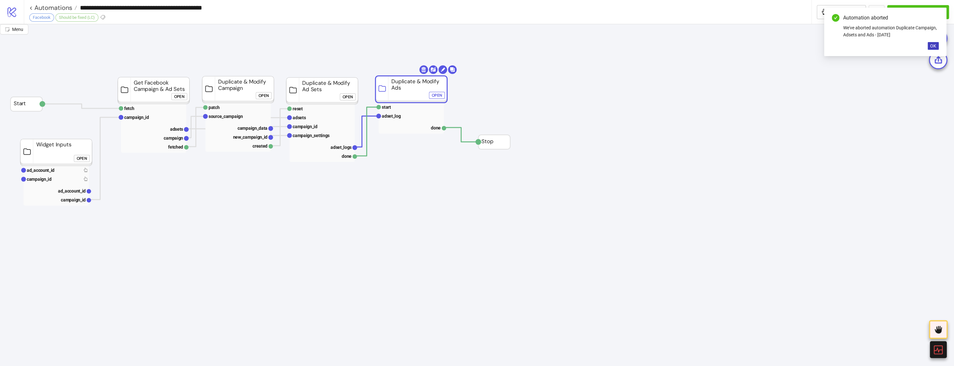
click at [433, 97] on div "Open" at bounding box center [437, 95] width 10 height 7
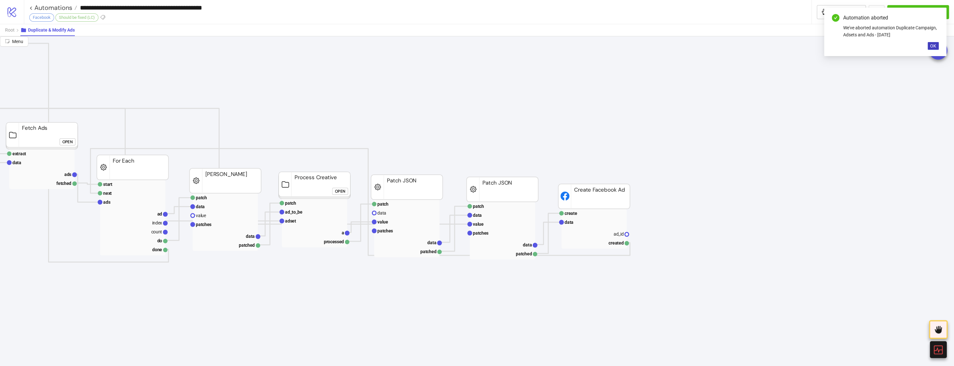
scroll to position [0, 127]
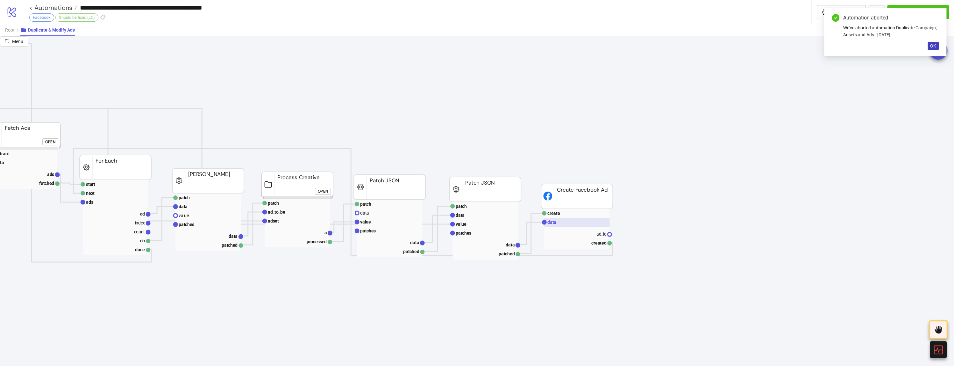
click at [551, 226] on rect at bounding box center [576, 222] width 65 height 9
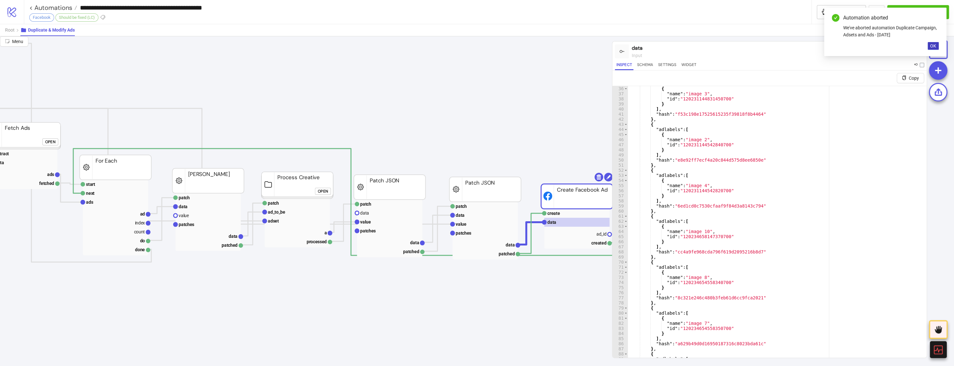
type textarea "*"
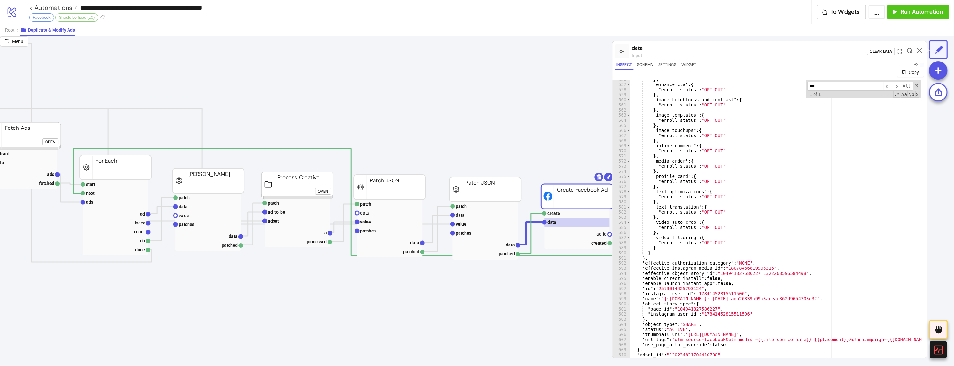
scroll to position [15, 0]
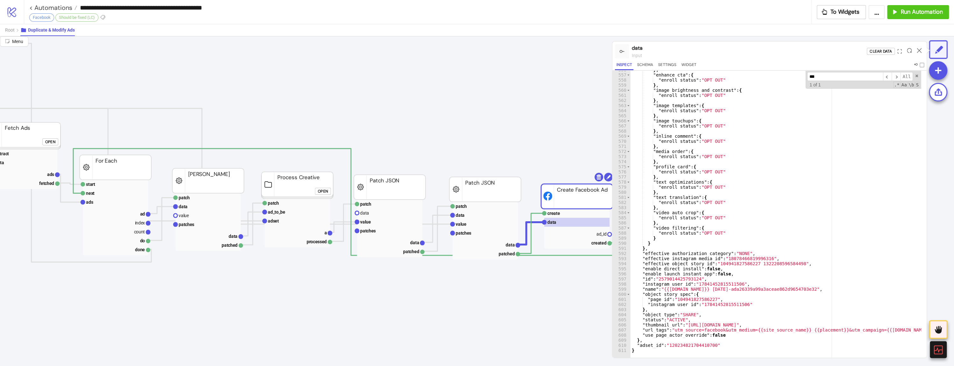
type input "***"
click at [489, 237] on rect at bounding box center [485, 231] width 65 height 58
click at [484, 232] on rect at bounding box center [485, 232] width 65 height 9
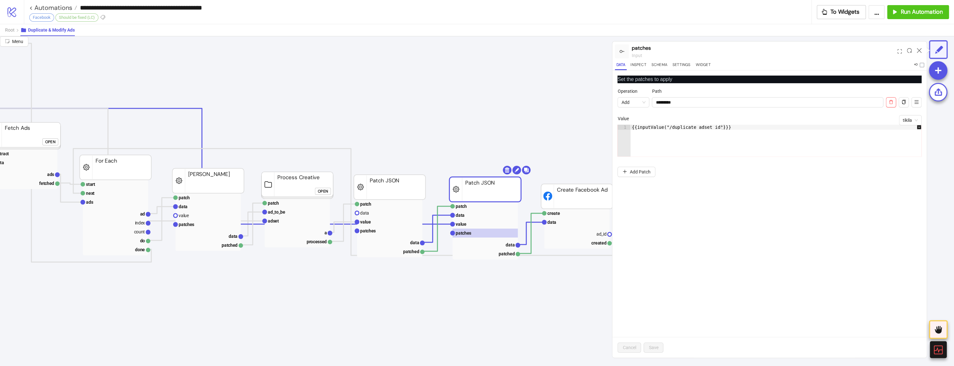
click at [903, 105] on button "button" at bounding box center [904, 102] width 10 height 10
click at [392, 235] on rect at bounding box center [389, 230] width 65 height 9
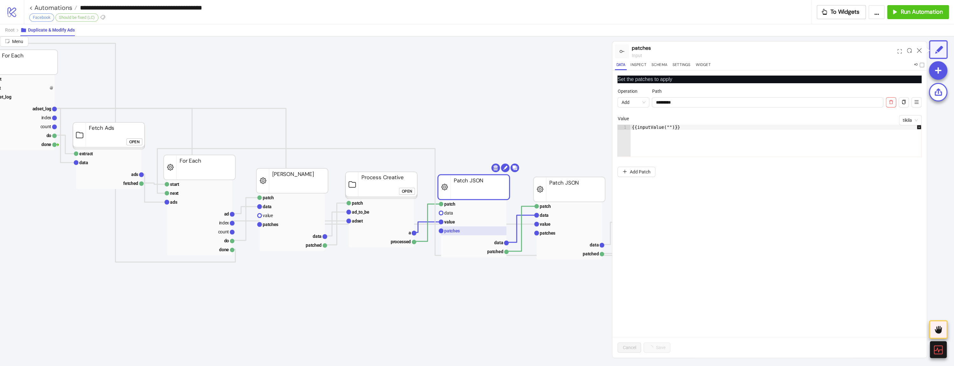
scroll to position [0, 42]
click at [298, 229] on rect at bounding box center [293, 222] width 65 height 58
click at [297, 227] on rect at bounding box center [293, 224] width 65 height 9
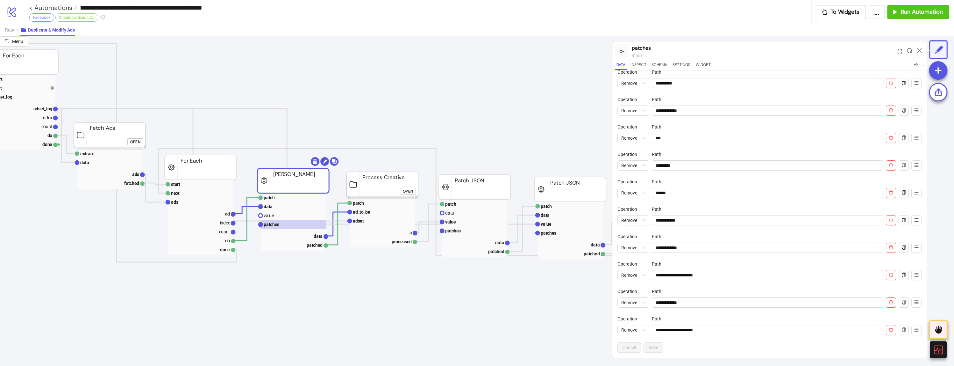
scroll to position [67, 0]
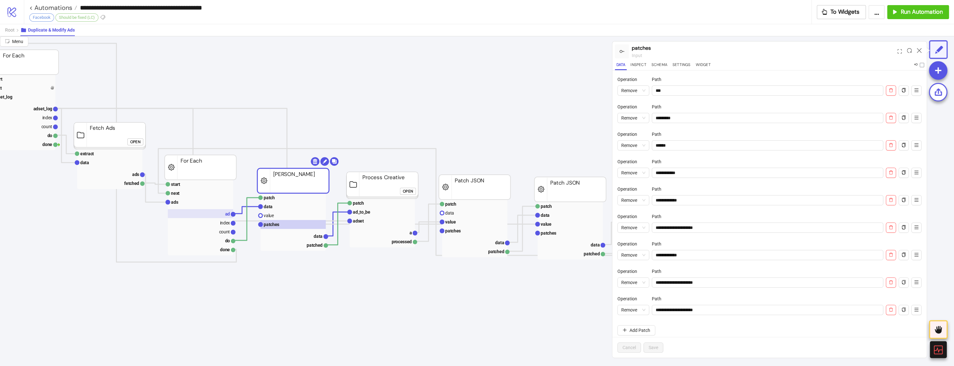
click at [199, 212] on rect at bounding box center [200, 213] width 65 height 9
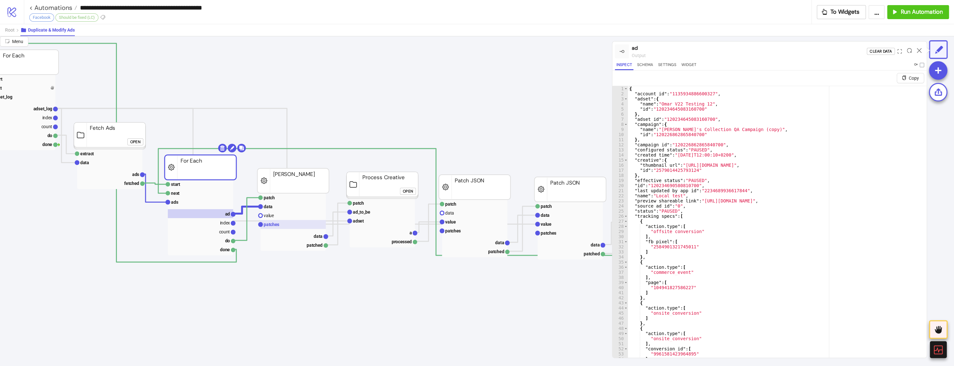
click at [267, 227] on rect at bounding box center [293, 224] width 65 height 9
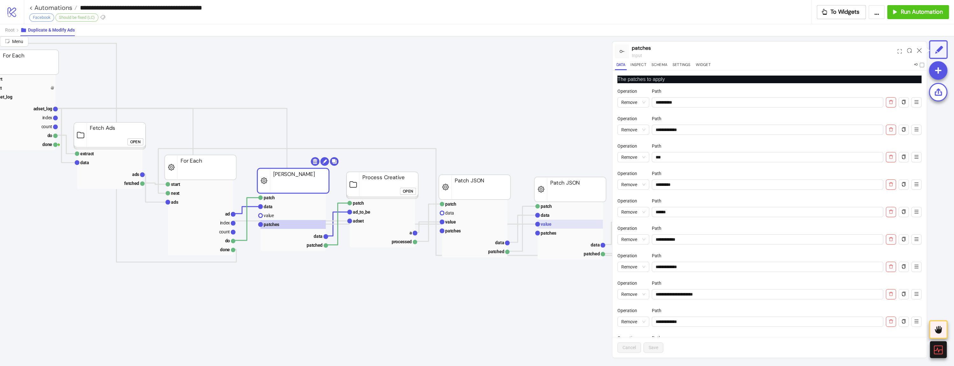
click at [550, 226] on text "value" at bounding box center [546, 223] width 11 height 5
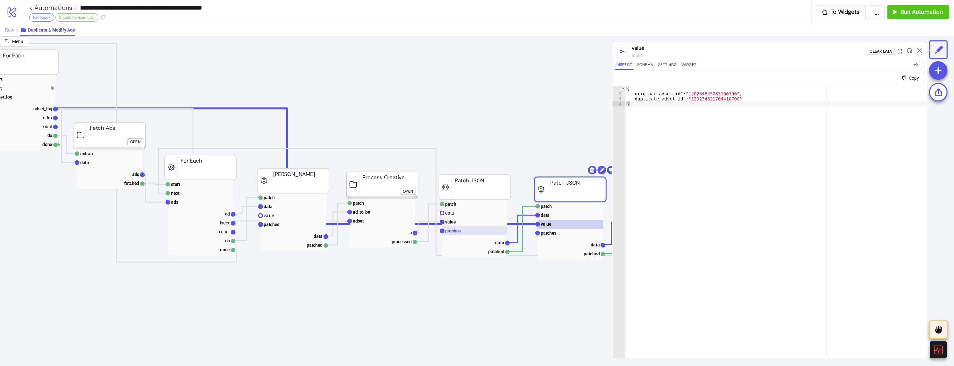
click at [495, 226] on rect at bounding box center [474, 230] width 65 height 9
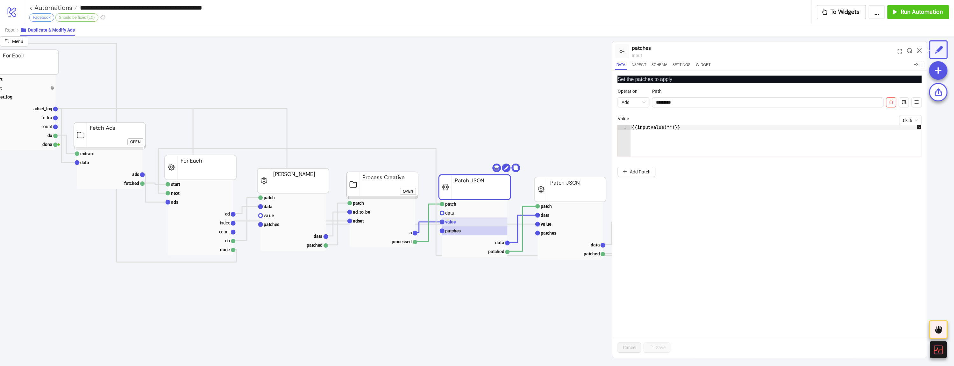
click at [489, 221] on rect at bounding box center [474, 221] width 65 height 9
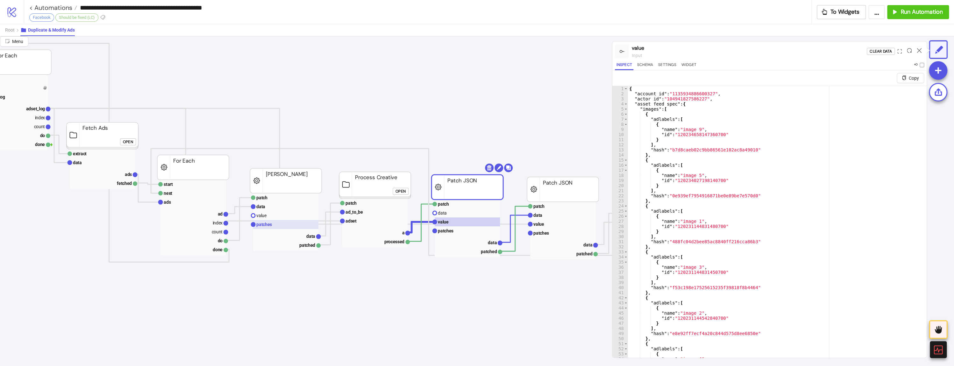
scroll to position [0, 42]
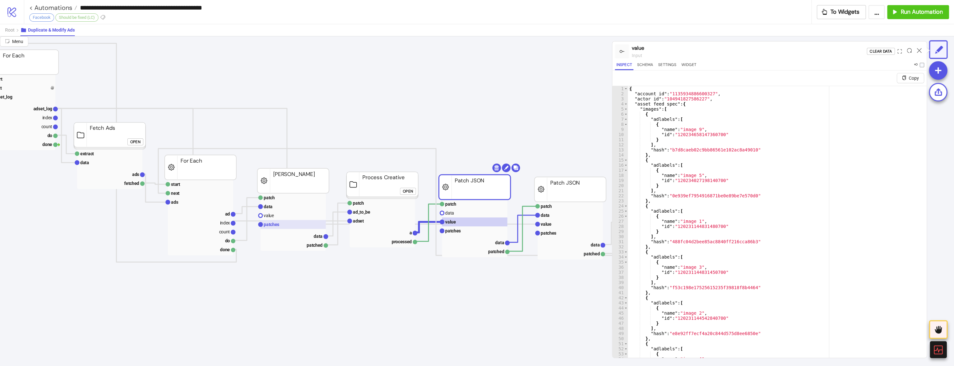
click at [291, 226] on rect at bounding box center [293, 224] width 65 height 9
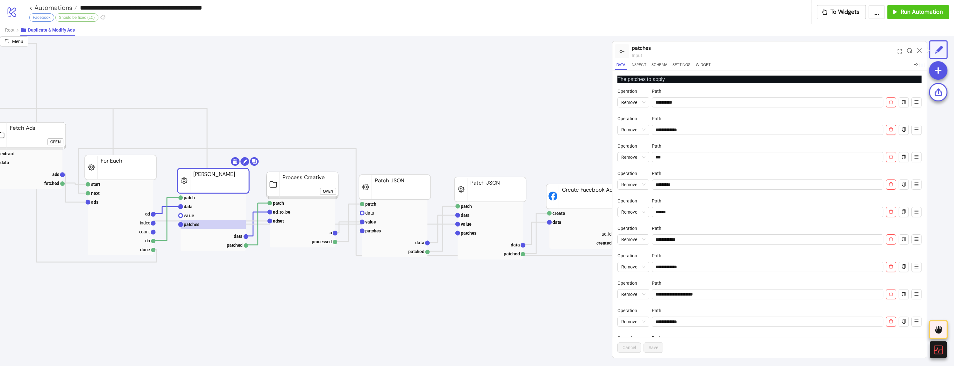
scroll to position [0, 127]
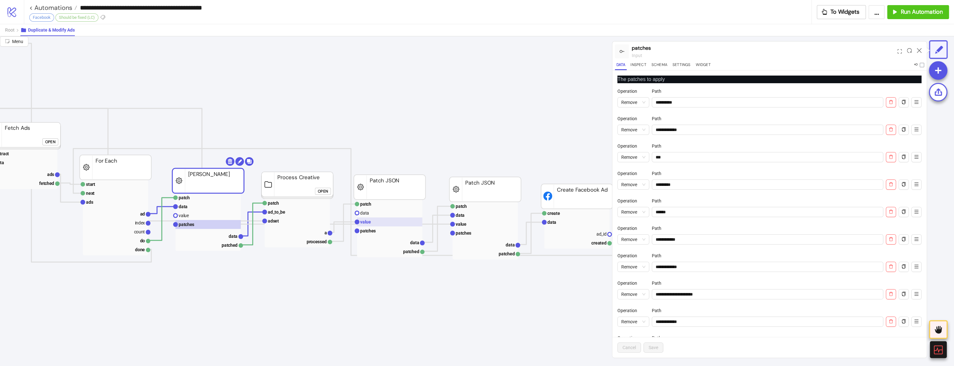
click at [372, 225] on rect at bounding box center [389, 221] width 65 height 9
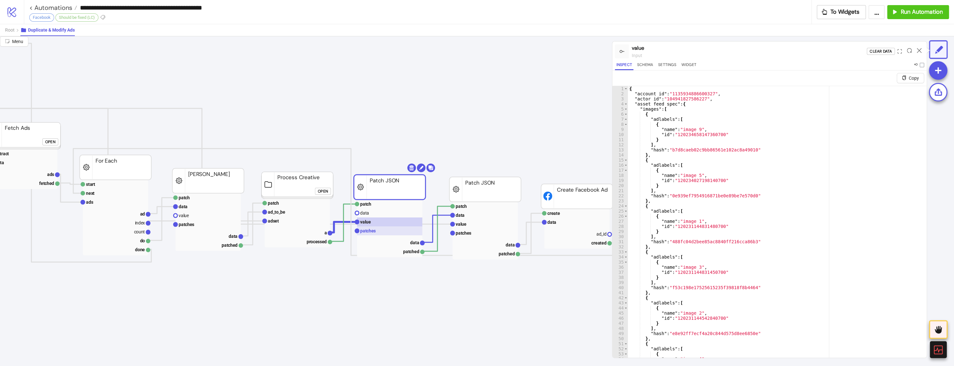
click at [373, 232] on text "patches" at bounding box center [368, 230] width 16 height 5
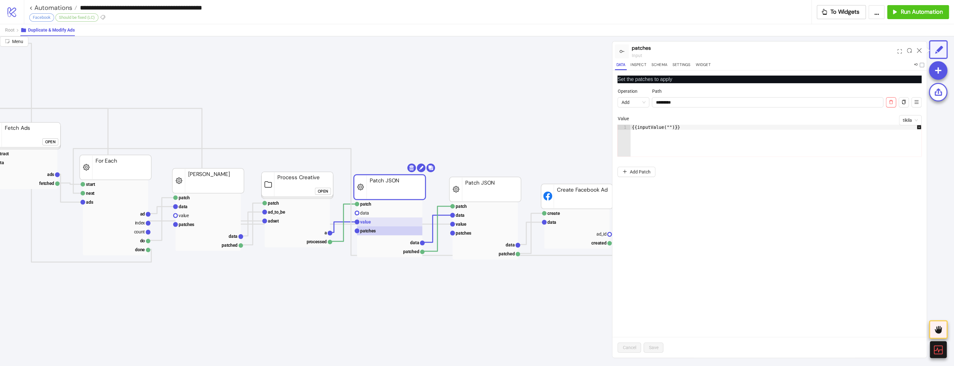
click at [375, 225] on rect at bounding box center [389, 221] width 65 height 9
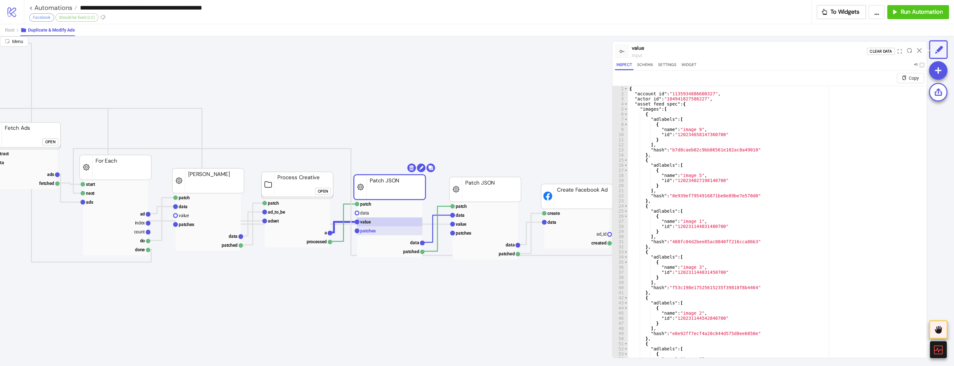
click at [378, 232] on rect at bounding box center [389, 230] width 65 height 9
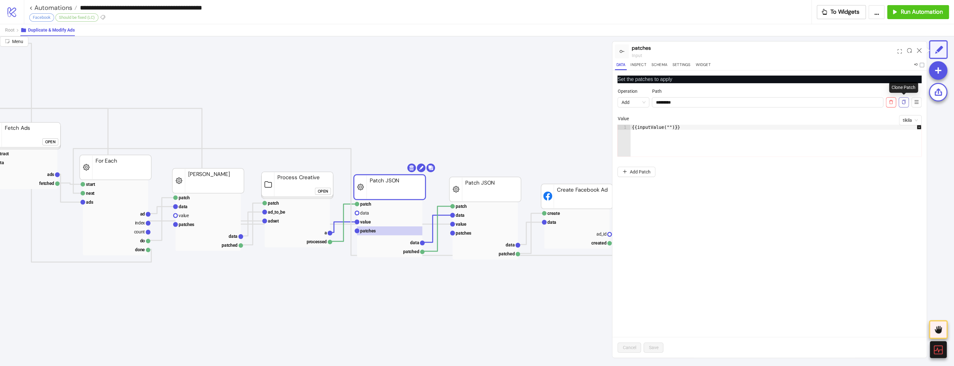
click at [902, 105] on button "button" at bounding box center [904, 102] width 10 height 10
click at [676, 181] on input "*********" at bounding box center [768, 179] width 232 height 10
type input "**********"
click at [666, 204] on div "{{inputValue("")}}" at bounding box center [780, 222] width 298 height 42
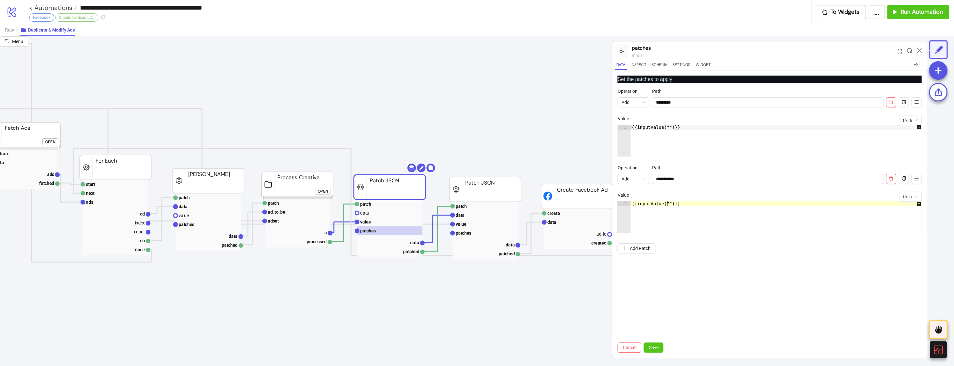
paste textarea "**********"
type textarea "**********"
click at [651, 351] on button "Save" at bounding box center [654, 347] width 20 height 10
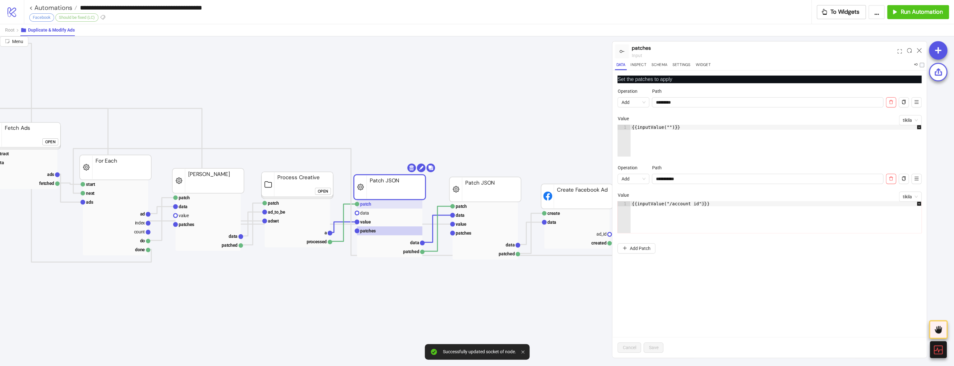
click at [398, 205] on rect at bounding box center [389, 203] width 65 height 9
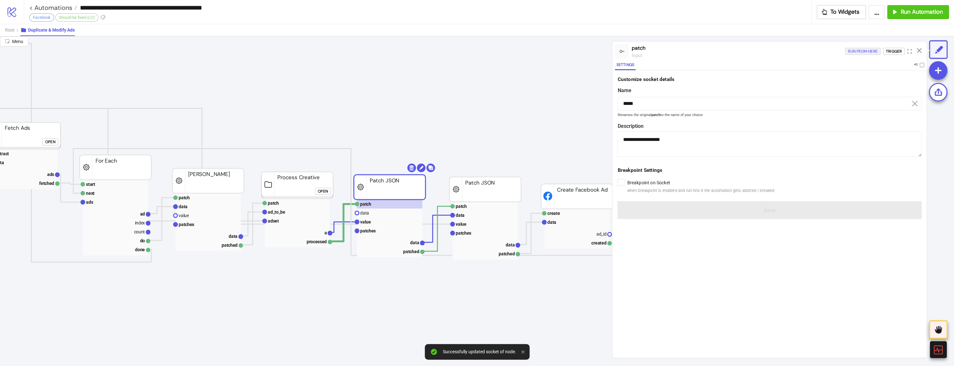
click at [873, 50] on div "Run from here" at bounding box center [863, 51] width 30 height 7
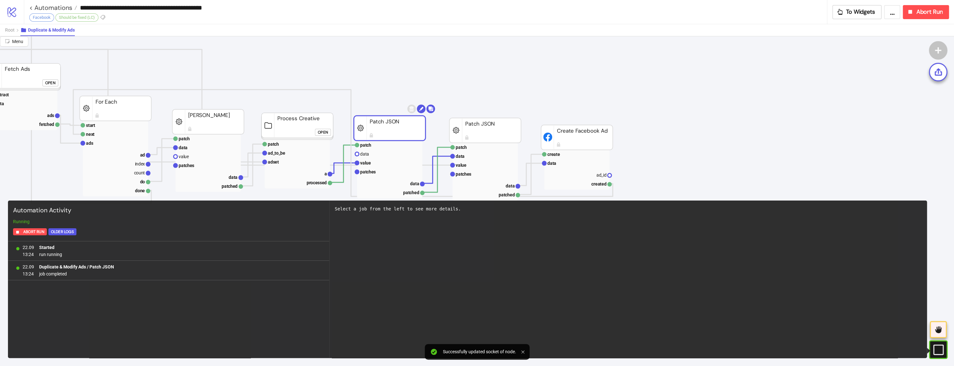
scroll to position [85, 127]
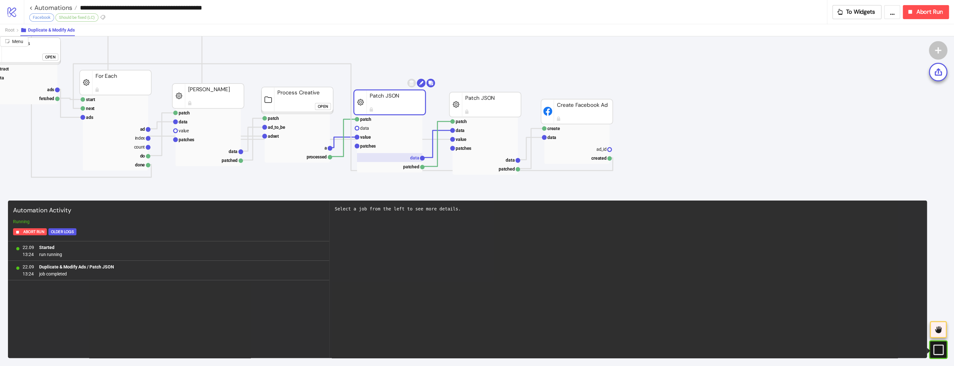
click at [387, 157] on rect at bounding box center [389, 157] width 65 height 9
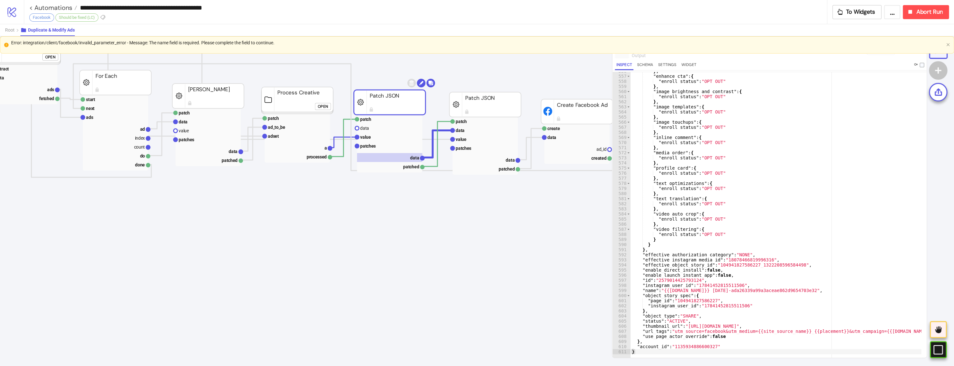
scroll to position [15, 0]
click at [938, 10] on span "Abort Run" at bounding box center [929, 11] width 26 height 7
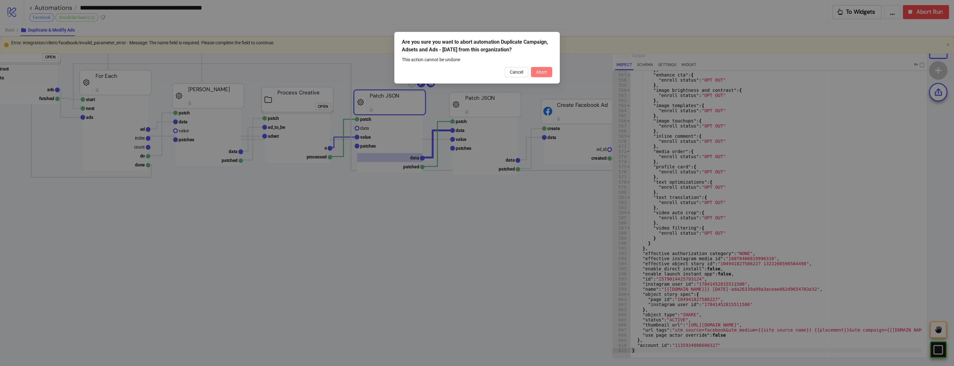
click at [551, 73] on button "Abort" at bounding box center [541, 72] width 21 height 10
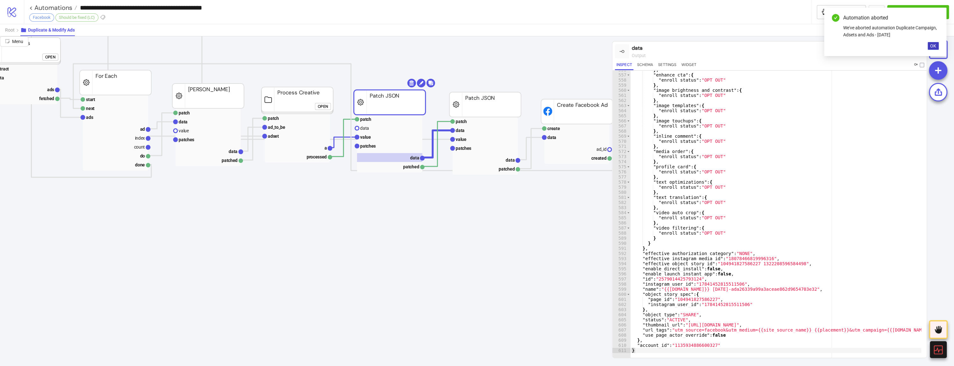
scroll to position [2806, 0]
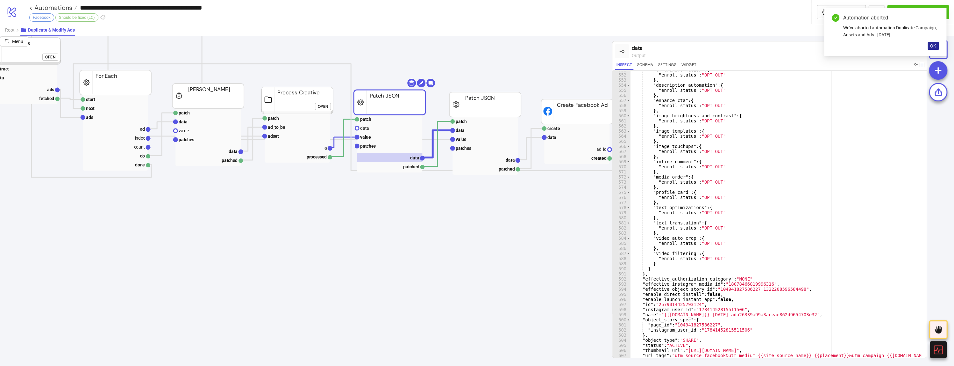
click at [937, 47] on button "OK" at bounding box center [933, 46] width 11 height 8
click at [921, 51] on icon at bounding box center [919, 50] width 5 height 5
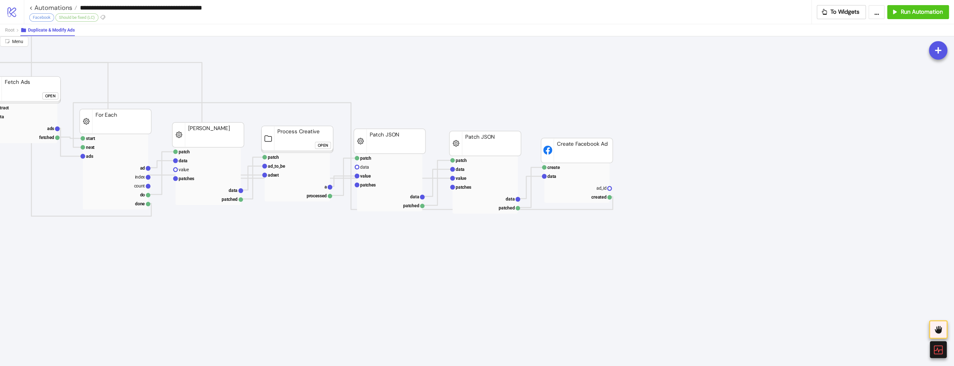
scroll to position [42, 127]
click at [483, 189] on rect at bounding box center [485, 190] width 65 height 9
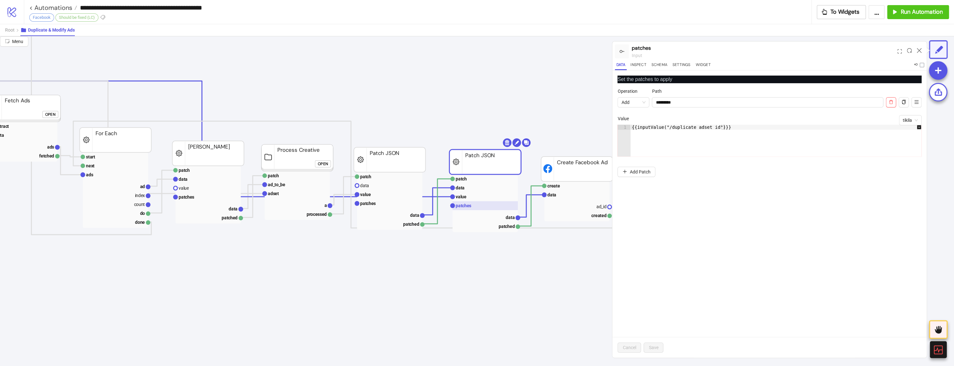
scroll to position [0, 127]
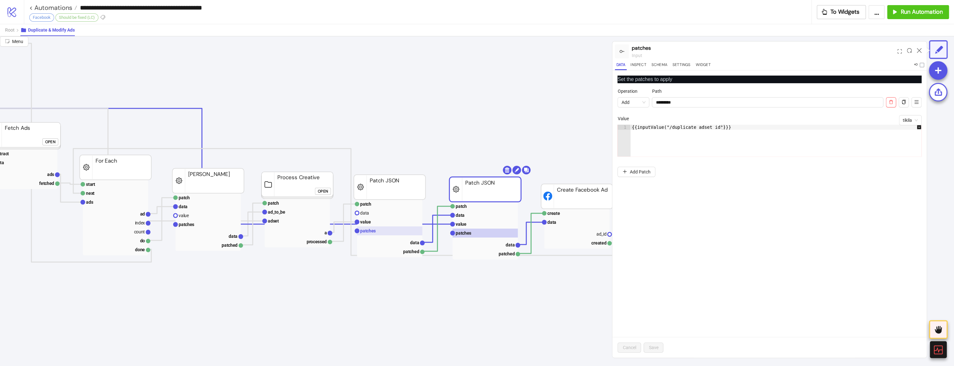
click at [372, 230] on text "patches" at bounding box center [368, 230] width 16 height 5
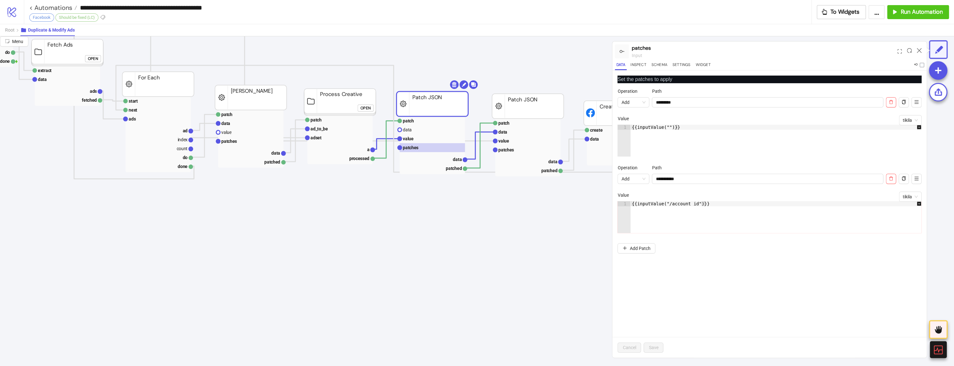
scroll to position [85, 85]
click at [375, 247] on div "Import recipe" at bounding box center [389, 248] width 47 height 12
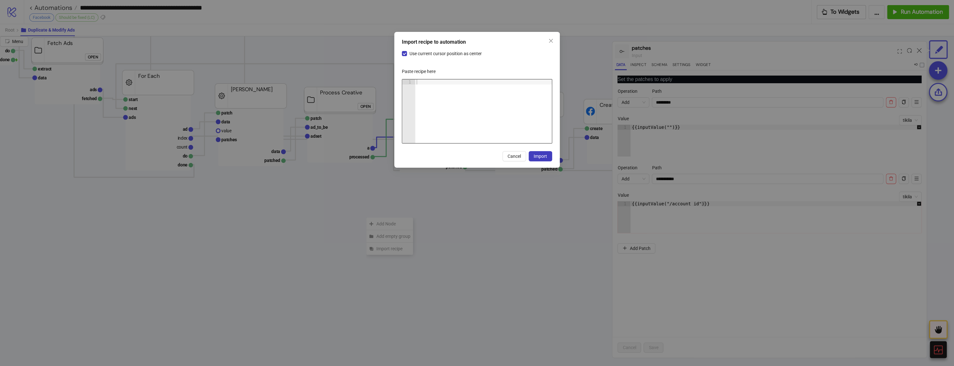
click at [426, 113] on div at bounding box center [483, 116] width 137 height 74
paste textarea "Cursor at row 1"
click at [539, 159] on button "Import" at bounding box center [541, 156] width 24 height 10
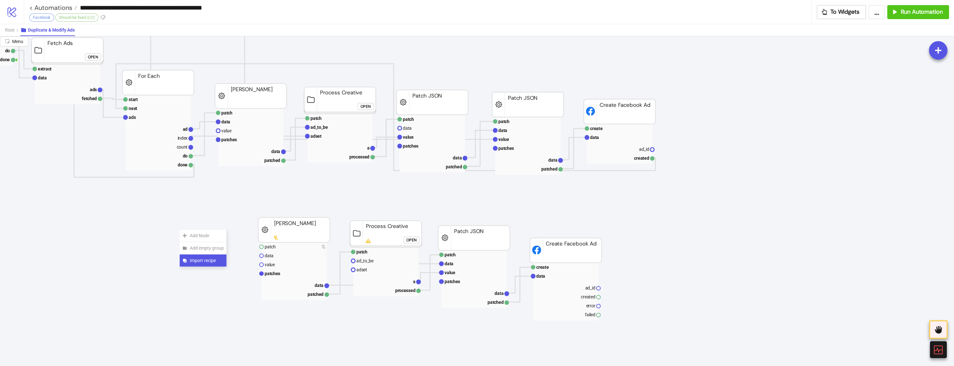
click at [198, 258] on span "Import recipe" at bounding box center [207, 260] width 34 height 7
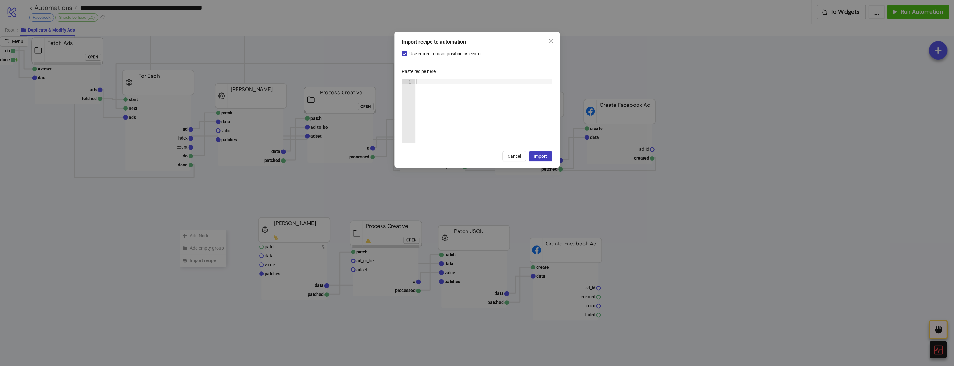
click at [492, 118] on div at bounding box center [483, 116] width 137 height 74
paste textarea "Cursor at row 1"
click at [547, 158] on button "Import" at bounding box center [541, 156] width 24 height 10
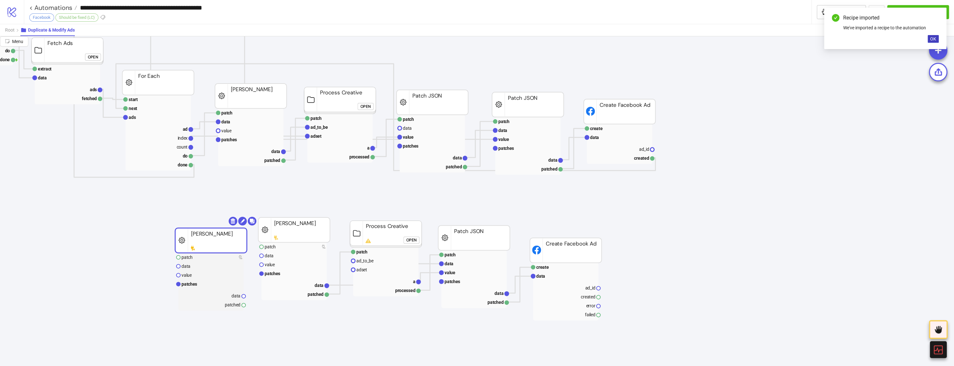
drag, startPoint x: 214, startPoint y: 233, endPoint x: 208, endPoint y: 226, distance: 9.7
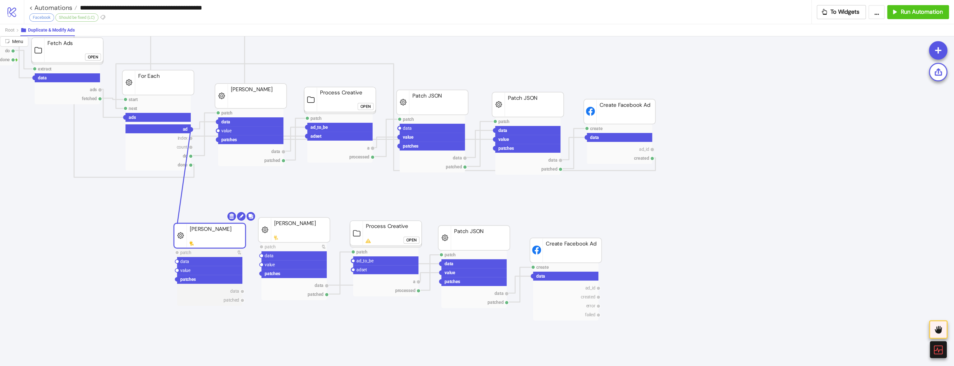
drag, startPoint x: 190, startPoint y: 127, endPoint x: 171, endPoint y: 250, distance: 124.8
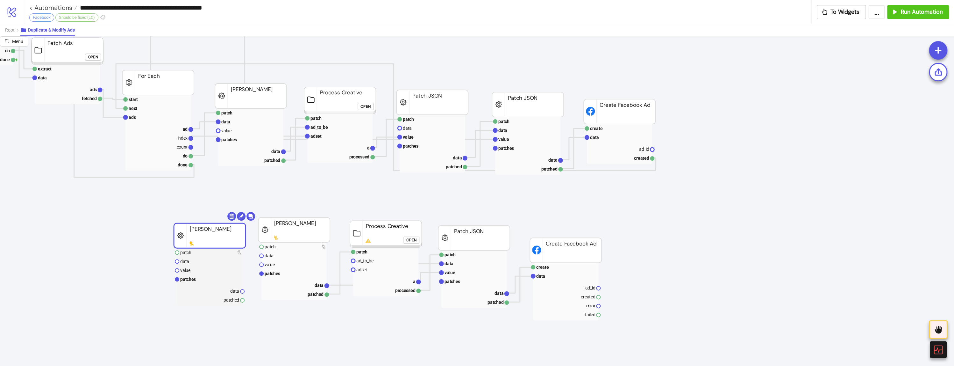
drag, startPoint x: 169, startPoint y: 259, endPoint x: 174, endPoint y: 261, distance: 4.7
drag, startPoint x: 175, startPoint y: 259, endPoint x: 200, endPoint y: 182, distance: 80.2
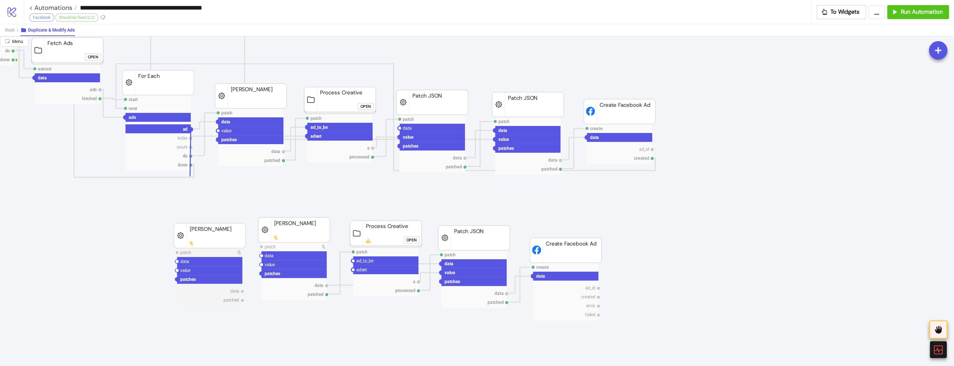
drag, startPoint x: 190, startPoint y: 129, endPoint x: 189, endPoint y: 242, distance: 113.1
click at [178, 260] on circle at bounding box center [177, 261] width 4 height 4
drag, startPoint x: 241, startPoint y: 291, endPoint x: 248, endPoint y: 256, distance: 35.4
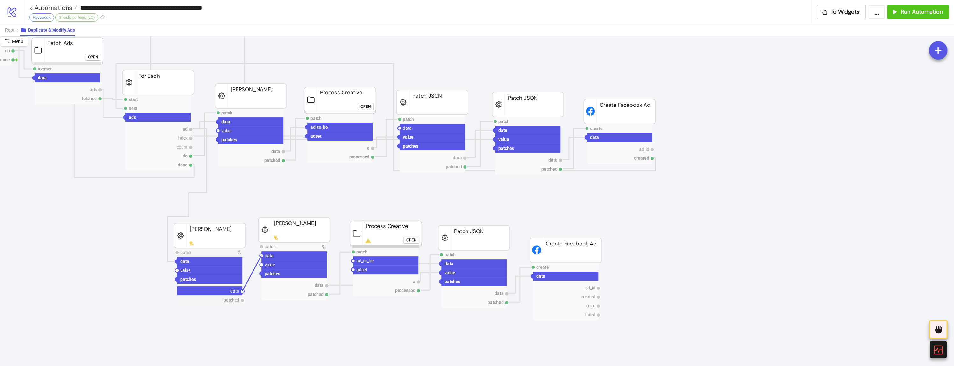
click at [261, 255] on circle at bounding box center [262, 256] width 4 height 4
drag, startPoint x: 241, startPoint y: 290, endPoint x: 341, endPoint y: 256, distance: 105.2
click at [354, 260] on circle at bounding box center [353, 261] width 4 height 4
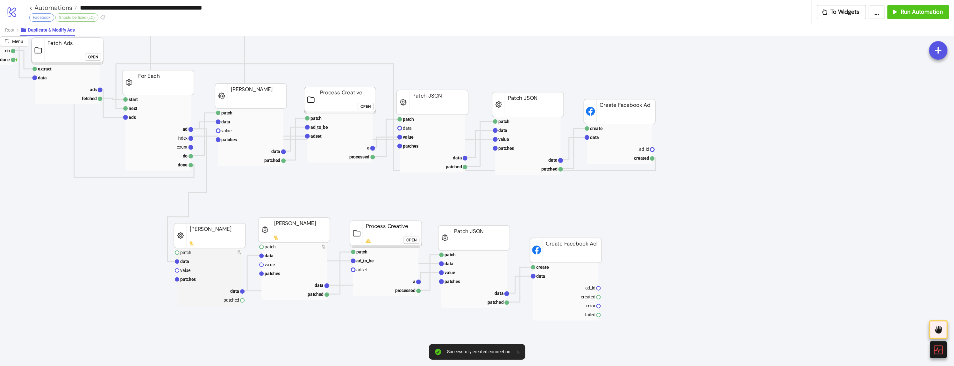
drag, startPoint x: 243, startPoint y: 299, endPoint x: 256, endPoint y: 273, distance: 29.2
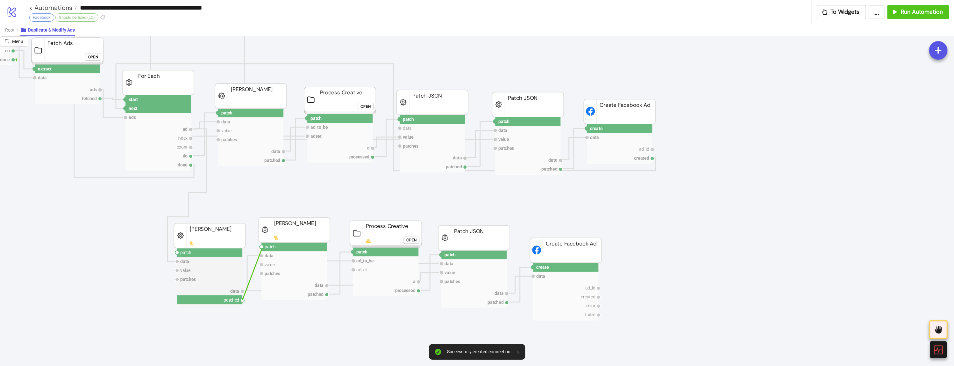
click at [262, 248] on circle at bounding box center [262, 247] width 4 height 4
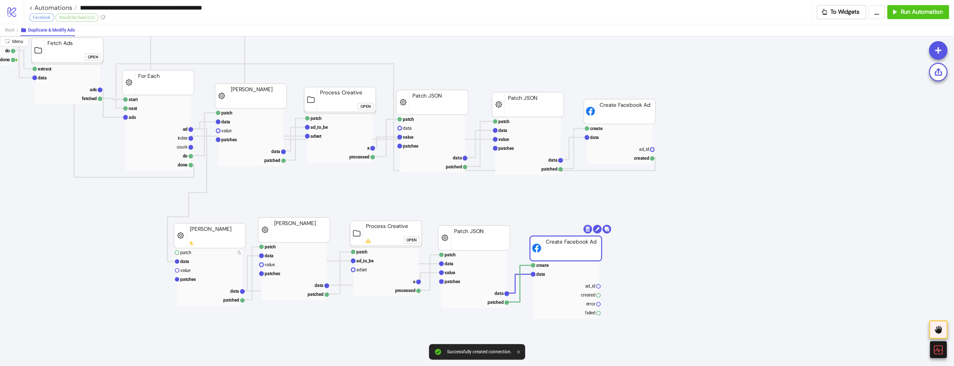
drag, startPoint x: 571, startPoint y: 254, endPoint x: 573, endPoint y: 250, distance: 4.3
click at [160, 126] on rect at bounding box center [157, 128] width 65 height 9
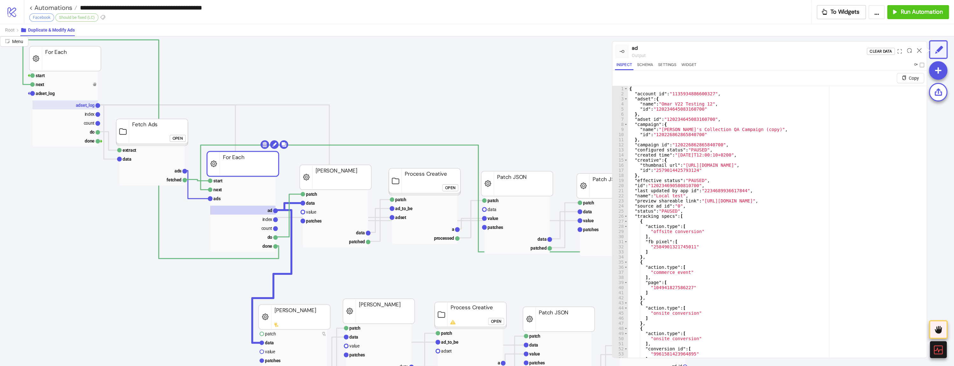
scroll to position [0, 0]
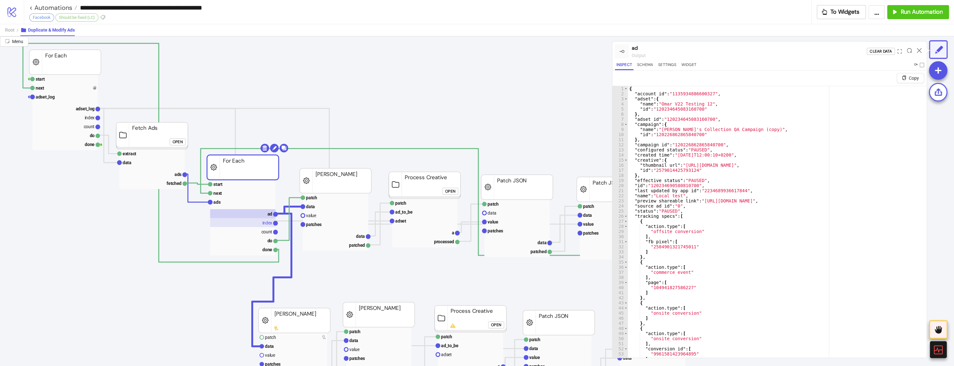
drag, startPoint x: 97, startPoint y: 109, endPoint x: 243, endPoint y: 219, distance: 182.6
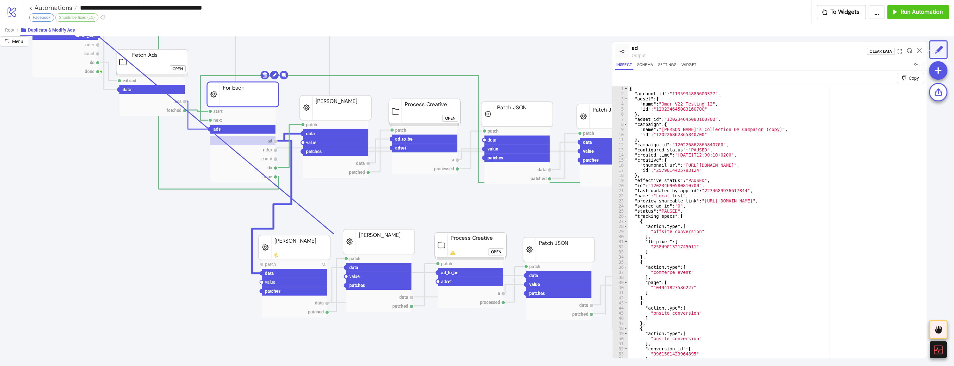
scroll to position [85, 0]
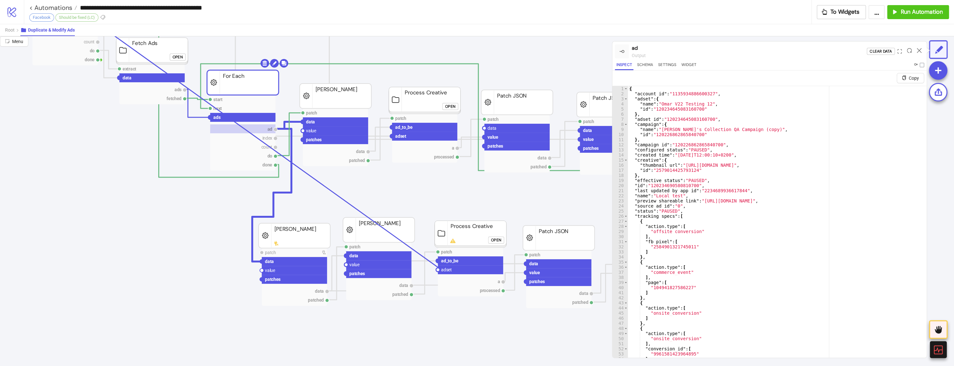
click at [439, 268] on circle at bounding box center [438, 270] width 4 height 4
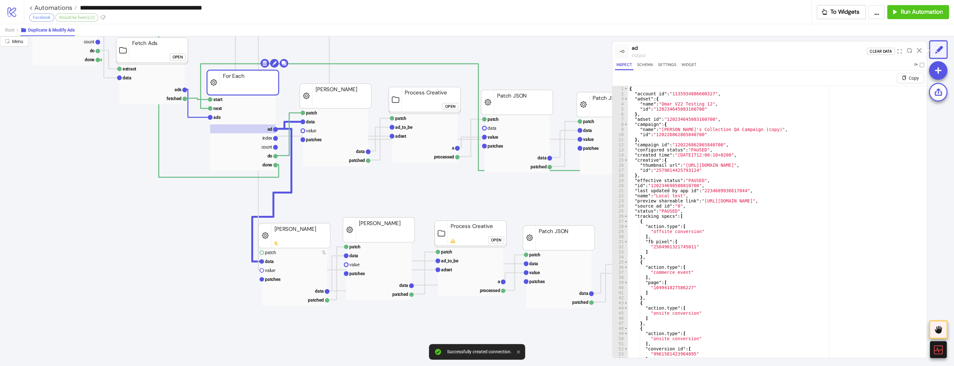
click at [495, 241] on div "Open" at bounding box center [496, 239] width 10 height 7
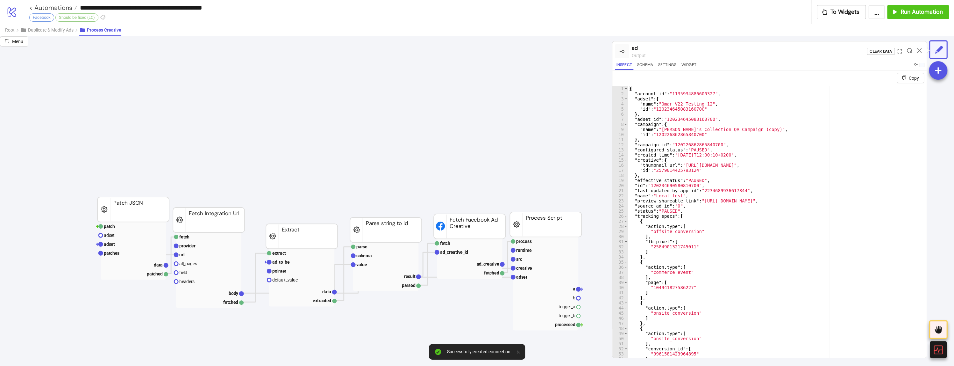
scroll to position [85, 127]
click at [285, 271] on text "pointer" at bounding box center [279, 270] width 14 height 5
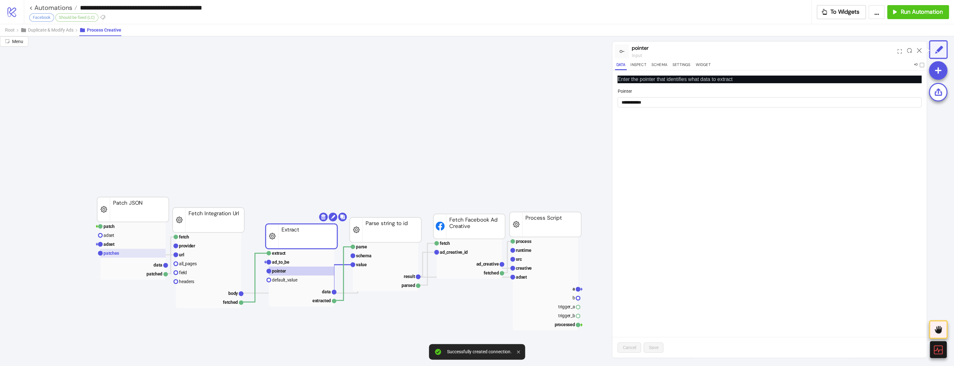
click at [115, 254] on text "patches" at bounding box center [112, 252] width 16 height 5
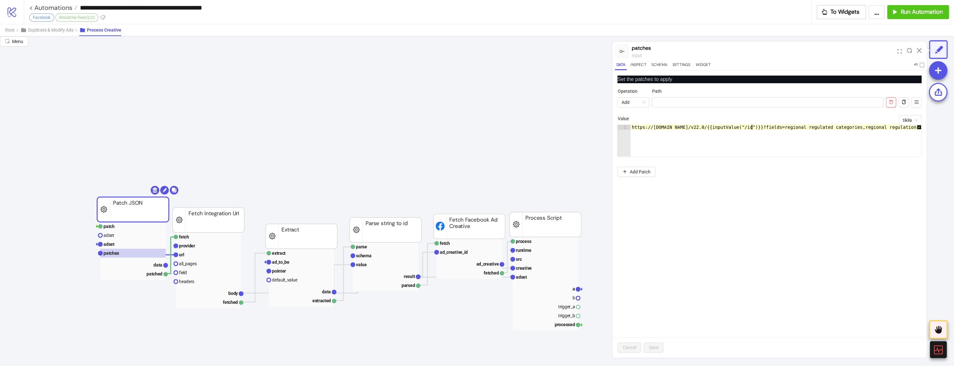
click at [751, 126] on div "https://[DOMAIN_NAME]/v22.0/{{inputValue("/id")}}?fields=regional_regulated_cat…" at bounding box center [784, 146] width 307 height 42
paste textarea "**********"
type textarea "**********"
click at [658, 349] on span "Save" at bounding box center [654, 347] width 10 height 5
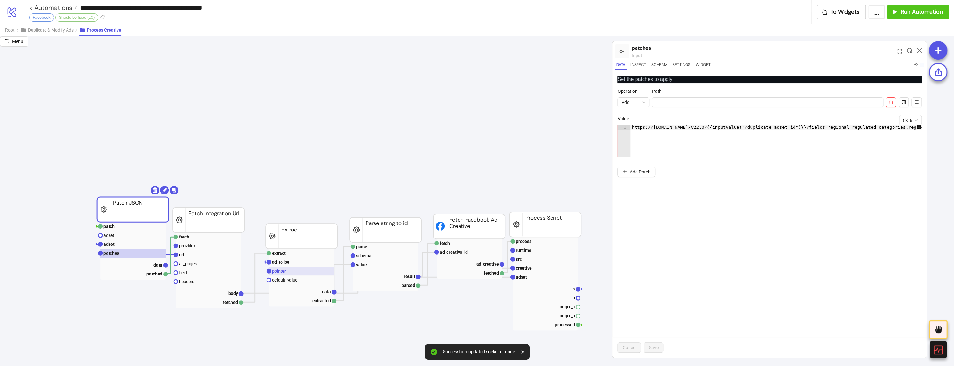
click at [312, 273] on rect at bounding box center [301, 270] width 65 height 9
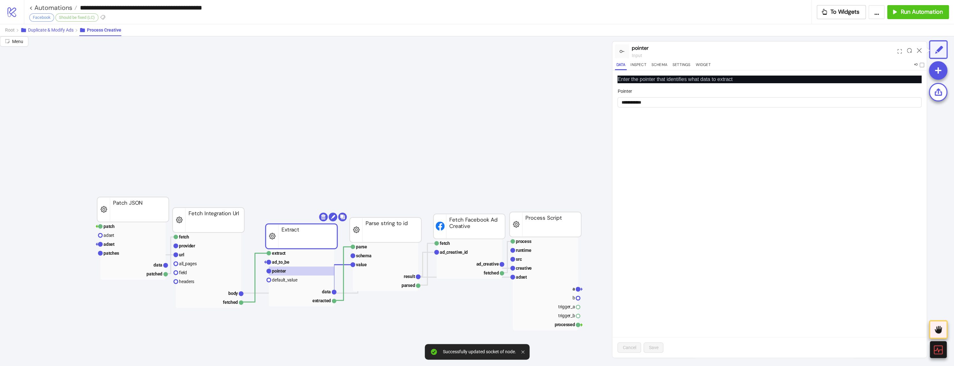
click at [51, 32] on span "Duplicate & Modify Ads" at bounding box center [51, 29] width 46 height 5
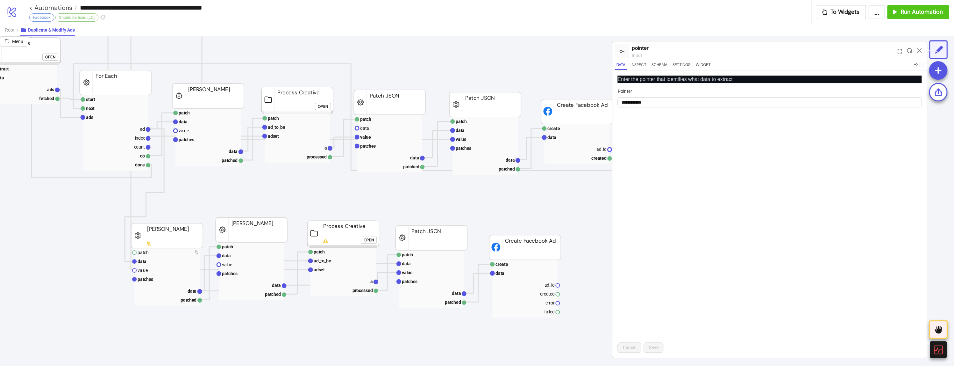
click at [363, 241] on button "Open" at bounding box center [369, 239] width 16 height 7
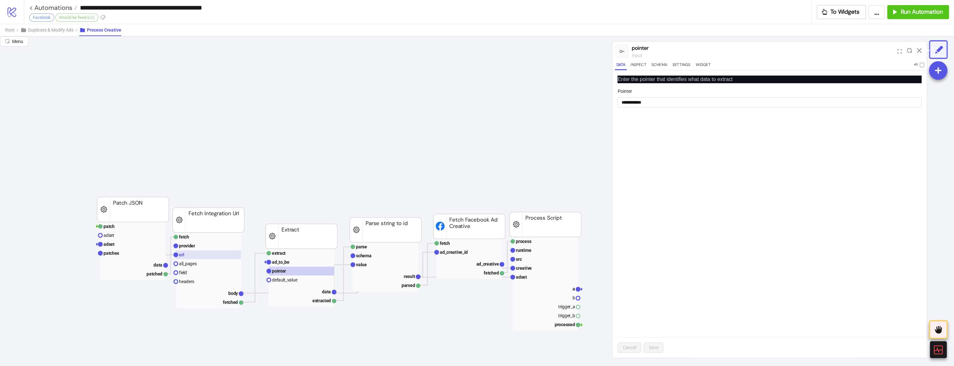
click at [205, 257] on rect at bounding box center [208, 254] width 65 height 9
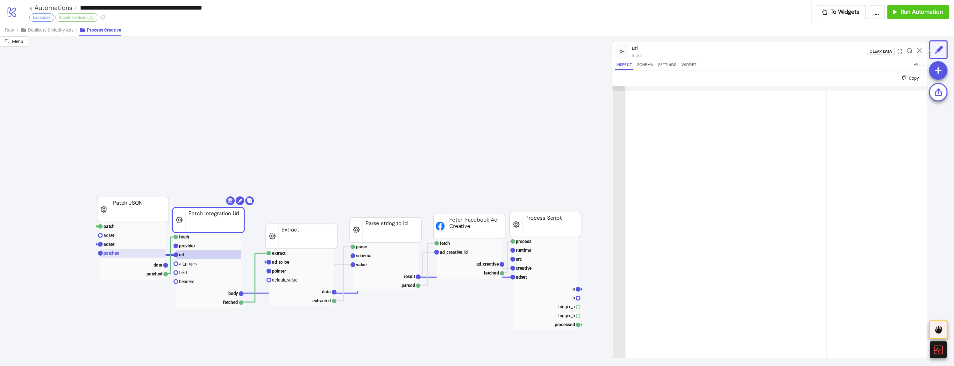
drag, startPoint x: 94, startPoint y: 256, endPoint x: 109, endPoint y: 253, distance: 15.2
click at [114, 252] on text "patches" at bounding box center [112, 252] width 16 height 5
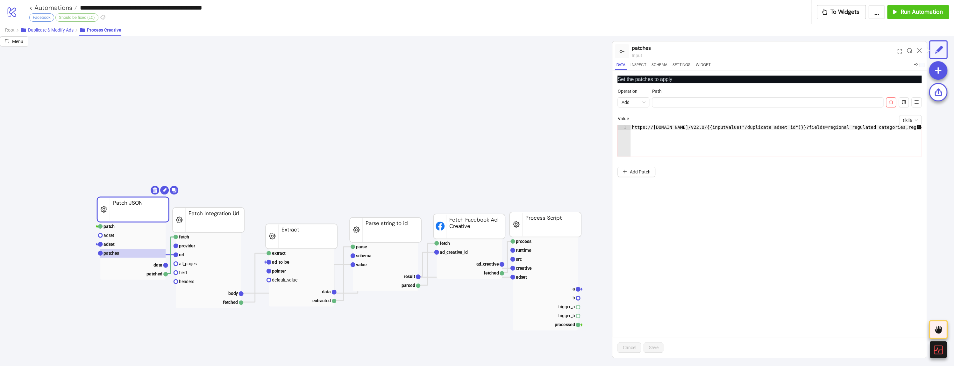
click at [68, 35] on button "Duplicate & Modify Ads" at bounding box center [49, 30] width 59 height 12
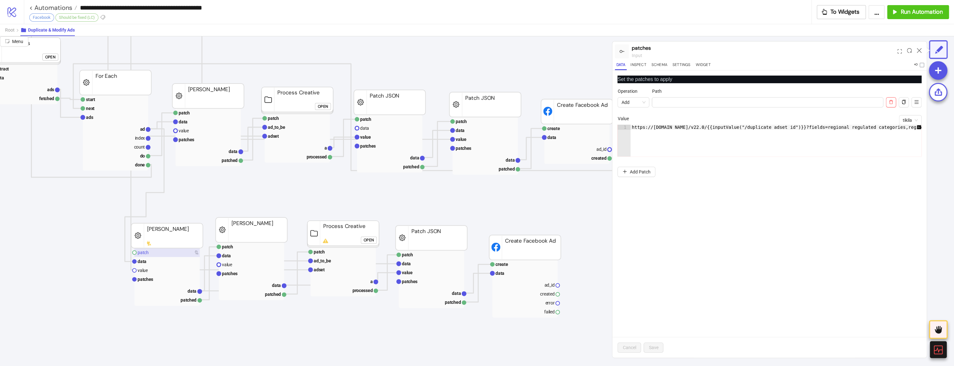
click at [155, 252] on rect at bounding box center [166, 252] width 65 height 9
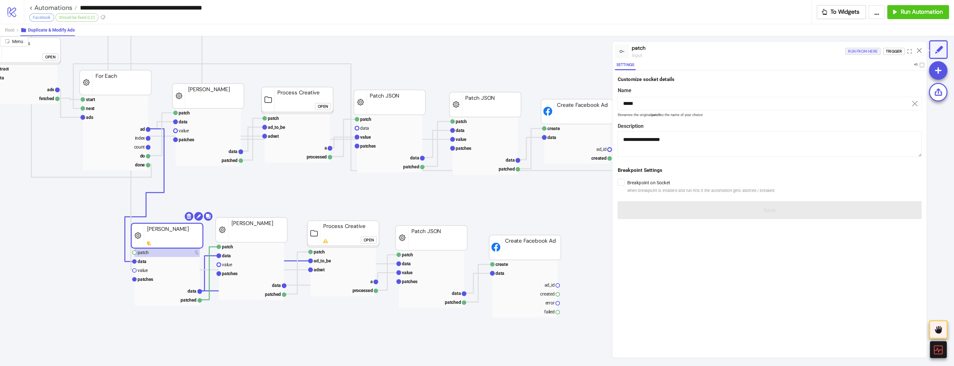
click at [847, 52] on button "Run from here" at bounding box center [862, 51] width 35 height 7
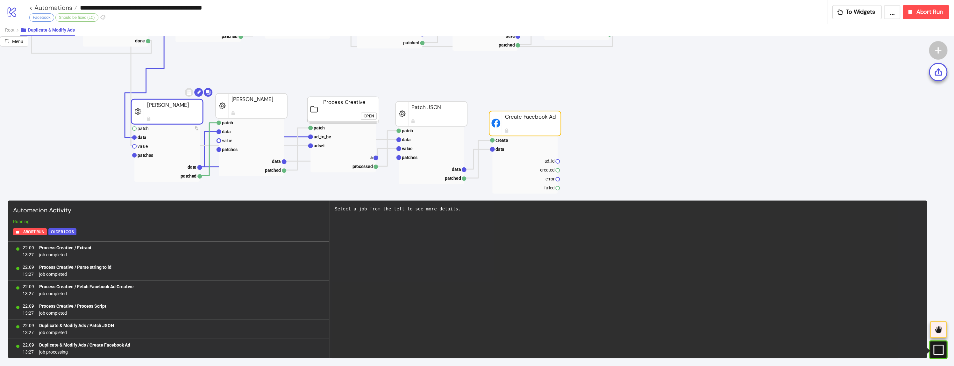
scroll to position [212, 127]
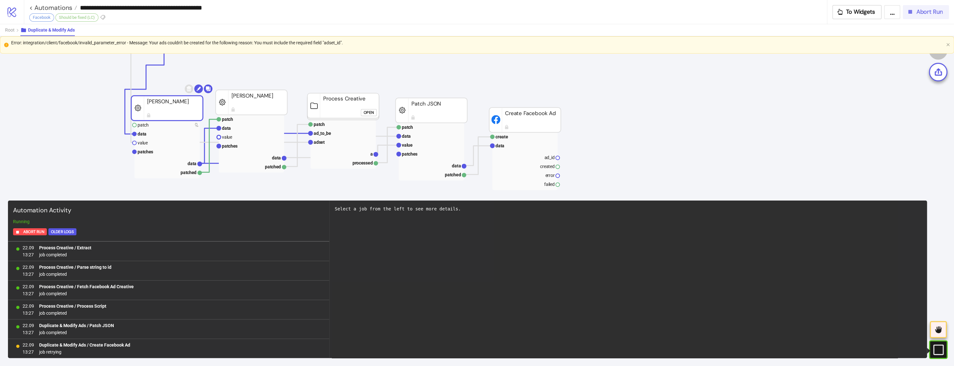
drag, startPoint x: 905, startPoint y: 9, endPoint x: 836, endPoint y: 24, distance: 70.2
click at [905, 10] on button "Abort Run" at bounding box center [926, 12] width 46 height 14
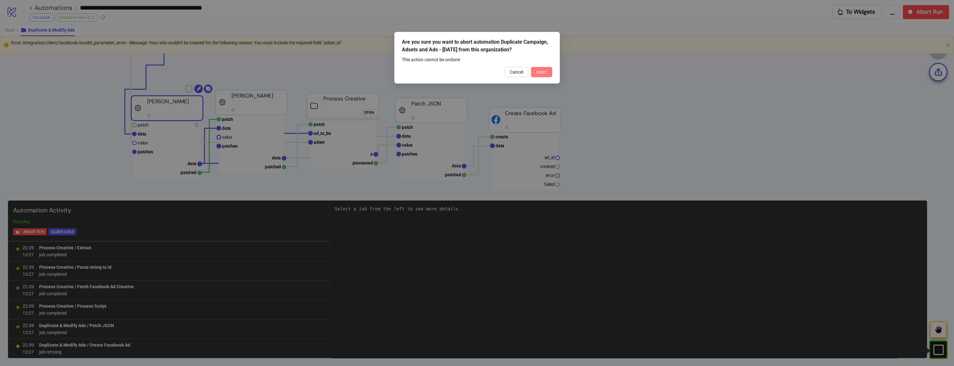
click at [543, 76] on button "Abort" at bounding box center [541, 72] width 21 height 10
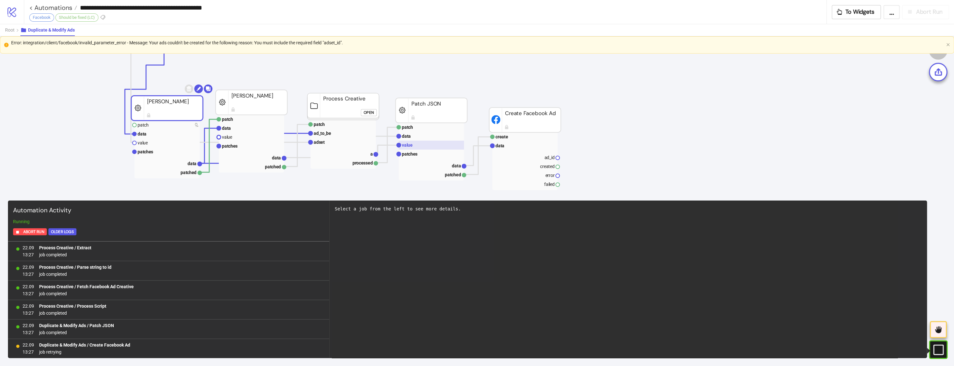
scroll to position [0, 0]
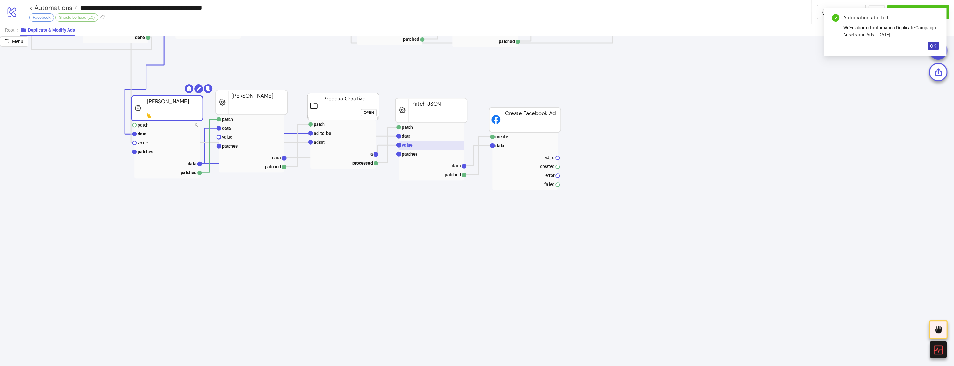
click at [433, 146] on rect at bounding box center [431, 144] width 65 height 9
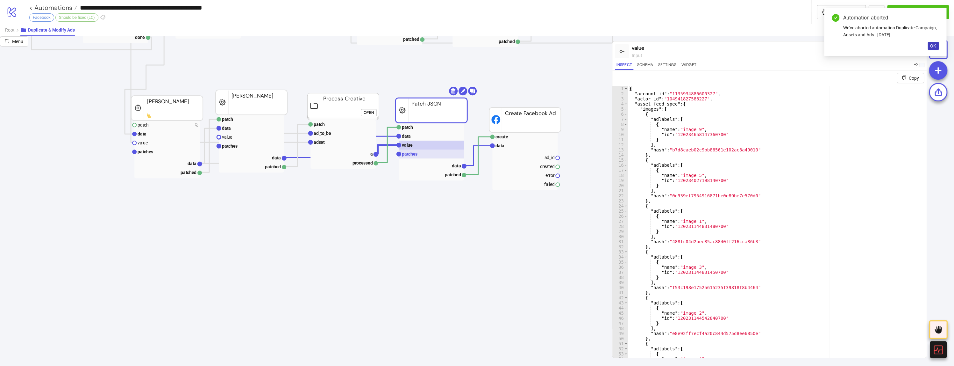
click at [425, 152] on rect at bounding box center [431, 153] width 65 height 9
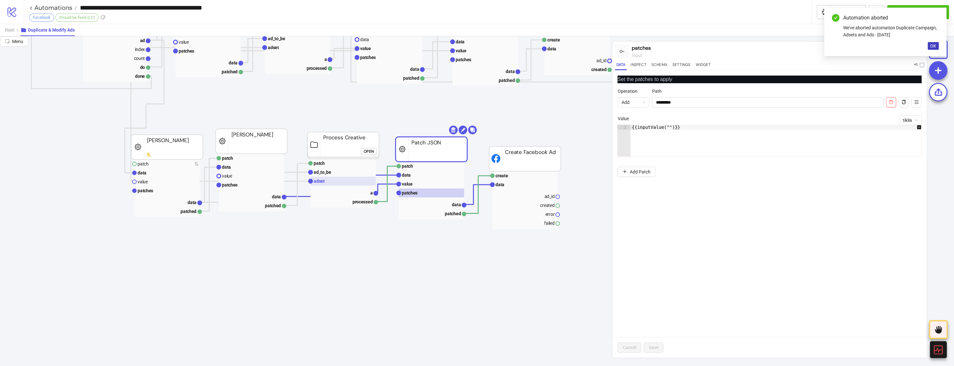
scroll to position [170, 127]
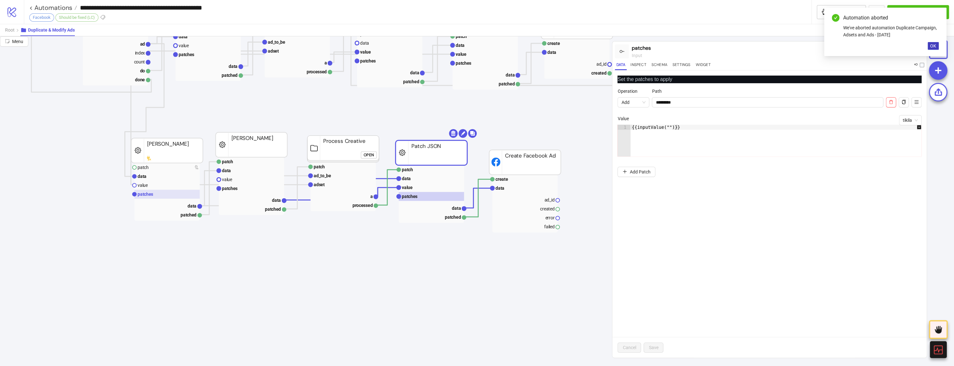
click at [147, 195] on text "patches" at bounding box center [146, 193] width 16 height 5
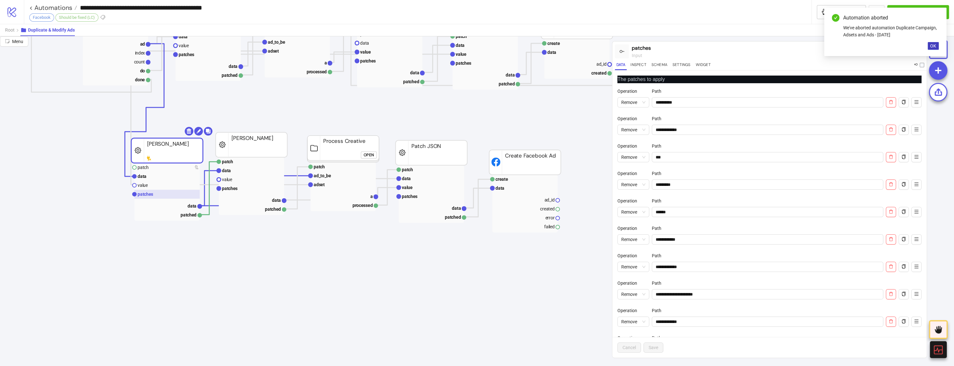
scroll to position [127, 127]
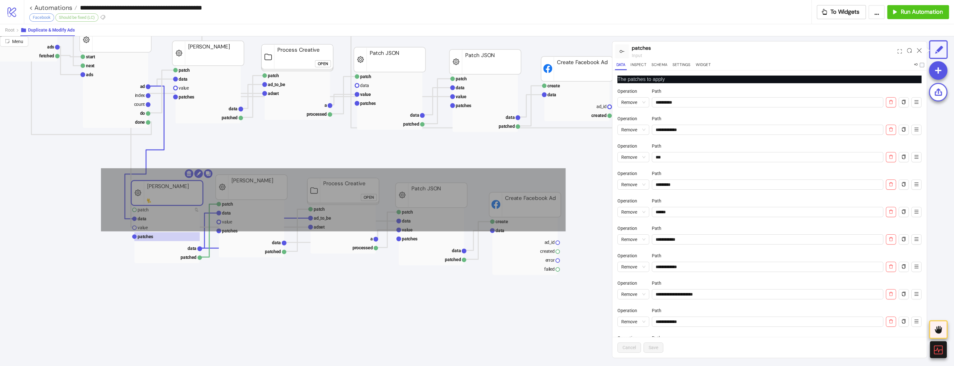
drag, startPoint x: 526, startPoint y: 182, endPoint x: 101, endPoint y: 231, distance: 427.4
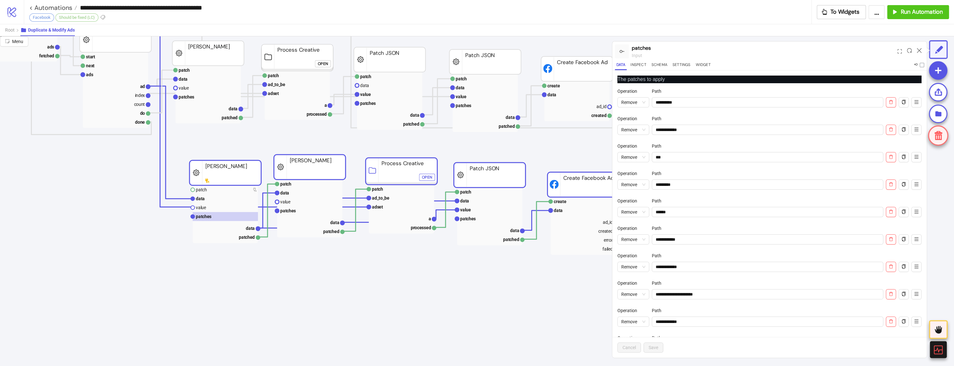
drag, startPoint x: 171, startPoint y: 193, endPoint x: 217, endPoint y: 180, distance: 47.1
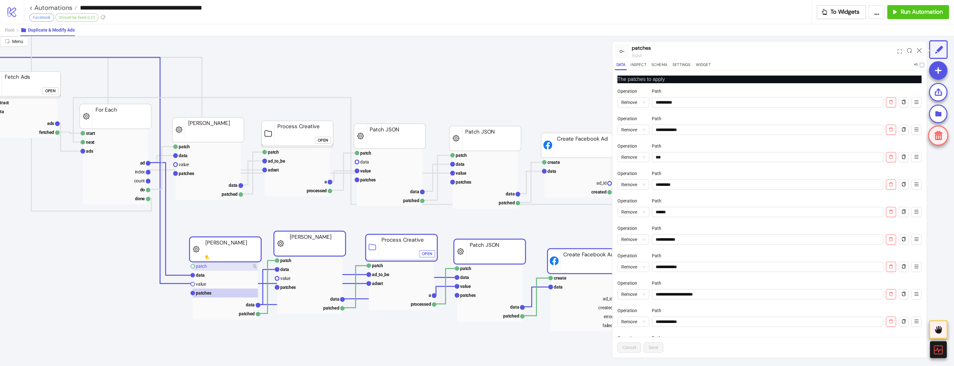
scroll to position [42, 127]
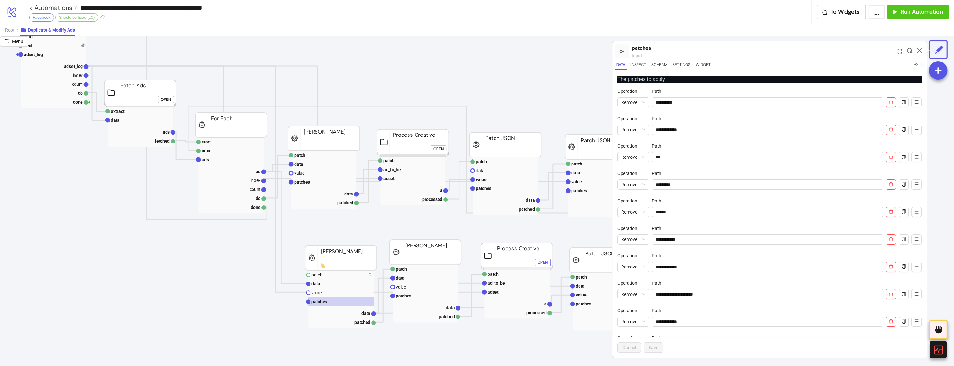
scroll to position [42, 0]
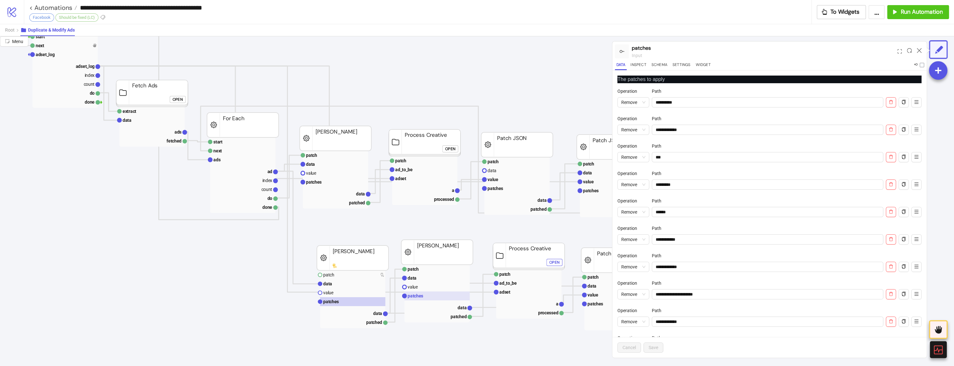
click at [452, 296] on rect at bounding box center [436, 295] width 65 height 9
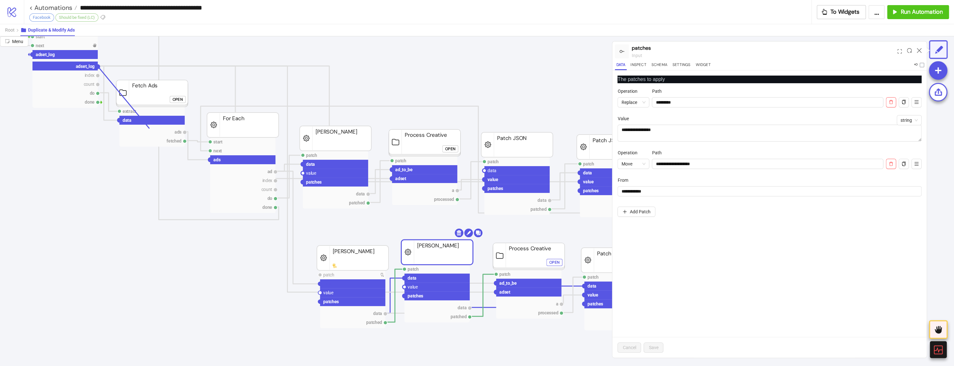
drag, startPoint x: 97, startPoint y: 65, endPoint x: 359, endPoint y: 283, distance: 340.4
click at [403, 285] on circle at bounding box center [405, 287] width 4 height 4
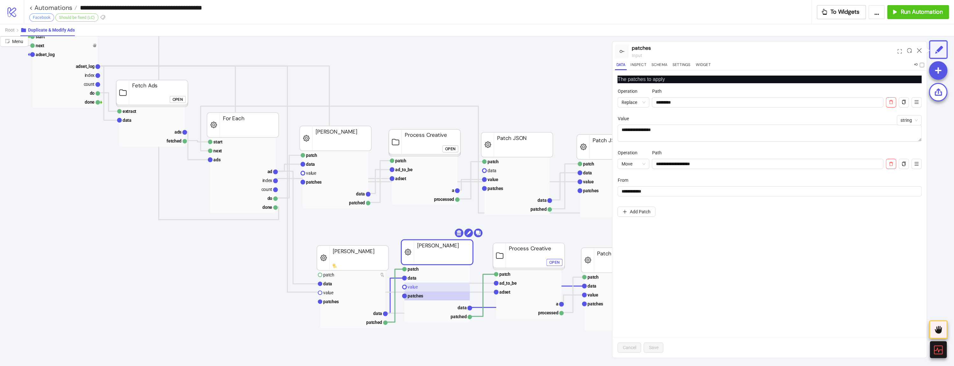
drag, startPoint x: 426, startPoint y: 283, endPoint x: 416, endPoint y: 283, distance: 10.5
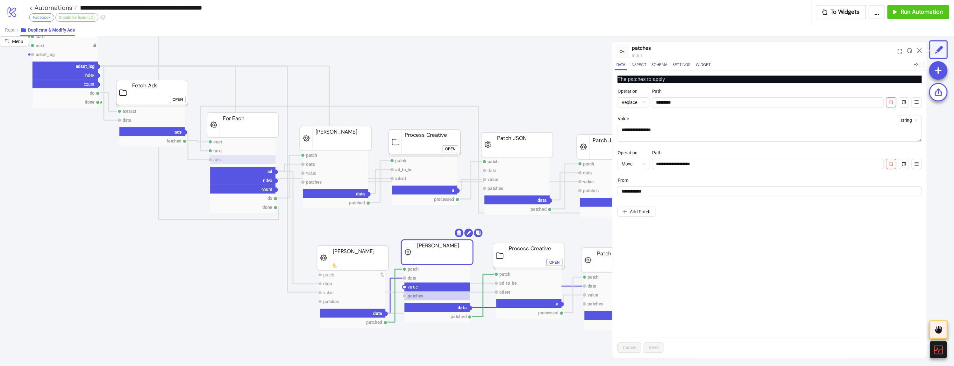
drag, startPoint x: 404, startPoint y: 286, endPoint x: 221, endPoint y: 163, distance: 220.8
click at [98, 65] on circle at bounding box center [98, 67] width 4 height 4
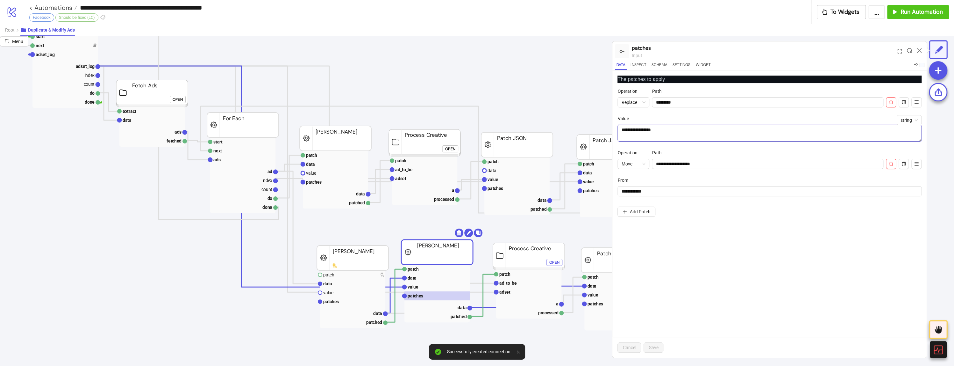
click at [649, 128] on textarea "**********" at bounding box center [770, 133] width 304 height 17
paste textarea "**********"
type textarea "**********"
click at [651, 347] on span "Save" at bounding box center [654, 347] width 10 height 5
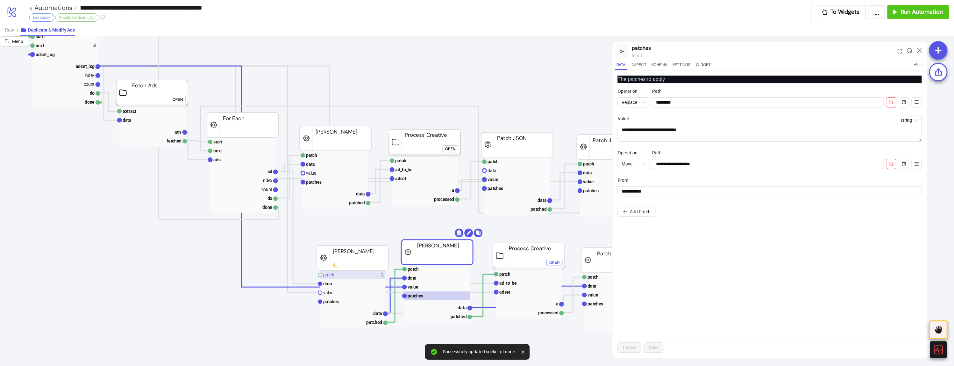
click at [362, 275] on rect at bounding box center [352, 274] width 65 height 9
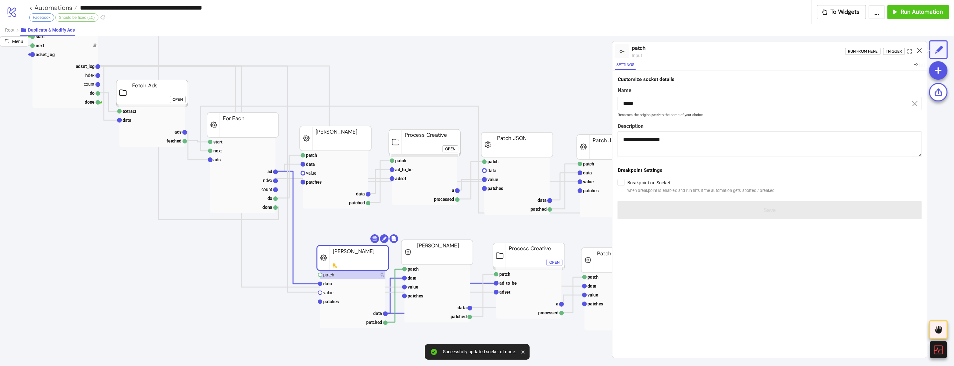
click at [917, 52] on icon at bounding box center [919, 50] width 5 height 5
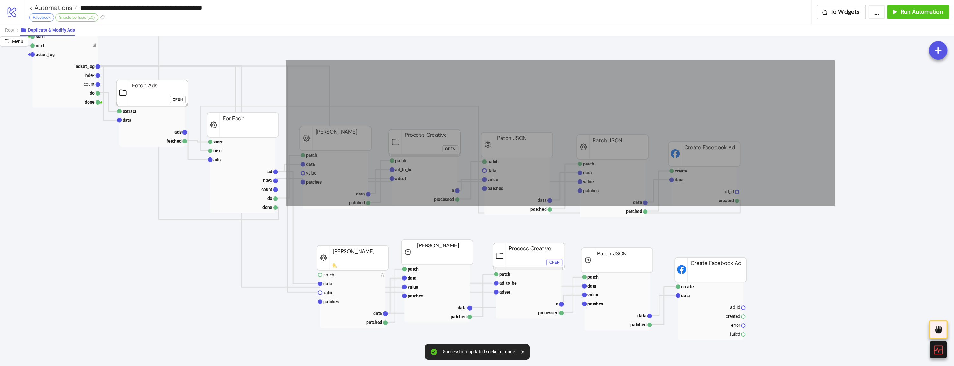
drag, startPoint x: 725, startPoint y: 128, endPoint x: 288, endPoint y: 206, distance: 443.9
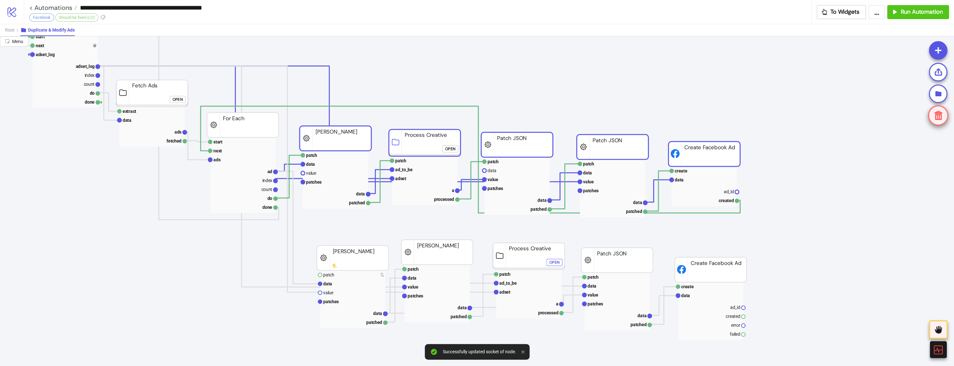
click at [943, 110] on icon at bounding box center [939, 115] width 12 height 12
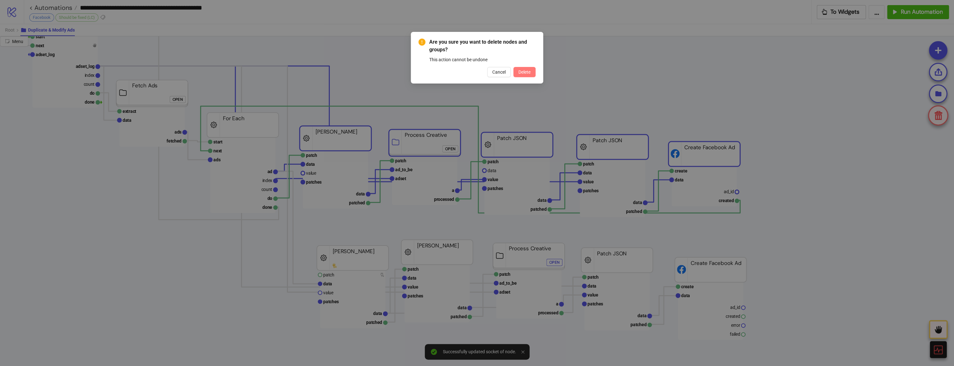
click at [520, 70] on span "Delete" at bounding box center [525, 71] width 12 height 5
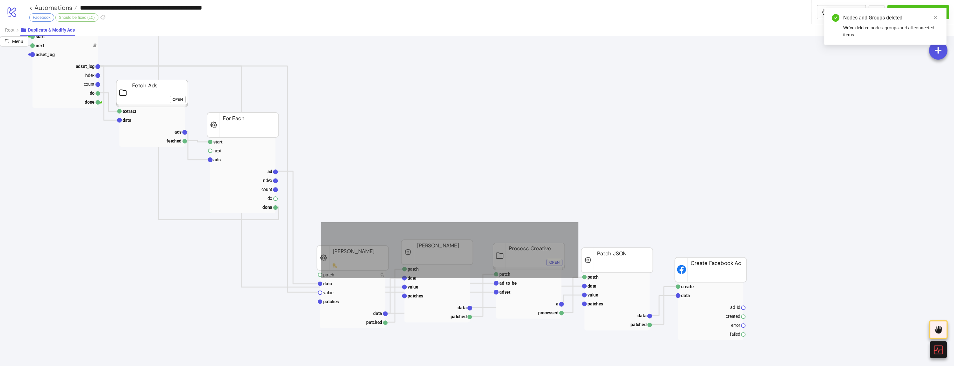
drag, startPoint x: 321, startPoint y: 222, endPoint x: 501, endPoint y: 260, distance: 183.6
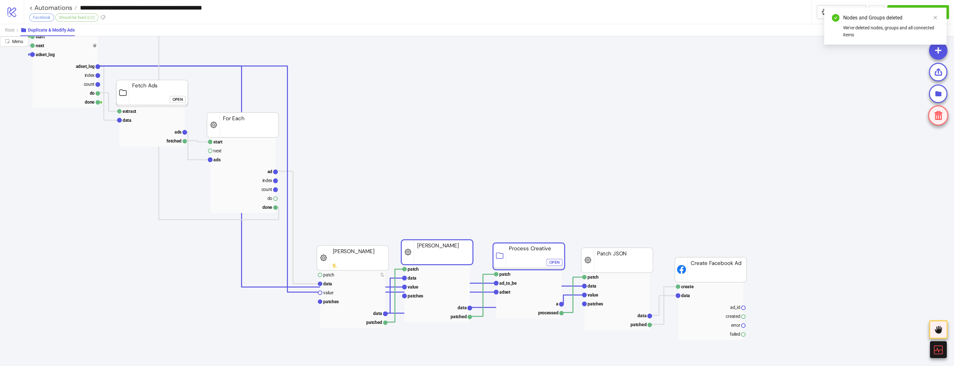
drag, startPoint x: 364, startPoint y: 225, endPoint x: 333, endPoint y: 227, distance: 31.9
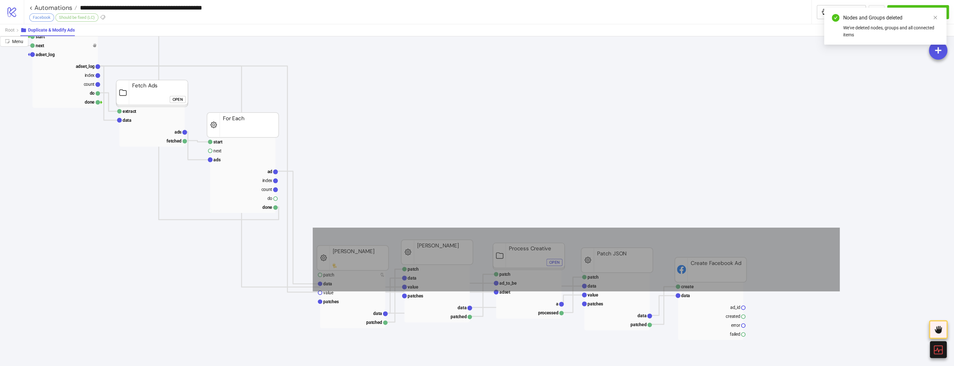
drag, startPoint x: 313, startPoint y: 227, endPoint x: 840, endPoint y: 291, distance: 530.9
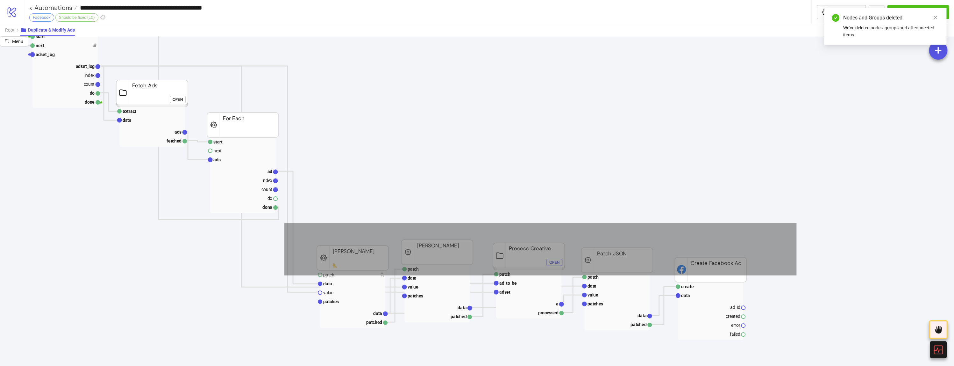
drag, startPoint x: 797, startPoint y: 222, endPoint x: 284, endPoint y: 275, distance: 514.8
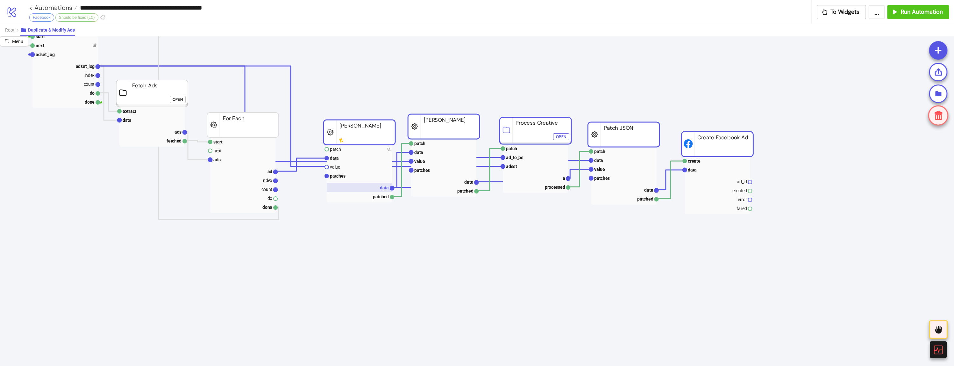
drag, startPoint x: 383, startPoint y: 249, endPoint x: 338, endPoint y: 187, distance: 75.8
click at [383, 120] on rect at bounding box center [360, 132] width 72 height 25
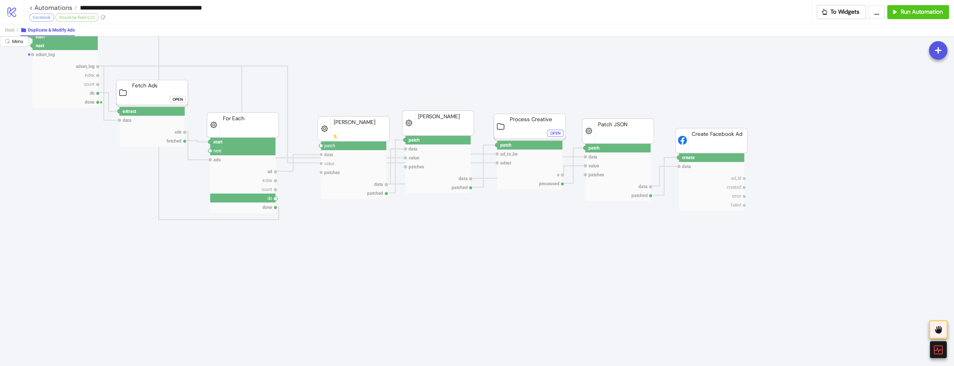
drag, startPoint x: 276, startPoint y: 197, endPoint x: 322, endPoint y: 155, distance: 62.4
click at [319, 146] on circle at bounding box center [321, 146] width 4 height 4
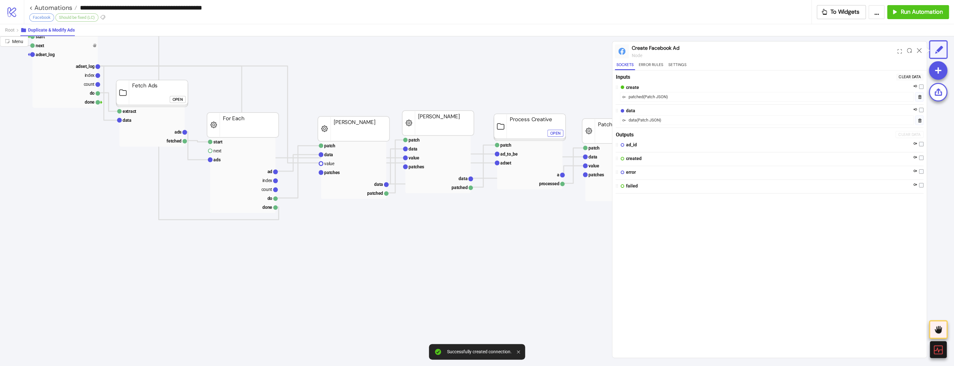
click at [741, 123] on div "Menu Create Facebook Ad node Sockets Error Rules Settings Inputs Clear Data cre…" at bounding box center [477, 200] width 954 height 329
click at [652, 71] on div "Inputs Clear Data create patched ( Patch JSON ) data data ( Patch JSON )" at bounding box center [769, 99] width 314 height 58
click at [655, 67] on button "Error Rules" at bounding box center [651, 65] width 27 height 9
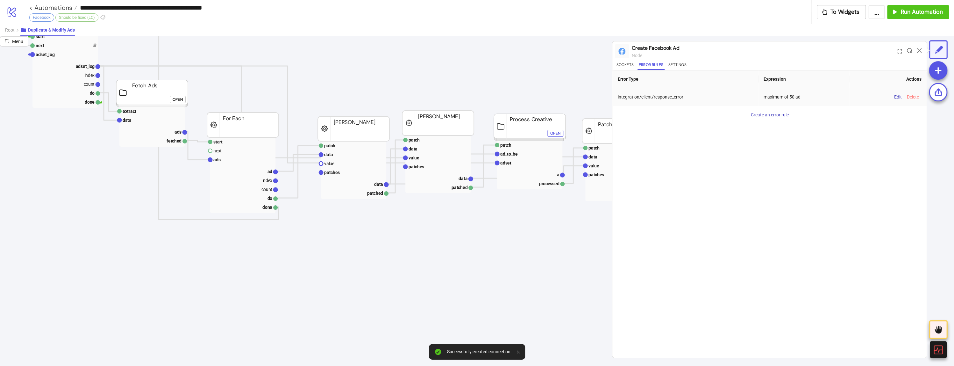
click at [911, 96] on span "Delete" at bounding box center [913, 96] width 12 height 5
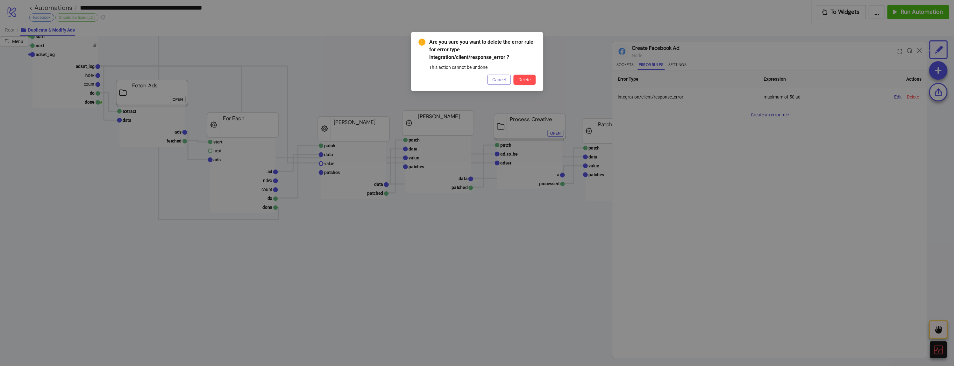
click at [504, 83] on button "Cancel" at bounding box center [499, 80] width 24 height 10
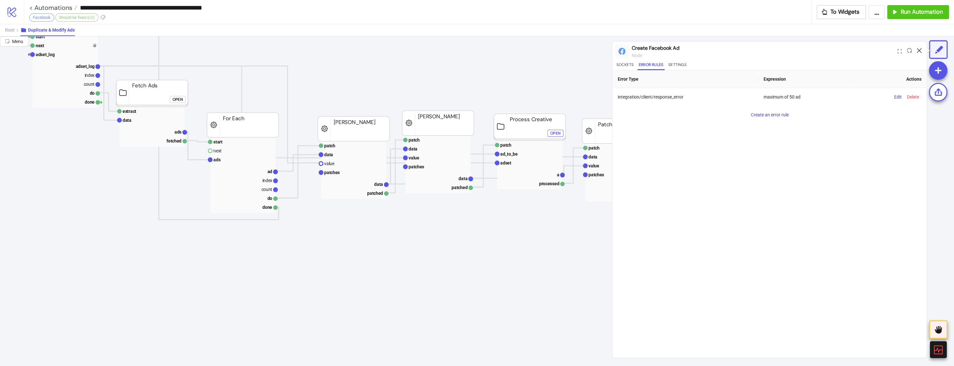
click at [920, 50] on icon at bounding box center [919, 50] width 5 height 5
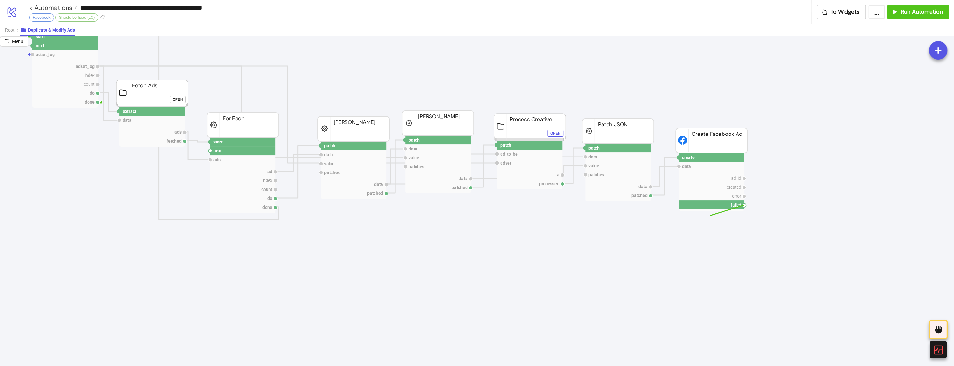
drag, startPoint x: 743, startPoint y: 206, endPoint x: 387, endPoint y: 234, distance: 357.2
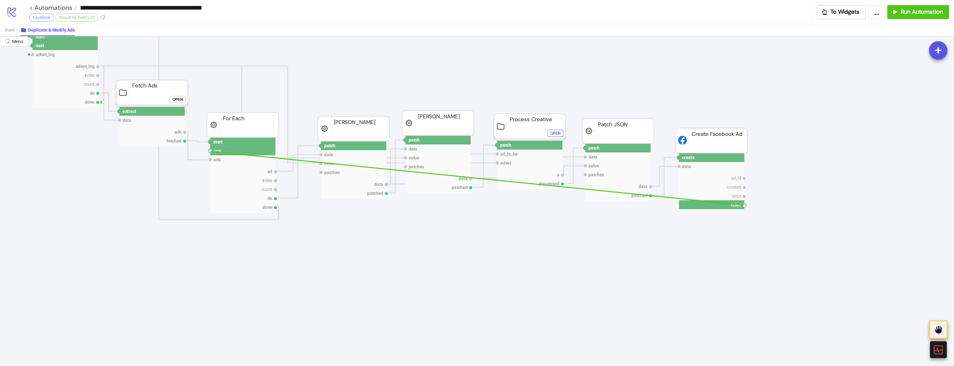
click at [211, 151] on circle at bounding box center [210, 151] width 4 height 4
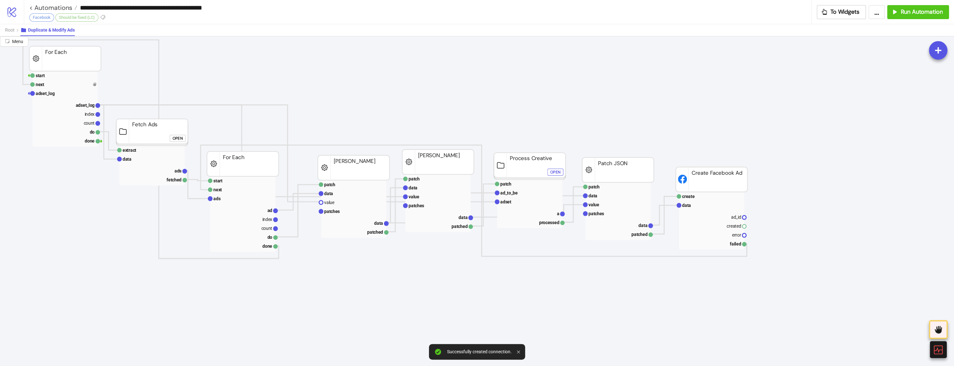
scroll to position [0, 0]
click at [363, 184] on rect at bounding box center [353, 187] width 65 height 9
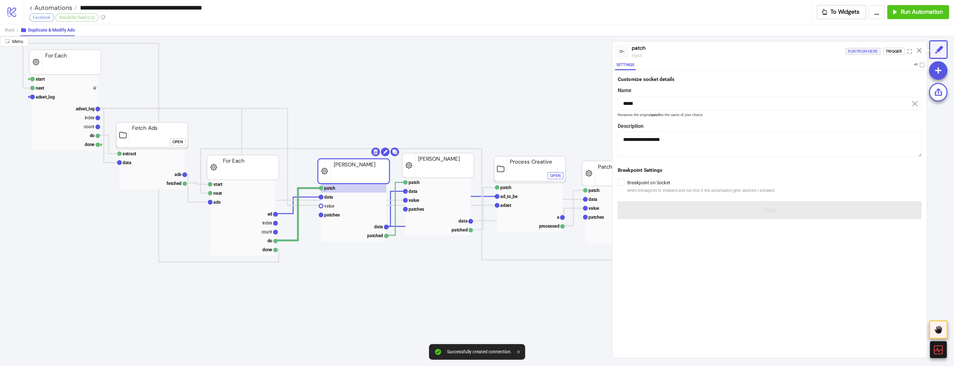
click at [859, 52] on div "Run from here" at bounding box center [863, 51] width 30 height 7
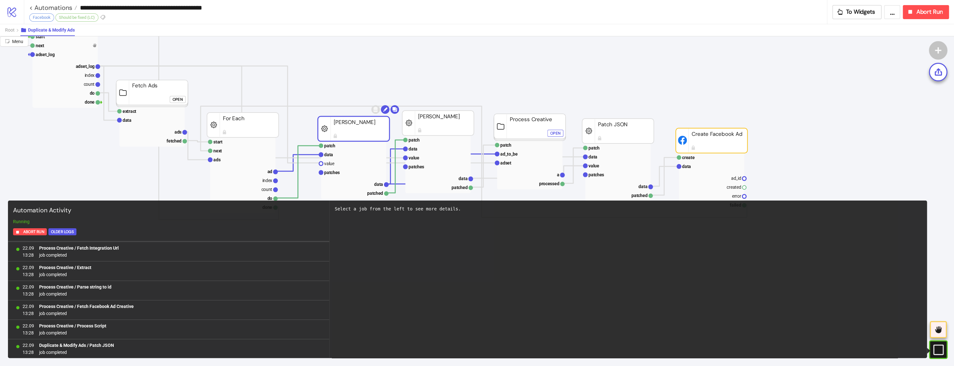
scroll to position [97, 0]
click at [921, 16] on button "Abort Run" at bounding box center [926, 12] width 46 height 14
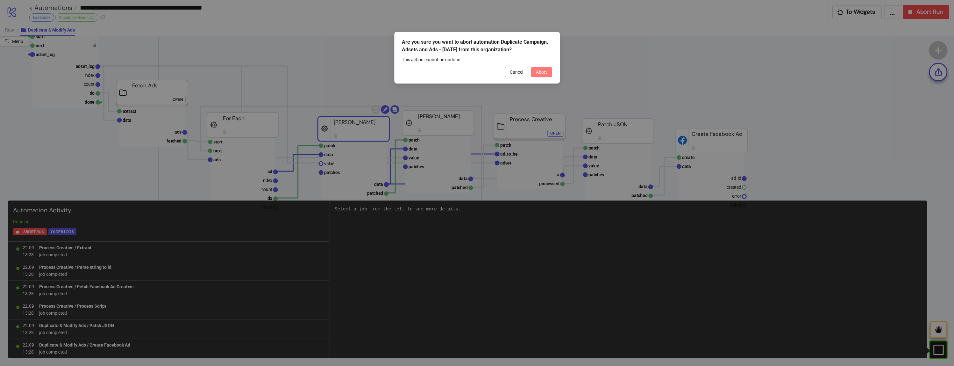
click at [537, 74] on span "Abort" at bounding box center [541, 71] width 11 height 5
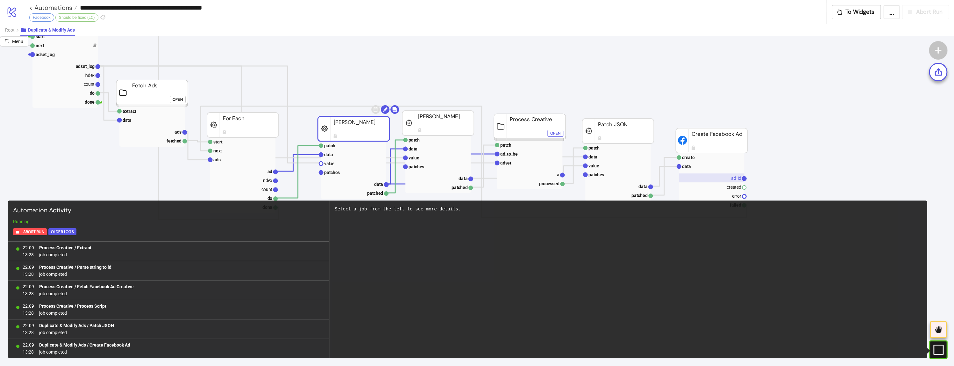
scroll to position [0, 0]
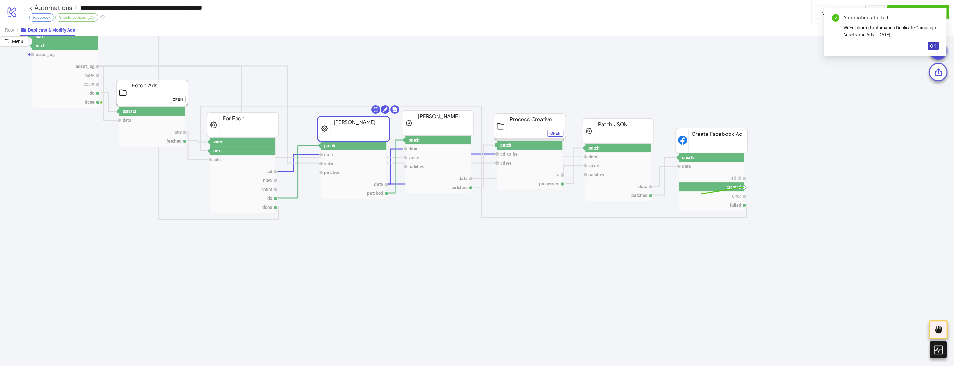
drag, startPoint x: 745, startPoint y: 188, endPoint x: 285, endPoint y: 214, distance: 460.7
click at [210, 151] on circle at bounding box center [210, 151] width 4 height 4
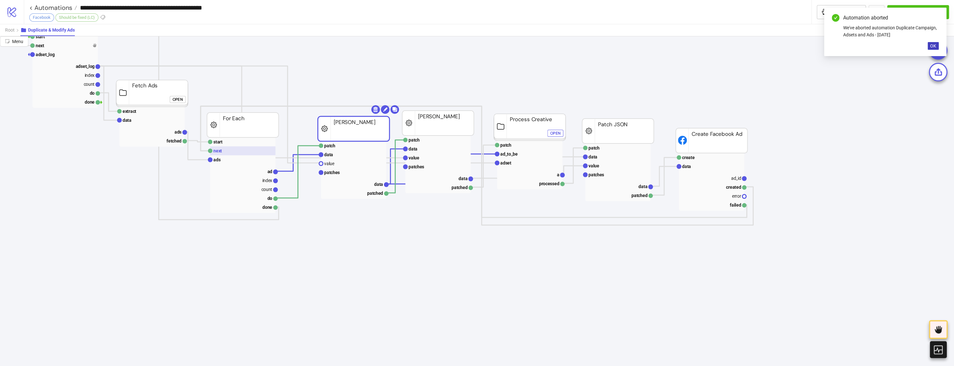
click at [215, 151] on text "next" at bounding box center [217, 150] width 9 height 5
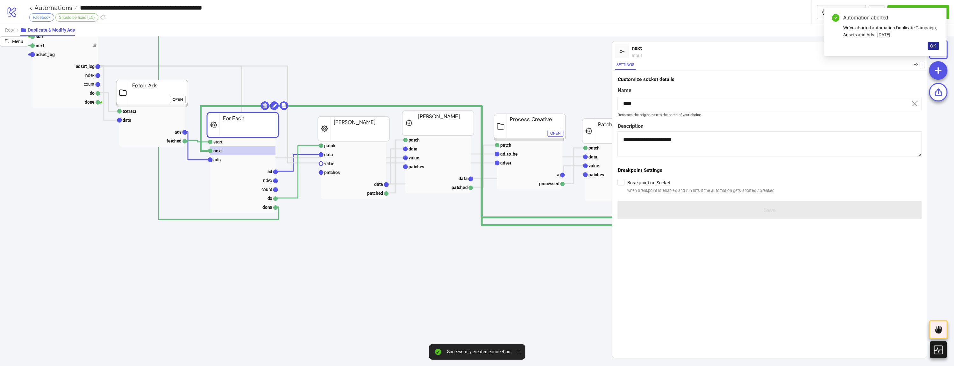
click at [928, 44] on button "OK" at bounding box center [933, 46] width 11 height 8
click at [863, 48] on div "Run from here" at bounding box center [863, 51] width 30 height 7
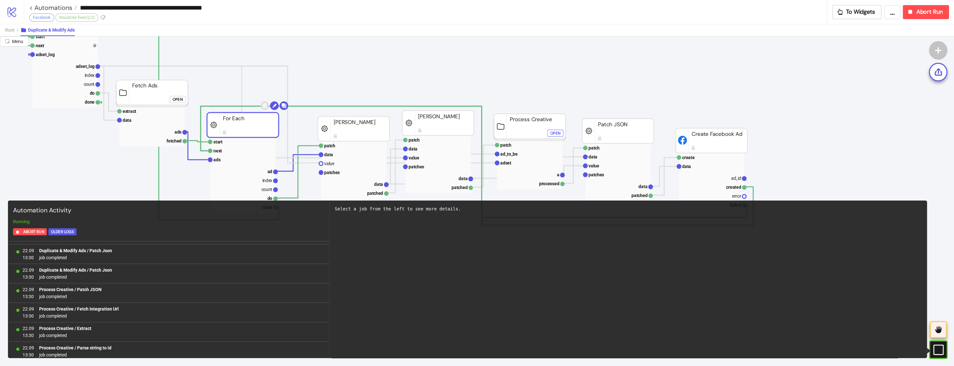
scroll to position [1551, 0]
click at [714, 177] on rect at bounding box center [711, 177] width 65 height 9
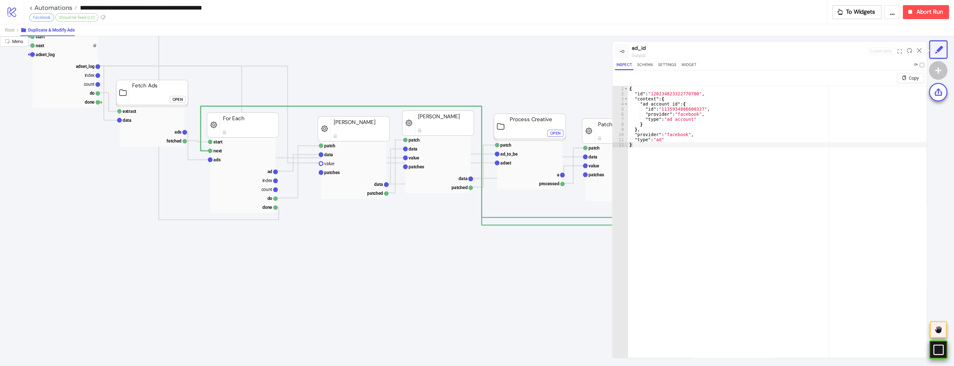
click at [941, 344] on icon at bounding box center [938, 349] width 10 height 10
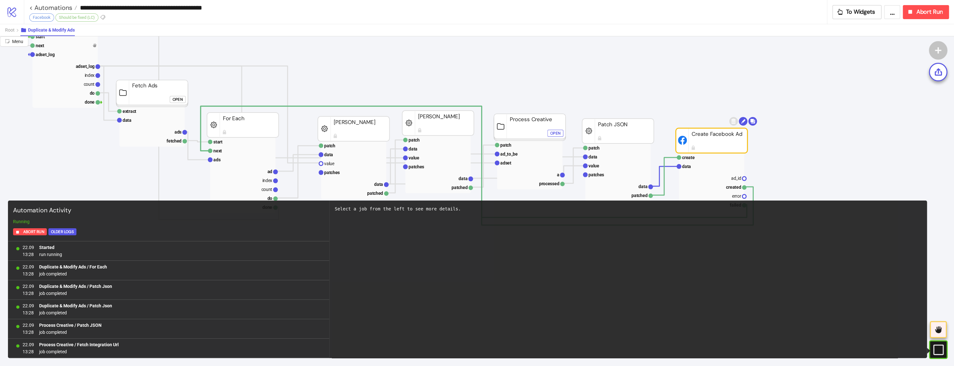
scroll to position [1822, 0]
click at [941, 344] on icon at bounding box center [938, 349] width 10 height 10
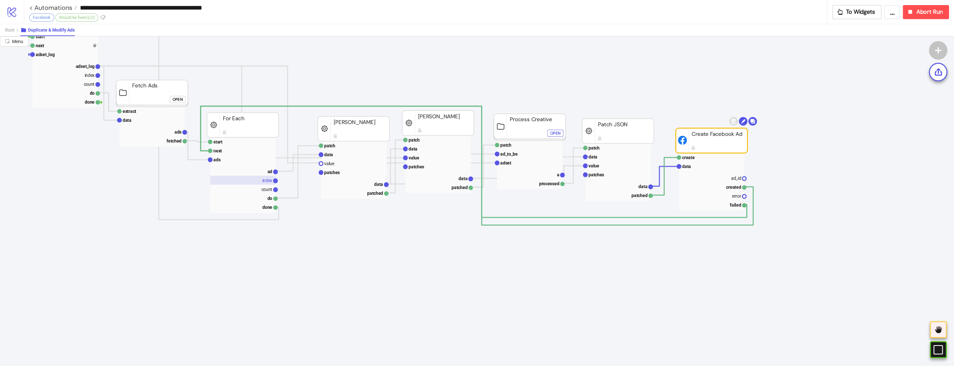
click at [228, 181] on rect at bounding box center [242, 179] width 65 height 9
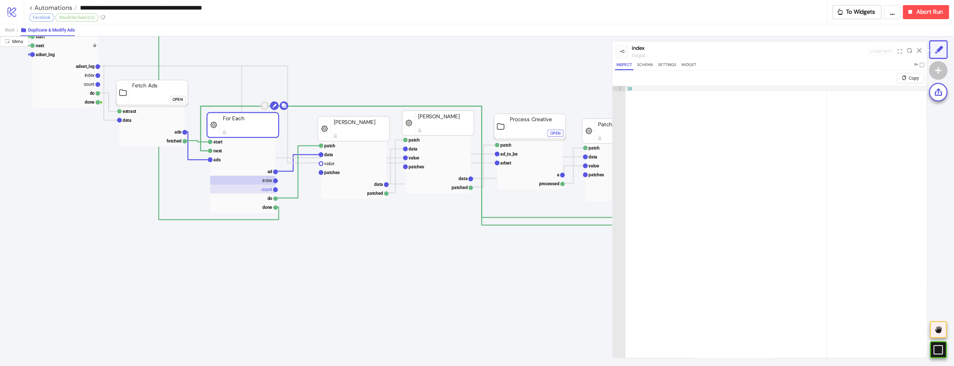
click at [236, 187] on rect at bounding box center [242, 188] width 65 height 9
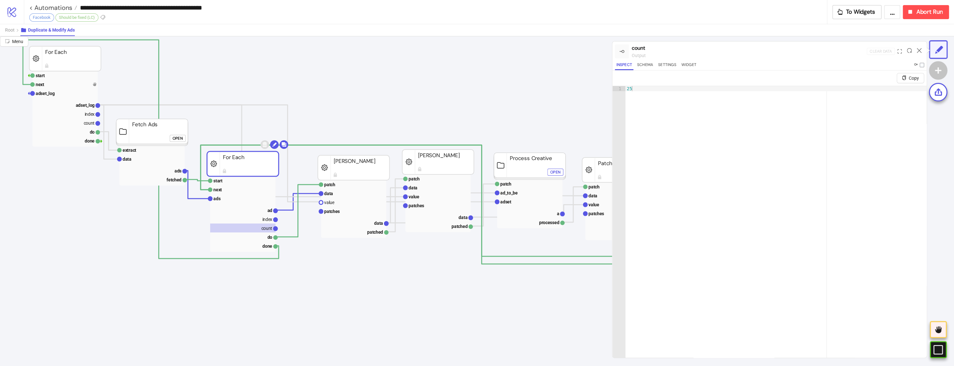
scroll to position [0, 0]
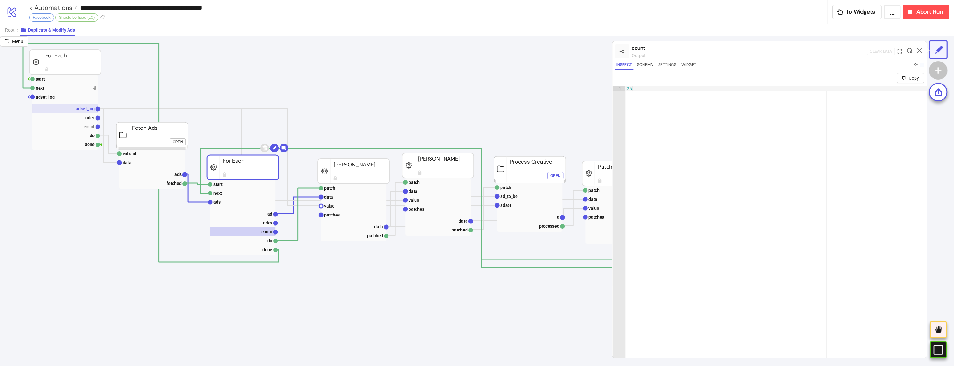
click at [79, 107] on text "adset_log" at bounding box center [85, 108] width 19 height 5
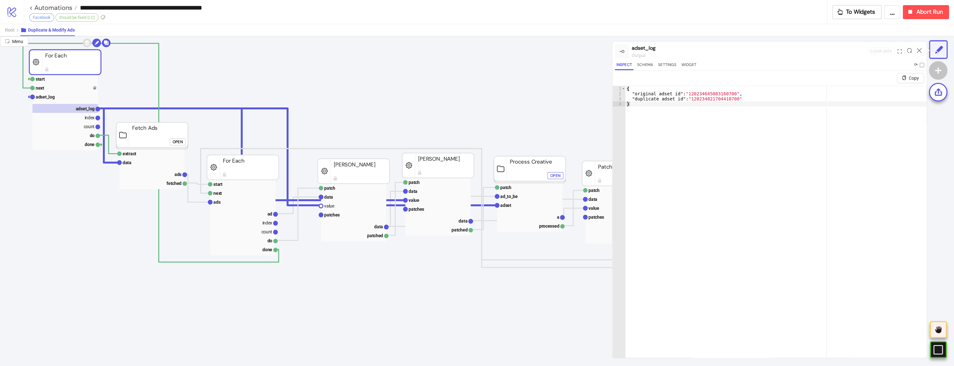
type textarea "**********"
click at [701, 100] on div "{ "original_adset_id" : "120234645083160700" , "duplicate_adset_id" : "12023482…" at bounding box center [776, 234] width 301 height 297
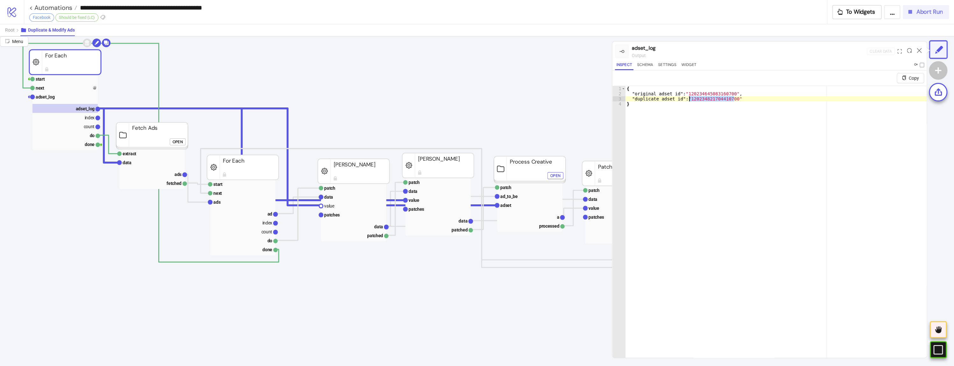
click at [919, 13] on span "Abort Run" at bounding box center [929, 11] width 26 height 7
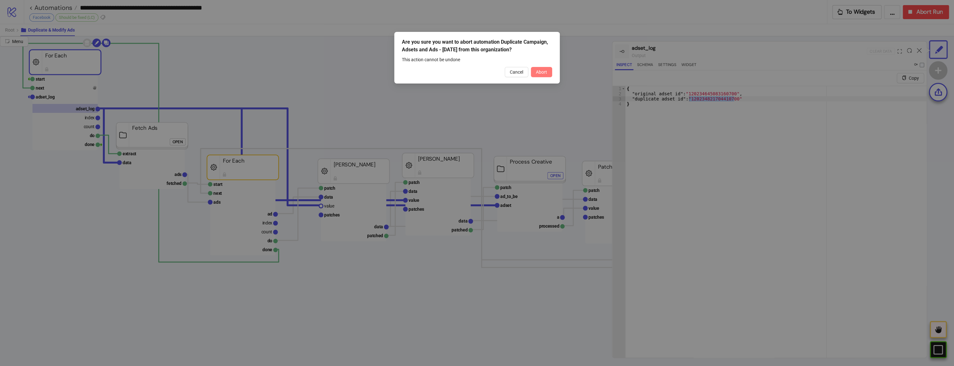
click at [543, 73] on span "Abort" at bounding box center [541, 71] width 11 height 5
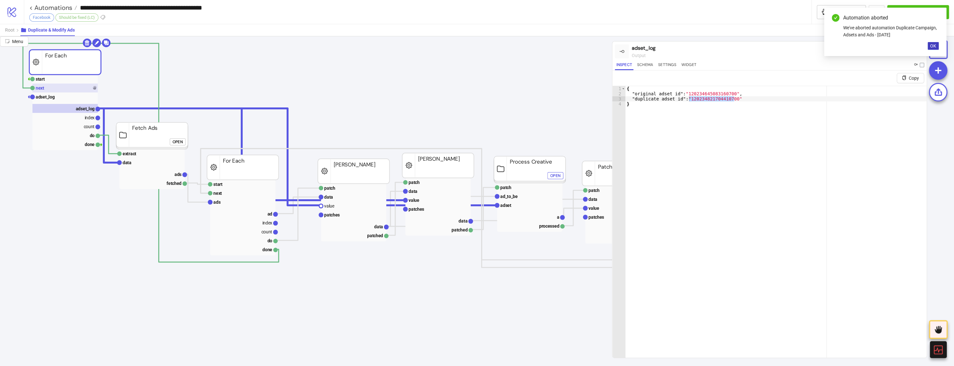
click at [63, 88] on rect at bounding box center [64, 87] width 65 height 9
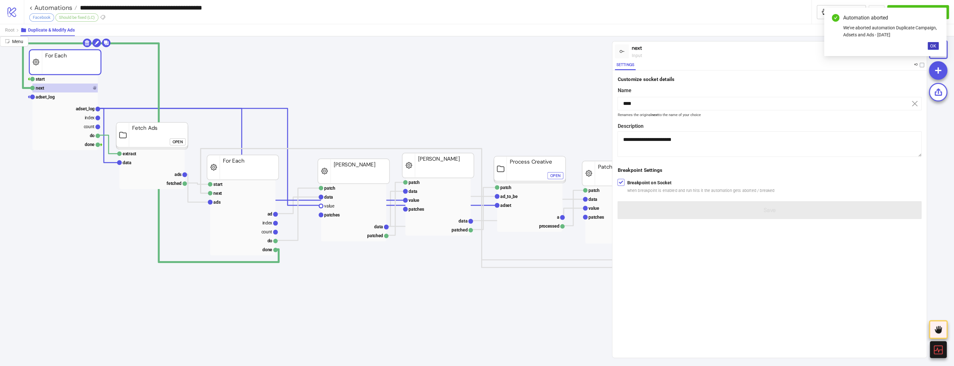
drag, startPoint x: 646, startPoint y: 178, endPoint x: 646, endPoint y: 187, distance: 8.9
click at [645, 178] on div "Breakpoint on Socket when breakpoint is enabled and run hits it the automation …" at bounding box center [770, 185] width 304 height 17
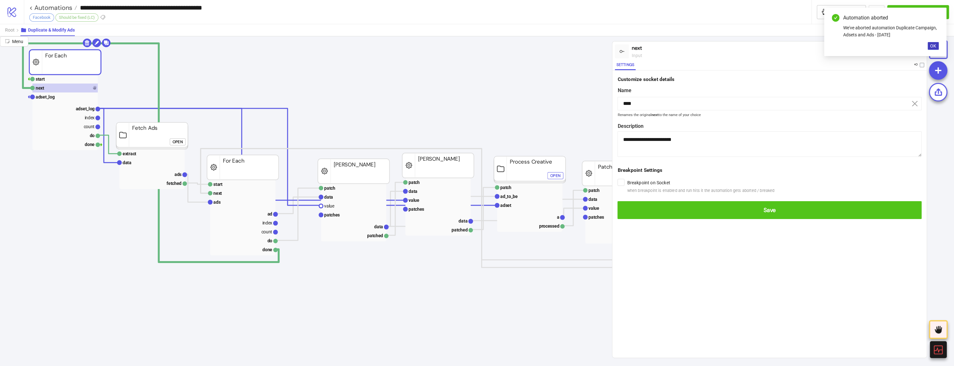
drag, startPoint x: 643, startPoint y: 204, endPoint x: 814, endPoint y: 160, distance: 177.3
click at [644, 204] on button "Save" at bounding box center [770, 210] width 304 height 18
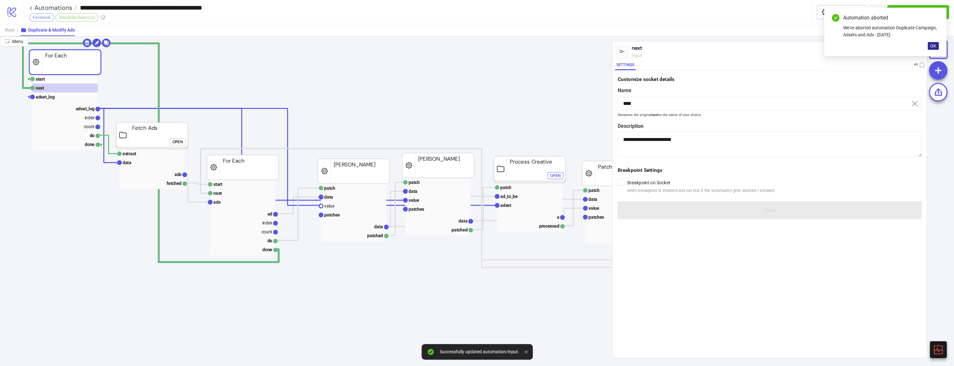
click at [930, 47] on button "OK" at bounding box center [933, 46] width 11 height 8
click at [915, 48] on div at bounding box center [919, 51] width 10 height 17
click at [918, 50] on icon at bounding box center [919, 50] width 5 height 5
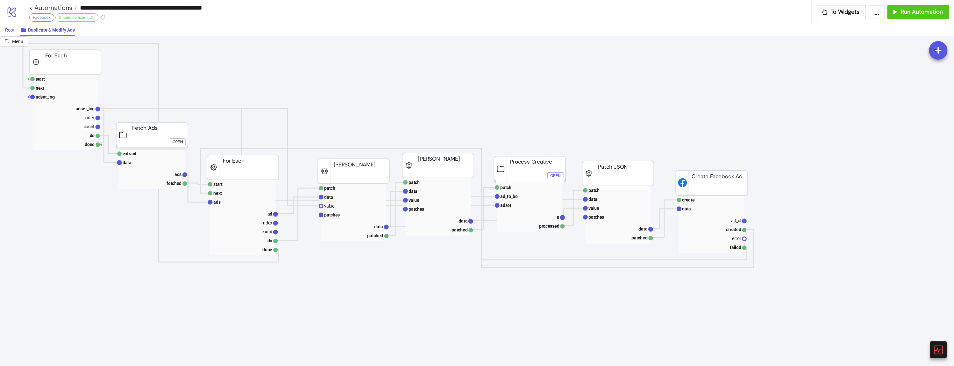
click at [8, 27] on button "Root" at bounding box center [12, 30] width 15 height 12
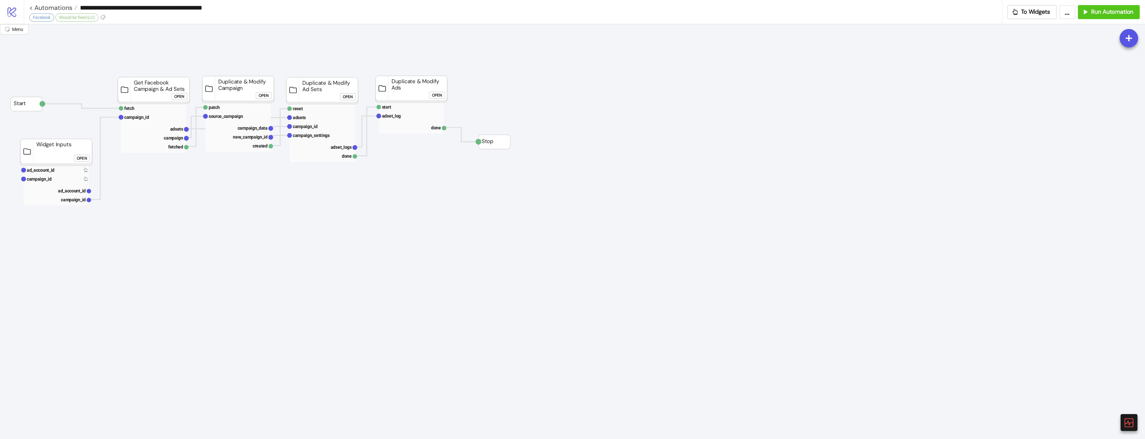
drag, startPoint x: 243, startPoint y: 6, endPoint x: 187, endPoint y: 9, distance: 55.8
click at [187, 9] on input "**********" at bounding box center [539, 8] width 925 height 10
type input "**********"
click at [1072, 13] on button "..." at bounding box center [1067, 12] width 16 height 14
click at [1036, 25] on span "Export Automation" at bounding box center [1051, 26] width 38 height 7
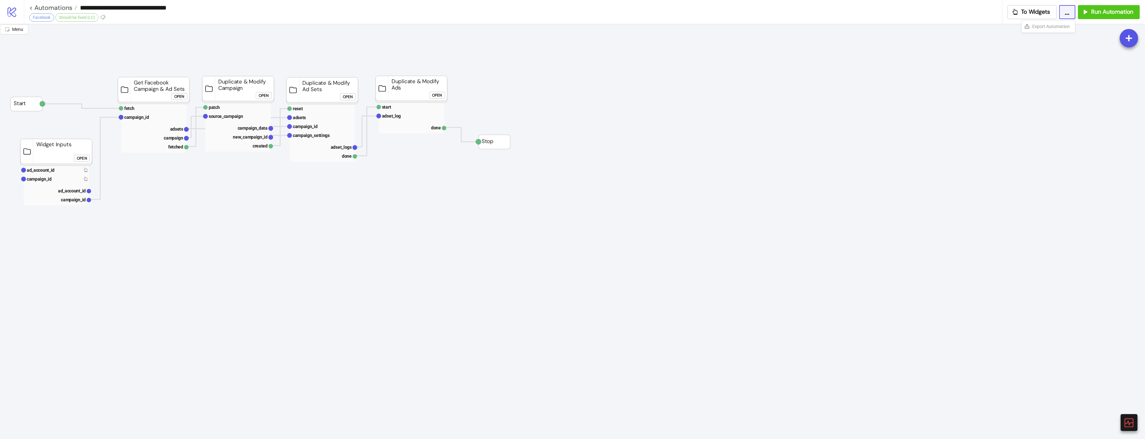
click at [435, 97] on div "Open" at bounding box center [437, 95] width 10 height 7
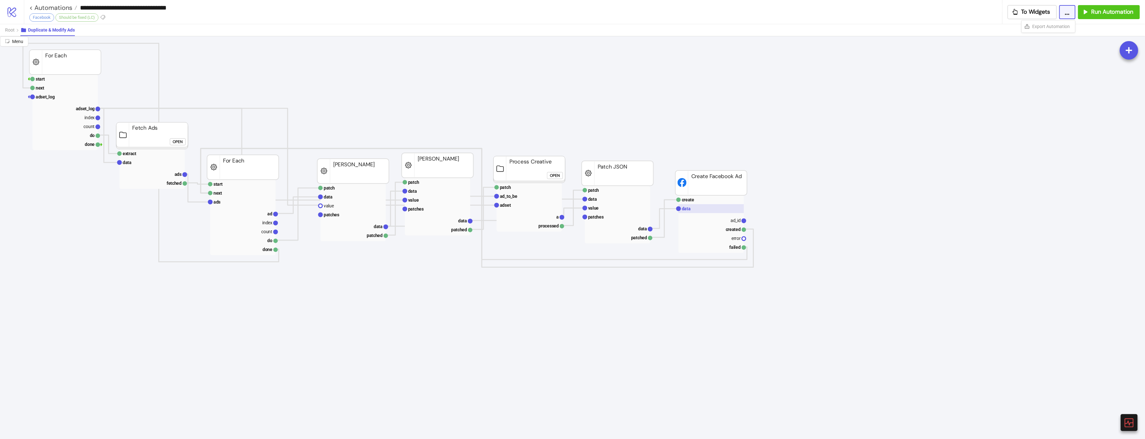
click at [717, 209] on rect at bounding box center [710, 208] width 65 height 9
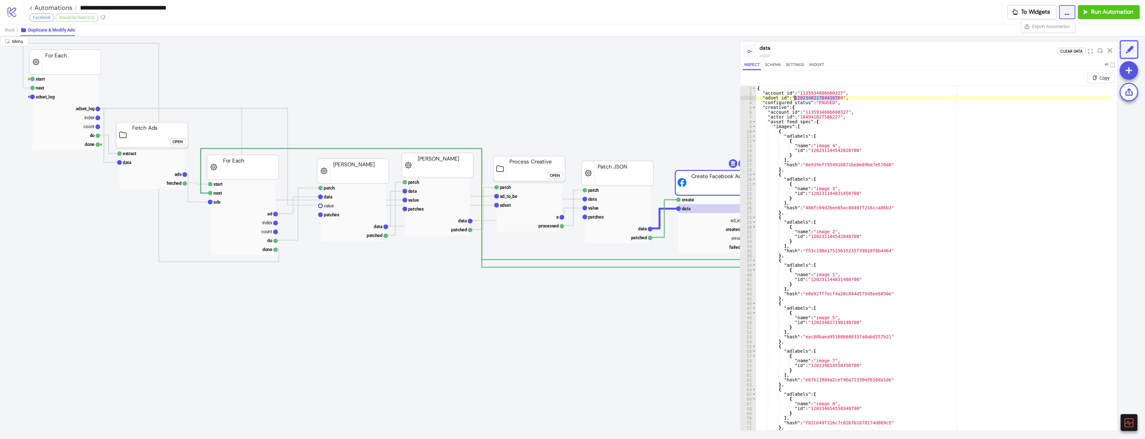
type textarea "**********"
click at [68, 105] on rect at bounding box center [64, 108] width 65 height 9
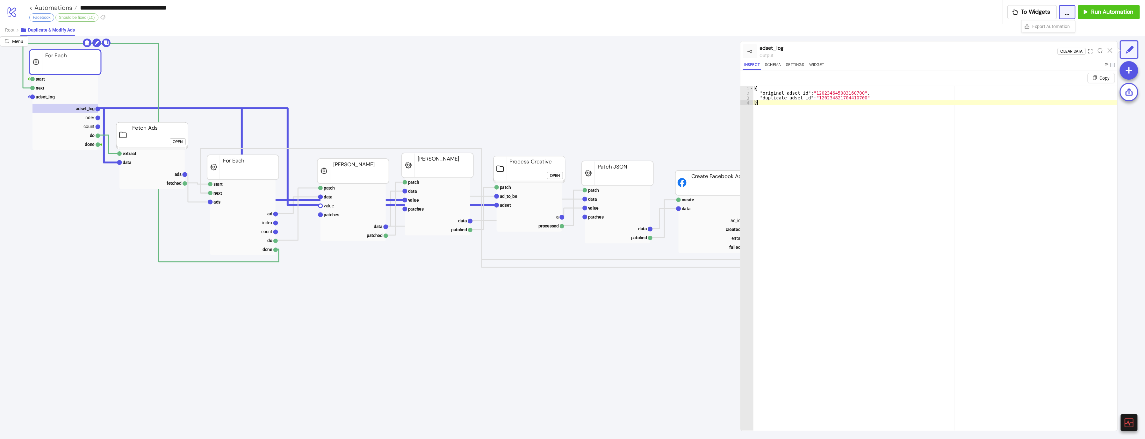
click at [947, 253] on div "{ "original_adset_id" : "120234645083160700" , "duplicate_adset_id" : "12023482…" at bounding box center [935, 271] width 364 height 370
type textarea "*"
type input "**********"
